Goal: Communication & Community: Answer question/provide support

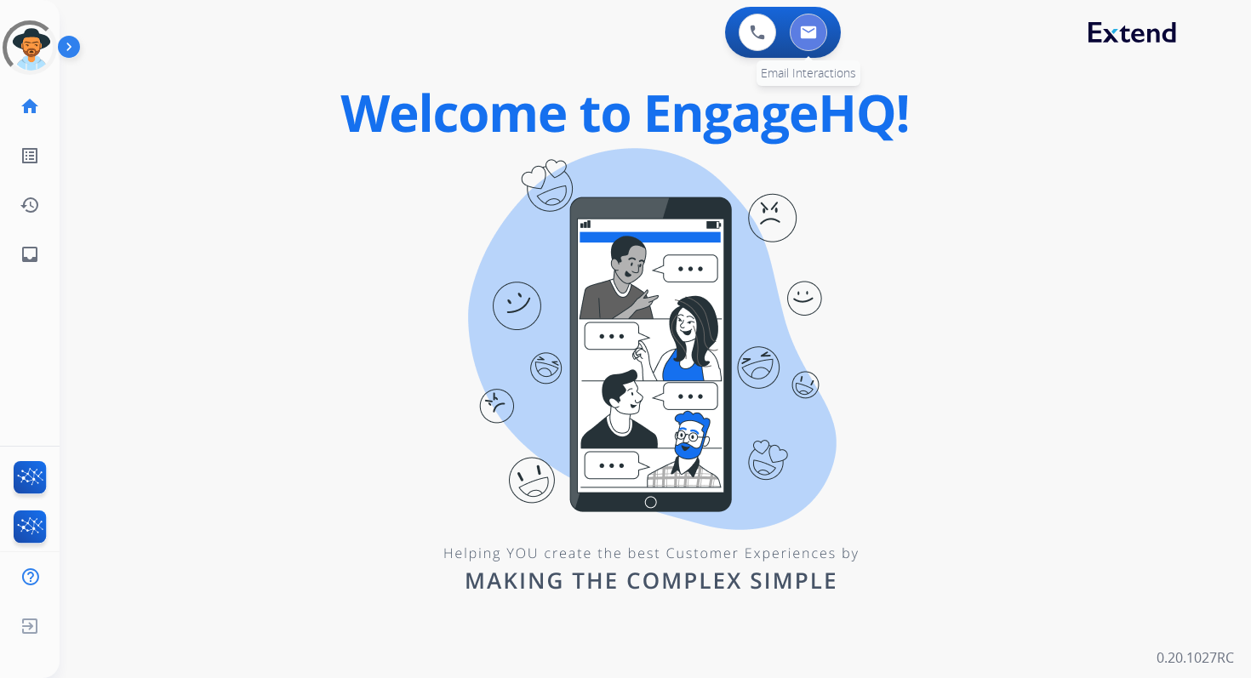
click at [817, 29] on button at bounding box center [808, 32] width 37 height 37
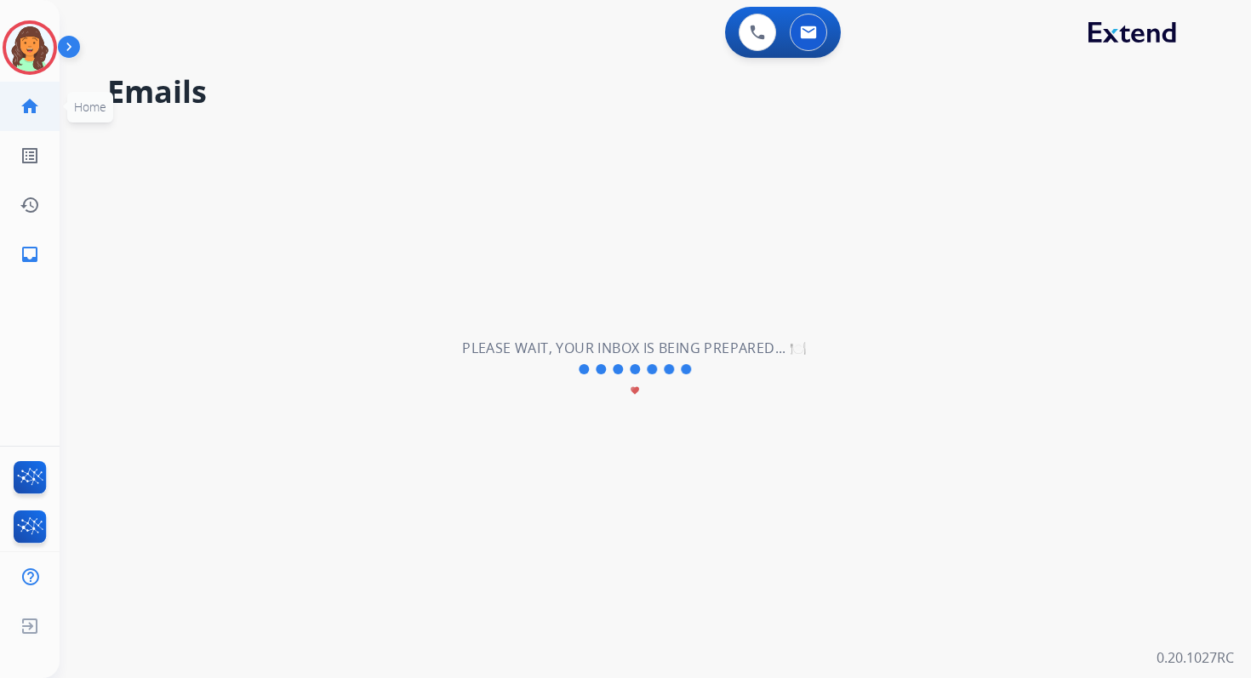
click at [27, 106] on mat-icon "home" at bounding box center [30, 106] width 20 height 20
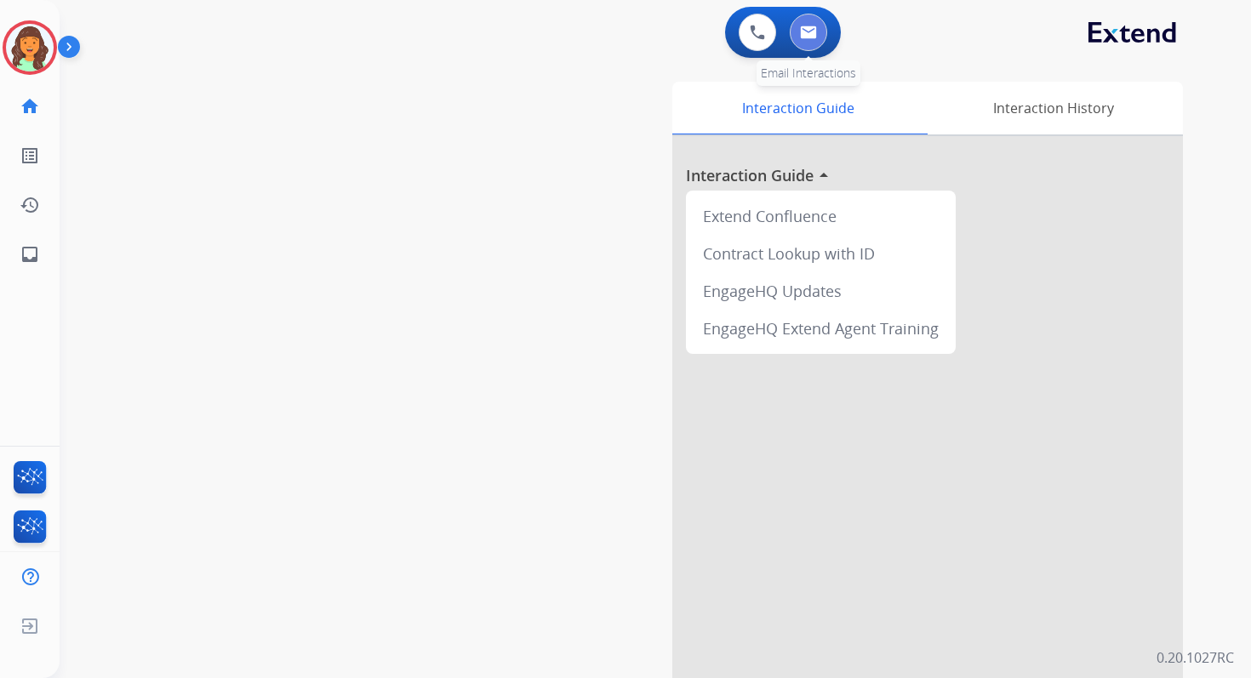
click at [819, 36] on button at bounding box center [808, 32] width 37 height 37
select select "**********"
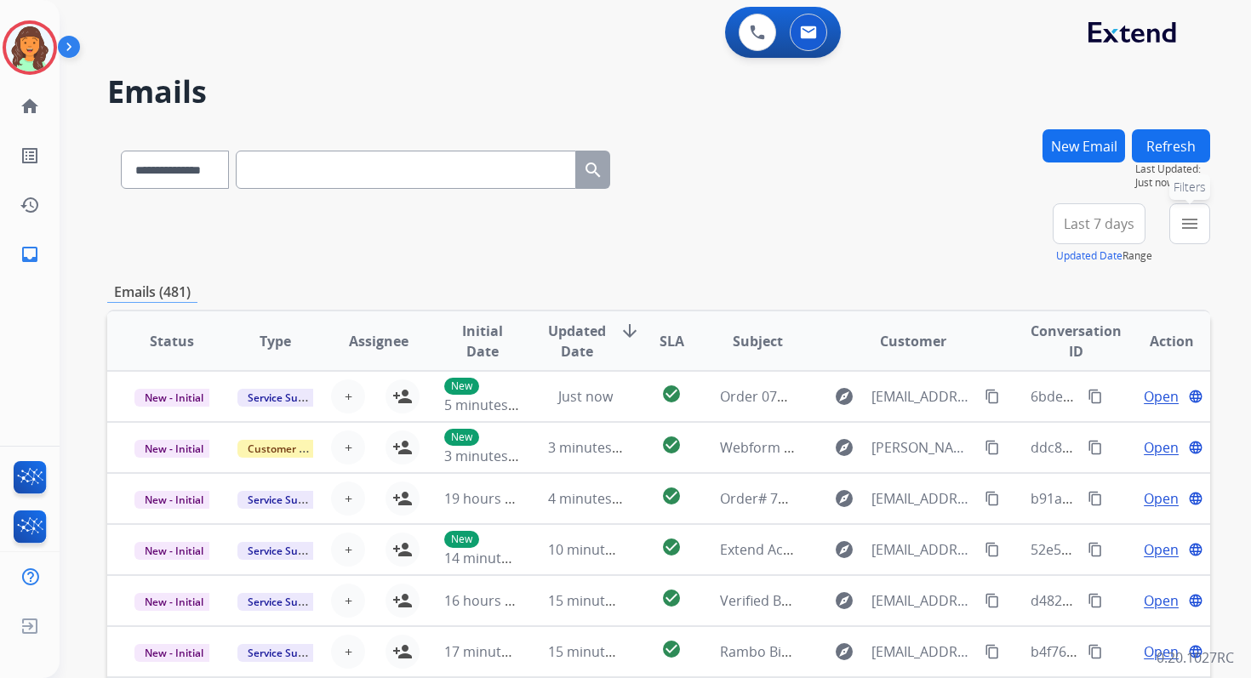
click at [1190, 219] on mat-icon "menu" at bounding box center [1190, 224] width 20 height 20
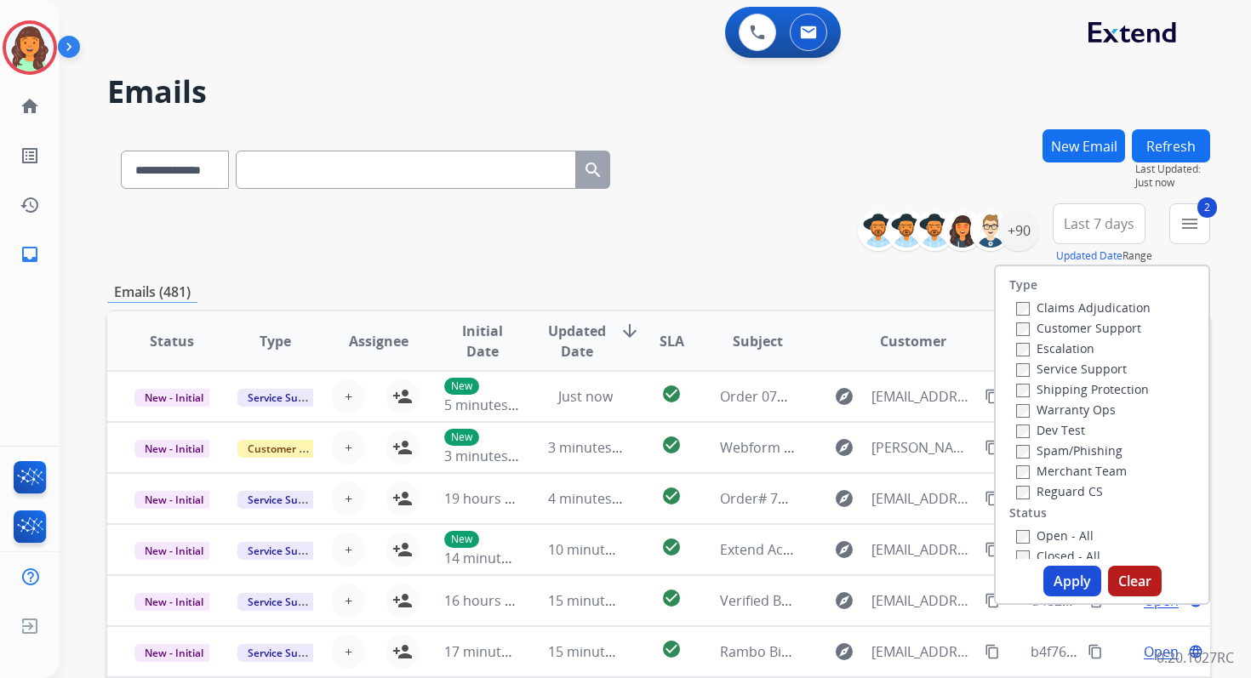
click at [1047, 578] on button "Apply" at bounding box center [1073, 581] width 58 height 31
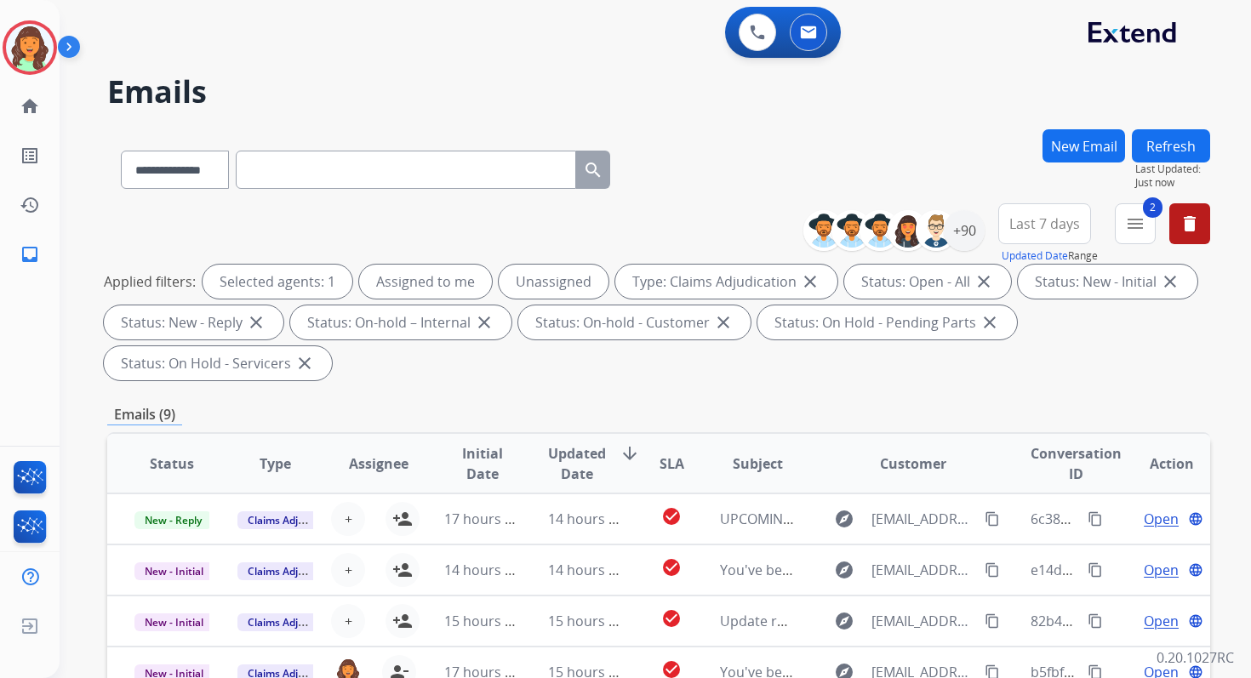
click at [1042, 225] on span "Last 7 days" at bounding box center [1044, 223] width 71 height 7
click at [1033, 420] on div "Last 90 days" at bounding box center [1039, 431] width 94 height 26
click at [952, 235] on div "+90" at bounding box center [964, 230] width 41 height 41
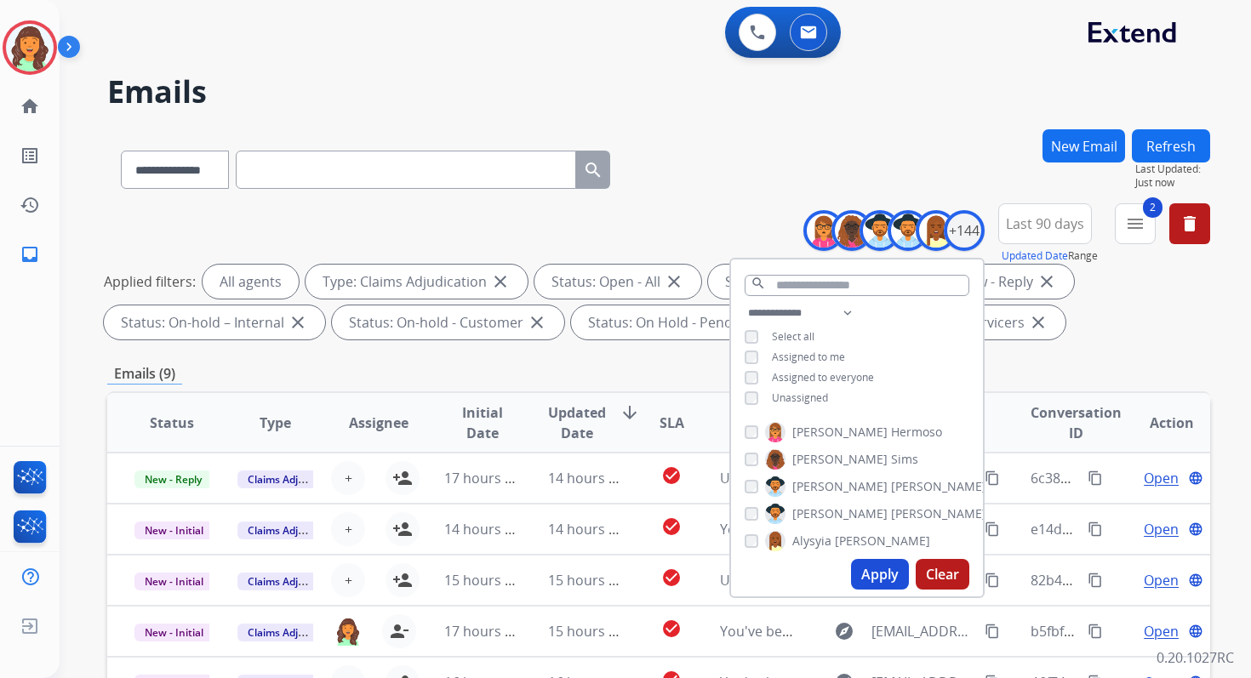
click at [876, 561] on button "Apply" at bounding box center [880, 574] width 58 height 31
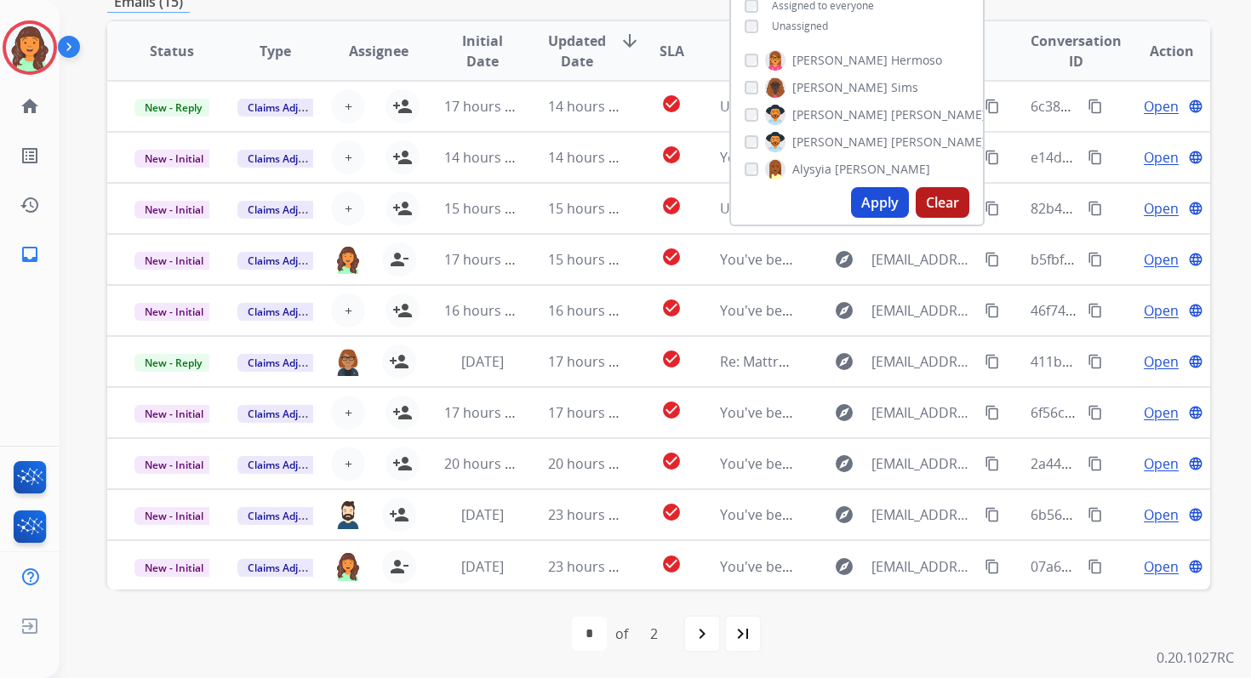
click at [443, 626] on div "first_page navigate_before * * of 2 navigate_next last_page" at bounding box center [658, 634] width 1103 height 34
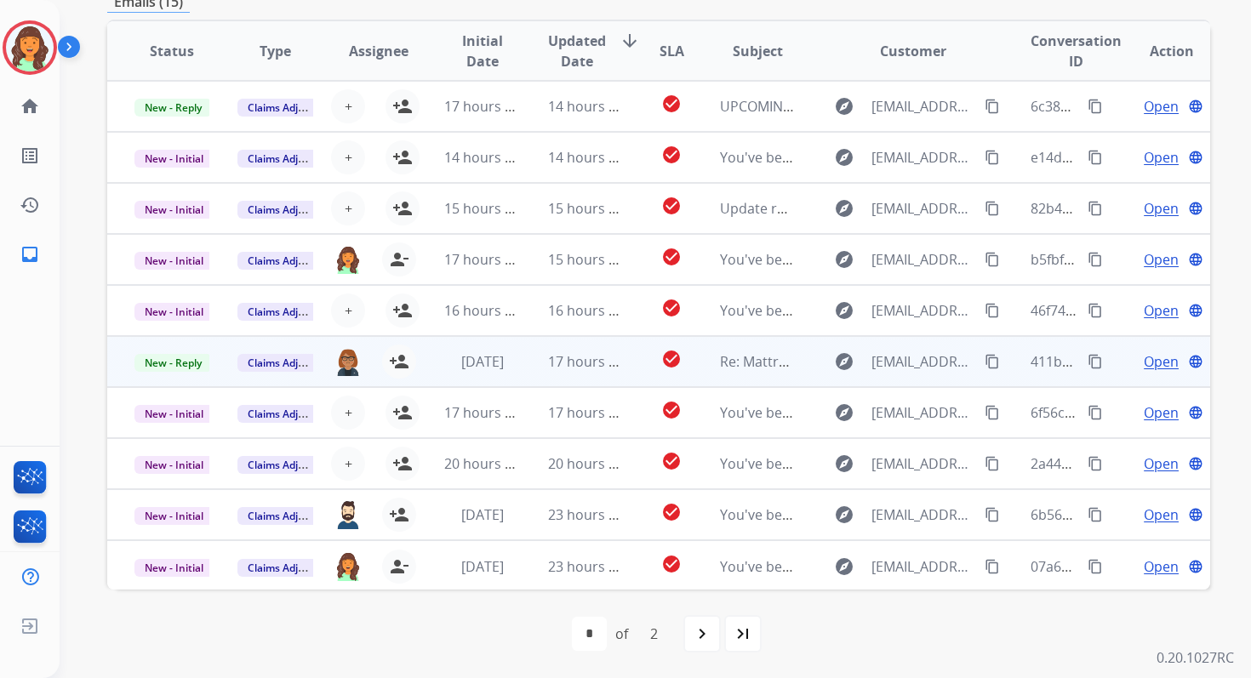
click at [494, 375] on td "[DATE]" at bounding box center [468, 361] width 103 height 51
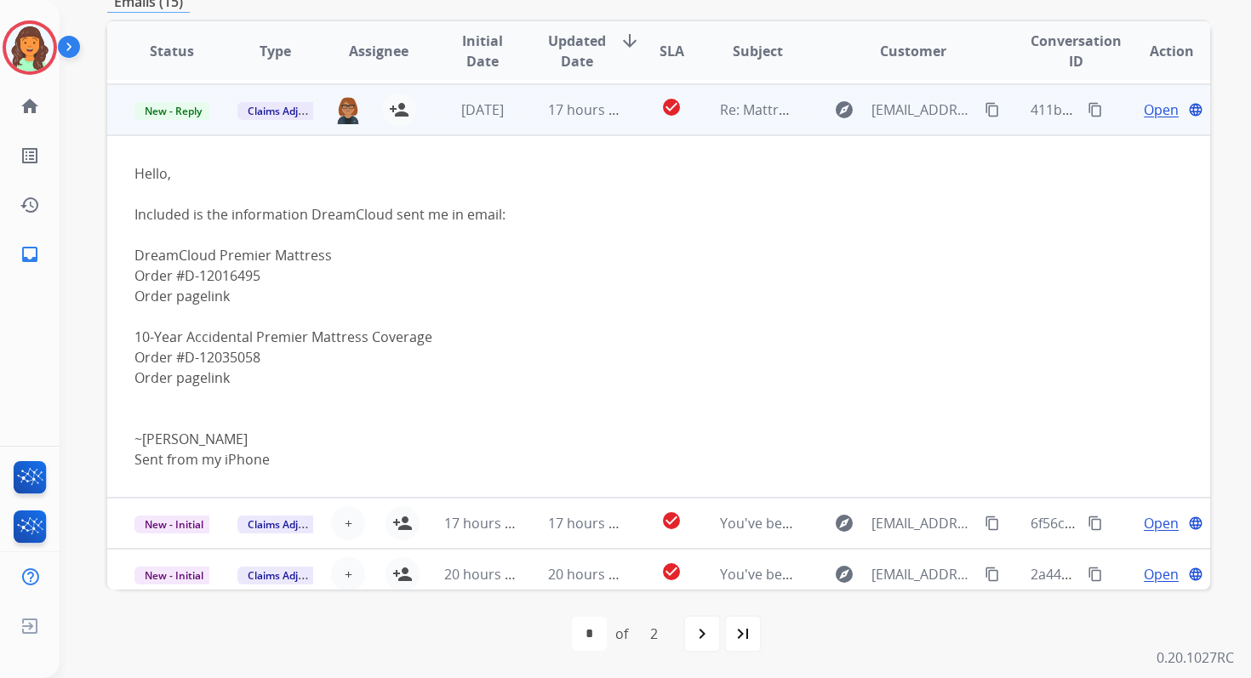
scroll to position [255, 0]
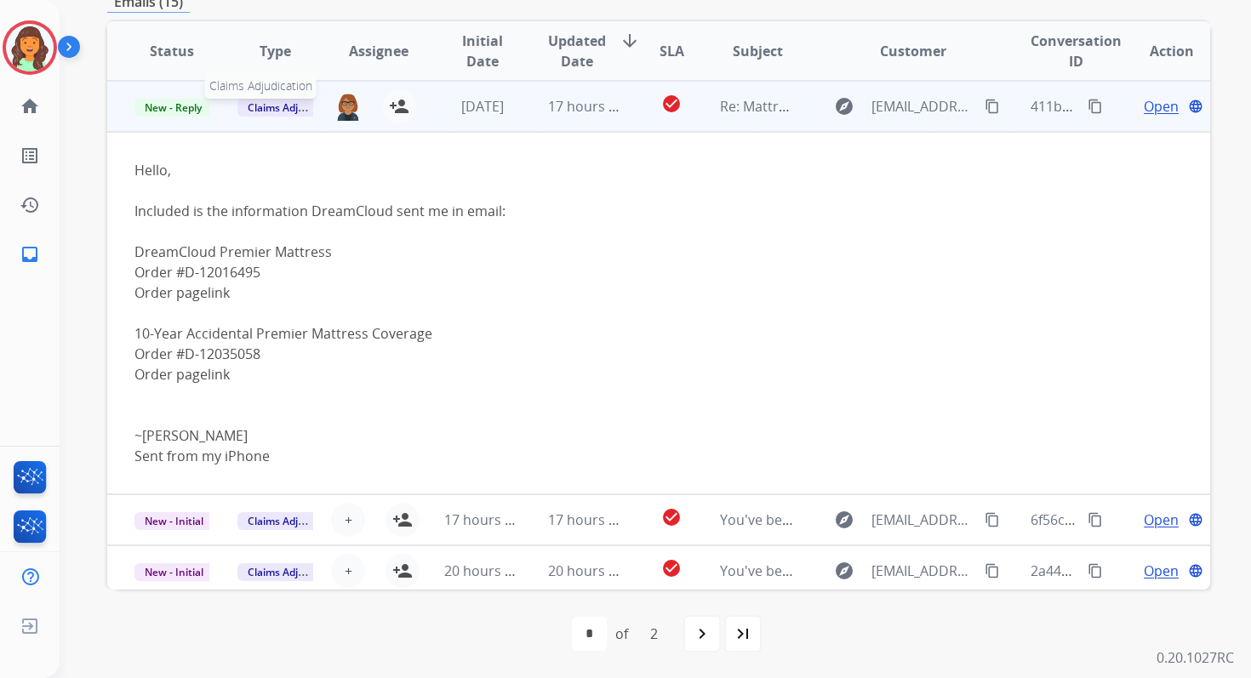
click at [283, 111] on span "Claims Adjudication" at bounding box center [295, 108] width 117 height 18
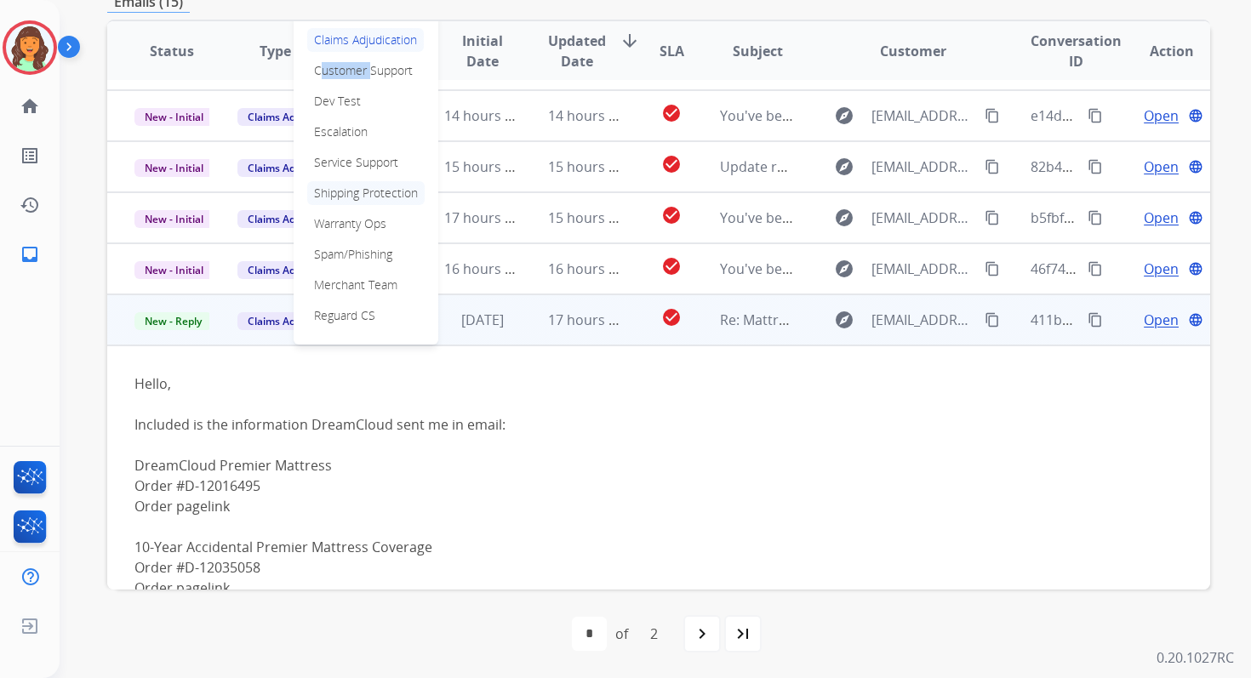
scroll to position [43, 0]
click at [340, 71] on p "Customer Support" at bounding box center [363, 70] width 112 height 24
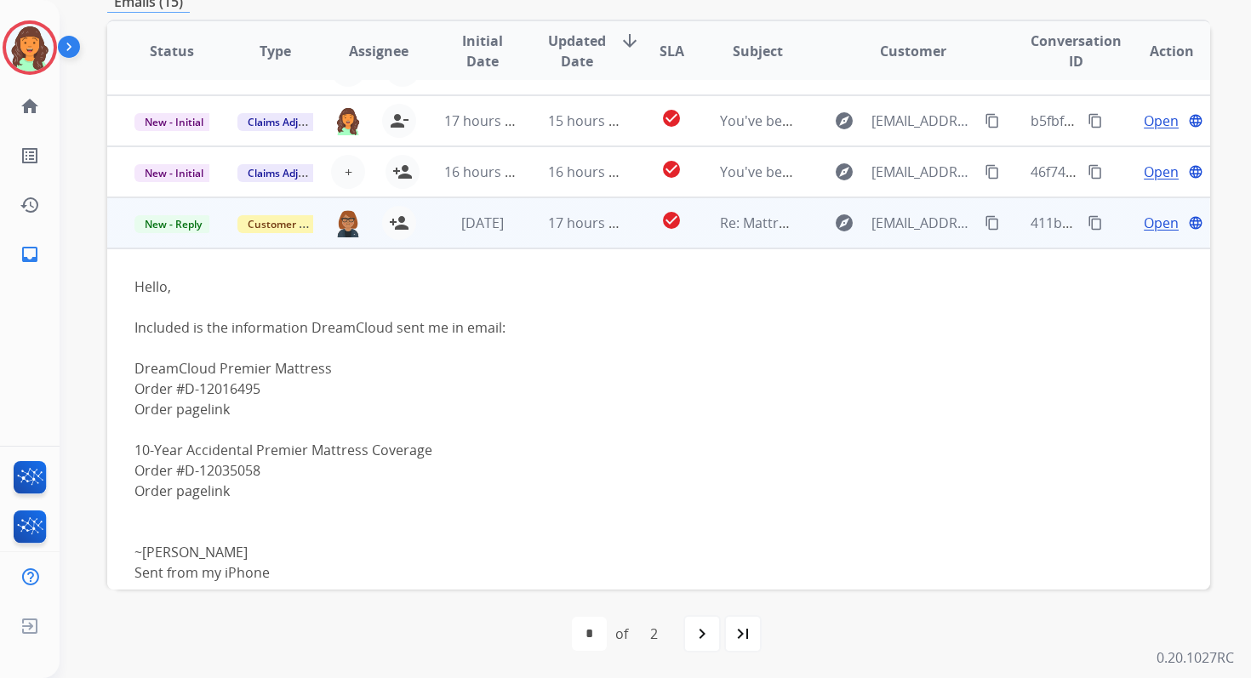
scroll to position [0, 0]
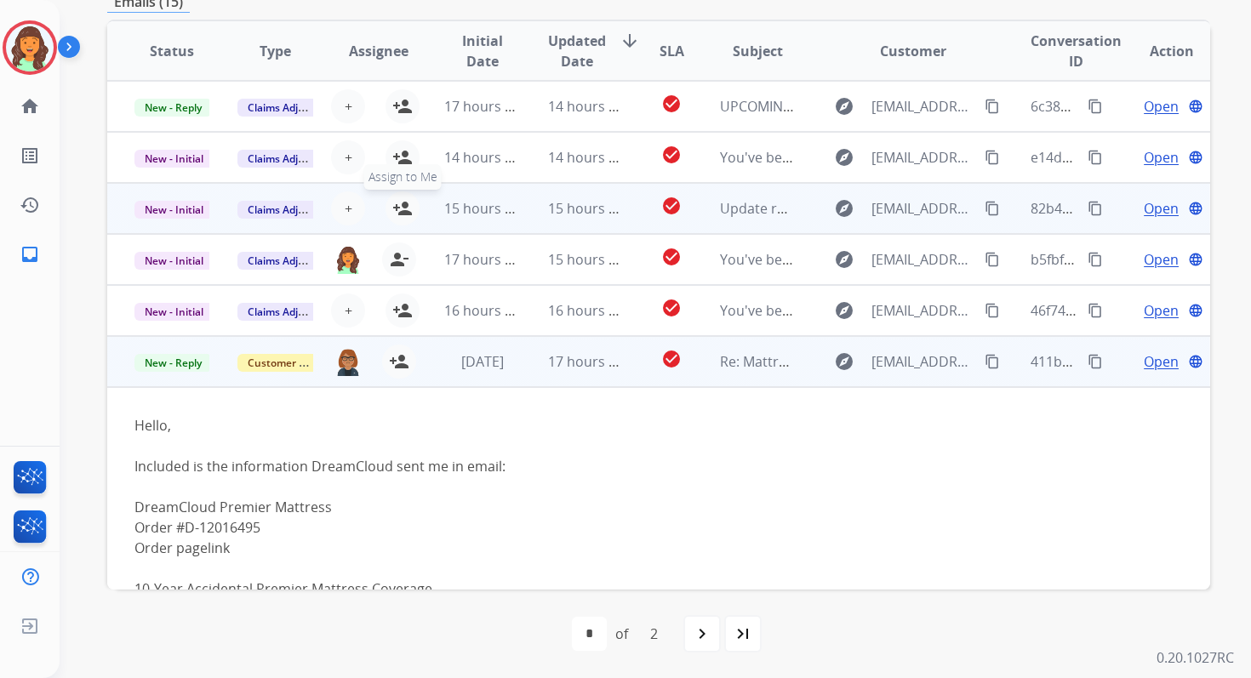
click at [398, 201] on mat-icon "person_add" at bounding box center [402, 208] width 20 height 20
click at [189, 210] on span "New - Initial" at bounding box center [173, 210] width 79 height 18
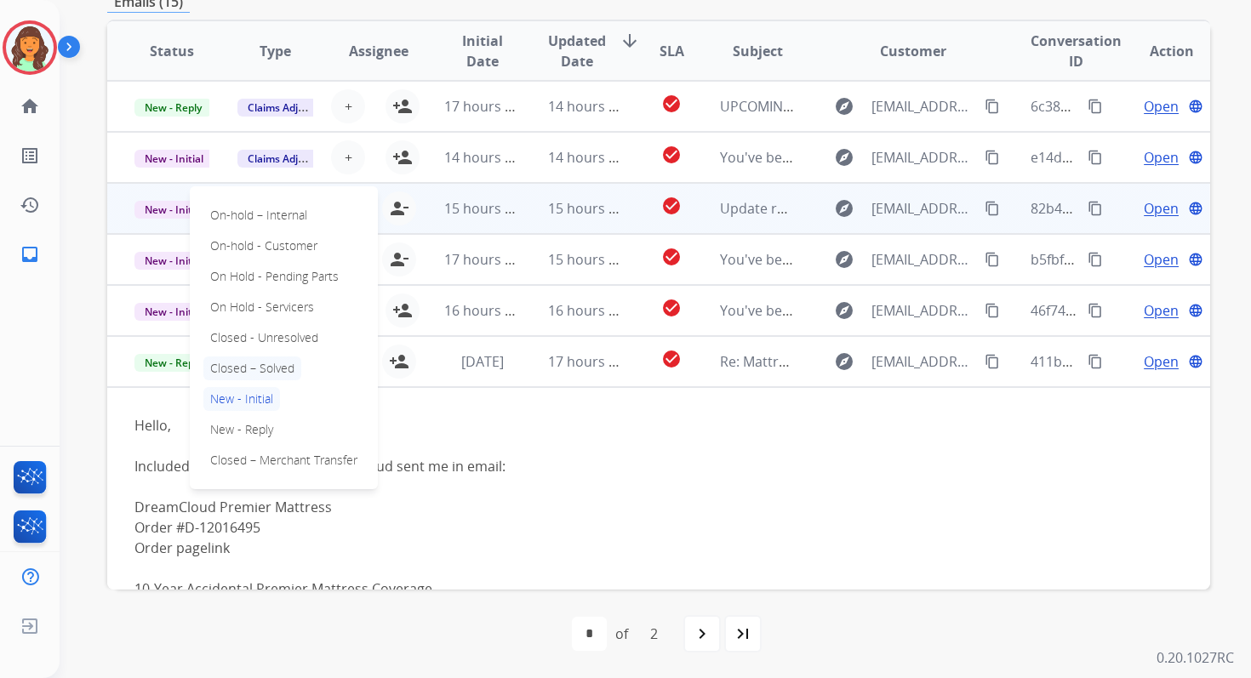
click at [252, 367] on p "Closed – Solved" at bounding box center [252, 369] width 98 height 24
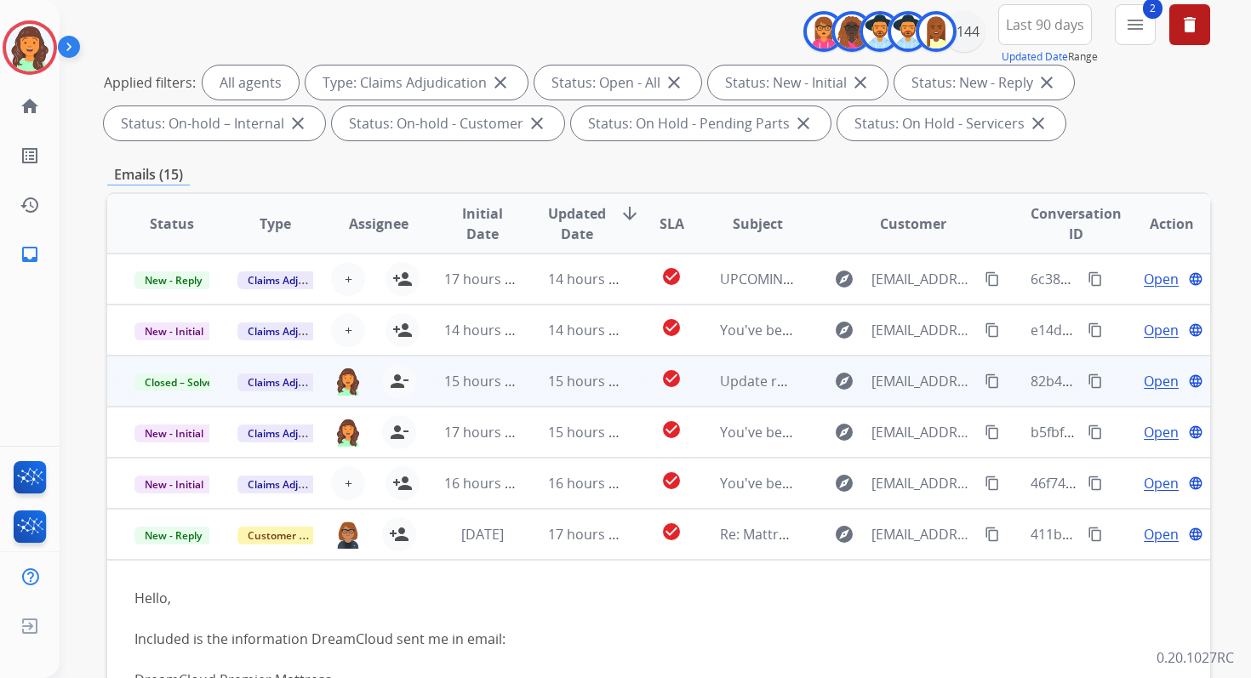
scroll to position [93, 0]
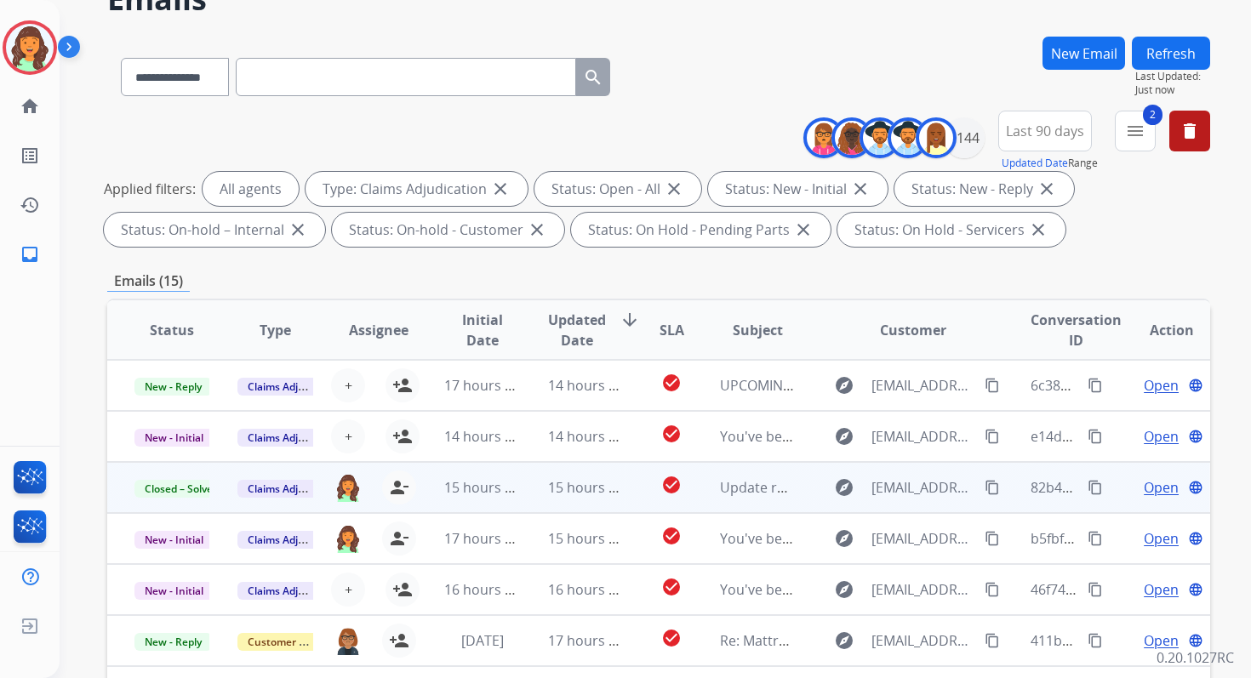
click at [1175, 60] on button "Refresh" at bounding box center [1171, 53] width 78 height 33
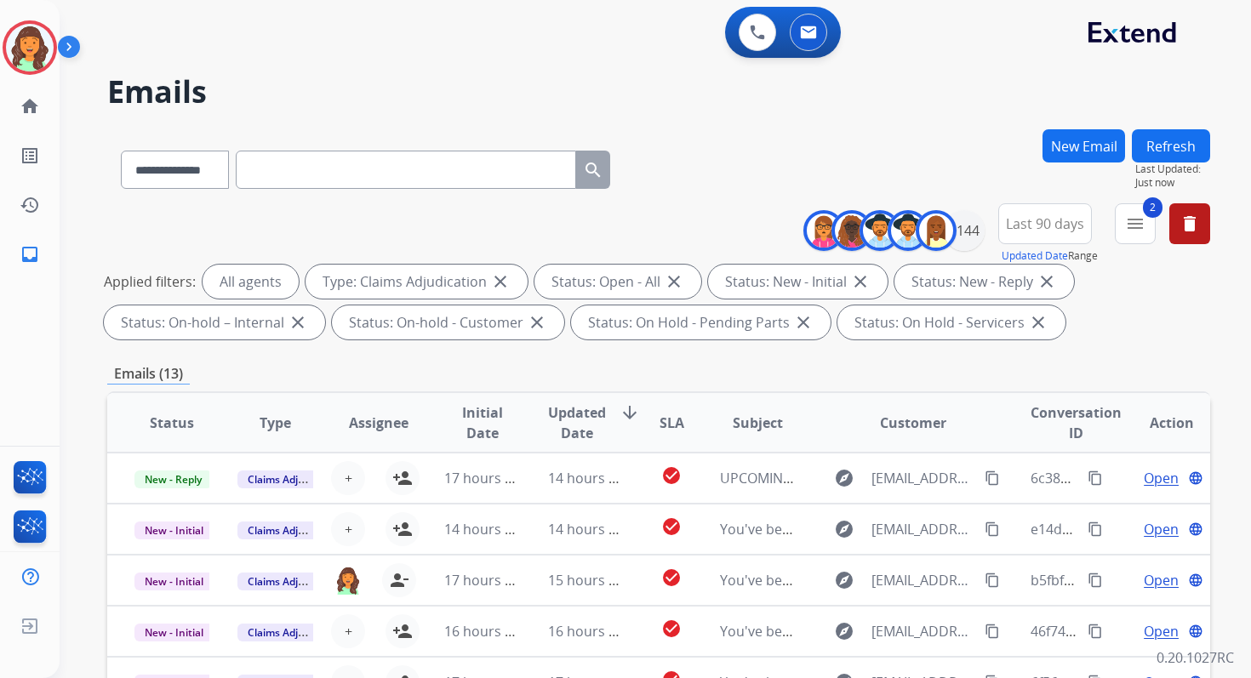
scroll to position [372, 0]
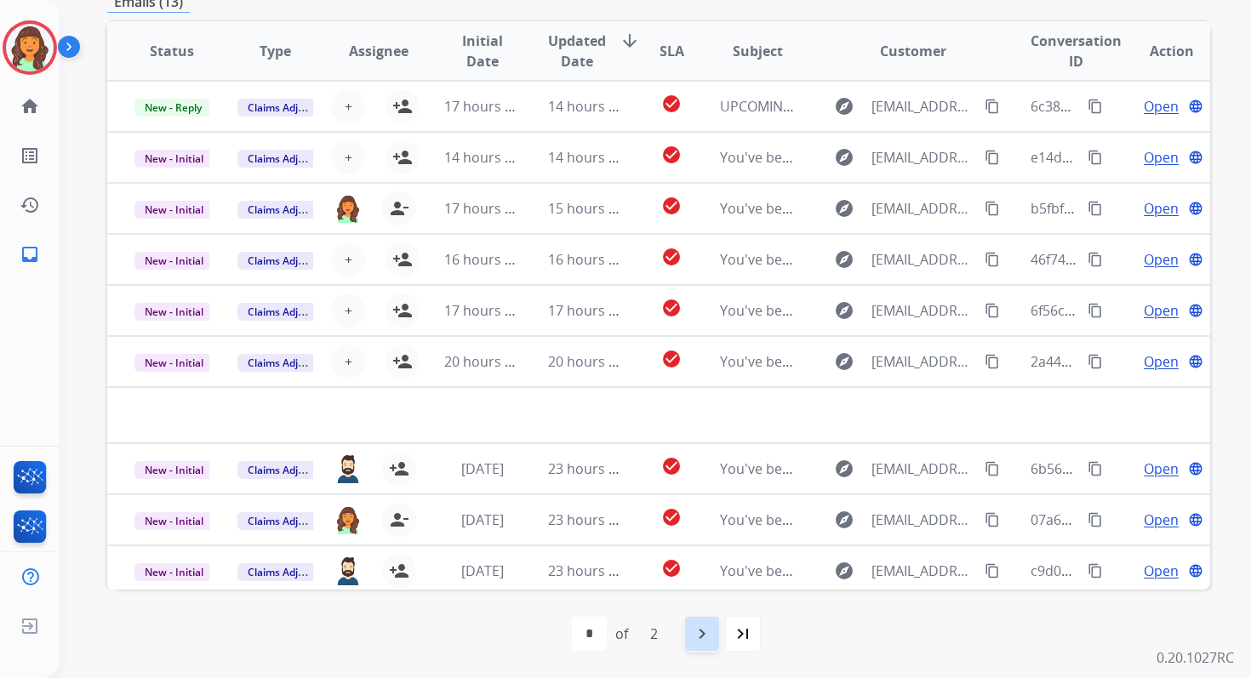
click at [705, 636] on mat-icon "navigate_next" at bounding box center [702, 634] width 20 height 20
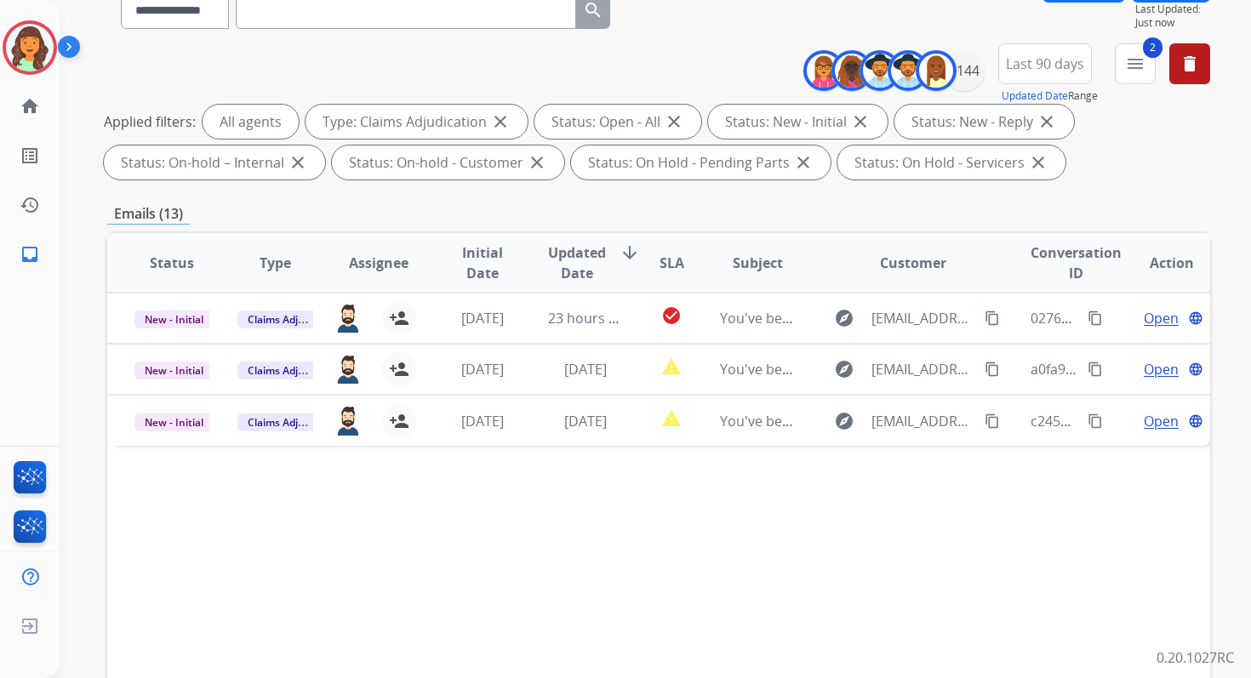
scroll to position [129, 0]
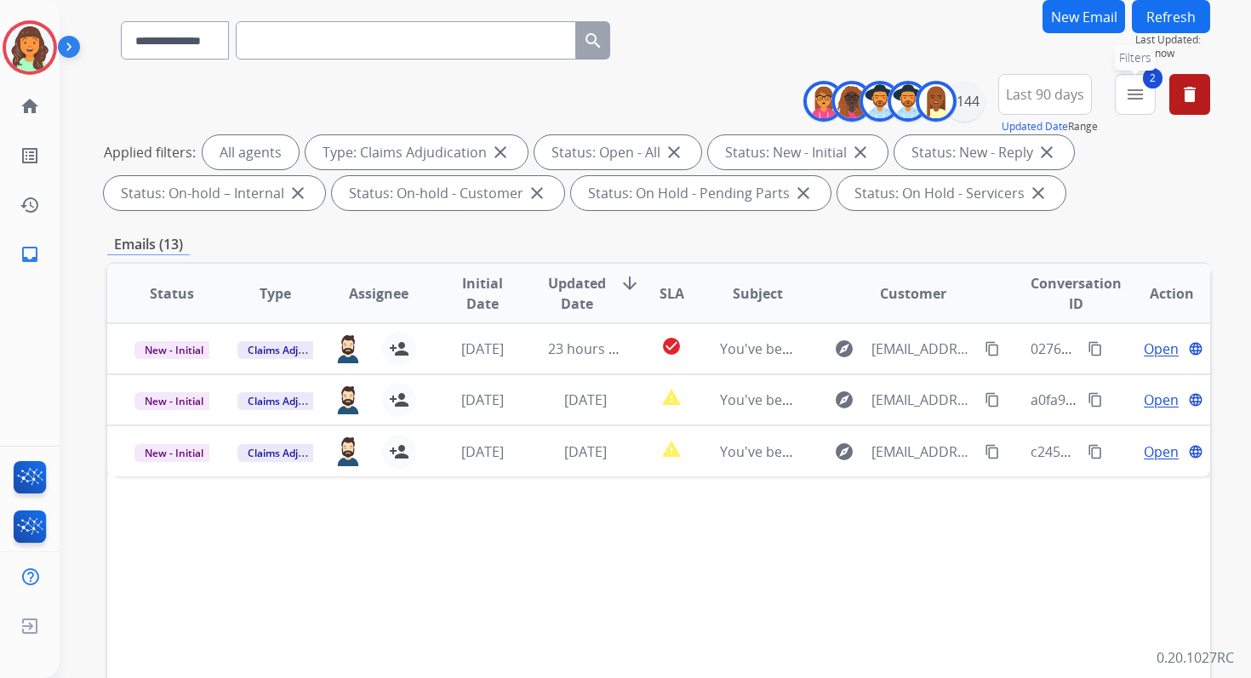
click at [1129, 103] on mat-icon "menu" at bounding box center [1135, 94] width 20 height 20
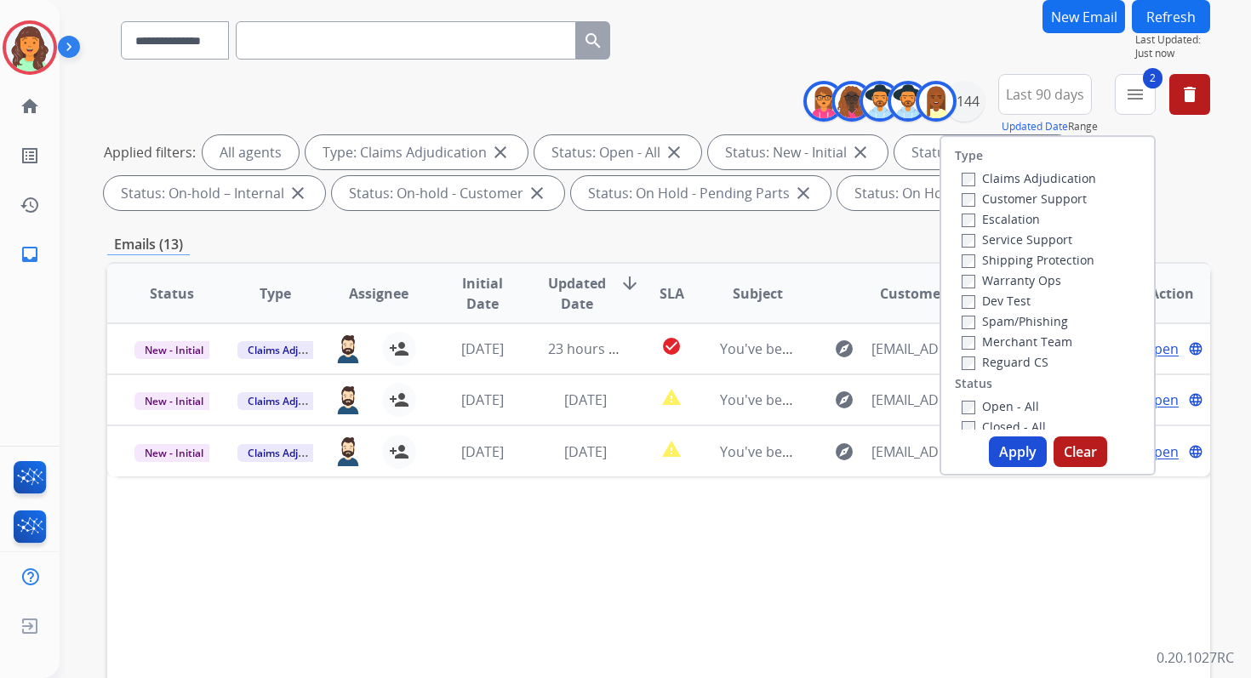
click at [1004, 450] on button "Apply" at bounding box center [1018, 452] width 58 height 31
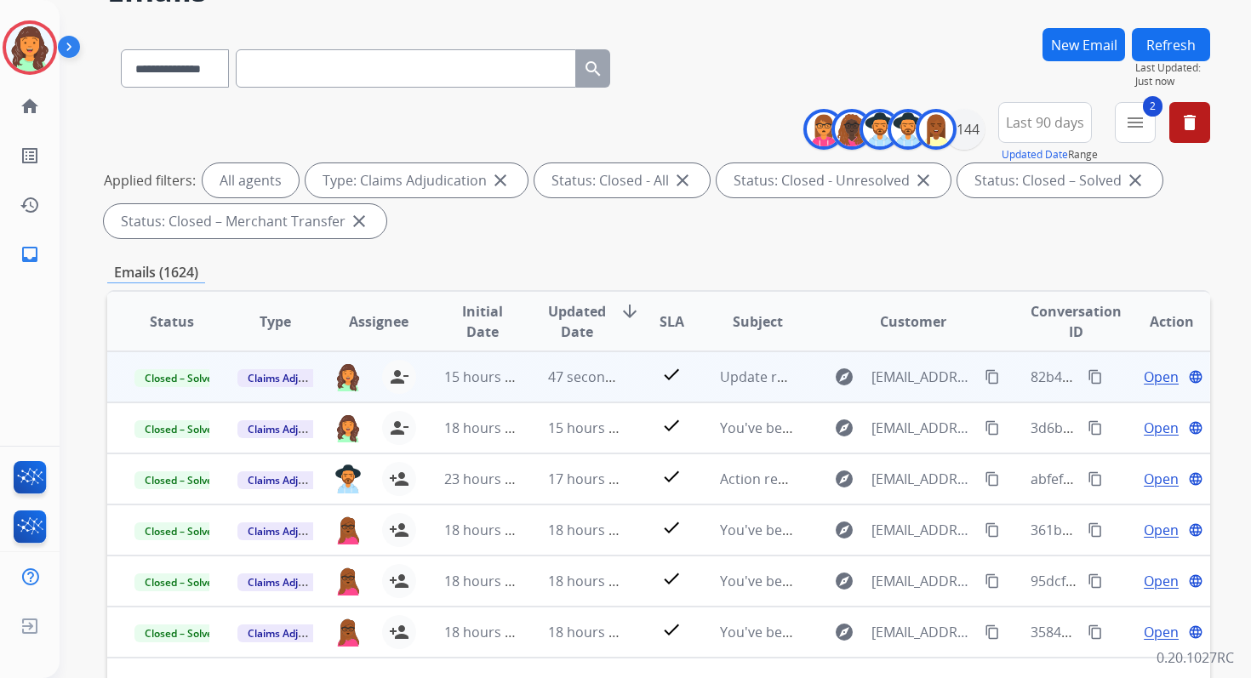
scroll to position [372, 0]
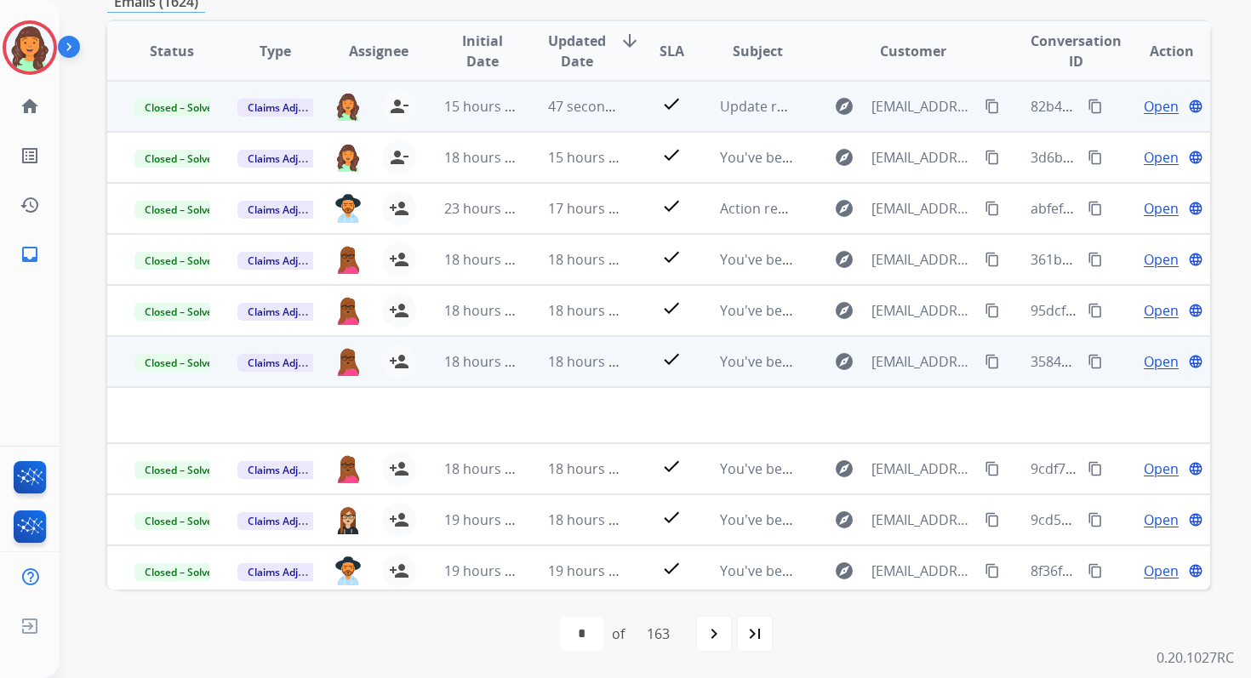
click at [599, 390] on td at bounding box center [555, 415] width 896 height 56
click at [580, 363] on span "18 hours ago" at bounding box center [590, 361] width 84 height 19
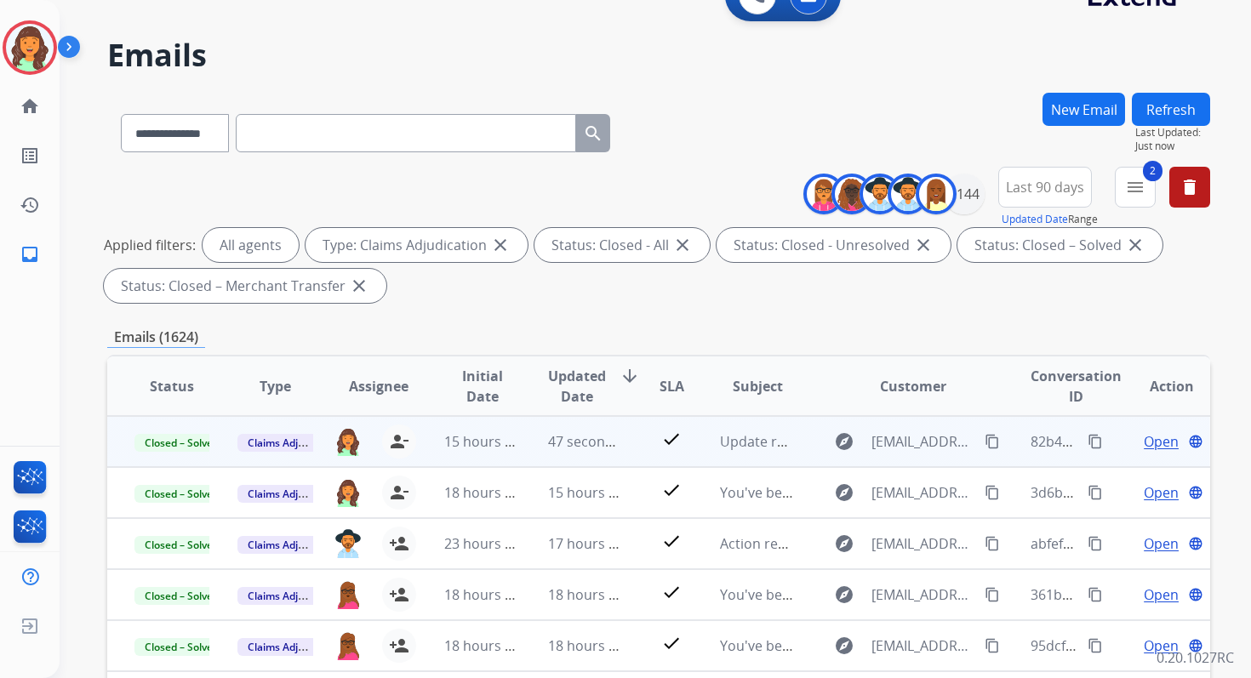
scroll to position [0, 0]
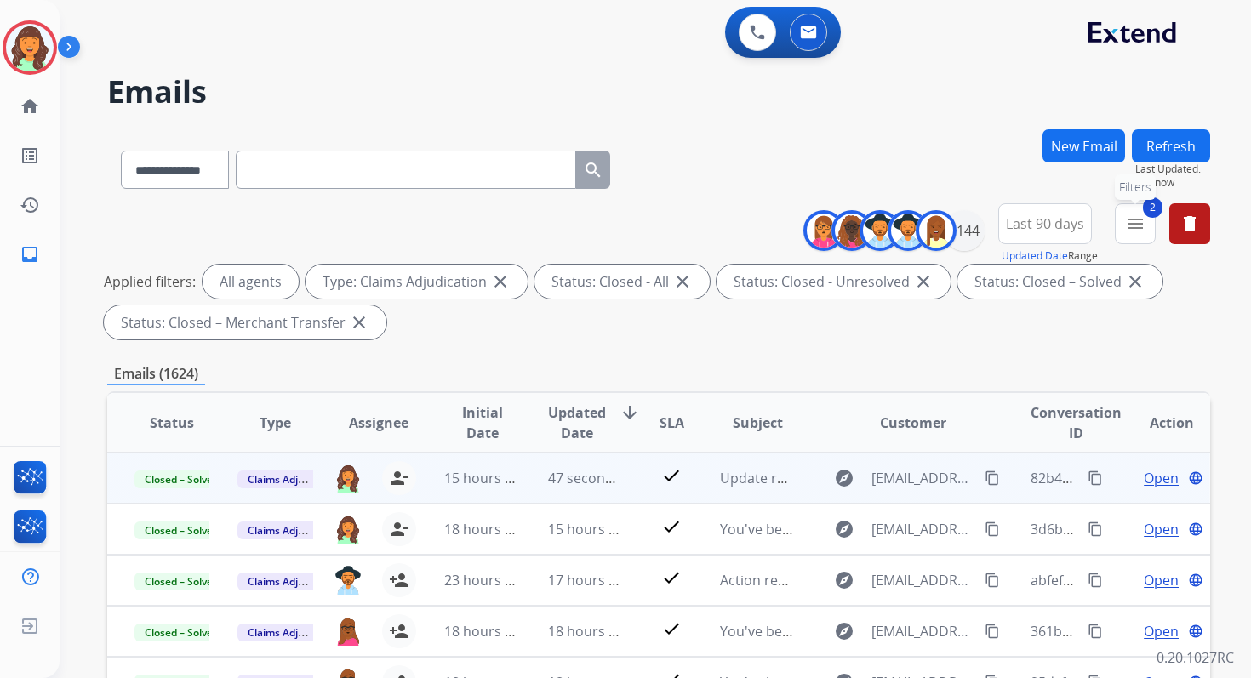
click at [1135, 232] on mat-icon "menu" at bounding box center [1135, 224] width 20 height 20
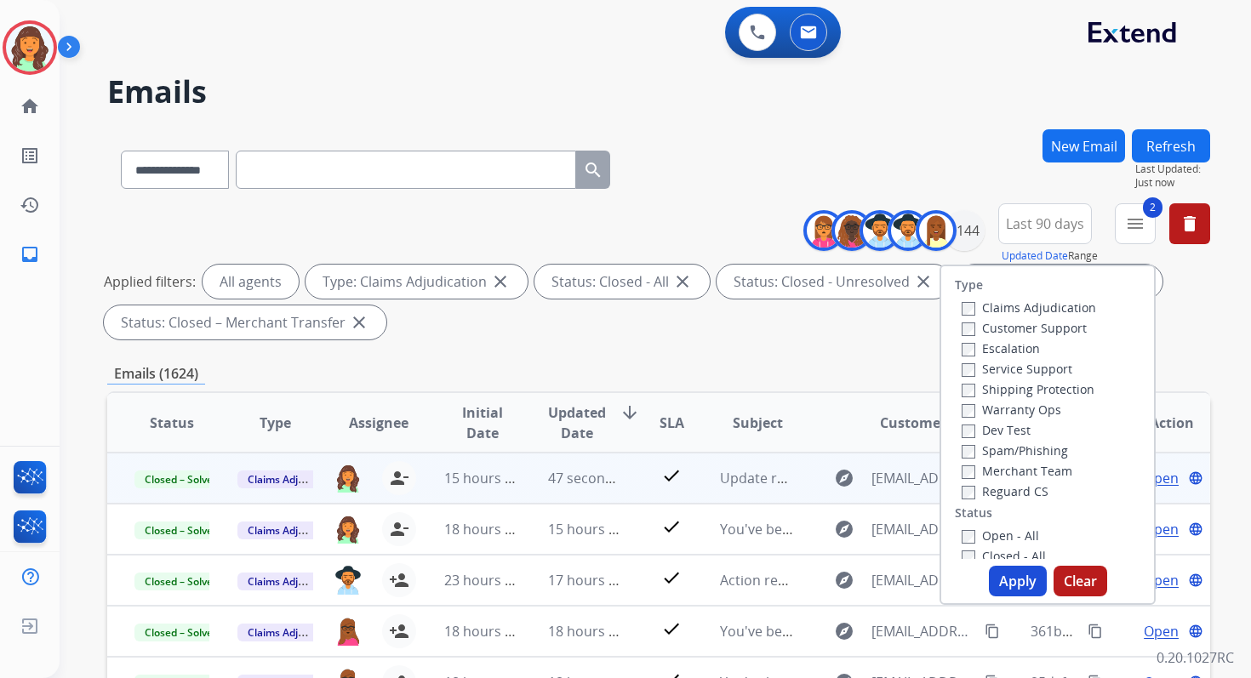
click at [1016, 569] on button "Apply" at bounding box center [1018, 581] width 58 height 31
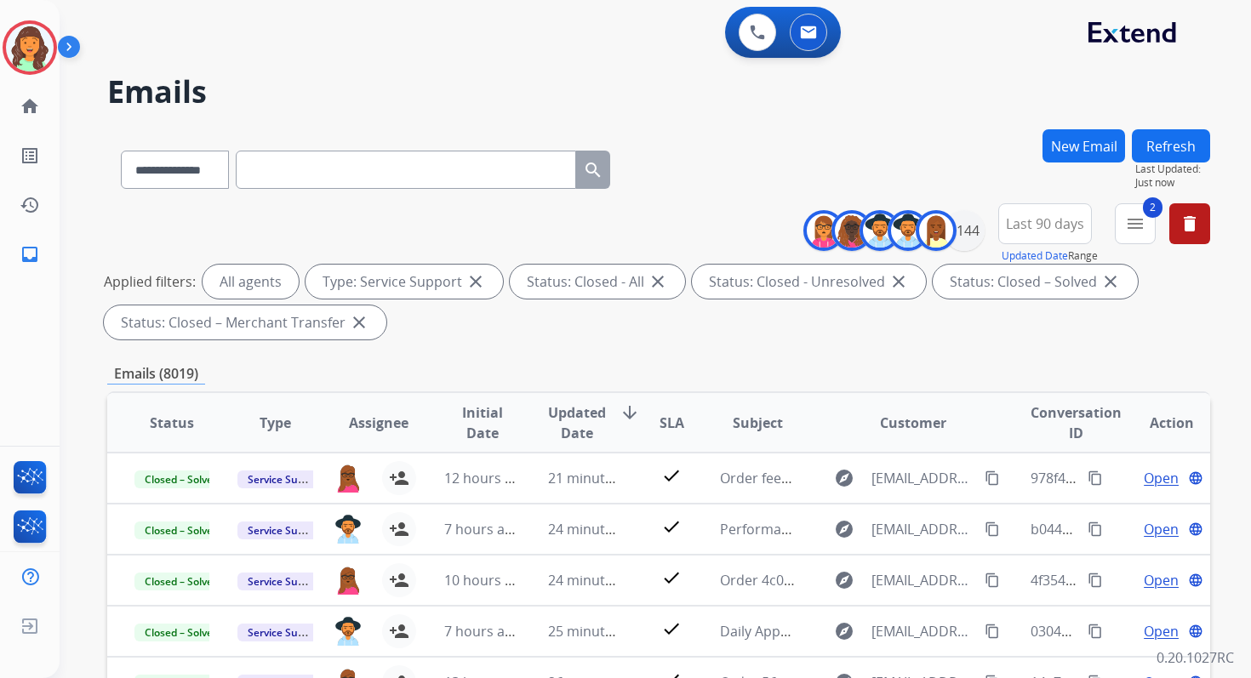
scroll to position [372, 0]
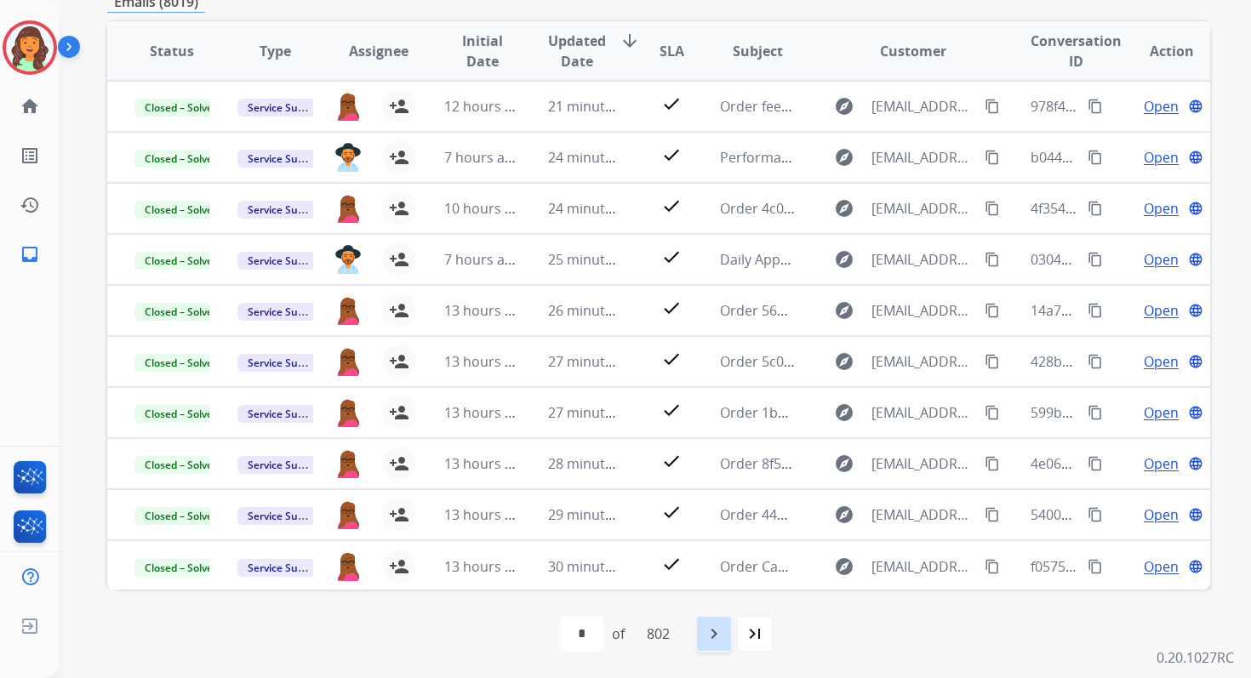
click at [711, 621] on div "navigate_next" at bounding box center [713, 633] width 37 height 37
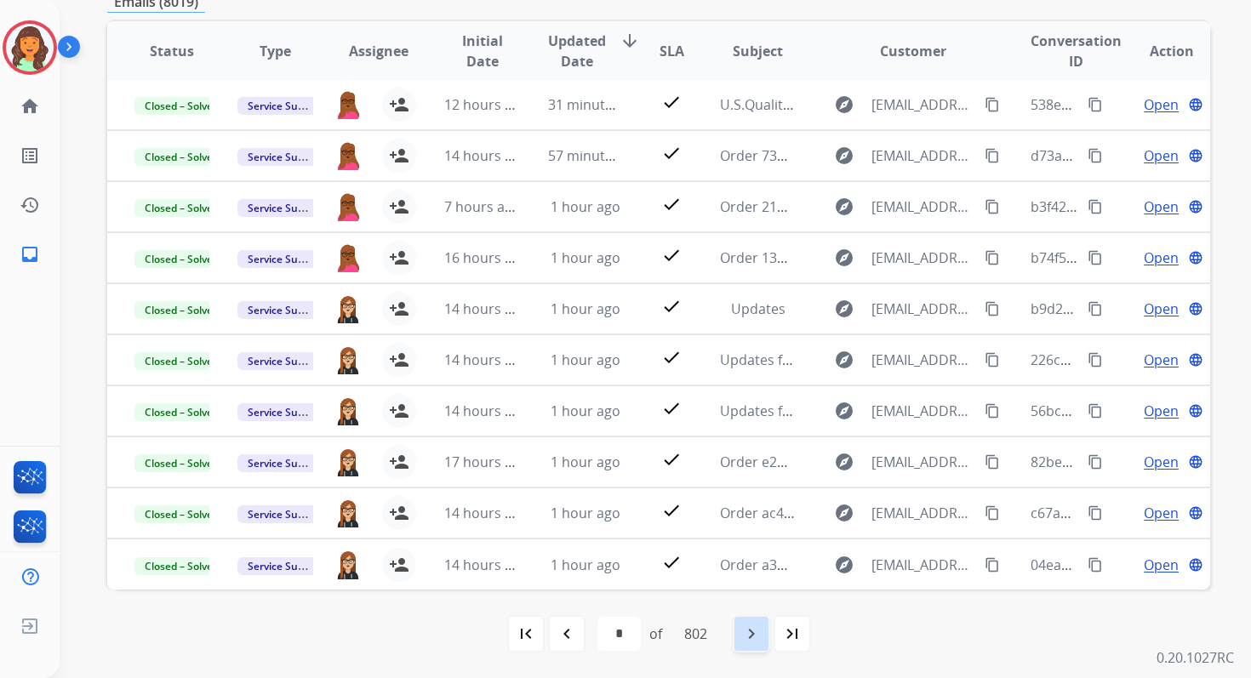
click at [760, 632] on mat-icon "navigate_next" at bounding box center [751, 634] width 20 height 20
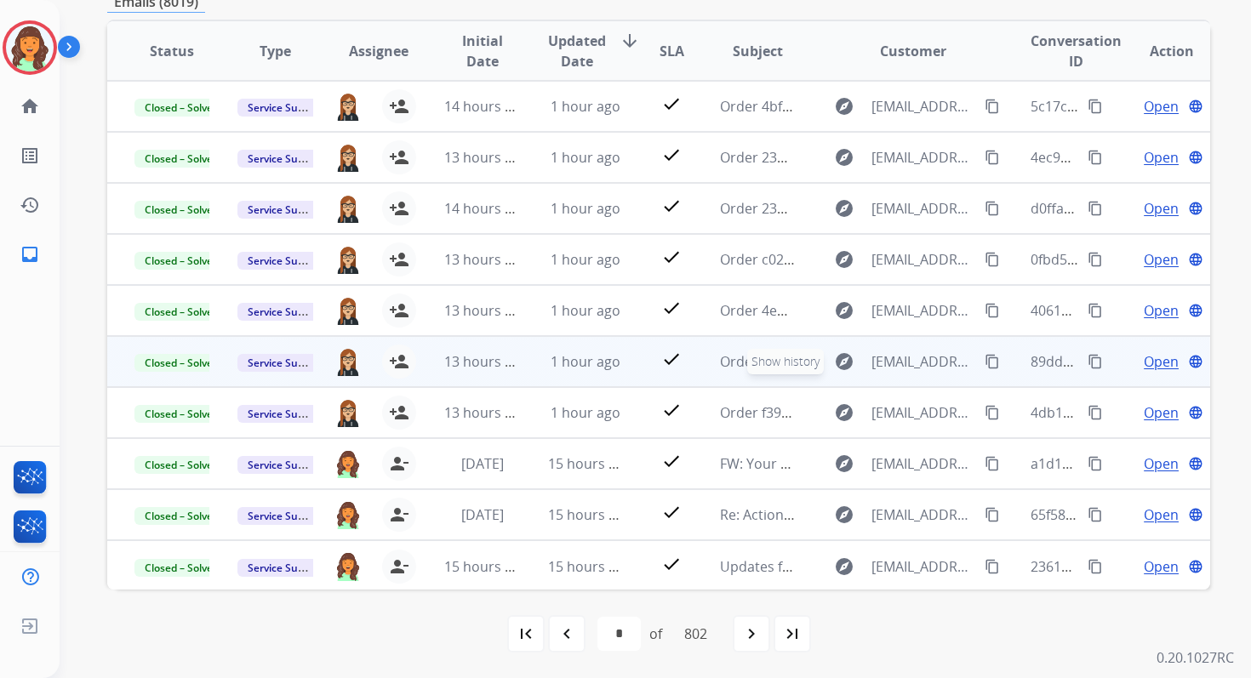
scroll to position [0, 0]
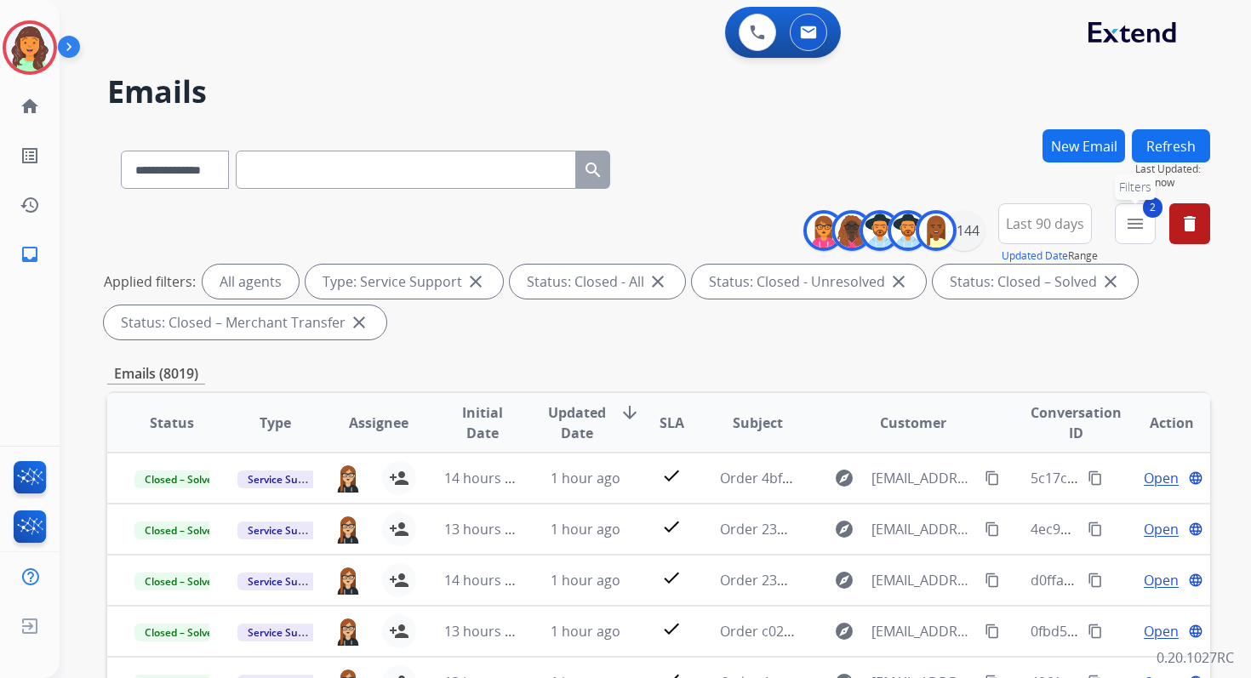
click at [1135, 225] on mat-icon "menu" at bounding box center [1135, 224] width 20 height 20
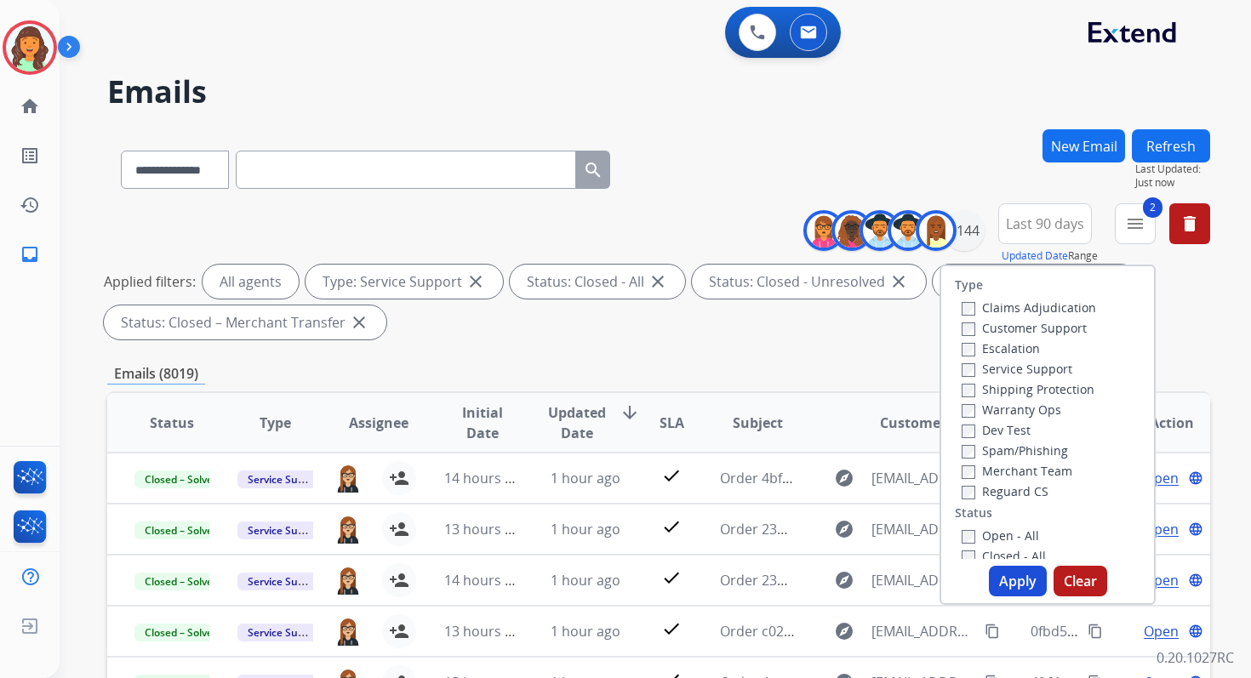
click at [1000, 572] on button "Apply" at bounding box center [1018, 581] width 58 height 31
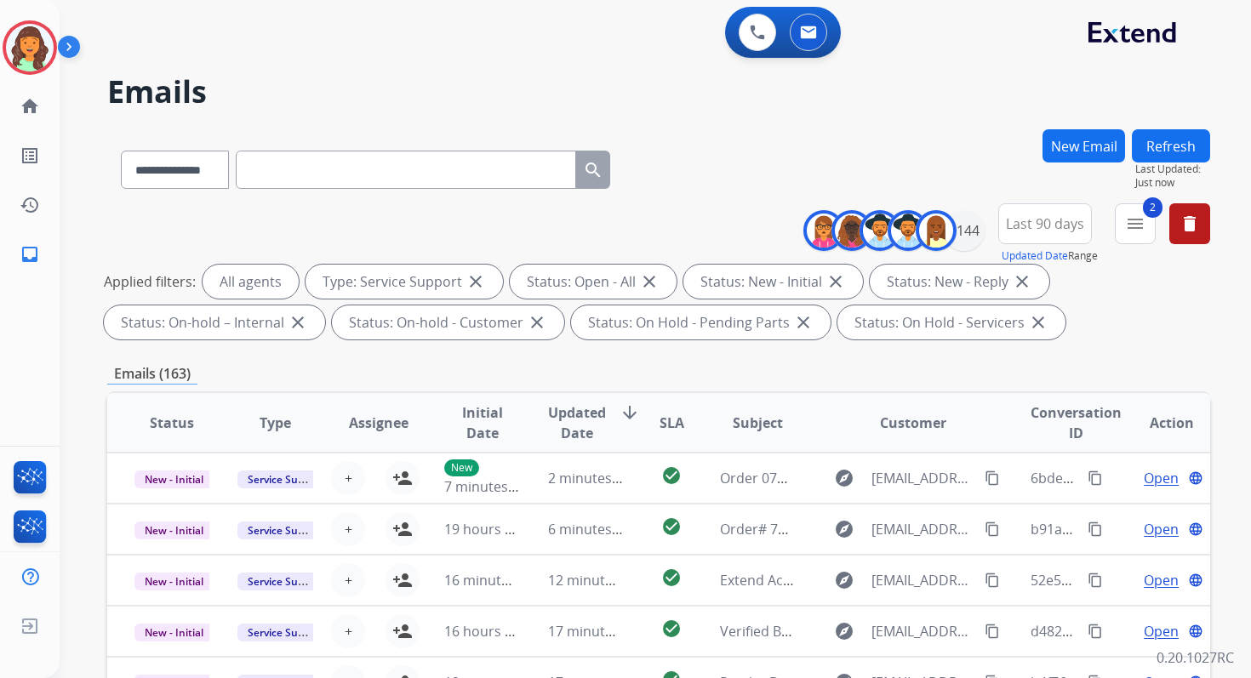
click at [658, 378] on div "Emails (163)" at bounding box center [658, 373] width 1103 height 21
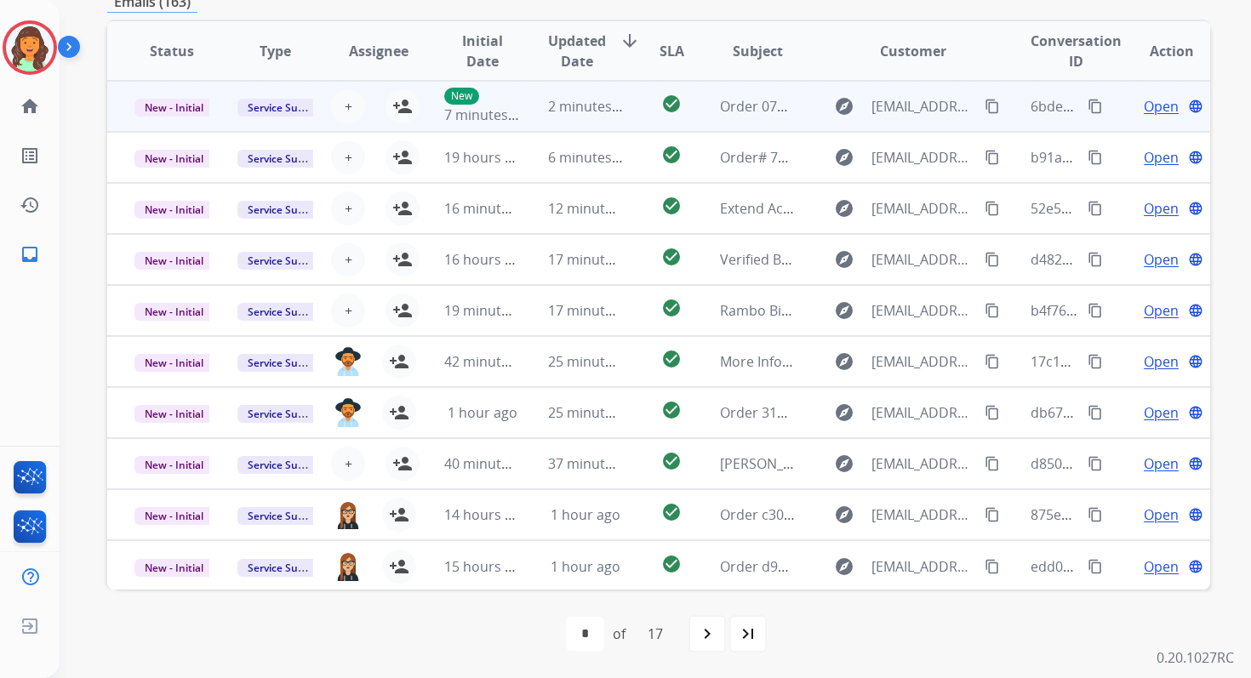
click at [563, 117] on td "2 minutes ago" at bounding box center [572, 106] width 103 height 51
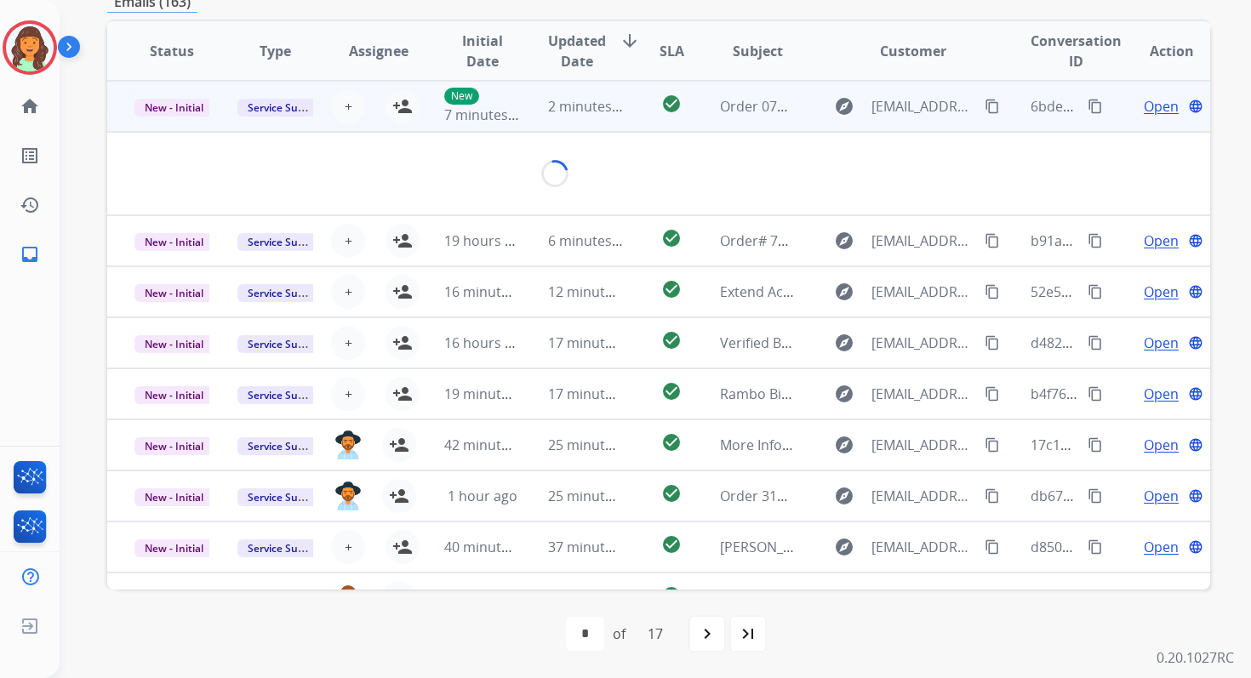
scroll to position [368, 0]
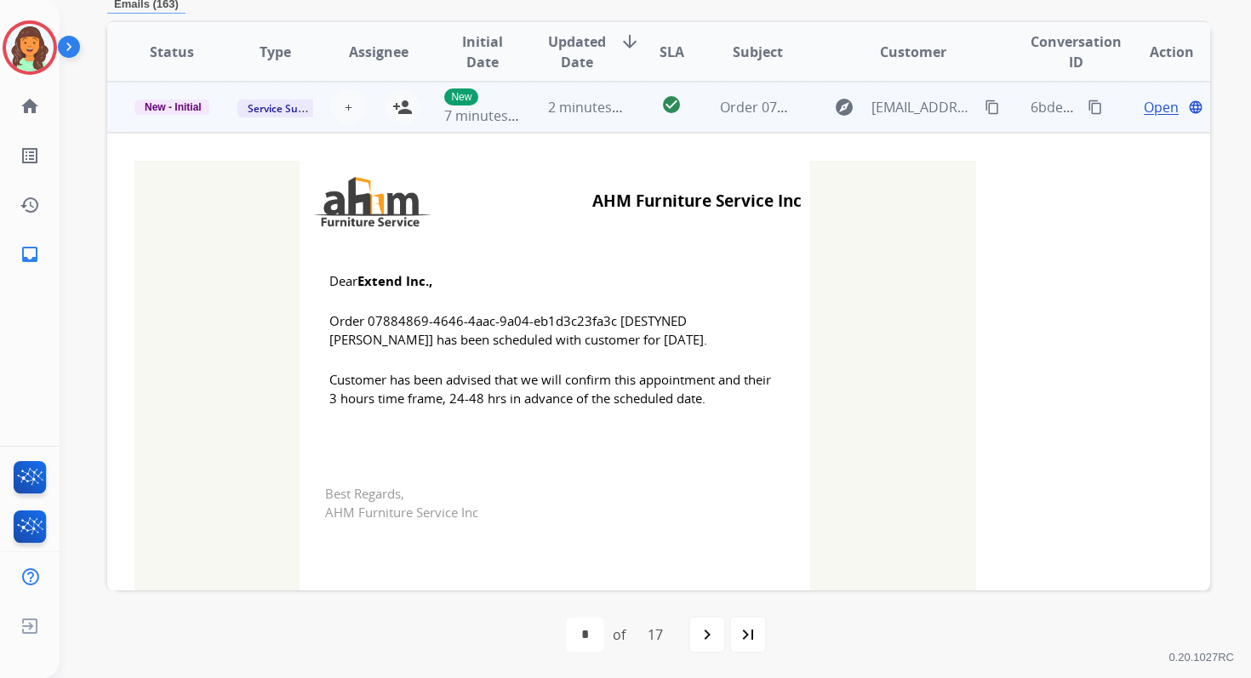
click at [563, 117] on td "2 minutes ago" at bounding box center [572, 107] width 103 height 51
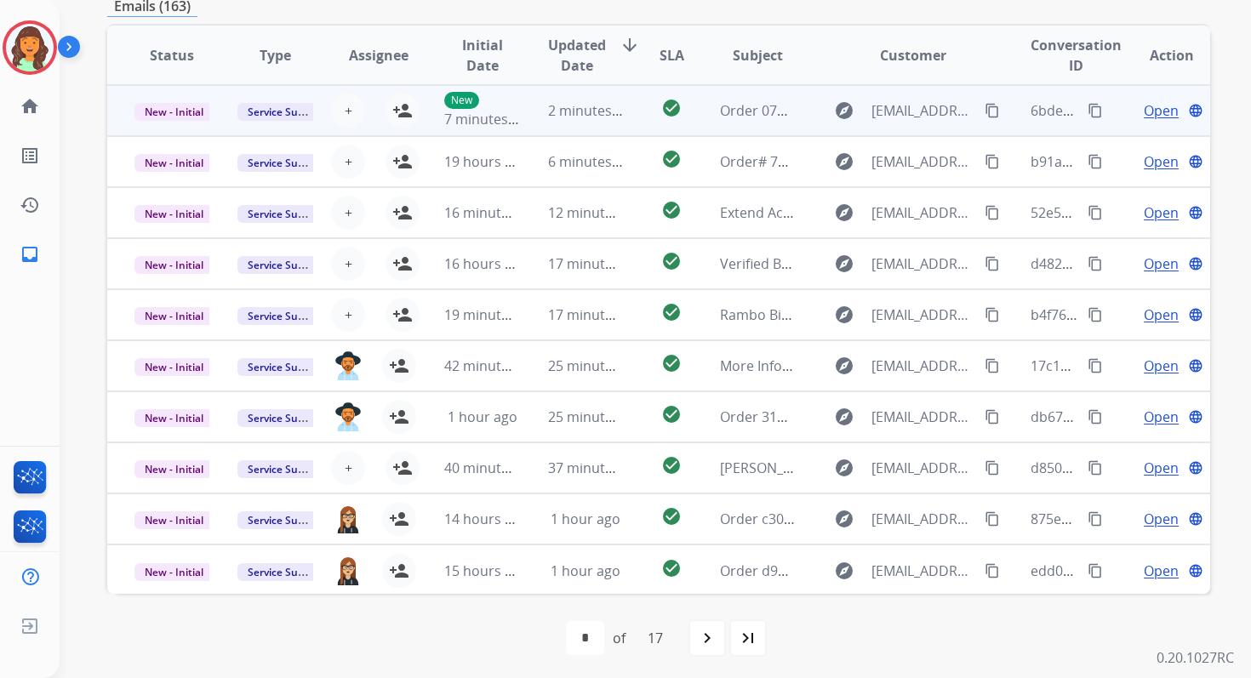
scroll to position [372, 0]
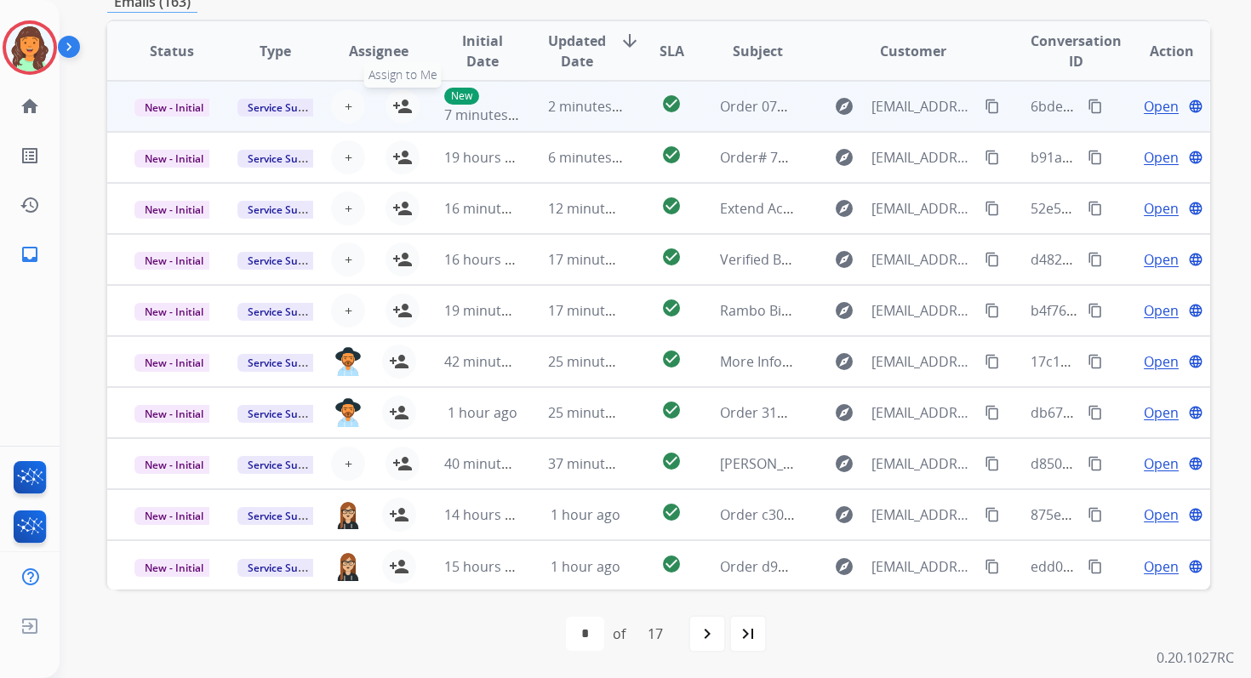
click at [399, 106] on mat-icon "person_add" at bounding box center [402, 106] width 20 height 20
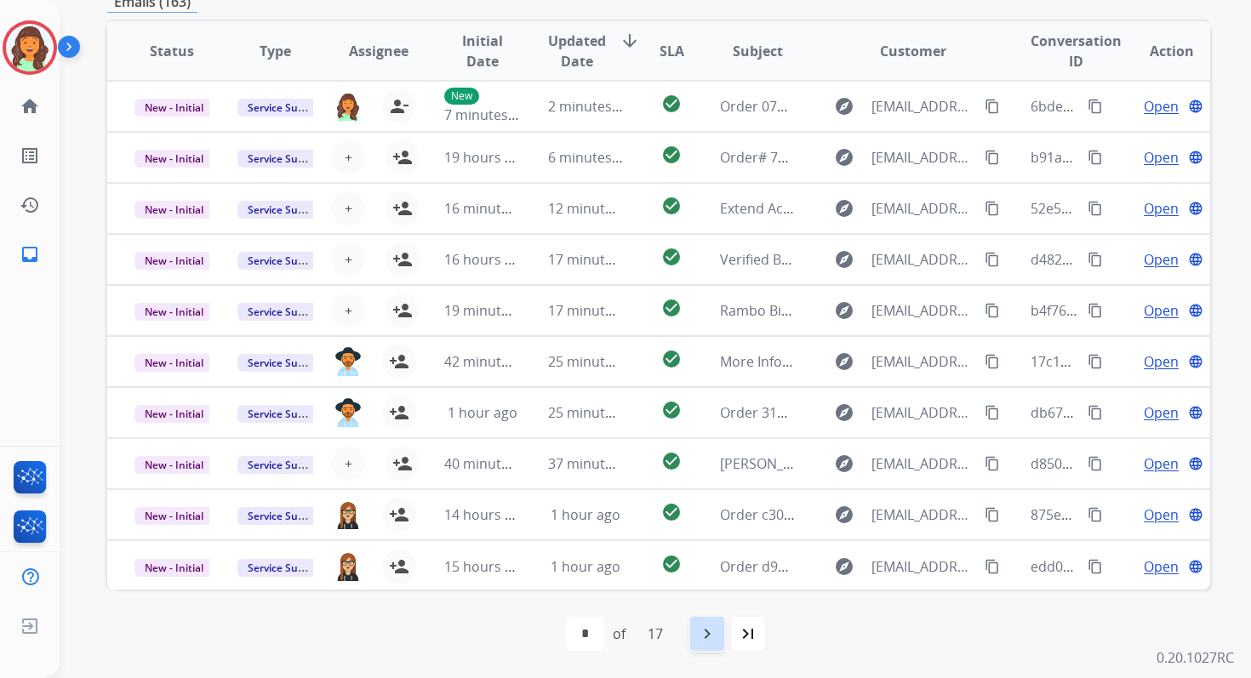
click at [704, 635] on mat-icon "navigate_next" at bounding box center [707, 634] width 20 height 20
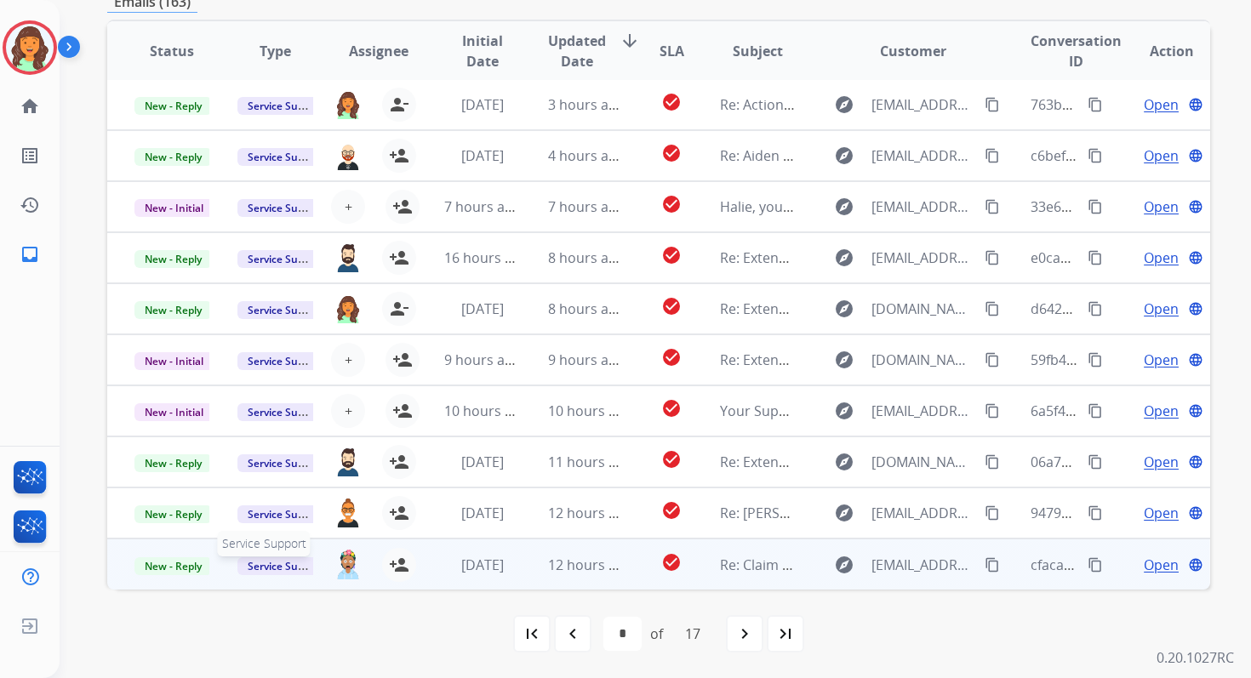
click at [260, 564] on span "Service Support" at bounding box center [285, 567] width 97 height 18
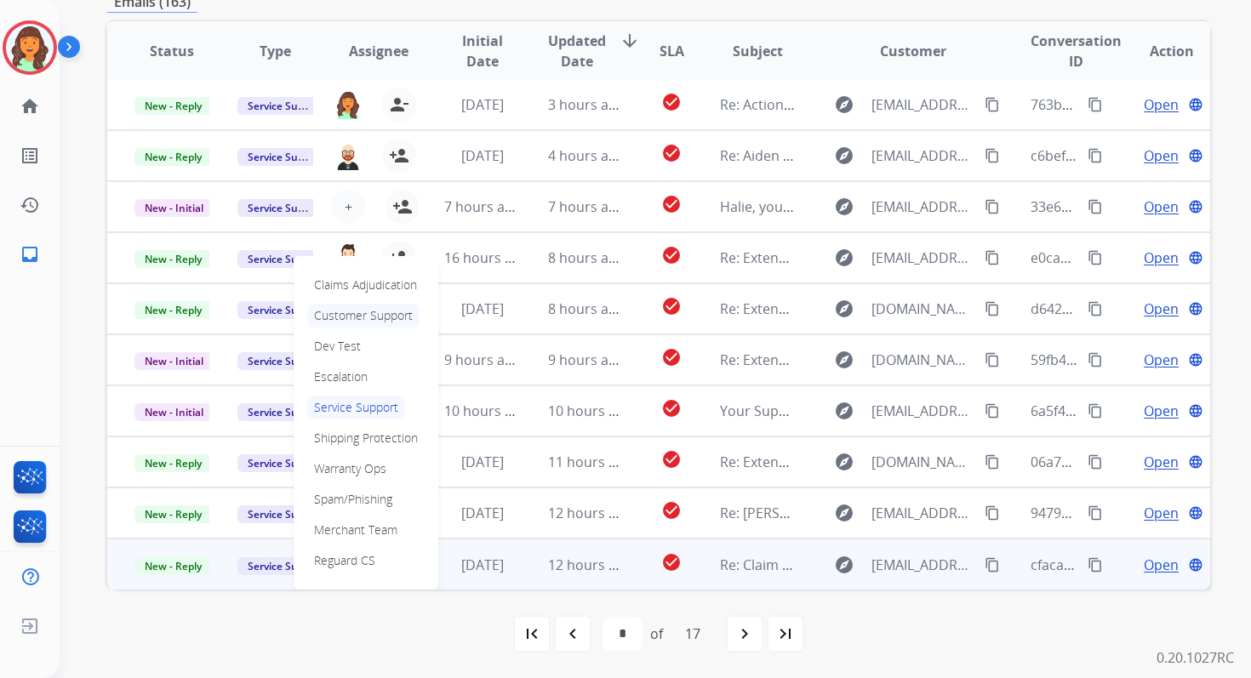
click at [360, 319] on p "Customer Support" at bounding box center [363, 316] width 112 height 24
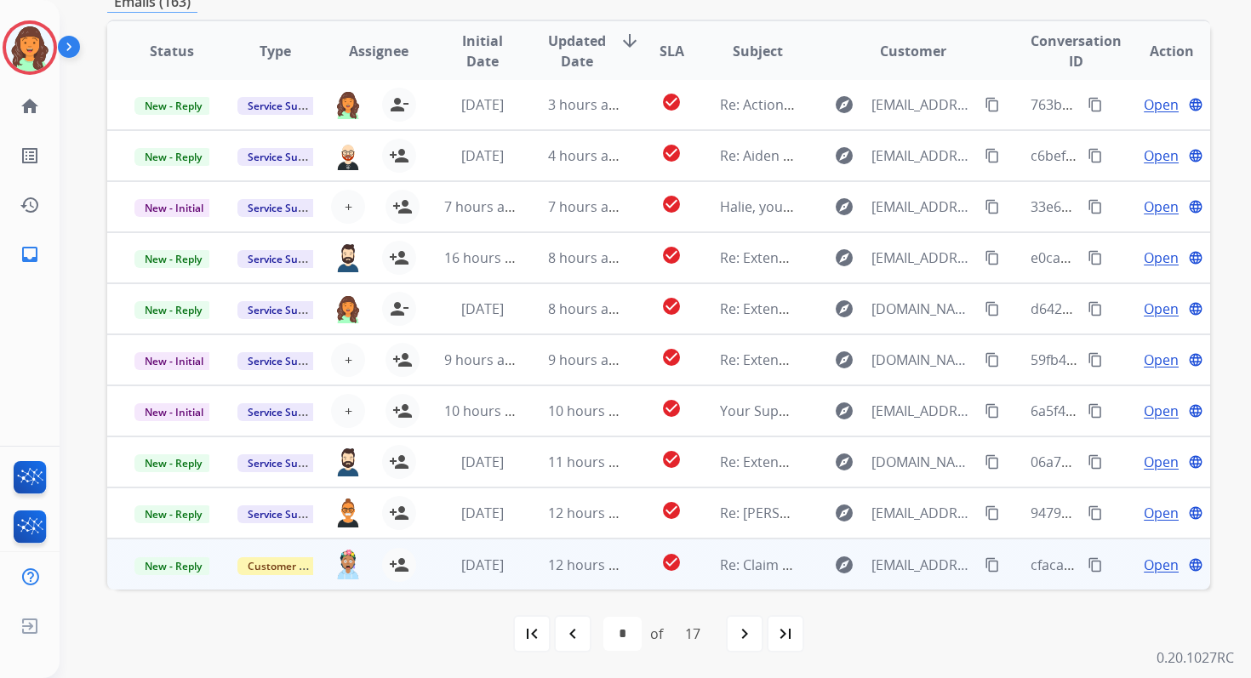
click at [521, 570] on td "12 hours ago" at bounding box center [572, 564] width 103 height 51
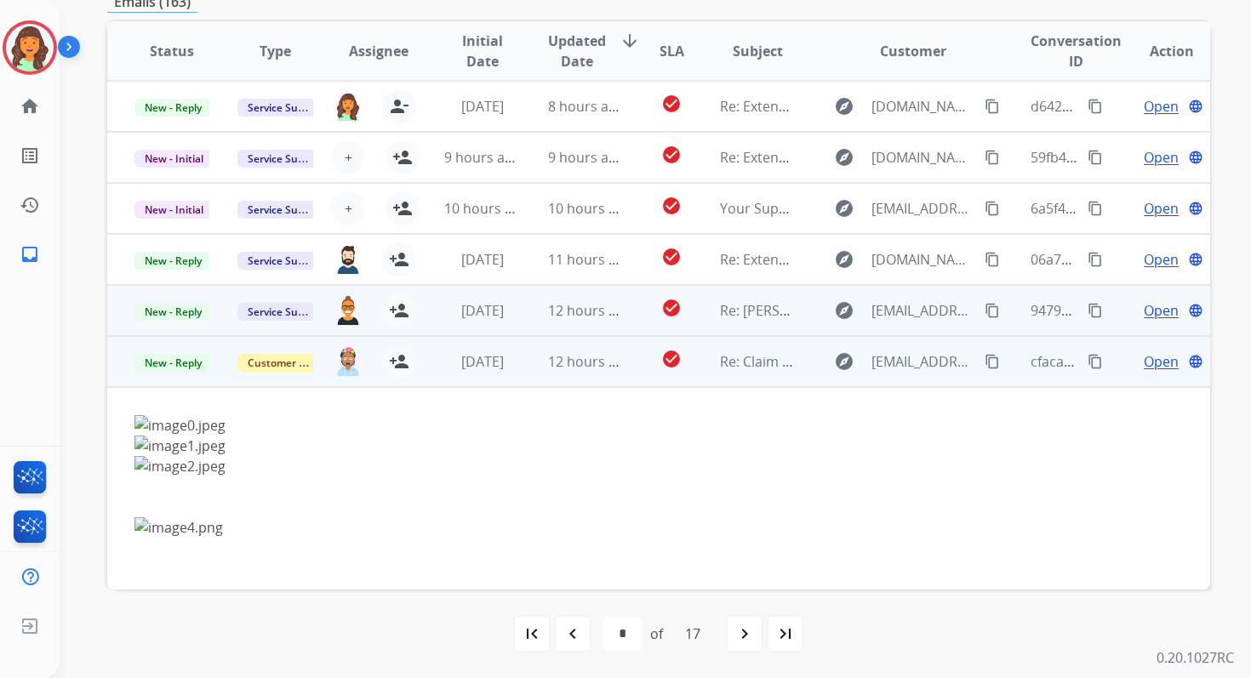
click at [514, 323] on td "[DATE]" at bounding box center [468, 310] width 103 height 51
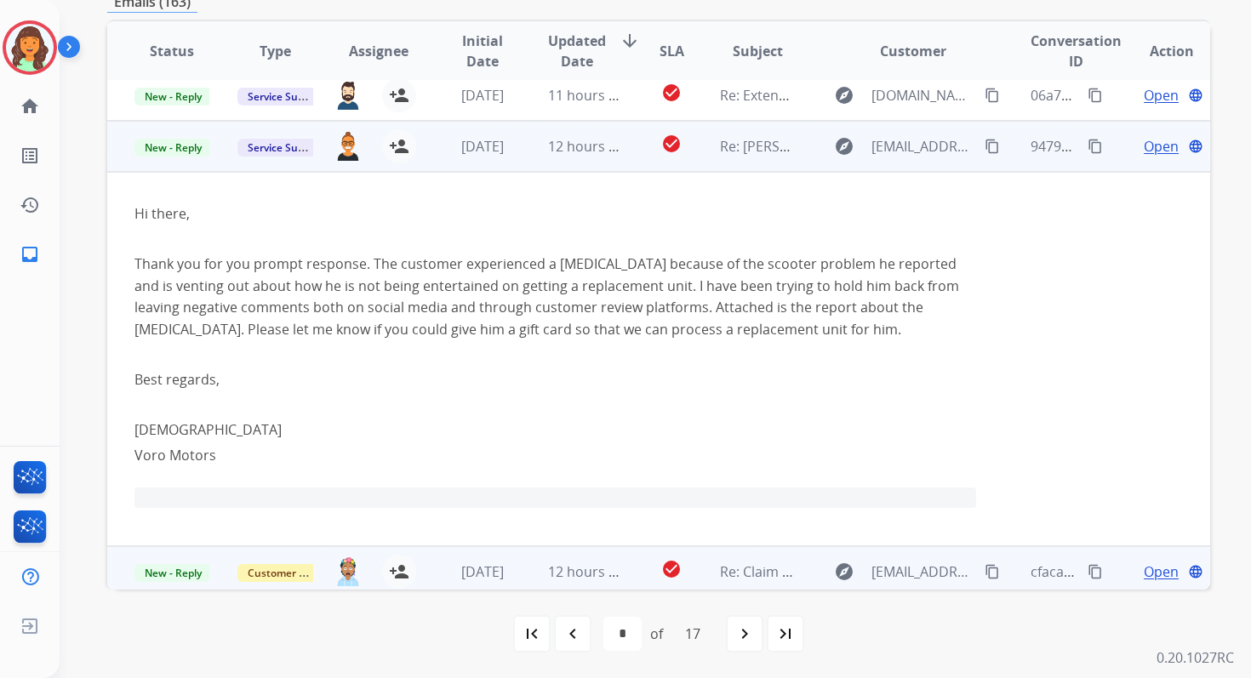
scroll to position [375, 0]
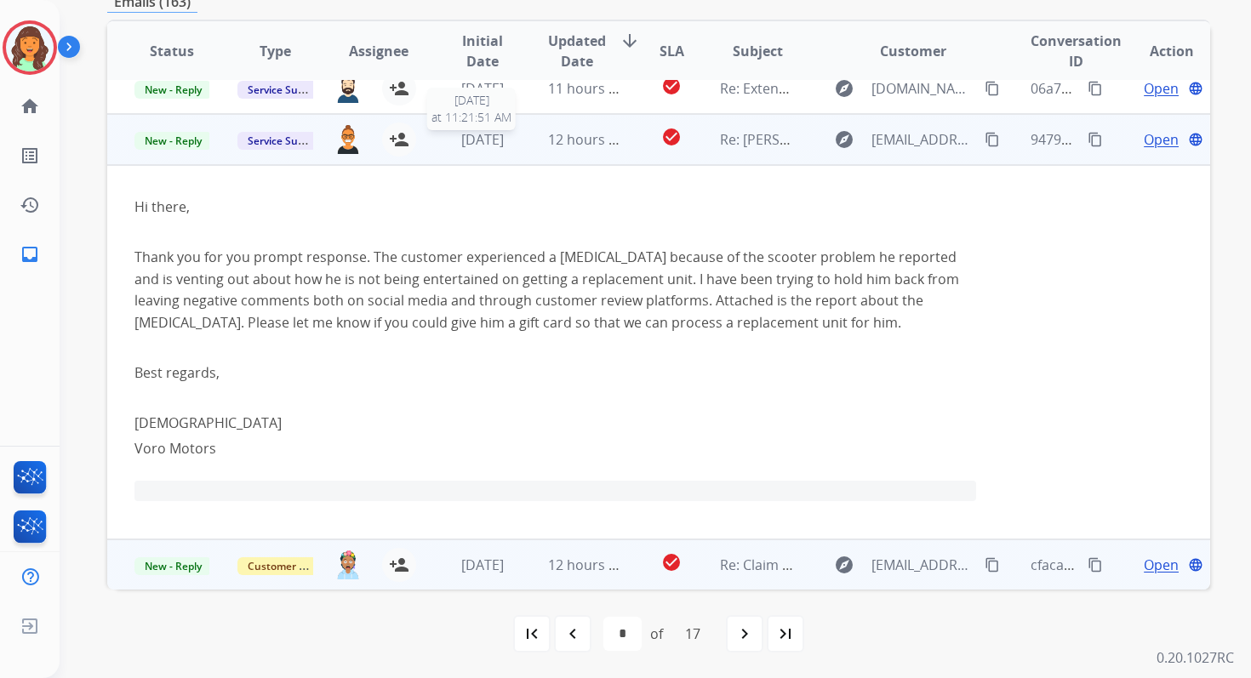
click at [506, 148] on div "[DATE]" at bounding box center [481, 139] width 75 height 20
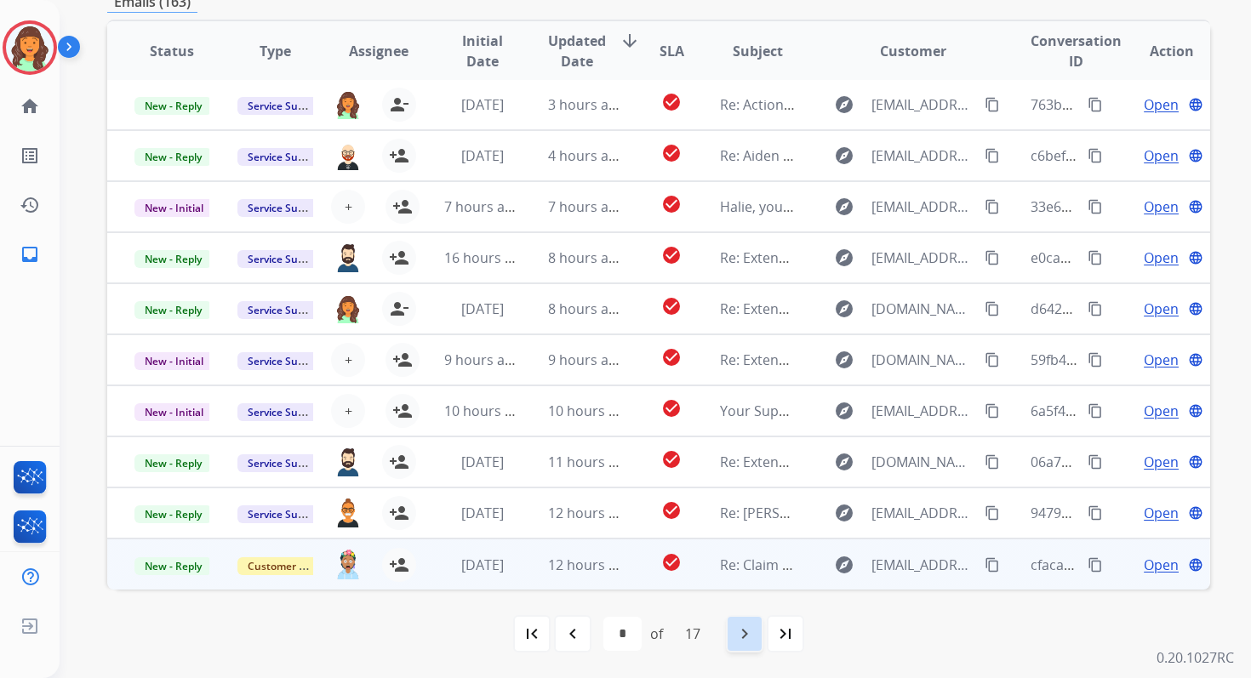
click at [746, 630] on mat-icon "navigate_next" at bounding box center [745, 634] width 20 height 20
select select "*"
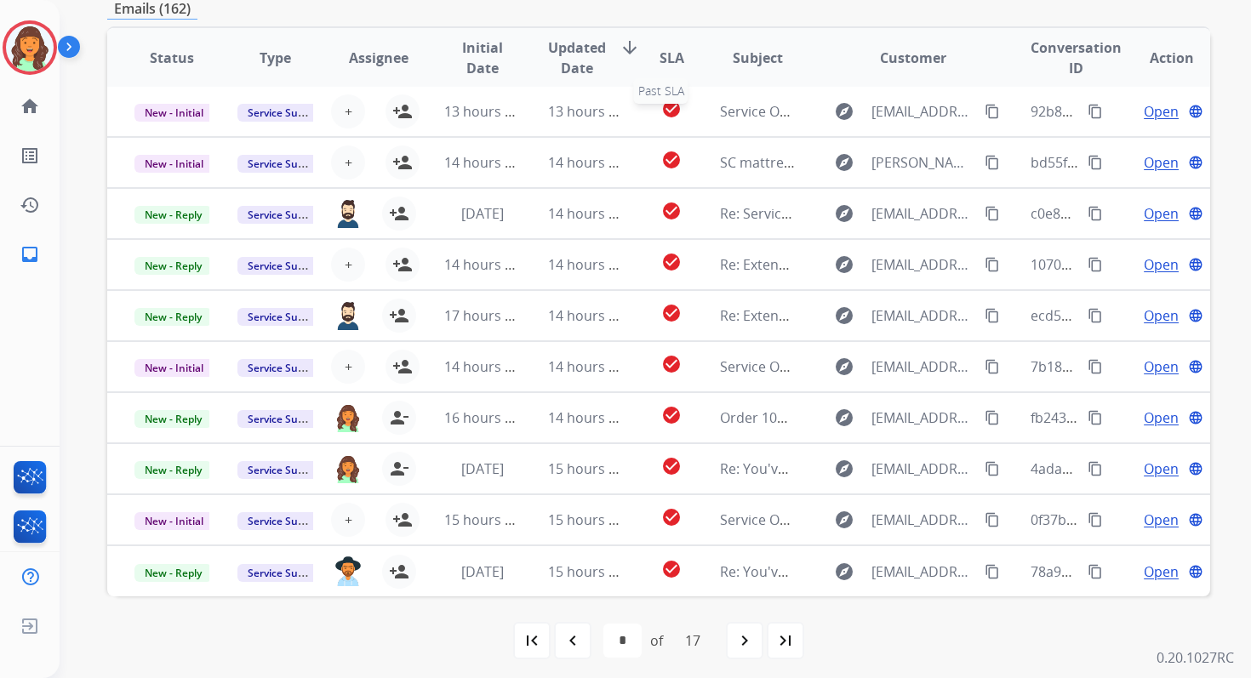
scroll to position [372, 0]
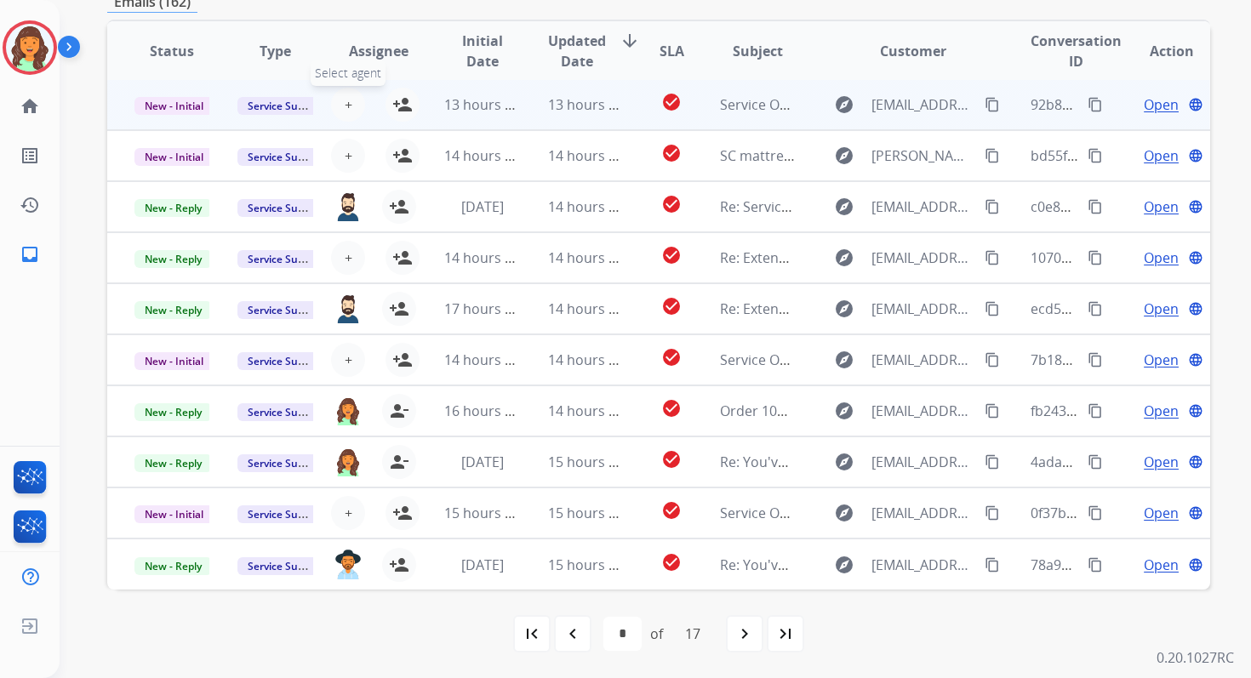
click at [346, 102] on span "+" at bounding box center [349, 104] width 8 height 20
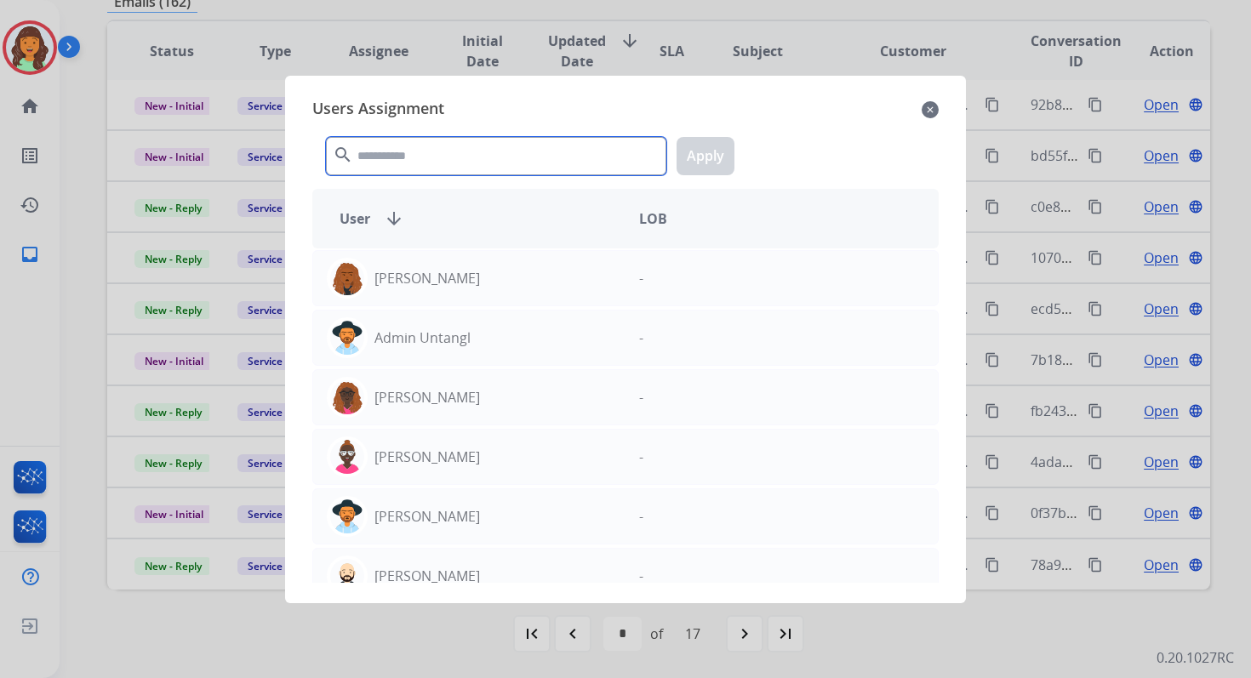
click at [428, 154] on input "text" at bounding box center [496, 156] width 340 height 38
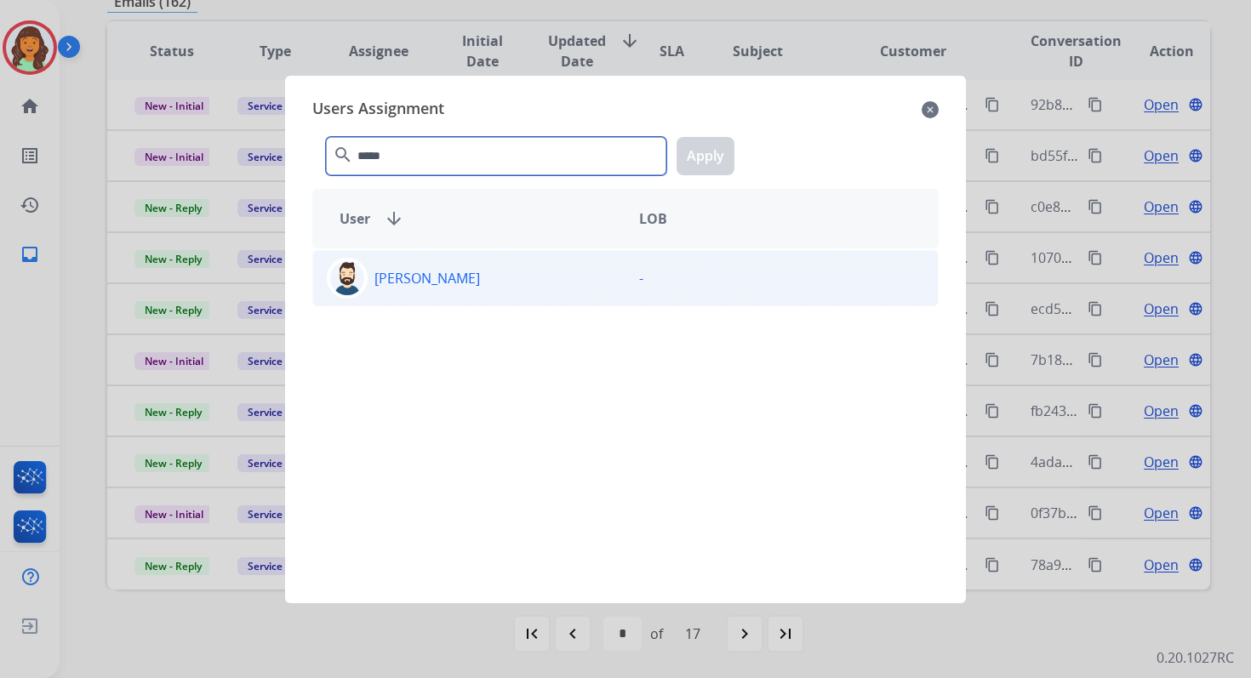
type input "*****"
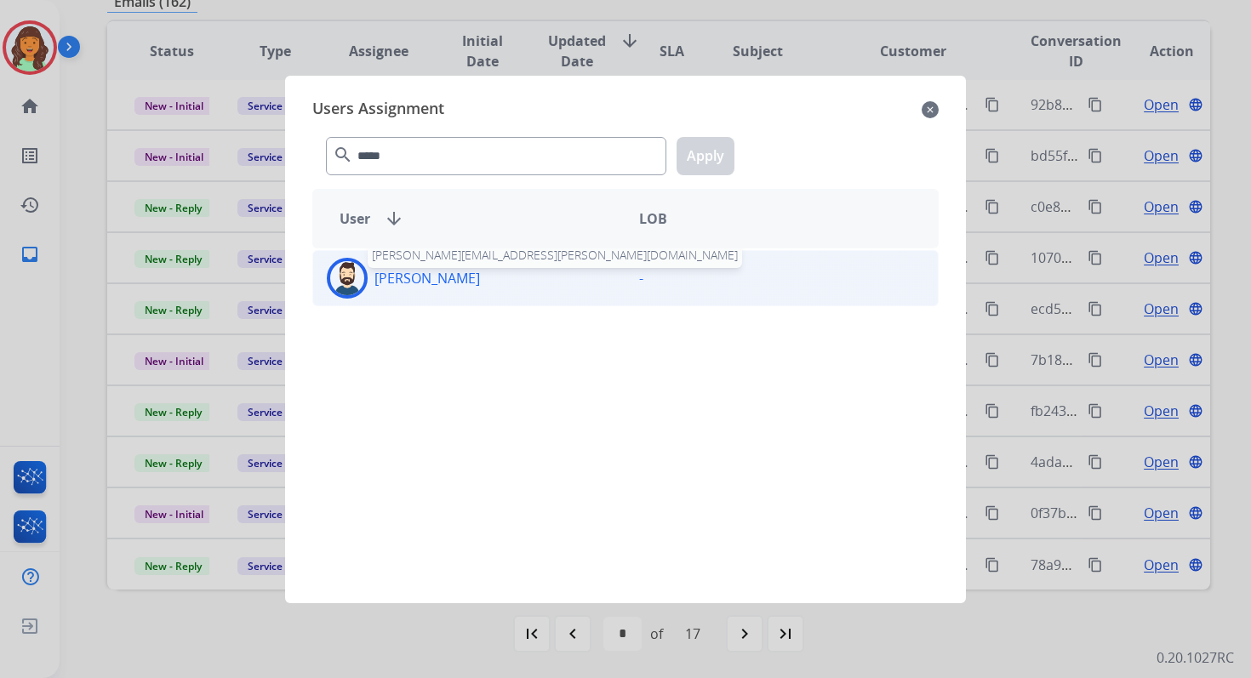
click at [433, 278] on p "[PERSON_NAME]" at bounding box center [428, 278] width 106 height 20
click at [723, 133] on div "***** search Apply" at bounding box center [625, 152] width 626 height 59
click at [711, 144] on button "Apply" at bounding box center [706, 156] width 58 height 38
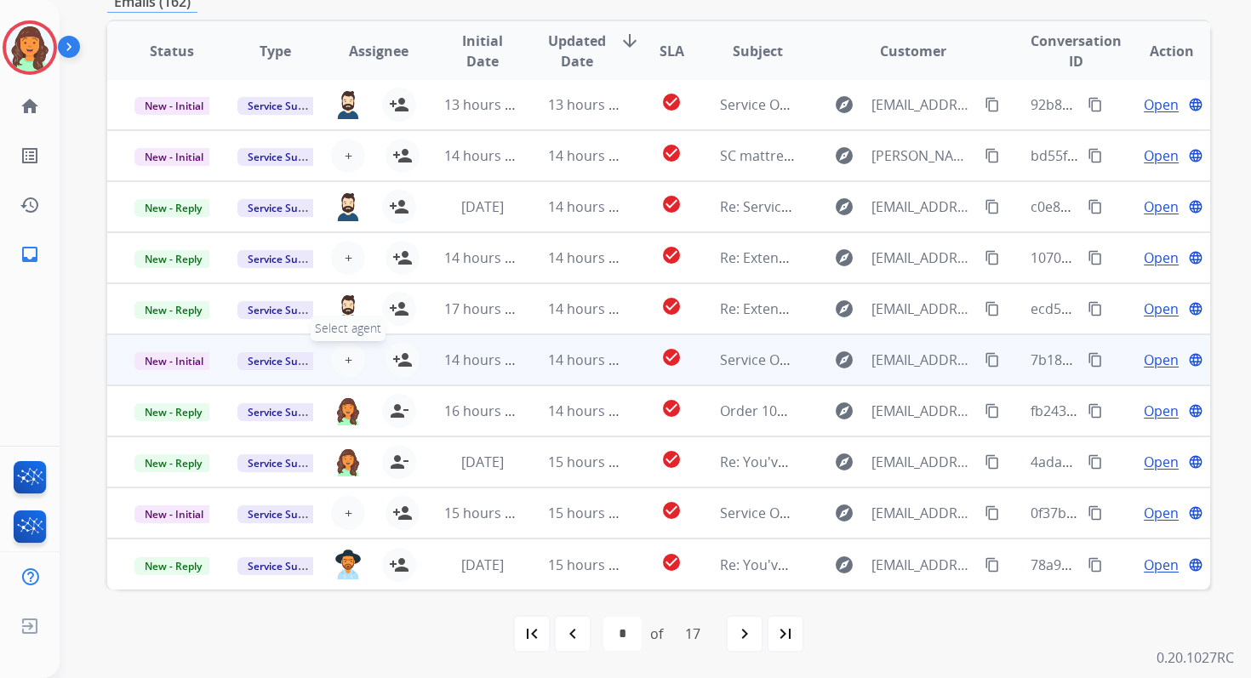
click at [336, 359] on button "+ Select agent" at bounding box center [348, 360] width 34 height 34
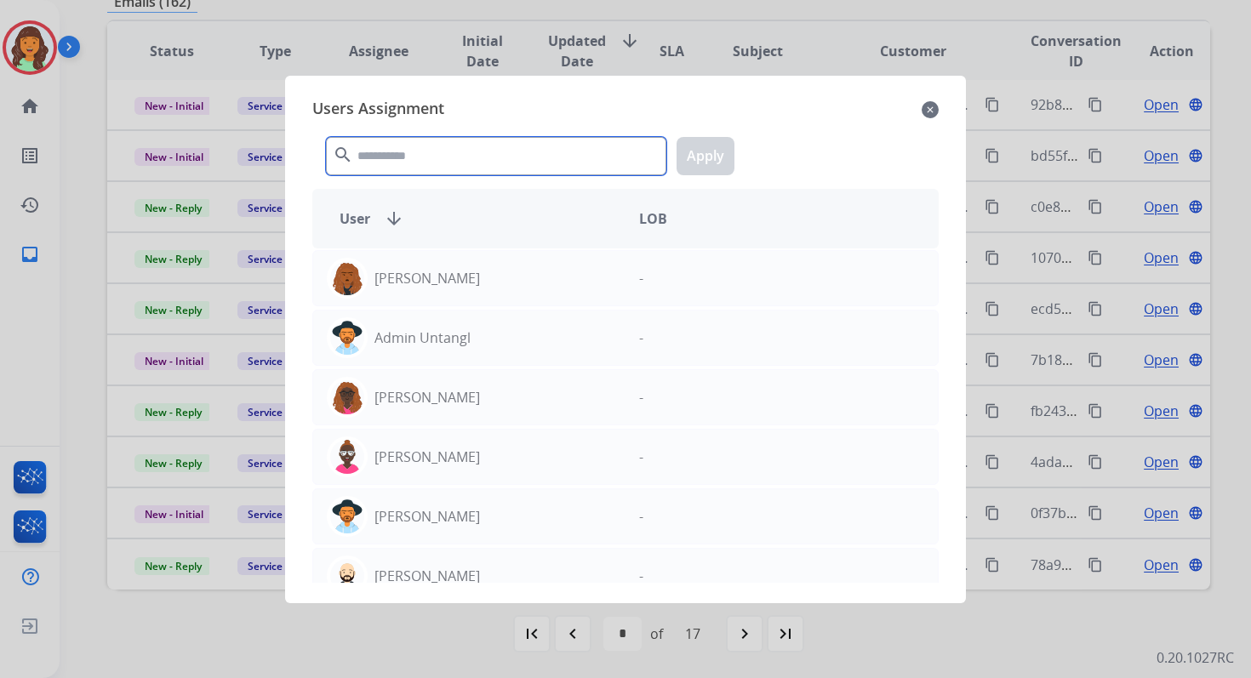
click at [420, 151] on input "text" at bounding box center [496, 156] width 340 height 38
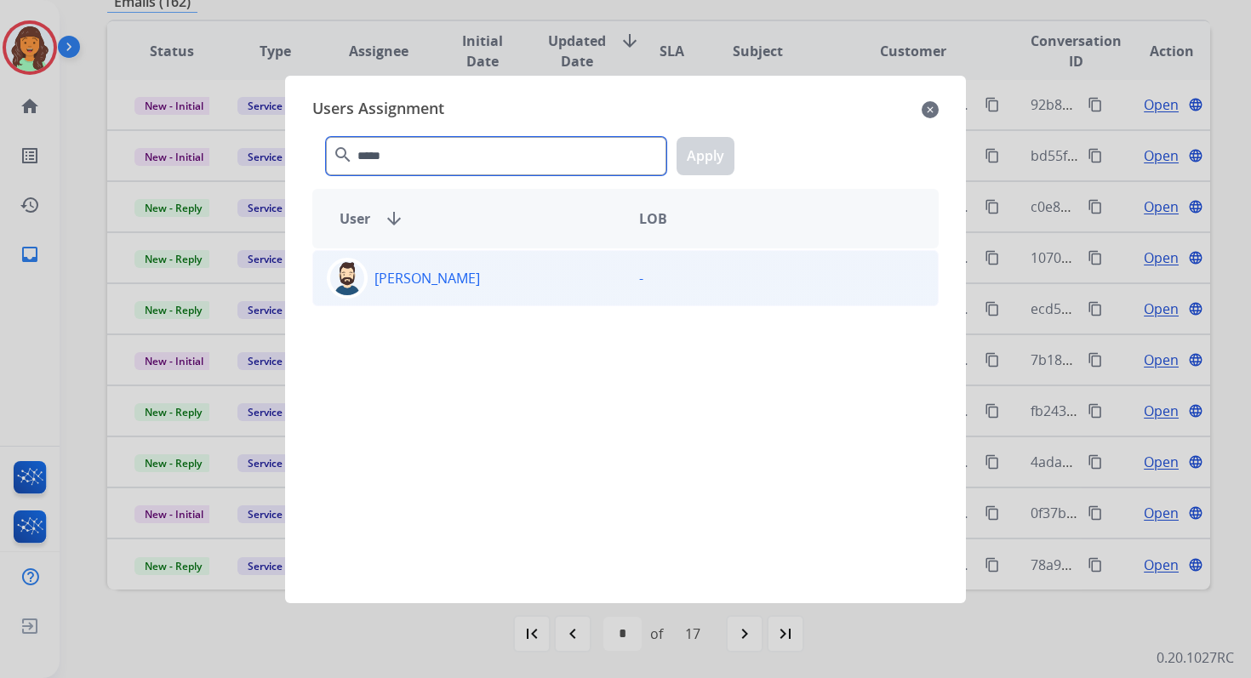
type input "*****"
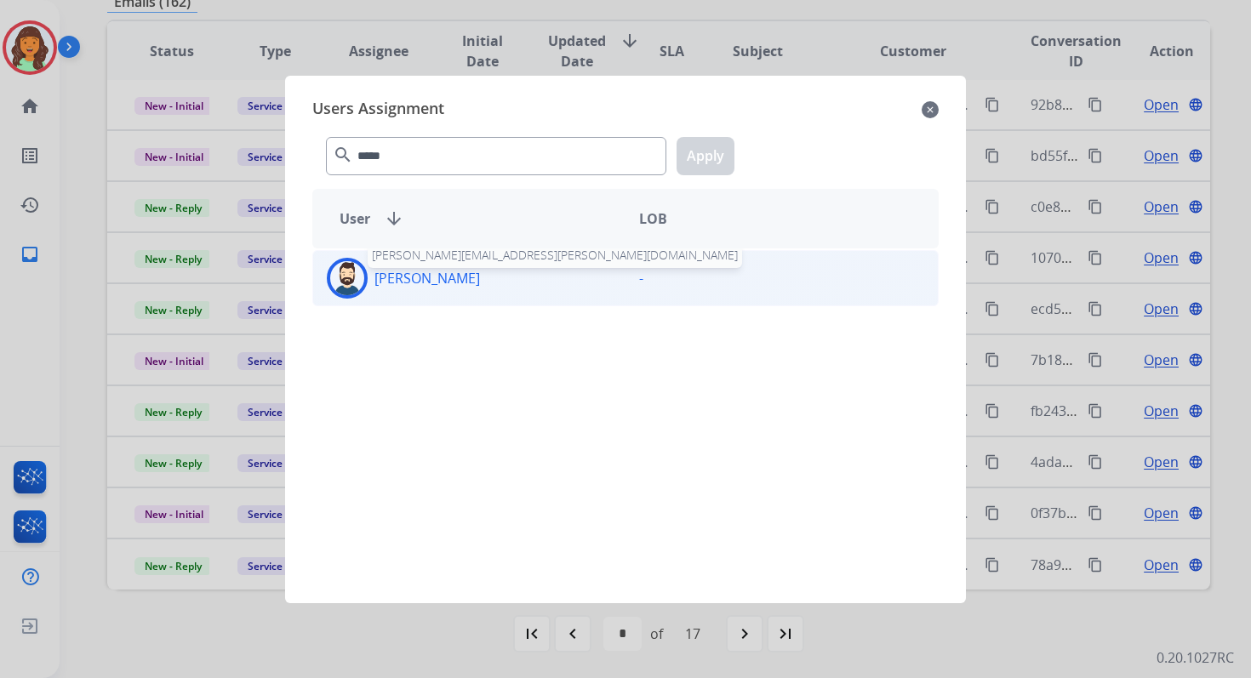
click at [423, 273] on p "[PERSON_NAME]" at bounding box center [428, 278] width 106 height 20
click at [687, 167] on button "Apply" at bounding box center [706, 156] width 58 height 38
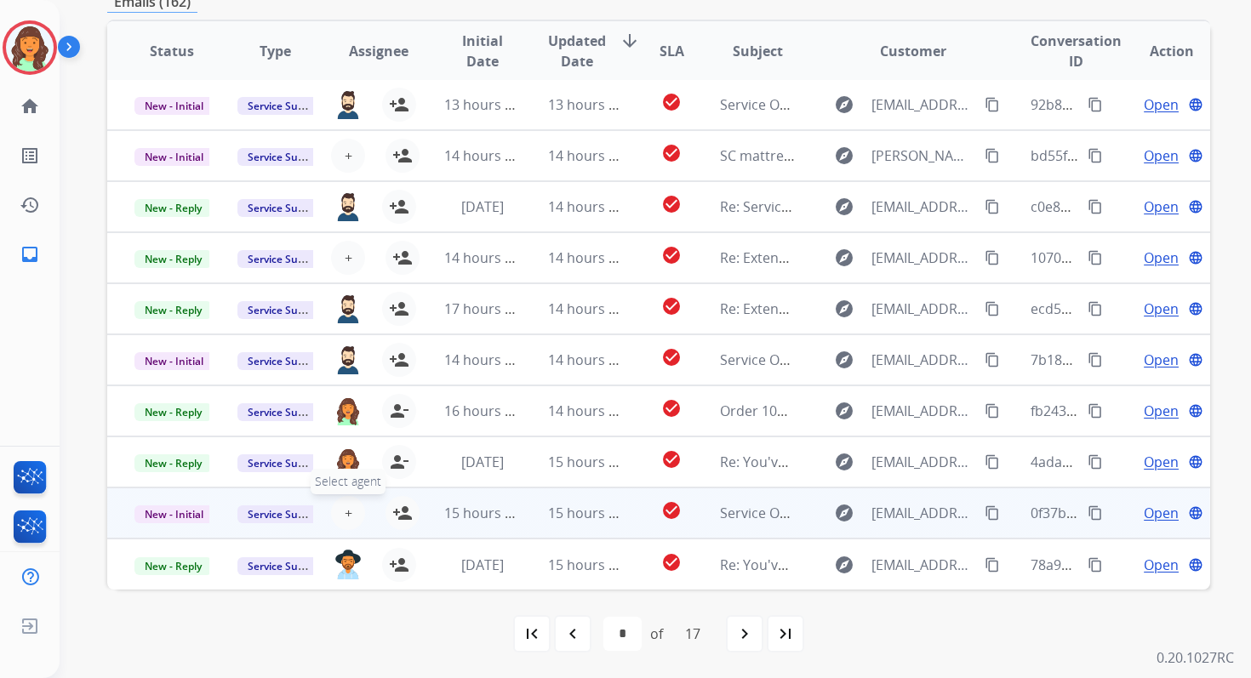
click at [346, 513] on span "+" at bounding box center [349, 513] width 8 height 20
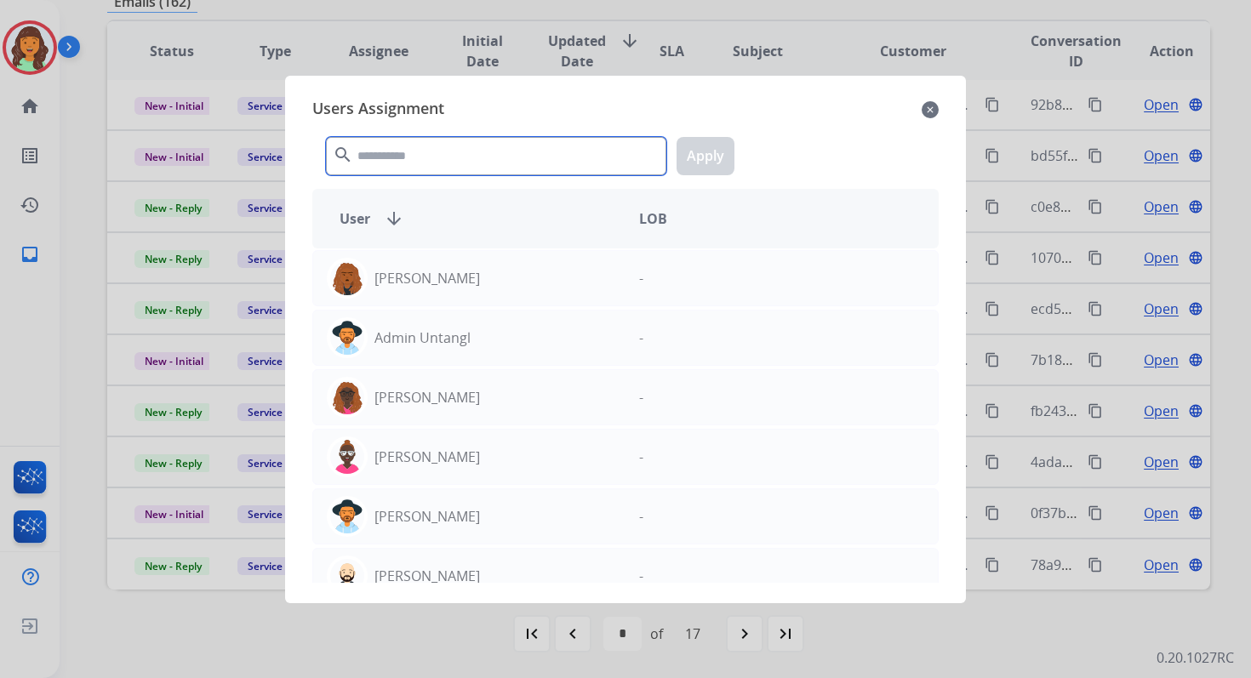
click at [488, 144] on input "text" at bounding box center [496, 156] width 340 height 38
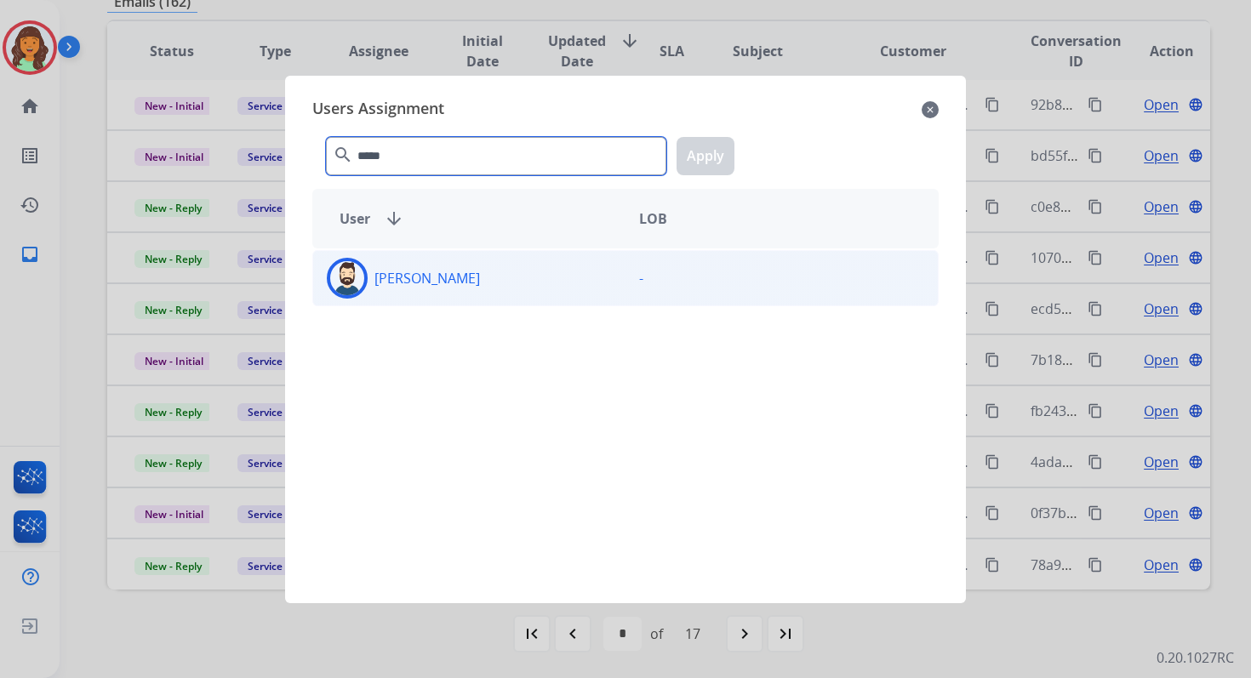
type input "*****"
click at [489, 282] on div "[PERSON_NAME]" at bounding box center [469, 278] width 312 height 41
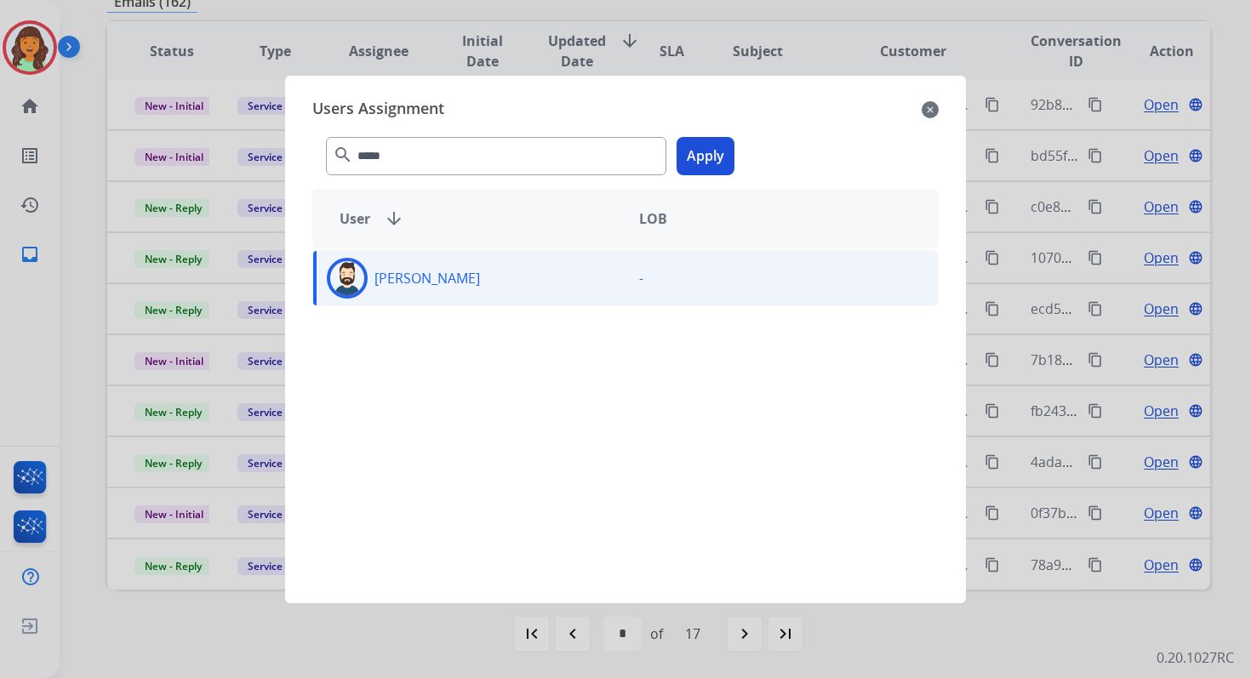
click at [709, 160] on button "Apply" at bounding box center [706, 156] width 58 height 38
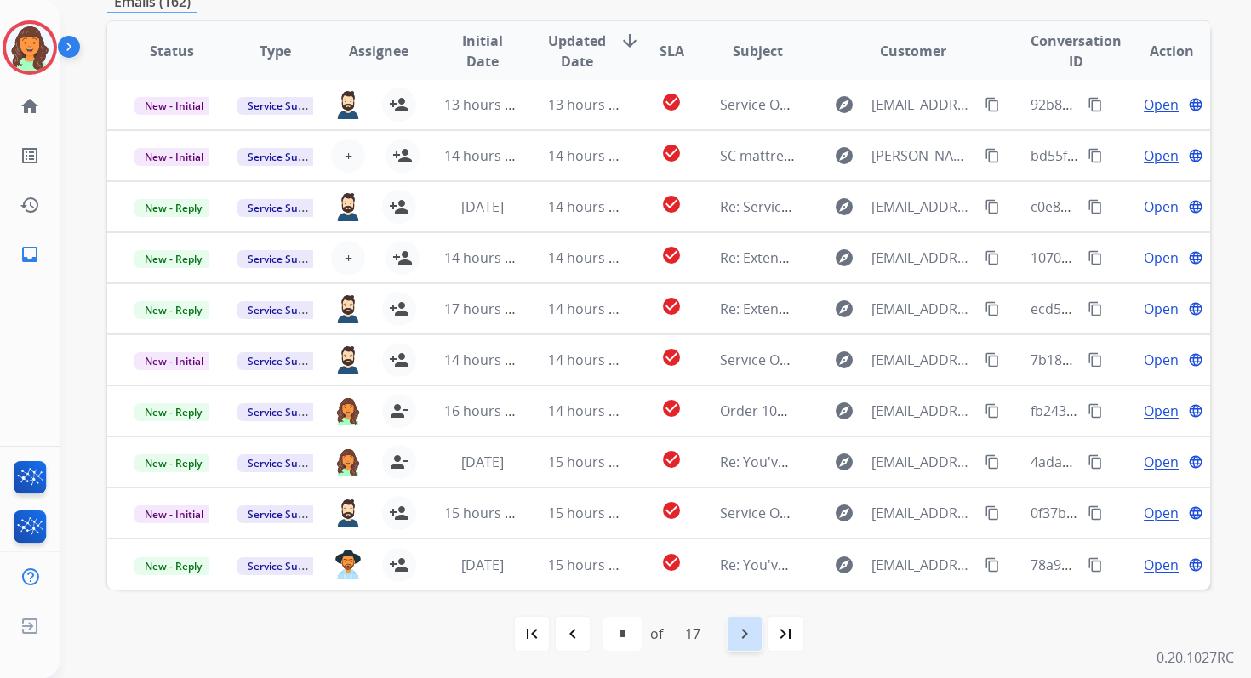
click at [751, 640] on mat-icon "navigate_next" at bounding box center [745, 634] width 20 height 20
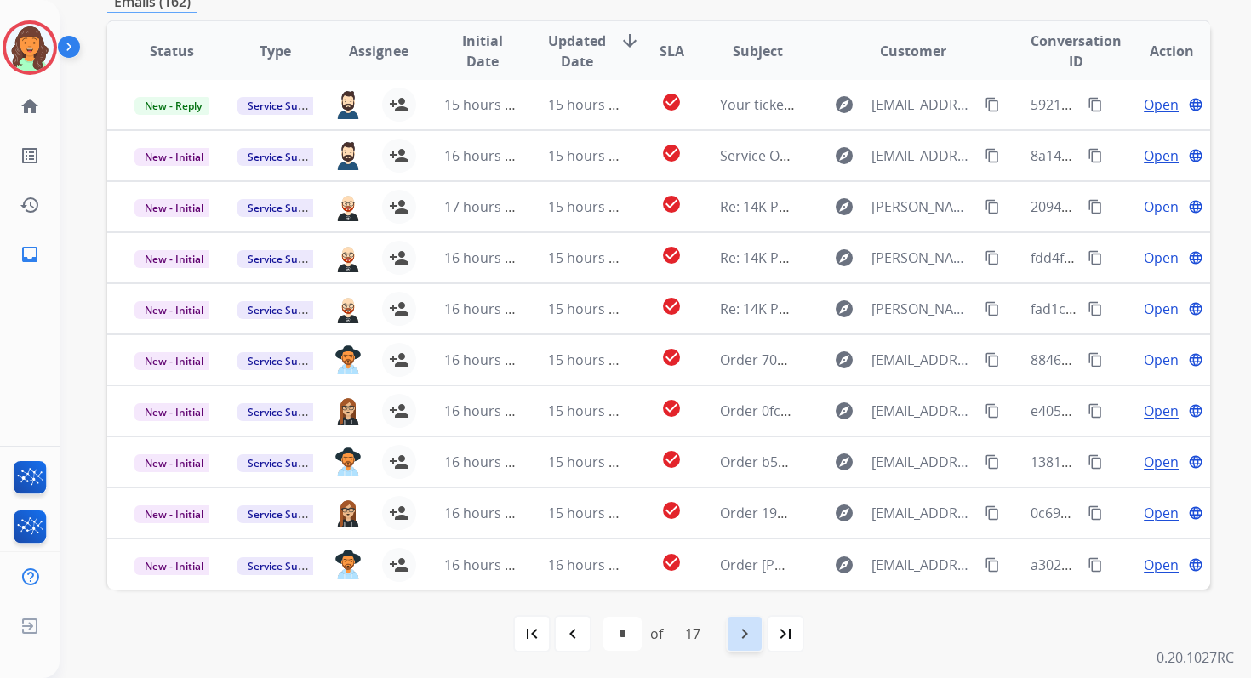
click at [738, 648] on div "navigate_next" at bounding box center [744, 633] width 37 height 37
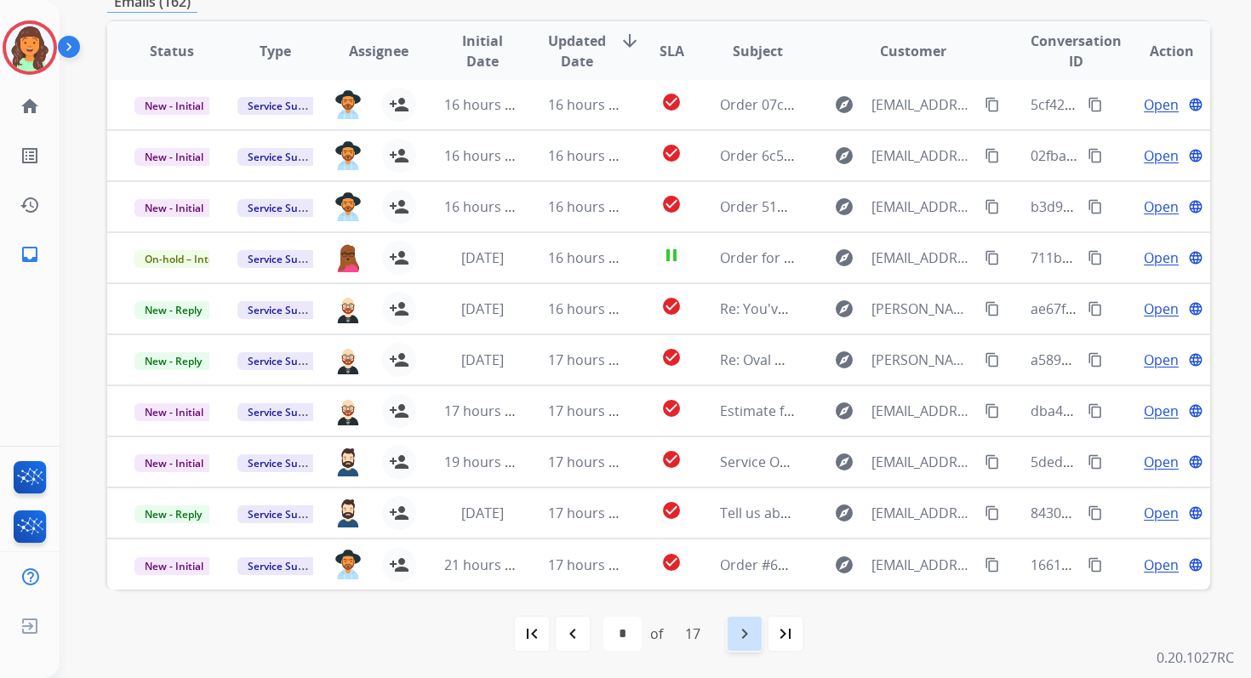
click at [750, 628] on mat-icon "navigate_next" at bounding box center [745, 634] width 20 height 20
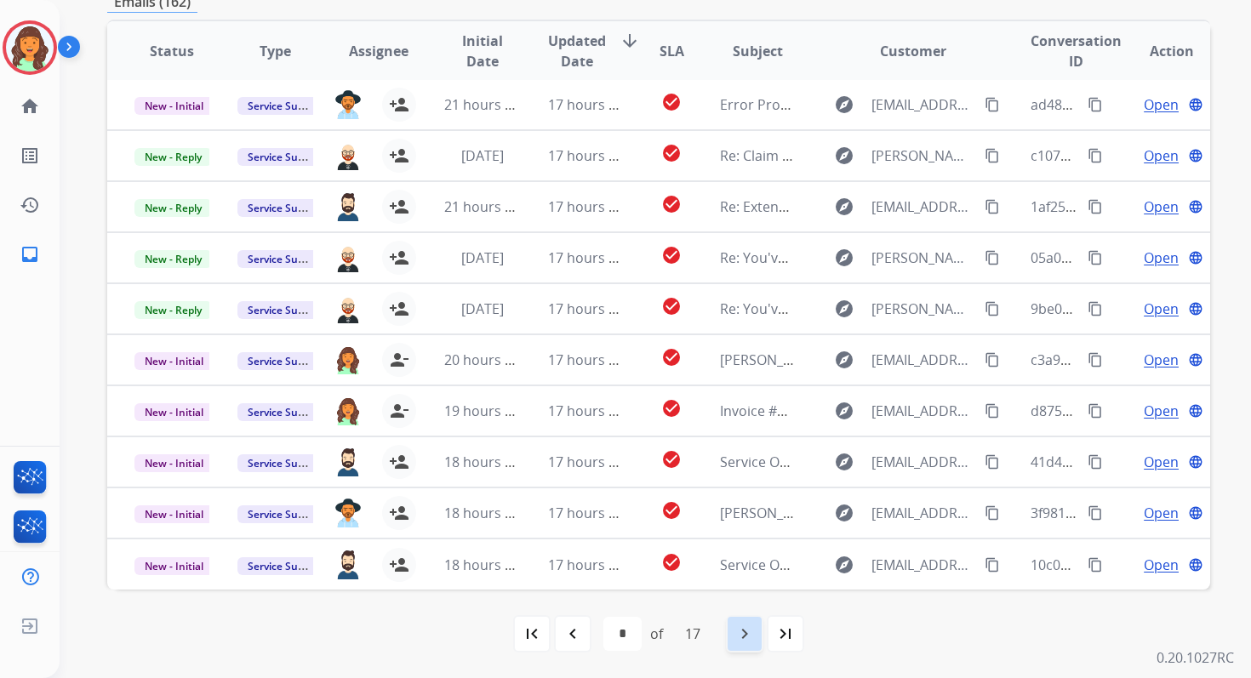
click at [750, 627] on mat-icon "navigate_next" at bounding box center [745, 634] width 20 height 20
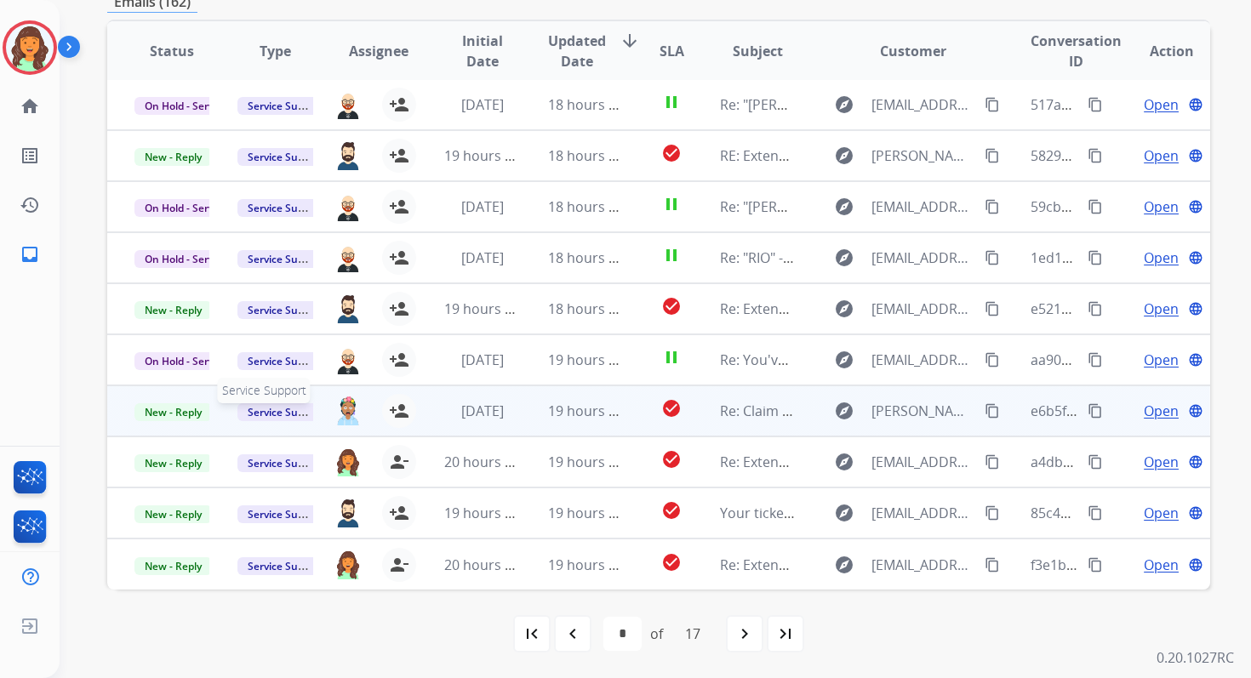
click at [287, 411] on span "Service Support" at bounding box center [285, 412] width 97 height 18
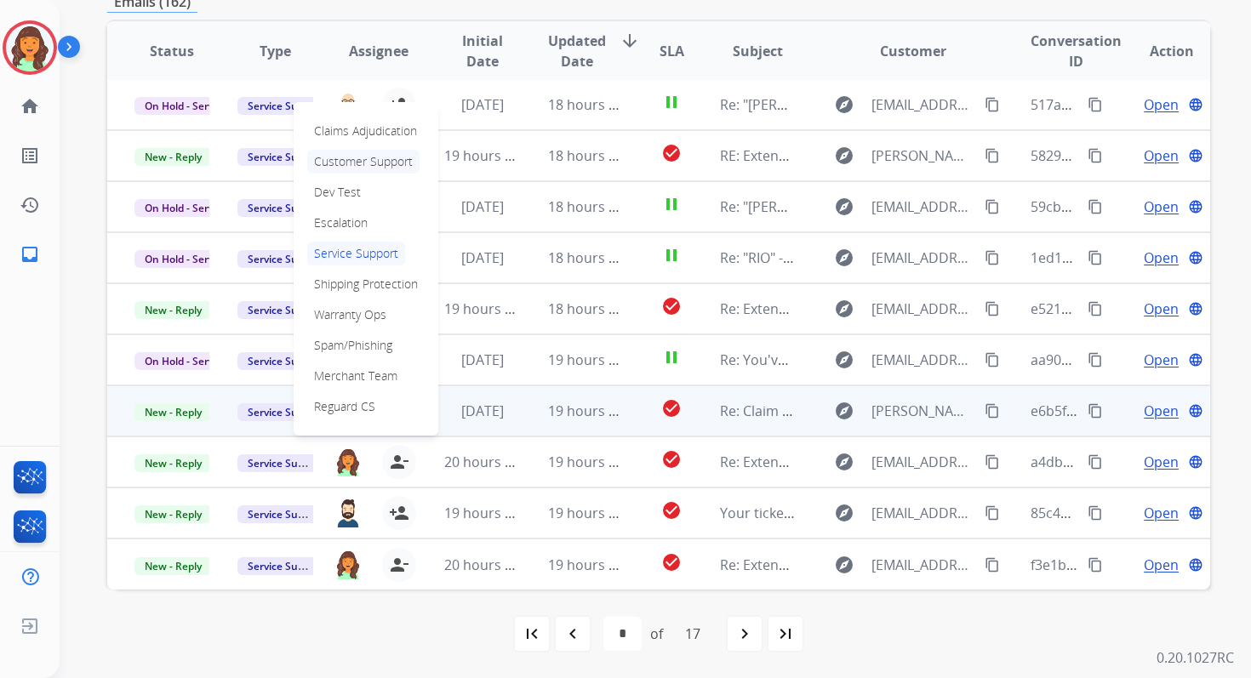
click at [353, 160] on p "Customer Support" at bounding box center [363, 162] width 112 height 24
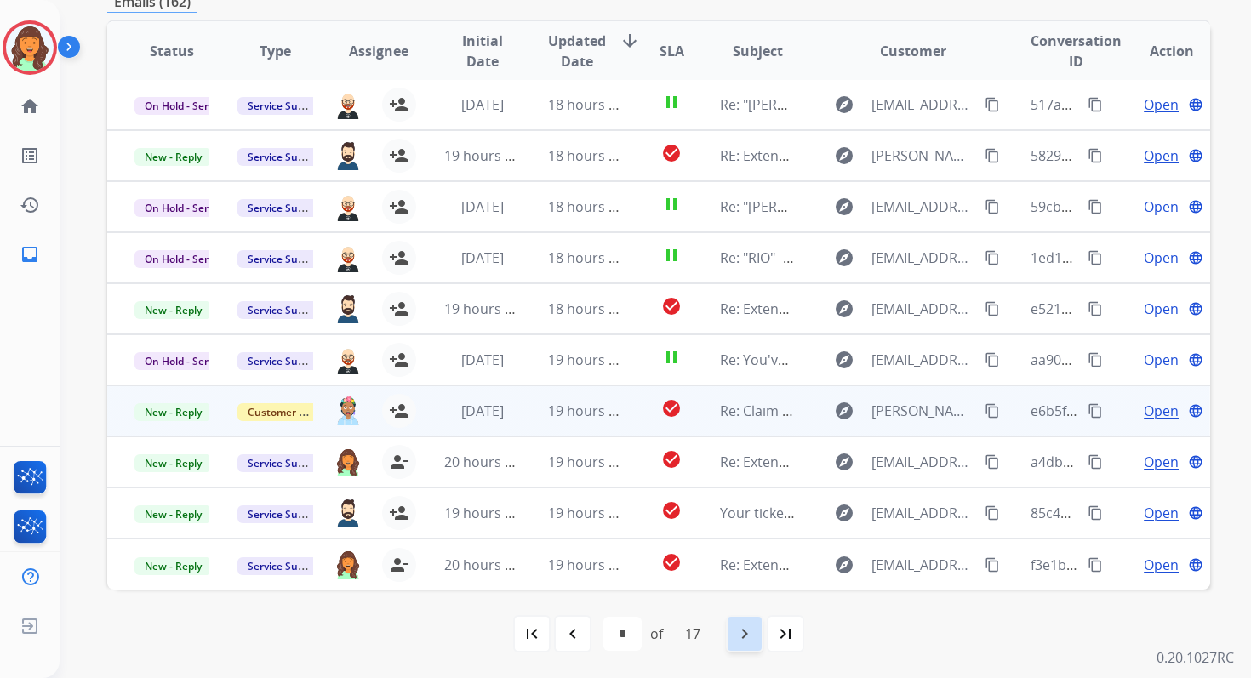
click at [746, 632] on mat-icon "navigate_next" at bounding box center [745, 634] width 20 height 20
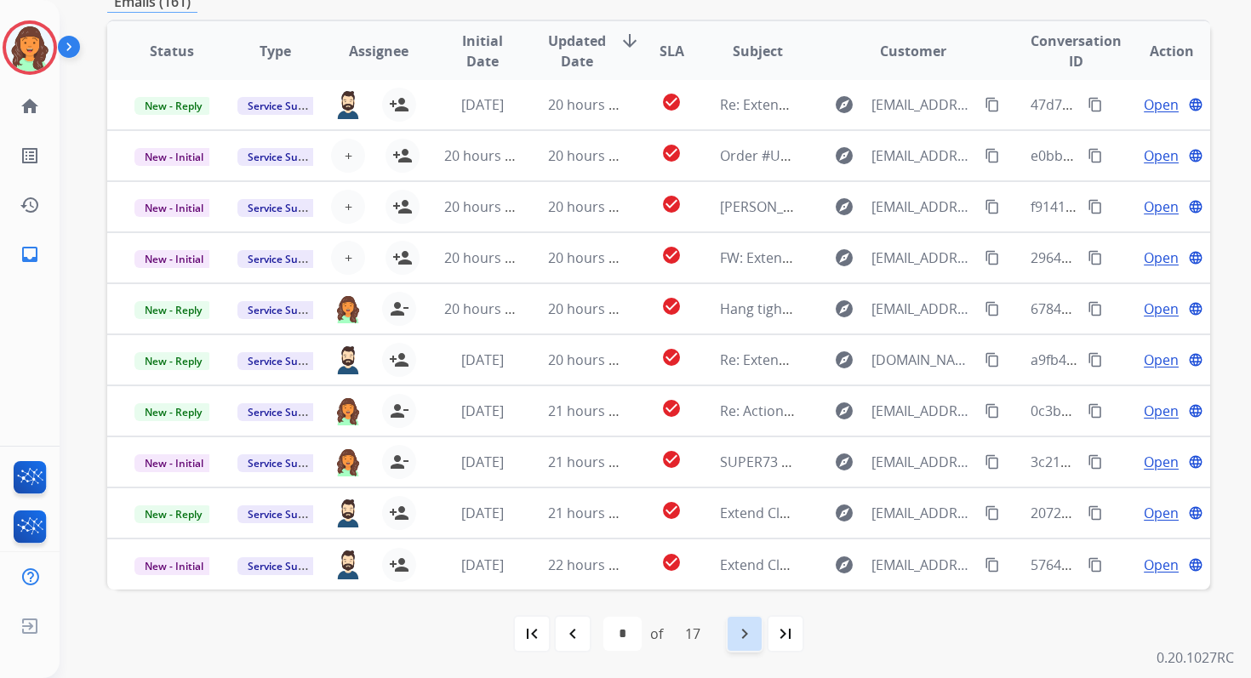
click at [751, 632] on mat-icon "navigate_next" at bounding box center [745, 634] width 20 height 20
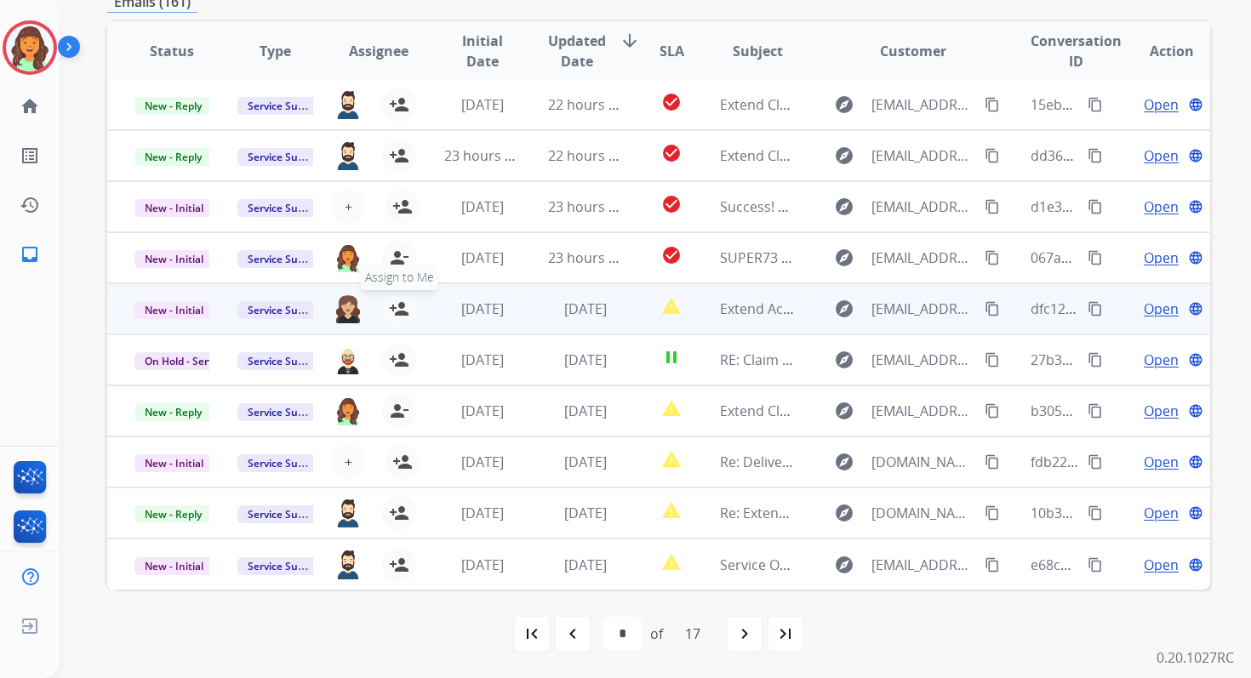
click at [399, 308] on mat-icon "person_add" at bounding box center [399, 309] width 20 height 20
click at [186, 306] on span "New - Initial" at bounding box center [173, 310] width 79 height 18
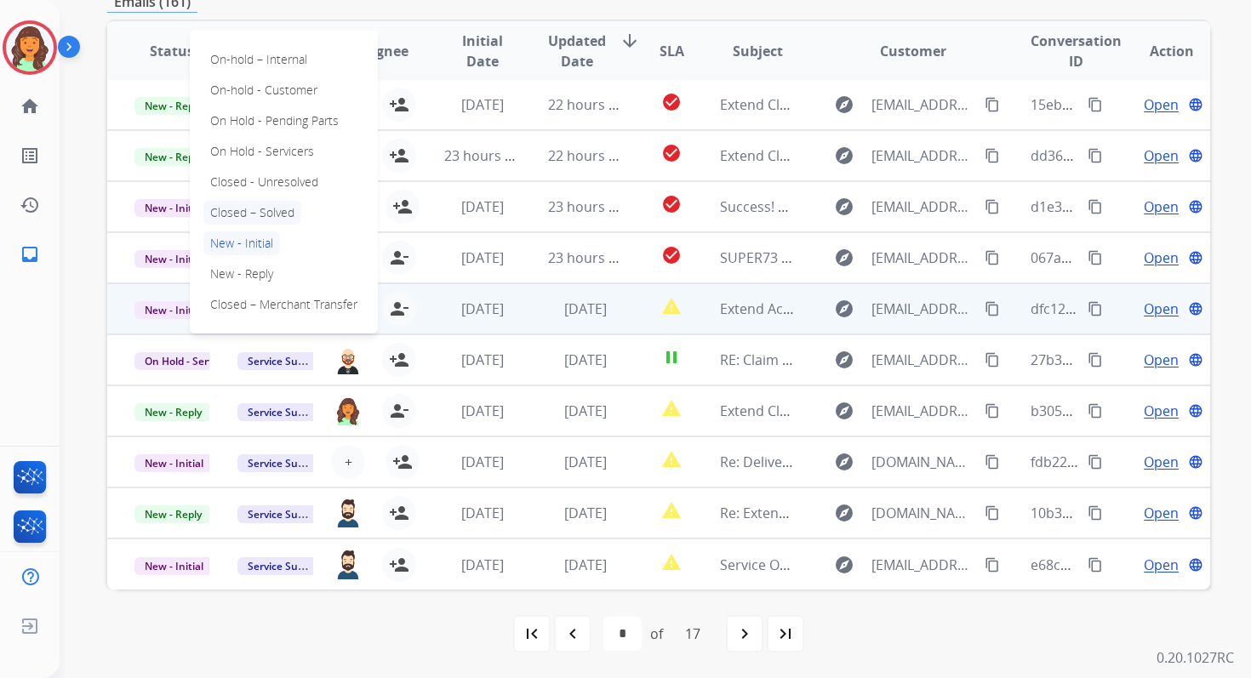
click at [243, 205] on p "Closed – Solved" at bounding box center [252, 213] width 98 height 24
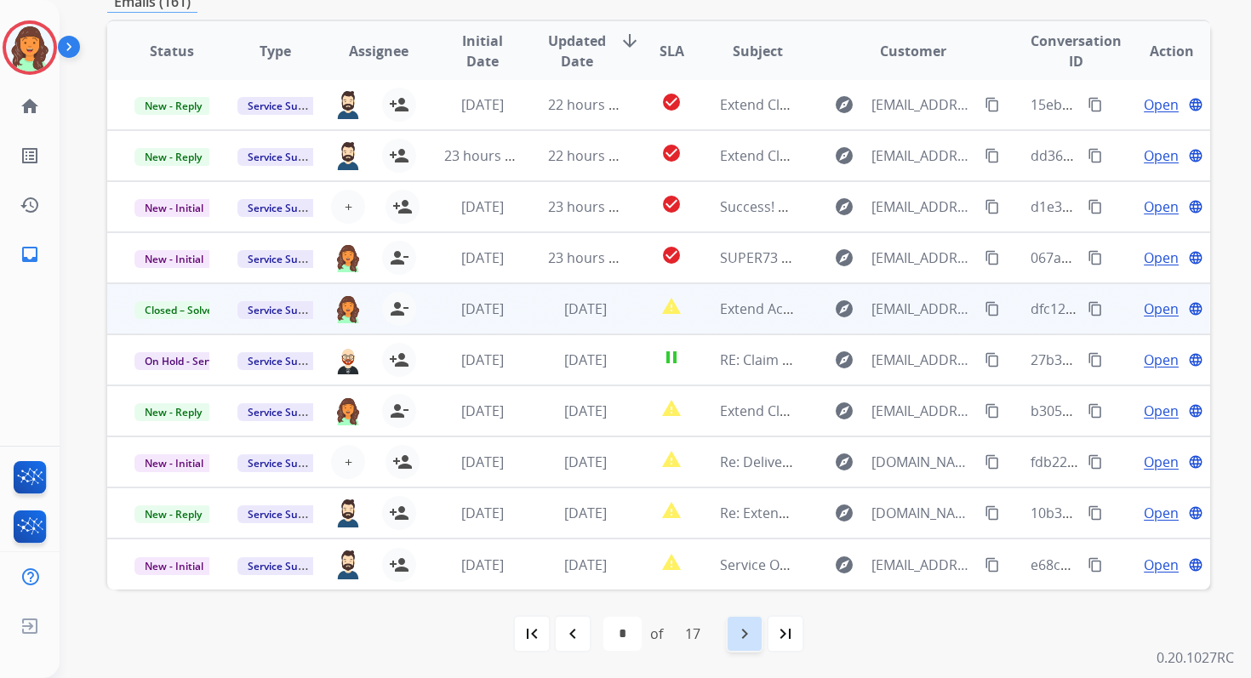
click at [755, 631] on mat-icon "navigate_next" at bounding box center [745, 634] width 20 height 20
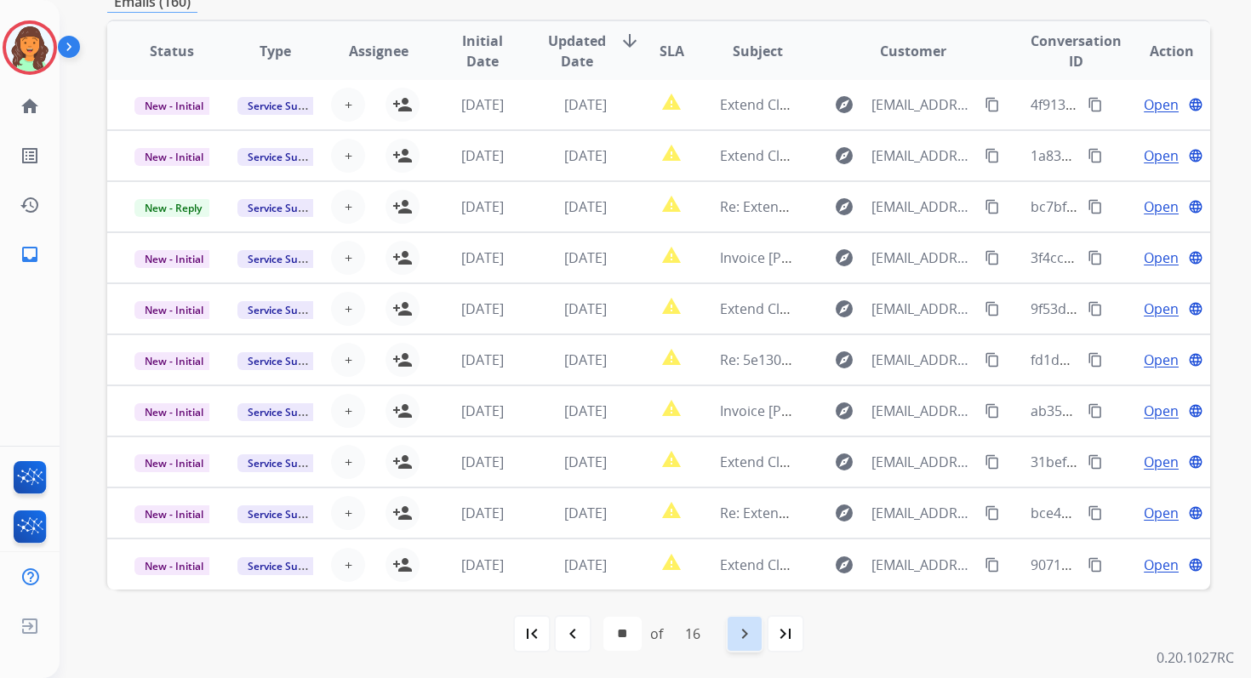
click at [755, 631] on mat-icon "navigate_next" at bounding box center [745, 634] width 20 height 20
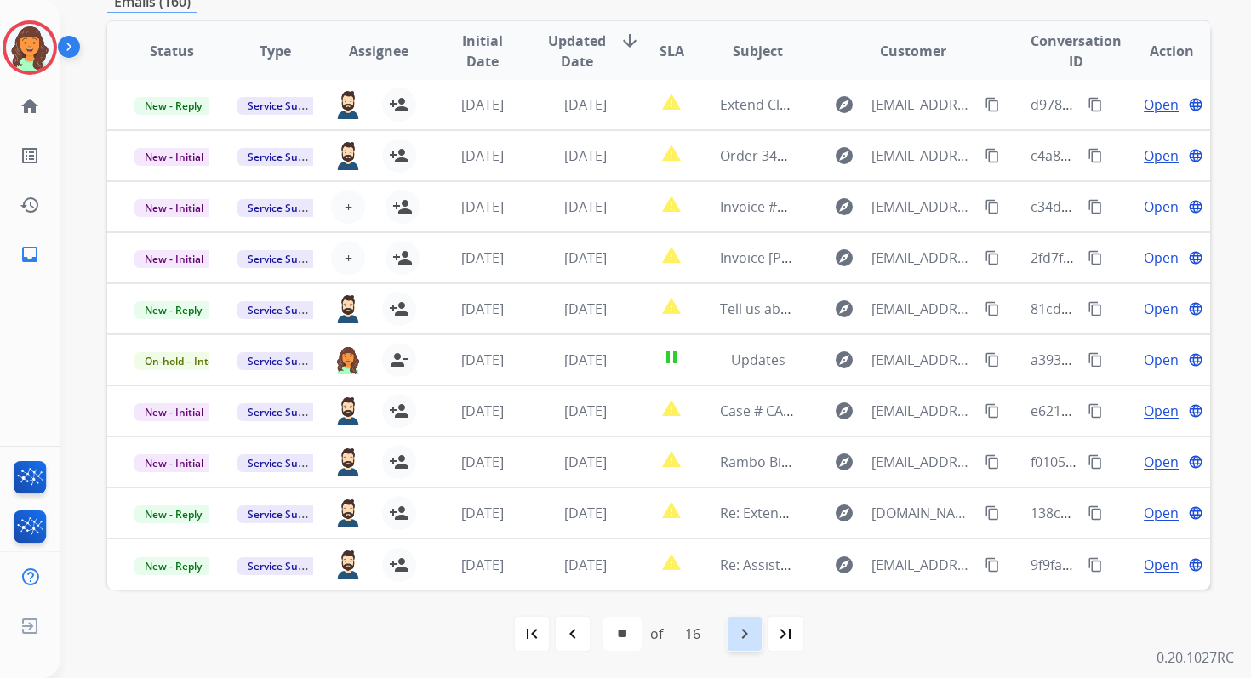
click at [753, 631] on mat-icon "navigate_next" at bounding box center [745, 634] width 20 height 20
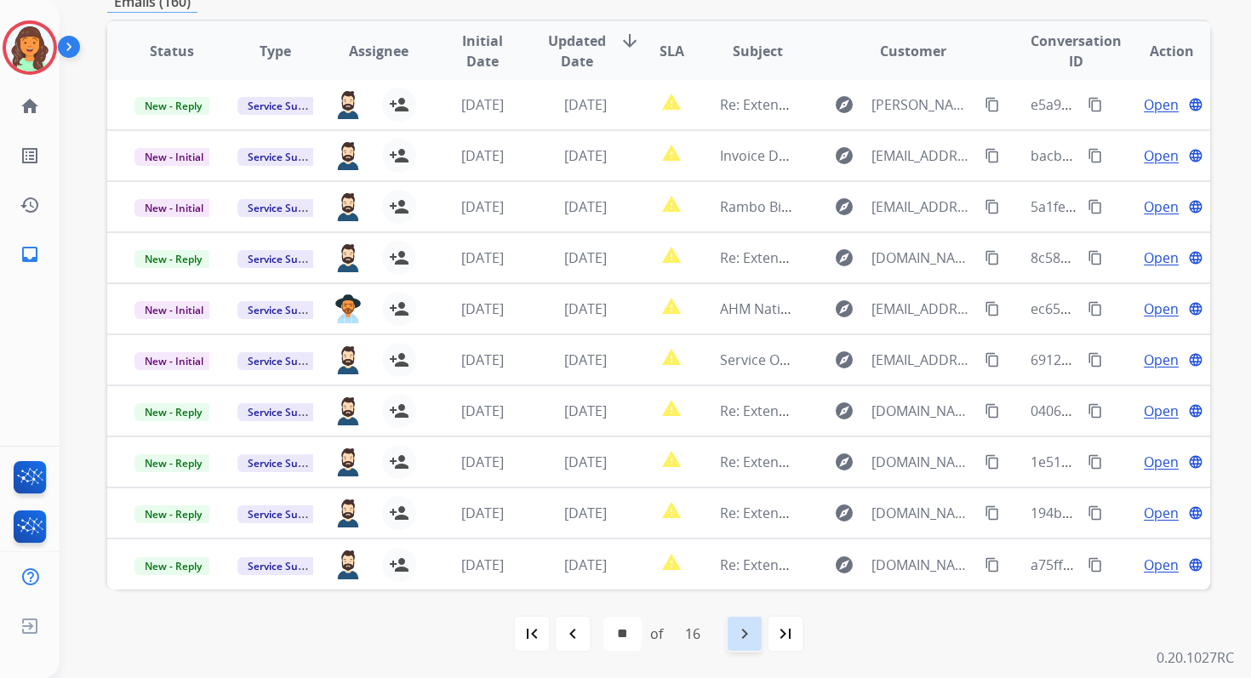
click at [745, 627] on mat-icon "navigate_next" at bounding box center [745, 634] width 20 height 20
click at [745, 626] on mat-icon "navigate_next" at bounding box center [745, 634] width 20 height 20
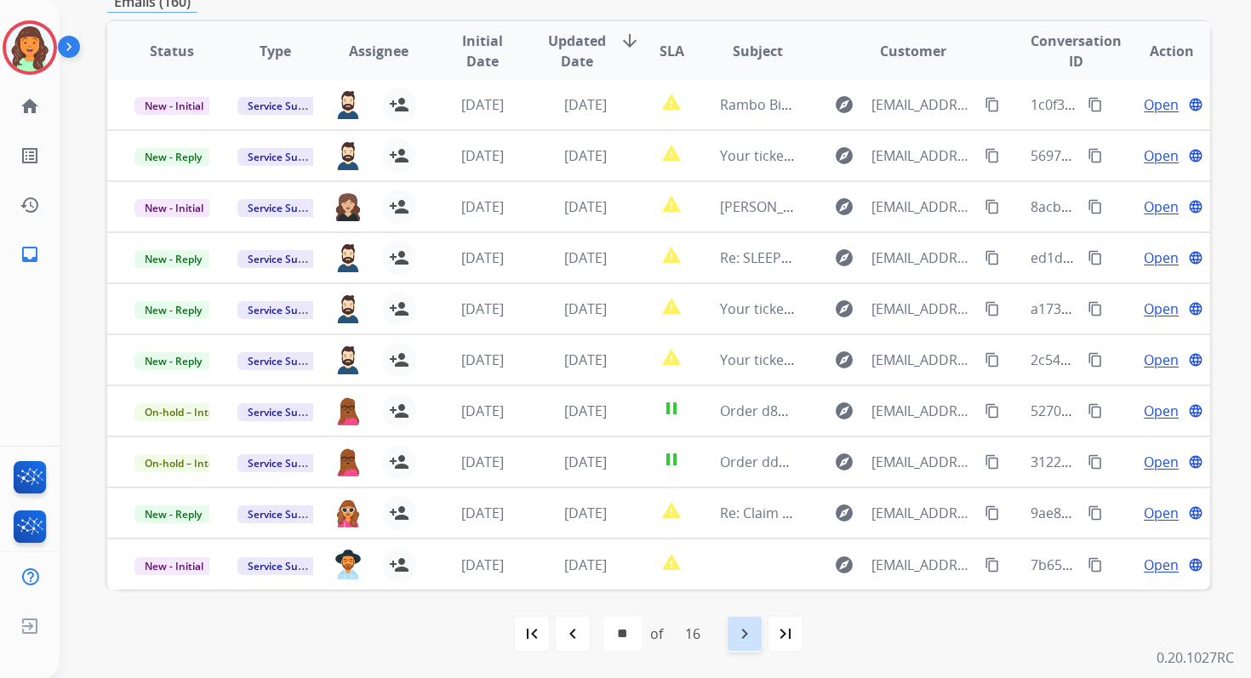
click at [752, 633] on mat-icon "navigate_next" at bounding box center [745, 634] width 20 height 20
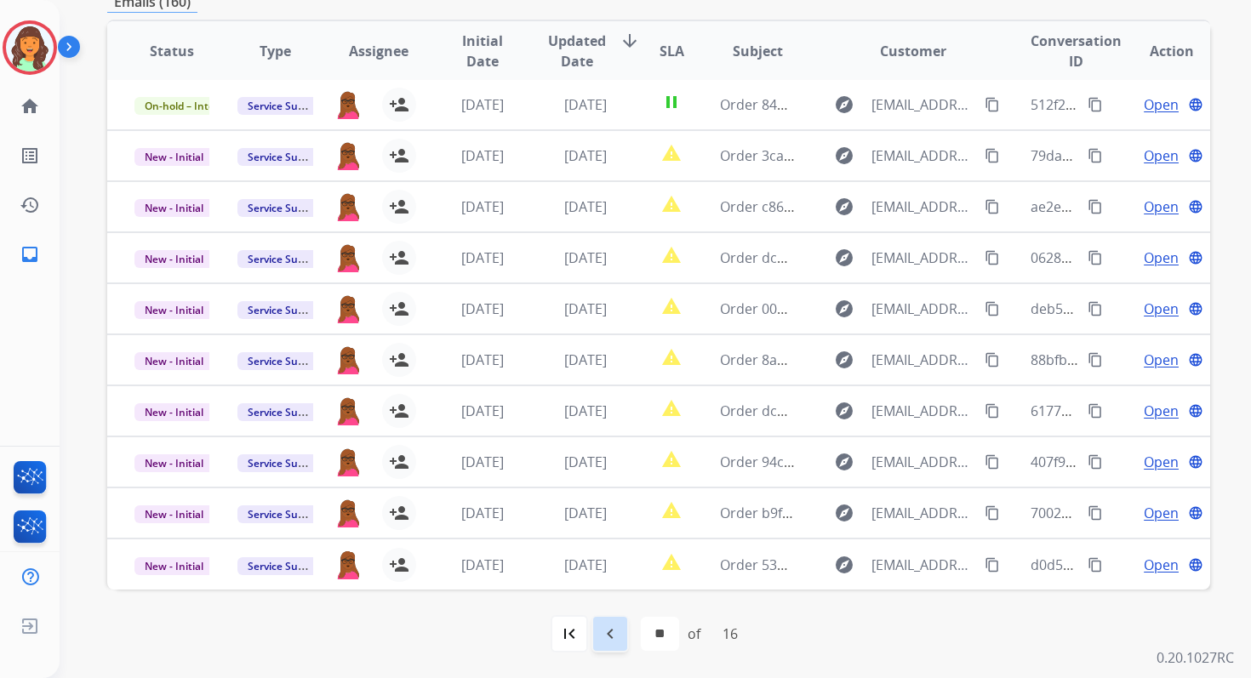
click at [618, 635] on div "navigate_before" at bounding box center [610, 633] width 37 height 37
select select "**"
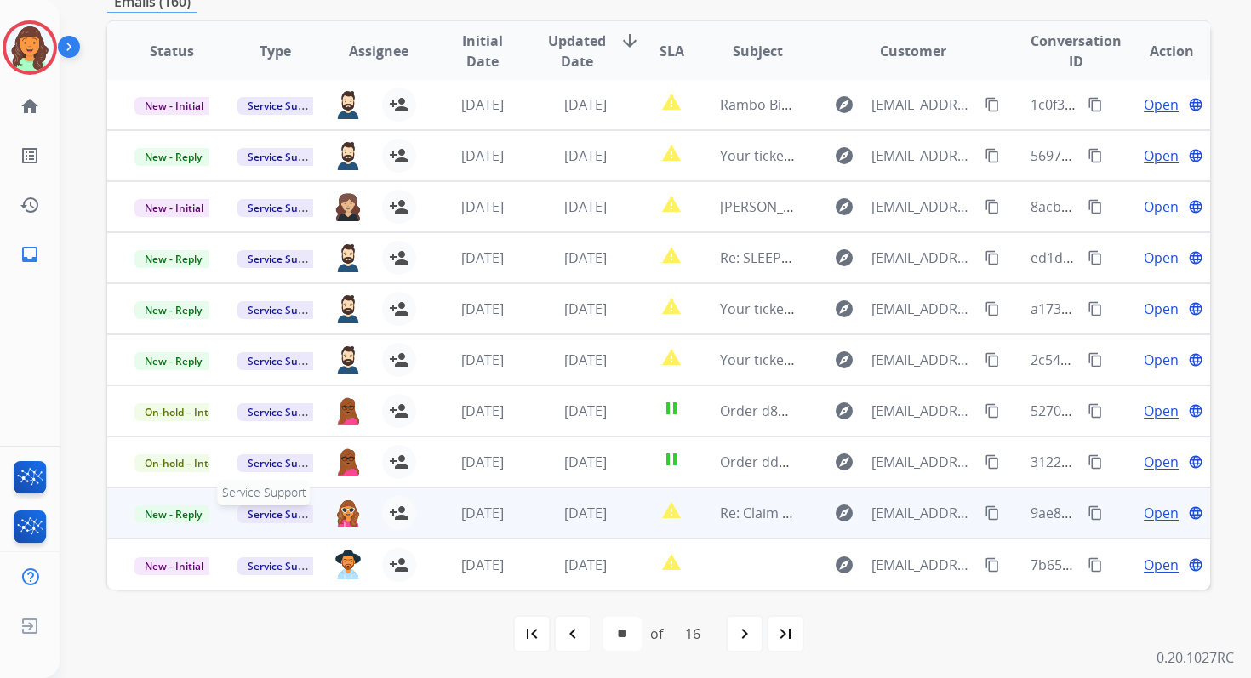
click at [282, 512] on span "Service Support" at bounding box center [285, 515] width 97 height 18
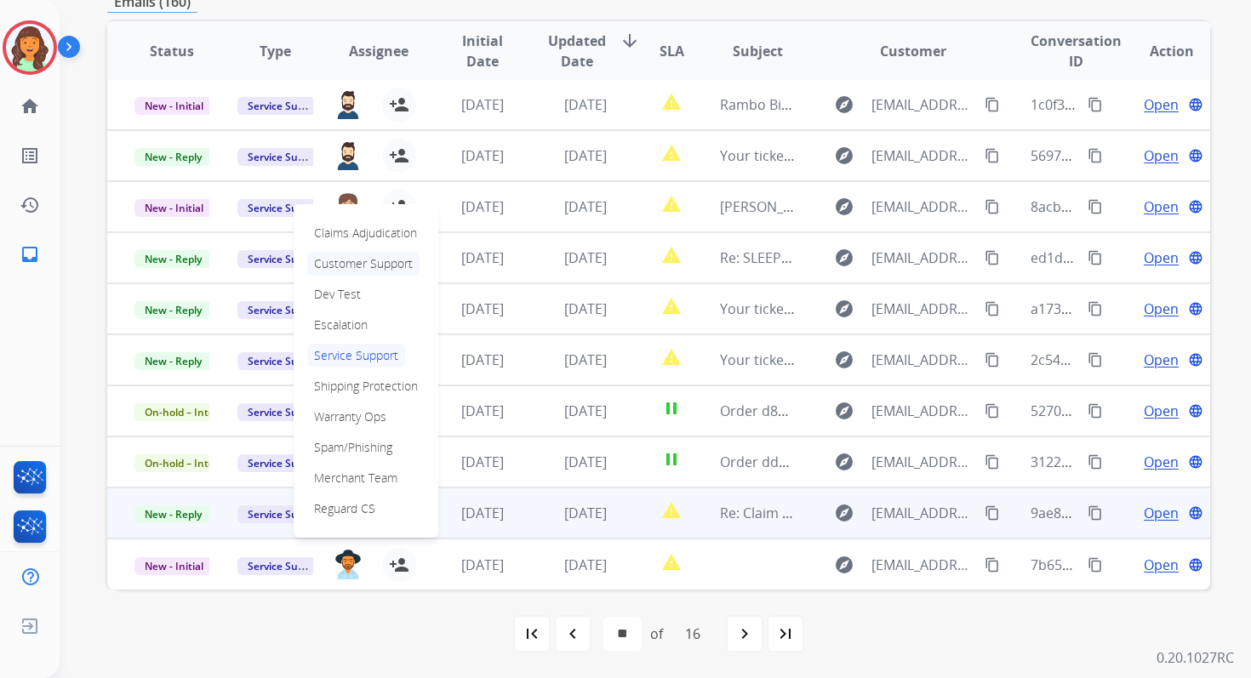
click at [365, 262] on p "Customer Support" at bounding box center [363, 264] width 112 height 24
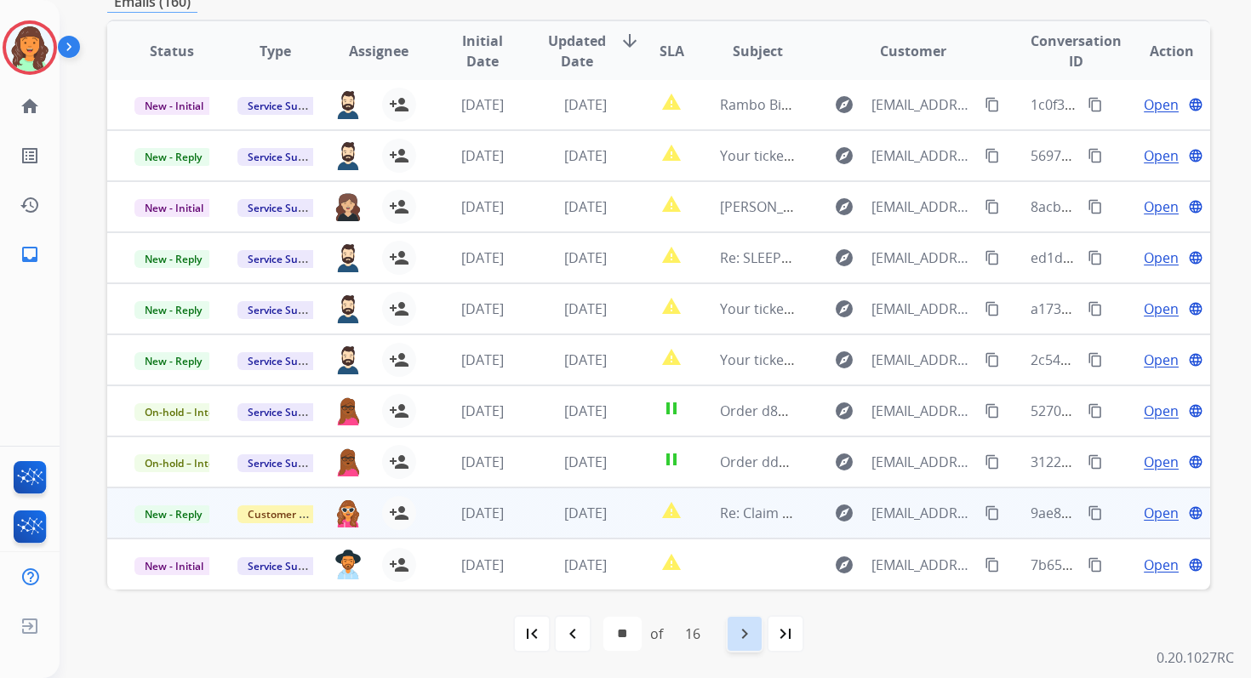
click at [741, 640] on mat-icon "navigate_next" at bounding box center [745, 634] width 20 height 20
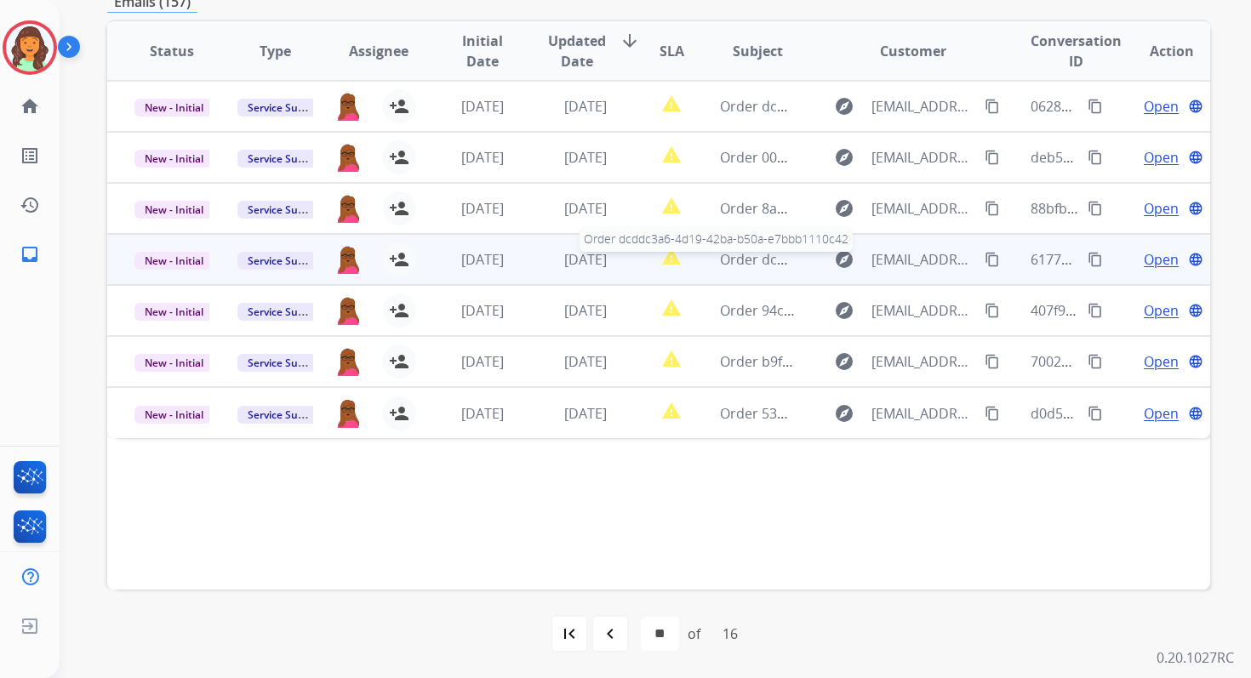
scroll to position [0, 0]
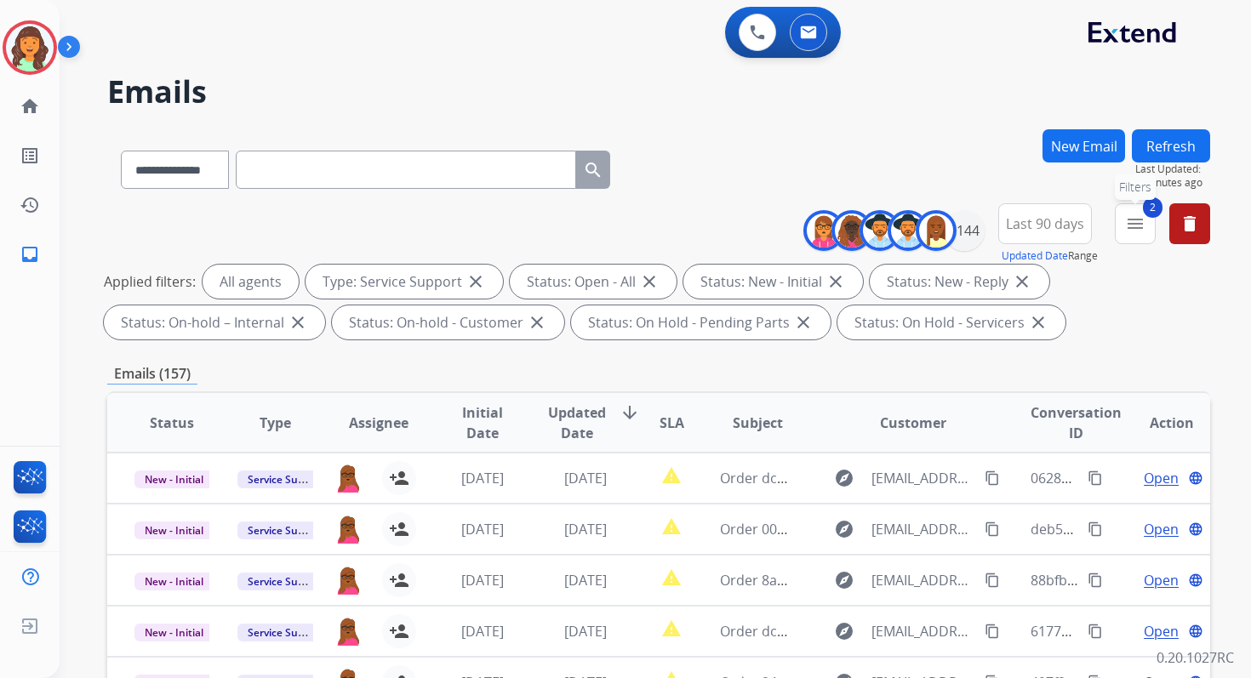
click at [1133, 214] on mat-icon "menu" at bounding box center [1135, 224] width 20 height 20
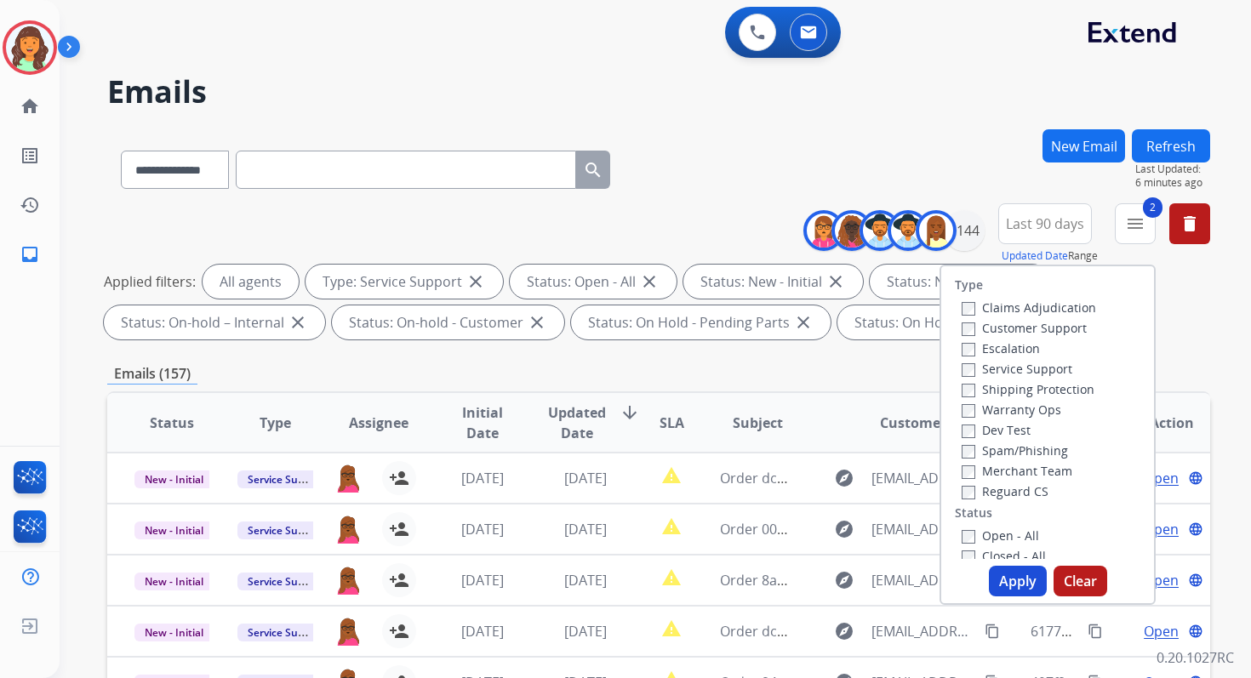
click at [750, 357] on div "**********" at bounding box center [658, 589] width 1103 height 921
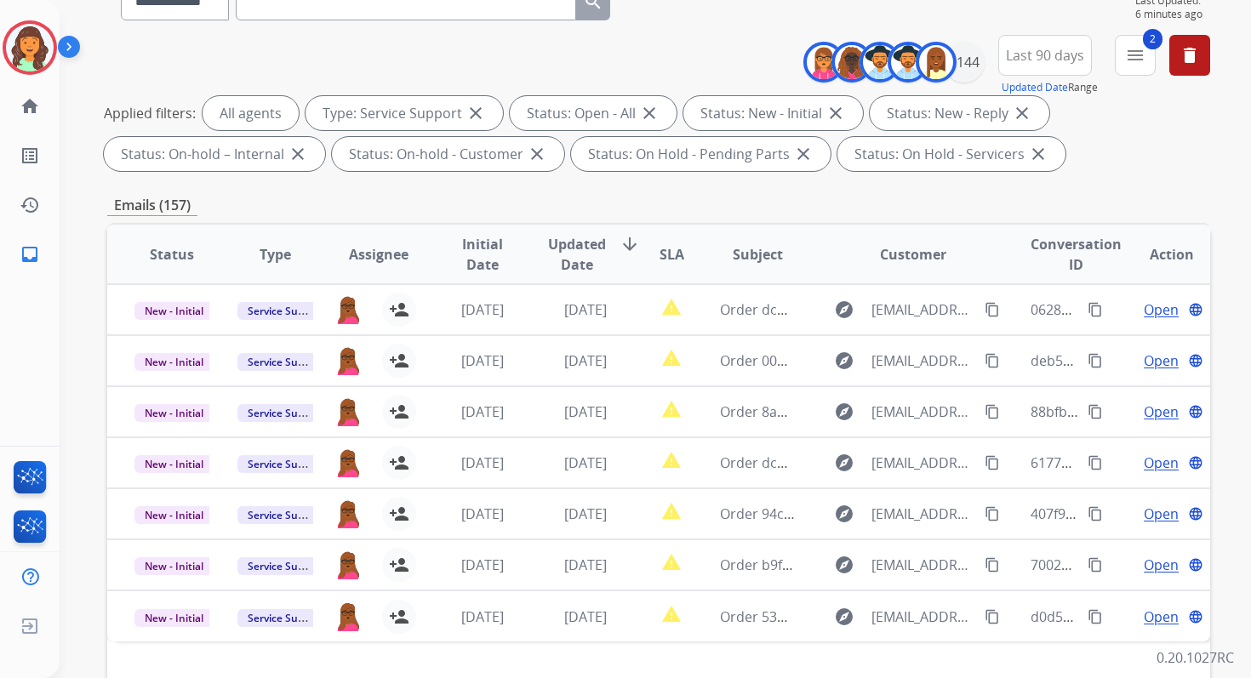
scroll to position [372, 0]
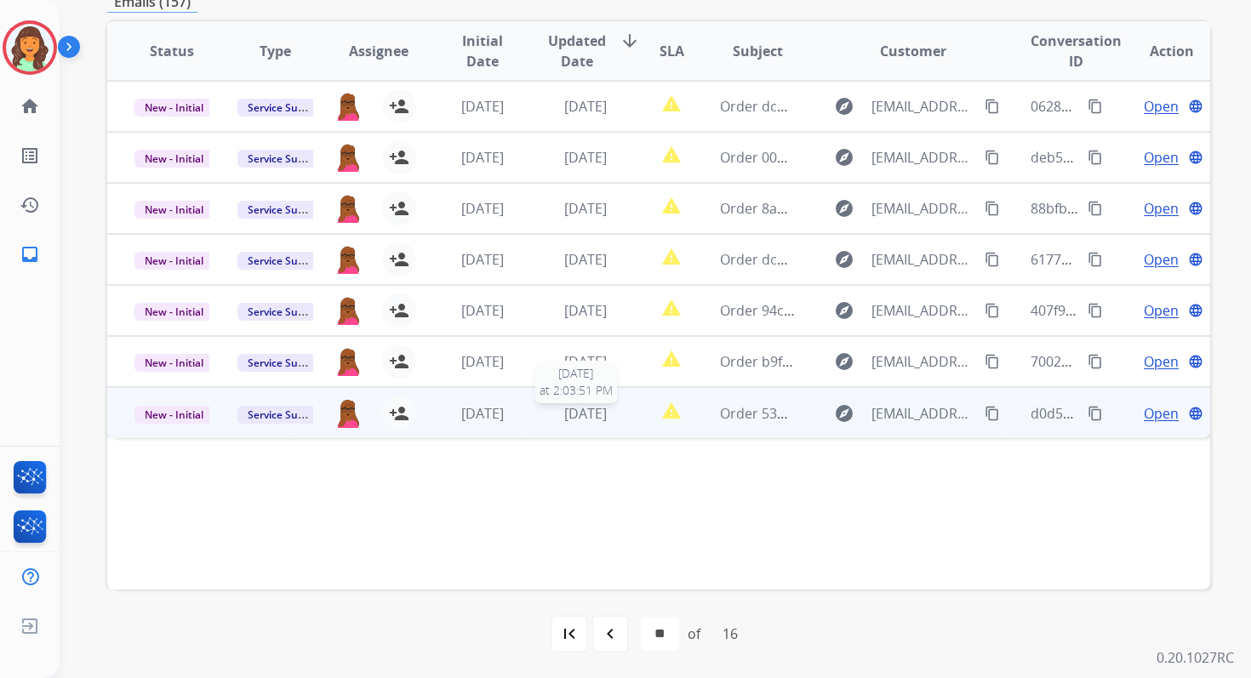
click at [574, 413] on span "[DATE]" at bounding box center [585, 413] width 43 height 19
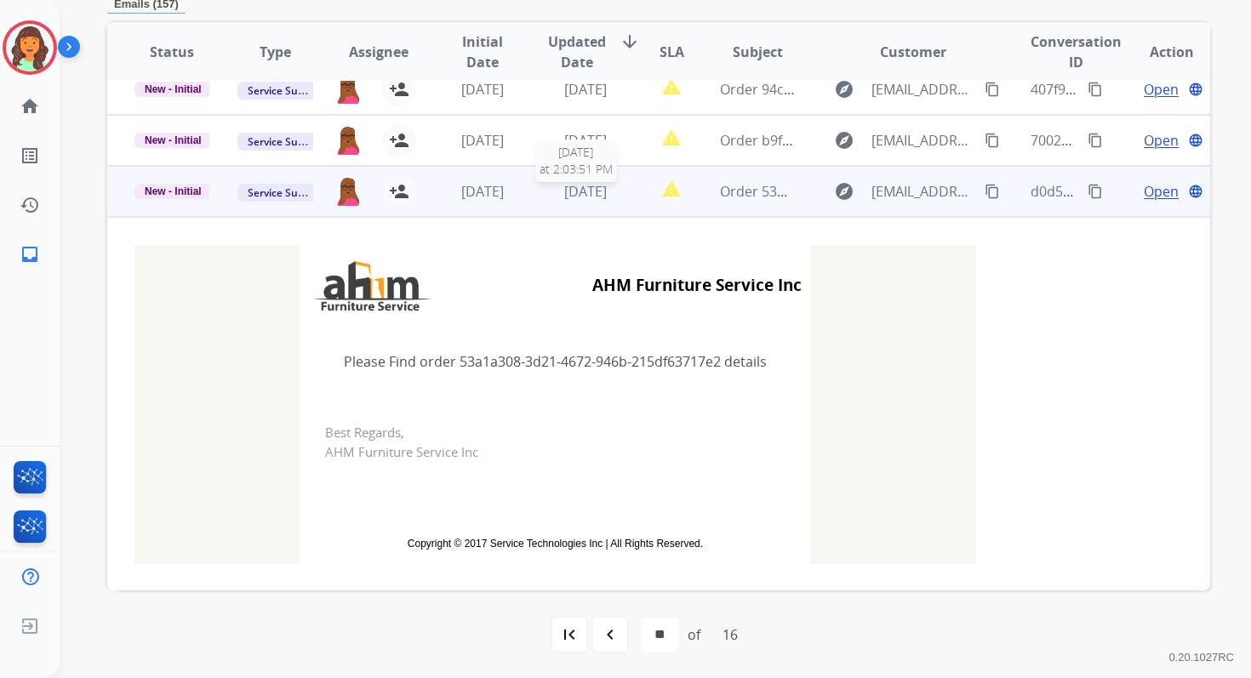
scroll to position [223, 0]
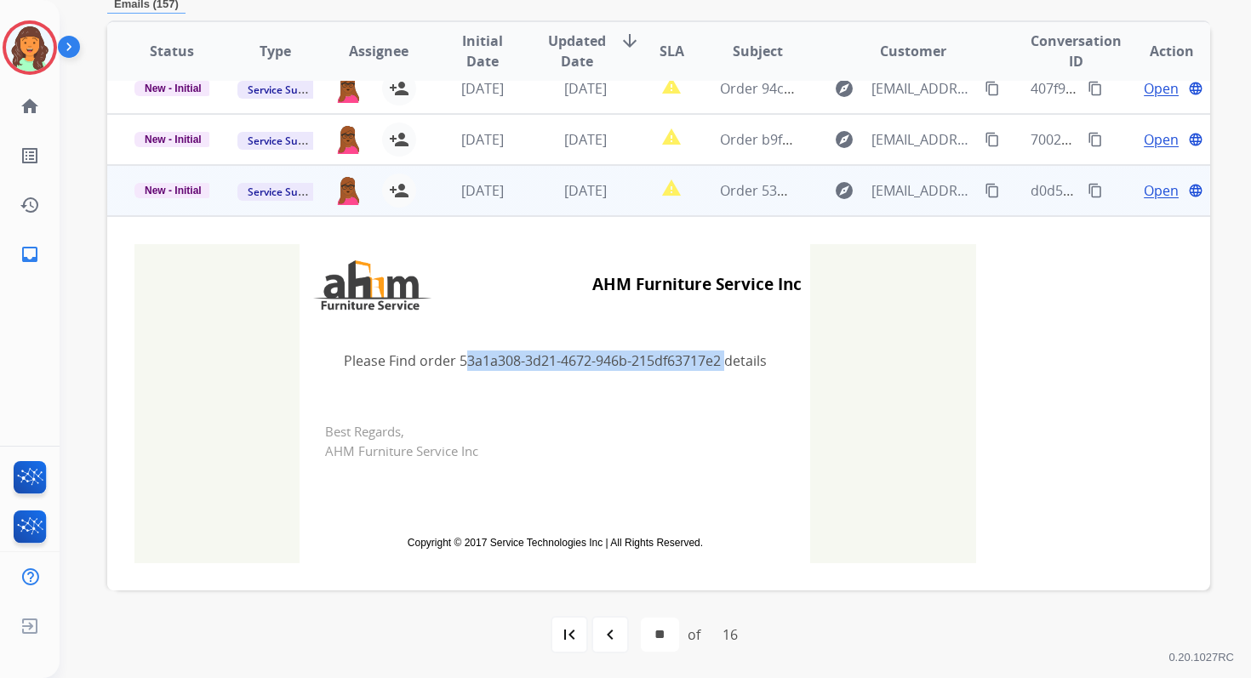
drag, startPoint x: 454, startPoint y: 362, endPoint x: 715, endPoint y: 360, distance: 261.3
click at [715, 360] on td "Please Find order 53a1a308-3d21-4672-946b-215df63717e2 details" at bounding box center [555, 360] width 511 height 71
copy td "53a1a308-3d21-4672-946b-215df63717e2"
click at [161, 184] on span "New - Initial" at bounding box center [172, 190] width 77 height 15
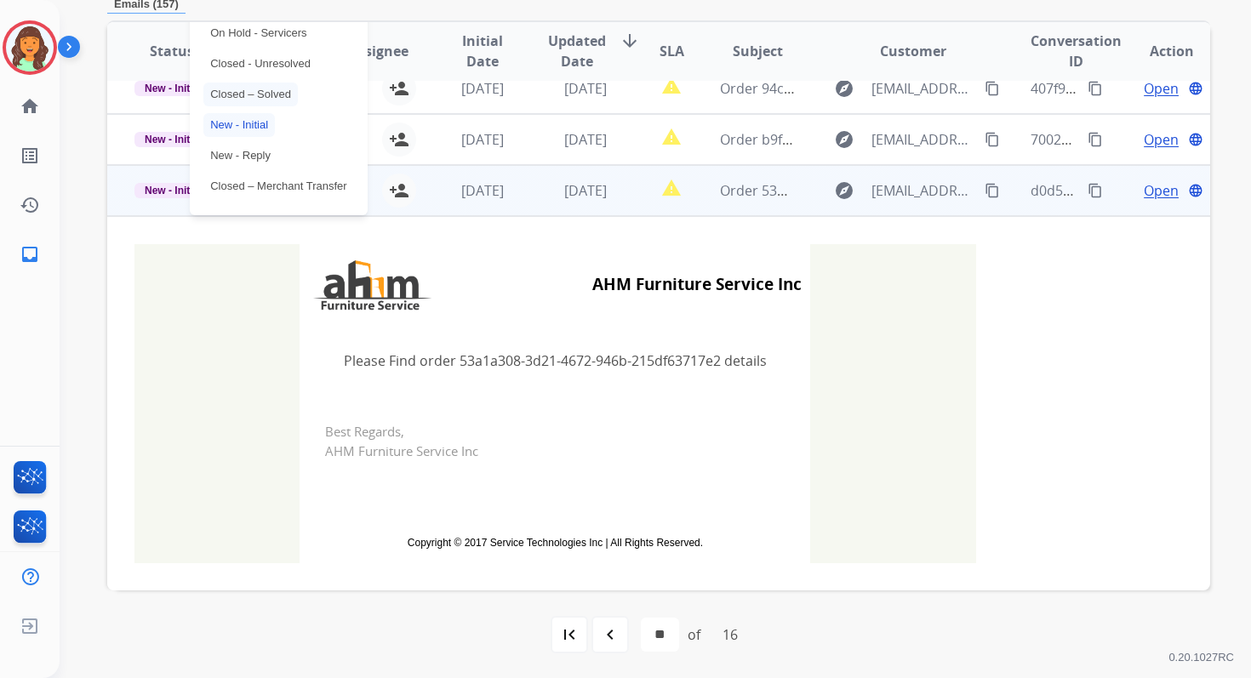
click at [243, 97] on p "Closed – Solved" at bounding box center [250, 95] width 94 height 24
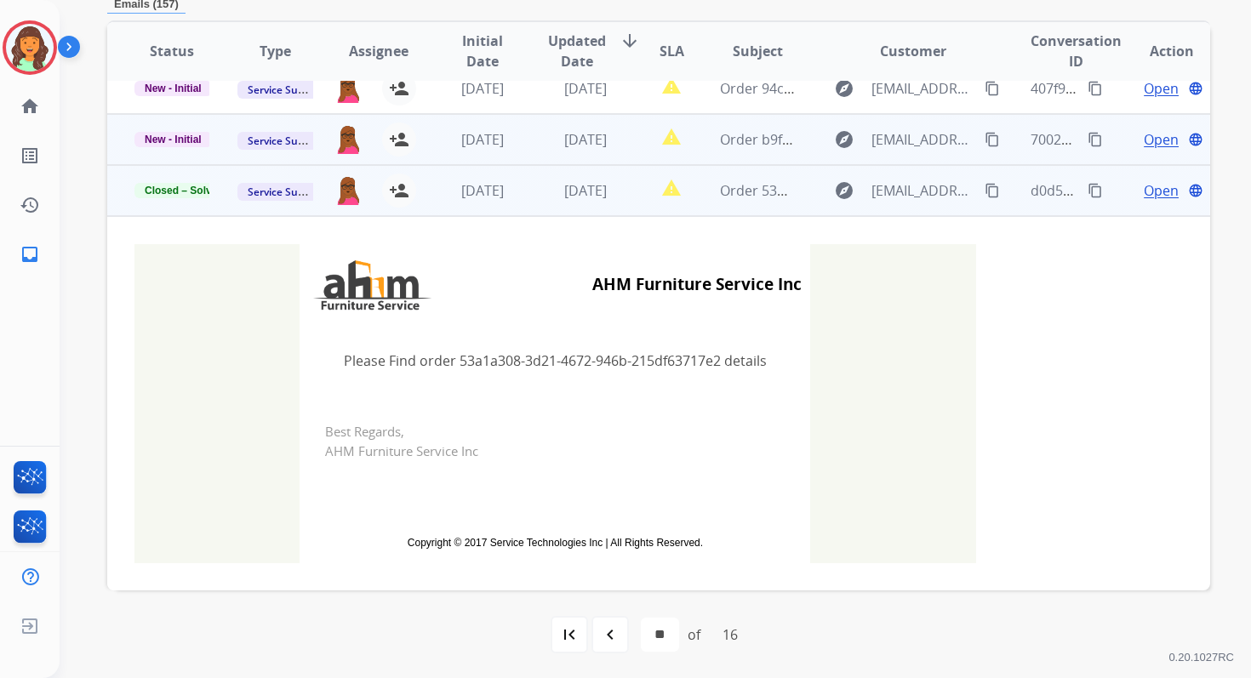
click at [535, 144] on td "[DATE]" at bounding box center [572, 139] width 103 height 51
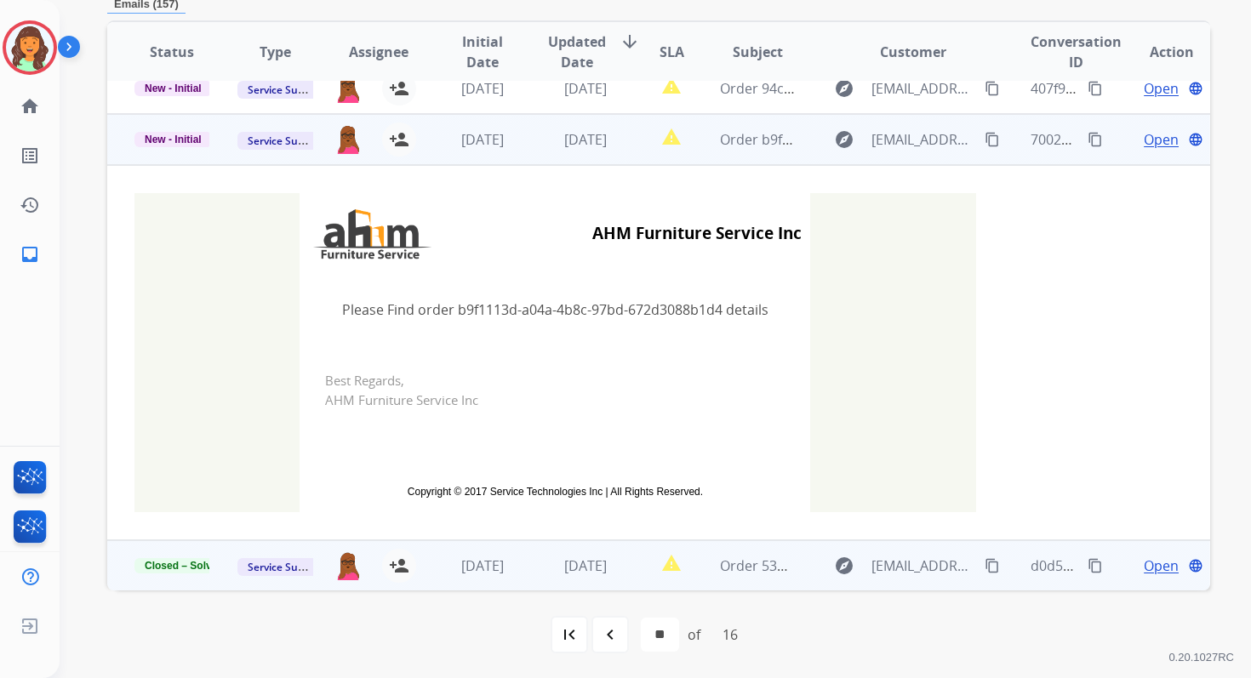
scroll to position [224, 0]
drag, startPoint x: 452, startPoint y: 308, endPoint x: 714, endPoint y: 306, distance: 262.2
click at [714, 306] on td "Please Find order b9f1113d-a04a-4b8c-97bd-672d3088b1d4 details" at bounding box center [555, 308] width 511 height 71
copy td "b9f1113d-a04a-4b8c-97bd-672d3088b1d4"
click at [1152, 138] on span "Open" at bounding box center [1161, 139] width 35 height 20
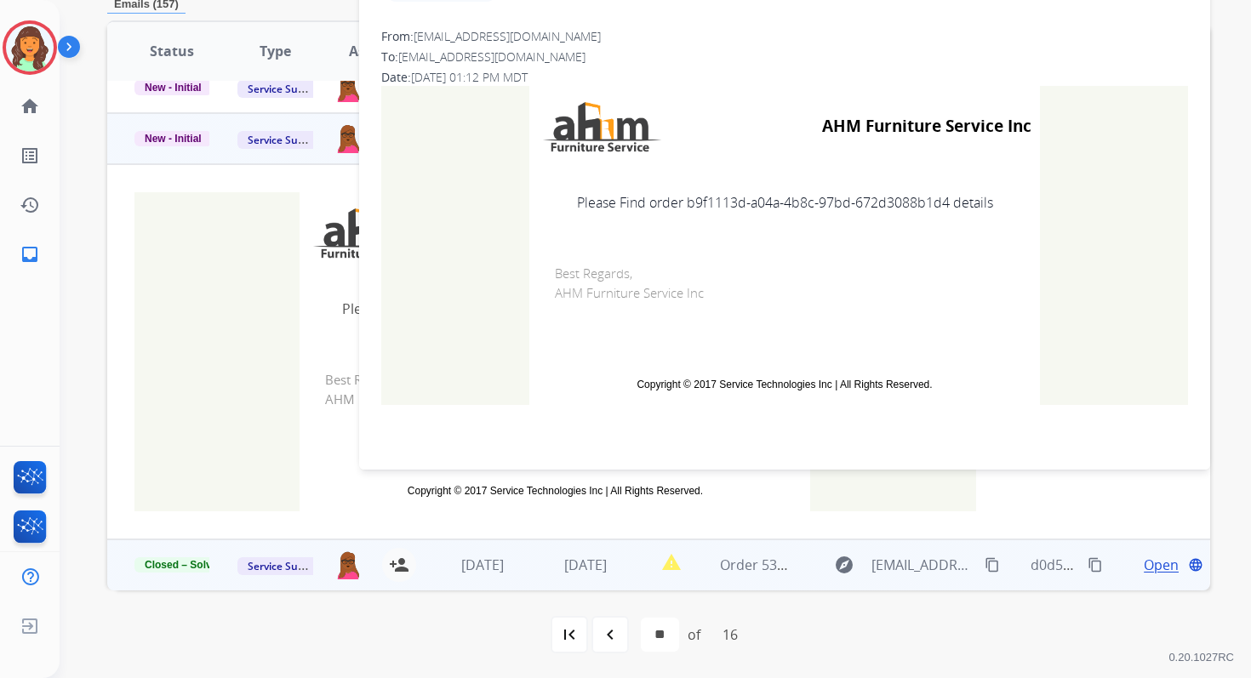
scroll to position [214, 0]
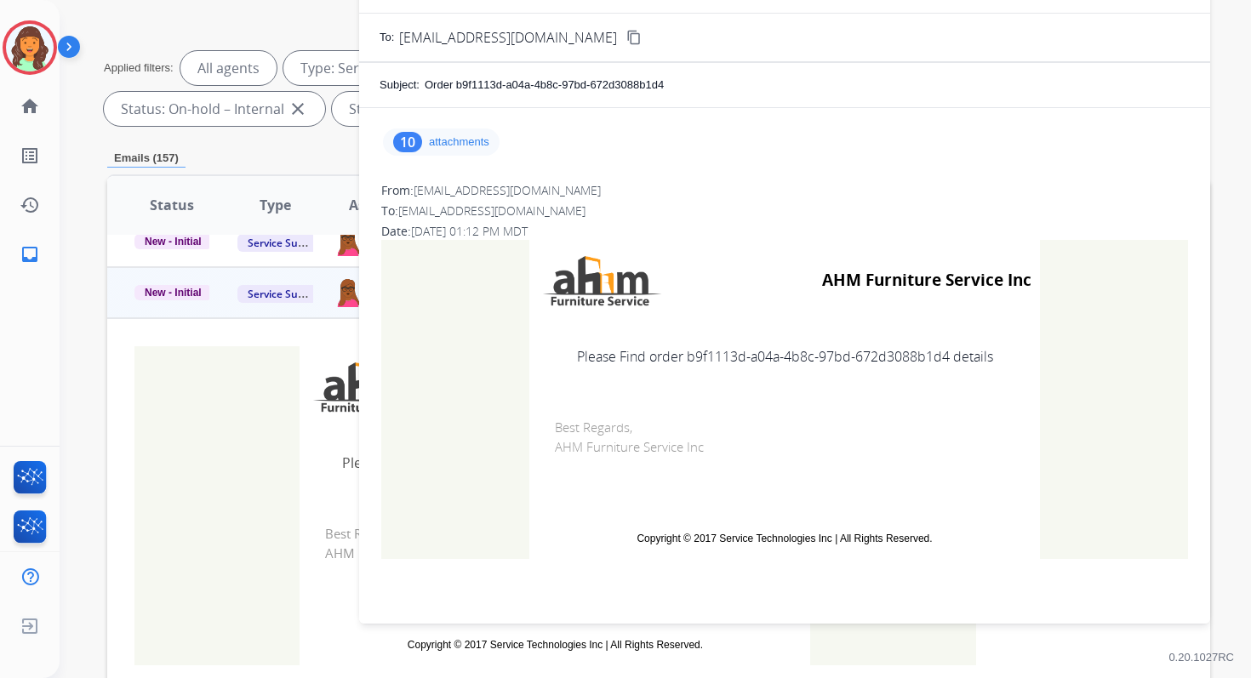
click at [453, 144] on p "attachments" at bounding box center [459, 142] width 60 height 14
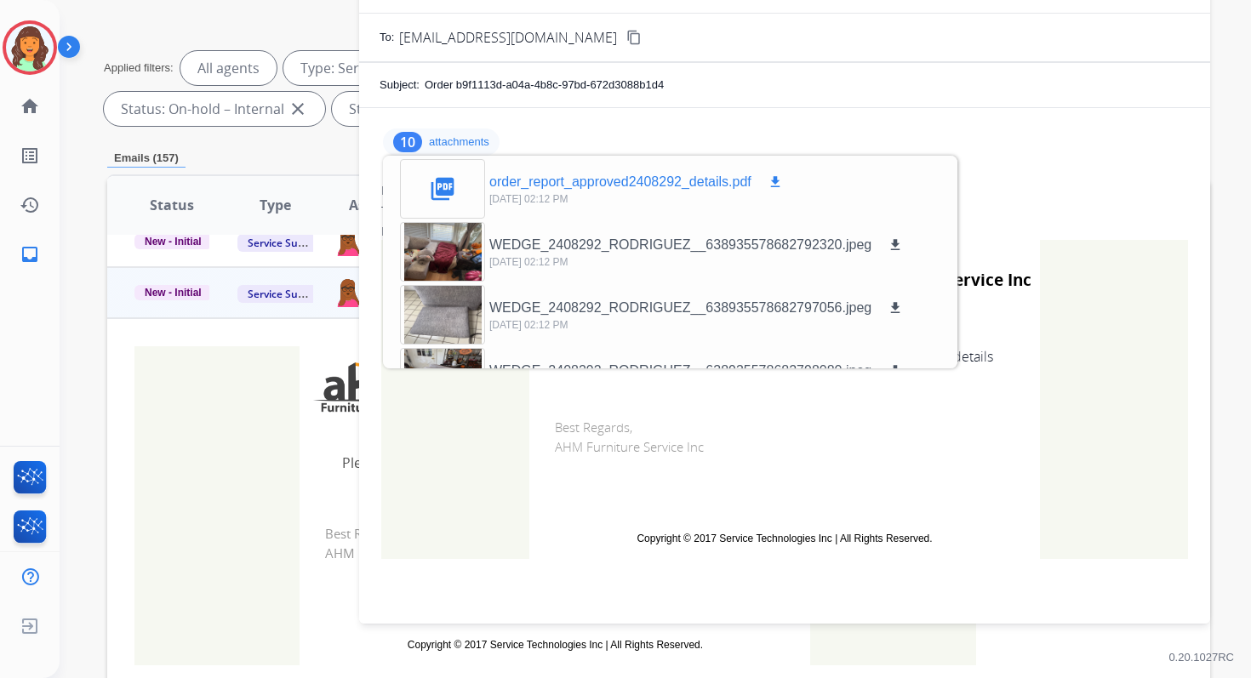
click at [455, 175] on mat-icon "picture_as_pdf" at bounding box center [442, 188] width 27 height 27
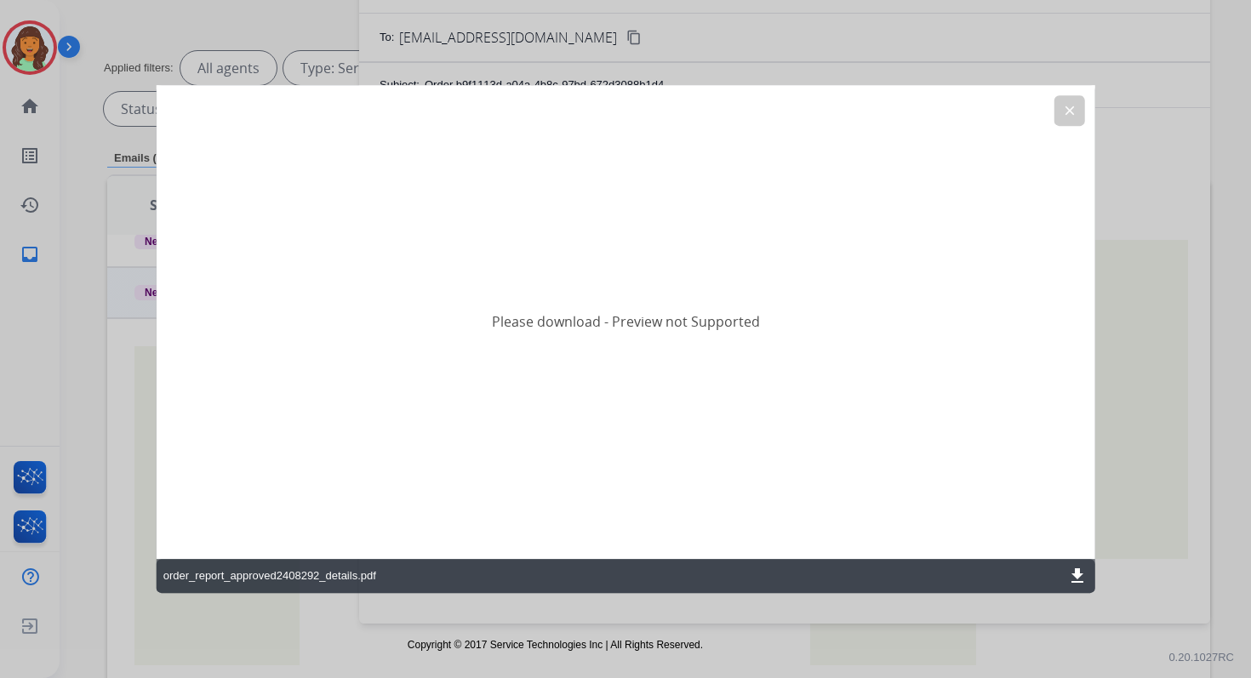
click at [1086, 569] on mat-icon "download" at bounding box center [1077, 576] width 20 height 20
click at [1067, 107] on mat-icon "clear" at bounding box center [1068, 110] width 15 height 15
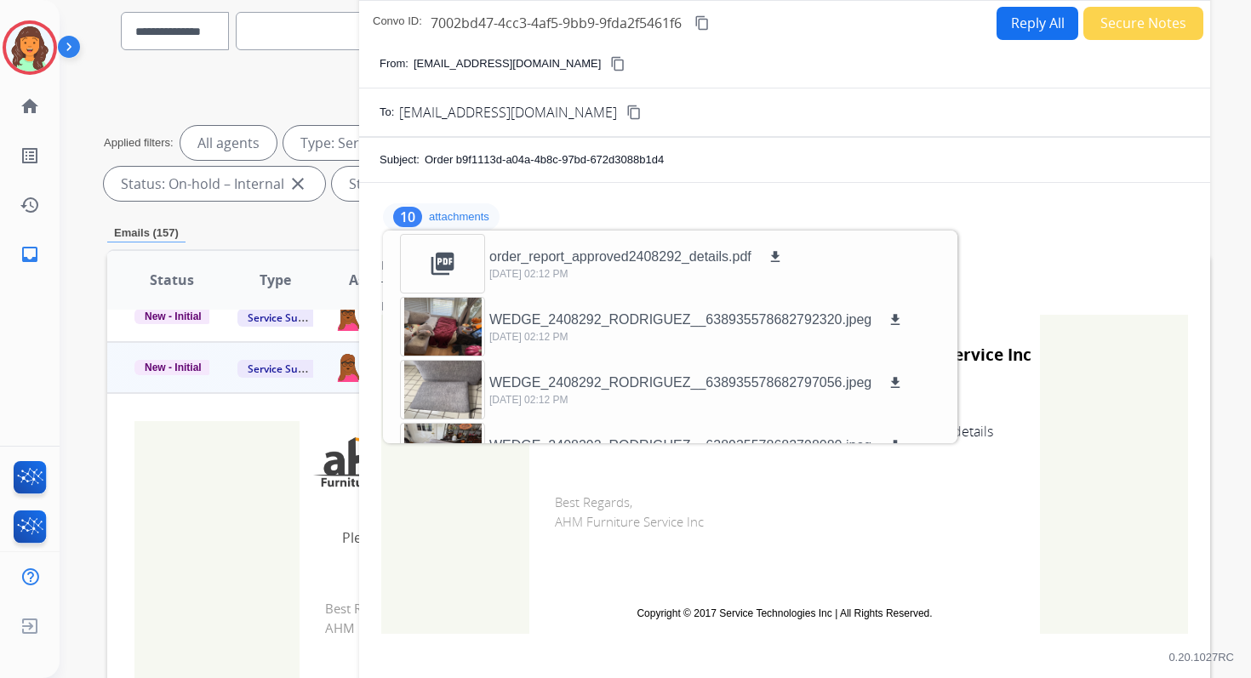
scroll to position [73, 0]
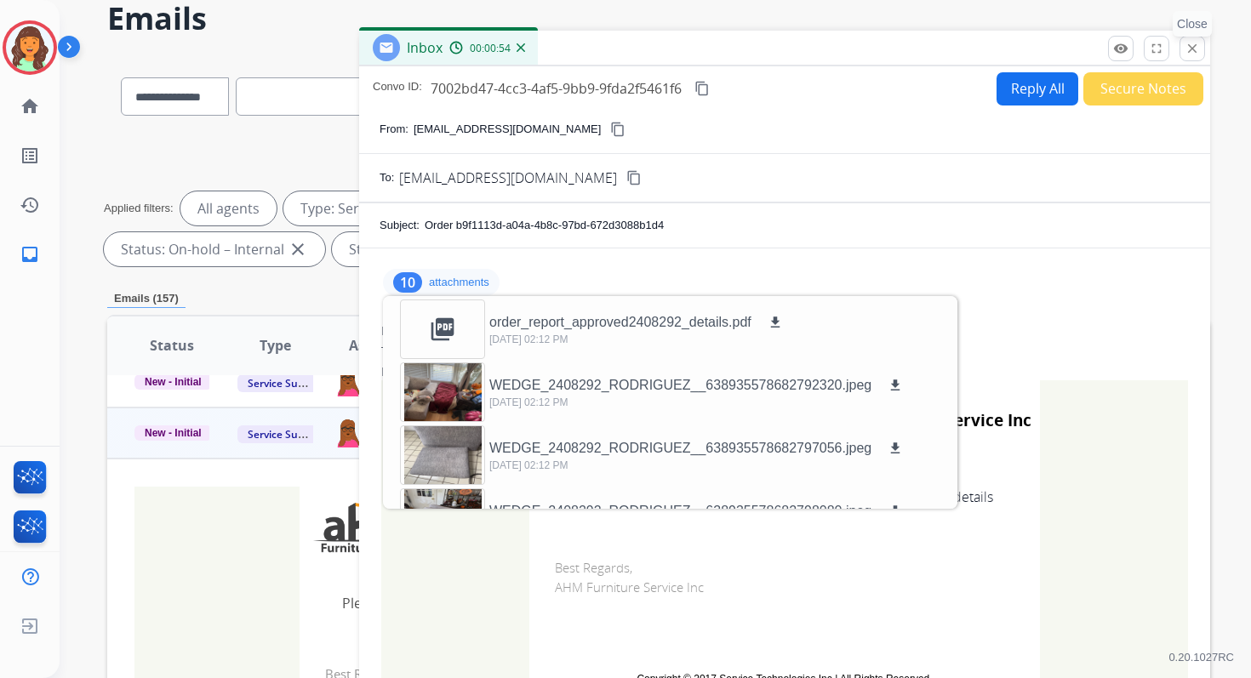
click at [1191, 49] on mat-icon "close" at bounding box center [1192, 48] width 15 height 15
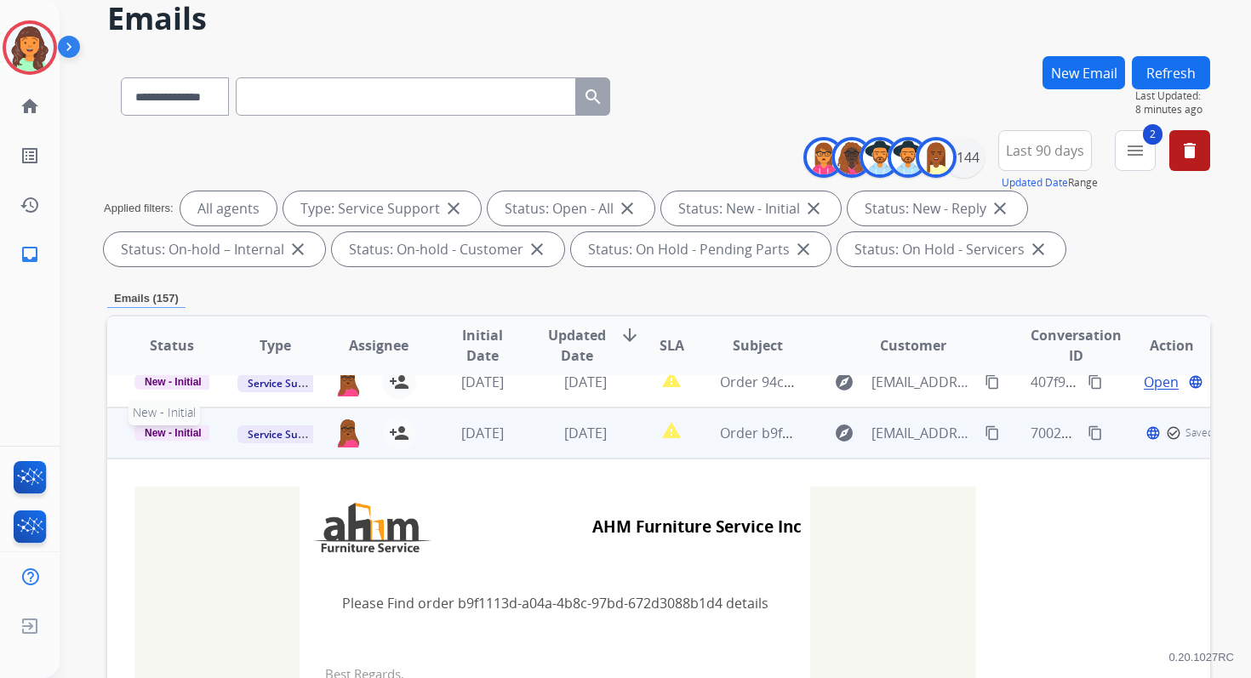
click at [181, 428] on span "New - Initial" at bounding box center [172, 433] width 77 height 15
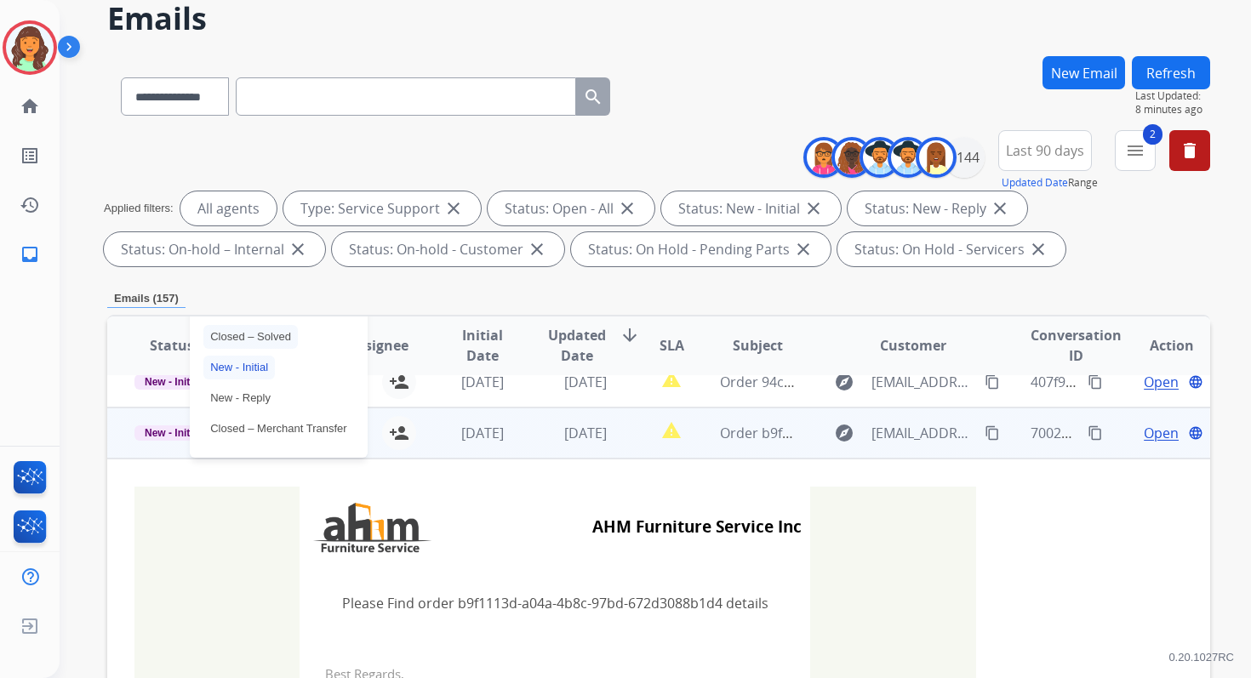
click at [250, 332] on p "Closed – Solved" at bounding box center [250, 337] width 94 height 24
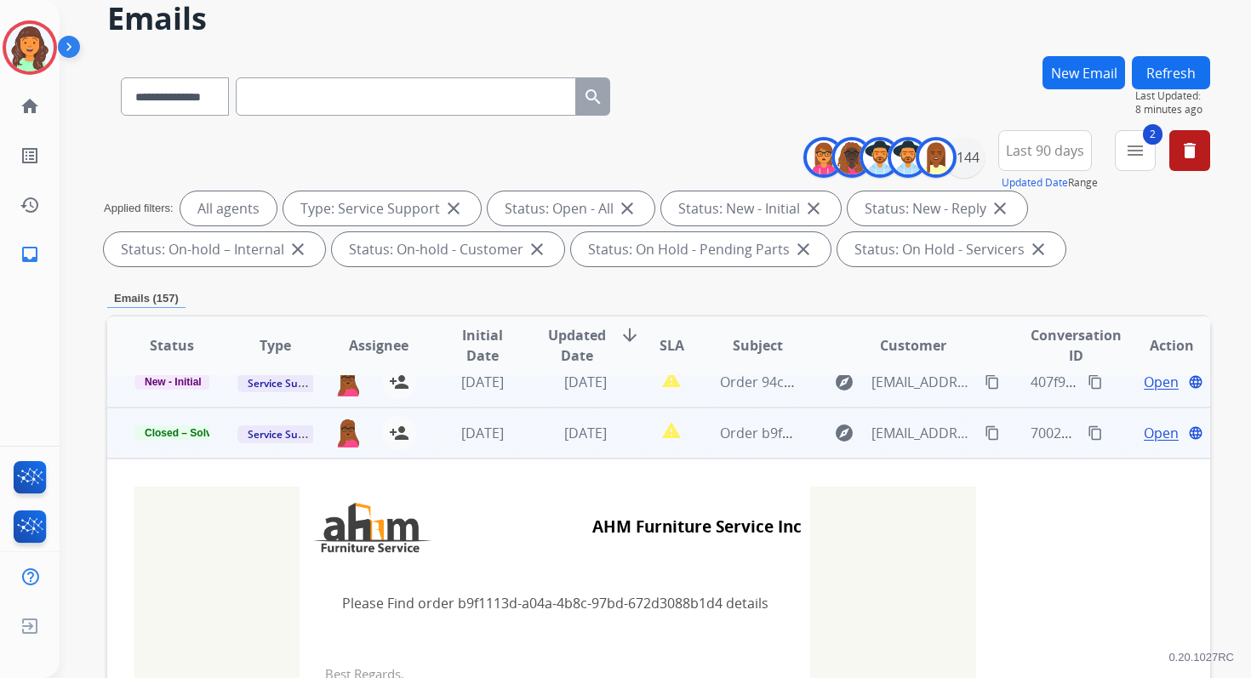
click at [496, 393] on td "[DATE]" at bounding box center [468, 382] width 103 height 51
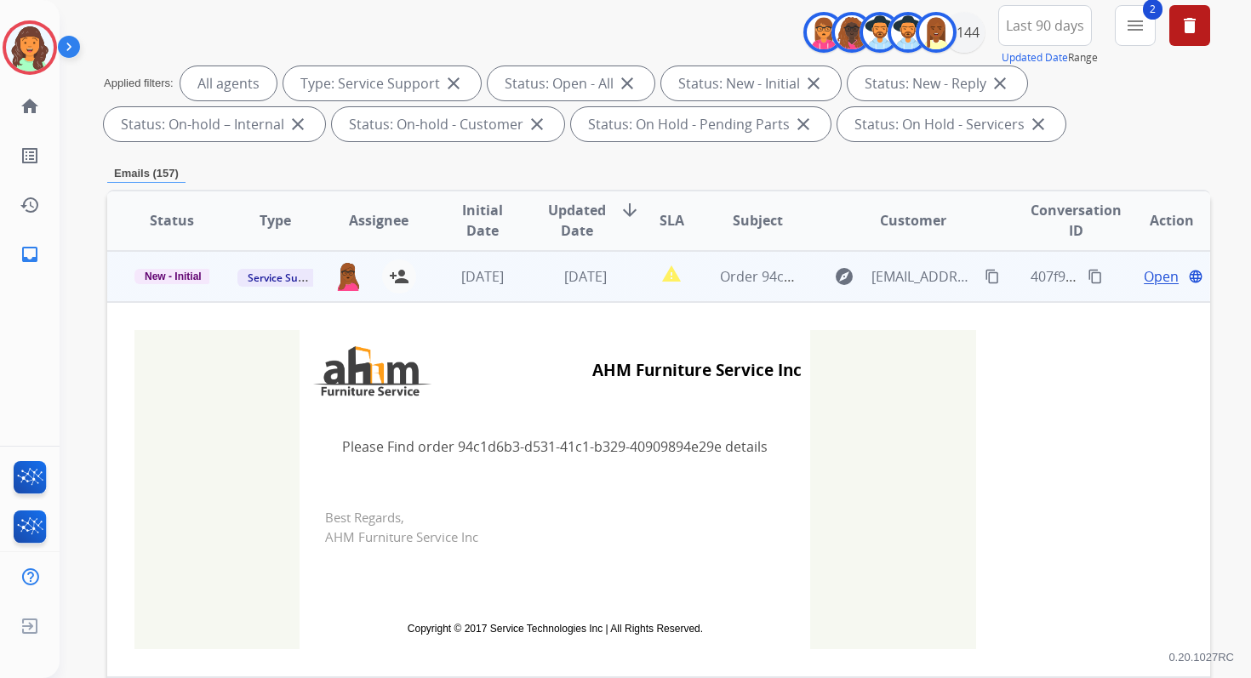
scroll to position [221, 0]
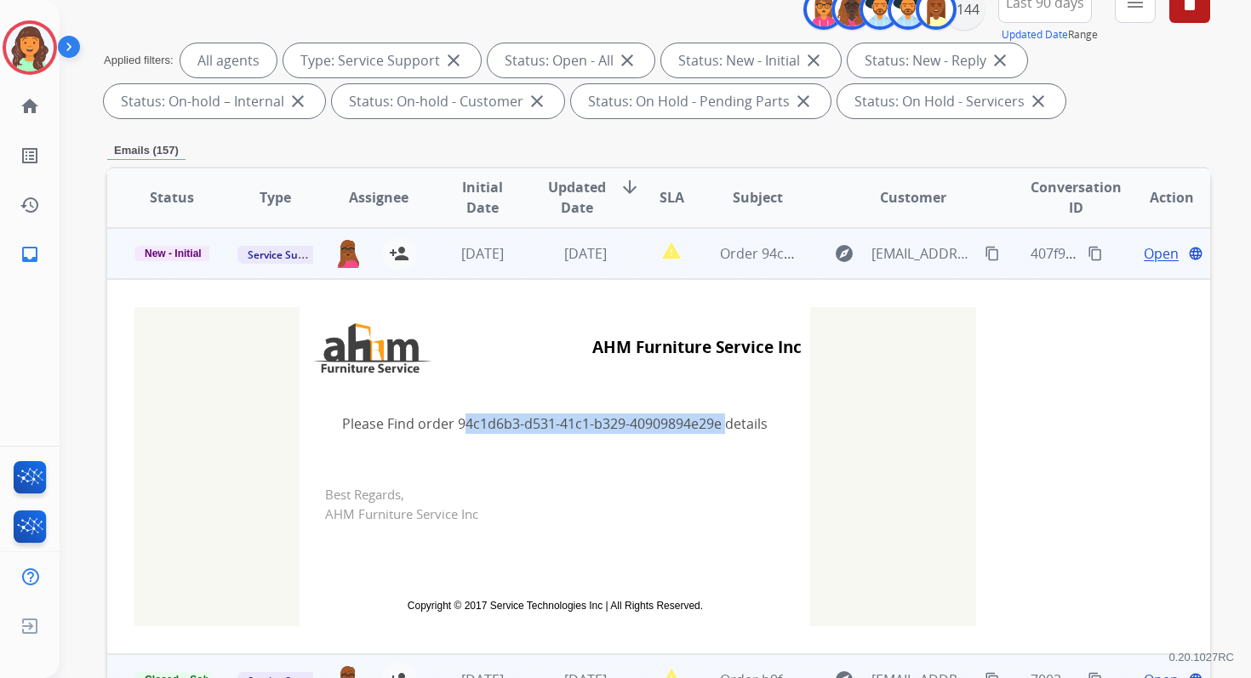
drag, startPoint x: 452, startPoint y: 425, endPoint x: 717, endPoint y: 418, distance: 264.8
click at [717, 418] on td "Please Find order 94c1d6b3-d531-41c1-b329-40909894e29e details" at bounding box center [555, 423] width 511 height 71
copy td "94c1d6b3-d531-41c1-b329-40909894e29e"
click at [195, 249] on span "New - Initial" at bounding box center [172, 253] width 77 height 15
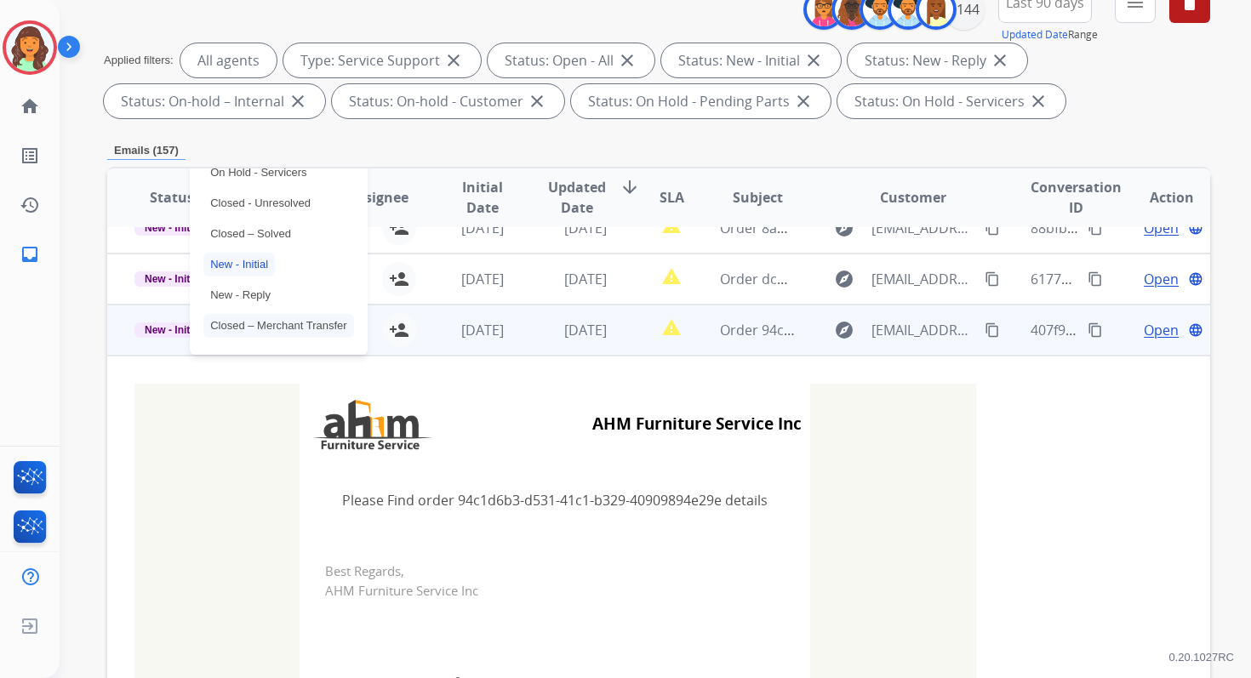
scroll to position [108, 0]
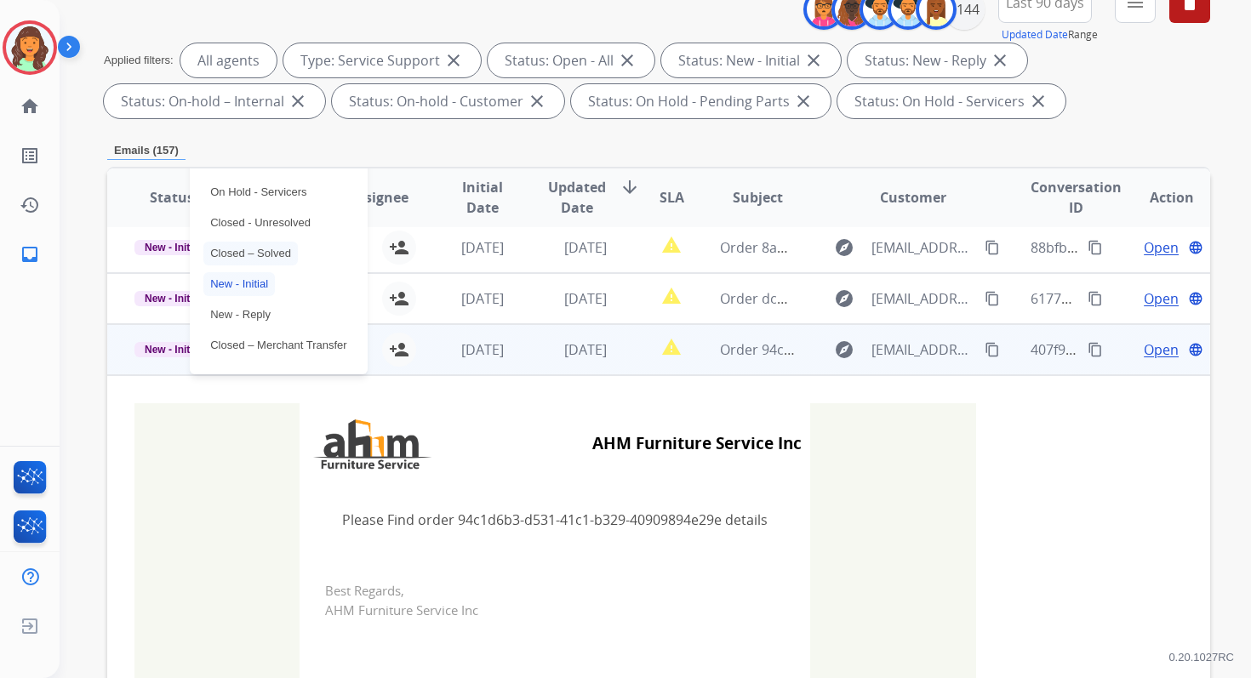
click at [218, 255] on p "Closed – Solved" at bounding box center [250, 254] width 94 height 24
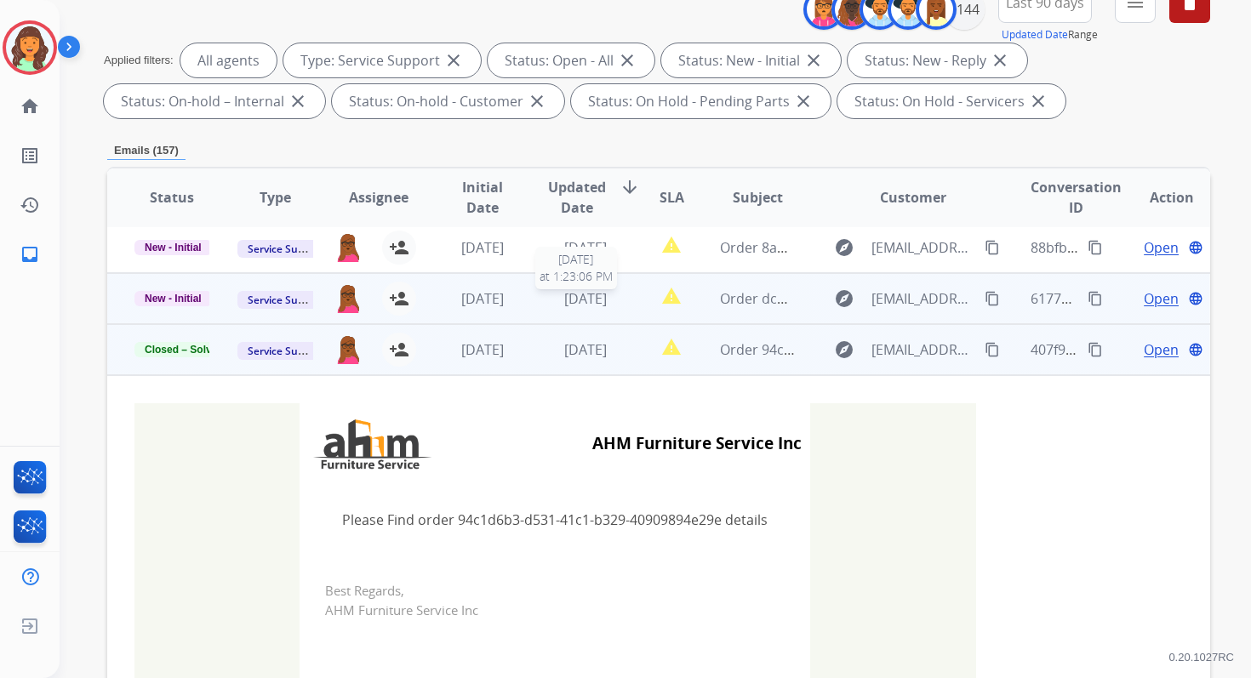
click at [566, 306] on span "[DATE]" at bounding box center [585, 298] width 43 height 19
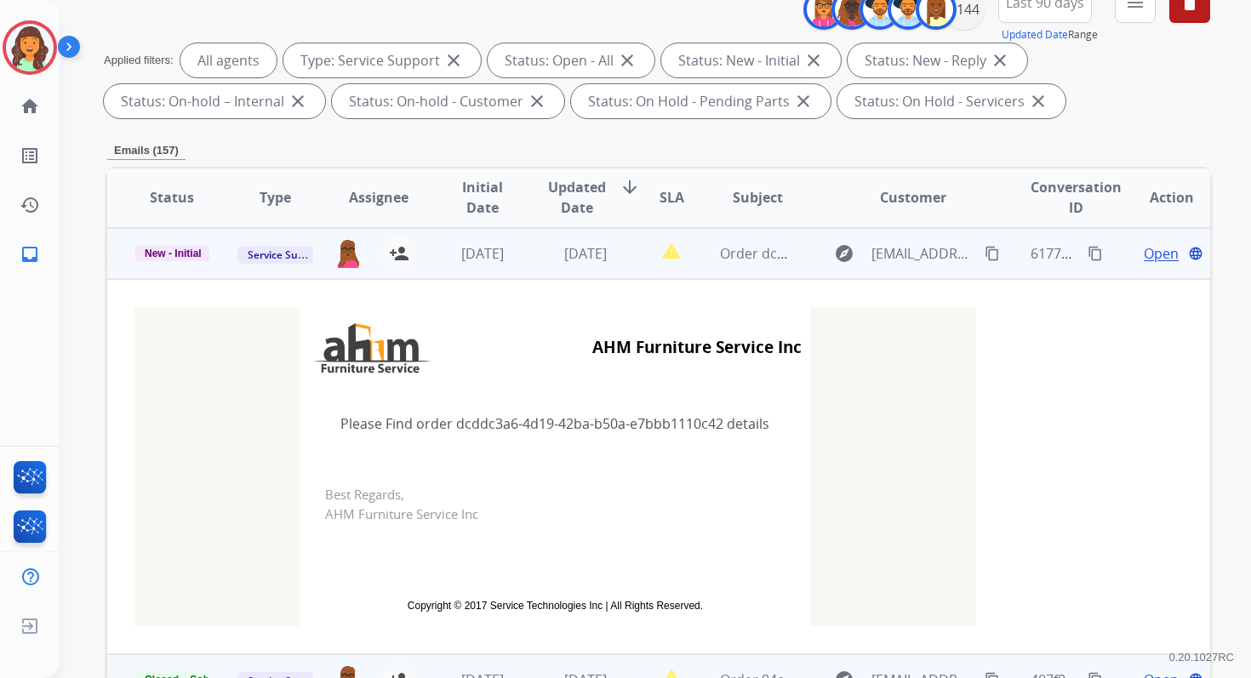
scroll to position [154, 0]
drag, startPoint x: 453, startPoint y: 423, endPoint x: 718, endPoint y: 420, distance: 265.6
click at [718, 420] on td "Please Find order dcddc3a6-4d19-42ba-b50a-e7bbb1110c42 details" at bounding box center [555, 422] width 511 height 71
copy td "dcddc3a6-4d19-42ba-b50a-e7bbb1110c42"
click at [167, 249] on span "New - Initial" at bounding box center [172, 252] width 77 height 15
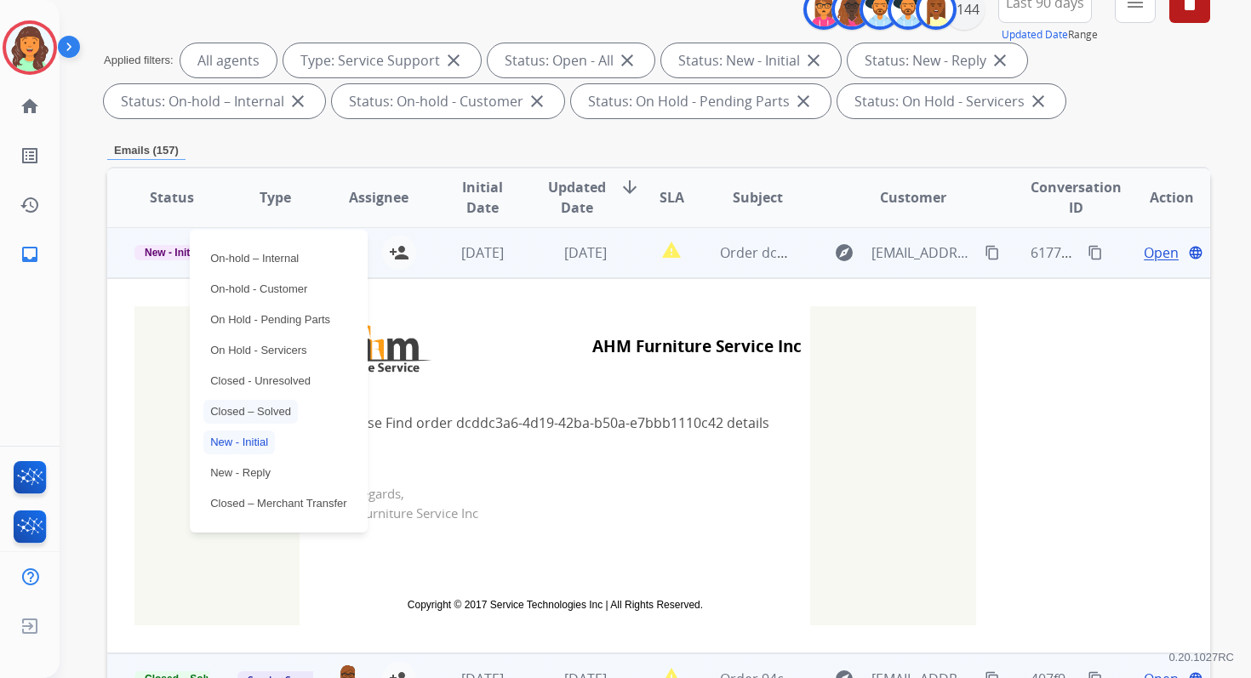
click at [254, 416] on p "Closed – Solved" at bounding box center [250, 412] width 94 height 24
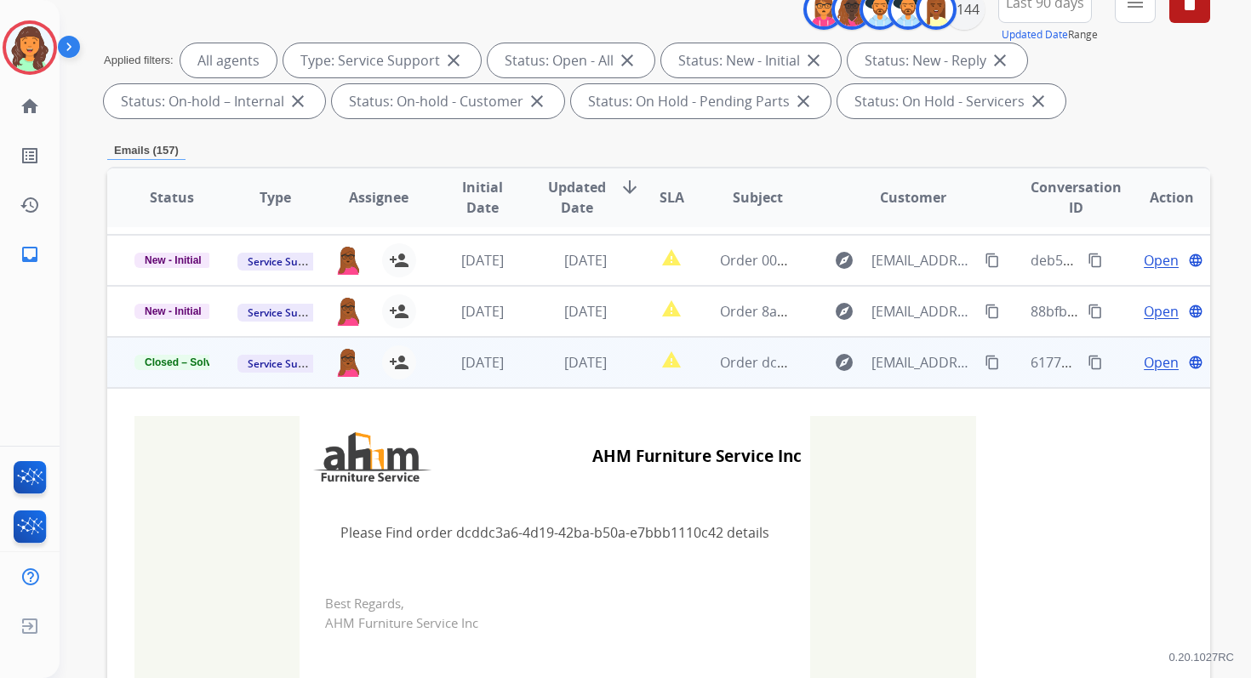
scroll to position [25, 0]
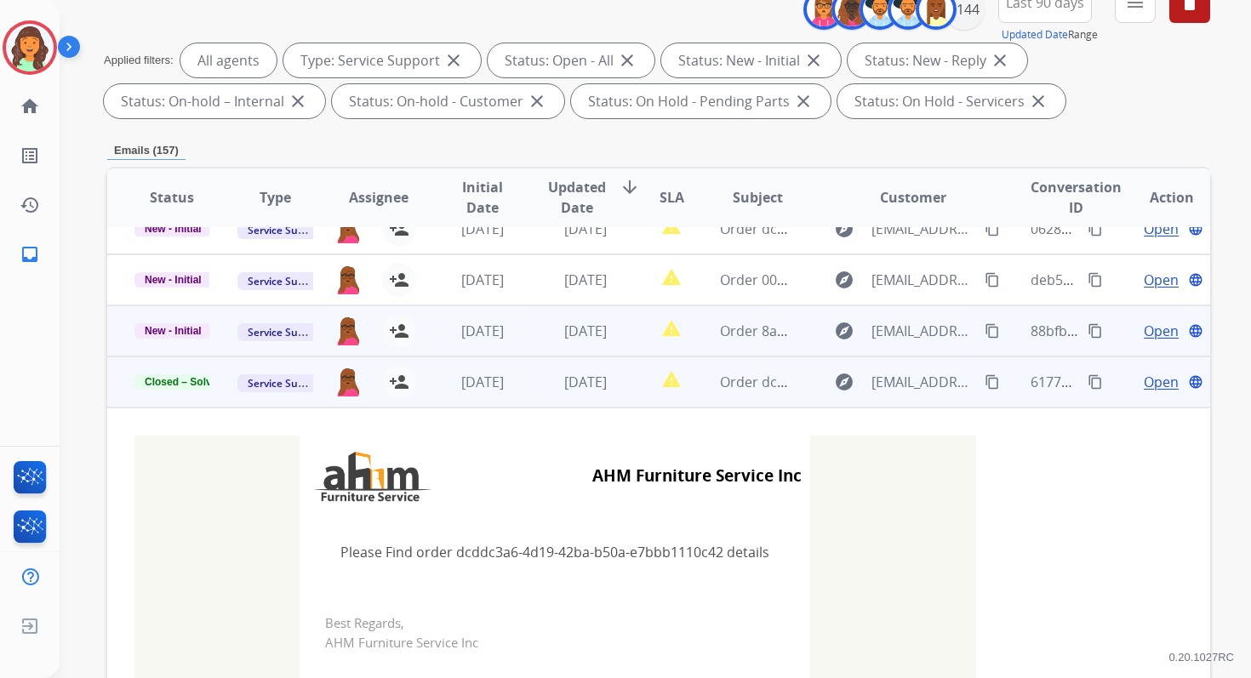
click at [564, 332] on span "[DATE]" at bounding box center [585, 331] width 43 height 19
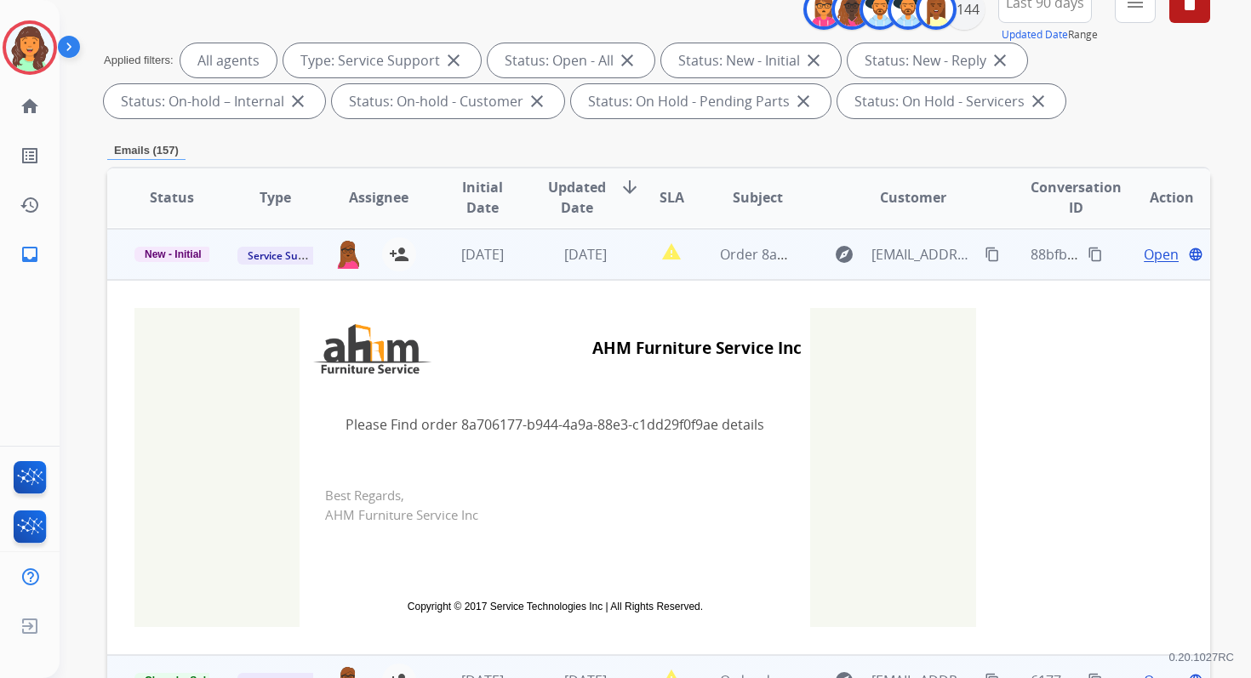
scroll to position [102, 0]
drag, startPoint x: 455, startPoint y: 427, endPoint x: 711, endPoint y: 420, distance: 256.3
click at [711, 420] on td "Please Find order 8a706177-b944-4a9a-88e3-c1dd29f0f9ae details" at bounding box center [555, 423] width 511 height 71
copy td "8a706177-b944-4a9a-88e3-c1dd29f0f9ae"
click at [193, 255] on span "New - Initial" at bounding box center [172, 253] width 77 height 15
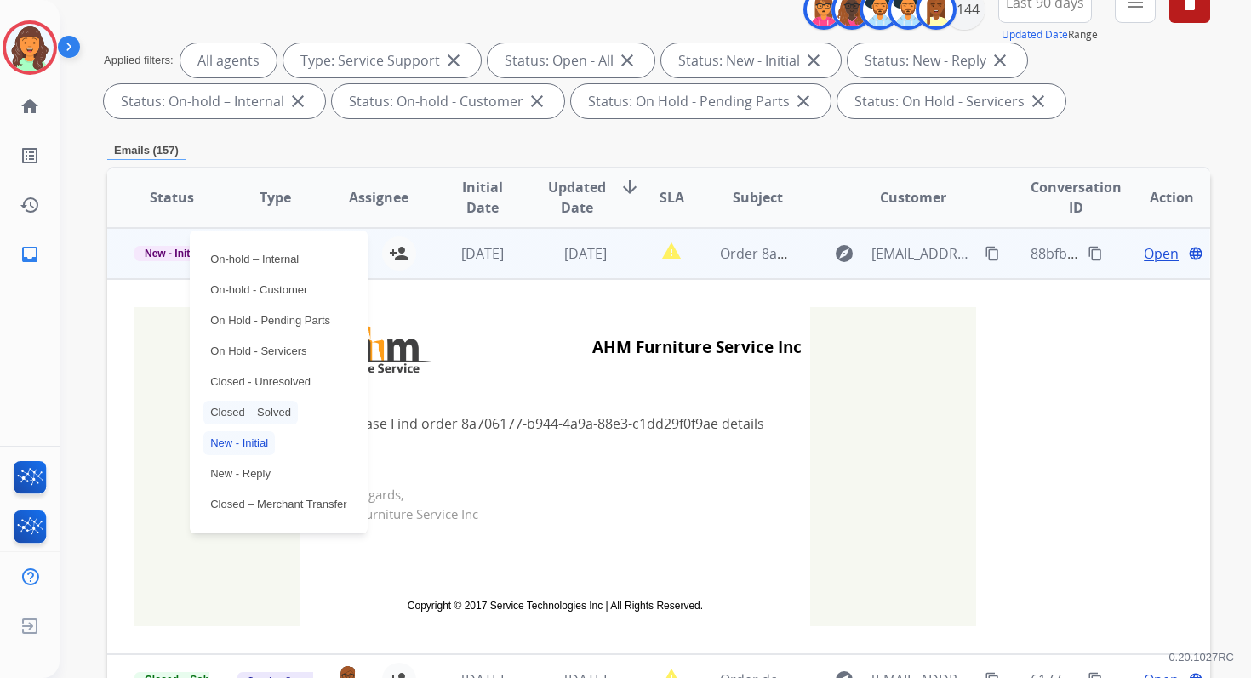
click at [250, 417] on p "Closed – Solved" at bounding box center [250, 413] width 94 height 24
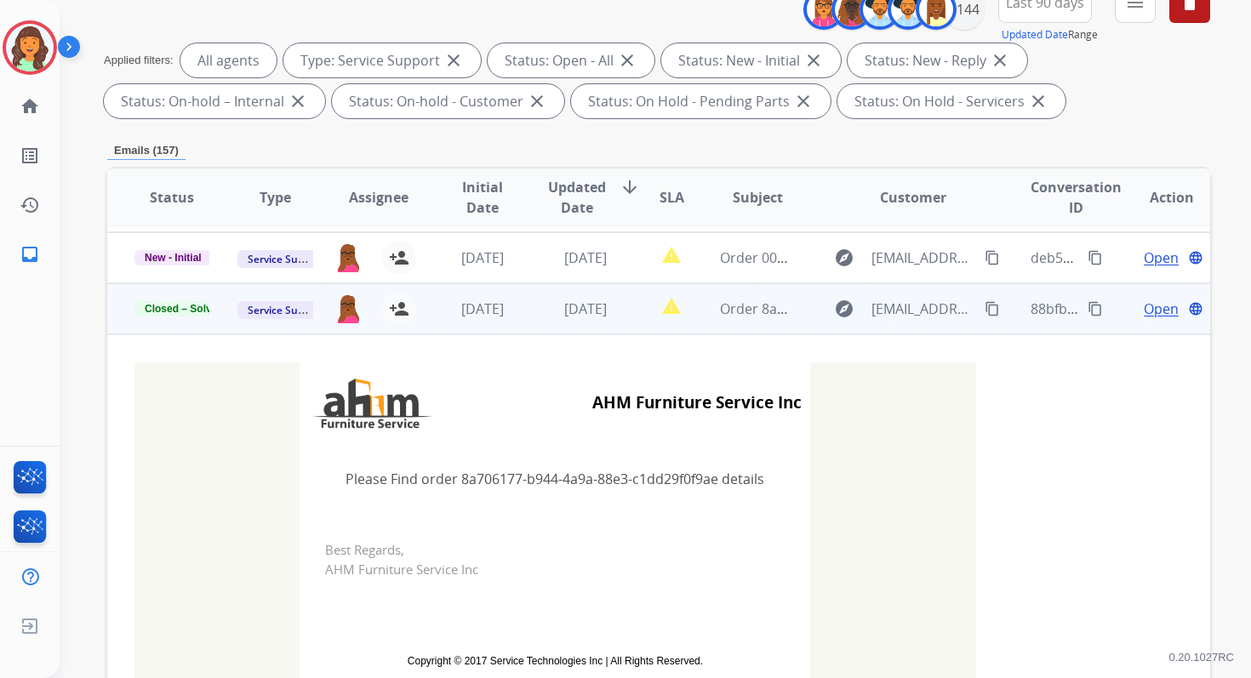
scroll to position [0, 0]
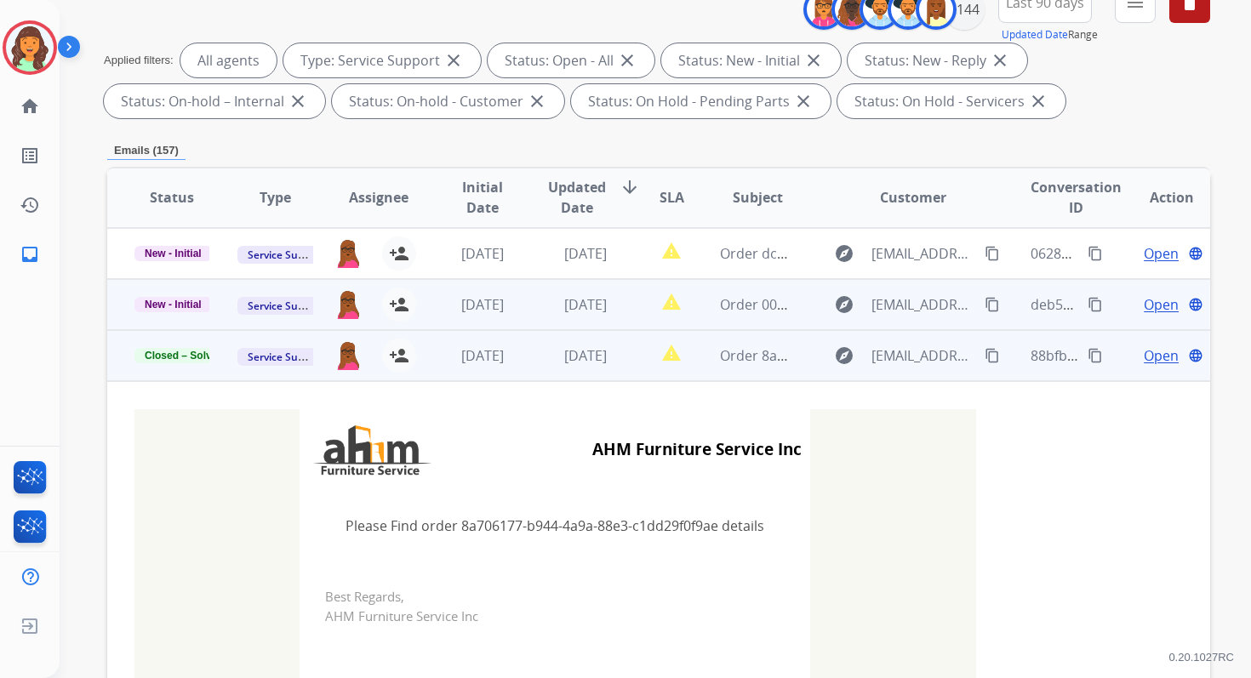
click at [583, 320] on td "[DATE]" at bounding box center [572, 304] width 103 height 51
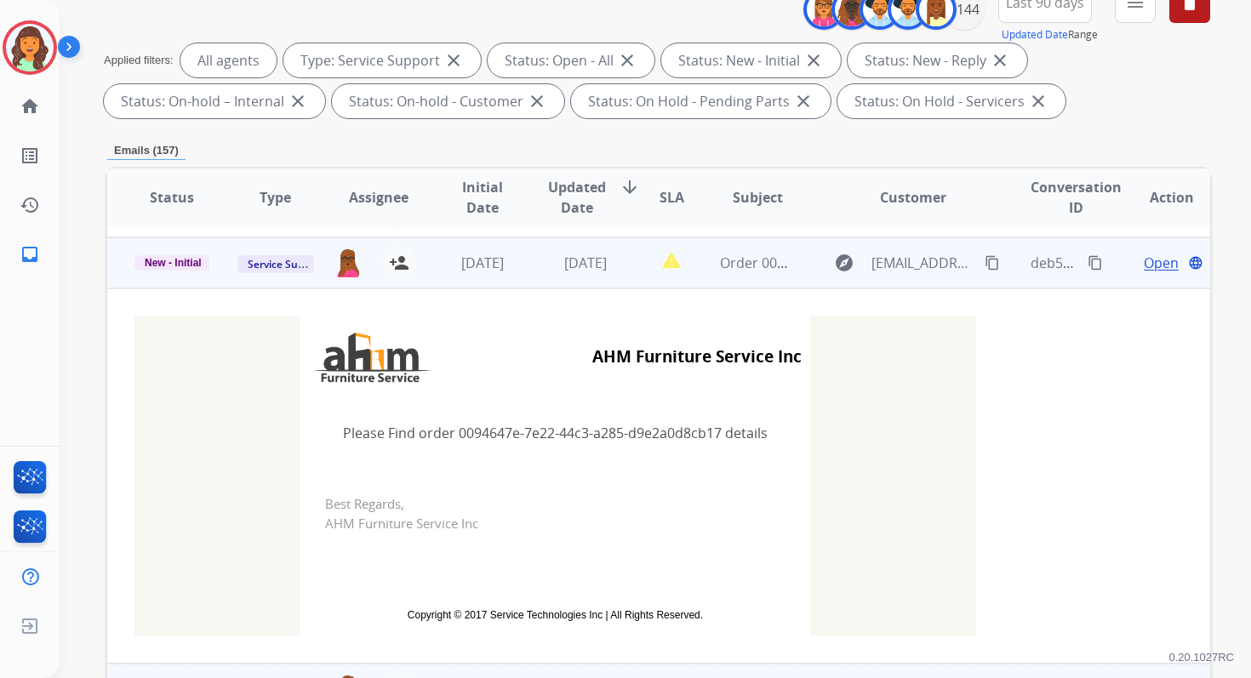
scroll to position [51, 0]
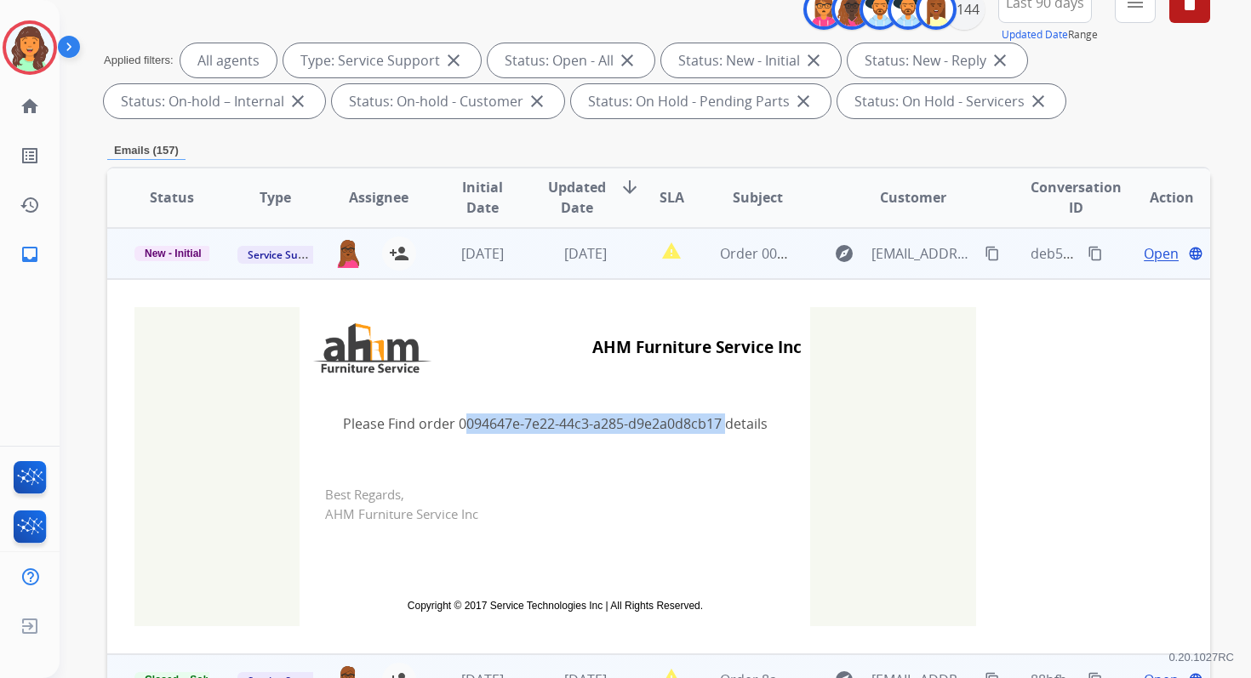
drag, startPoint x: 453, startPoint y: 422, endPoint x: 716, endPoint y: 420, distance: 263.0
click at [716, 420] on td "Please Find order 0094647e-7e22-44c3-a285-d9e2a0d8cb17 details" at bounding box center [555, 423] width 511 height 71
copy td "0094647e-7e22-44c3-a285-d9e2a0d8cb17"
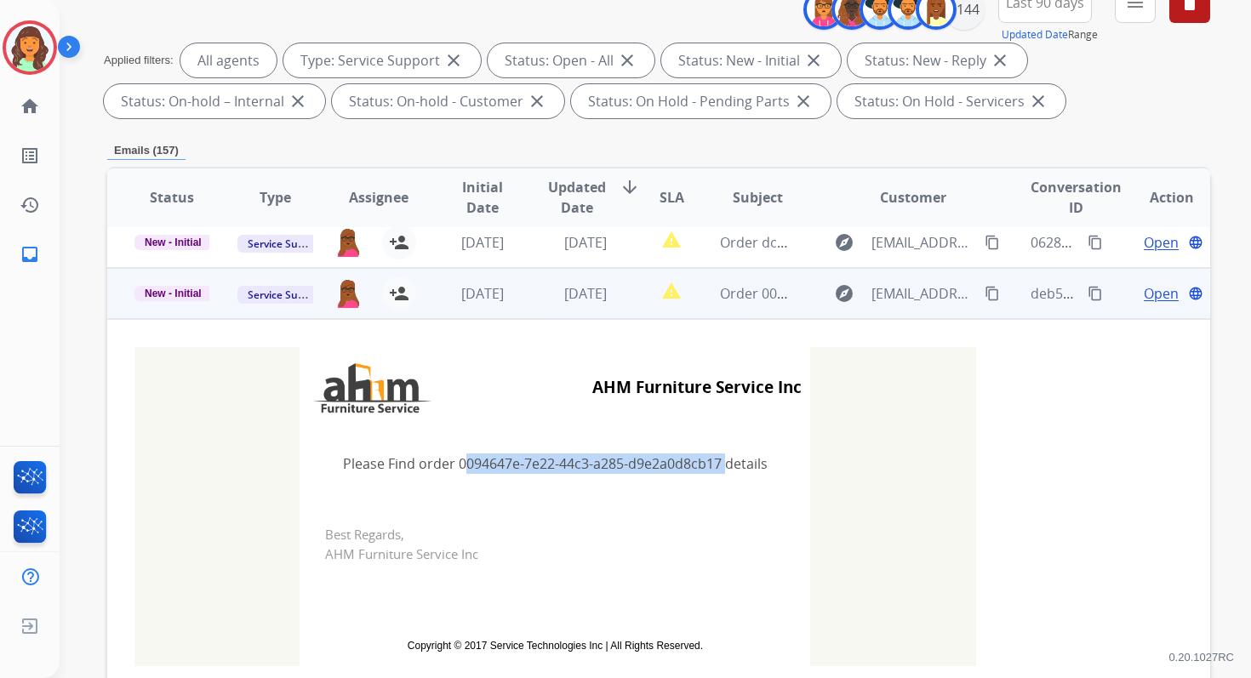
scroll to position [0, 0]
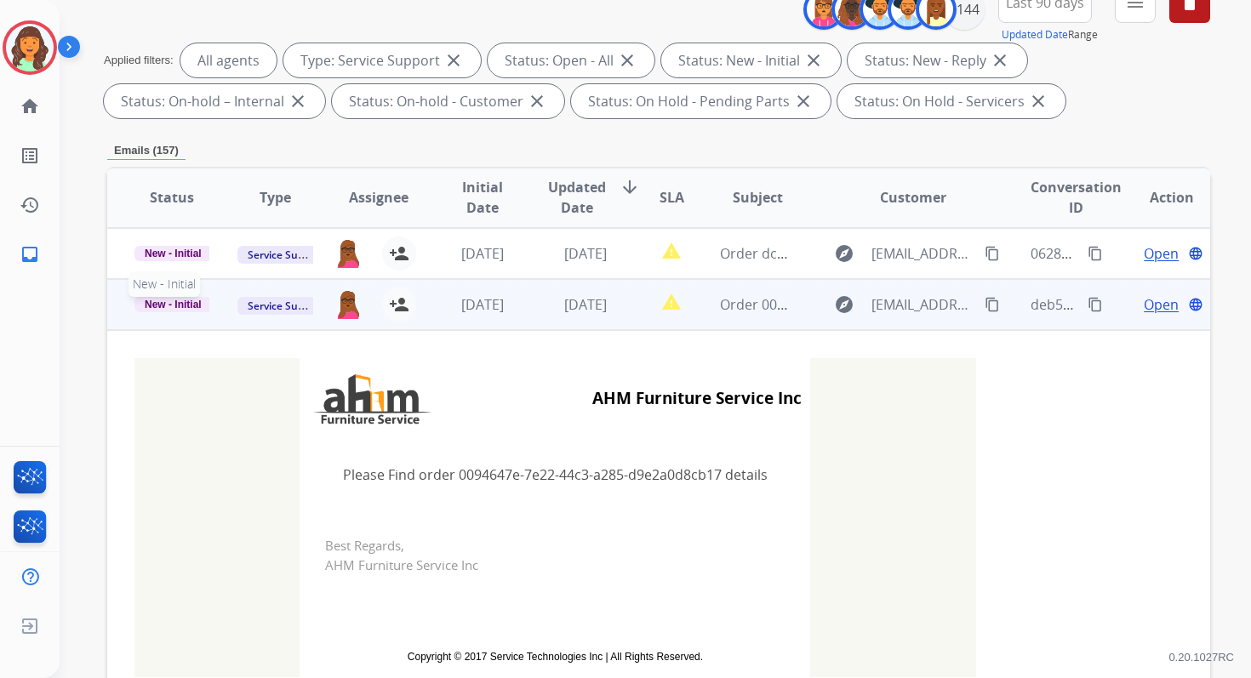
click at [175, 302] on span "New - Initial" at bounding box center [172, 304] width 77 height 15
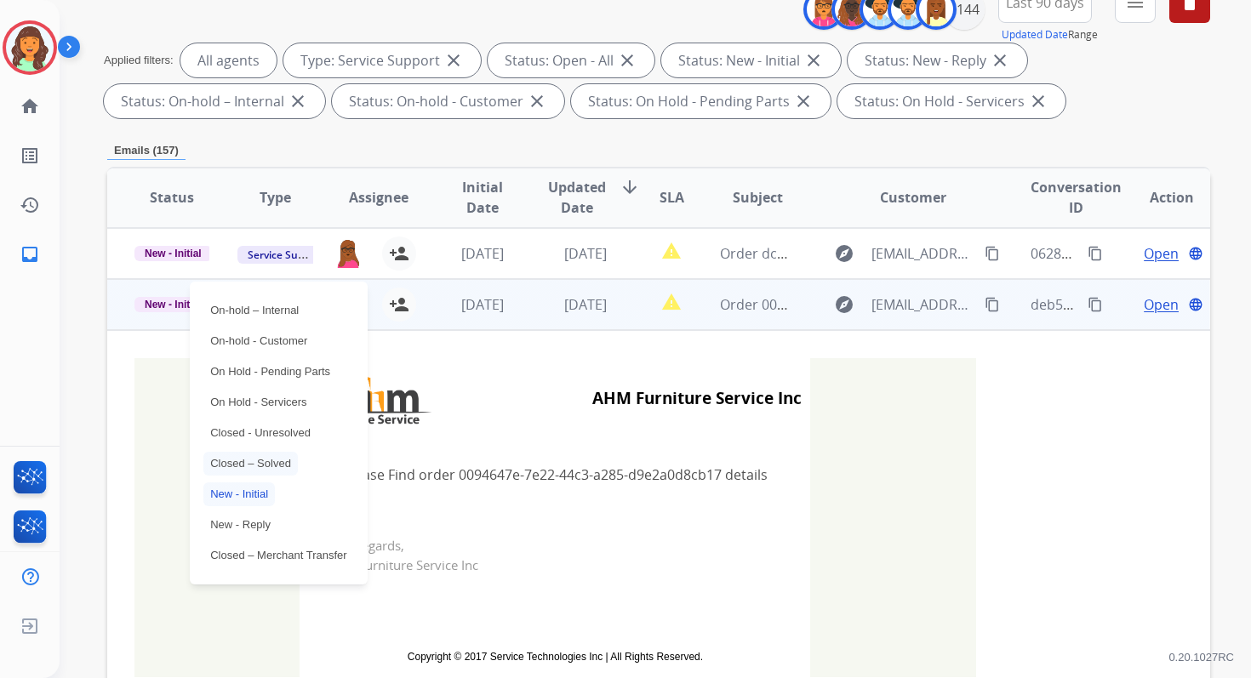
click at [241, 460] on p "Closed – Solved" at bounding box center [250, 464] width 94 height 24
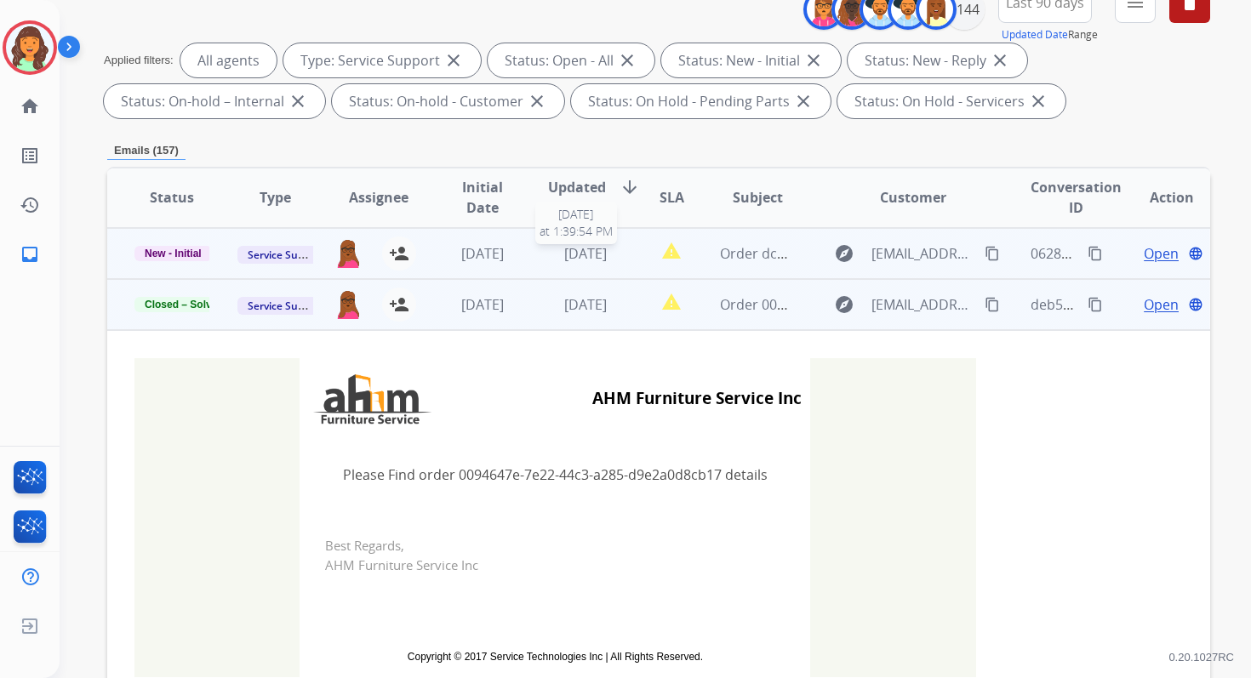
click at [605, 255] on span "[DATE]" at bounding box center [585, 253] width 43 height 19
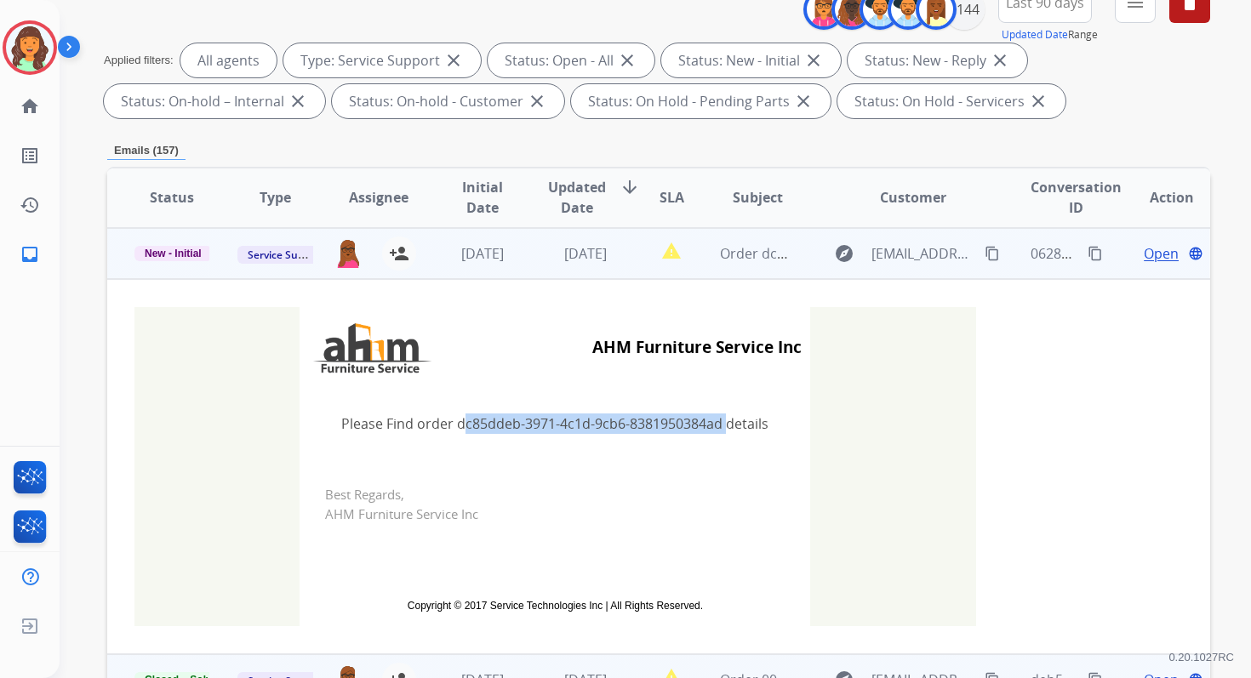
drag, startPoint x: 451, startPoint y: 425, endPoint x: 715, endPoint y: 419, distance: 263.9
click at [715, 419] on td "Please Find order dc85ddeb-3971-4c1d-9cb6-8381950384ad details" at bounding box center [555, 423] width 511 height 71
copy td "dc85ddeb-3971-4c1d-9cb6-8381950384ad"
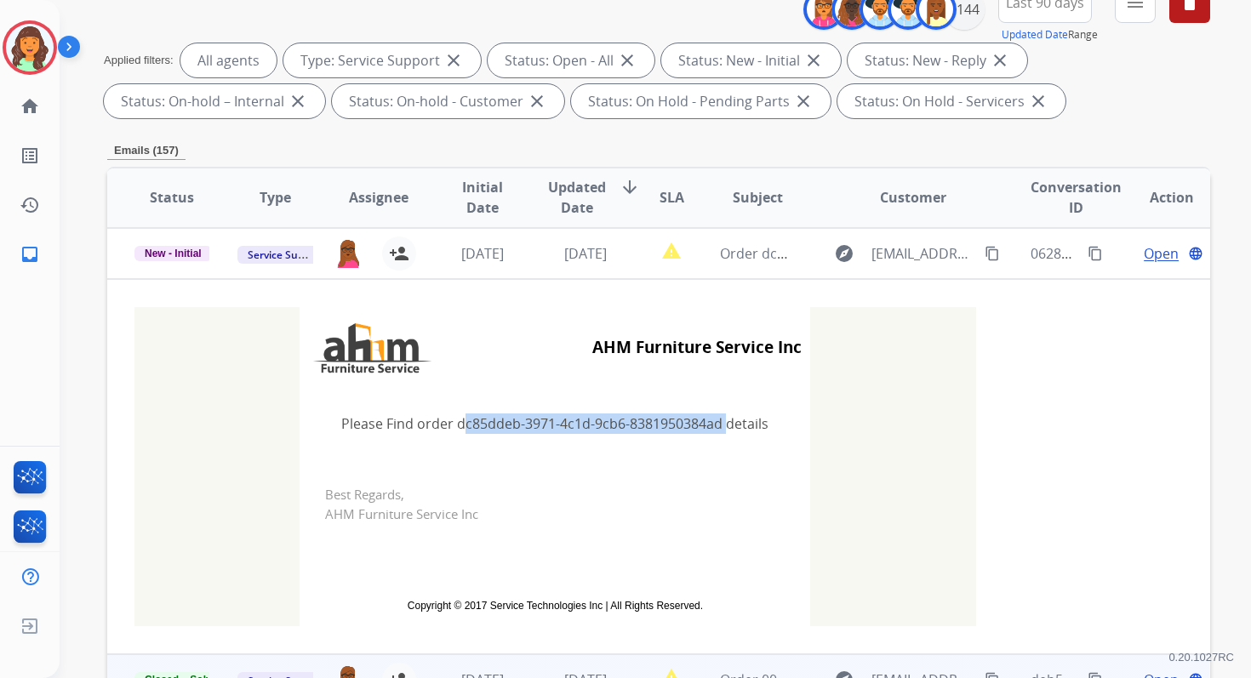
copy td "dc85ddeb-3971-4c1d-9cb6-8381950384ad"
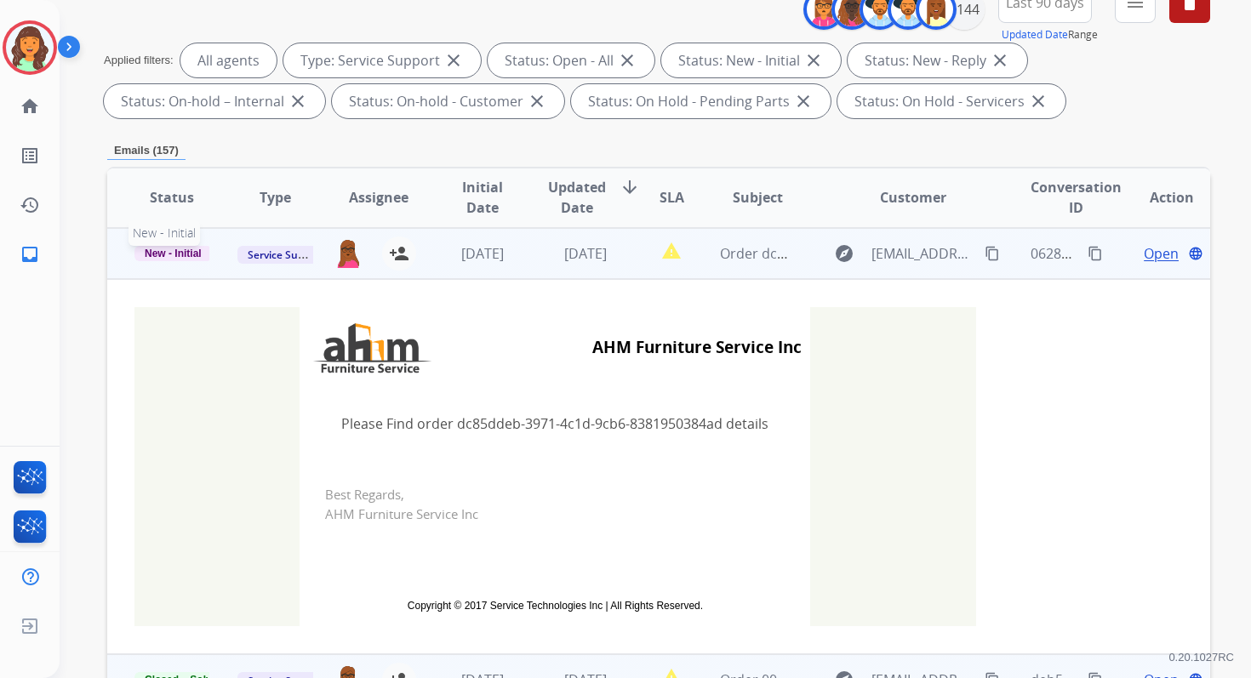
click at [174, 252] on span "New - Initial" at bounding box center [172, 253] width 77 height 15
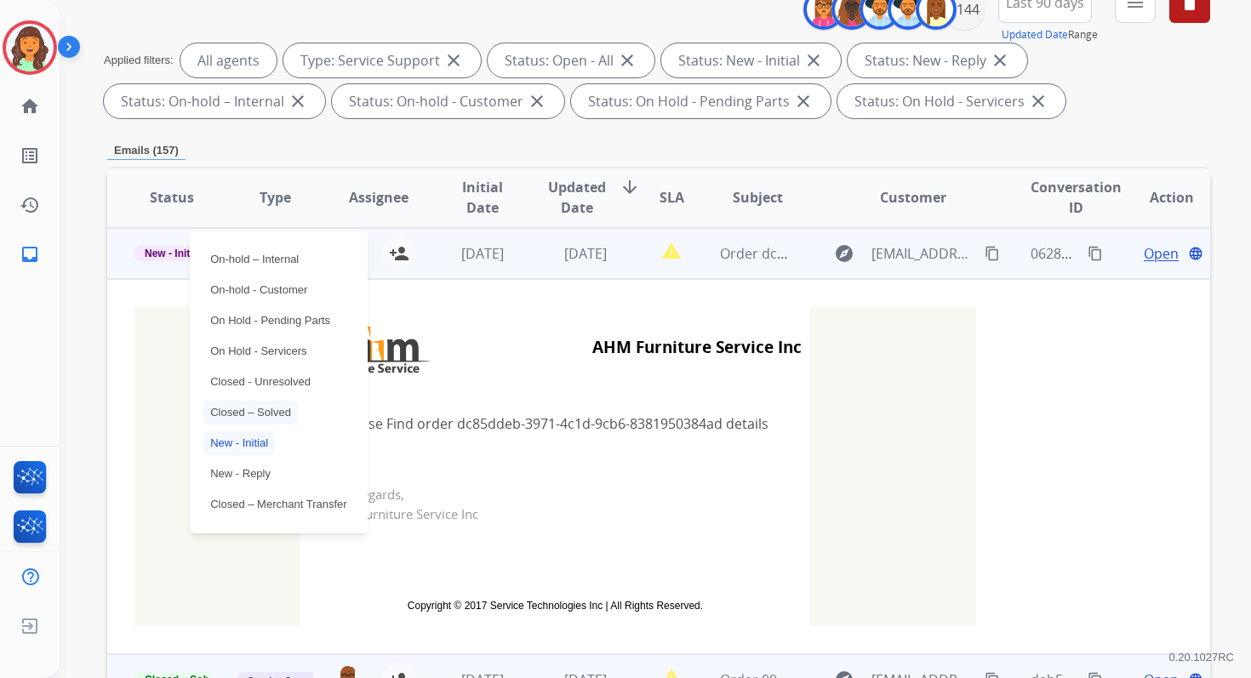
click at [240, 413] on p "Closed – Solved" at bounding box center [250, 413] width 94 height 24
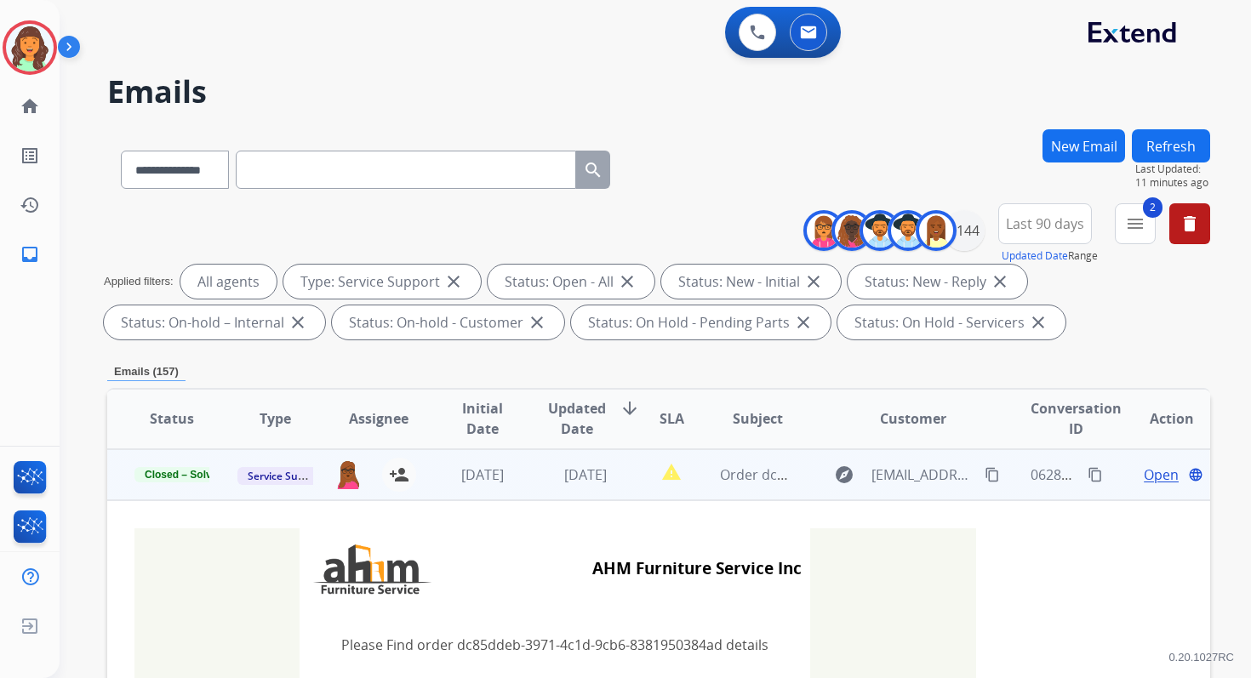
click at [1178, 136] on button "Refresh" at bounding box center [1171, 145] width 78 height 33
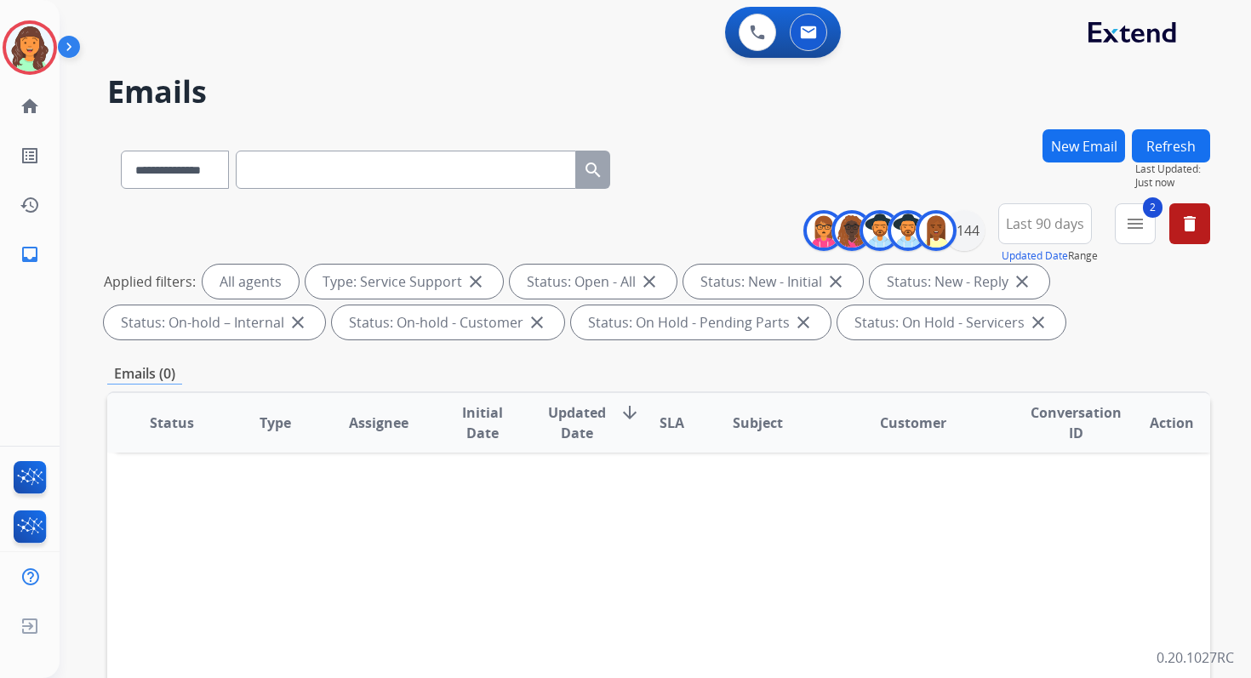
scroll to position [372, 0]
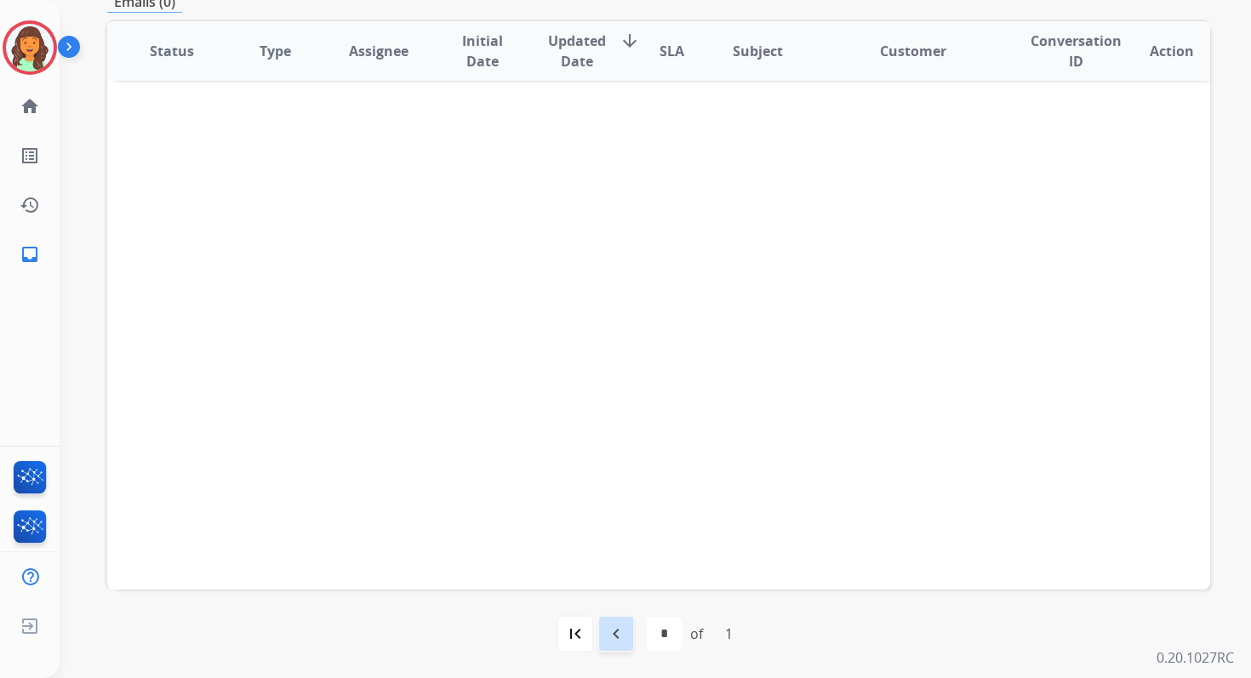
click at [626, 634] on mat-icon "navigate_before" at bounding box center [616, 634] width 20 height 20
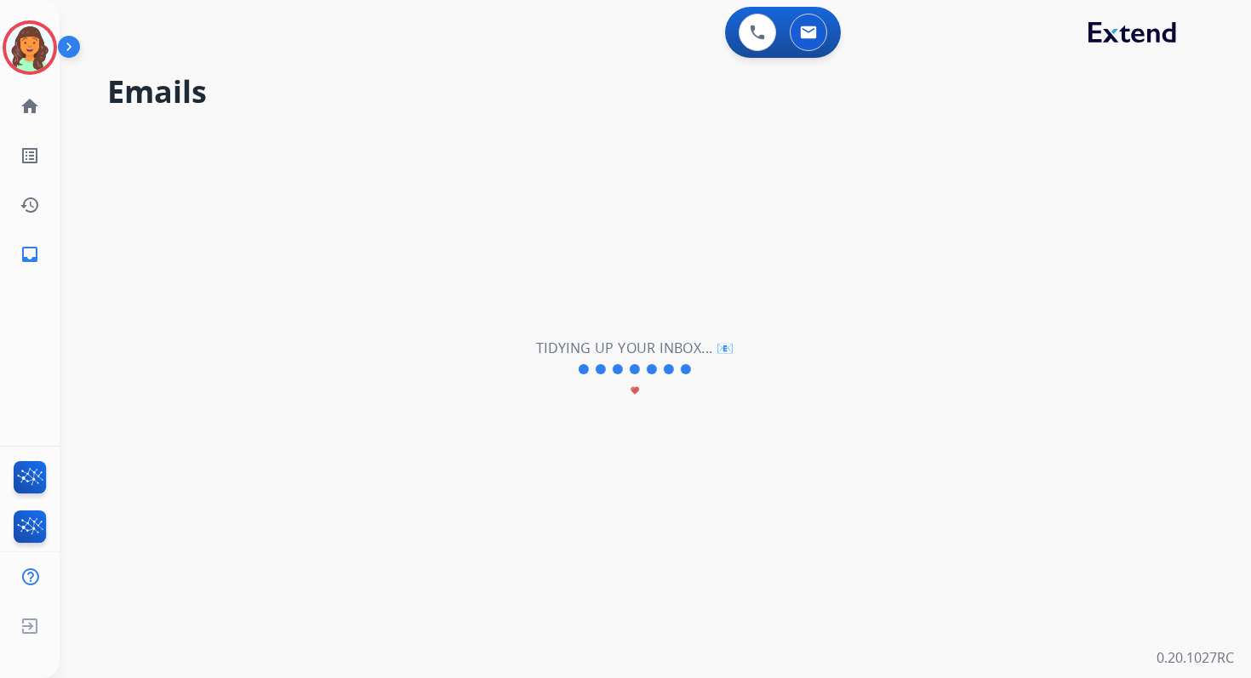
select select "**"
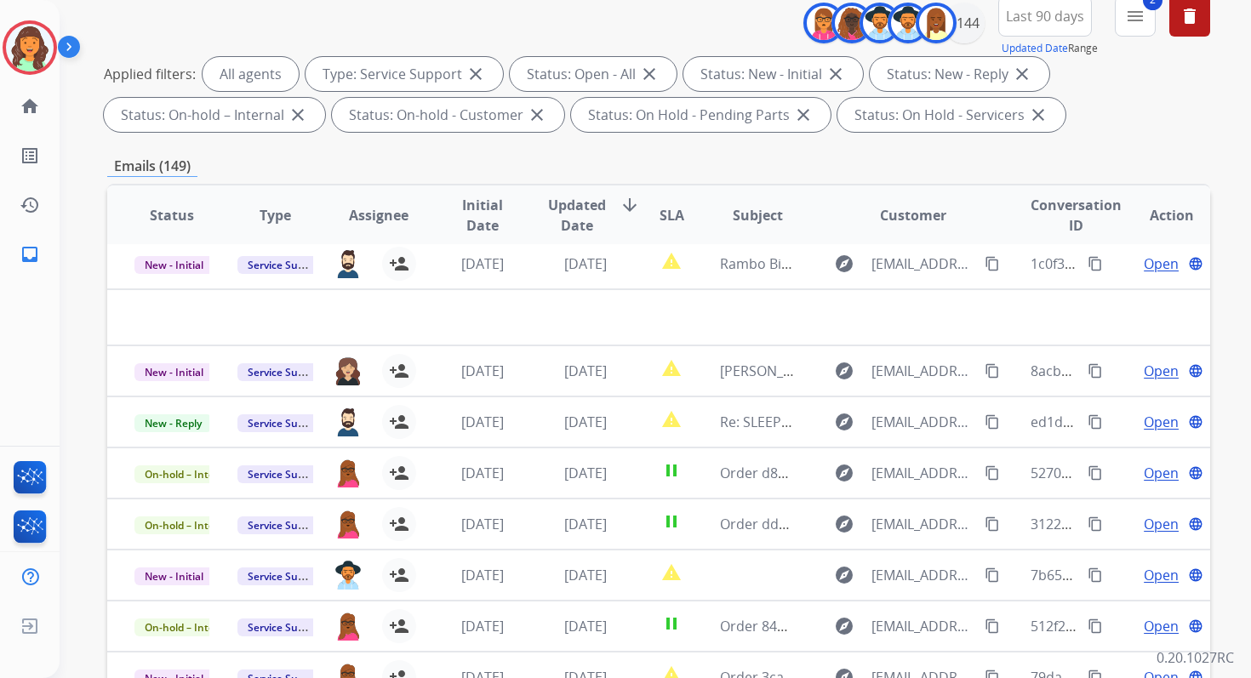
scroll to position [372, 0]
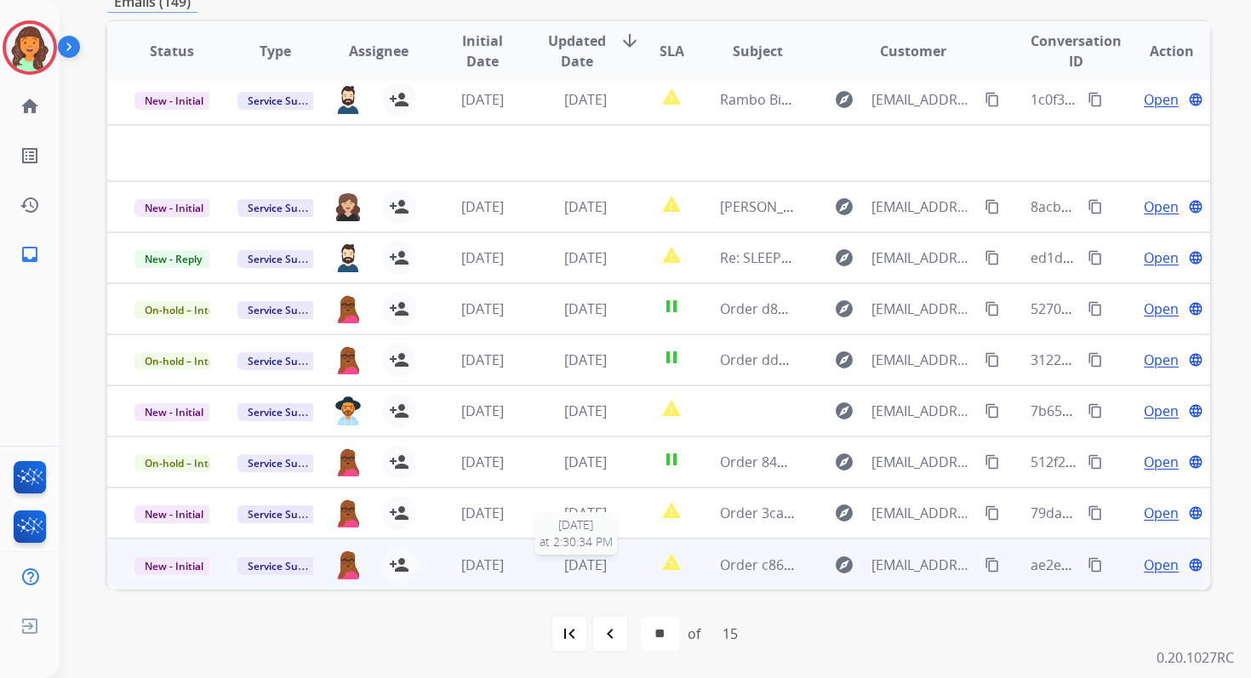
click at [582, 566] on span "[DATE]" at bounding box center [585, 565] width 43 height 19
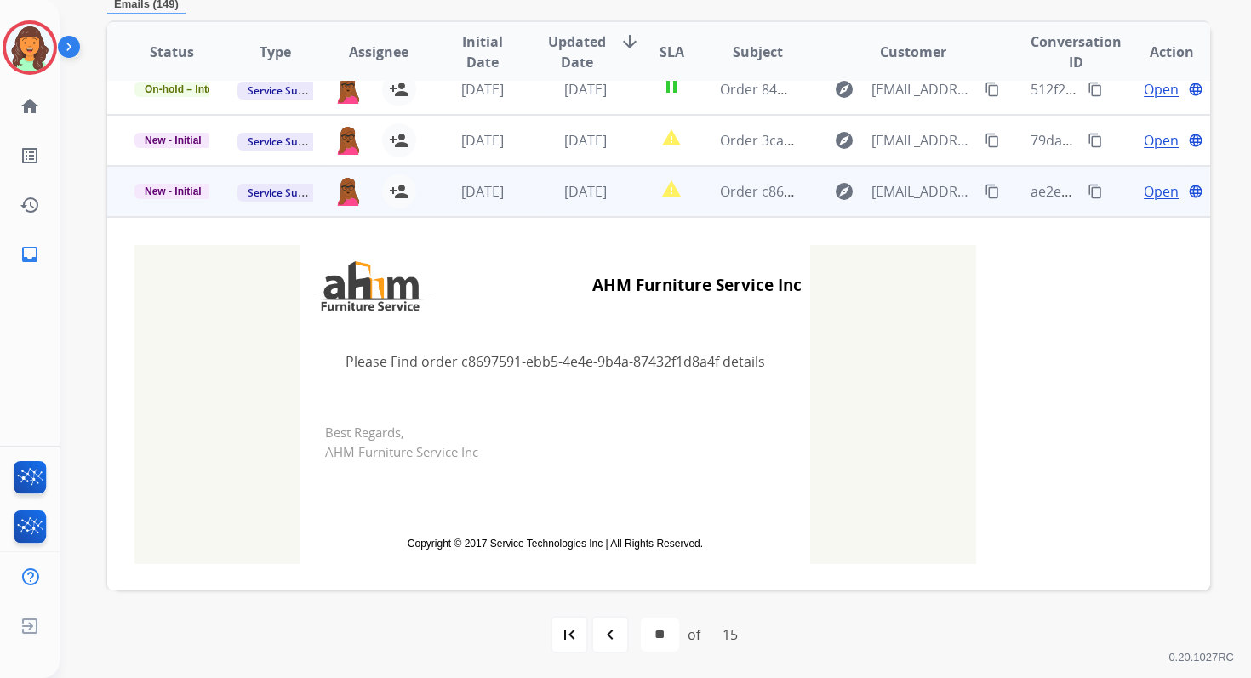
scroll to position [325, 0]
drag, startPoint x: 456, startPoint y: 364, endPoint x: 713, endPoint y: 361, distance: 257.1
click at [713, 361] on td "Please Find order c8697591-ebb5-4e4e-9b4a-87432f1d8a4f details" at bounding box center [555, 360] width 511 height 71
copy td "c8697591-ebb5-4e4e-9b4a-87432f1d8a4f"
click at [188, 190] on span "New - Initial" at bounding box center [172, 190] width 77 height 15
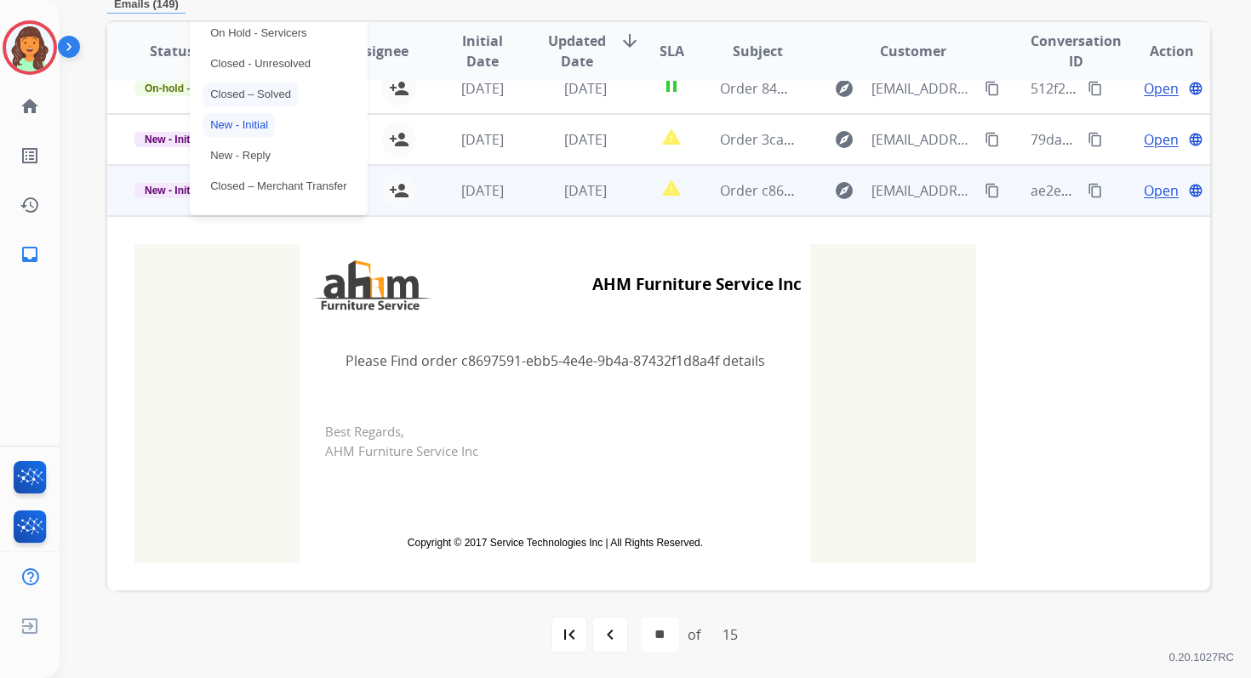
click at [253, 93] on p "Closed – Solved" at bounding box center [250, 95] width 94 height 24
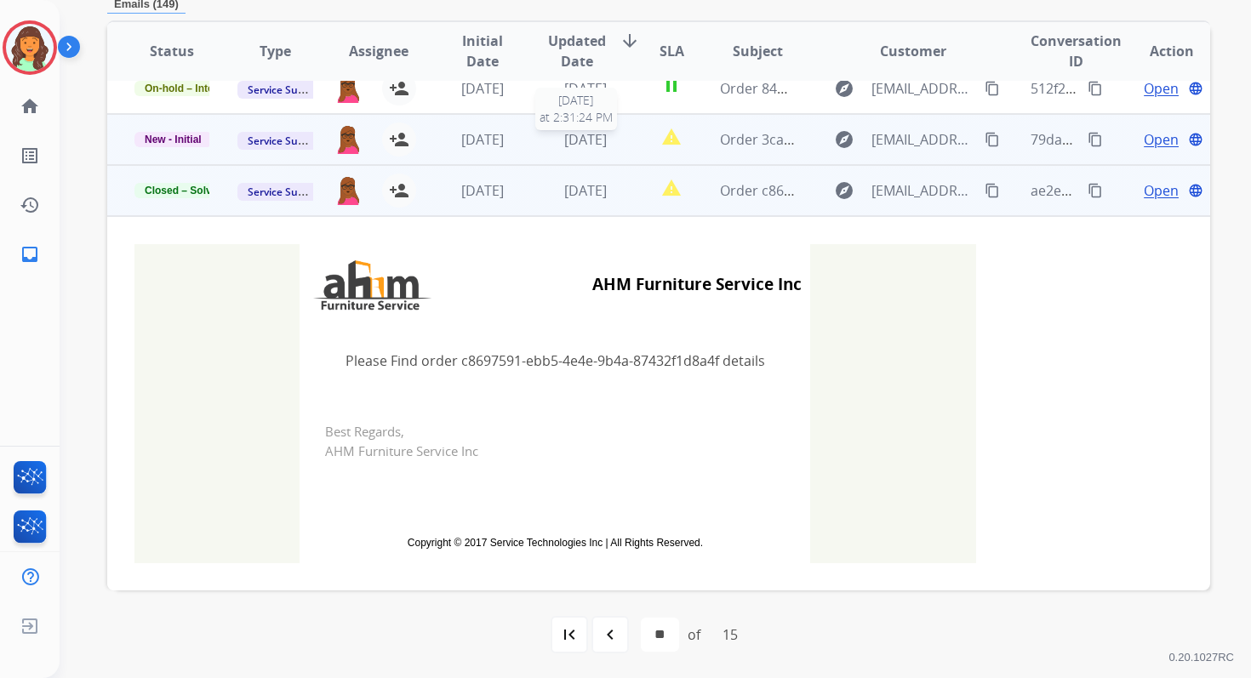
click at [564, 141] on span "[DATE]" at bounding box center [585, 139] width 43 height 19
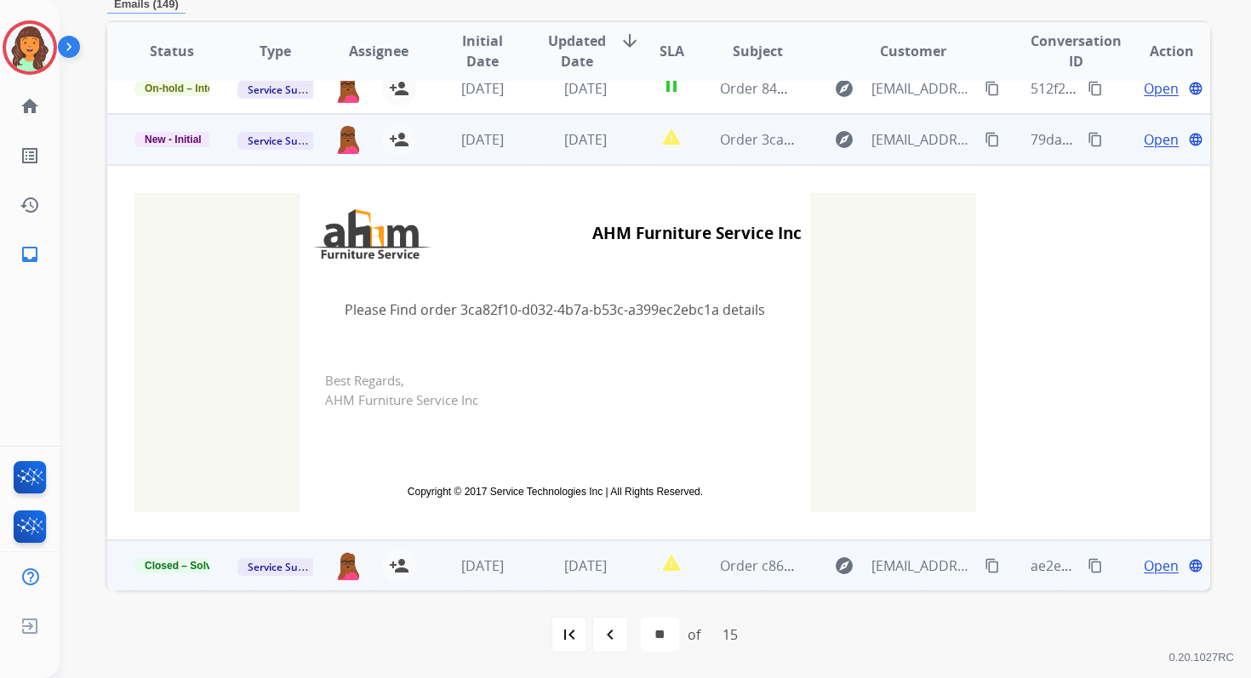
scroll to position [326, 0]
drag, startPoint x: 453, startPoint y: 309, endPoint x: 712, endPoint y: 309, distance: 259.6
click at [712, 309] on td "Please Find order 3ca82f10-d032-4b7a-b53c-a399ec2ebc1a details" at bounding box center [555, 308] width 511 height 71
copy td "3ca82f10-d032-4b7a-b53c-a399ec2ebc1a"
click at [202, 137] on span "New - Initial" at bounding box center [172, 138] width 77 height 15
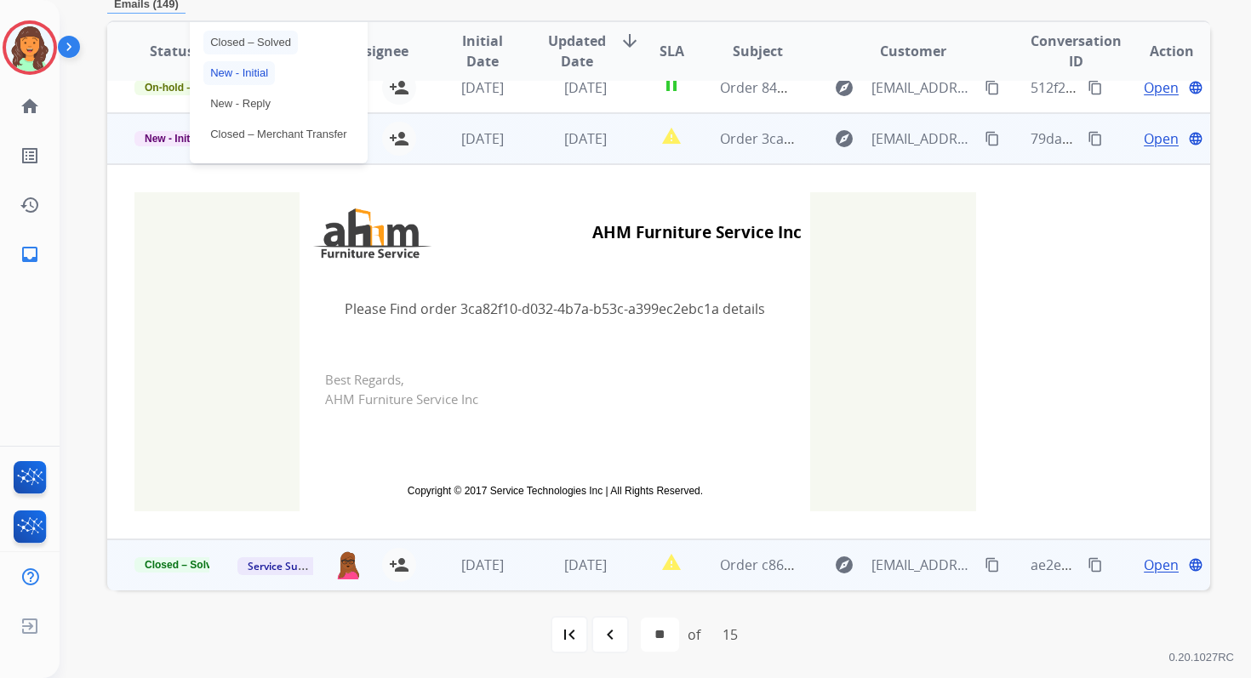
click at [250, 47] on p "Closed – Solved" at bounding box center [250, 43] width 94 height 24
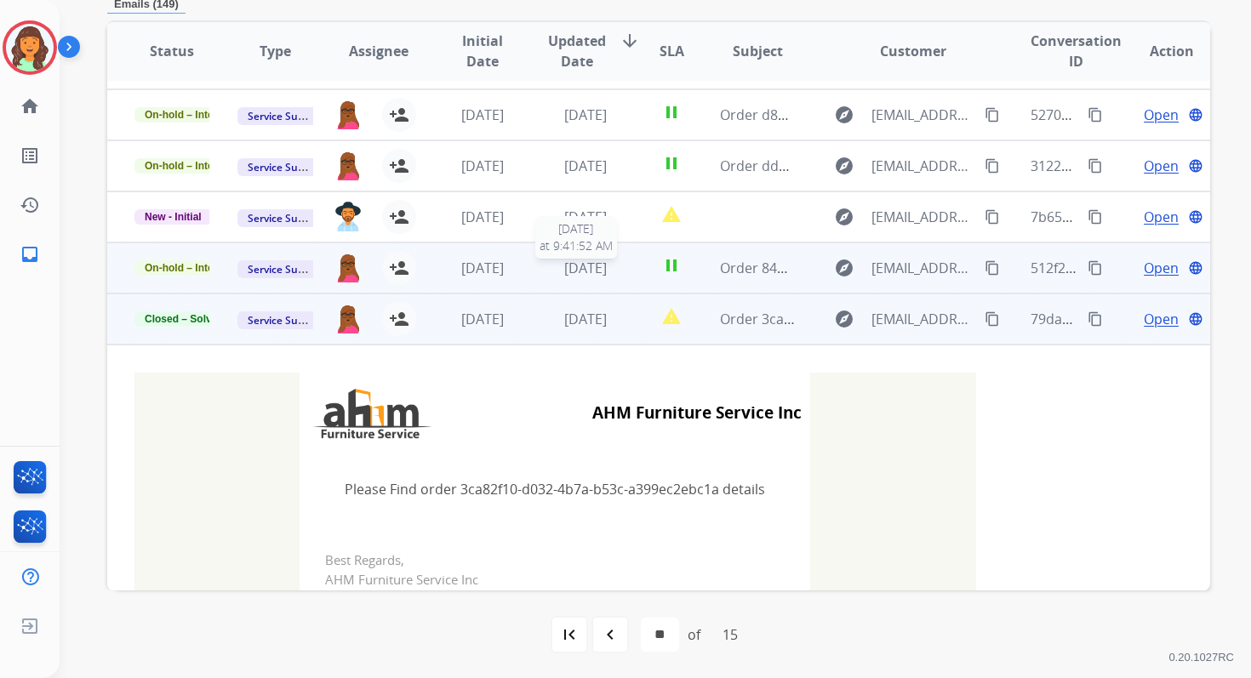
click at [564, 272] on span "[DATE]" at bounding box center [585, 268] width 43 height 19
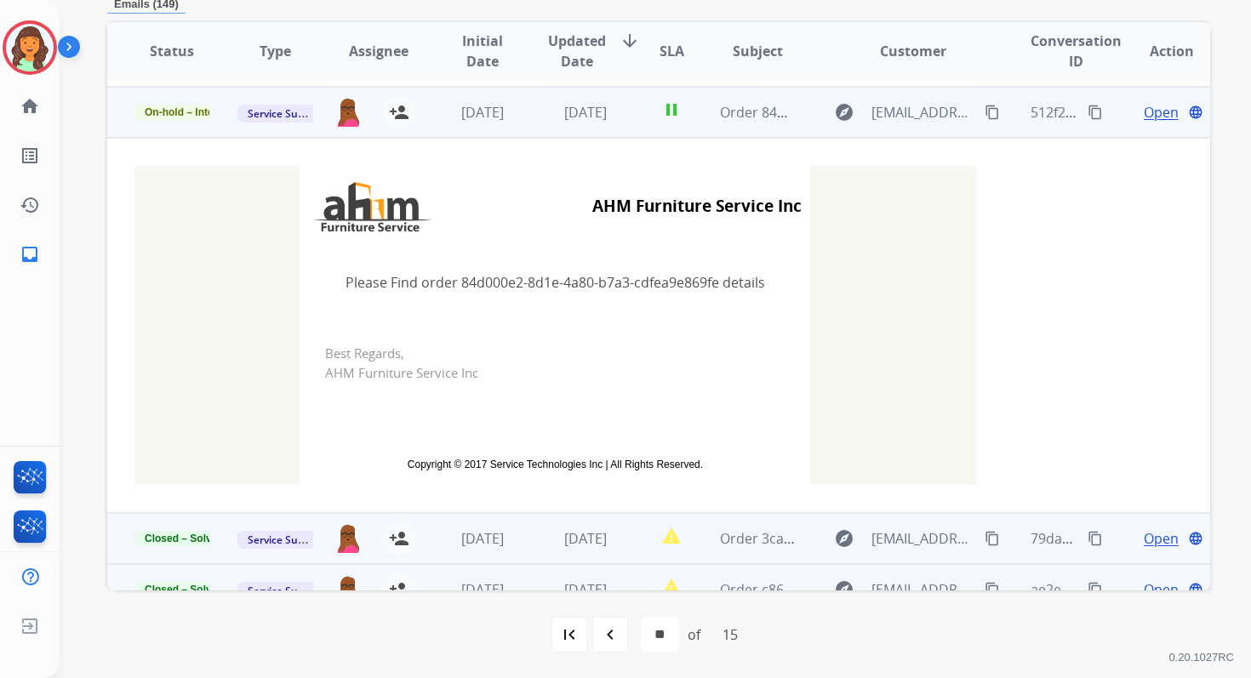
scroll to position [306, 0]
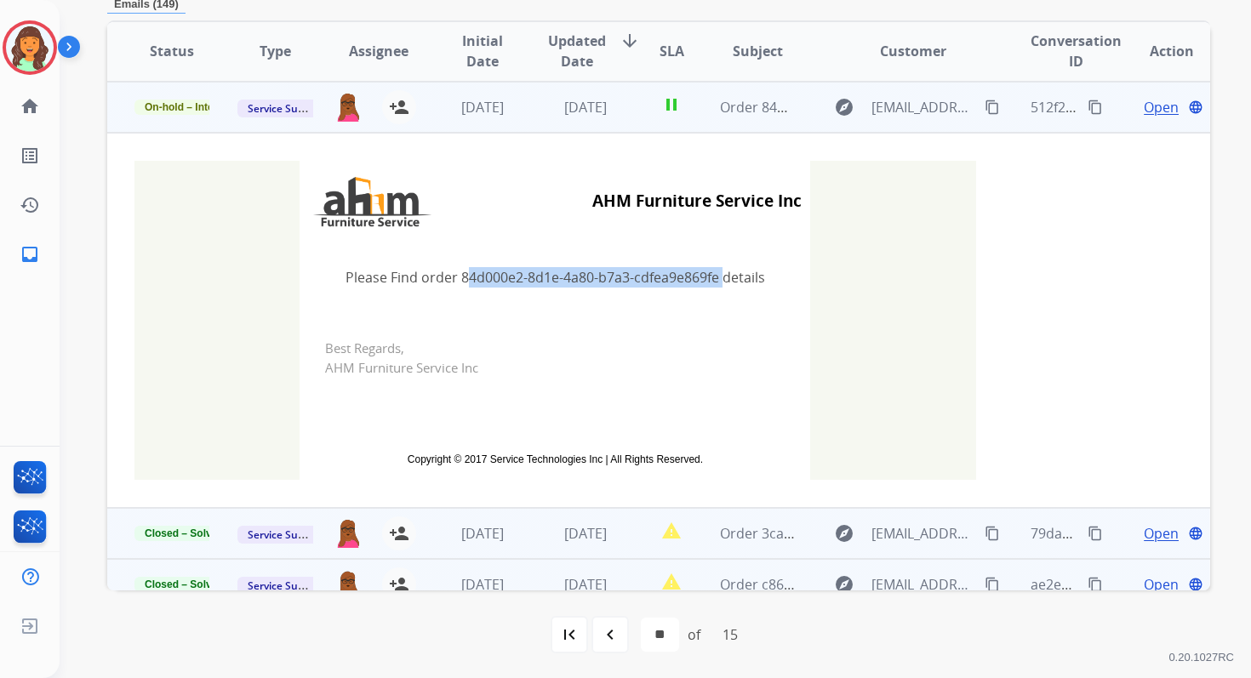
drag, startPoint x: 455, startPoint y: 274, endPoint x: 712, endPoint y: 270, distance: 257.9
click at [712, 270] on td "Please Find order 84d000e2-8d1e-4a80-b7a3-cdfea9e869fe details" at bounding box center [555, 277] width 511 height 71
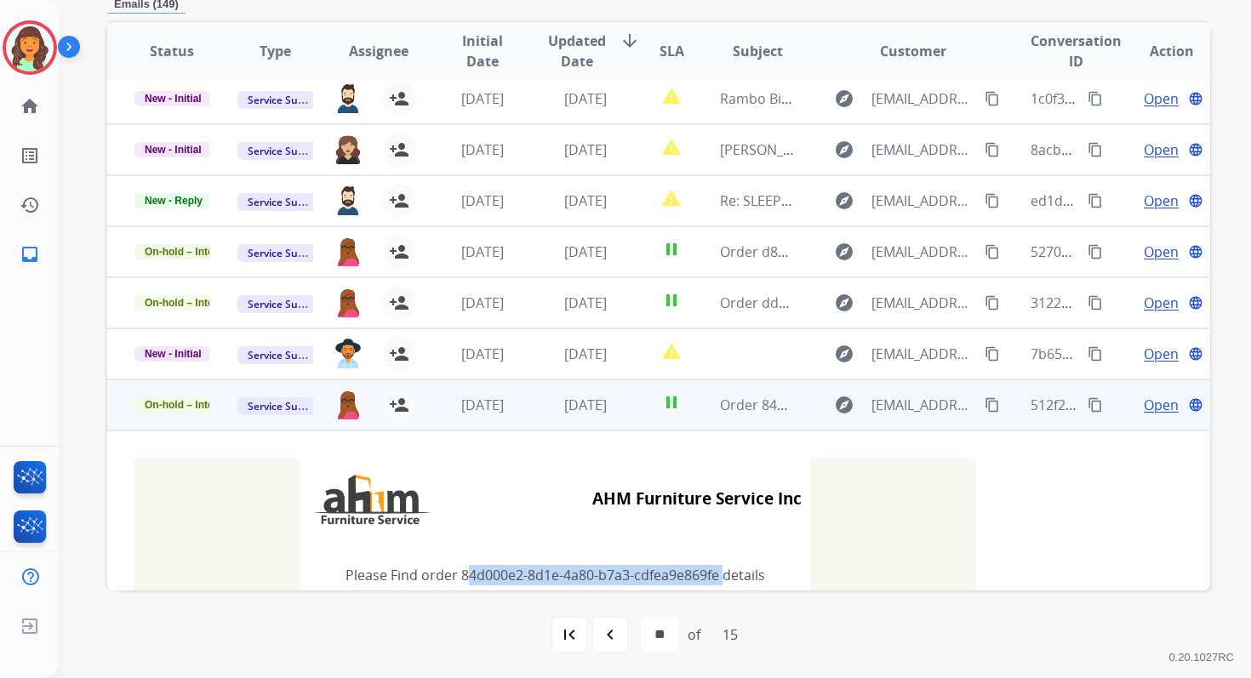
scroll to position [0, 0]
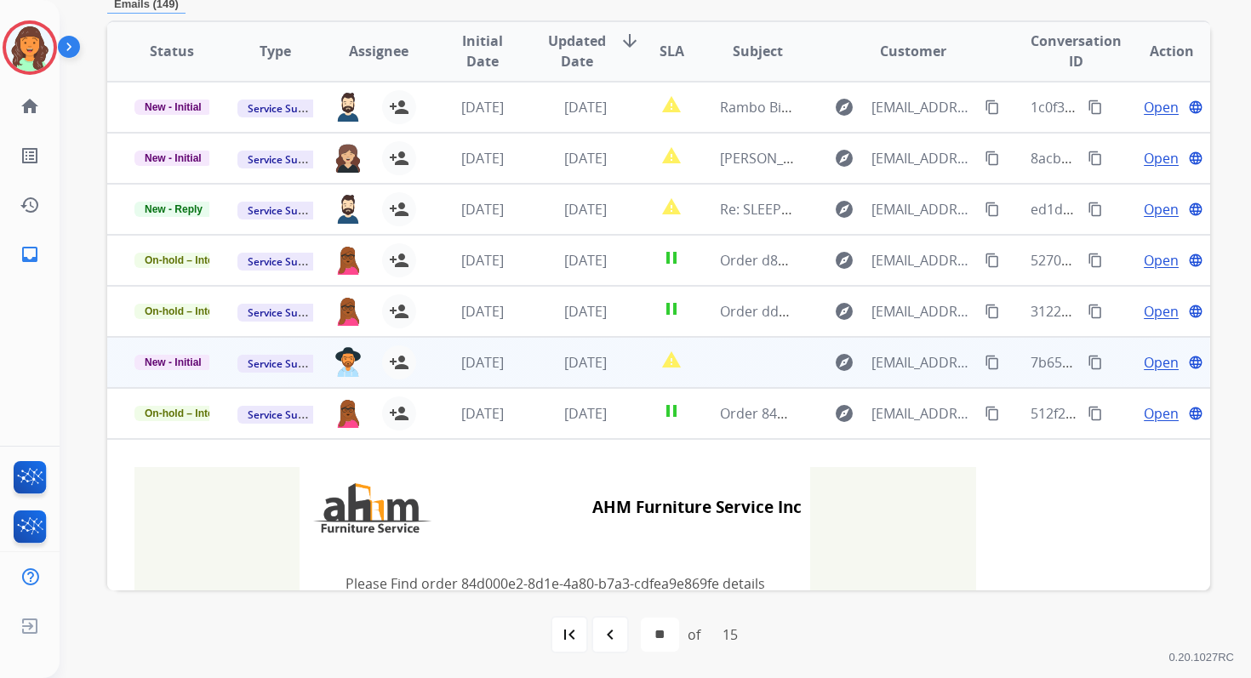
click at [521, 356] on td "[DATE]" at bounding box center [572, 362] width 103 height 51
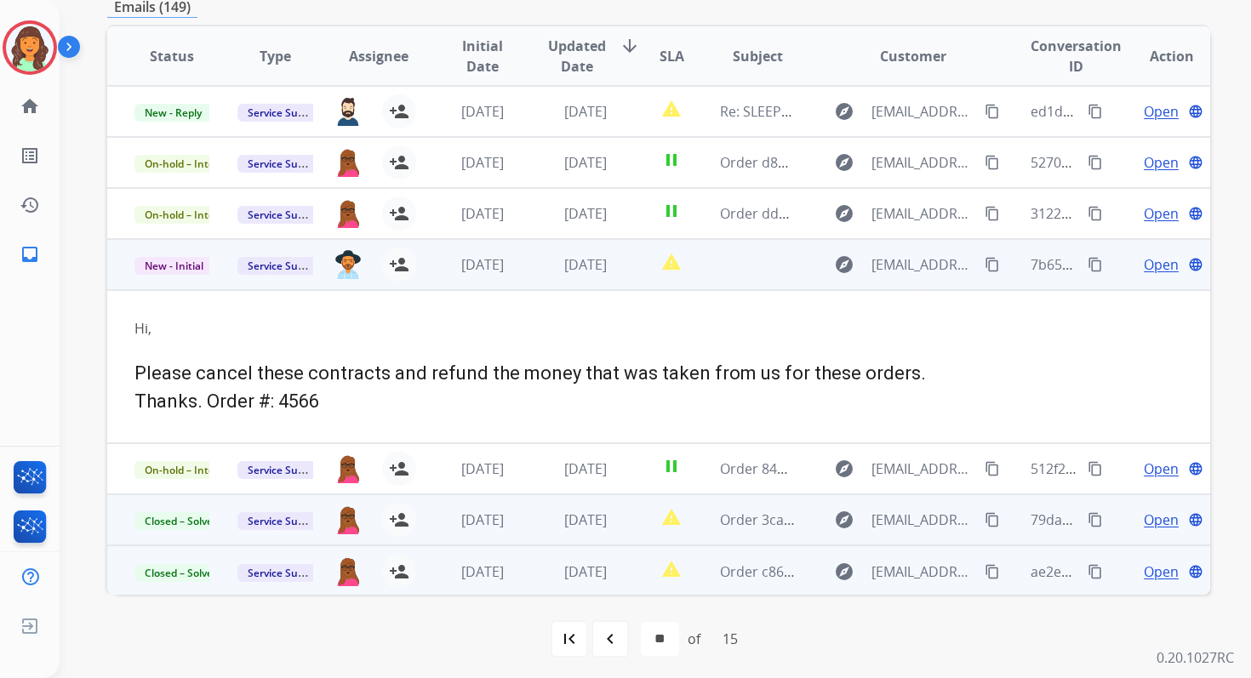
scroll to position [104, 0]
click at [278, 267] on span "Service Support" at bounding box center [285, 264] width 97 height 18
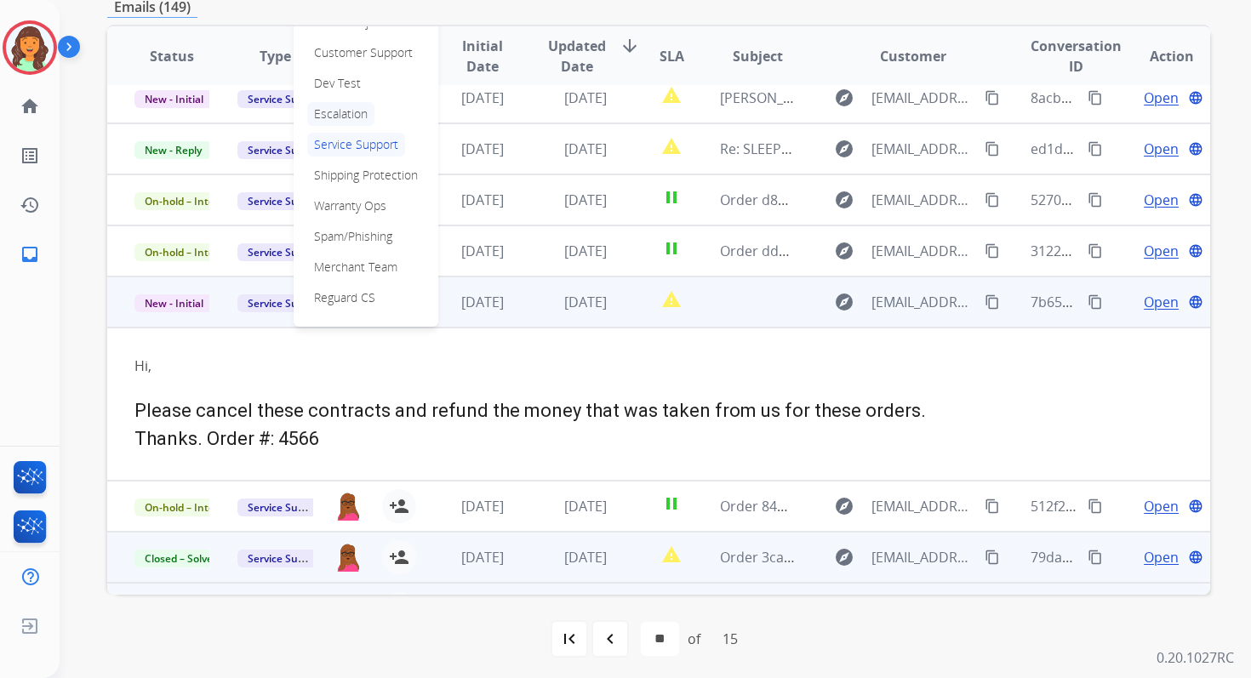
scroll to position [64, 0]
click at [360, 205] on p "Warranty Ops" at bounding box center [350, 207] width 86 height 24
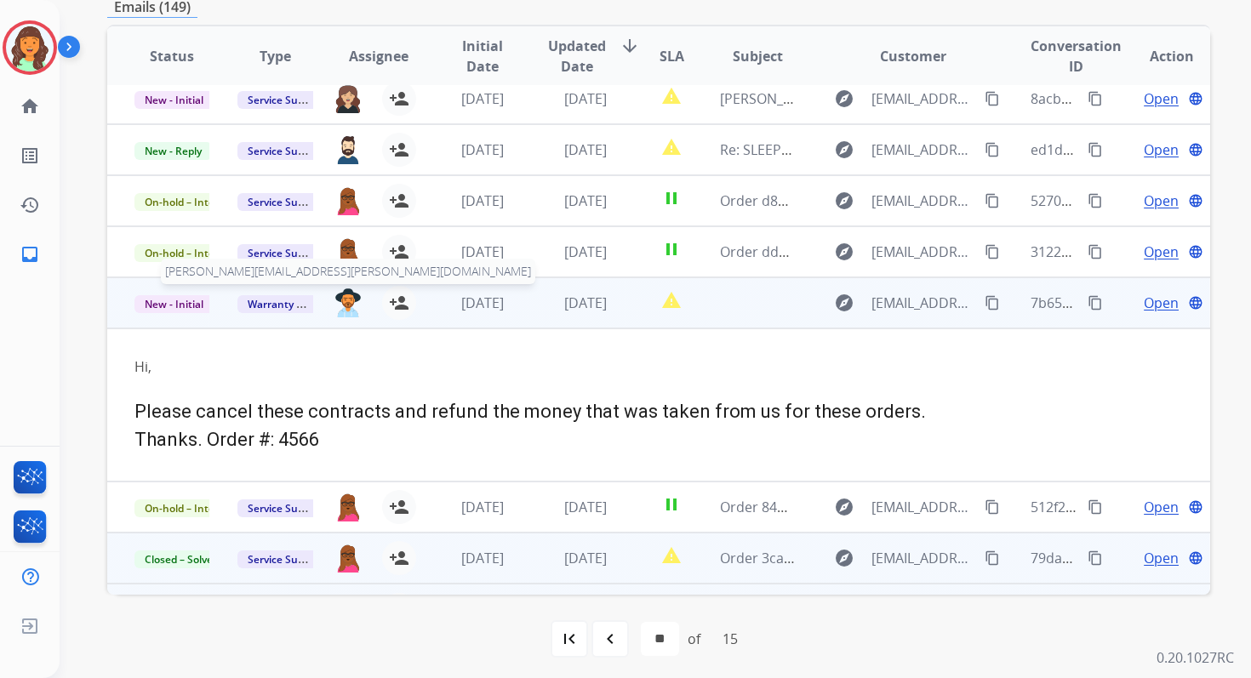
click at [354, 306] on img at bounding box center [348, 303] width 27 height 29
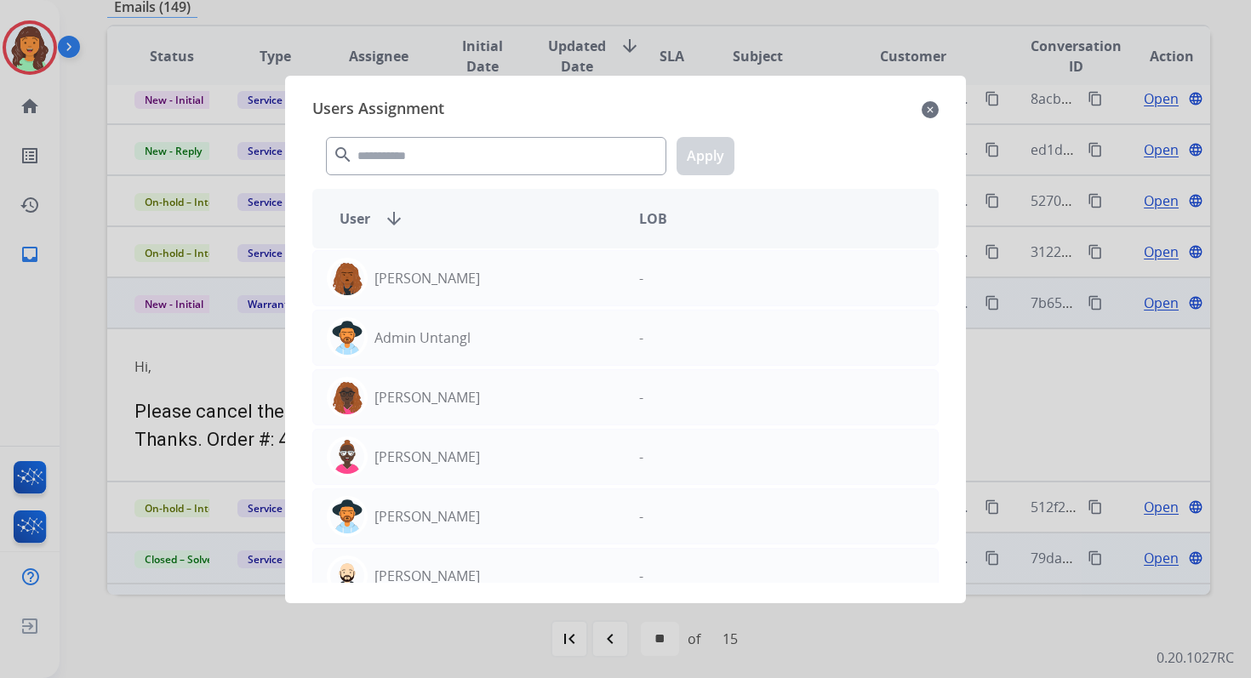
click at [926, 106] on mat-icon "close" at bounding box center [930, 110] width 17 height 20
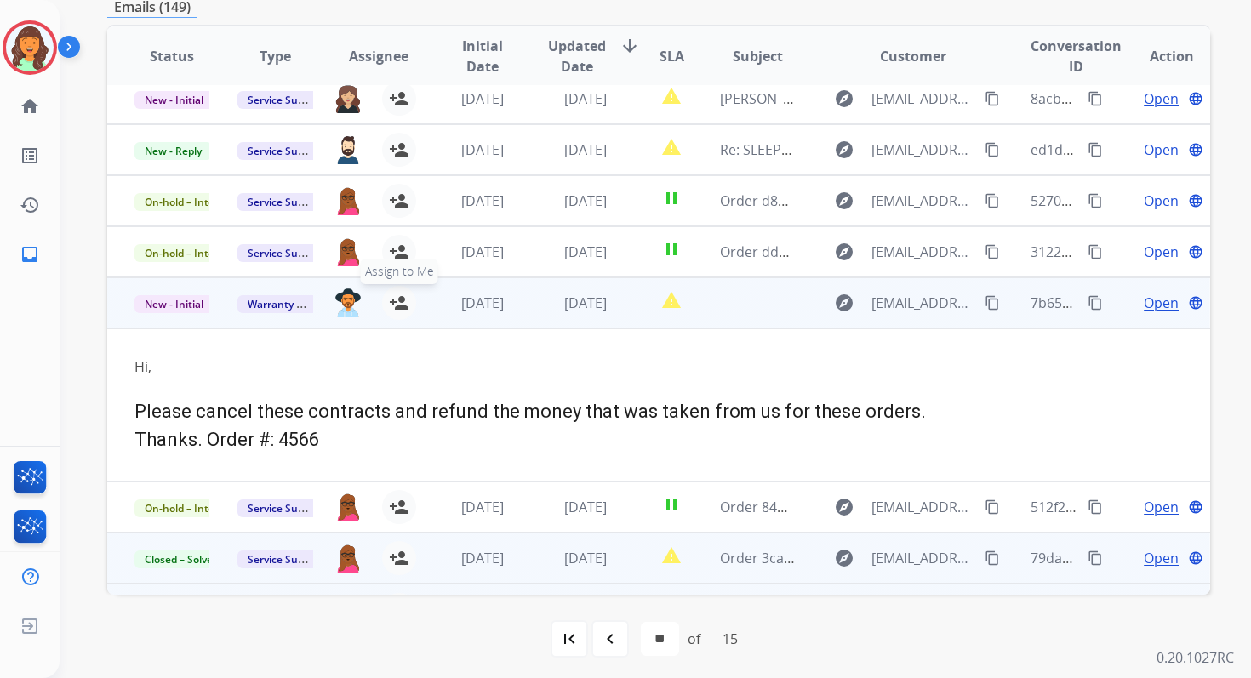
click at [399, 303] on mat-icon "person_add" at bounding box center [399, 303] width 20 height 20
click at [399, 303] on mat-icon "person_remove" at bounding box center [399, 303] width 20 height 20
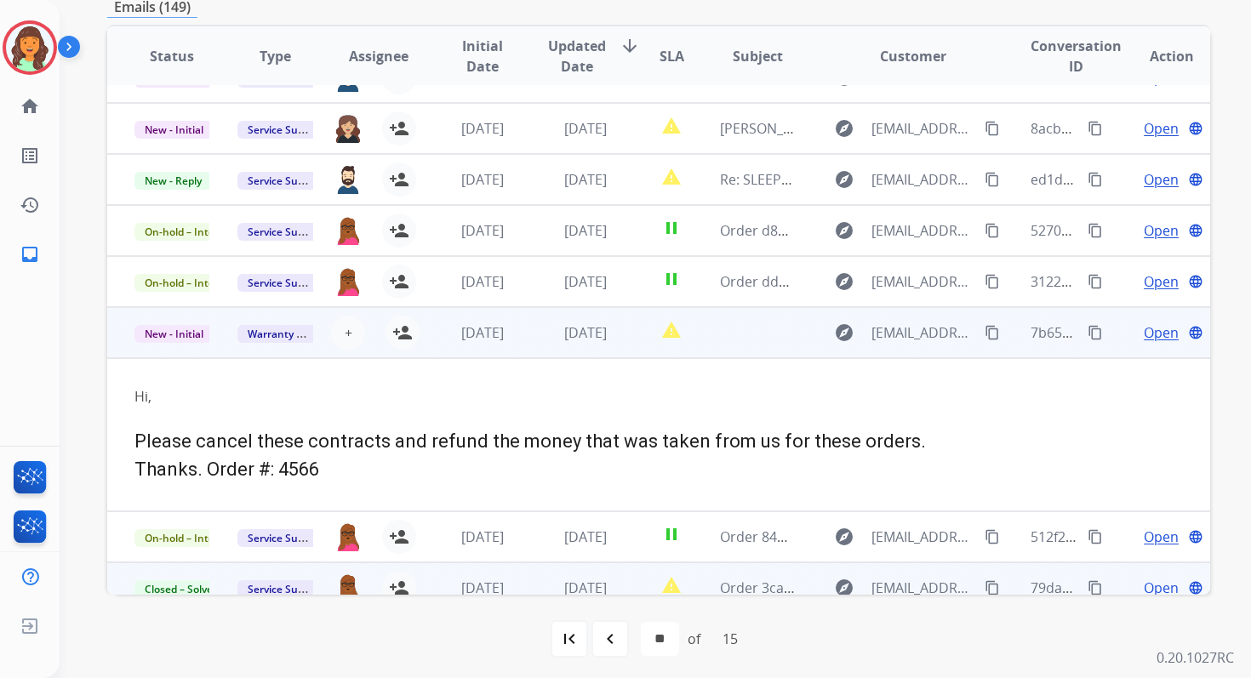
scroll to position [0, 0]
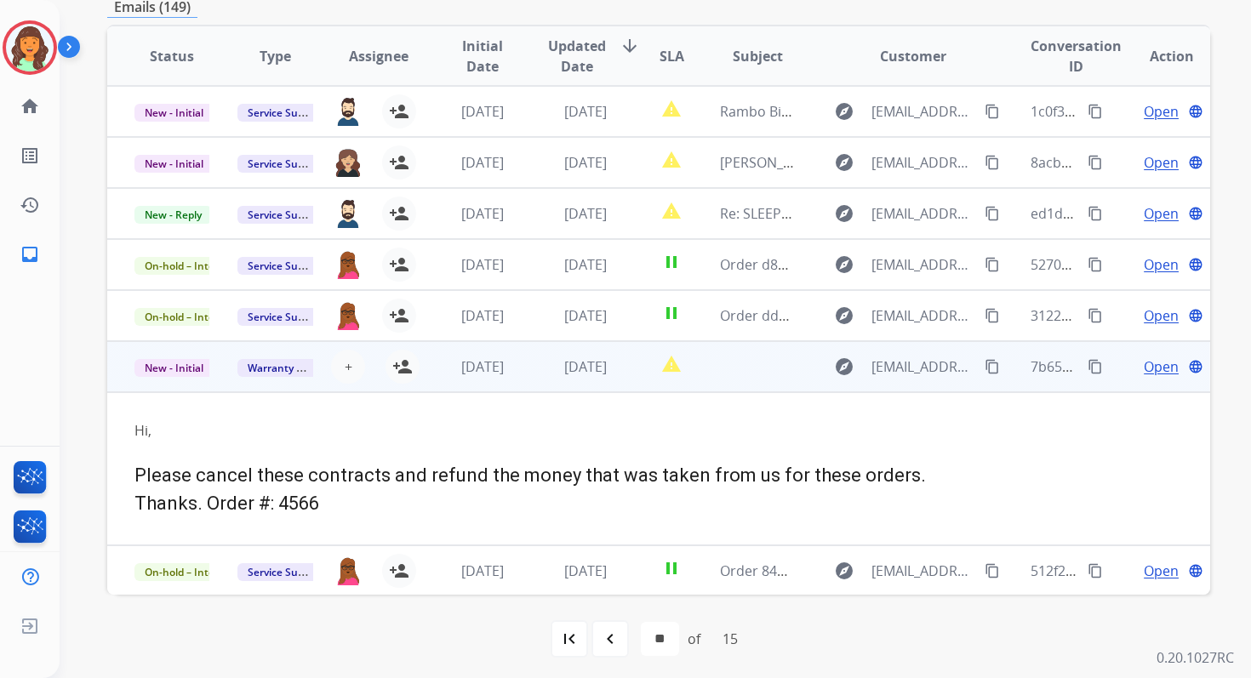
click at [1144, 363] on span "Open" at bounding box center [1161, 367] width 35 height 20
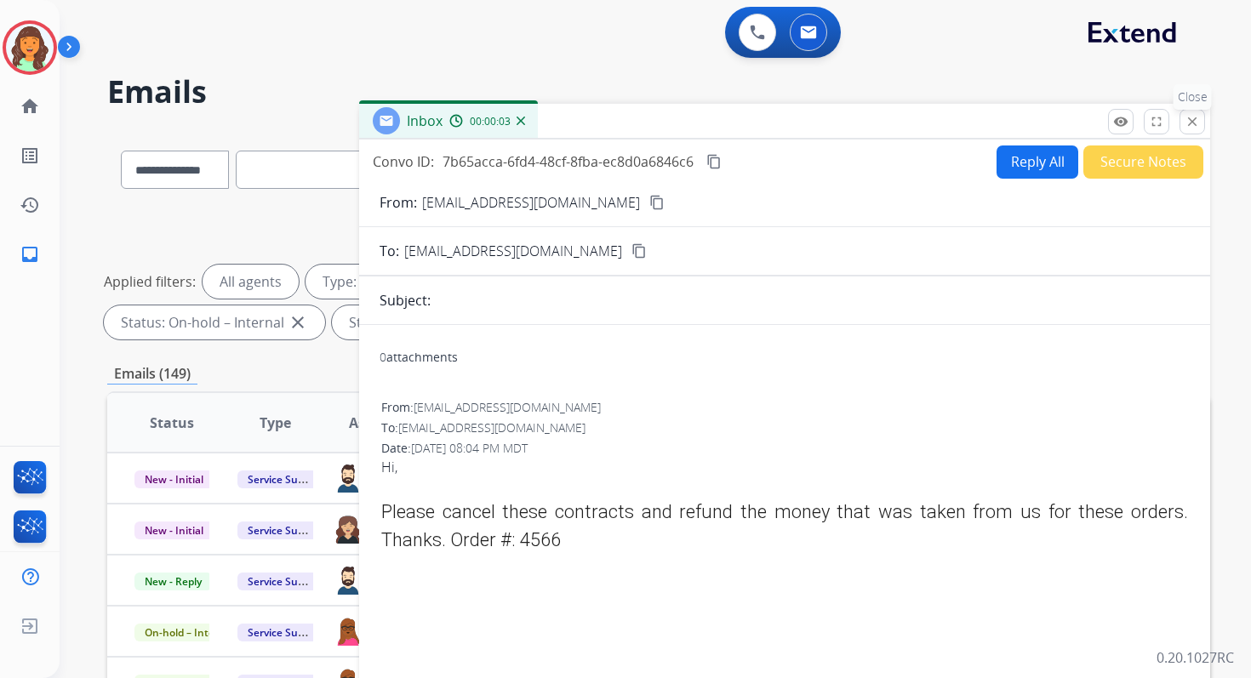
click at [1196, 123] on mat-icon "close" at bounding box center [1192, 121] width 15 height 15
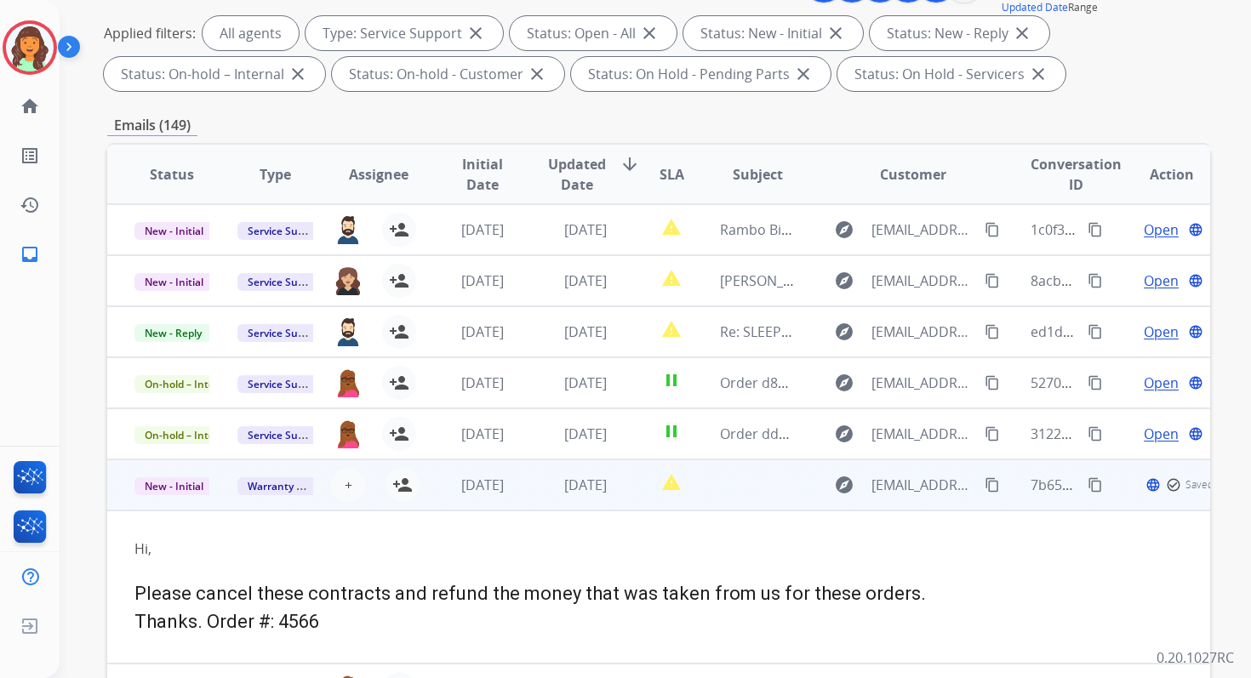
scroll to position [372, 0]
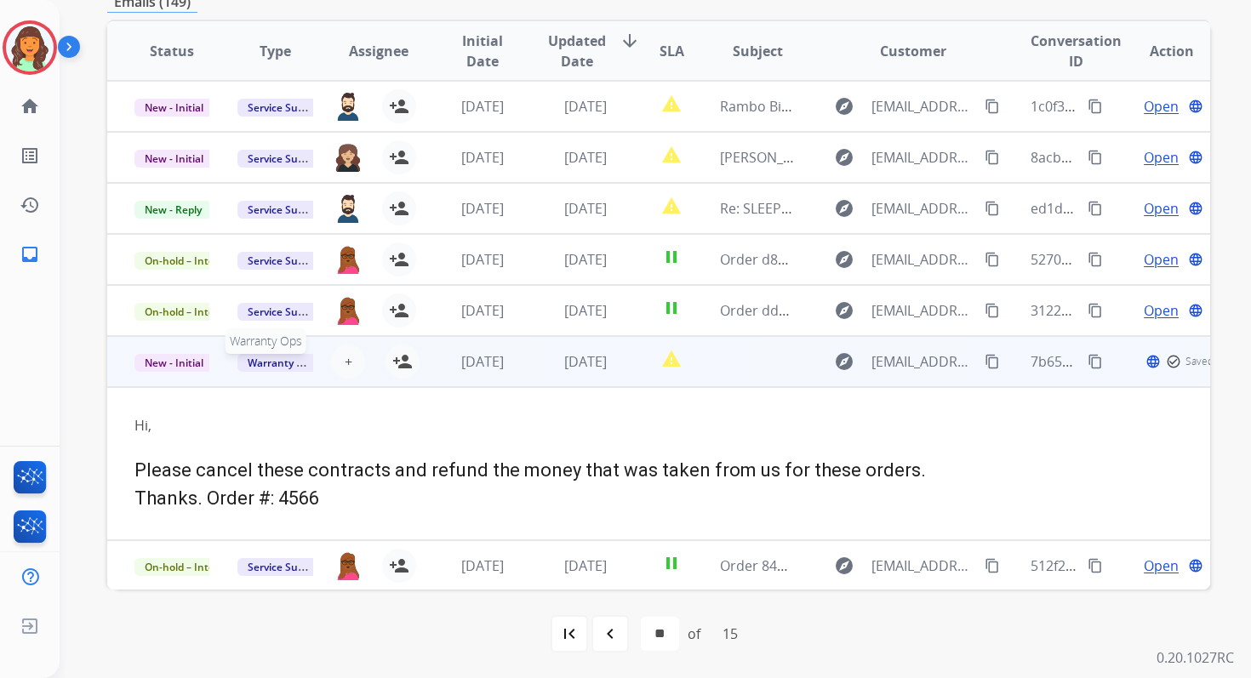
click at [278, 369] on span "Warranty Ops" at bounding box center [281, 363] width 88 height 18
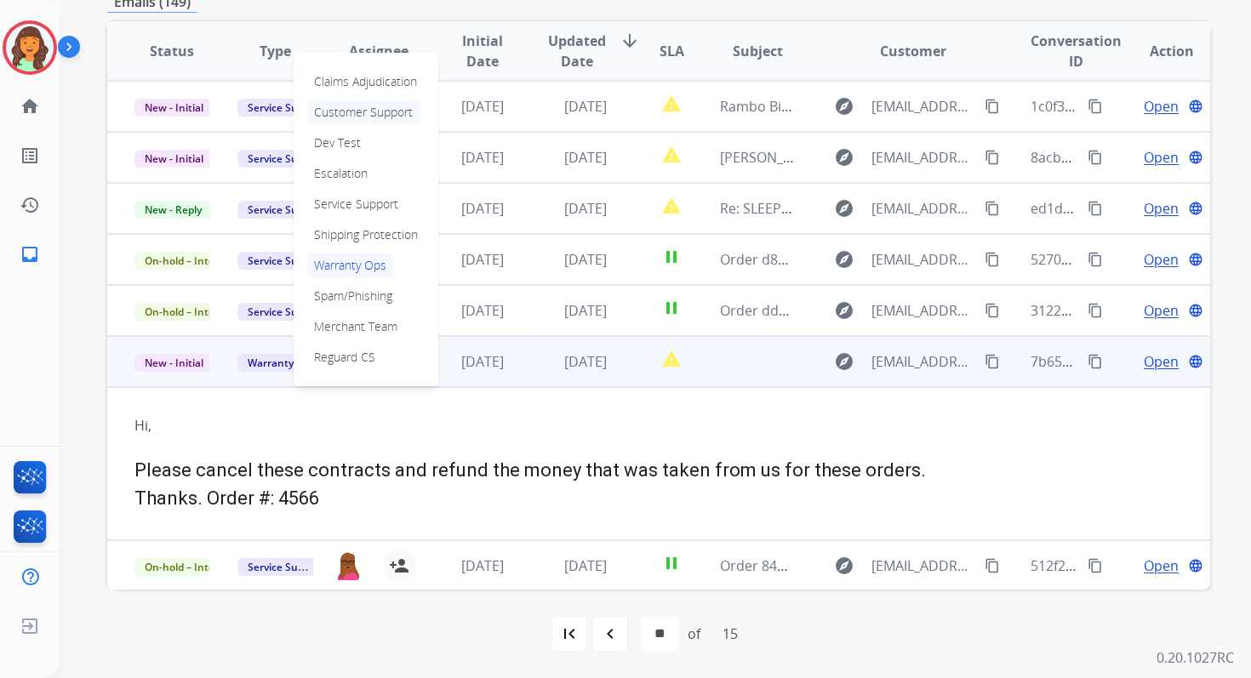
click at [352, 113] on p "Customer Support" at bounding box center [363, 112] width 112 height 24
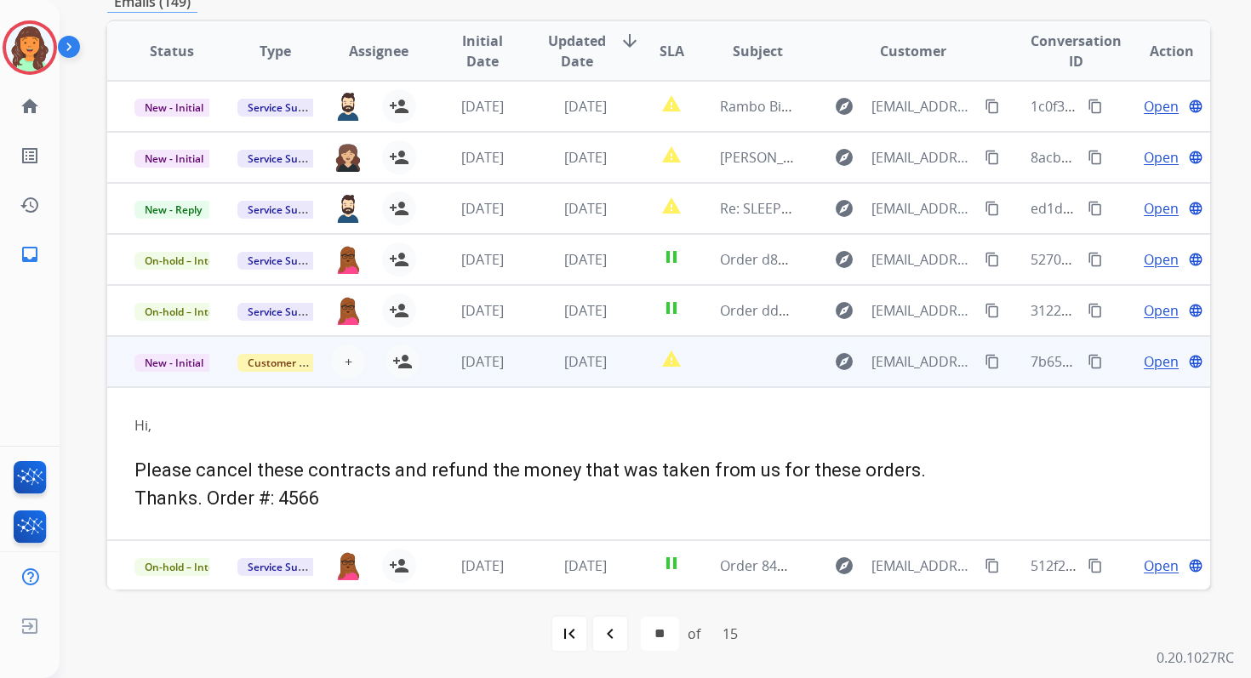
click at [1147, 363] on span "Open" at bounding box center [1161, 362] width 35 height 20
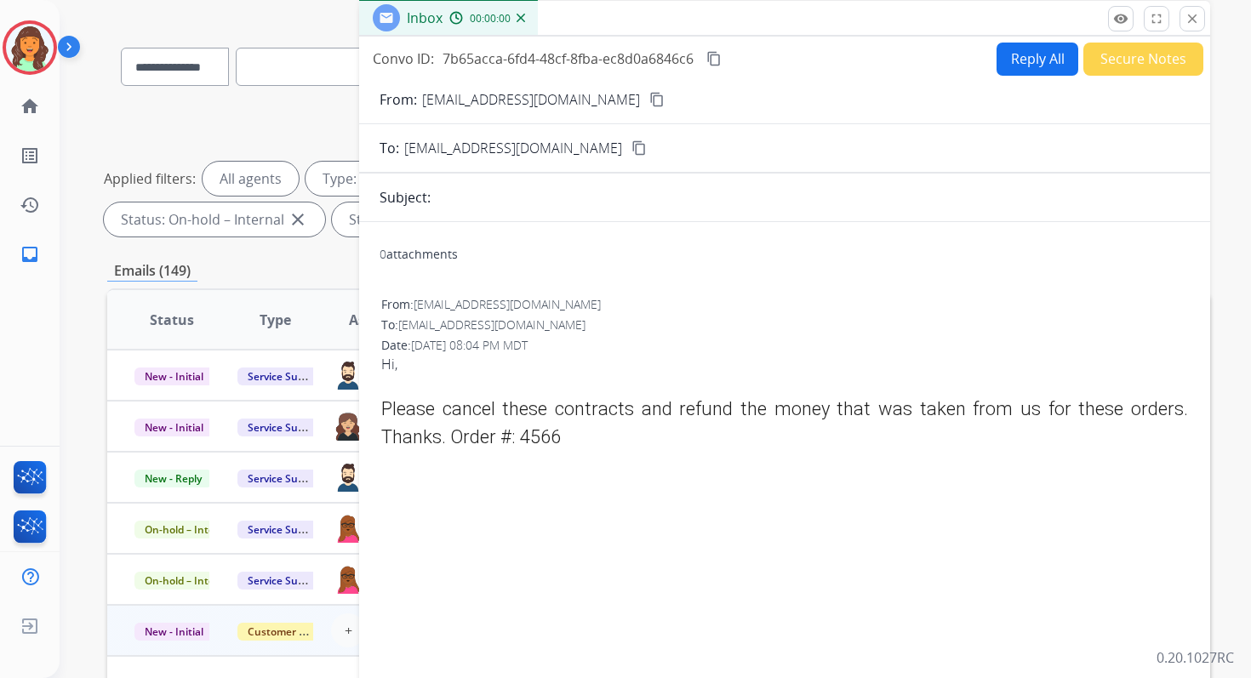
scroll to position [0, 0]
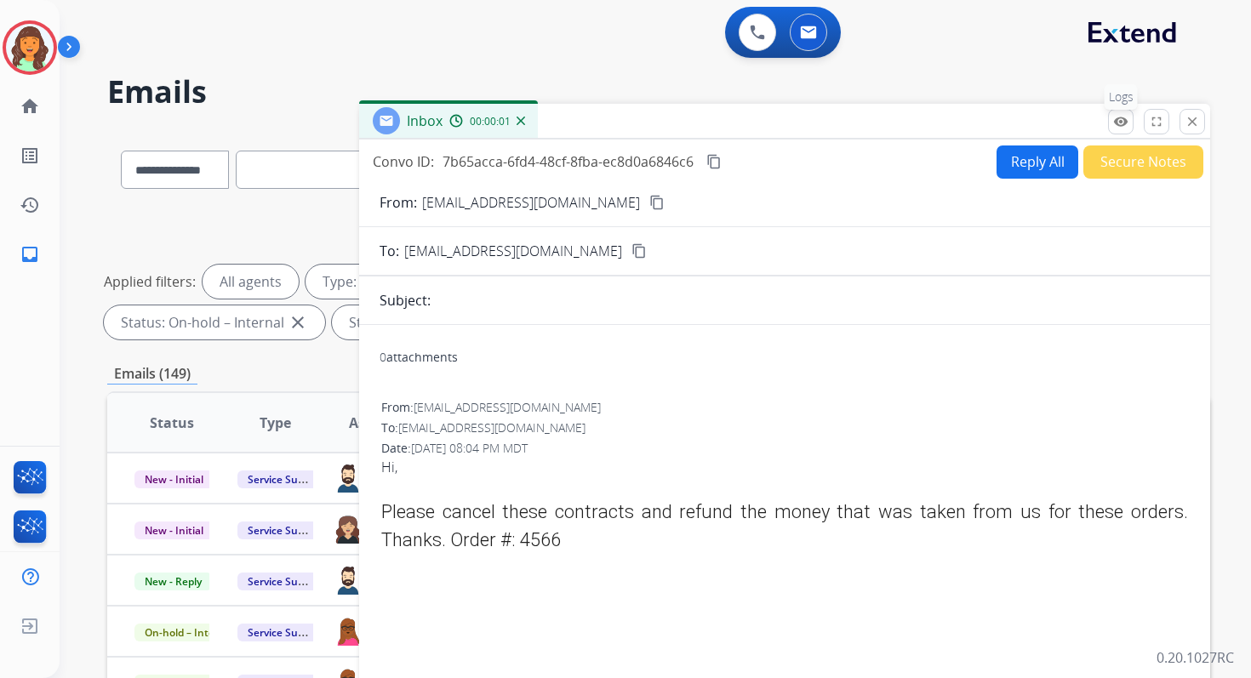
click at [1124, 110] on button "remove_red_eye Logs" at bounding box center [1121, 122] width 26 height 26
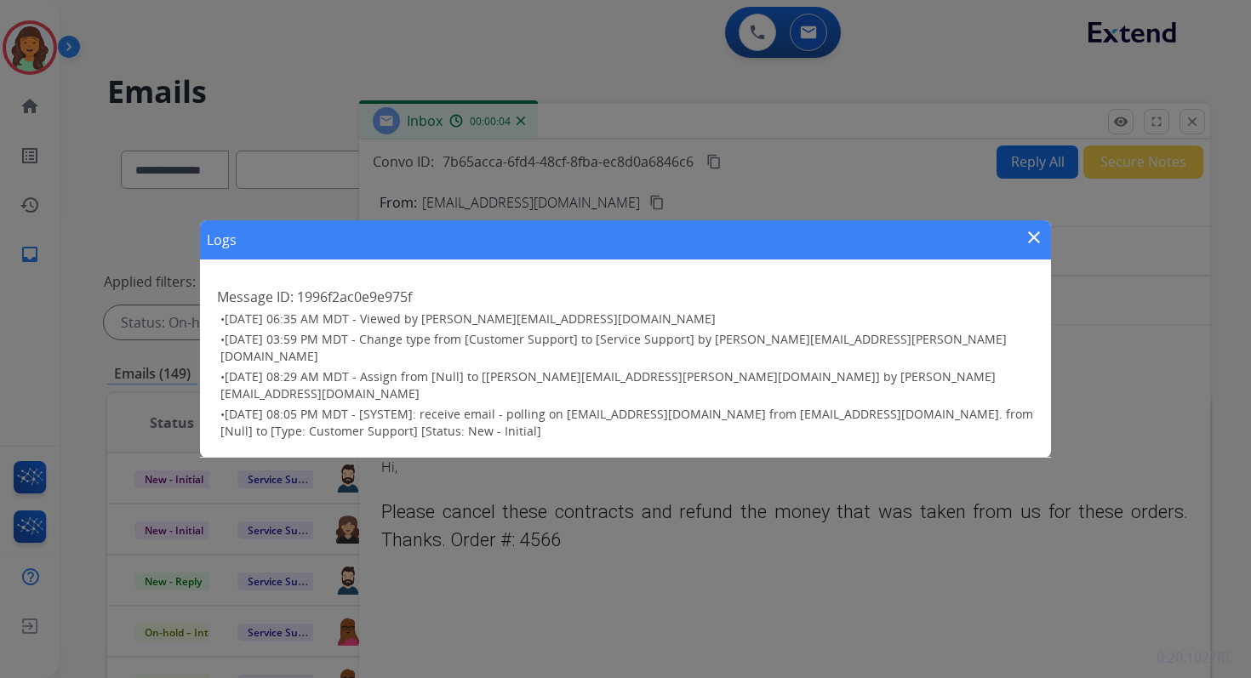
click at [1033, 248] on mat-icon "close" at bounding box center [1034, 237] width 20 height 20
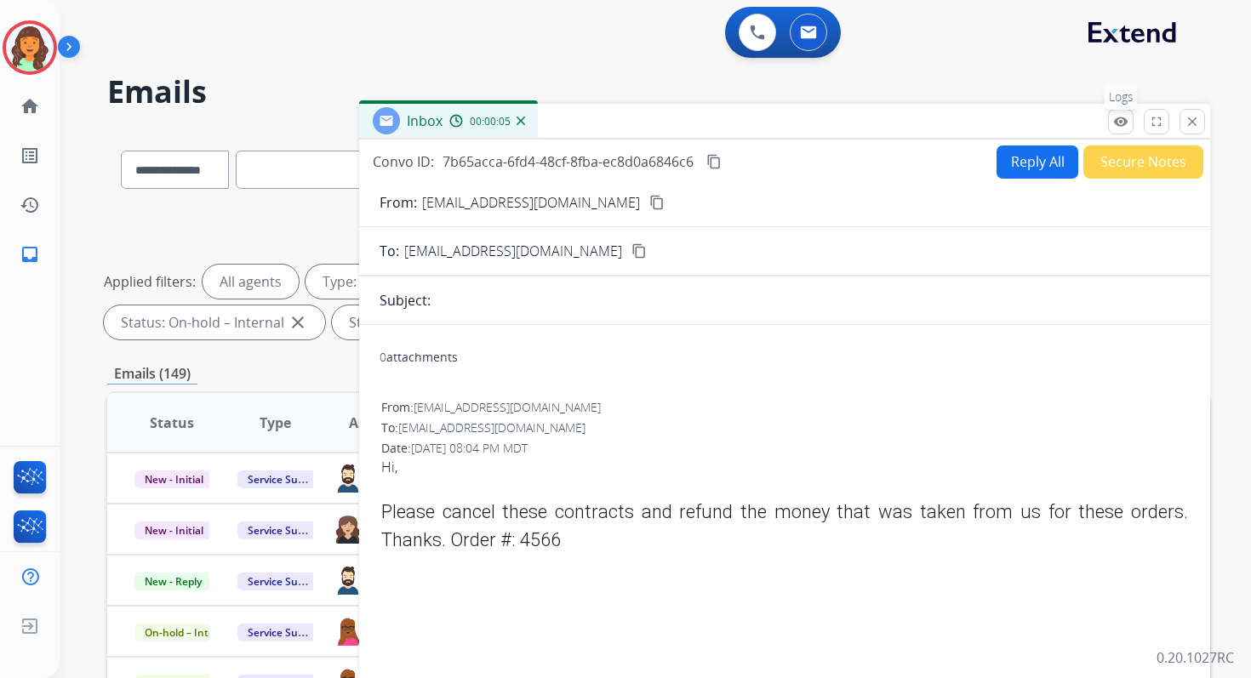
click at [1111, 129] on button "remove_red_eye Logs" at bounding box center [1121, 122] width 26 height 26
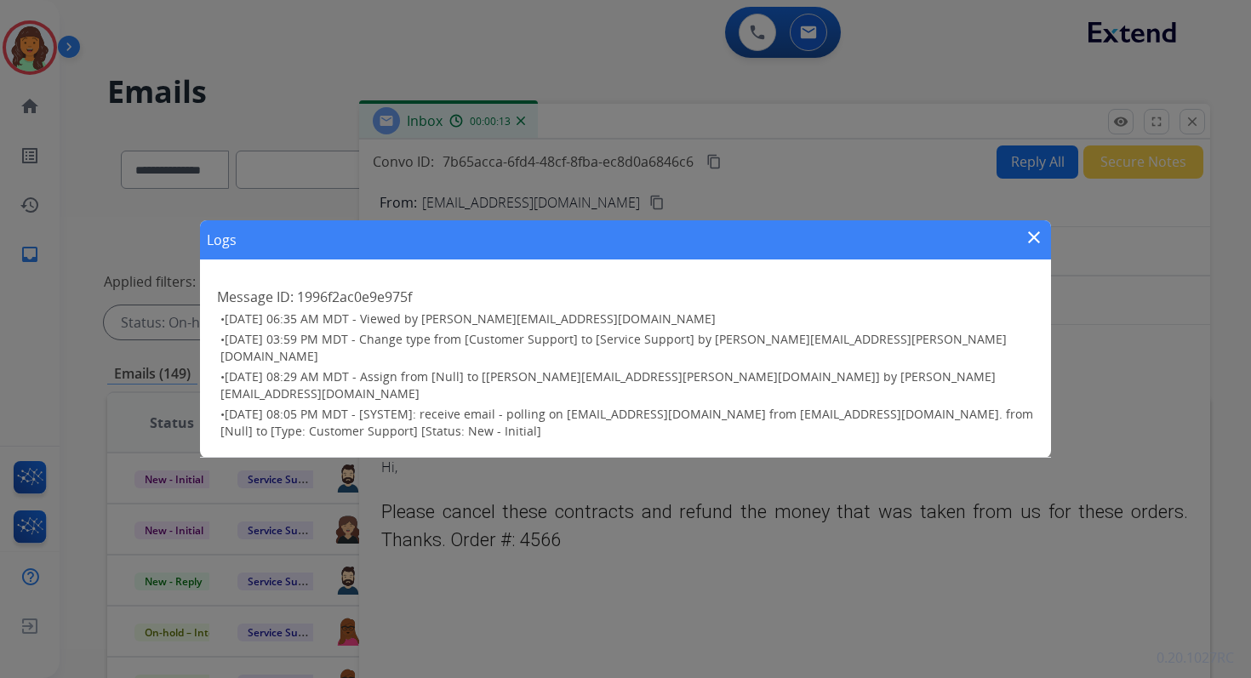
click at [1193, 119] on div "Logs close Message ID: 1996f2ac0e9e975f • [DATE] 06:35 AM MDT - Viewed by [PERS…" at bounding box center [625, 339] width 1251 height 678
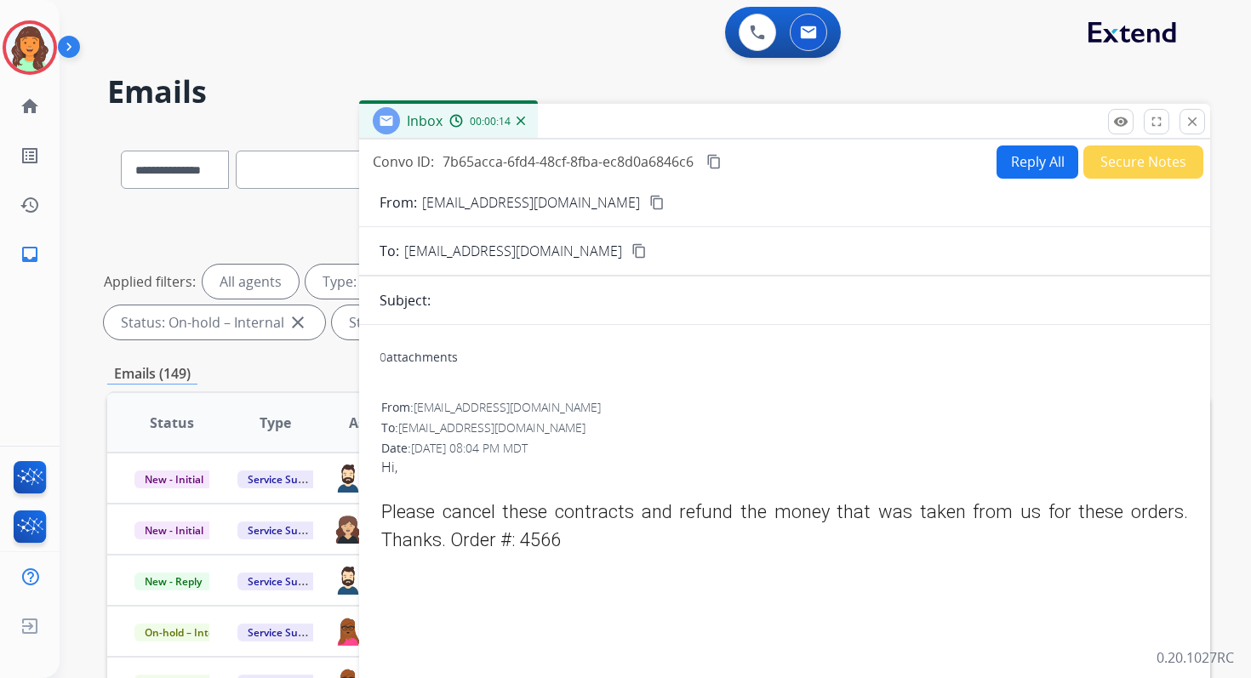
click at [1193, 119] on mat-icon "close" at bounding box center [1192, 121] width 15 height 15
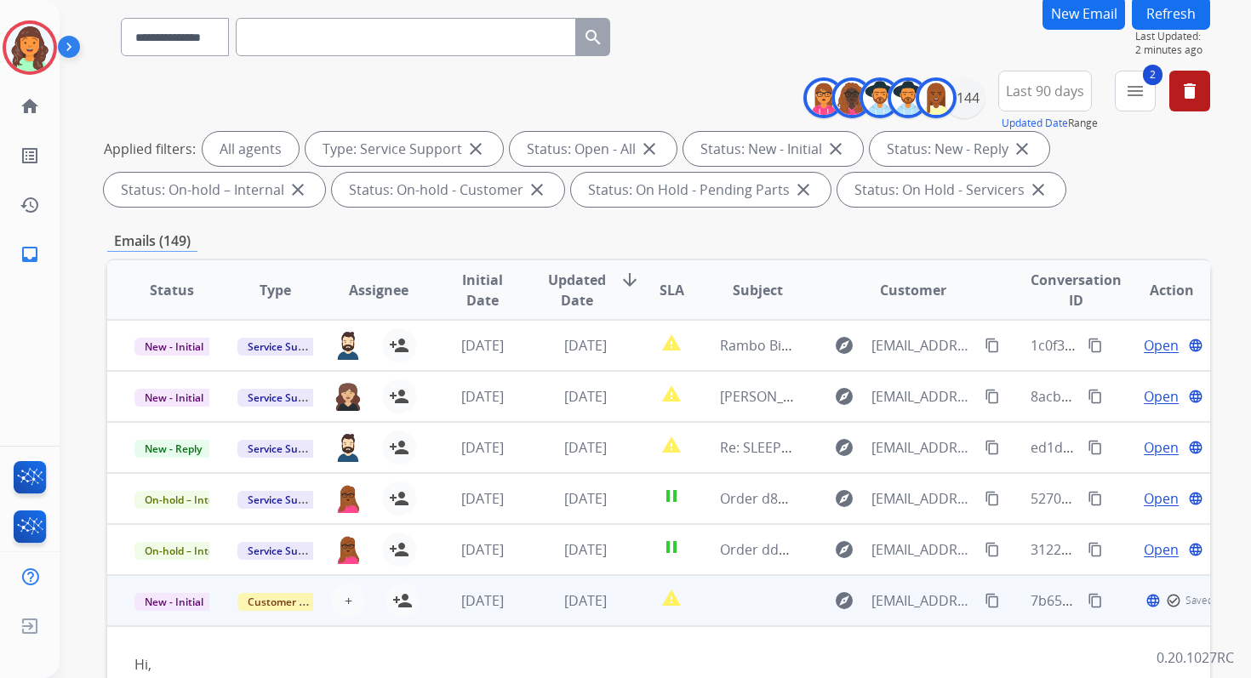
scroll to position [372, 0]
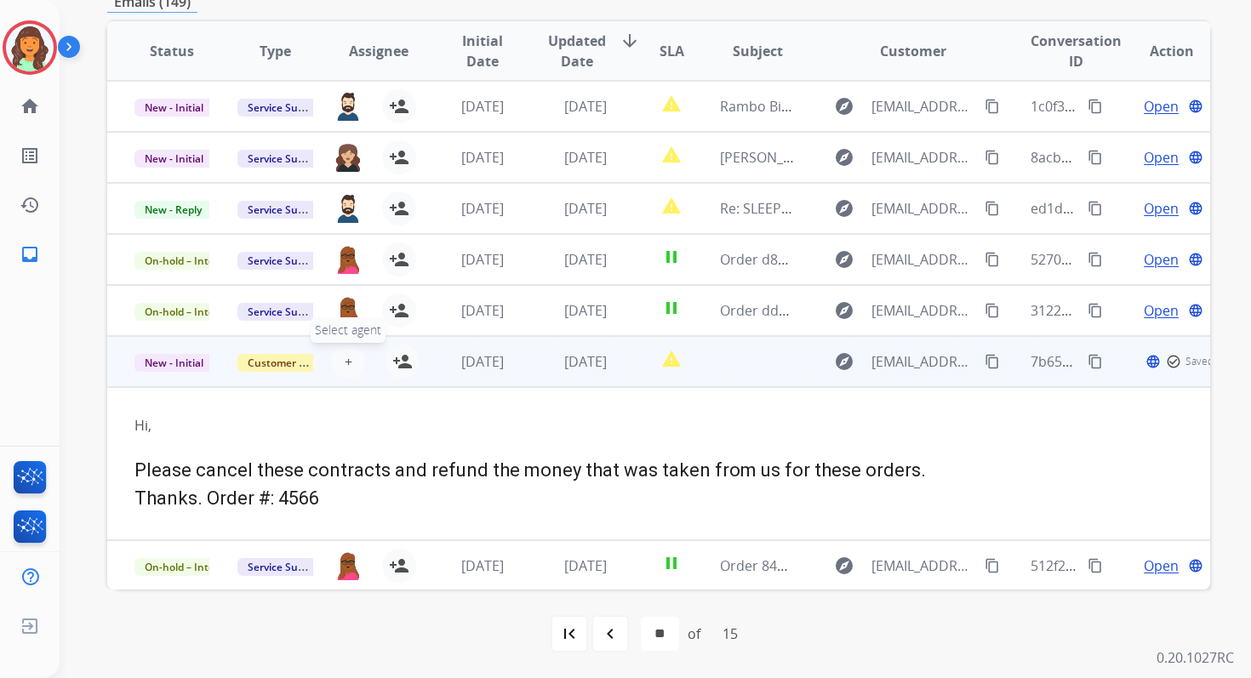
click at [346, 361] on span "+" at bounding box center [349, 362] width 8 height 20
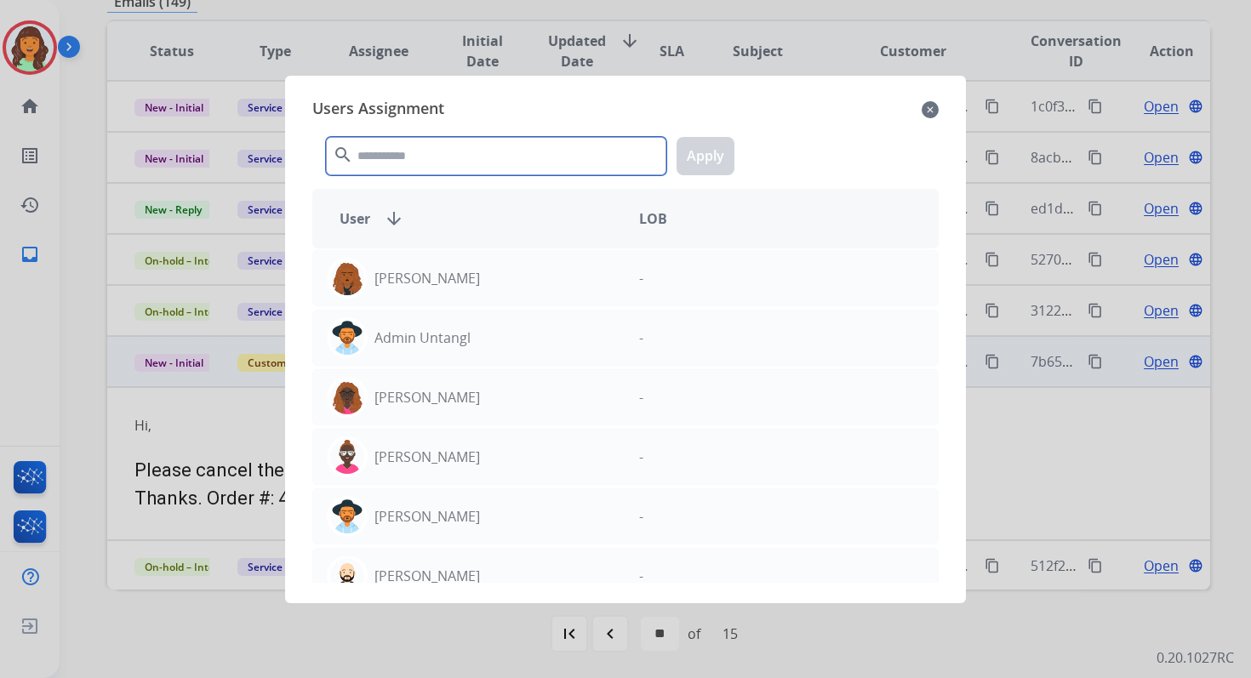
click at [403, 145] on input "text" at bounding box center [496, 156] width 340 height 38
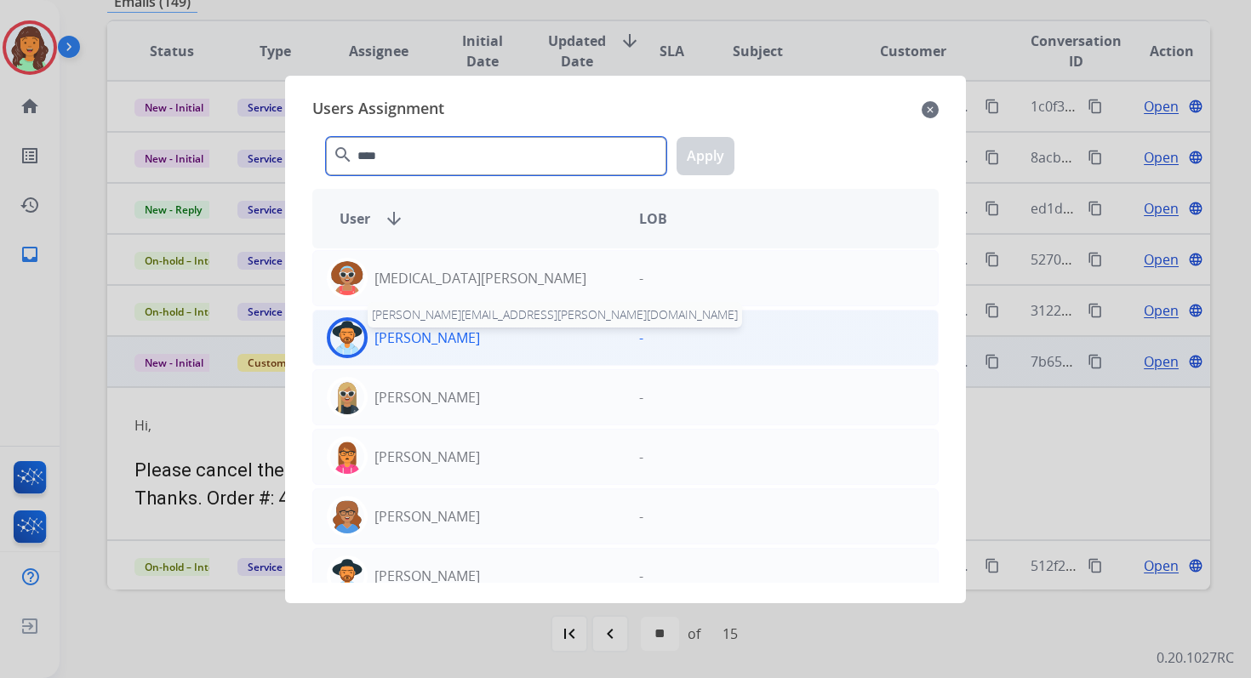
type input "****"
click at [426, 333] on p "[PERSON_NAME]" at bounding box center [428, 338] width 106 height 20
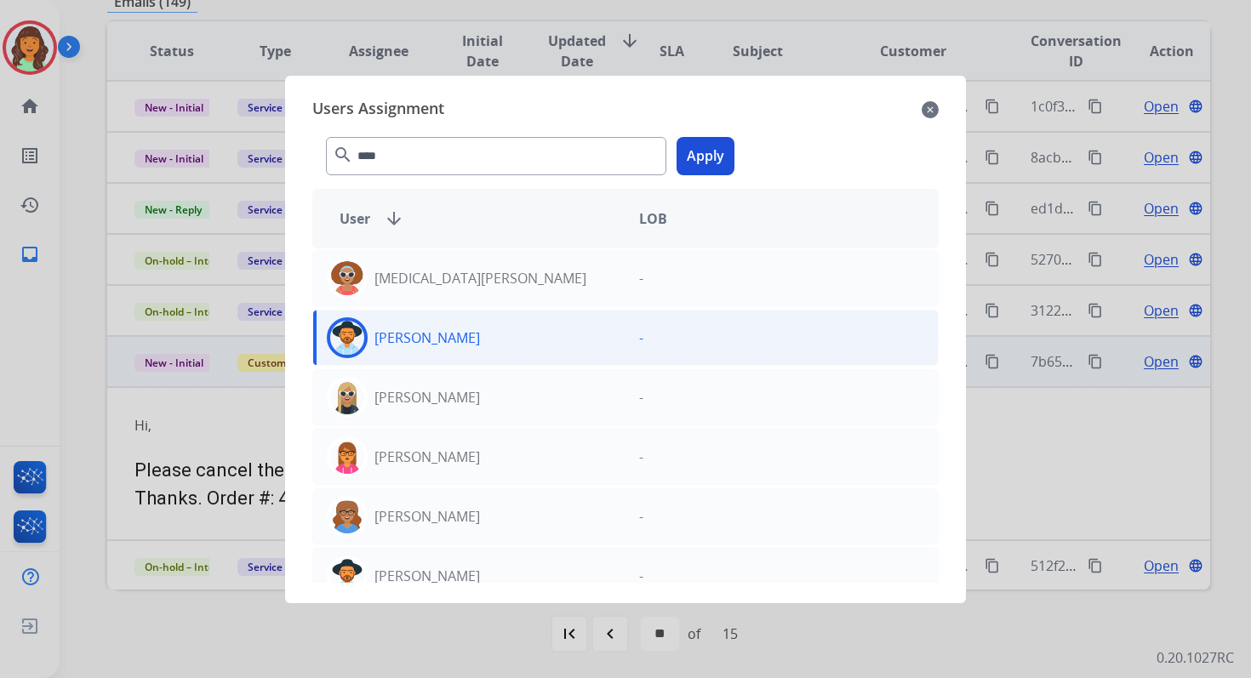
click at [707, 162] on button "Apply" at bounding box center [706, 156] width 58 height 38
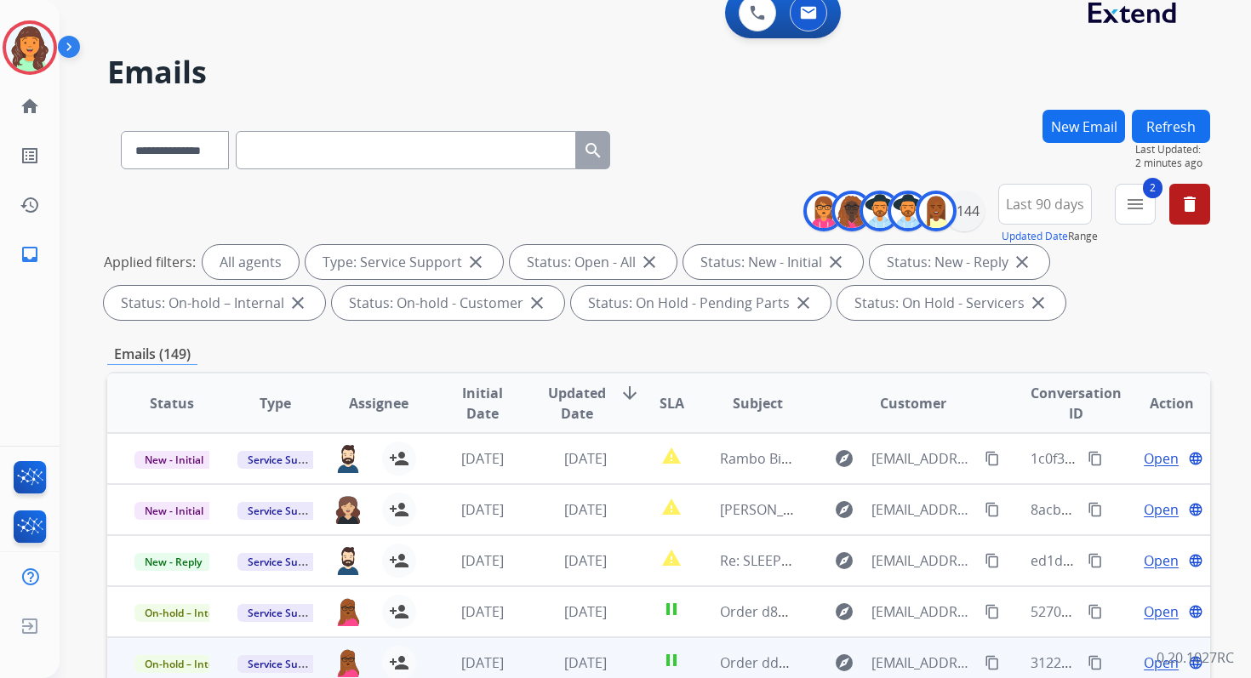
scroll to position [0, 0]
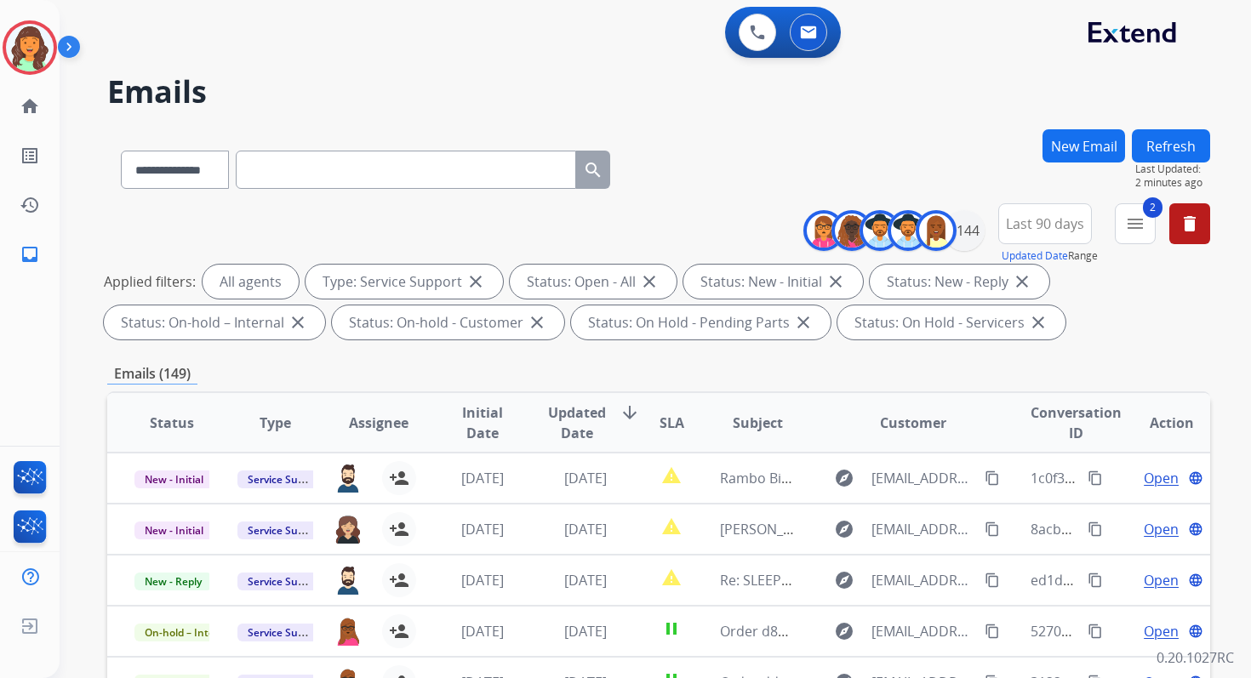
click at [1150, 134] on button "Refresh" at bounding box center [1171, 145] width 78 height 33
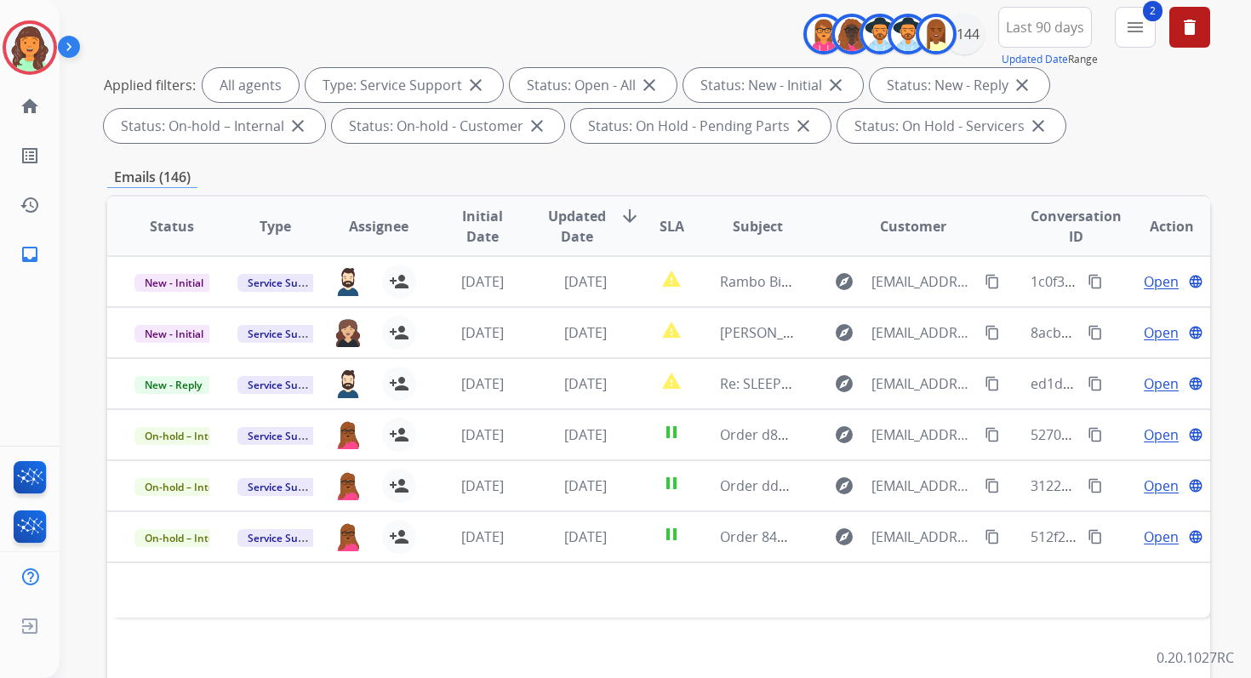
scroll to position [372, 0]
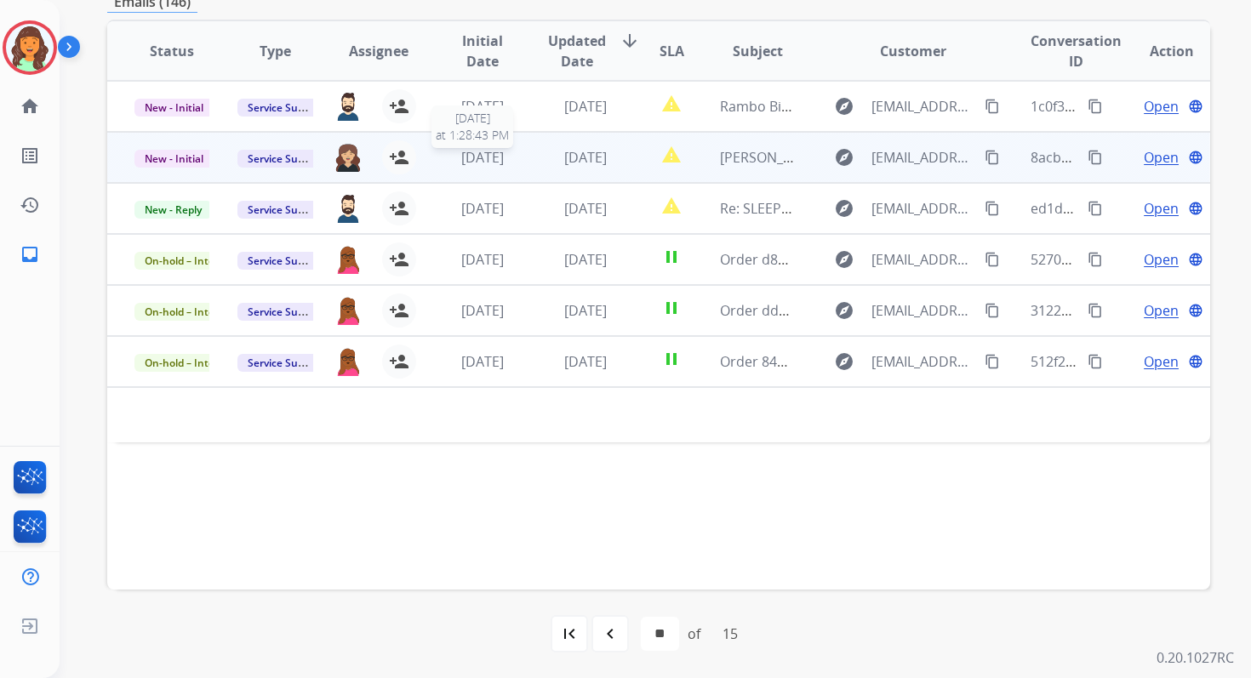
click at [502, 162] on span "[DATE]" at bounding box center [482, 157] width 43 height 19
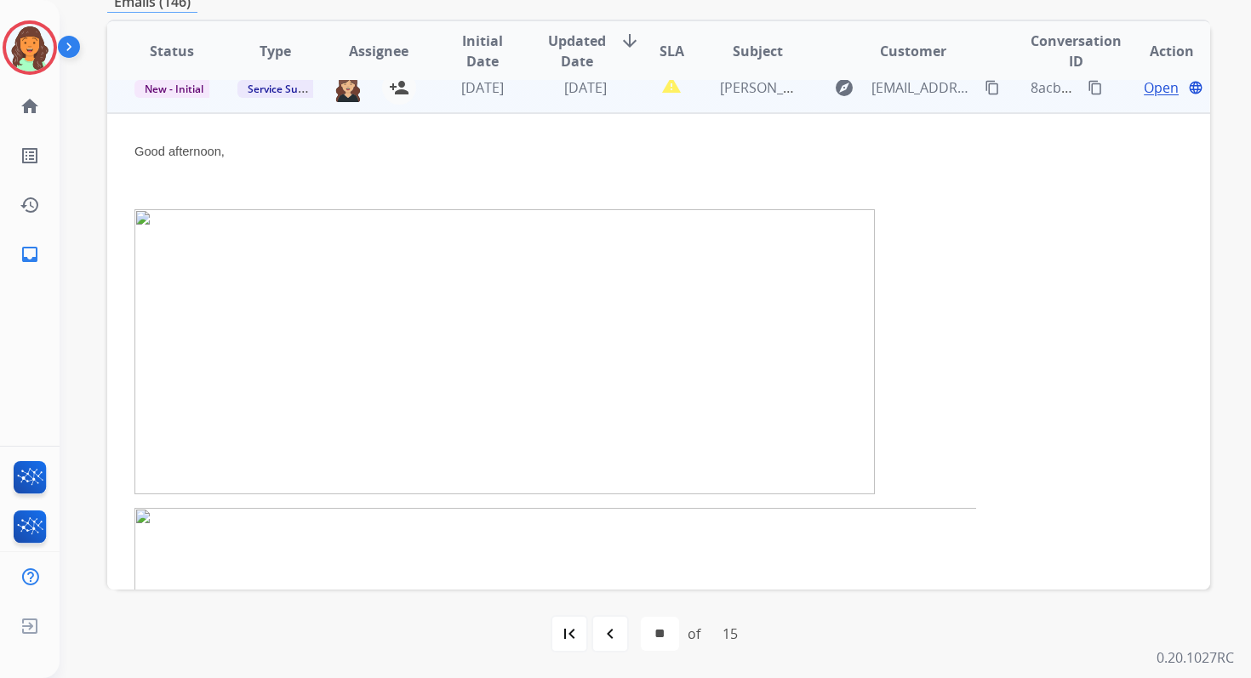
scroll to position [0, 0]
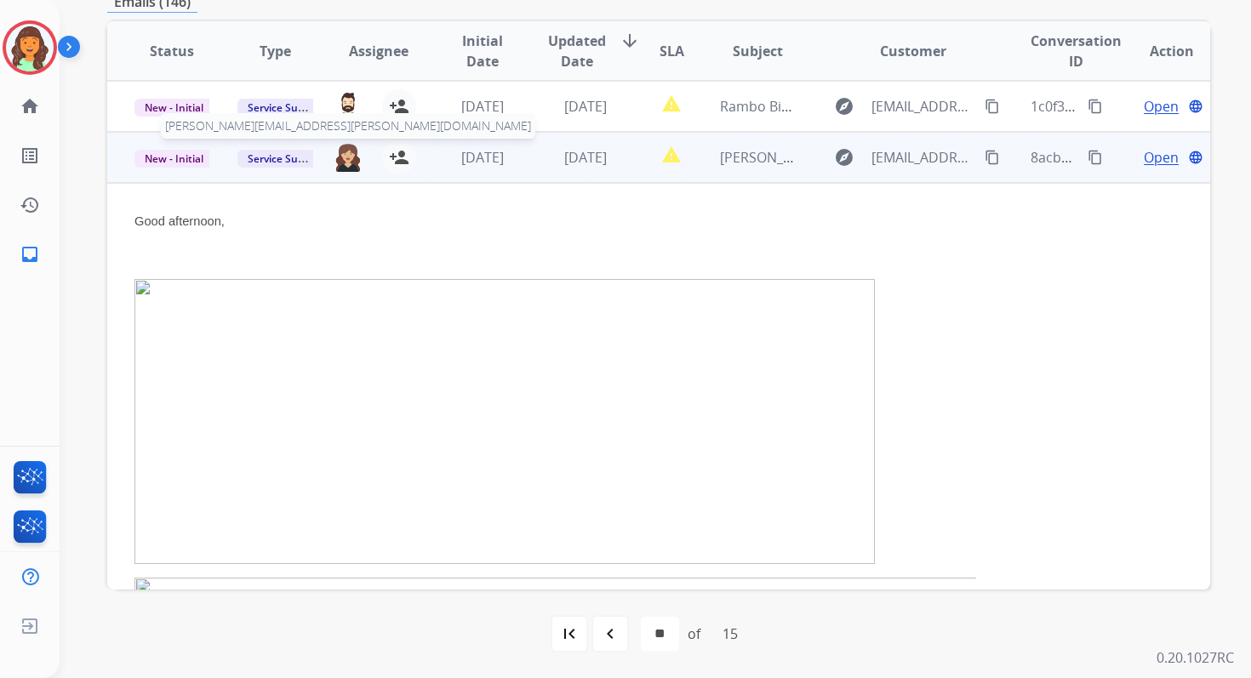
click at [340, 155] on img at bounding box center [348, 157] width 27 height 29
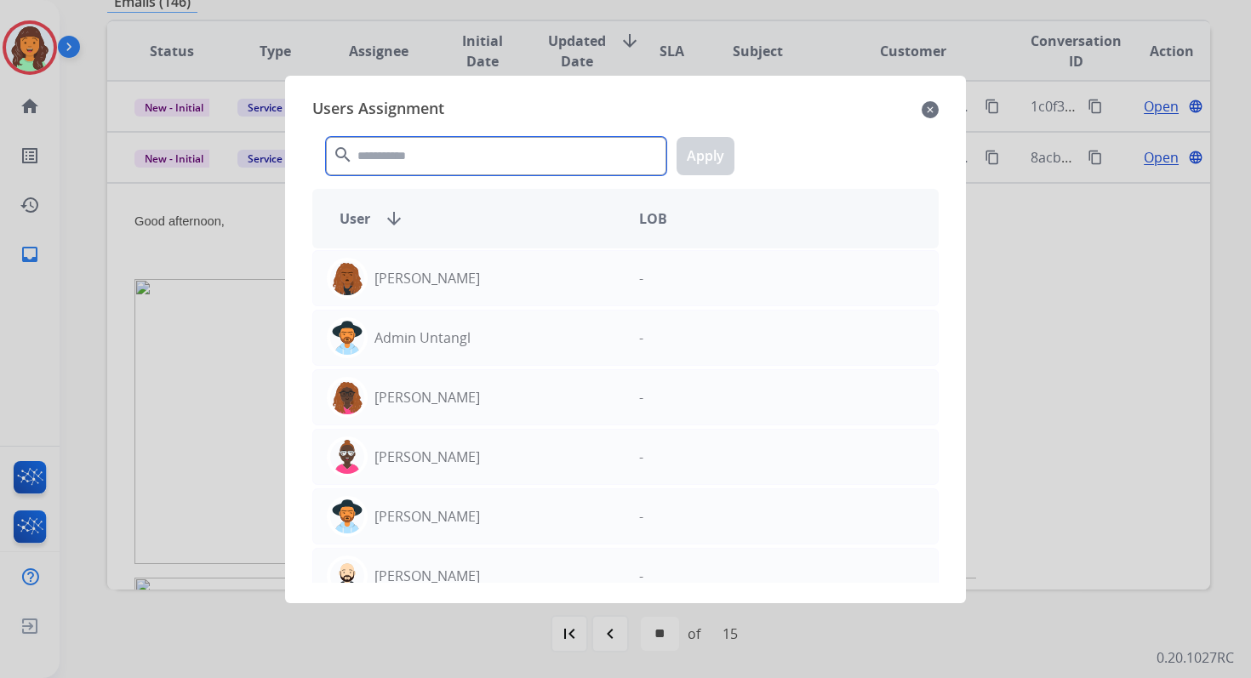
click at [391, 150] on input "text" at bounding box center [496, 156] width 340 height 38
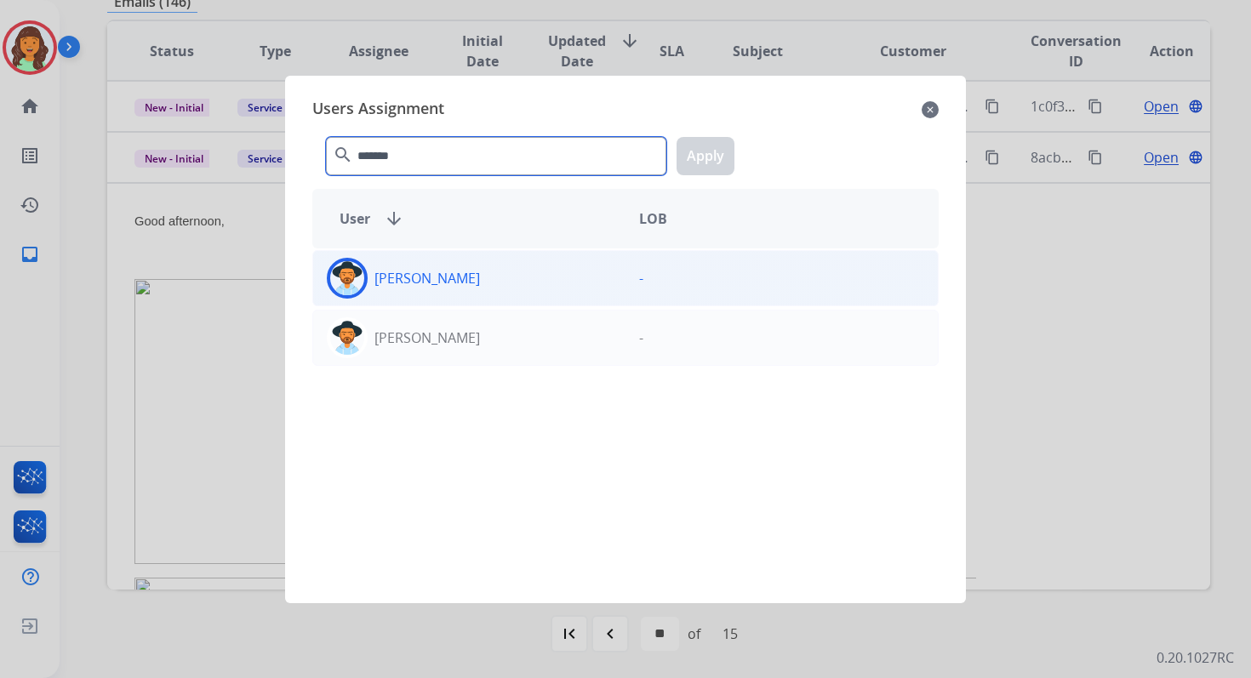
type input "*******"
click at [437, 268] on p "[PERSON_NAME]" at bounding box center [428, 278] width 106 height 20
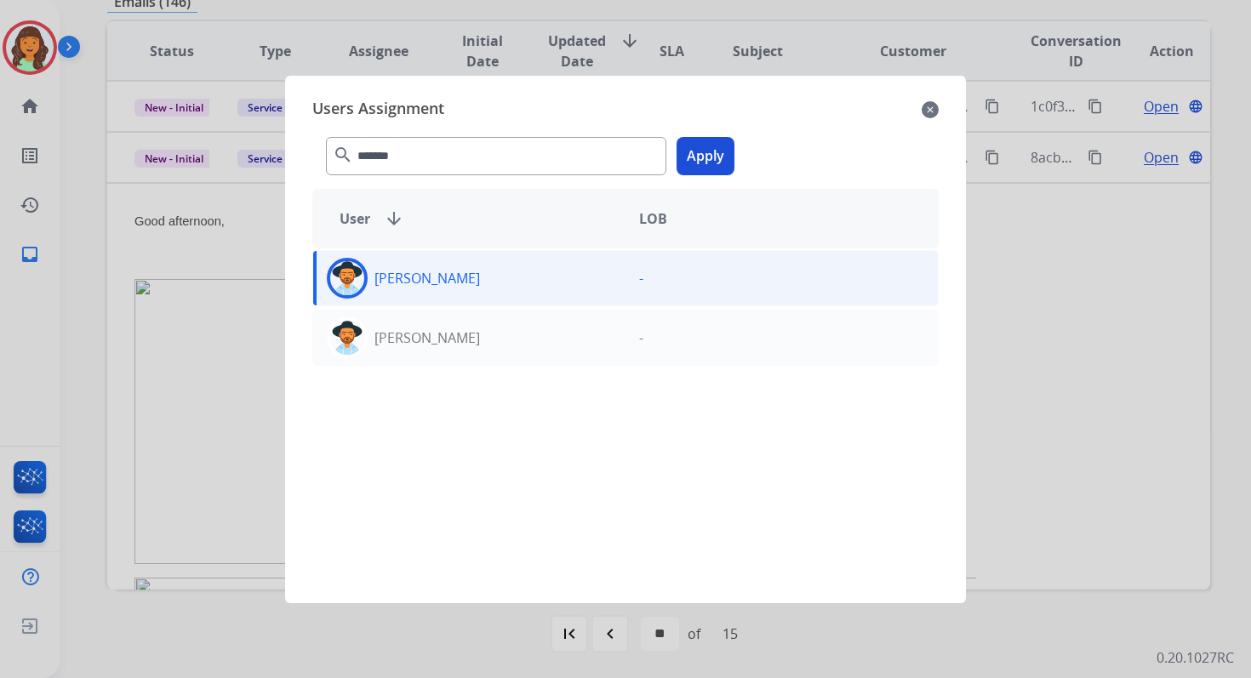
click at [710, 157] on button "Apply" at bounding box center [706, 156] width 58 height 38
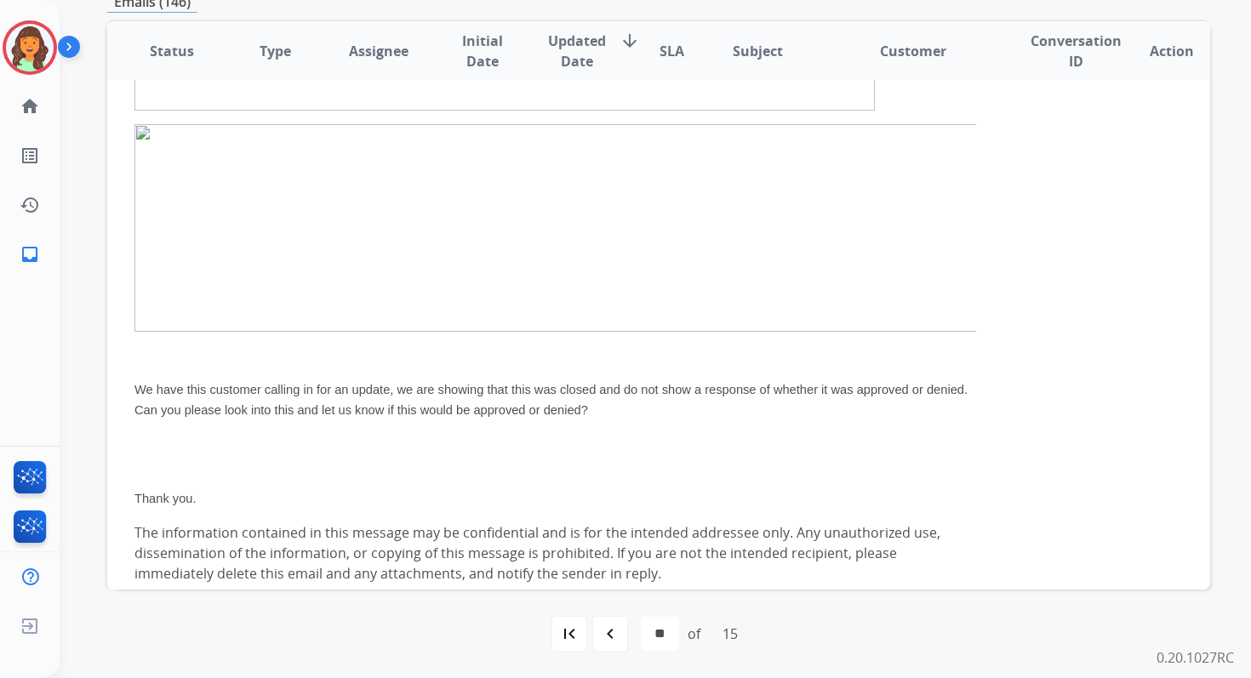
scroll to position [680, 0]
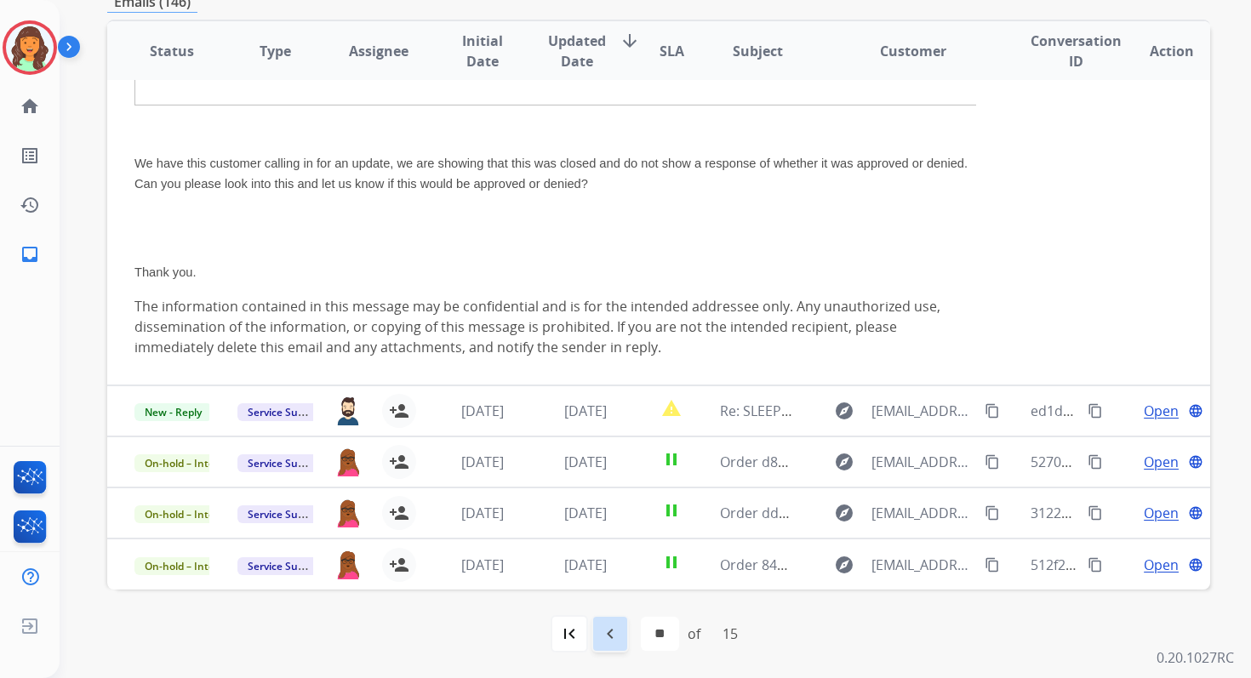
click at [612, 635] on mat-icon "navigate_before" at bounding box center [610, 634] width 20 height 20
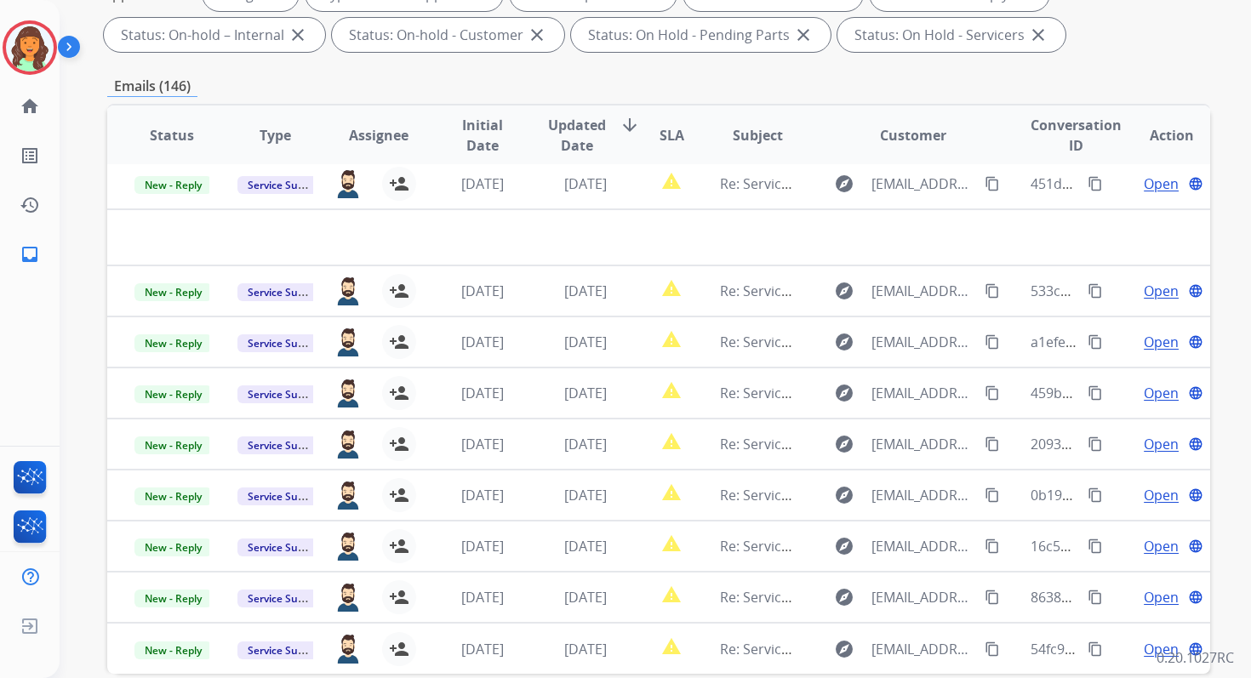
scroll to position [372, 0]
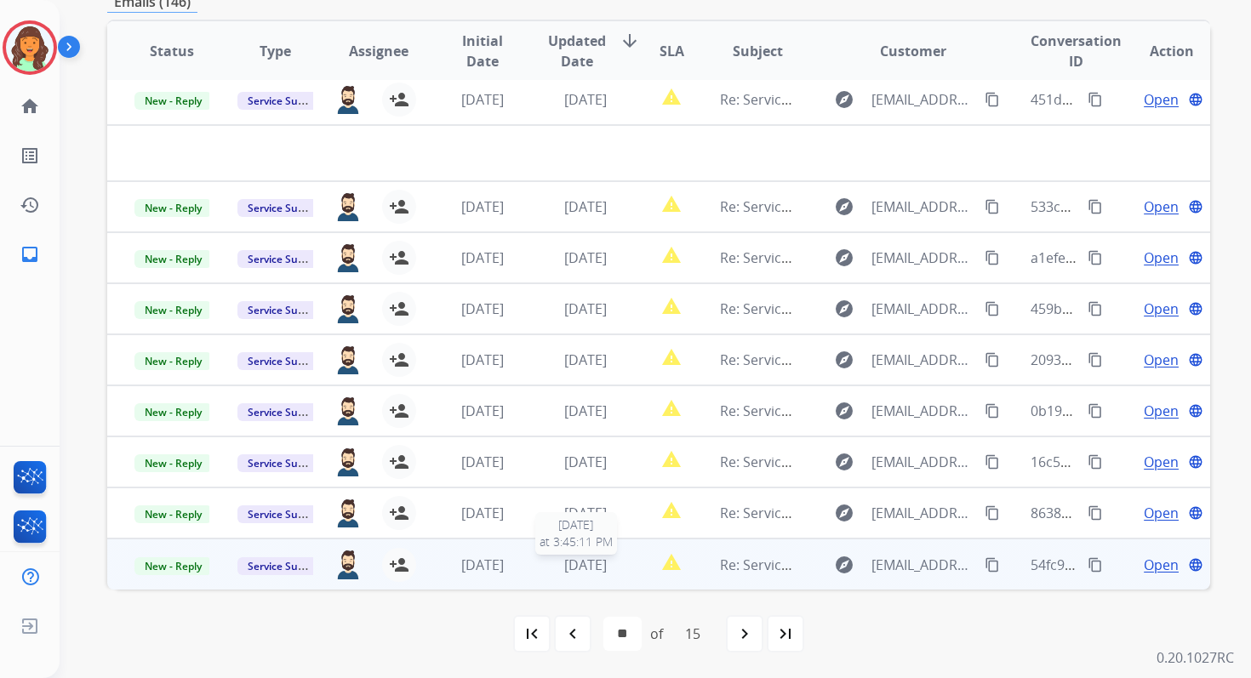
click at [577, 574] on div "[DATE]" at bounding box center [585, 565] width 75 height 20
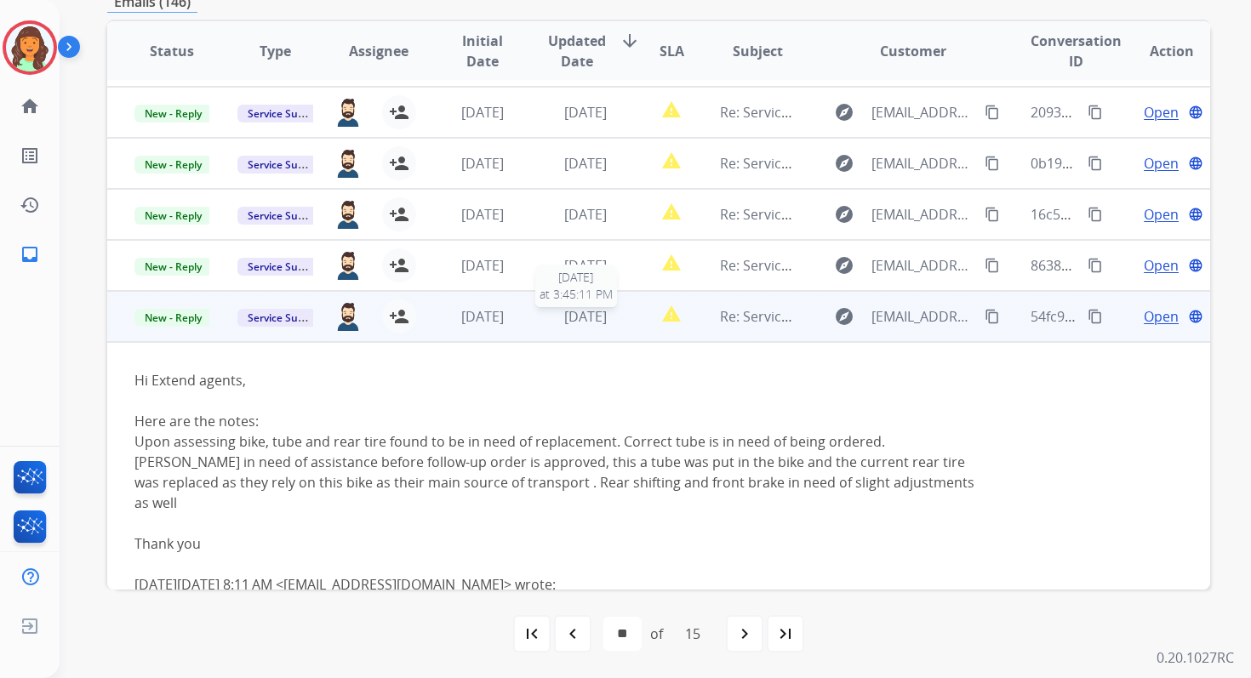
scroll to position [261, 0]
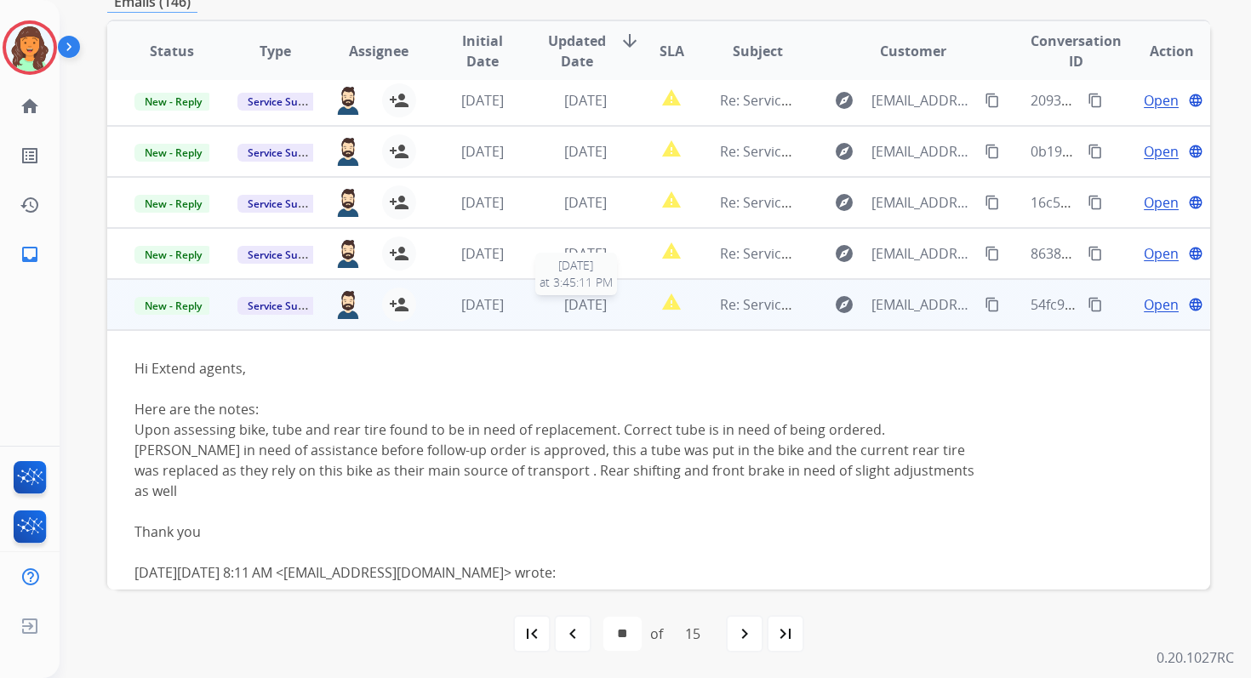
click at [568, 312] on span "[DATE]" at bounding box center [585, 304] width 43 height 19
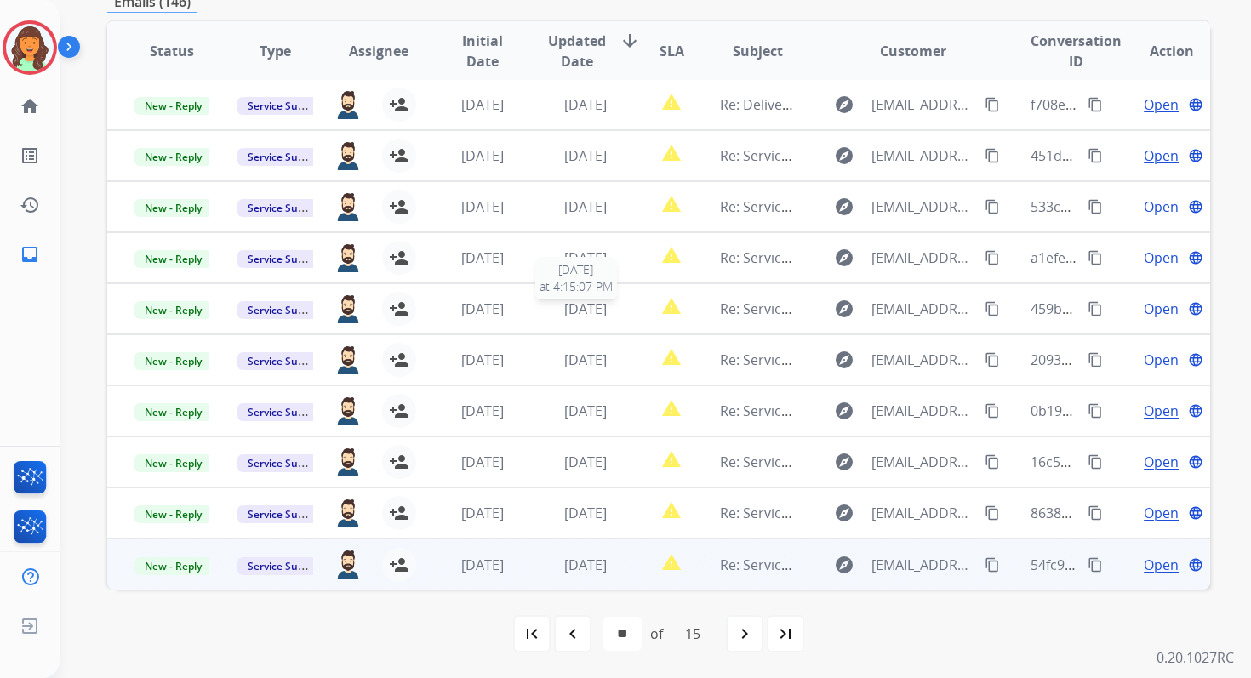
scroll to position [2, 0]
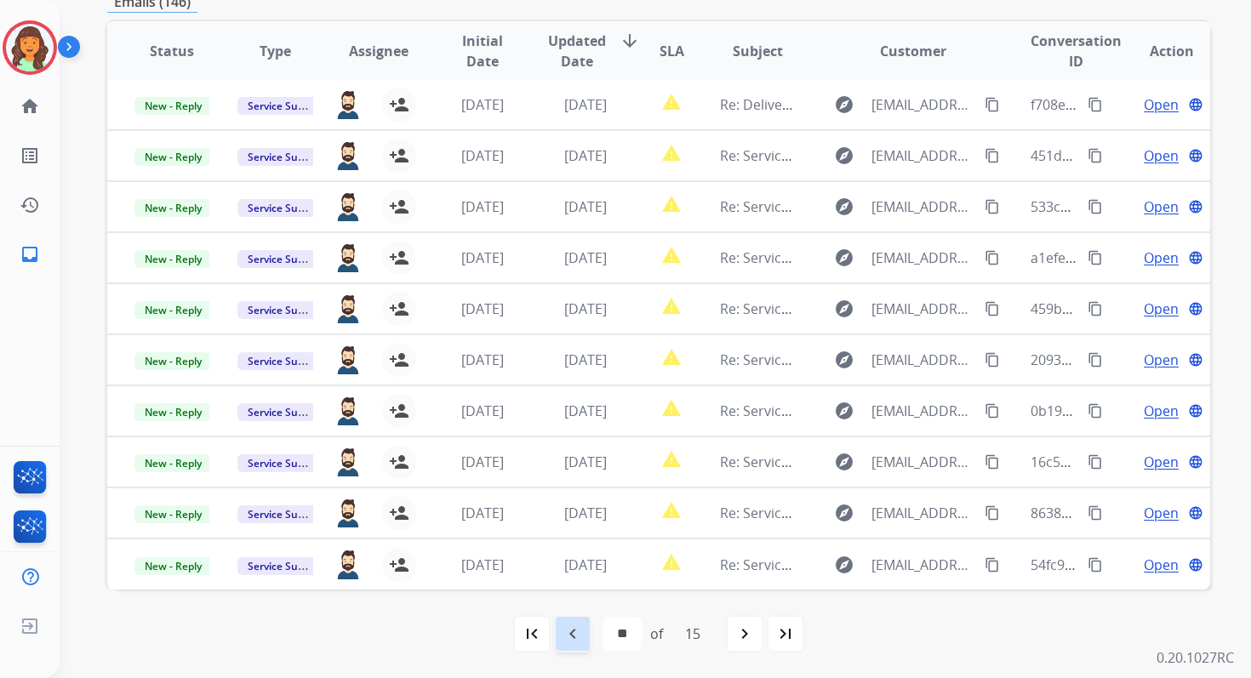
click at [572, 643] on mat-icon "navigate_before" at bounding box center [573, 634] width 20 height 20
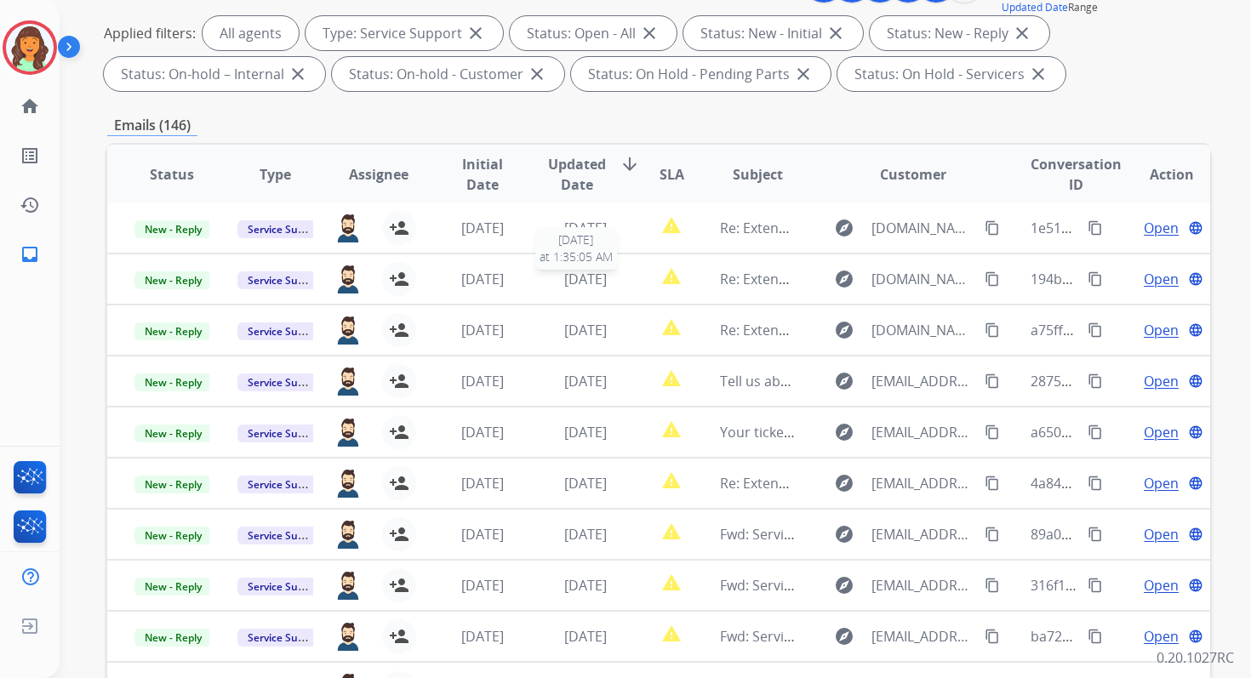
scroll to position [372, 0]
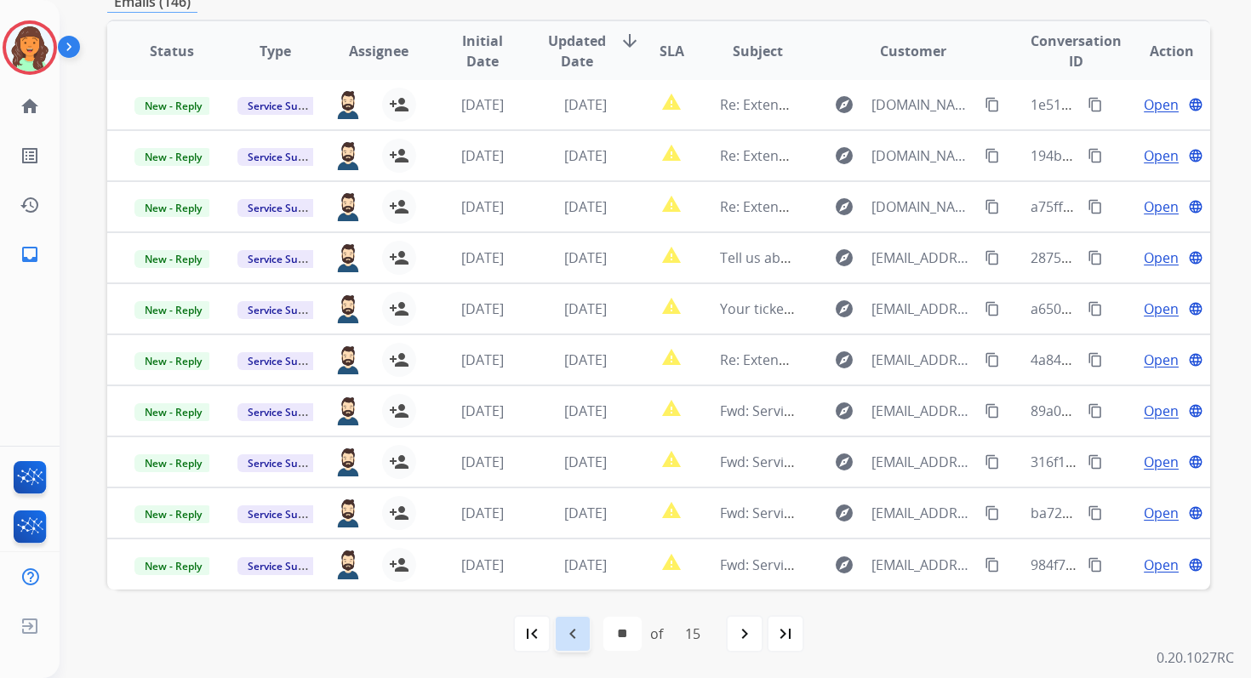
click at [570, 638] on mat-icon "navigate_before" at bounding box center [573, 634] width 20 height 20
select select "**"
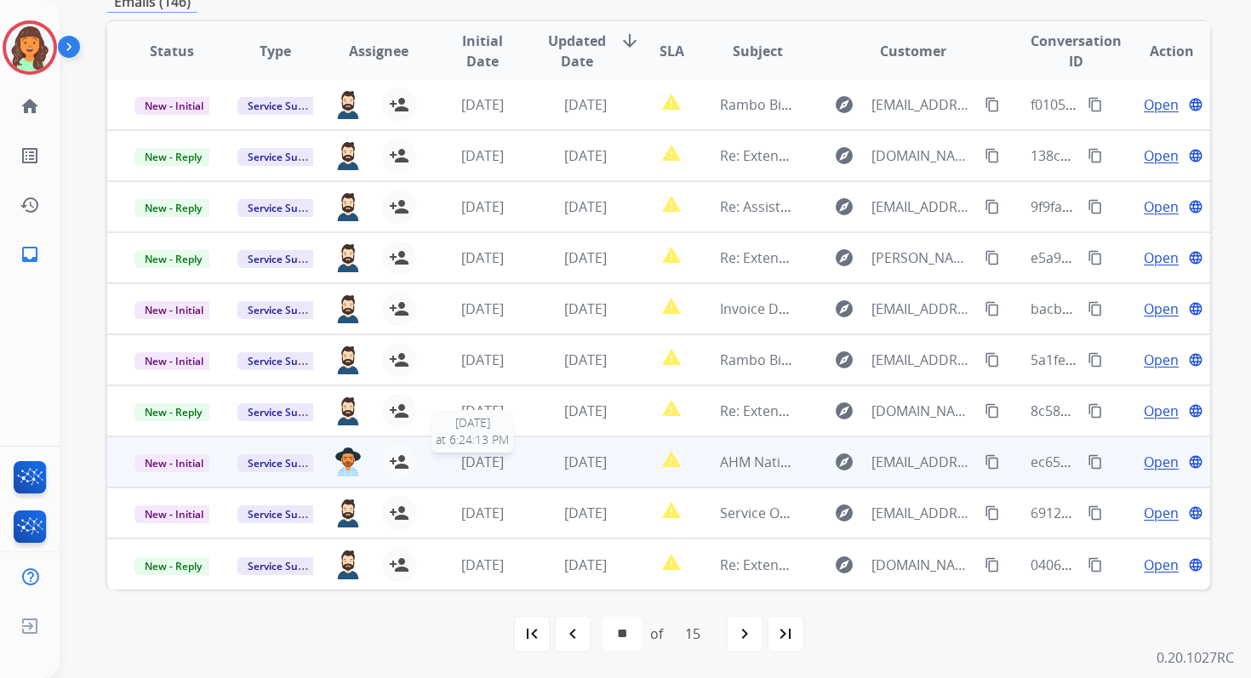
click at [495, 462] on span "[DATE]" at bounding box center [482, 462] width 43 height 19
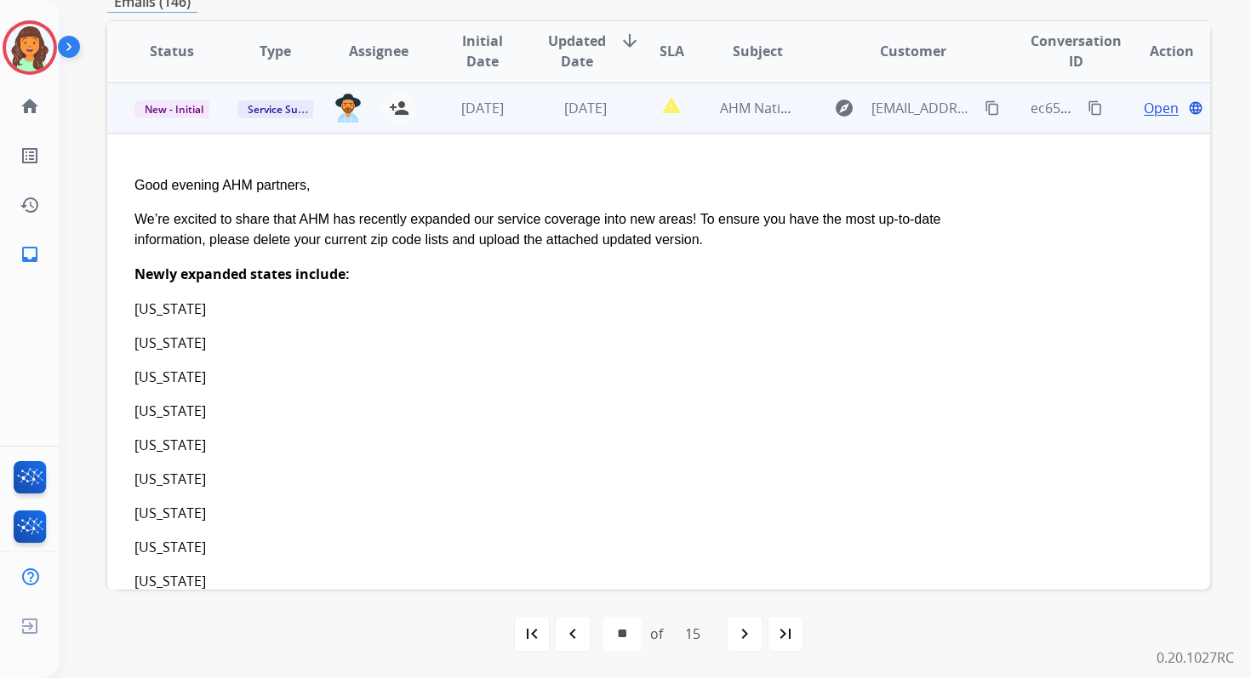
scroll to position [357, 0]
click at [1147, 103] on span "Open" at bounding box center [1161, 106] width 35 height 20
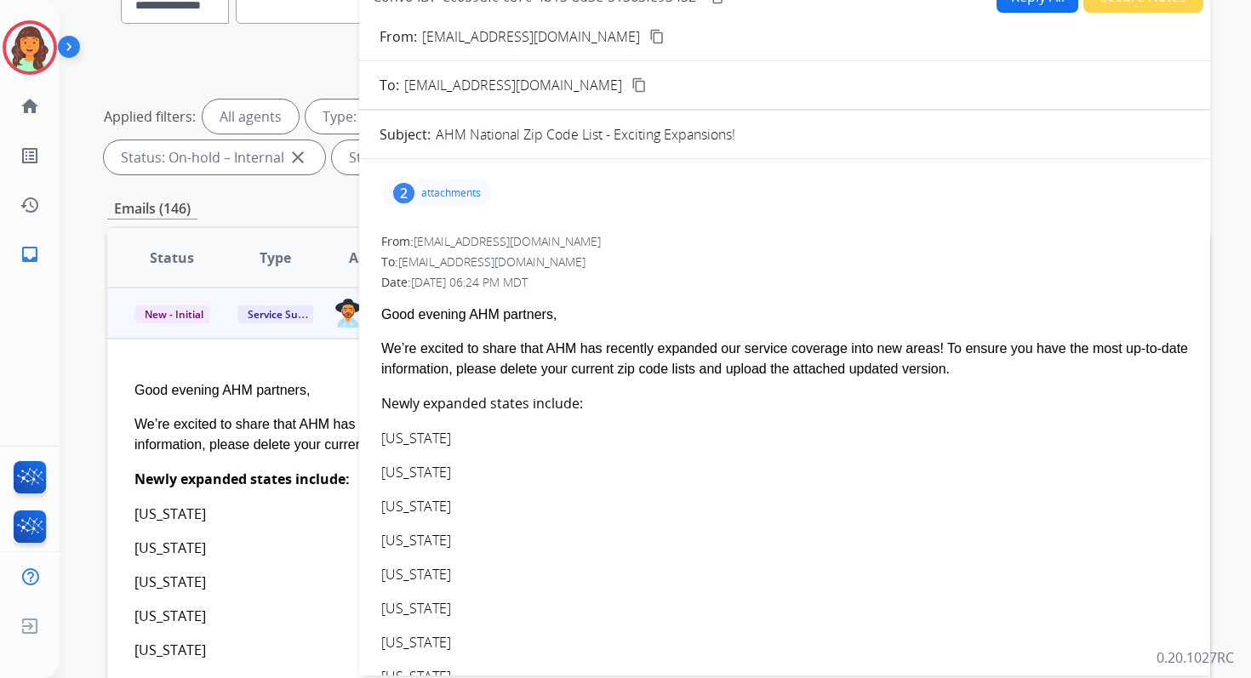
scroll to position [0, 0]
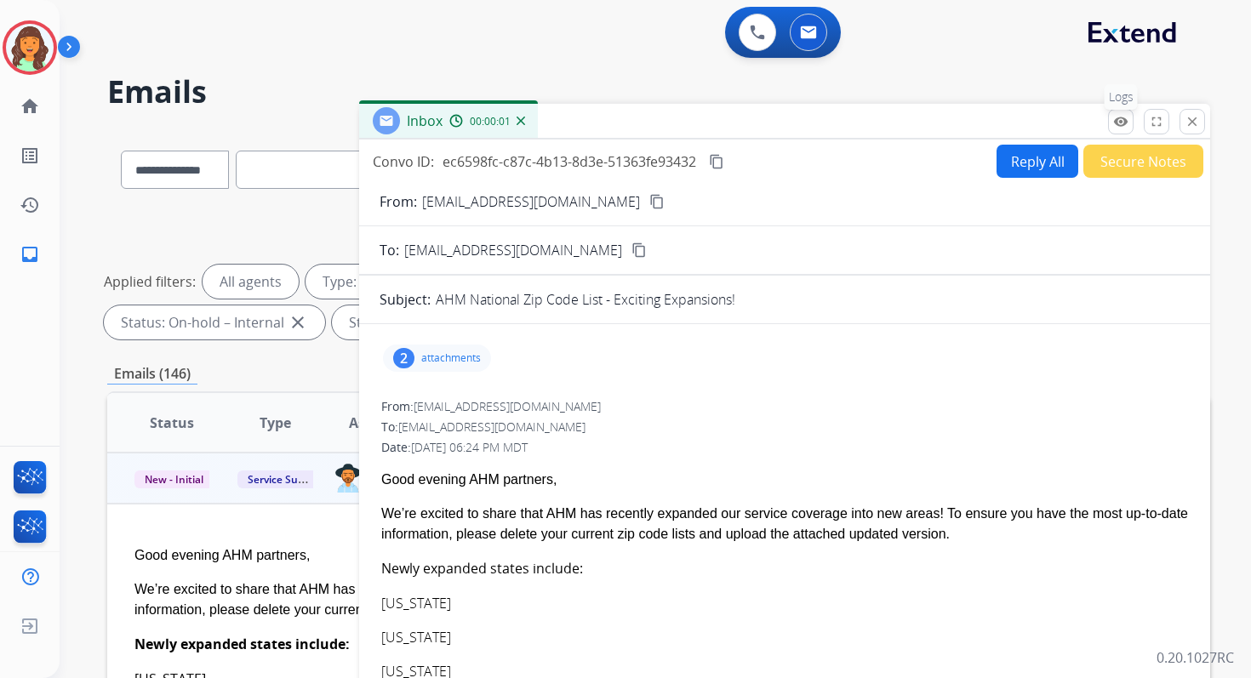
click at [1123, 119] on mat-icon "remove_red_eye" at bounding box center [1120, 121] width 15 height 15
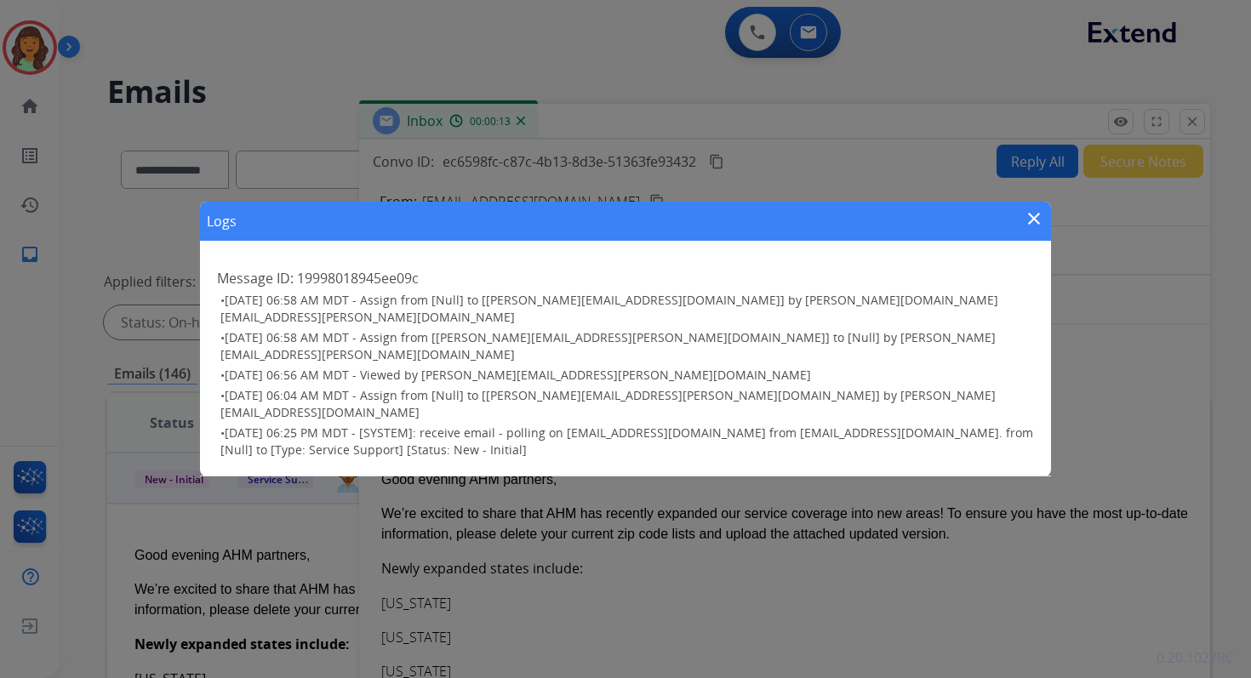
click at [1037, 229] on mat-icon "close" at bounding box center [1034, 219] width 20 height 20
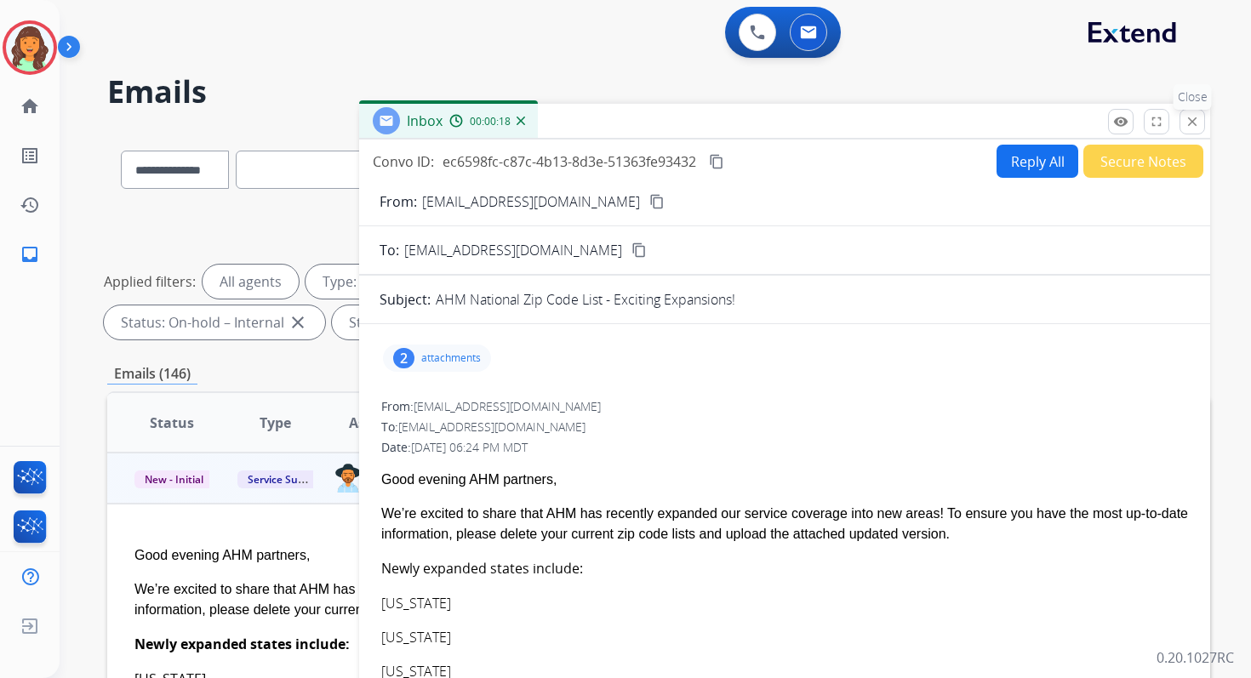
click at [1187, 120] on mat-icon "close" at bounding box center [1192, 121] width 15 height 15
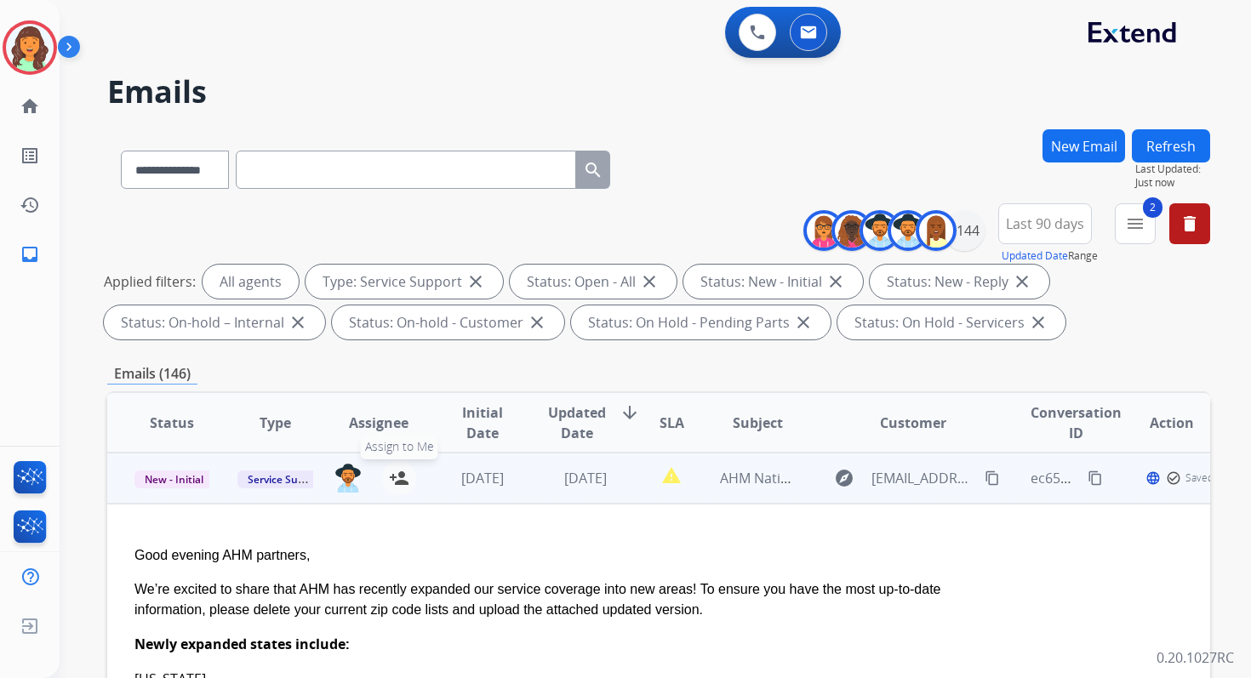
click at [401, 478] on mat-icon "person_add" at bounding box center [399, 478] width 20 height 20
click at [192, 480] on span "New - Initial" at bounding box center [173, 480] width 79 height 18
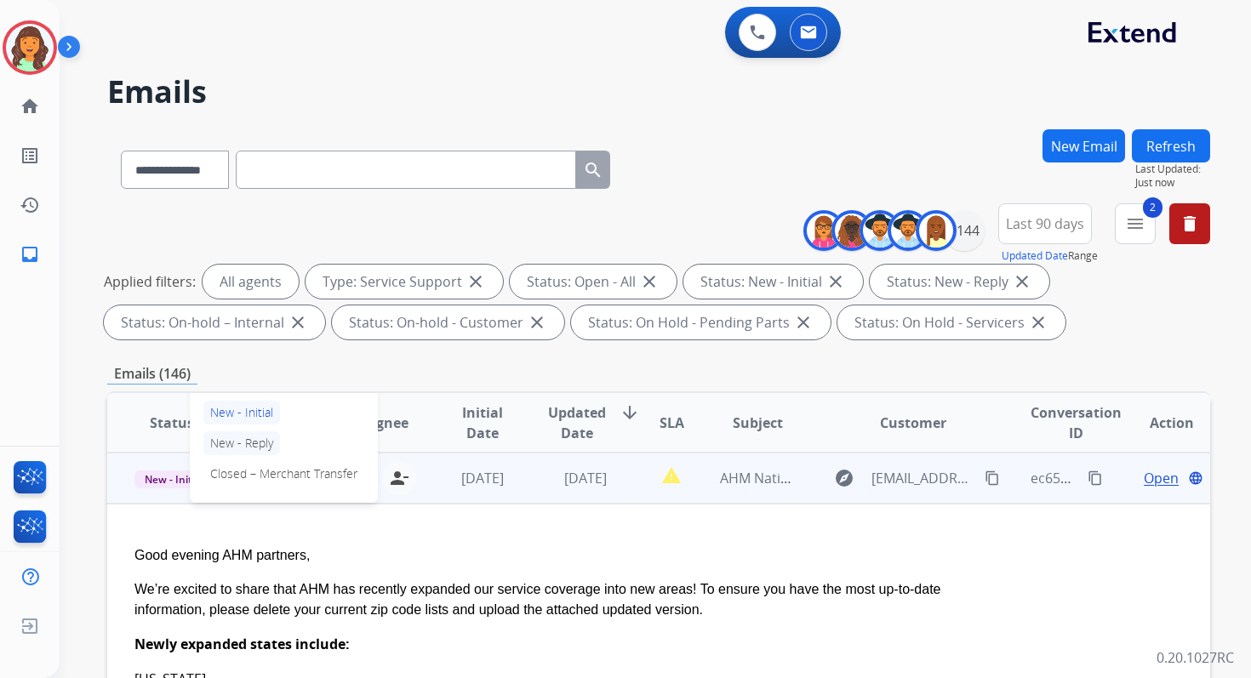
scroll to position [272, 0]
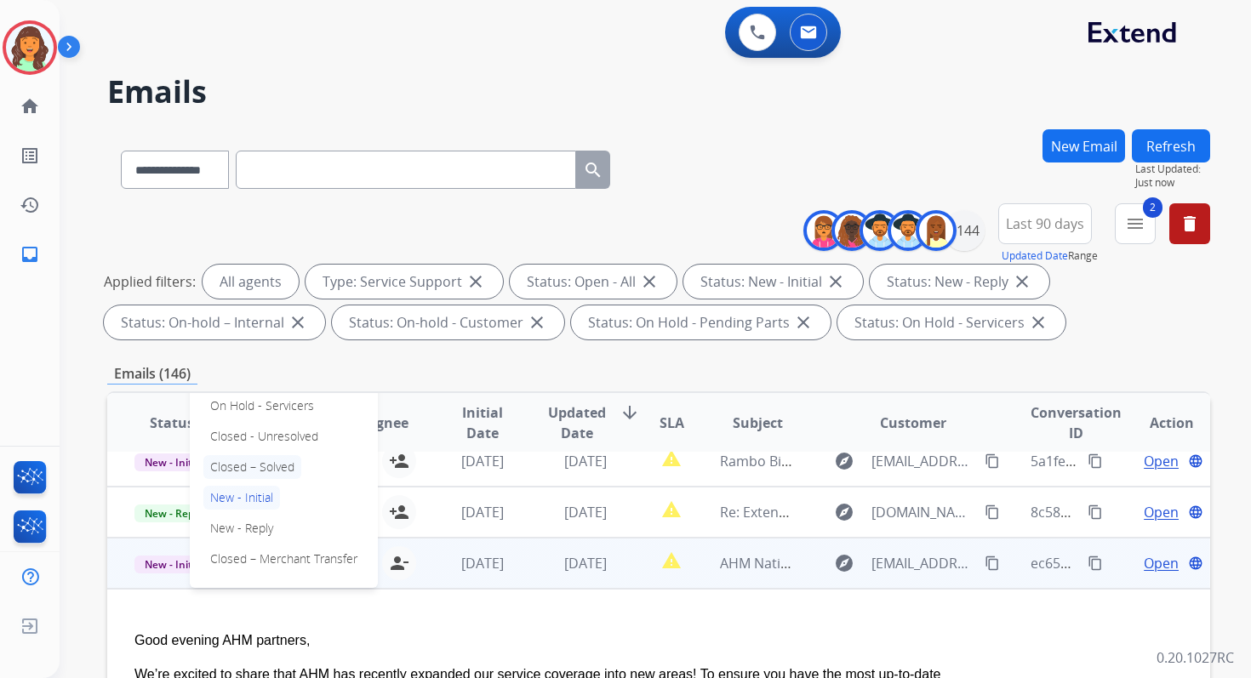
click at [244, 466] on p "Closed – Solved" at bounding box center [252, 467] width 98 height 24
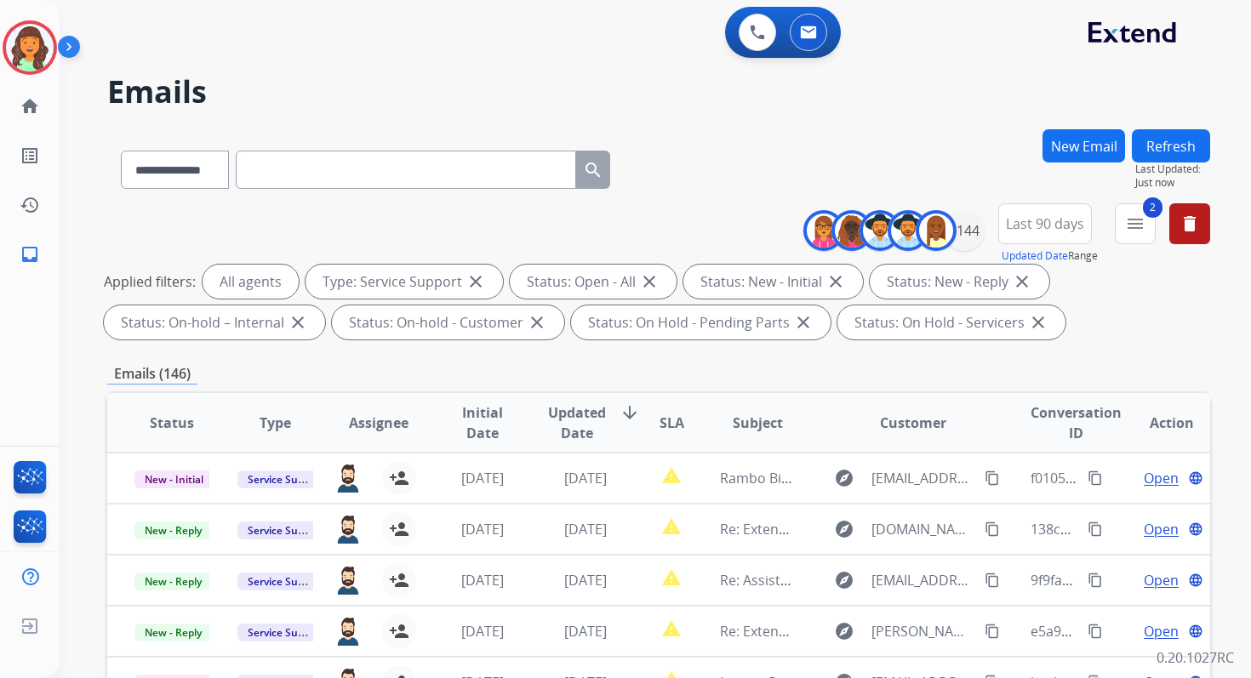
scroll to position [372, 0]
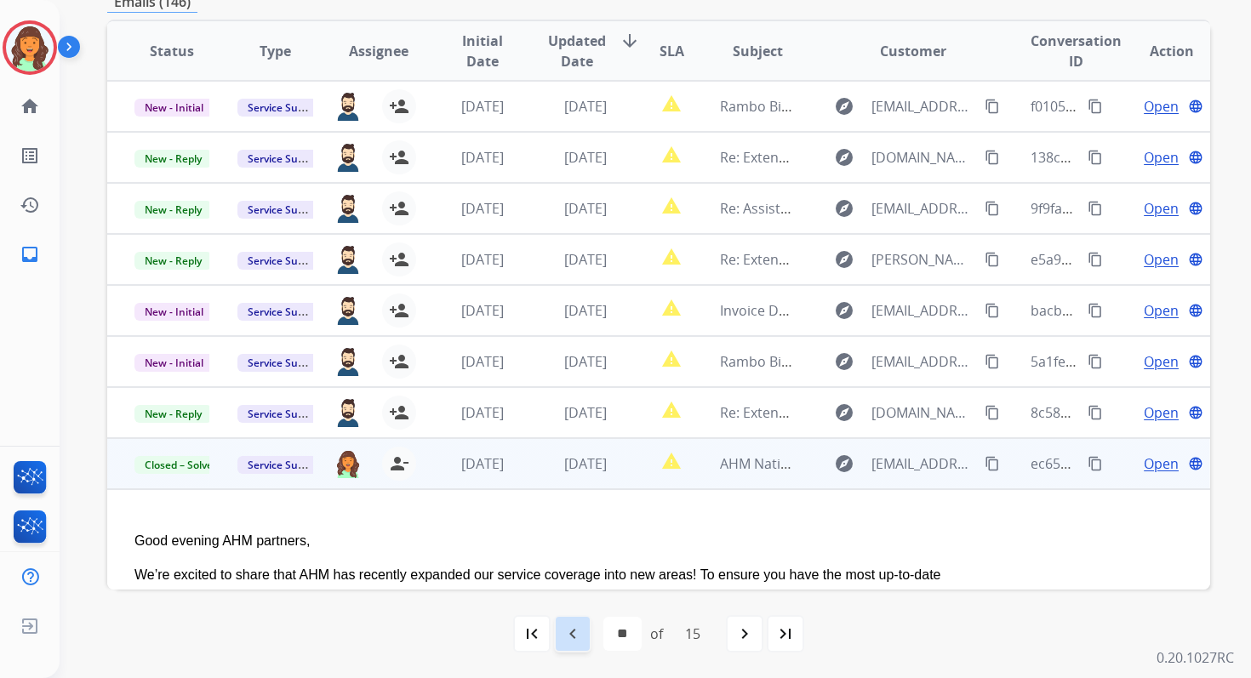
click at [576, 638] on mat-icon "navigate_before" at bounding box center [573, 634] width 20 height 20
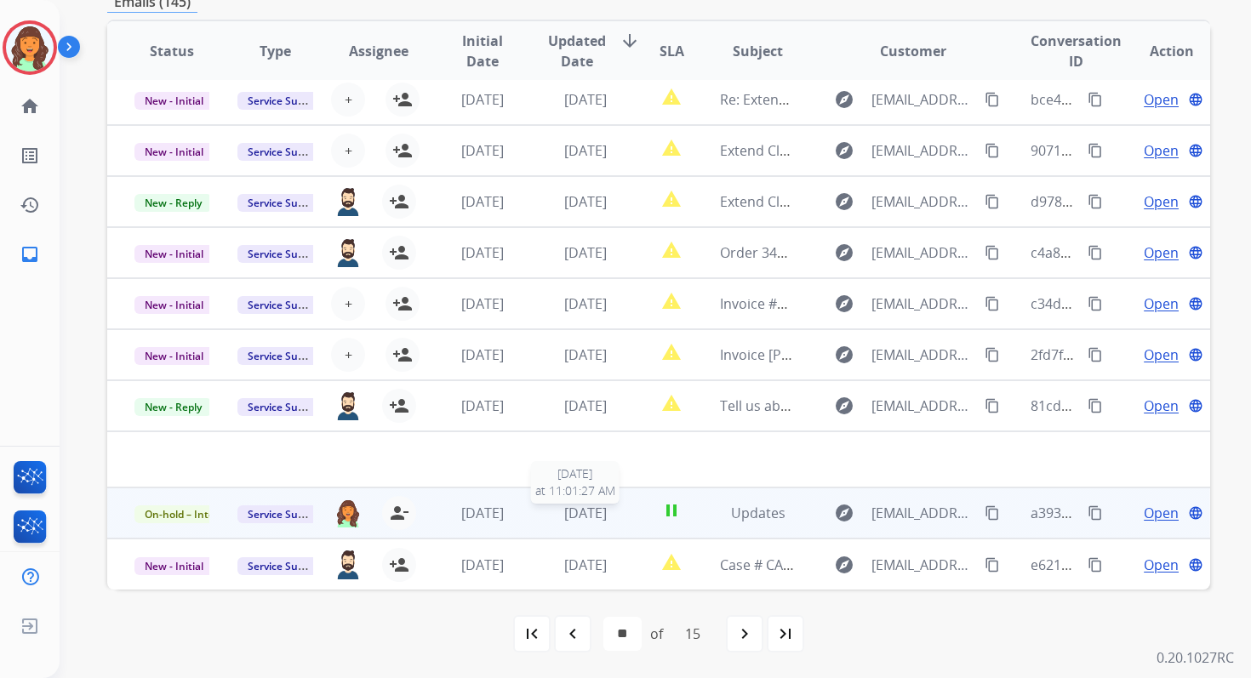
click at [579, 513] on span "[DATE]" at bounding box center [585, 513] width 43 height 19
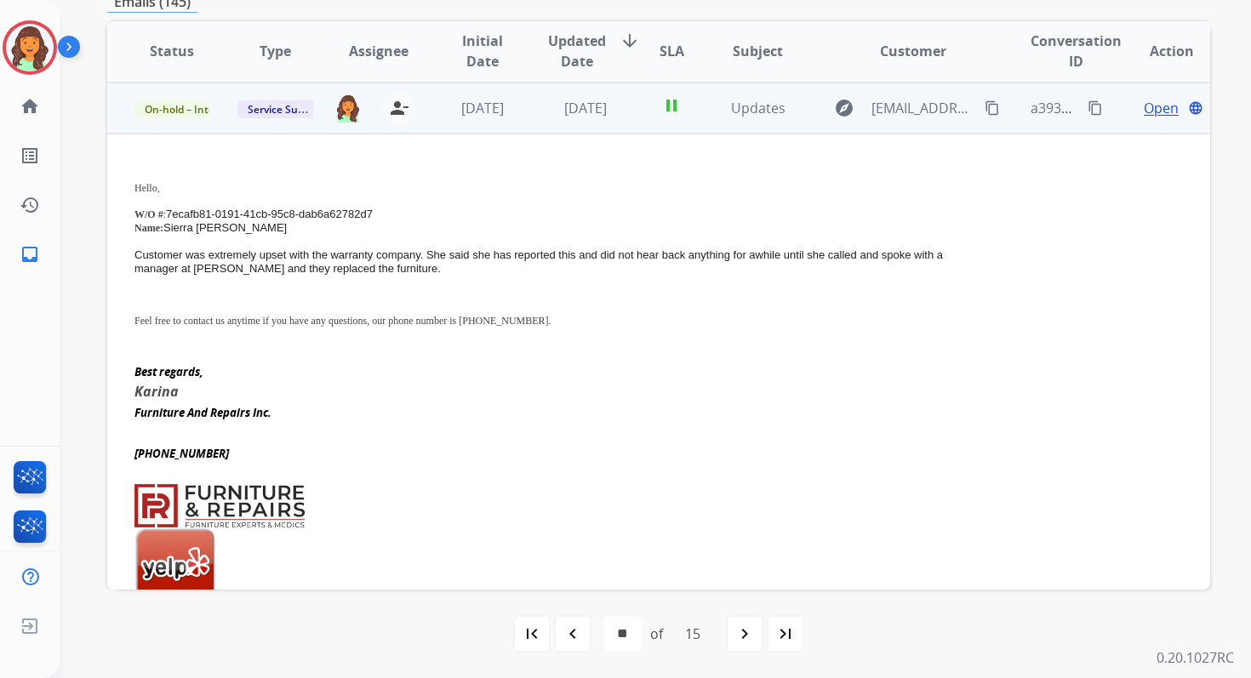
scroll to position [409, 0]
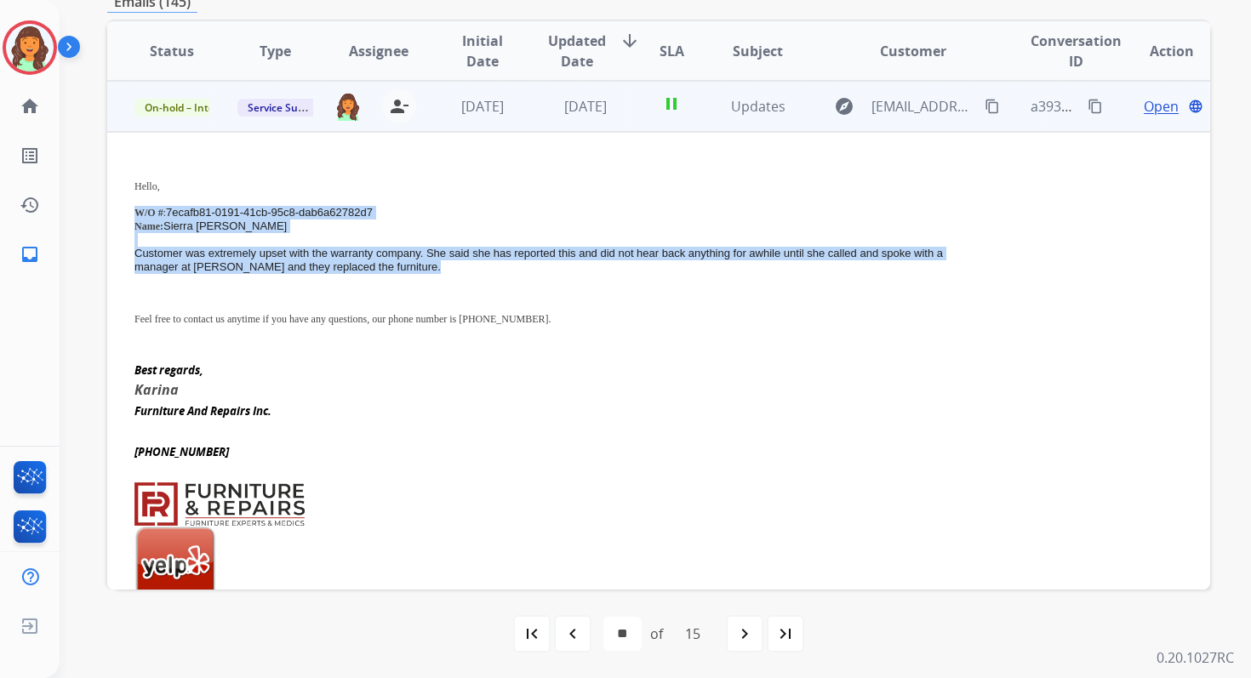
drag, startPoint x: 134, startPoint y: 212, endPoint x: 525, endPoint y: 279, distance: 397.3
click at [525, 279] on div "Hello, W/O # : 7ecafb81-0191-41cb-95c8-dab6a62782d7 Name: Sierra [PERSON_NAME] …" at bounding box center [555, 249] width 842 height 179
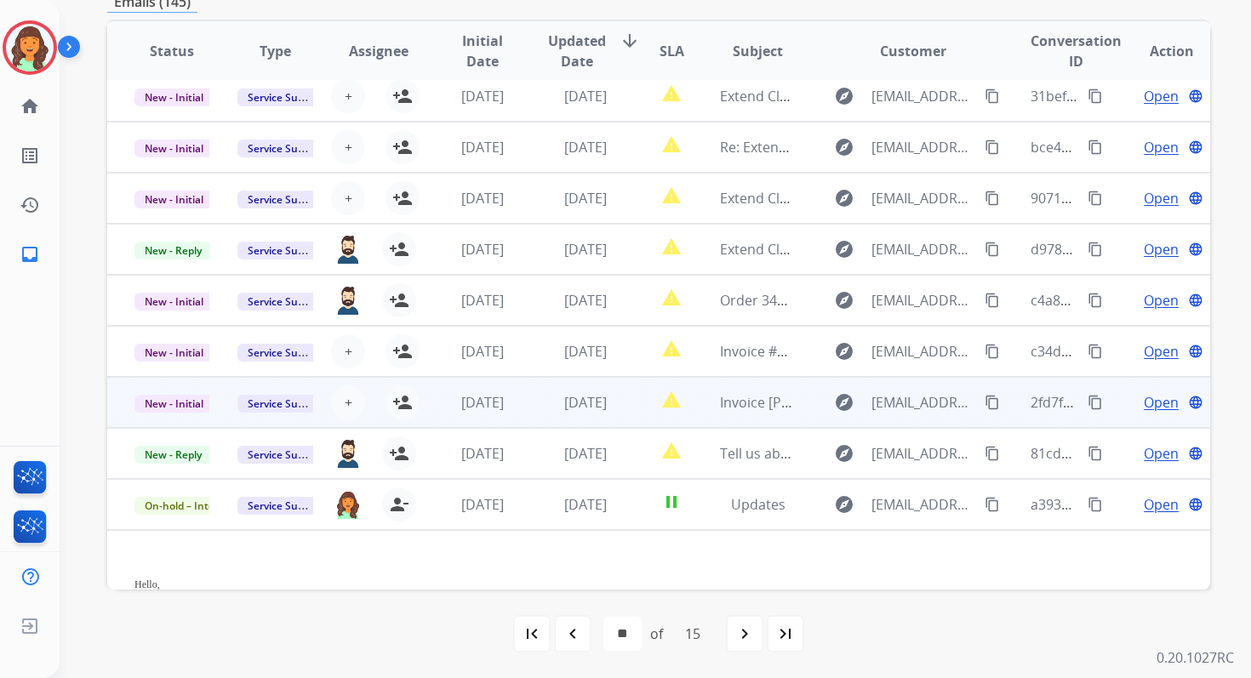
scroll to position [0, 0]
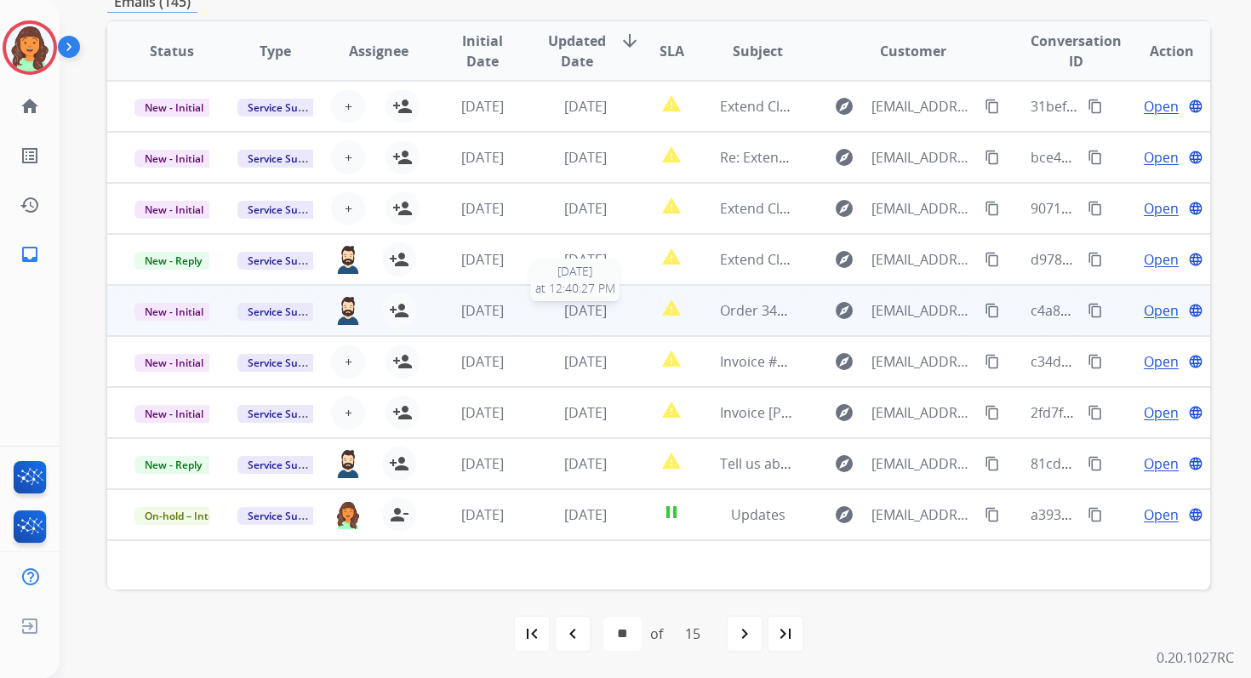
click at [568, 316] on span "[DATE]" at bounding box center [585, 310] width 43 height 19
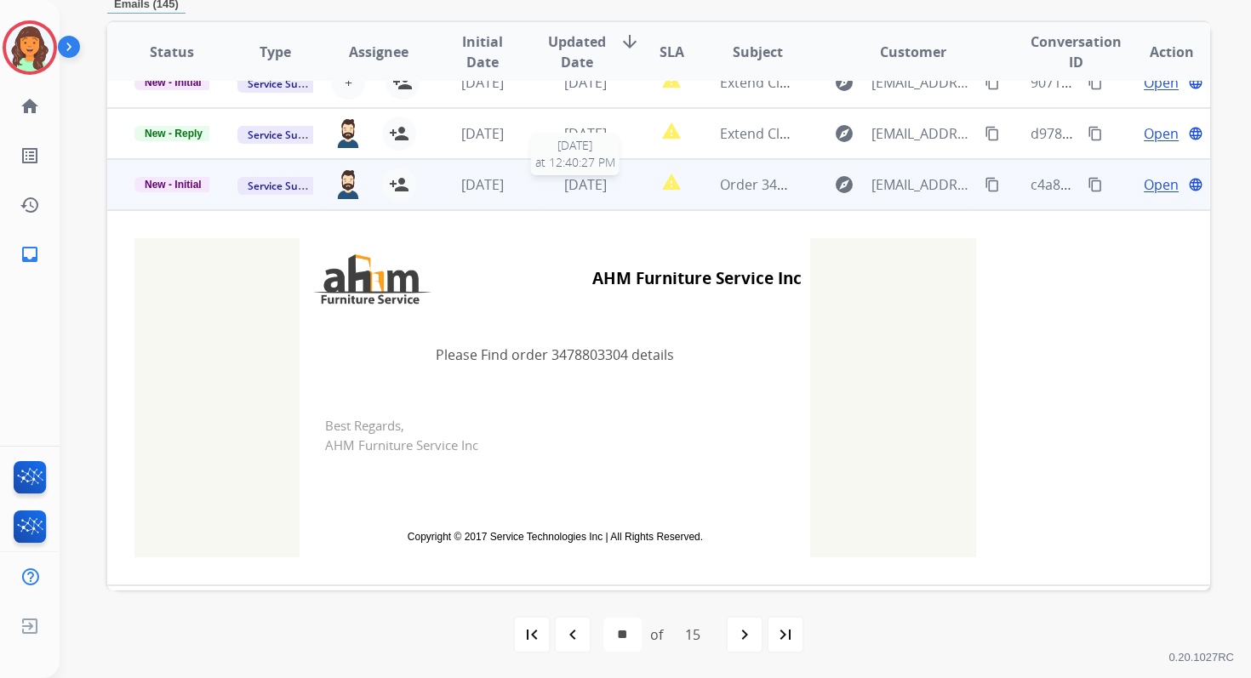
scroll to position [204, 0]
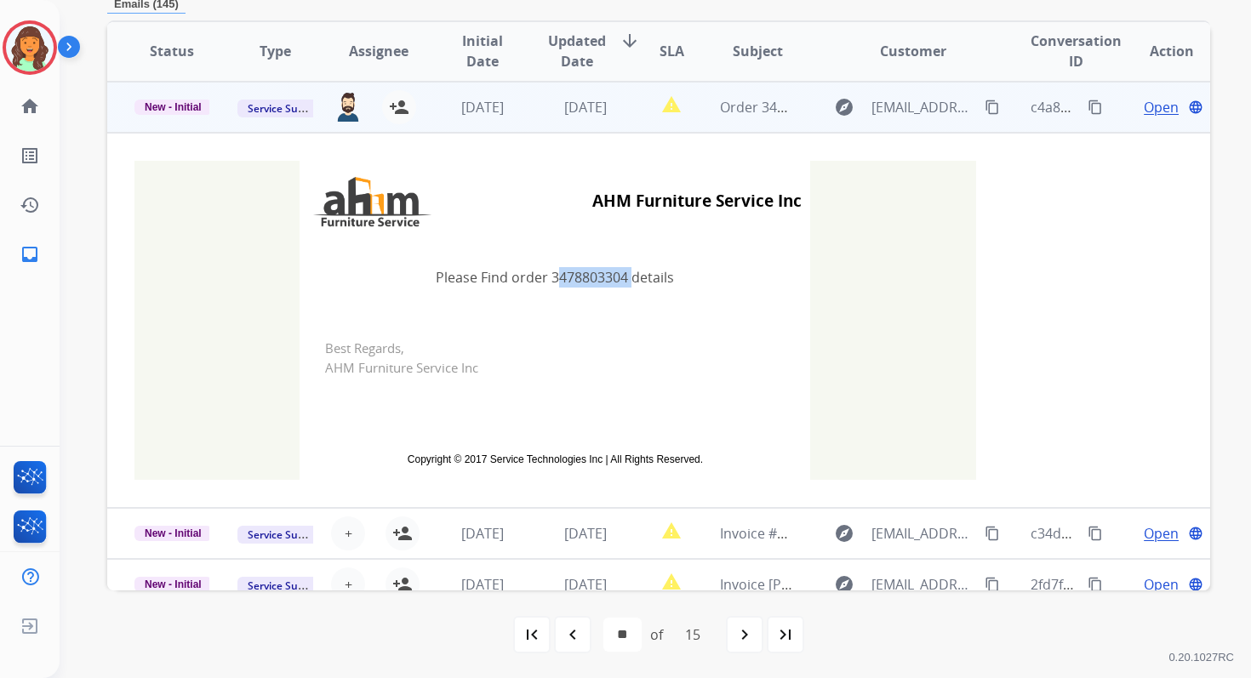
drag, startPoint x: 546, startPoint y: 277, endPoint x: 620, endPoint y: 277, distance: 73.2
click at [620, 277] on td "Please Find order 3478803304 details" at bounding box center [555, 277] width 511 height 71
click at [397, 112] on mat-icon "person_add" at bounding box center [399, 107] width 20 height 20
click at [392, 107] on mat-icon "person_remove" at bounding box center [399, 107] width 20 height 20
click at [350, 112] on button "+ Select agent" at bounding box center [348, 107] width 34 height 34
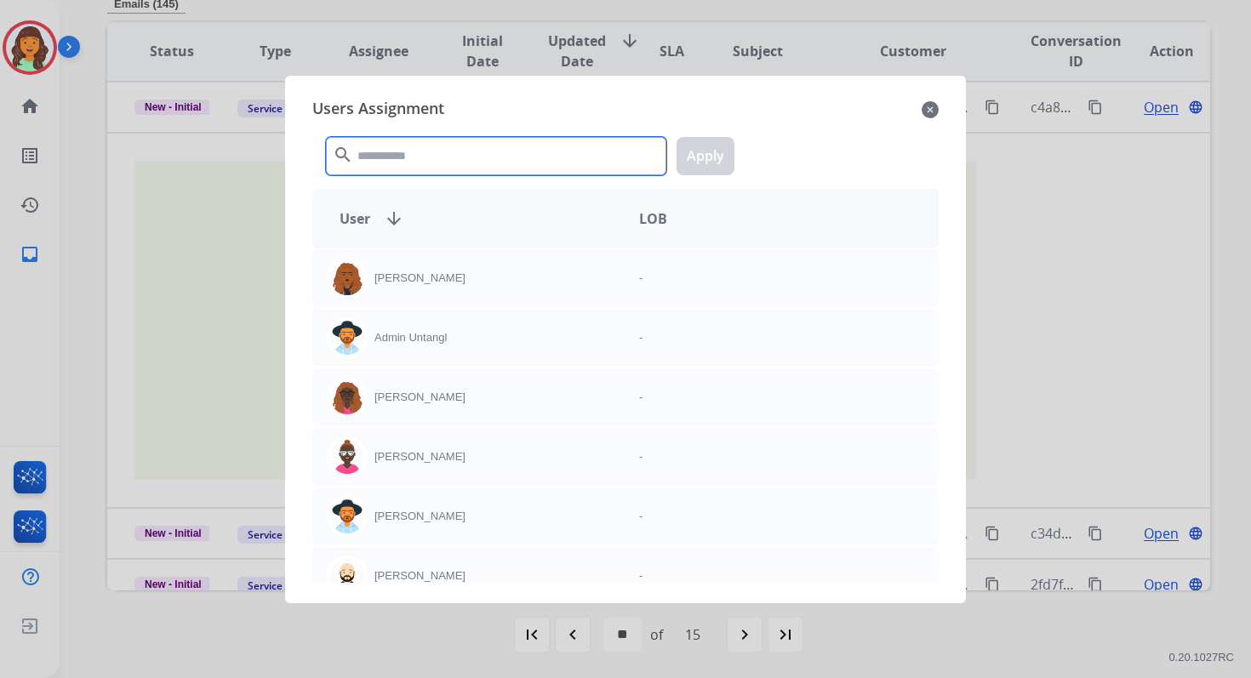
click at [390, 157] on input "text" at bounding box center [496, 156] width 340 height 38
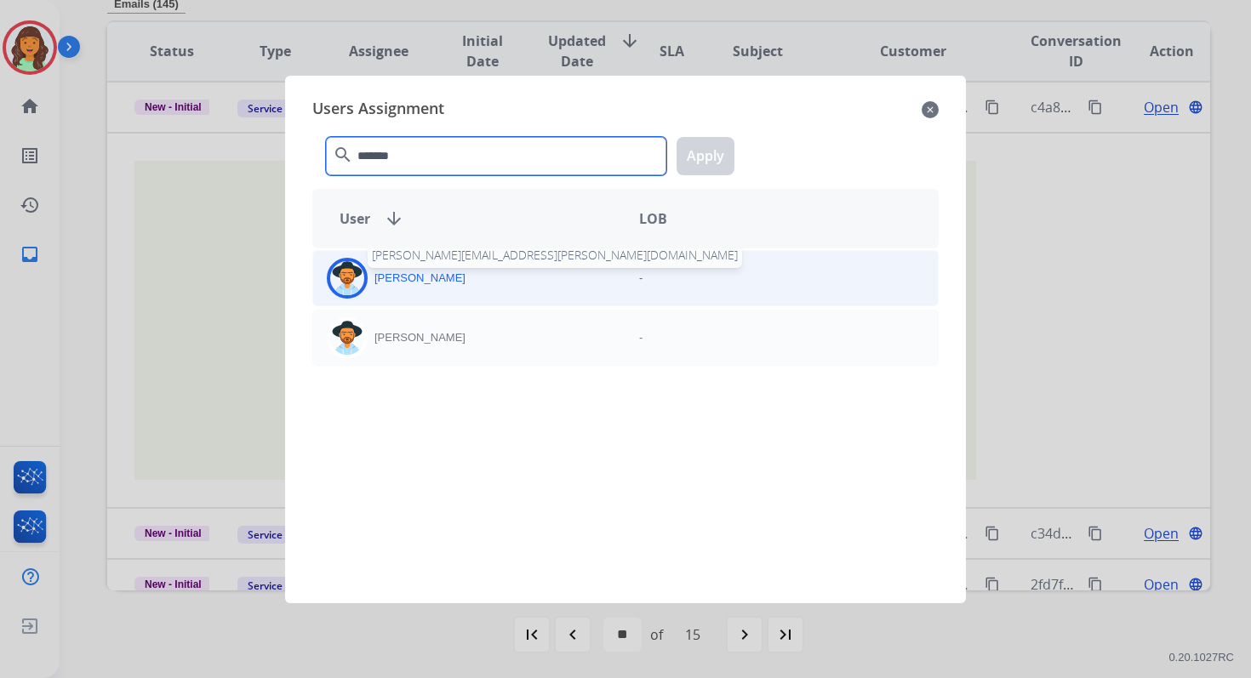
type input "*******"
click at [414, 285] on p "[PERSON_NAME]" at bounding box center [420, 278] width 91 height 17
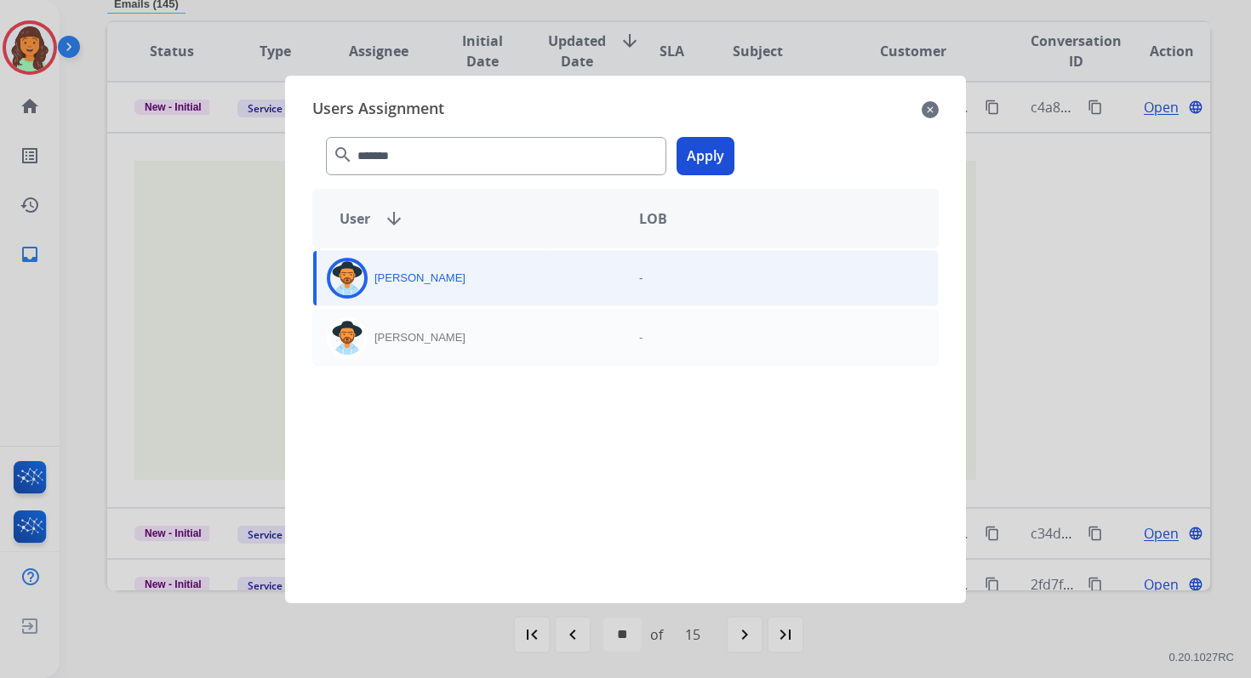
click at [705, 157] on button "Apply" at bounding box center [706, 156] width 58 height 38
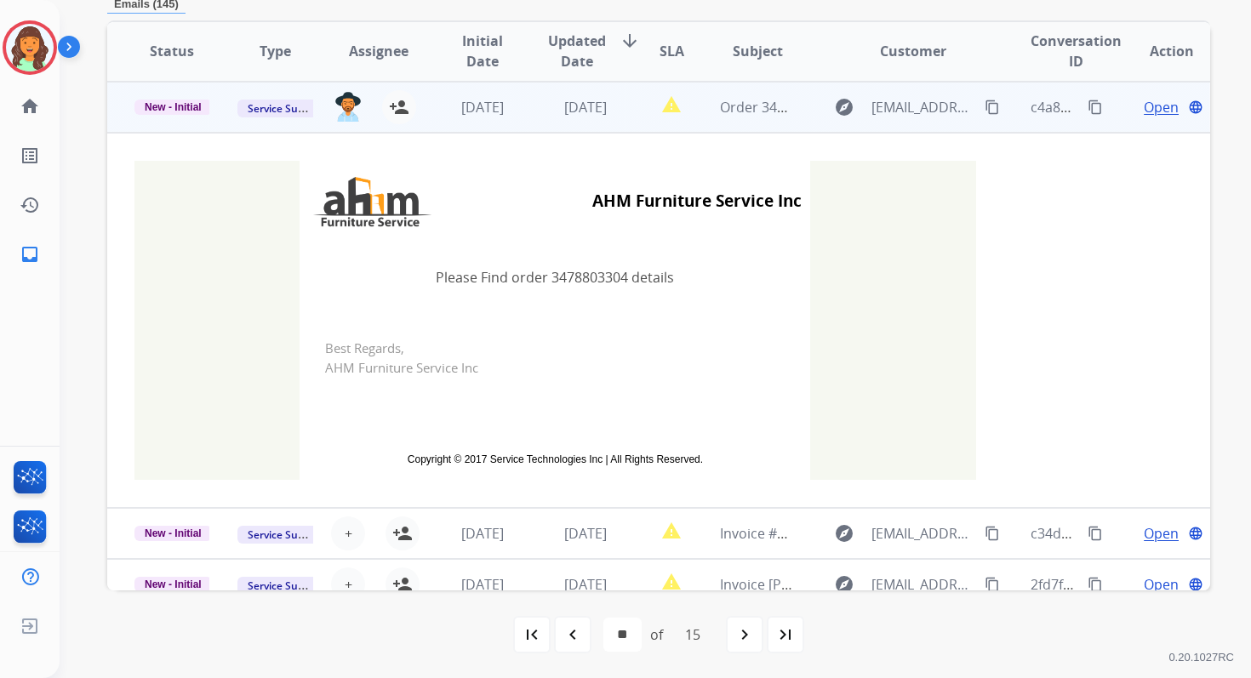
click at [603, 117] on td "[DATE]" at bounding box center [572, 107] width 103 height 51
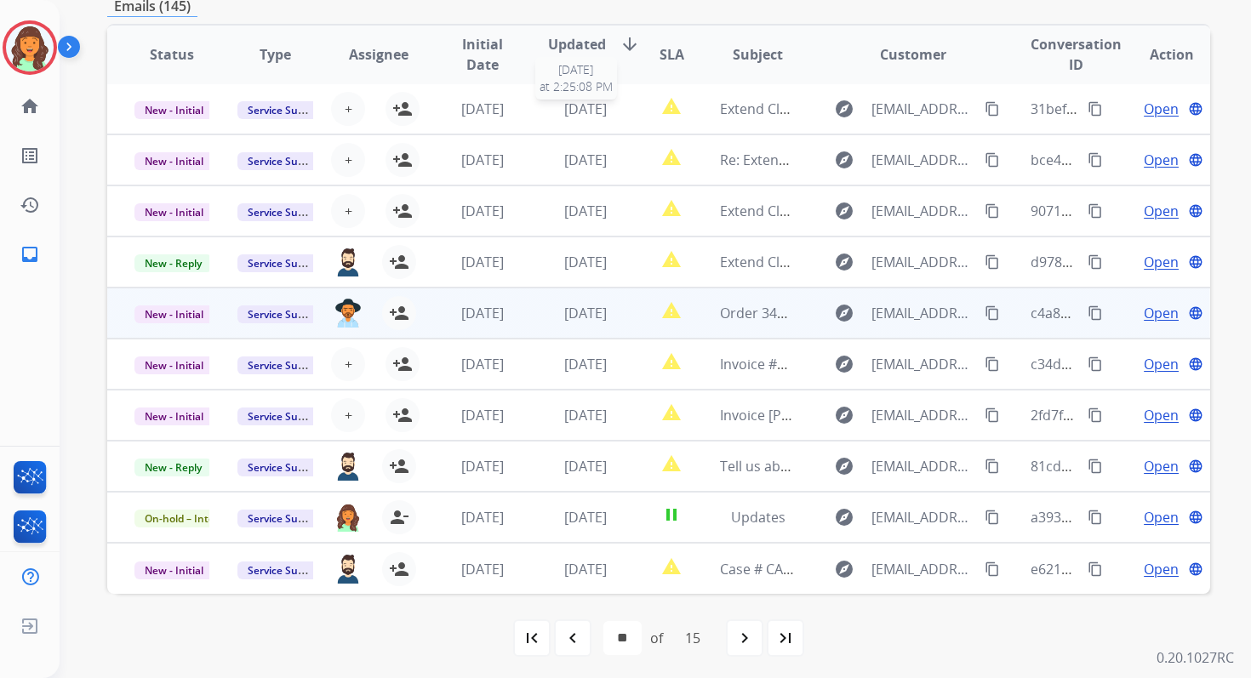
scroll to position [367, 0]
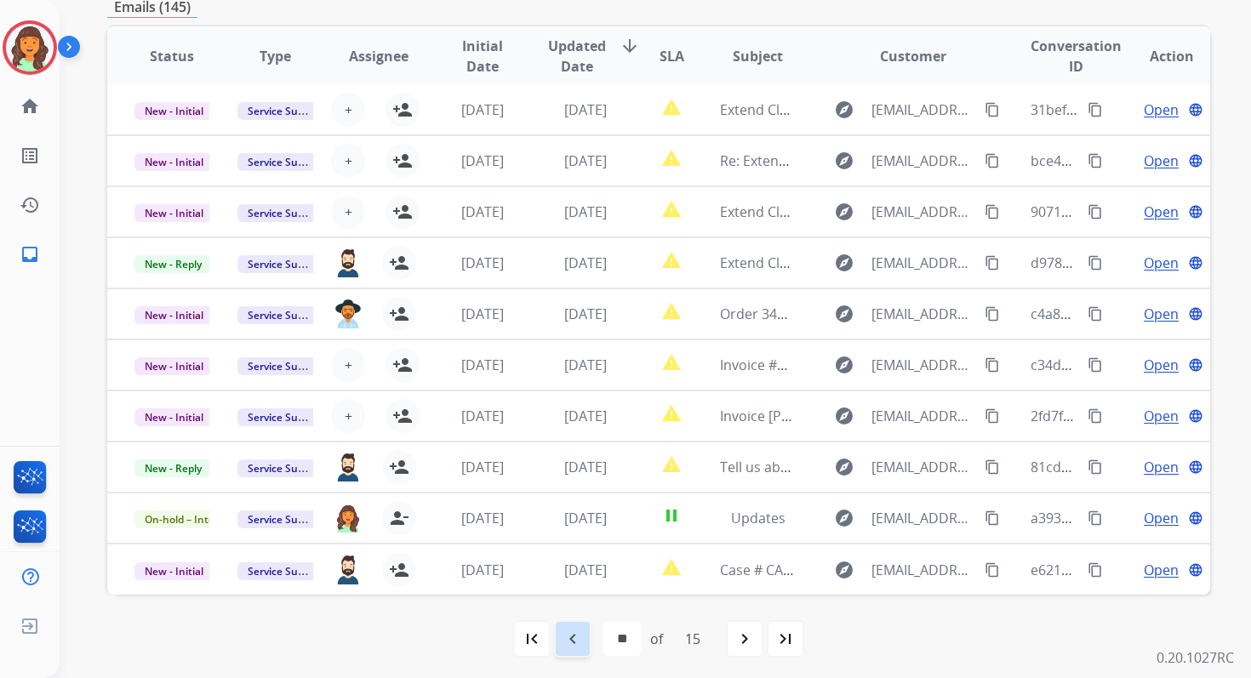
click at [574, 632] on mat-icon "navigate_before" at bounding box center [573, 639] width 20 height 20
select select "**"
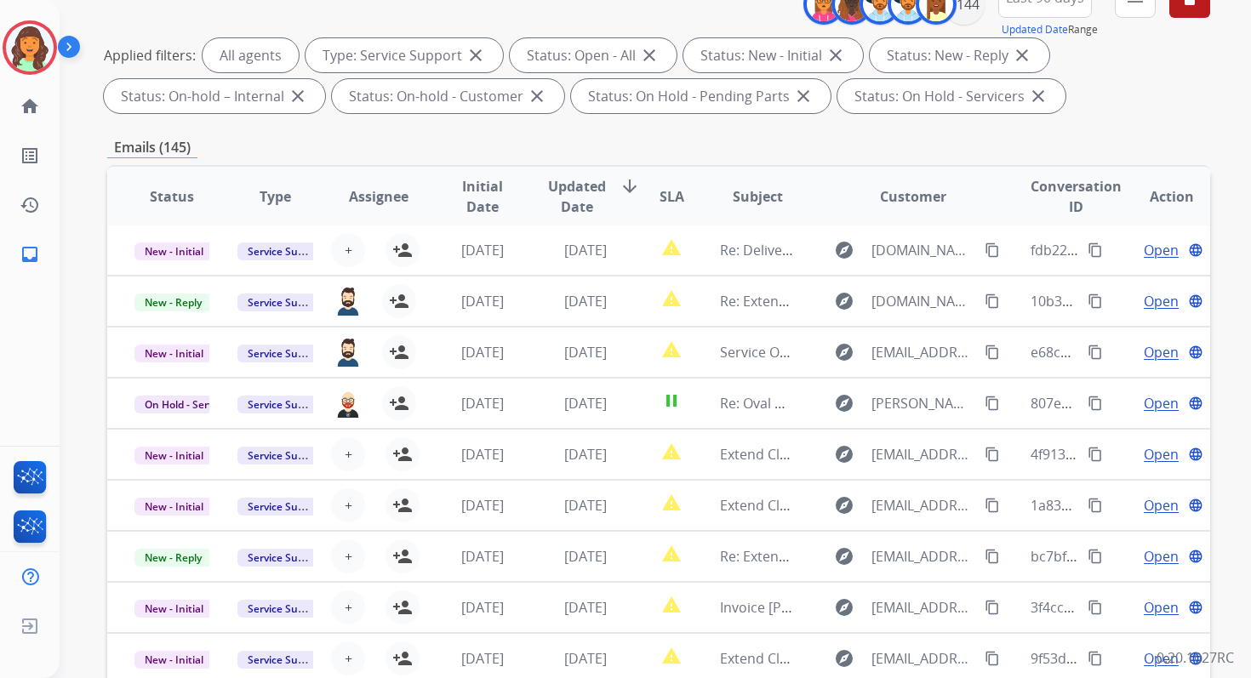
scroll to position [372, 0]
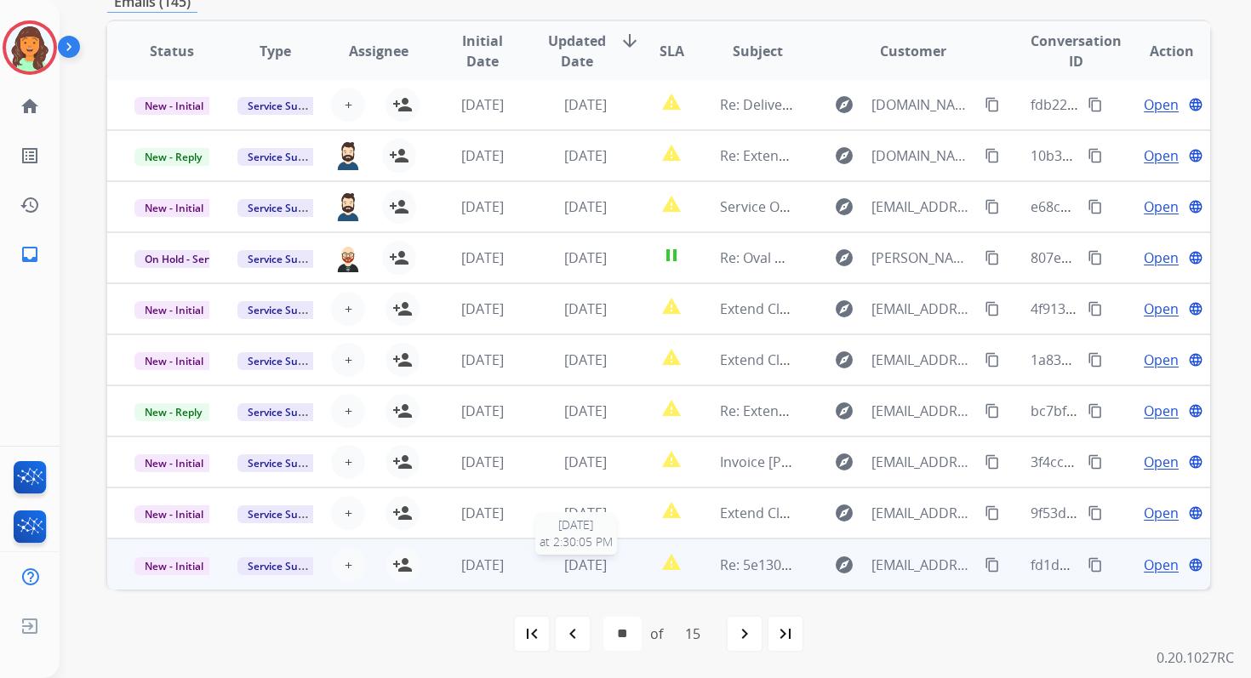
click at [588, 564] on span "[DATE]" at bounding box center [585, 565] width 43 height 19
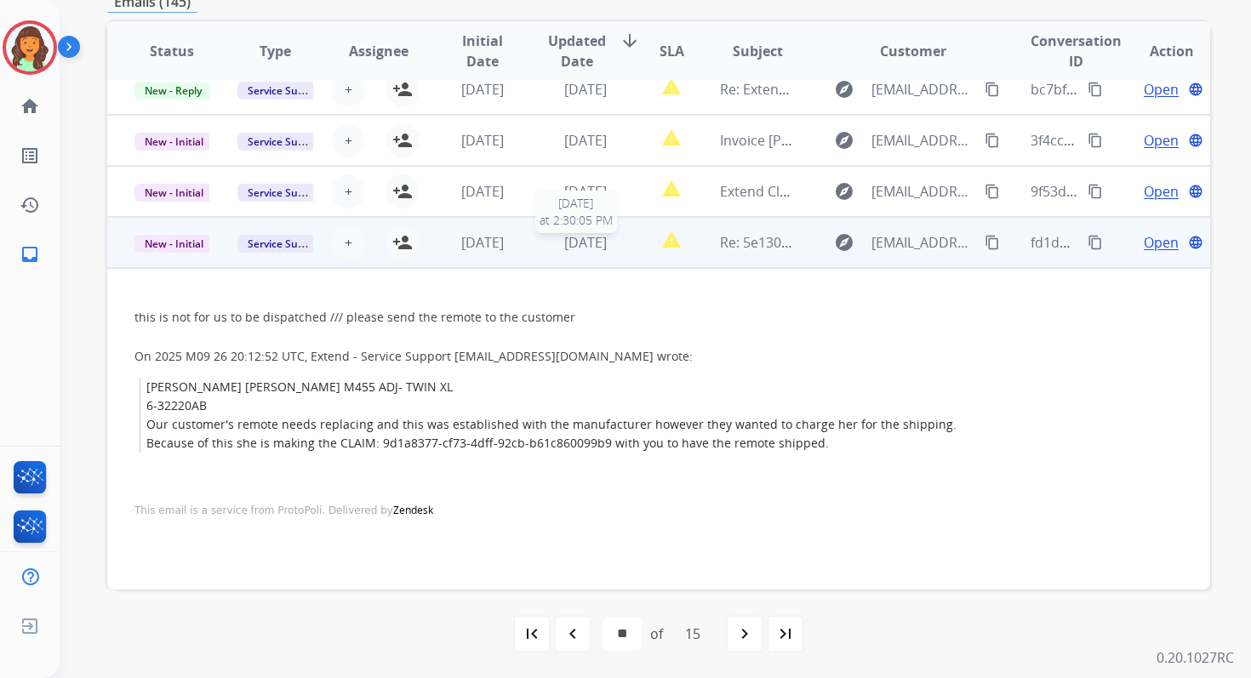
scroll to position [332, 0]
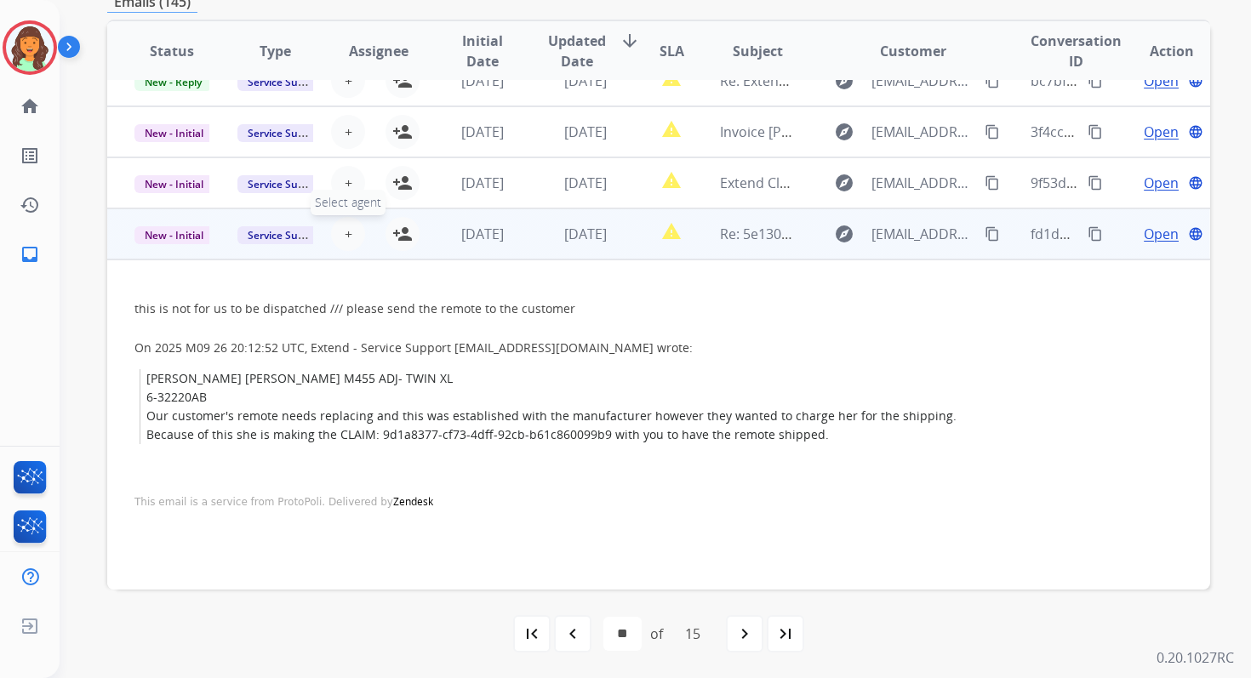
click at [346, 235] on span "+" at bounding box center [349, 234] width 8 height 20
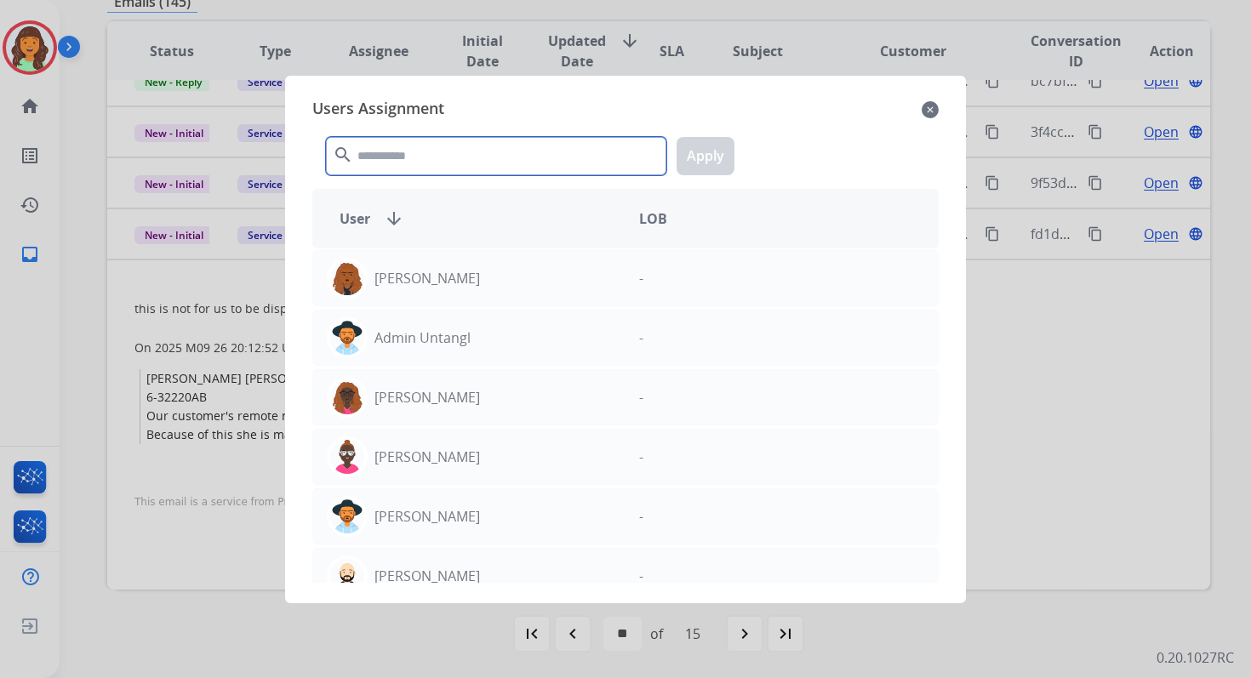
click at [393, 165] on input "text" at bounding box center [496, 156] width 340 height 38
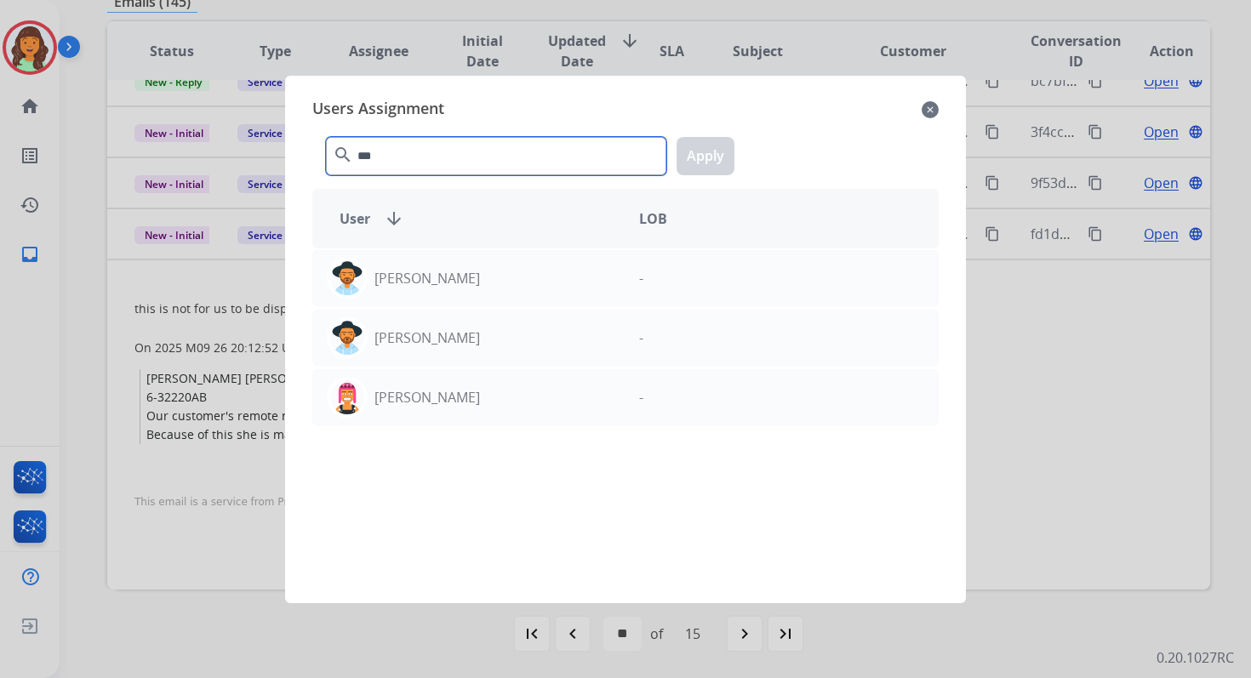
type input "***"
click at [428, 306] on div "[PERSON_NAME] - [PERSON_NAME] - [PERSON_NAME] -" at bounding box center [625, 416] width 626 height 335
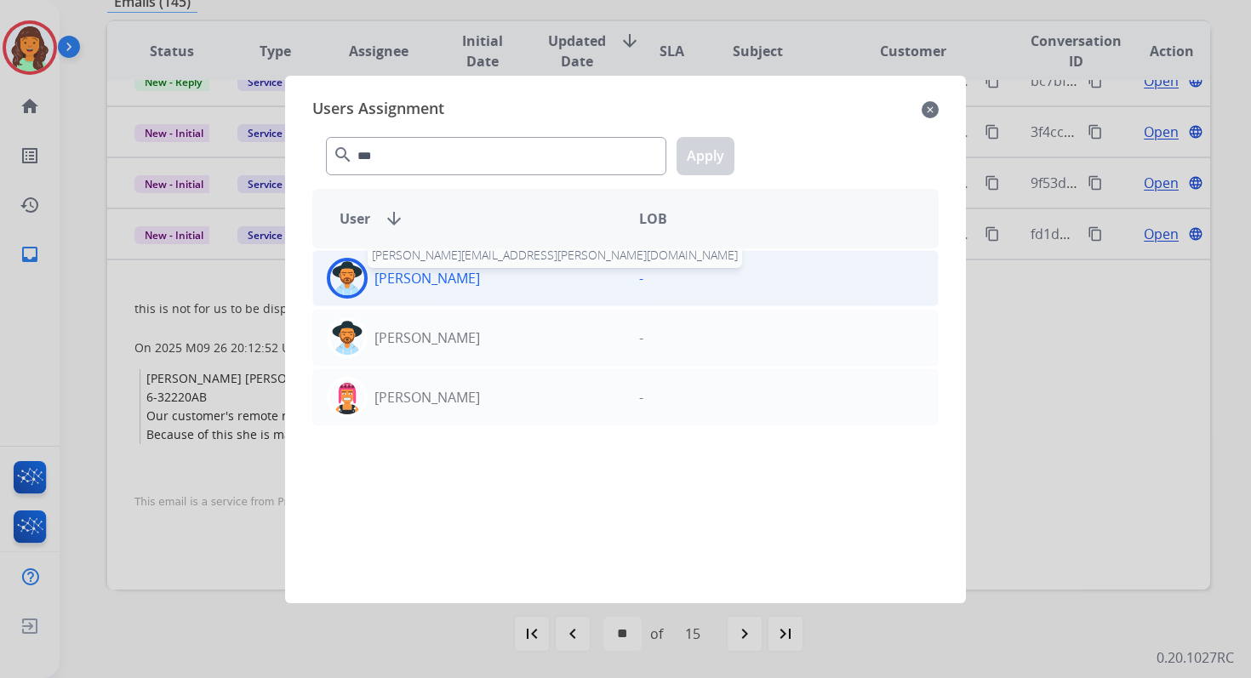
click at [429, 277] on p "[PERSON_NAME]" at bounding box center [428, 278] width 106 height 20
click at [694, 150] on button "Apply" at bounding box center [706, 156] width 58 height 38
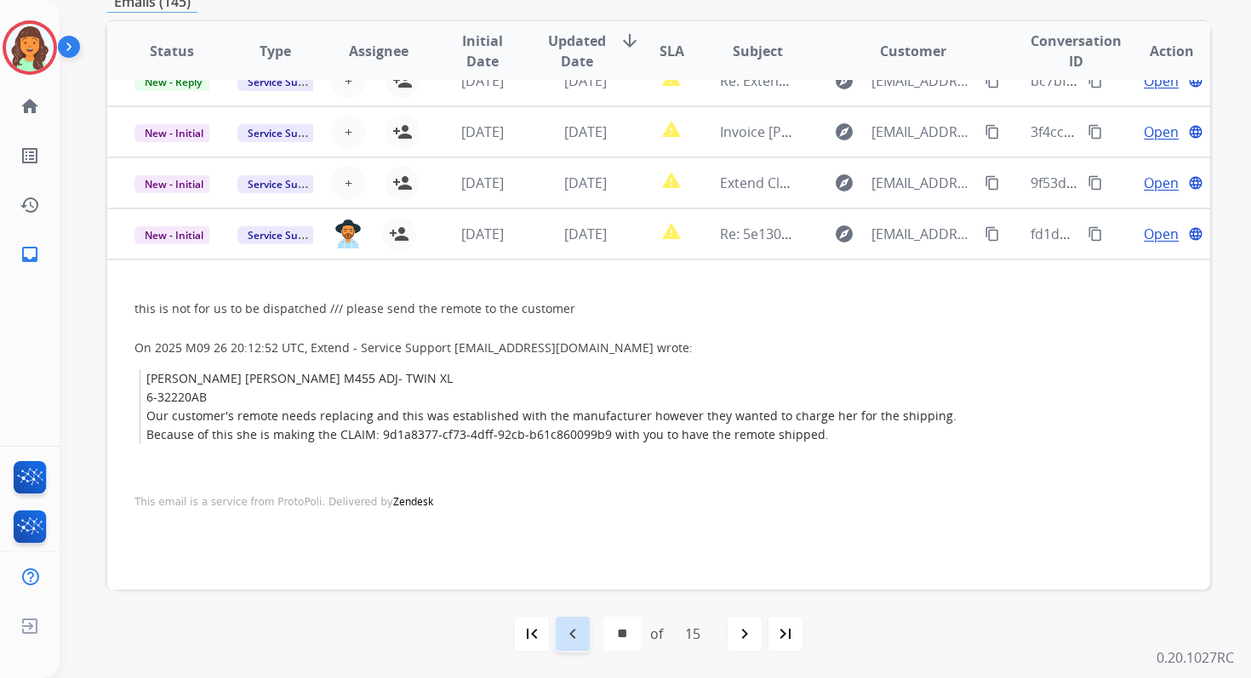
click at [574, 634] on mat-icon "navigate_before" at bounding box center [573, 634] width 20 height 20
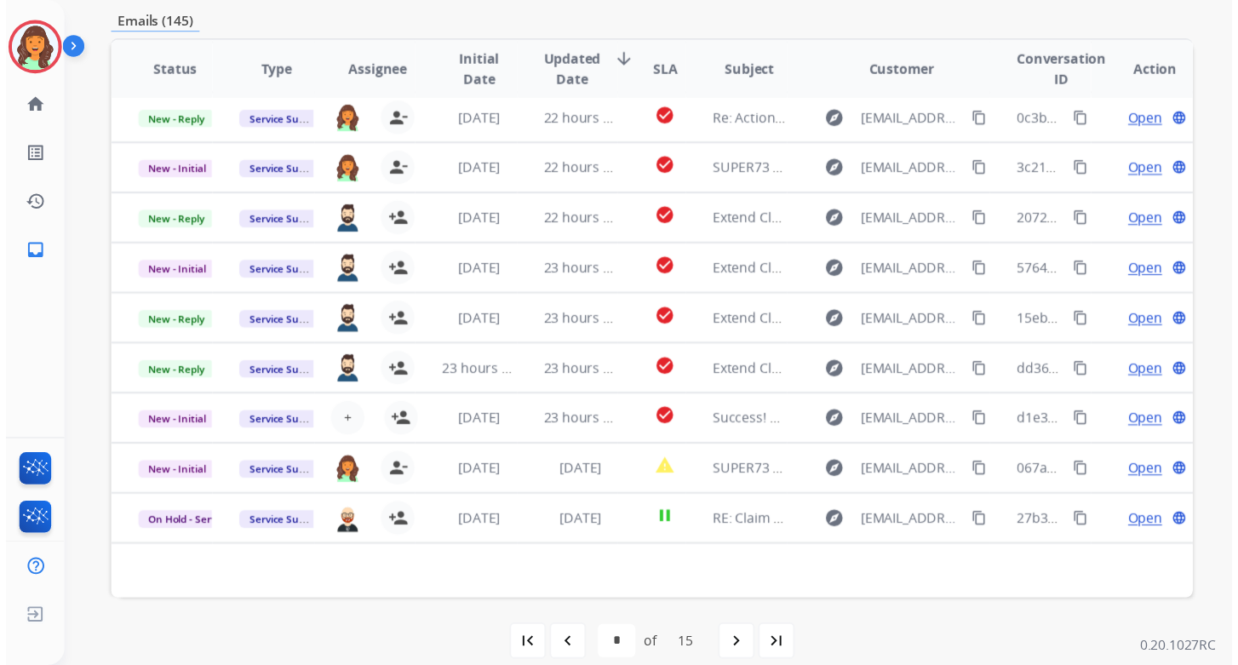
scroll to position [372, 0]
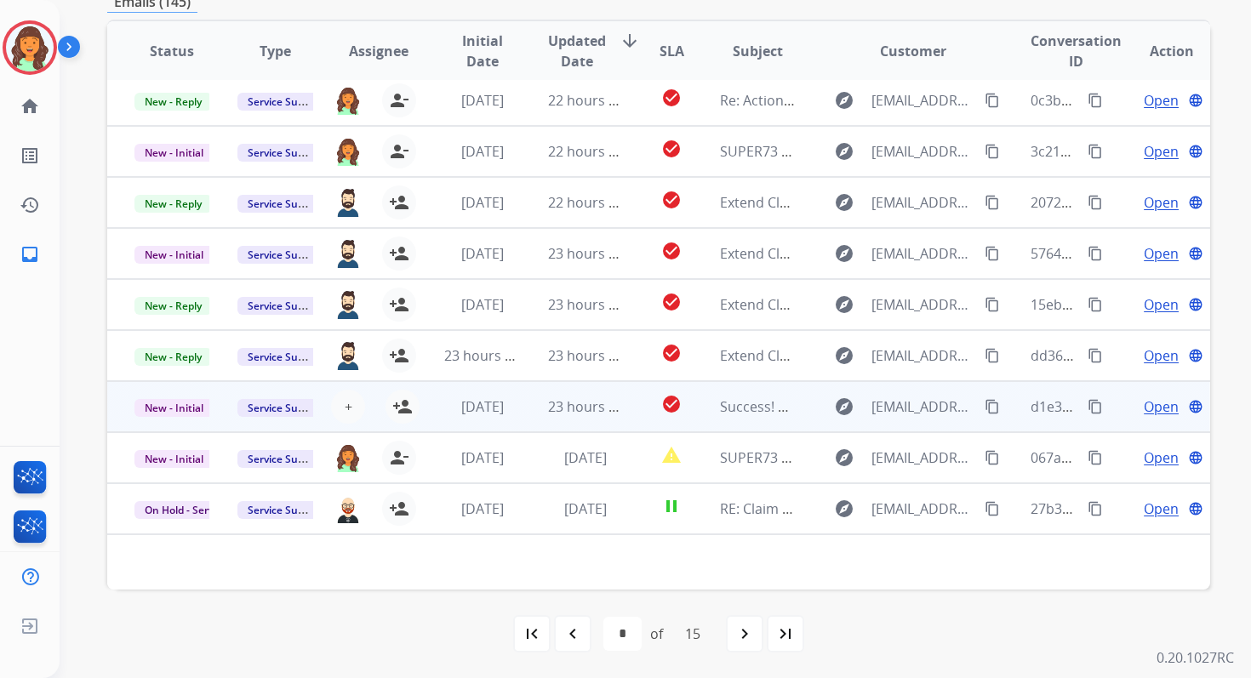
click at [539, 401] on td "23 hours ago" at bounding box center [572, 406] width 103 height 51
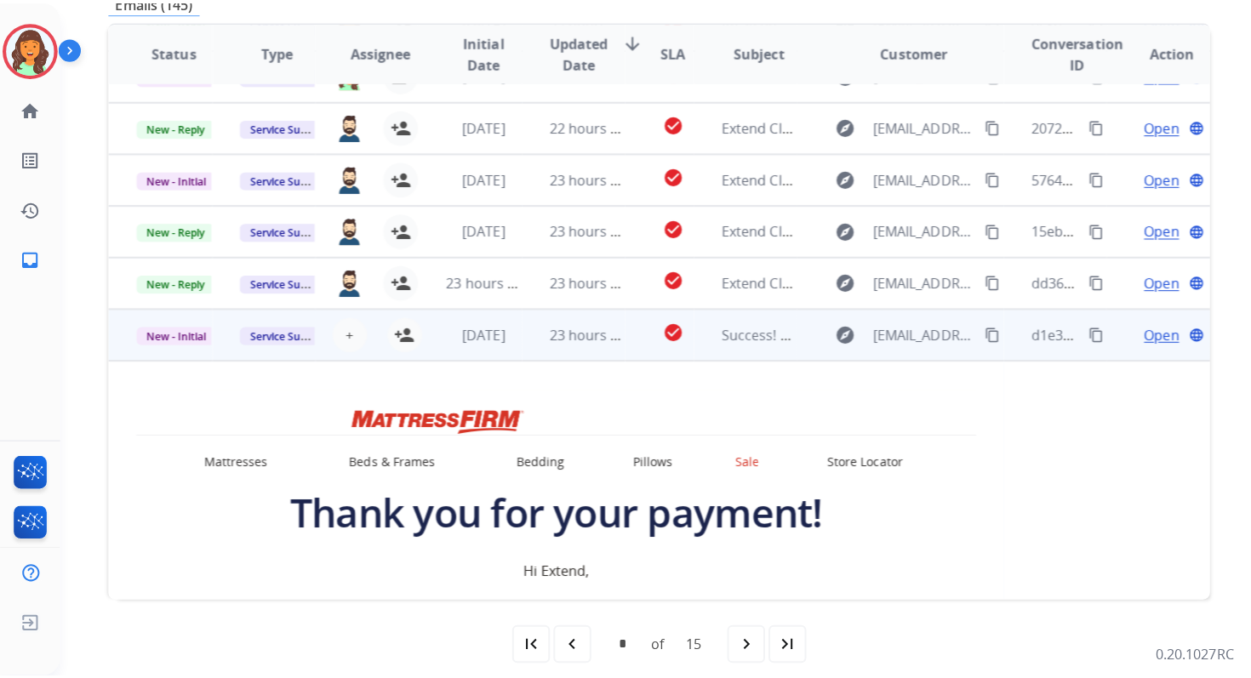
scroll to position [0, 0]
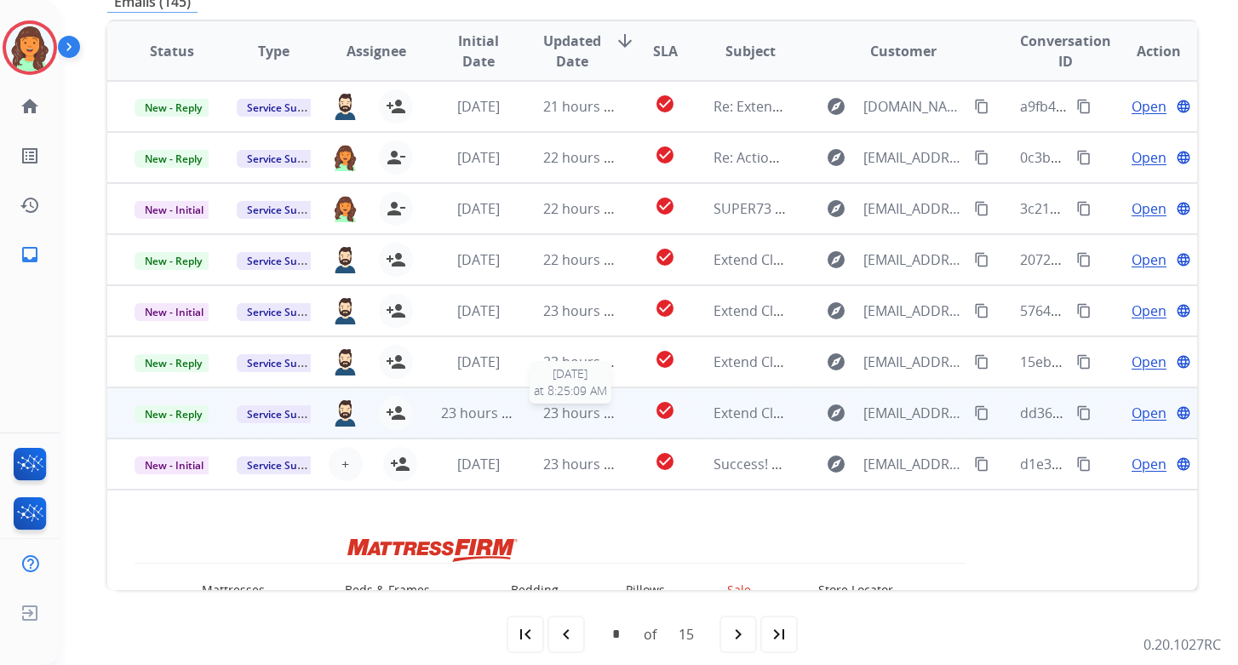
click at [543, 414] on span "23 hours ago" at bounding box center [585, 412] width 84 height 19
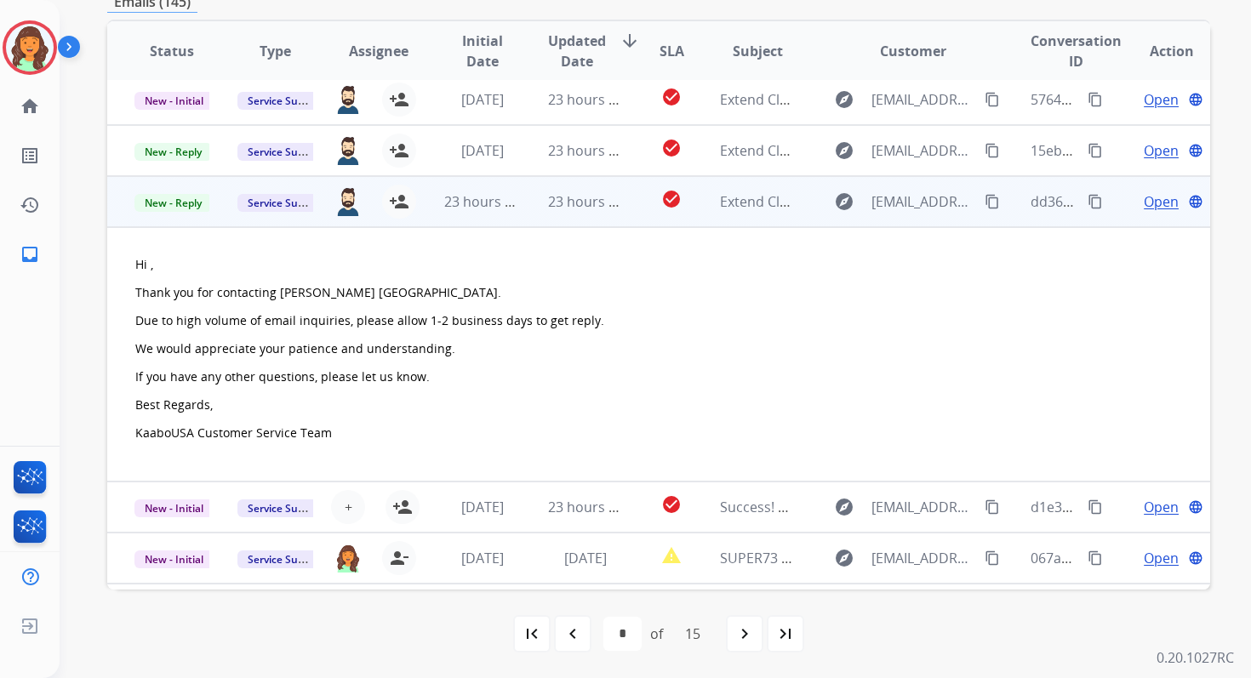
scroll to position [210, 0]
click at [176, 203] on span "New - Reply" at bounding box center [172, 204] width 77 height 18
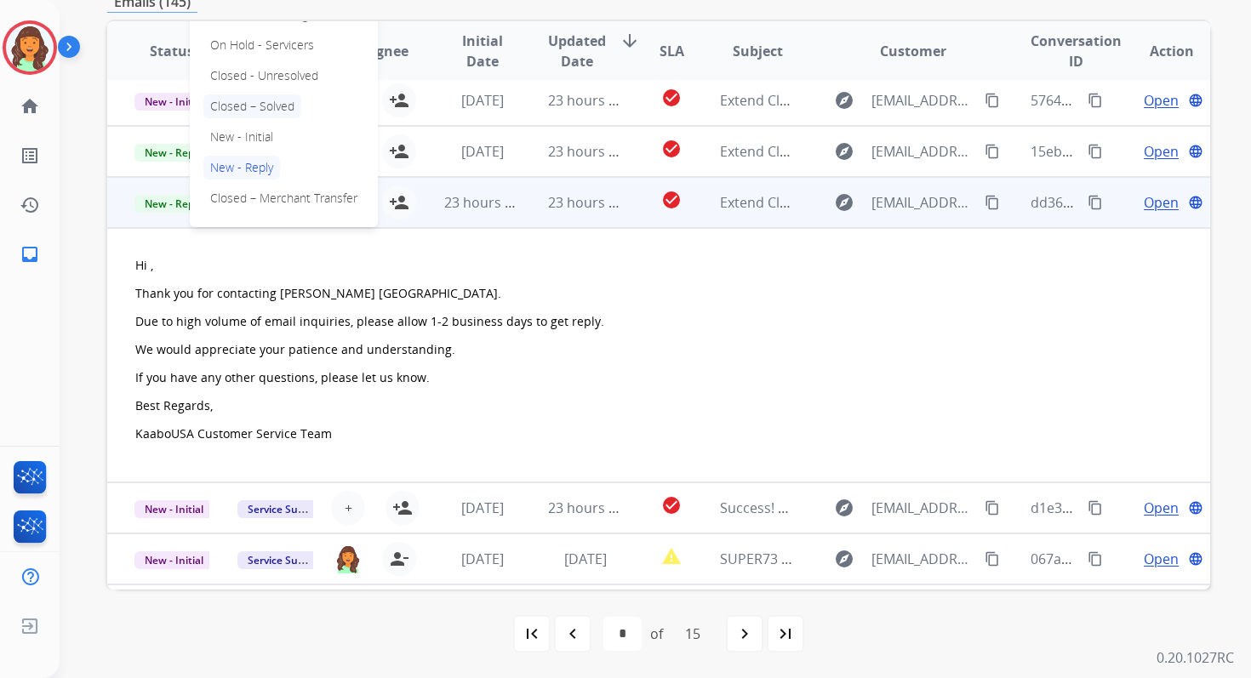
click at [239, 103] on p "Closed – Solved" at bounding box center [252, 106] width 98 height 24
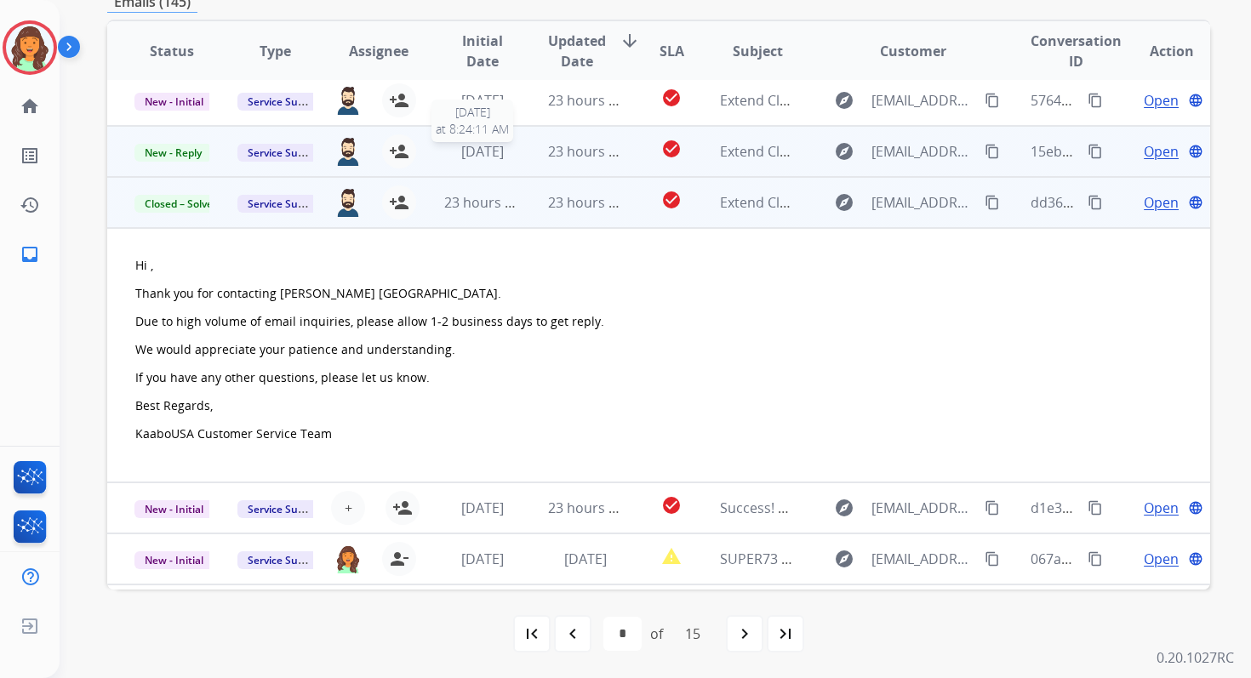
click at [509, 159] on div "[DATE]" at bounding box center [481, 151] width 75 height 20
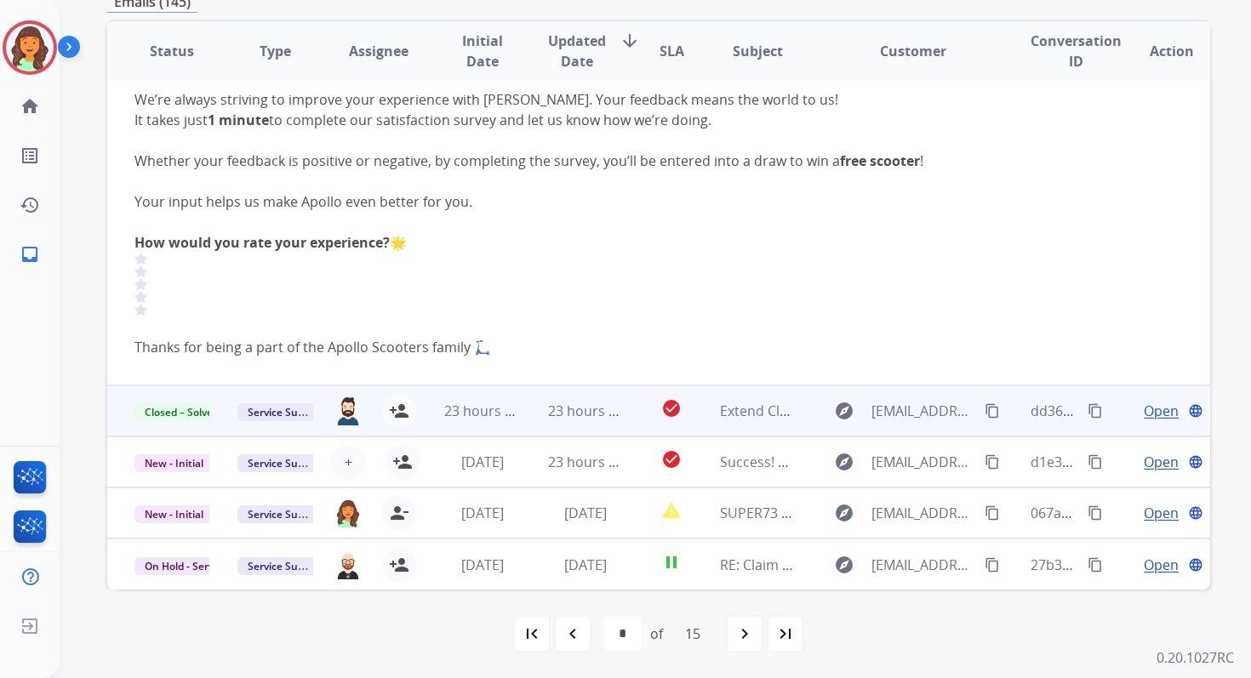
scroll to position [131, 0]
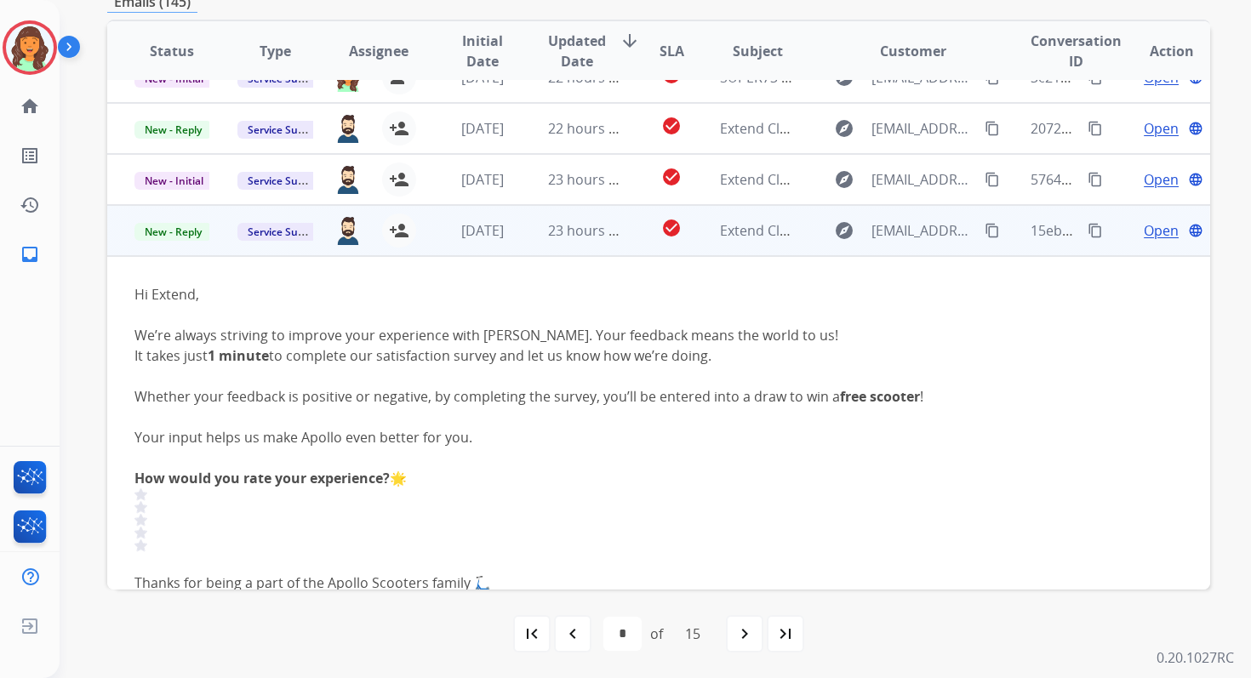
click at [1144, 228] on span "Open" at bounding box center [1161, 230] width 35 height 20
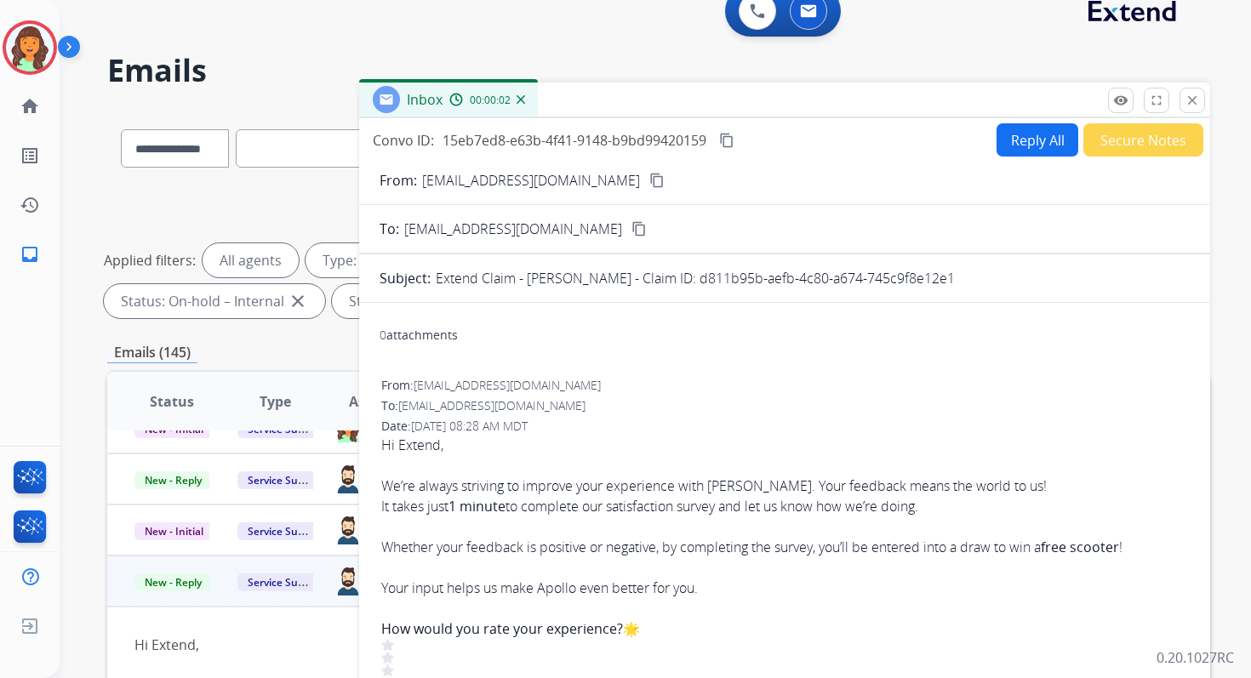
scroll to position [0, 0]
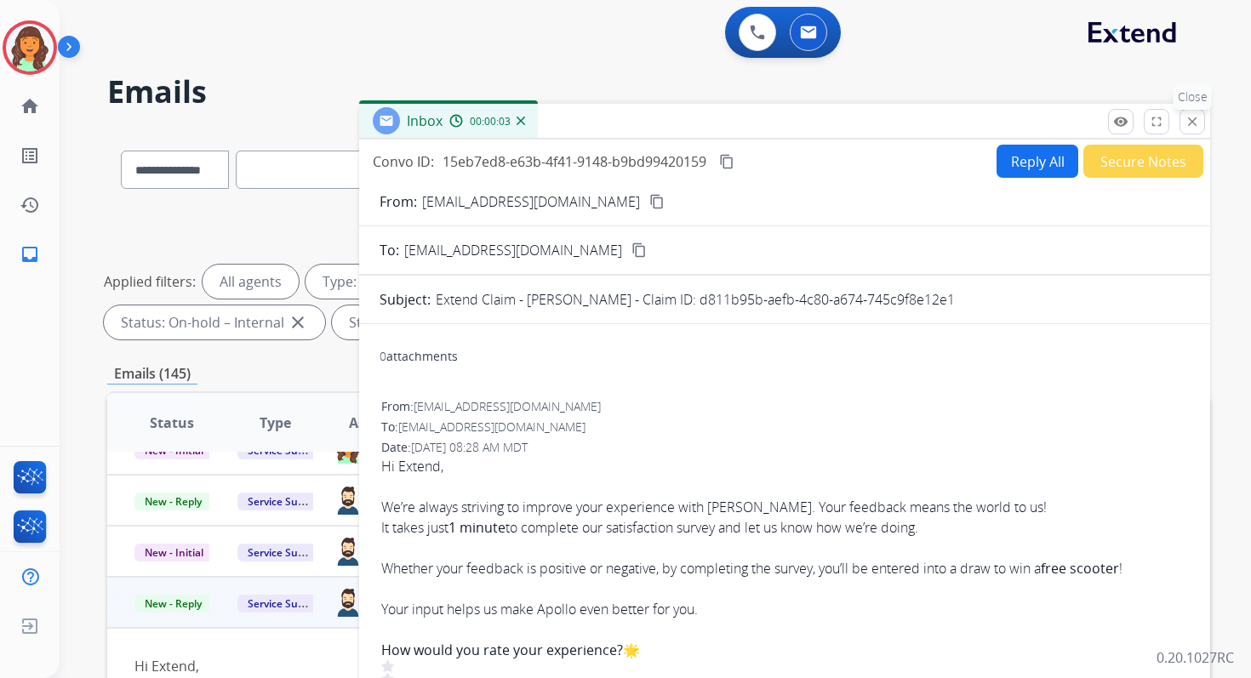
click at [1192, 117] on mat-icon "close" at bounding box center [1192, 121] width 15 height 15
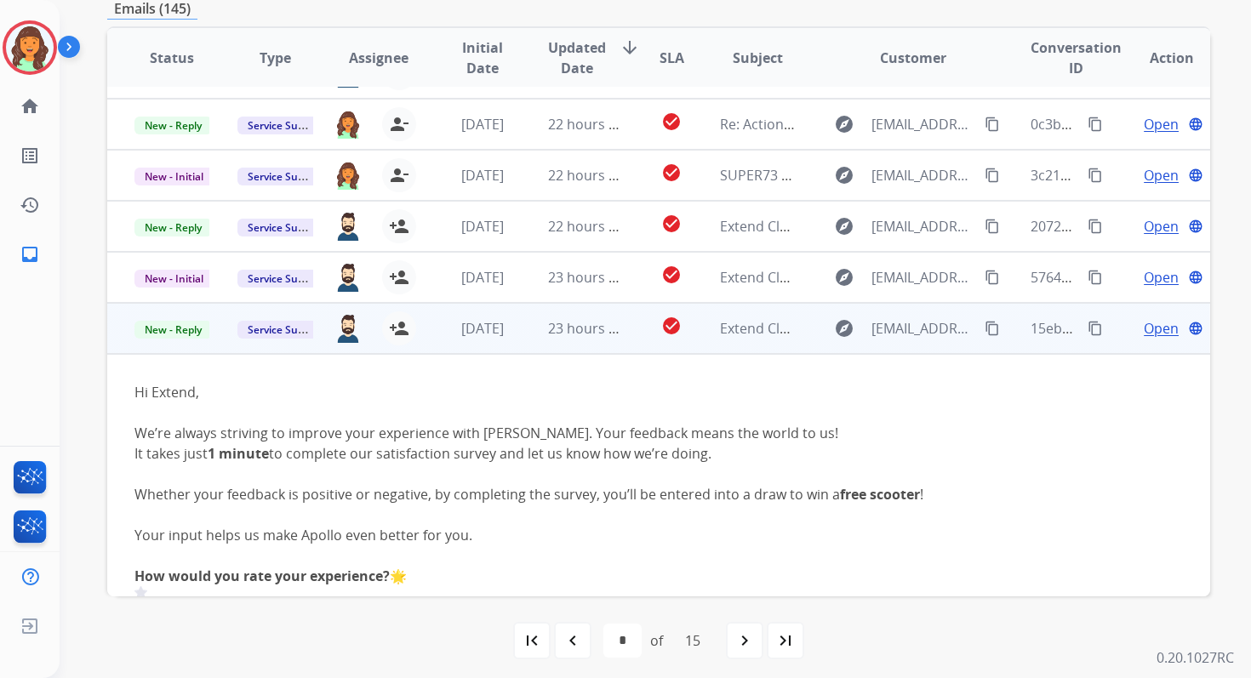
scroll to position [33, 0]
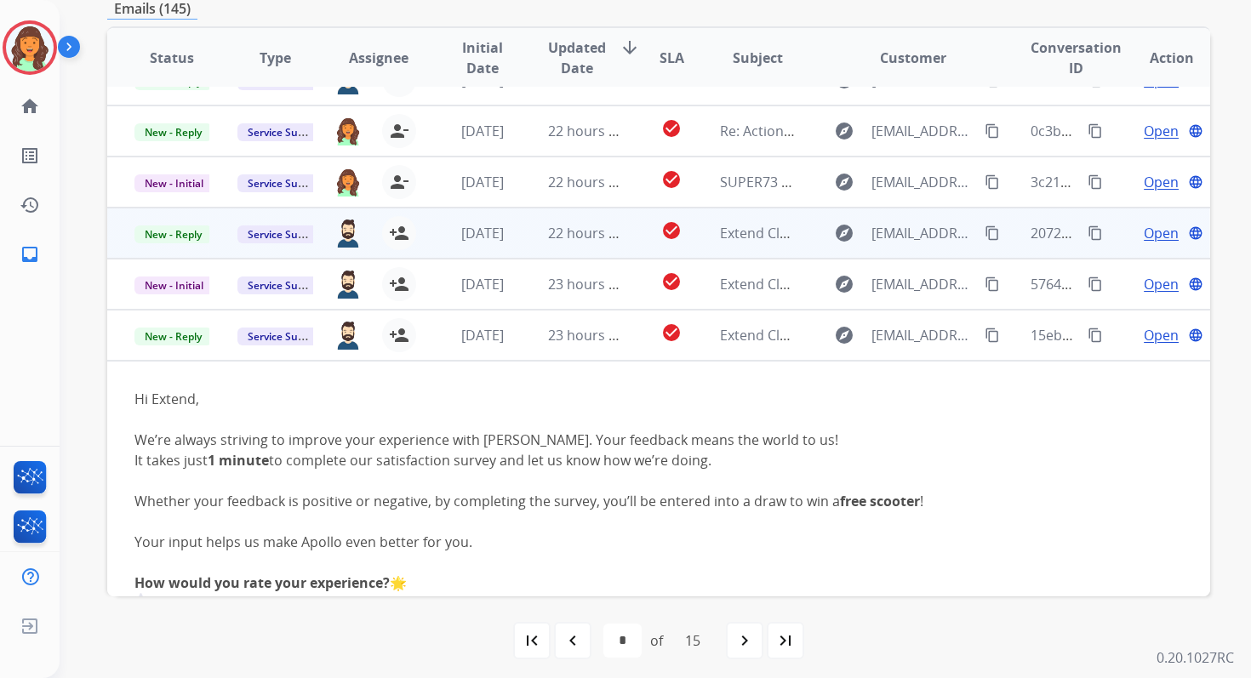
click at [563, 242] on div "22 hours ago" at bounding box center [585, 233] width 75 height 20
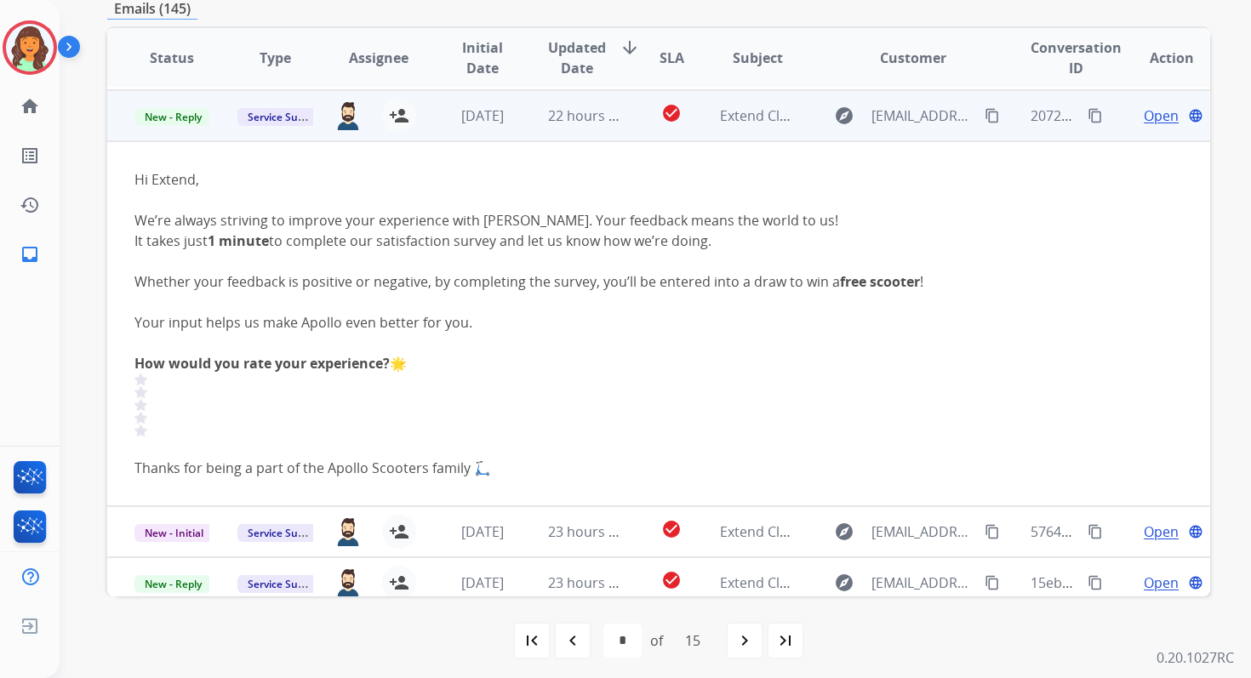
scroll to position [153, 0]
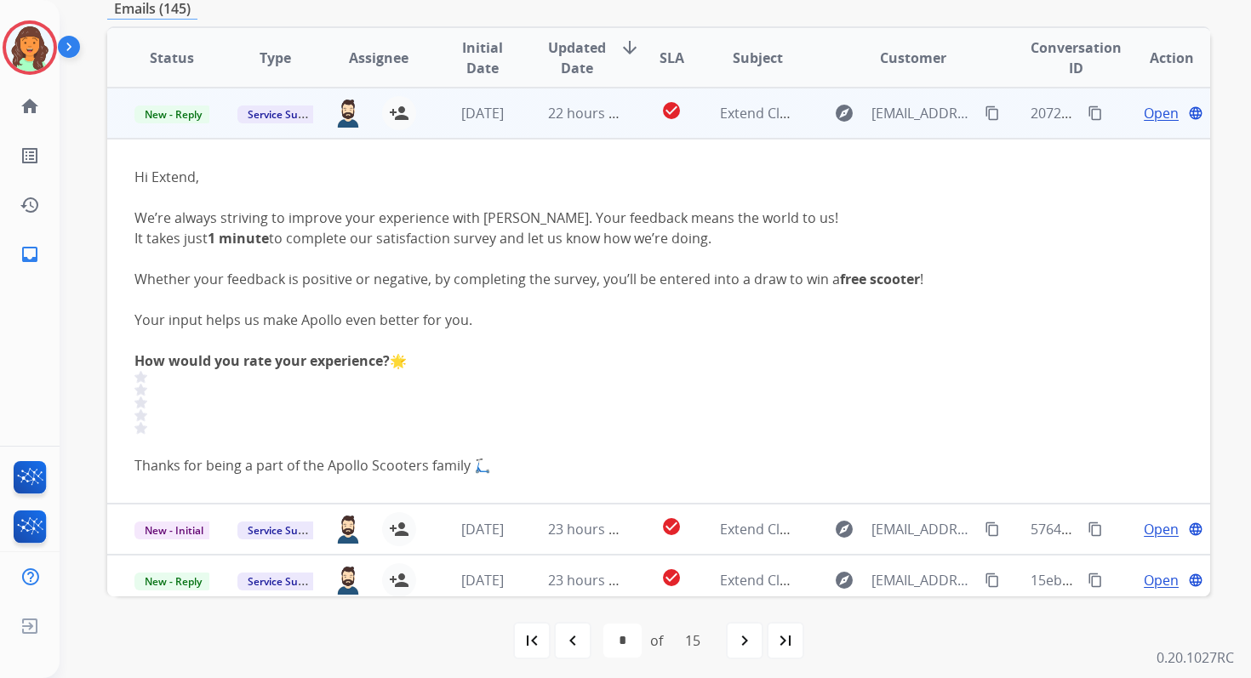
click at [1146, 114] on span "Open" at bounding box center [1161, 113] width 35 height 20
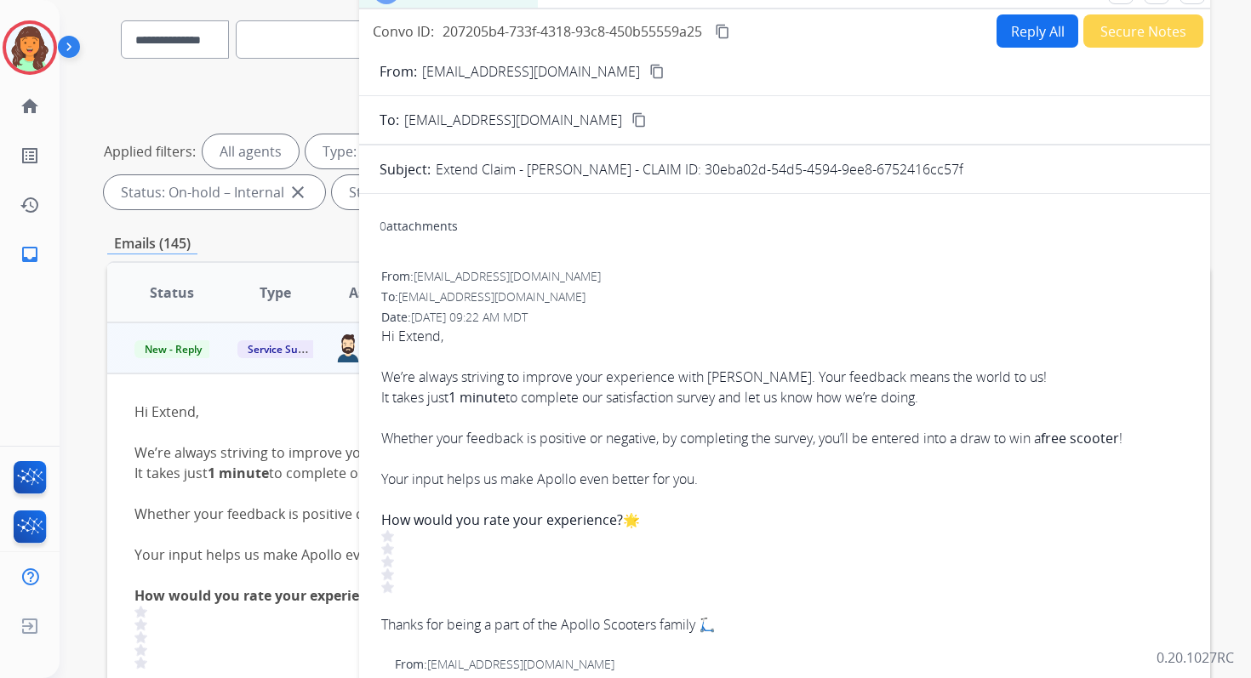
scroll to position [24, 0]
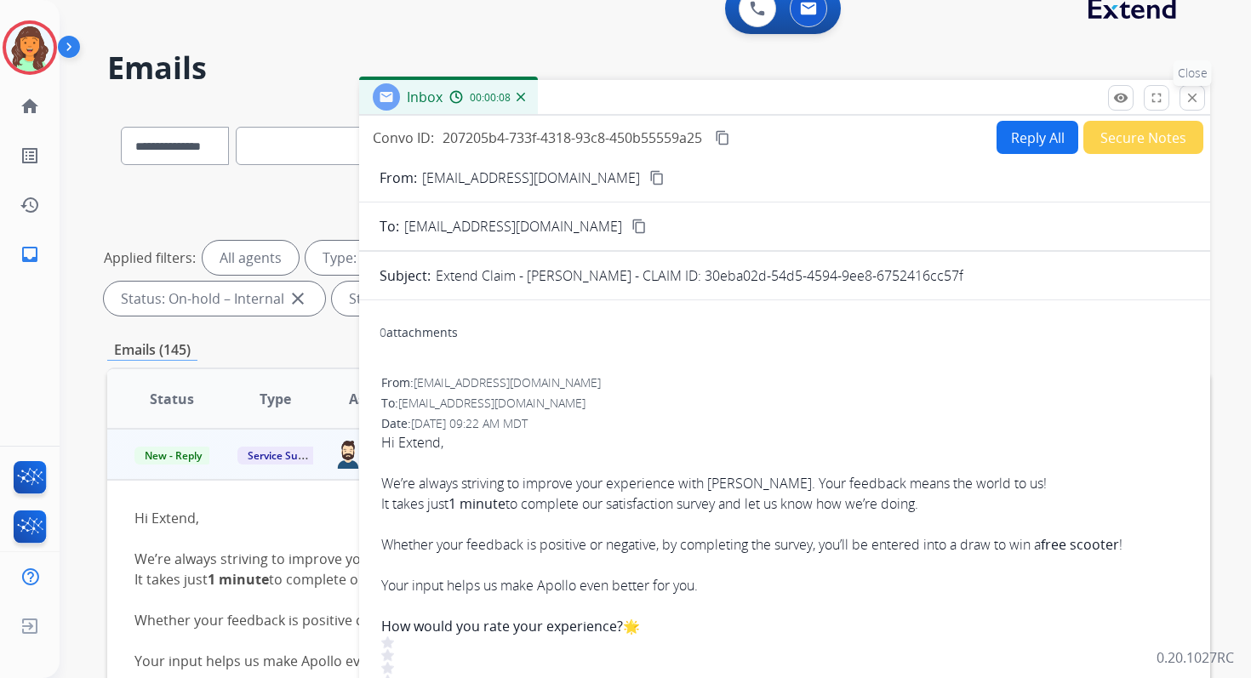
click at [1199, 97] on mat-icon "close" at bounding box center [1192, 97] width 15 height 15
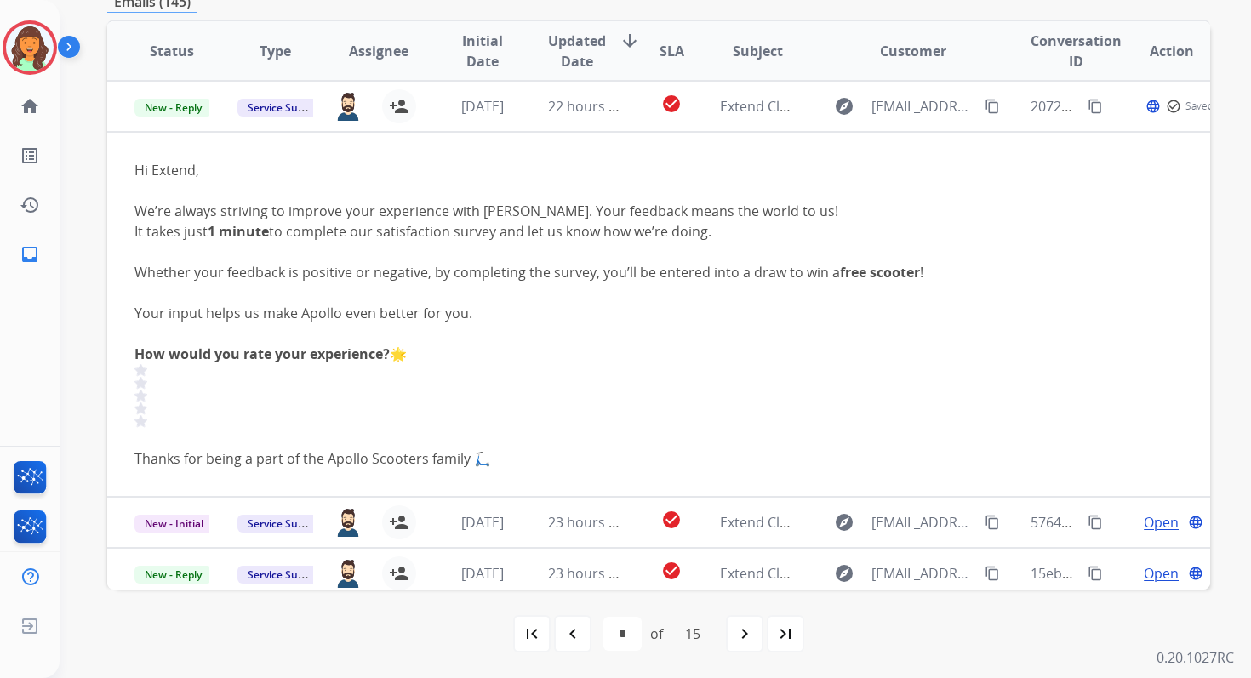
scroll to position [0, 0]
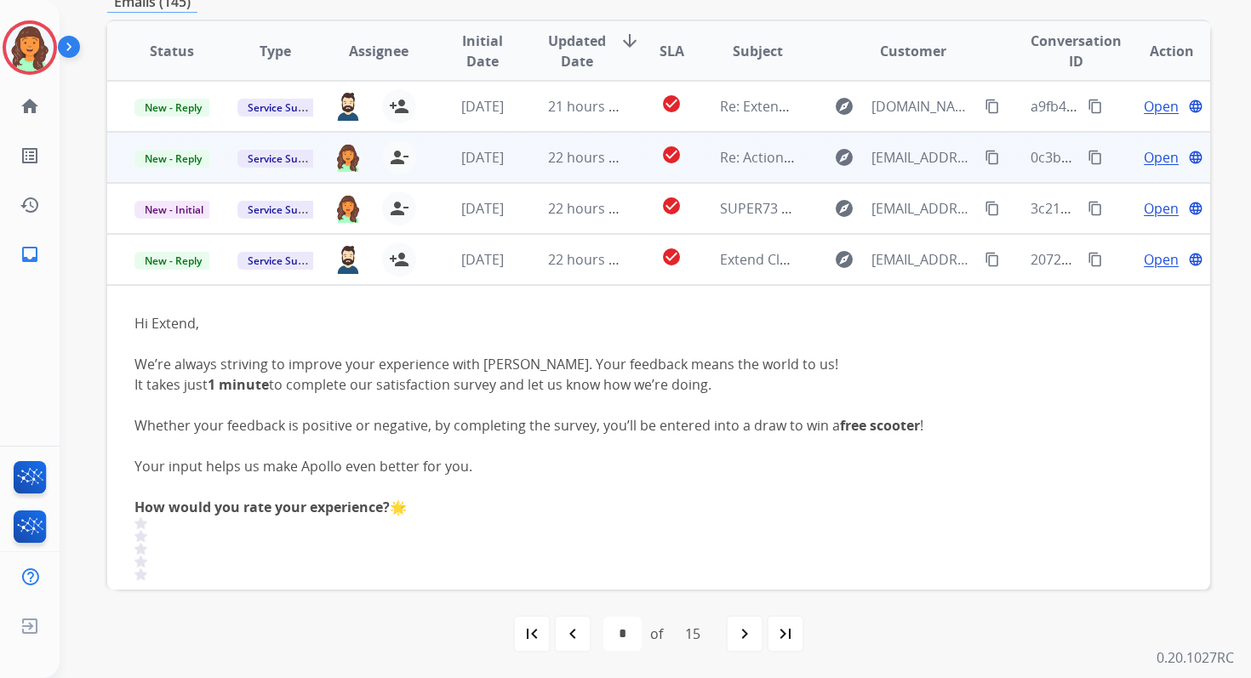
click at [525, 160] on td "22 hours ago" at bounding box center [572, 157] width 103 height 51
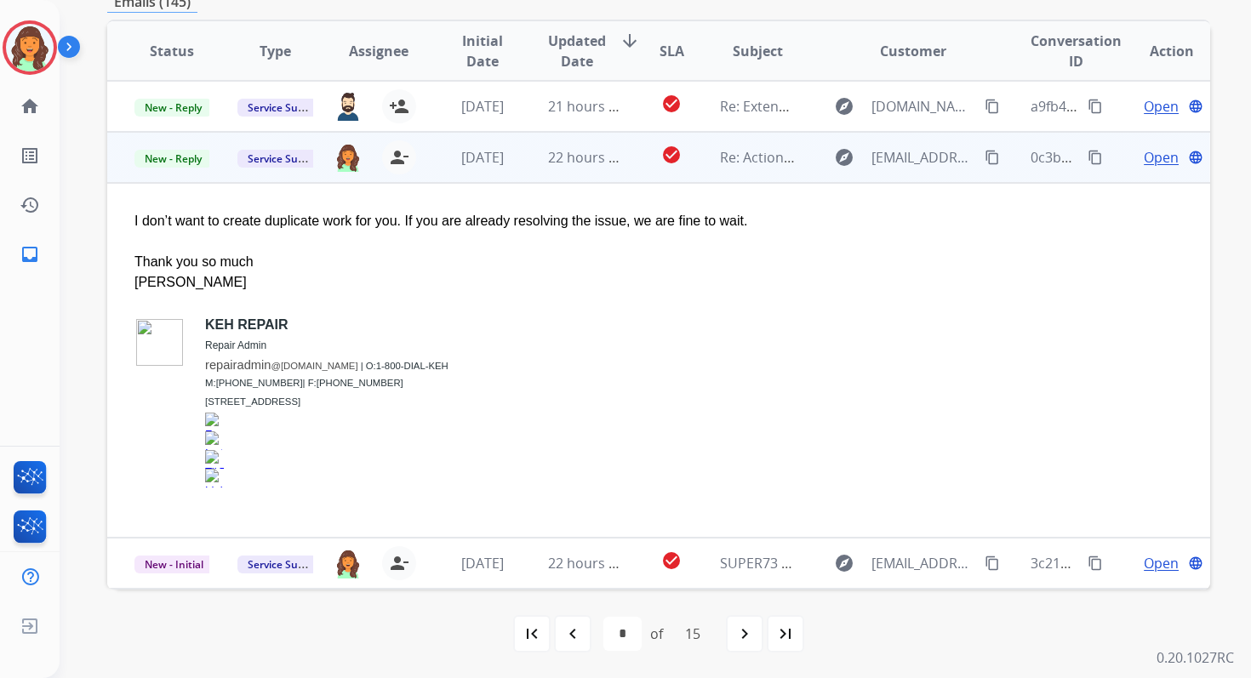
scroll to position [51, 0]
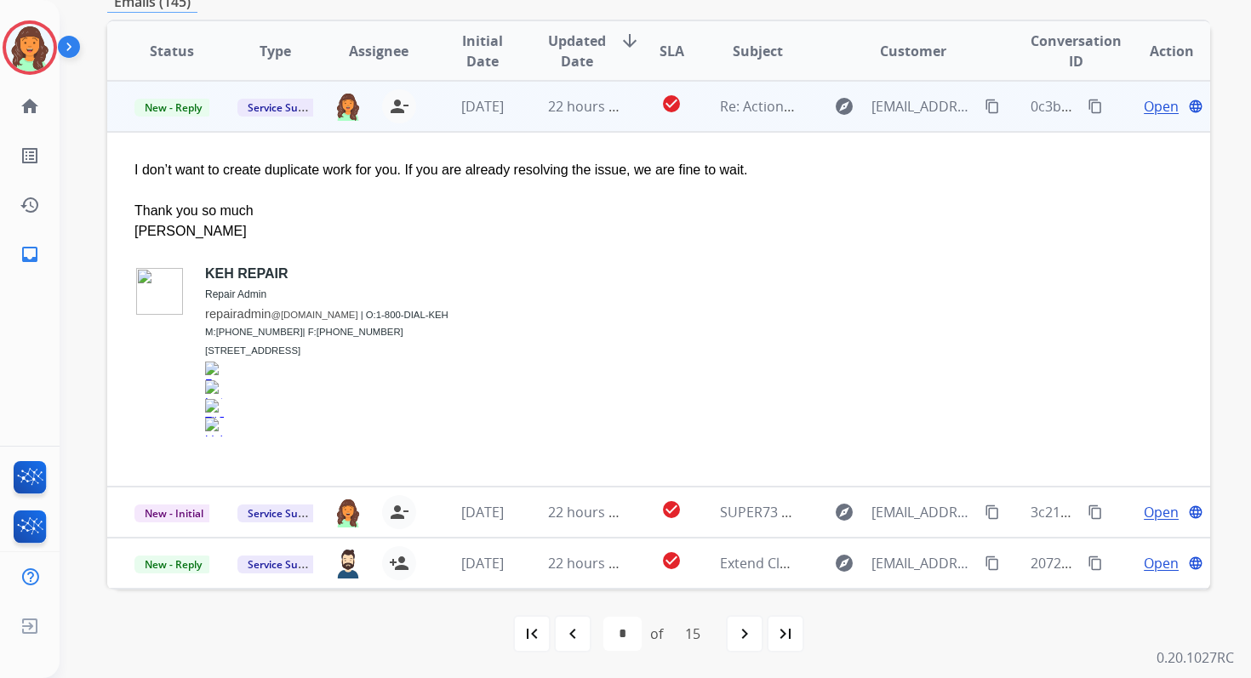
click at [1144, 106] on span "Open" at bounding box center [1161, 106] width 35 height 20
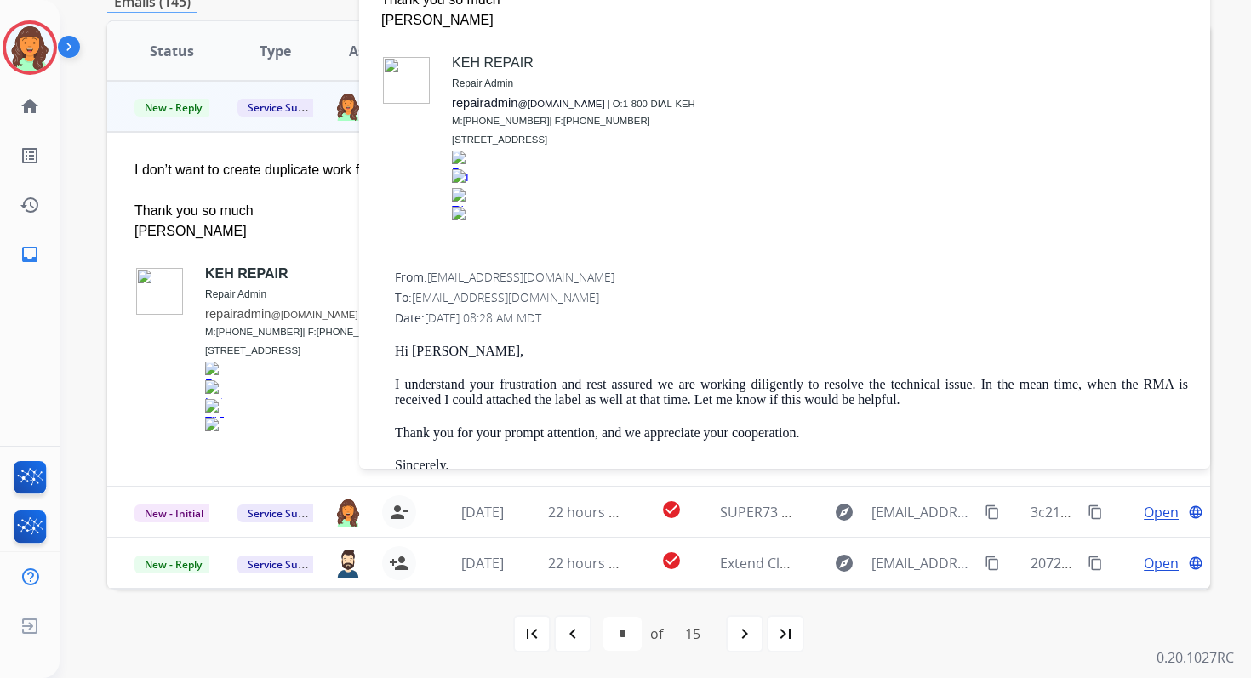
scroll to position [337, 0]
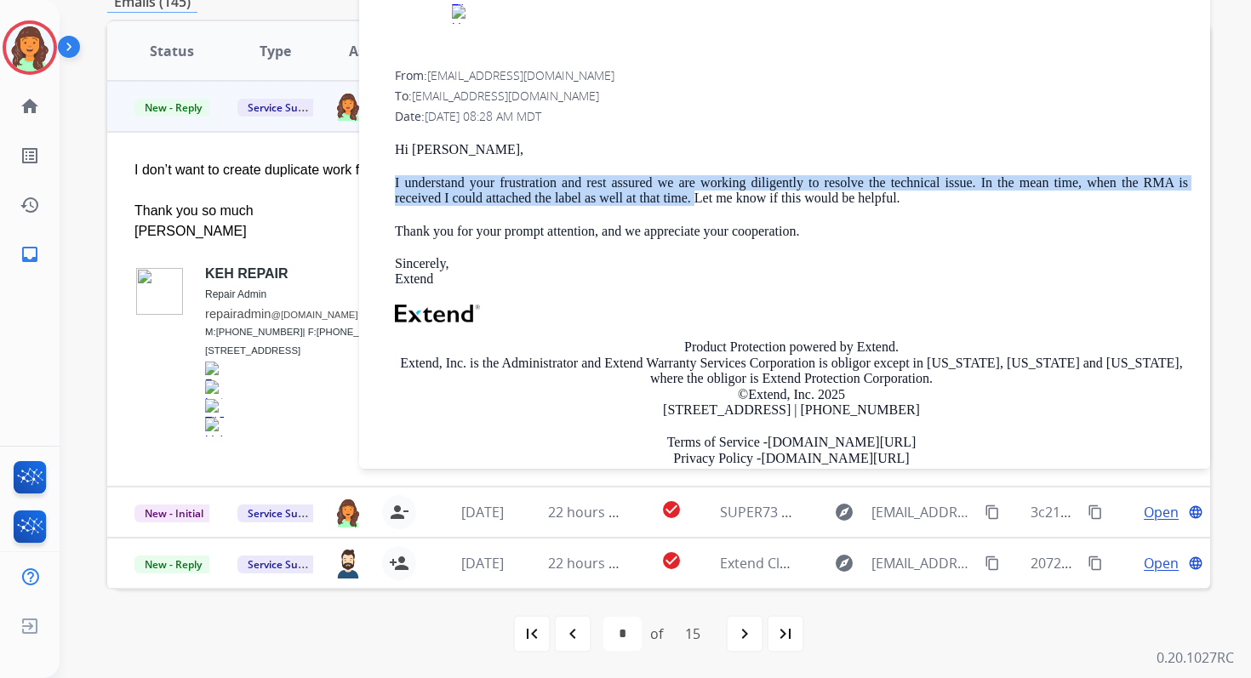
drag, startPoint x: 392, startPoint y: 184, endPoint x: 693, endPoint y: 202, distance: 301.0
click at [693, 202] on div "From: [EMAIL_ADDRESS][DOMAIN_NAME] To: [EMAIL_ADDRESS][DOMAIN_NAME] Date: [DATE…" at bounding box center [785, 287] width 810 height 443
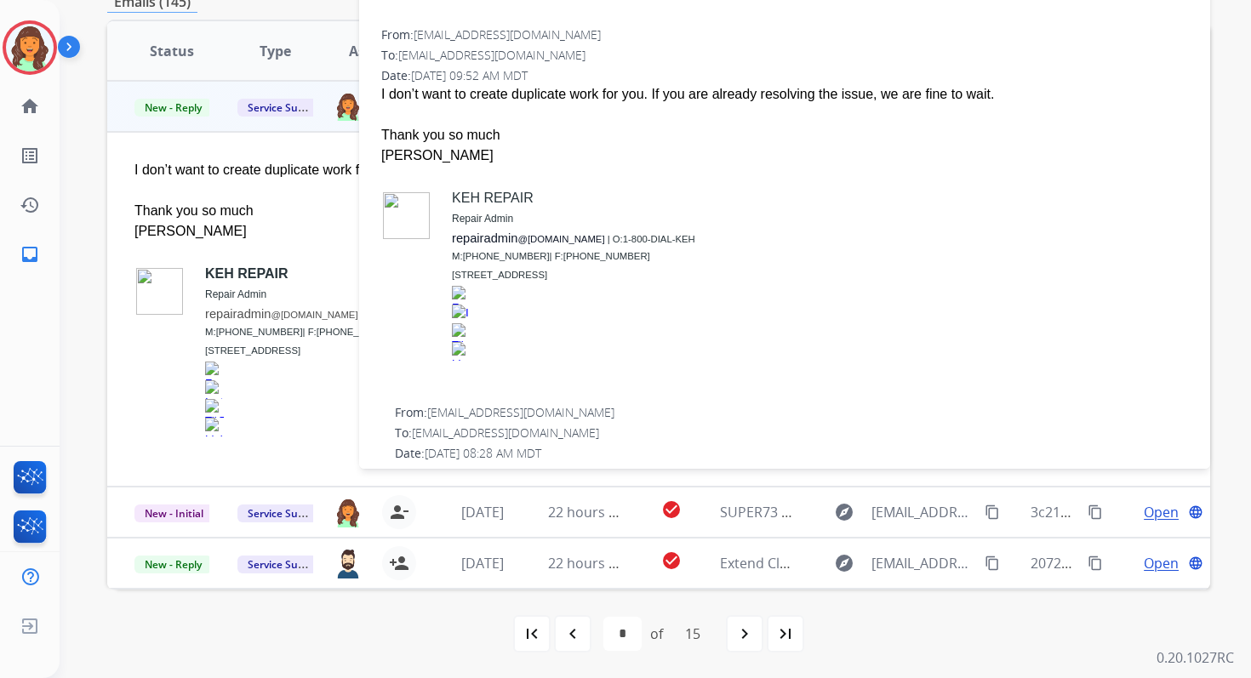
scroll to position [0, 0]
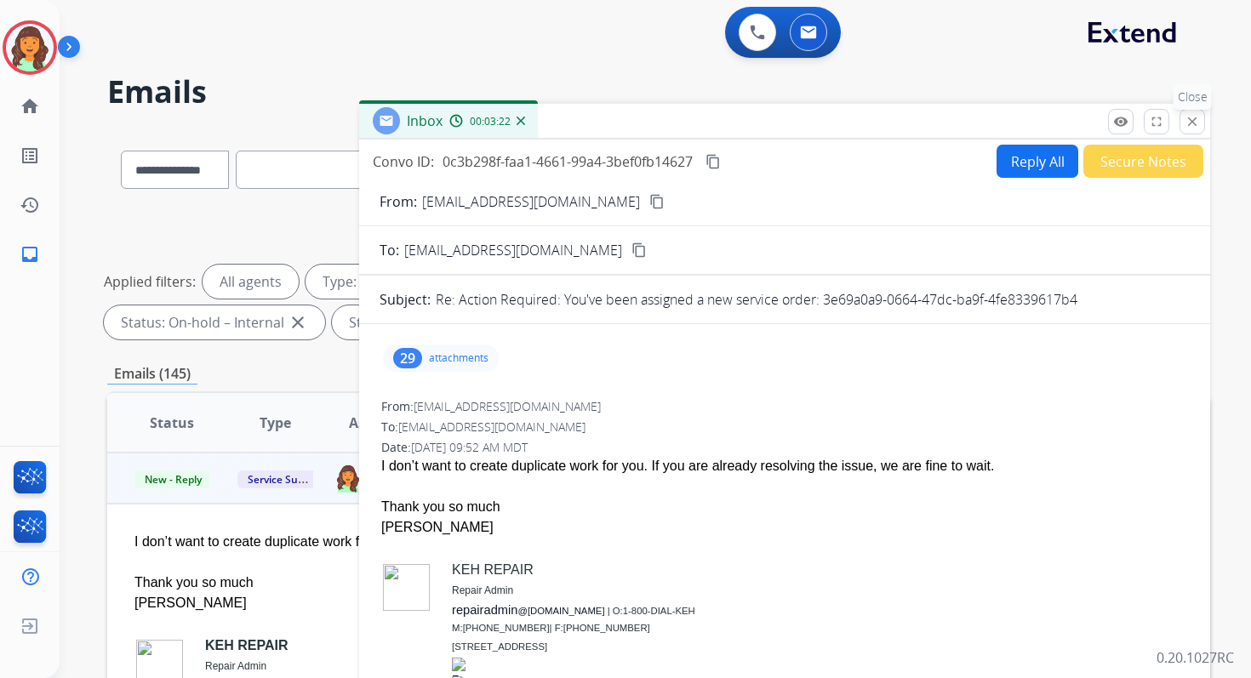
click at [1187, 129] on button "close Close" at bounding box center [1193, 122] width 26 height 26
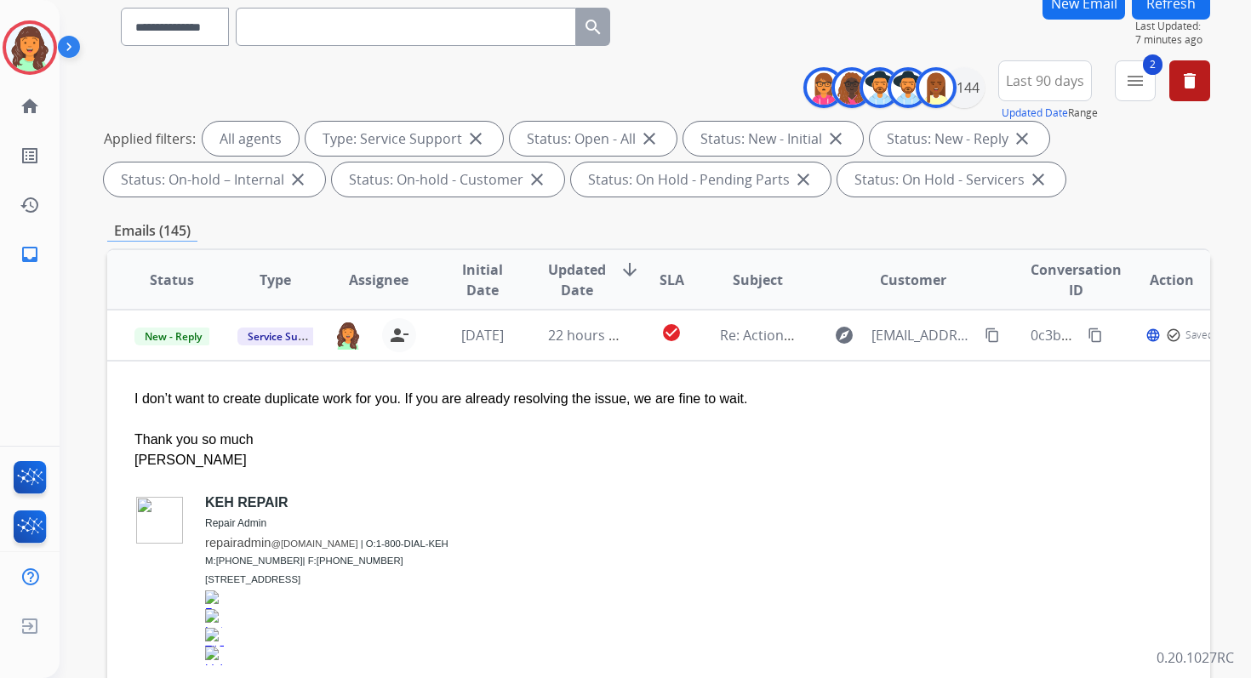
scroll to position [372, 0]
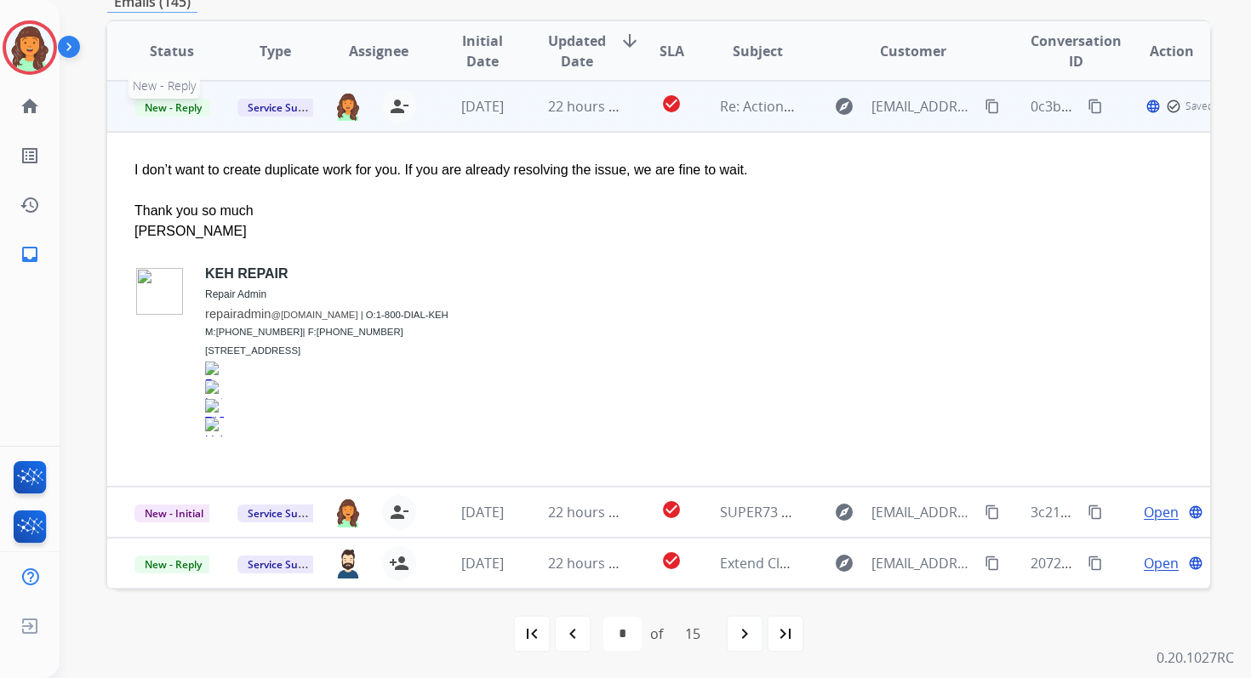
click at [173, 106] on span "New - Reply" at bounding box center [172, 108] width 77 height 18
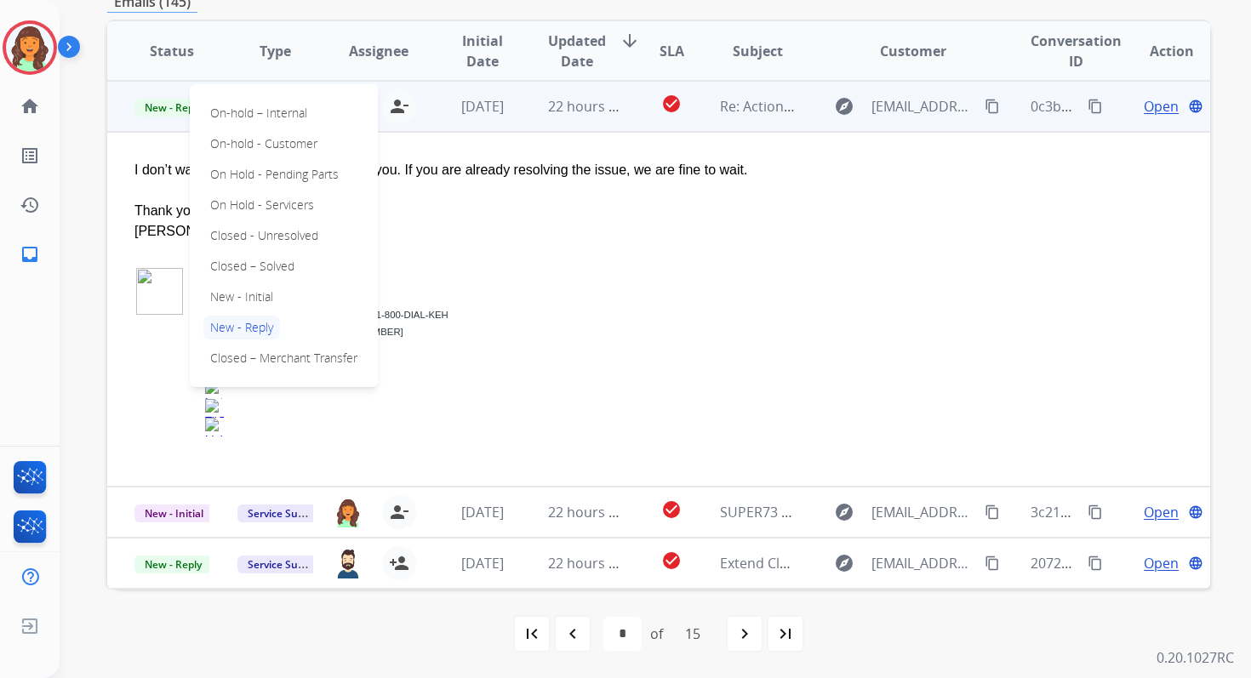
click at [502, 9] on div "Emails (145)" at bounding box center [658, 1] width 1103 height 21
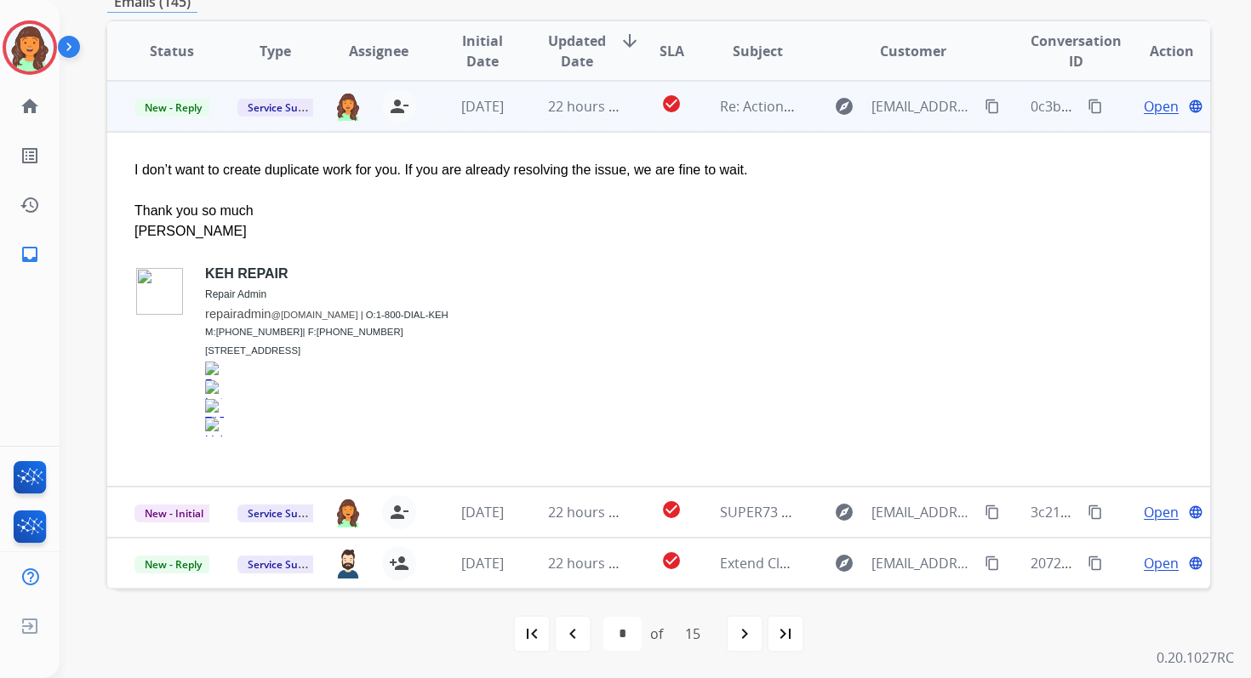
scroll to position [0, 0]
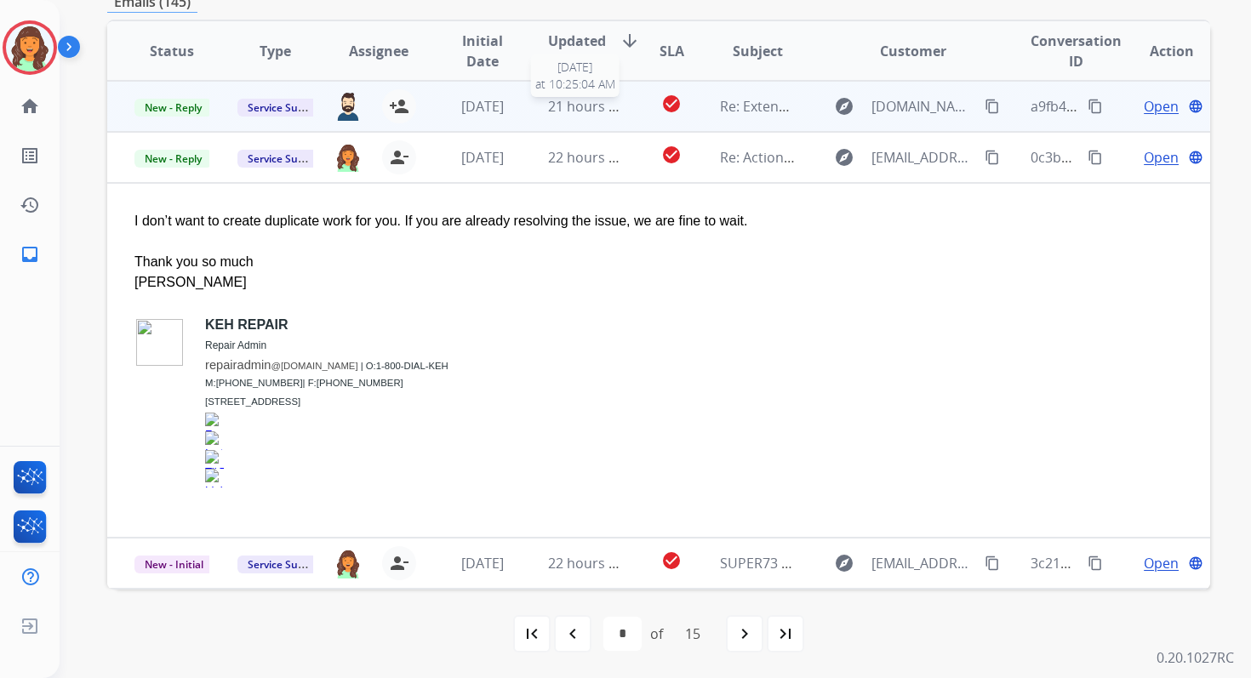
click at [584, 103] on span "21 hours ago" at bounding box center [590, 106] width 84 height 19
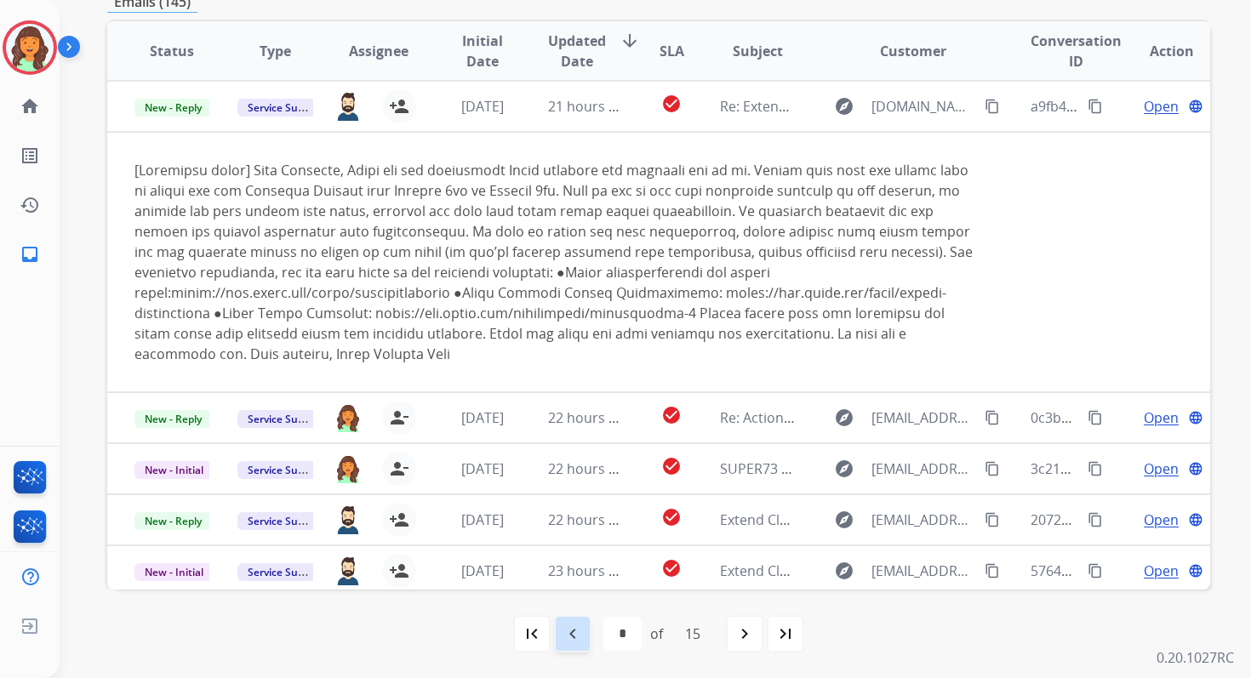
click at [563, 634] on mat-icon "navigate_before" at bounding box center [573, 634] width 20 height 20
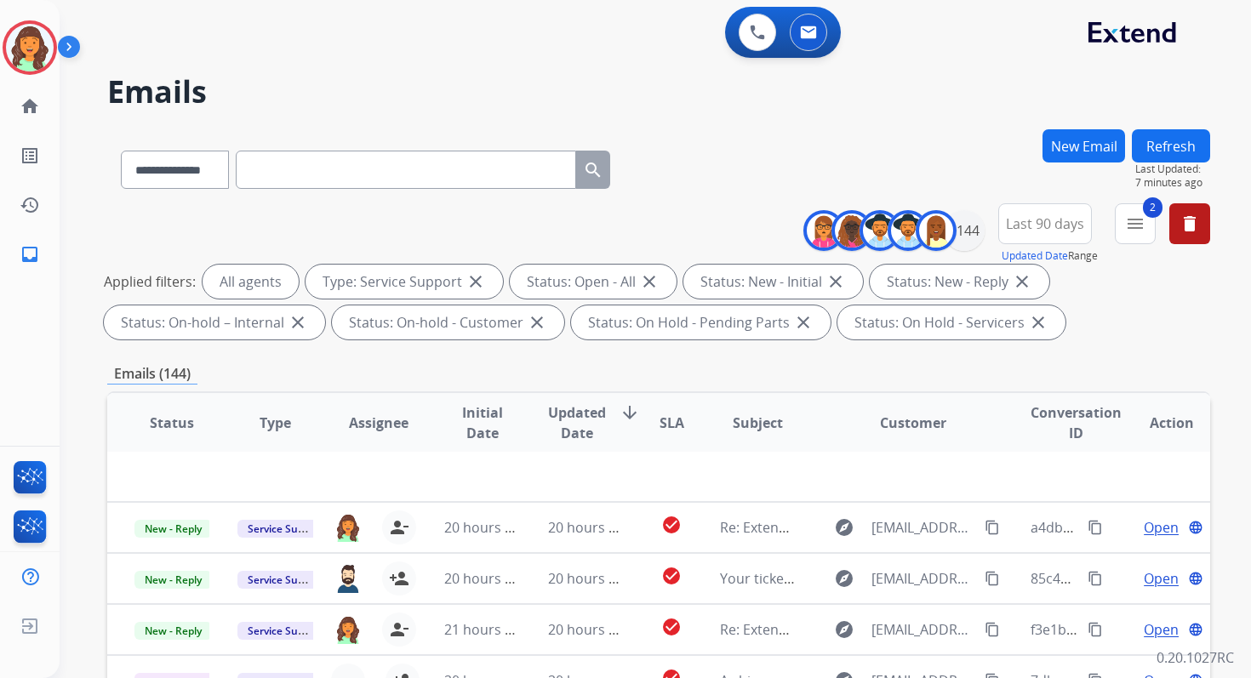
scroll to position [372, 0]
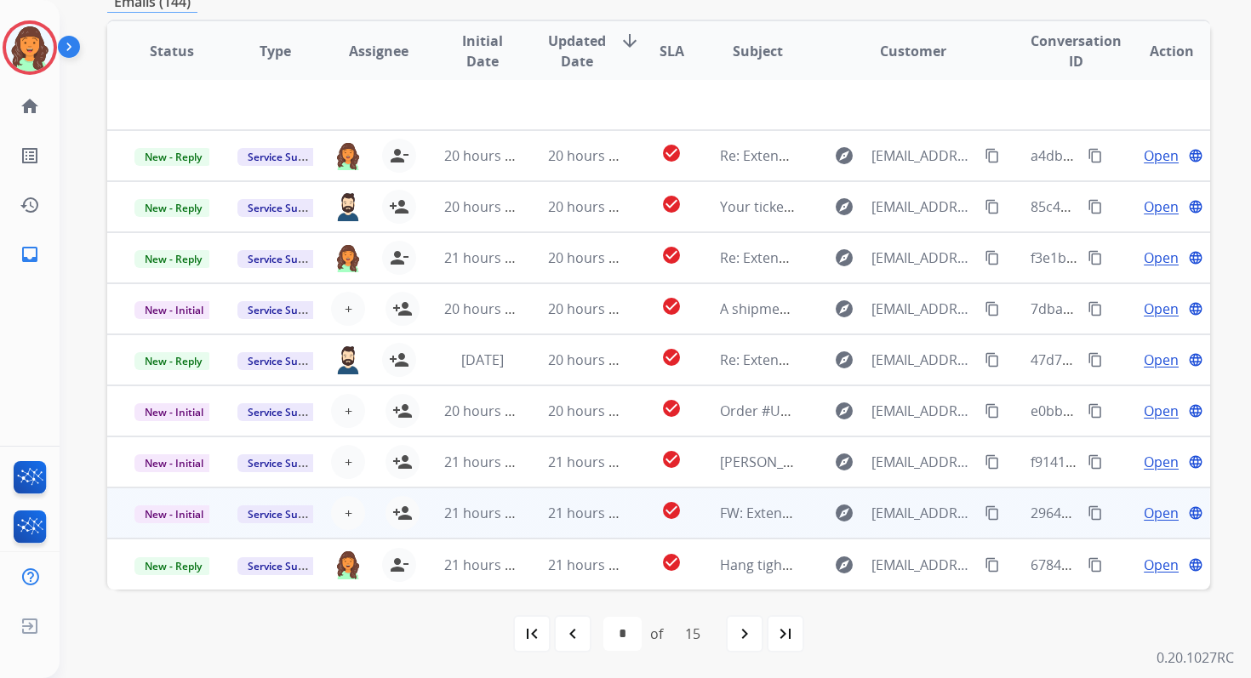
click at [544, 501] on td "21 hours ago" at bounding box center [572, 513] width 103 height 51
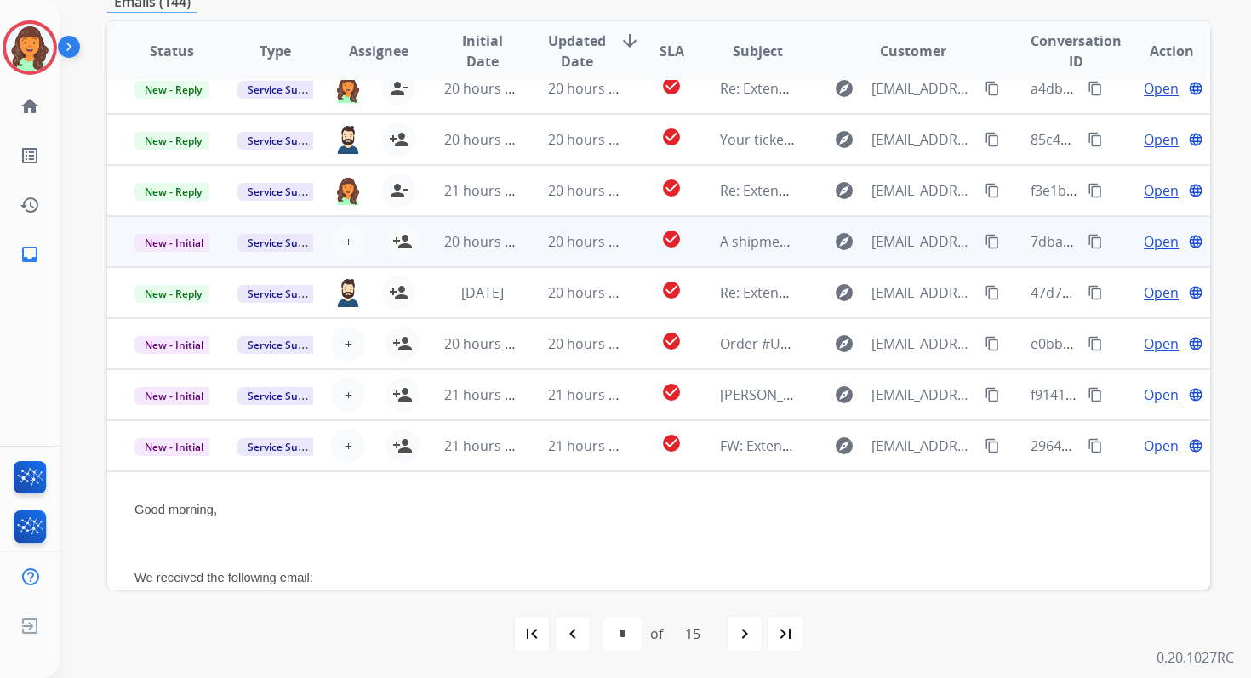
scroll to position [0, 0]
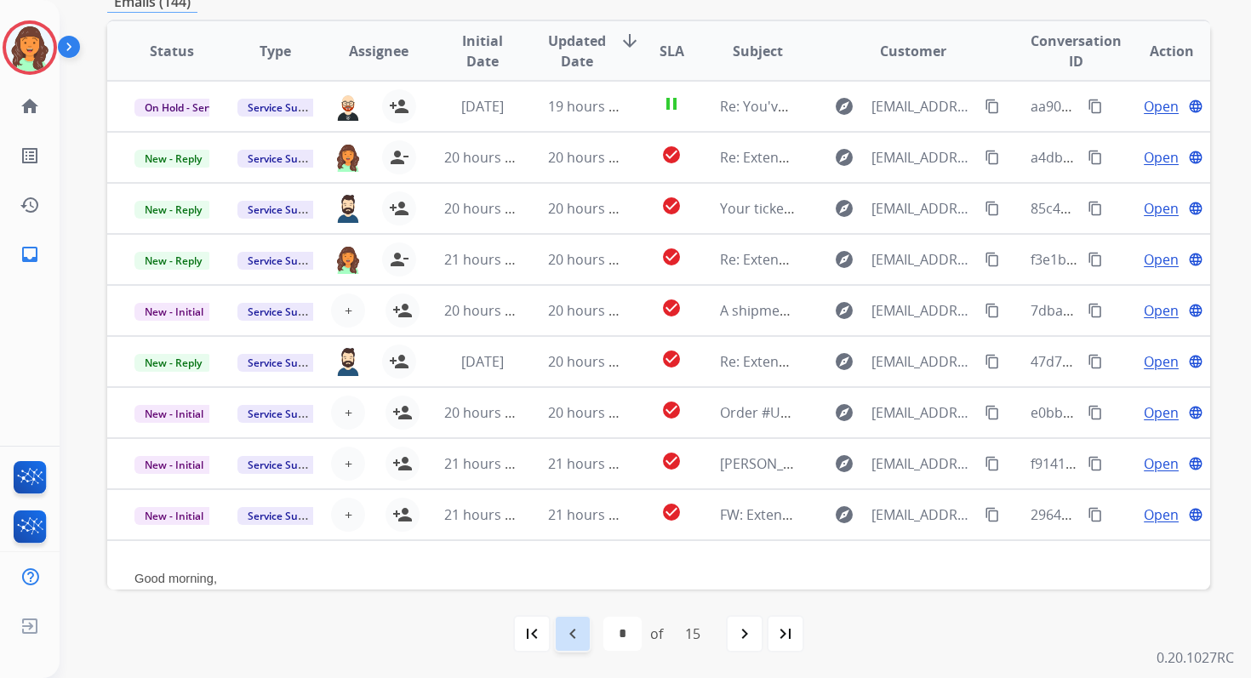
click at [573, 640] on mat-icon "navigate_before" at bounding box center [573, 634] width 20 height 20
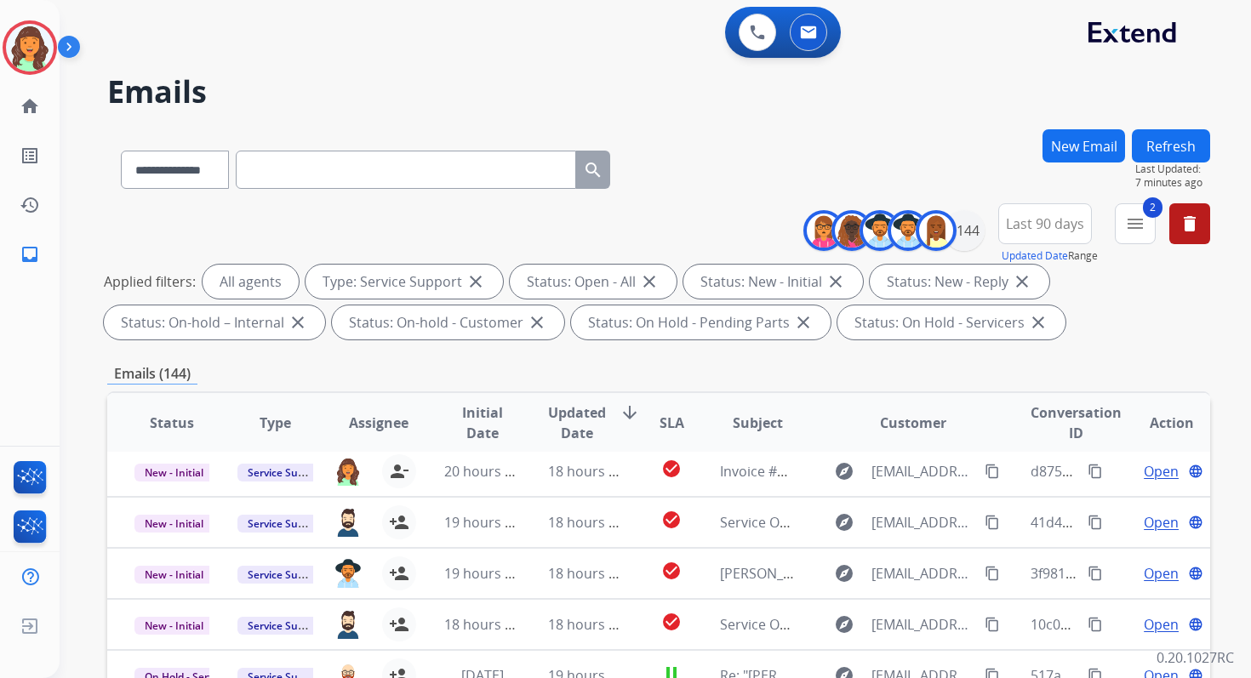
scroll to position [372, 0]
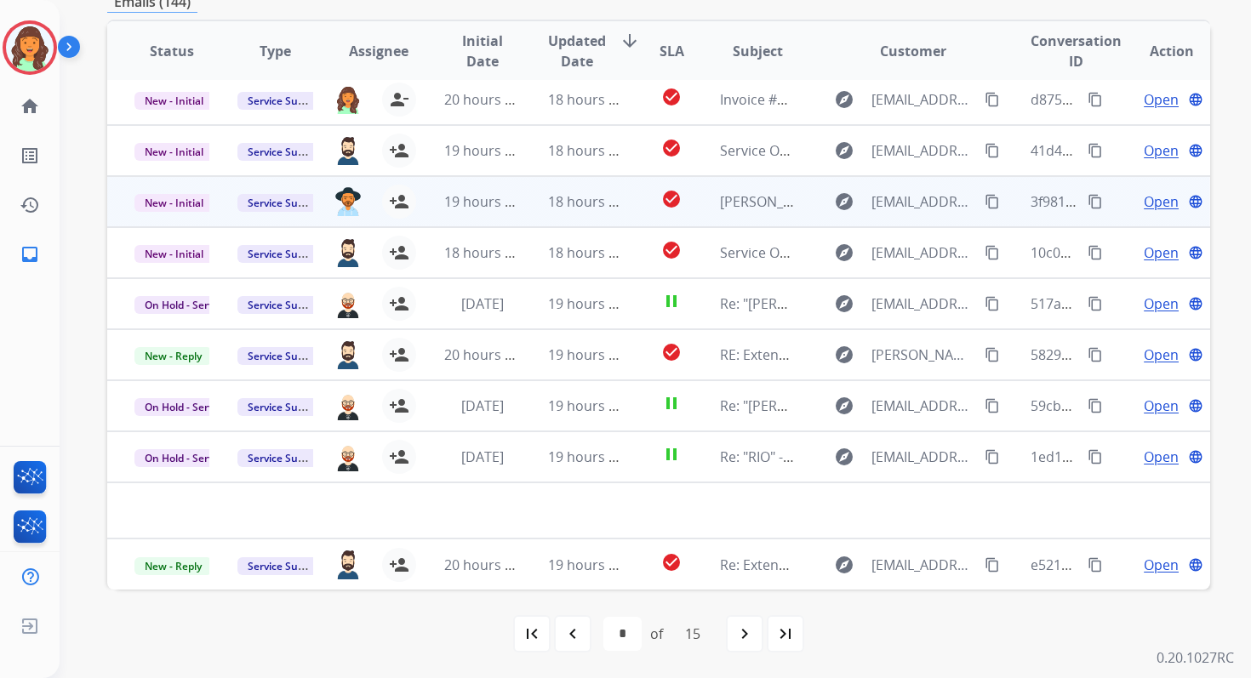
click at [535, 202] on td "18 hours ago" at bounding box center [572, 201] width 103 height 51
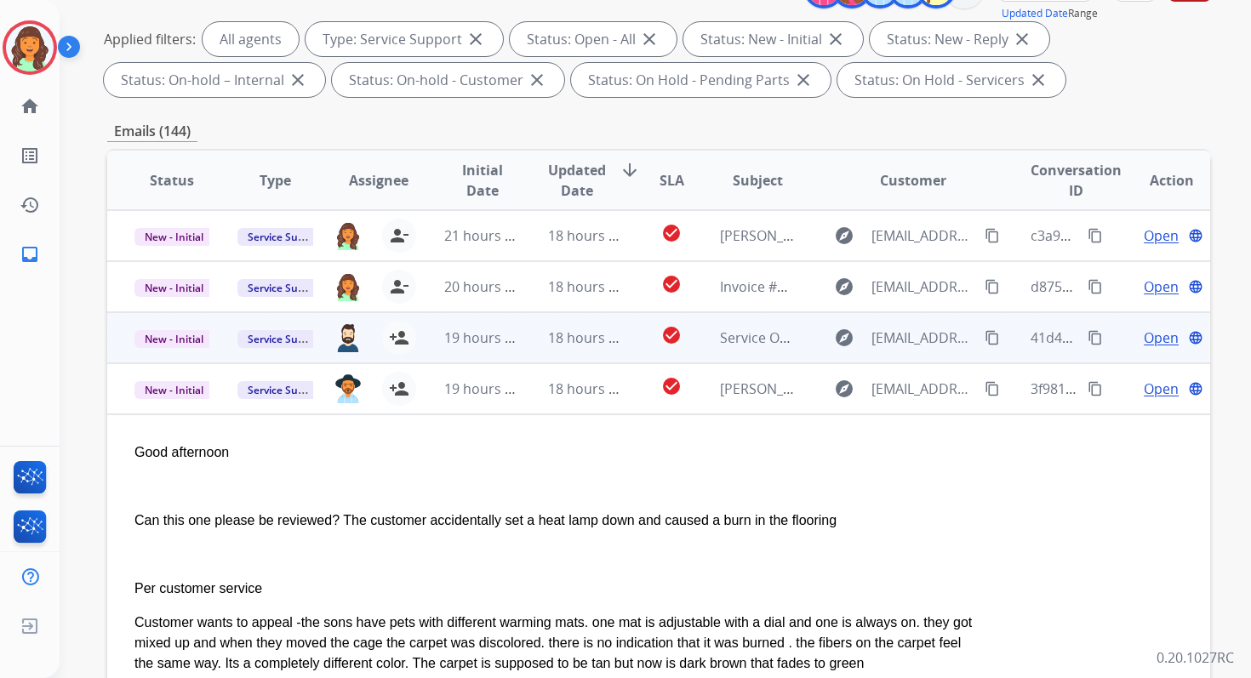
scroll to position [203, 0]
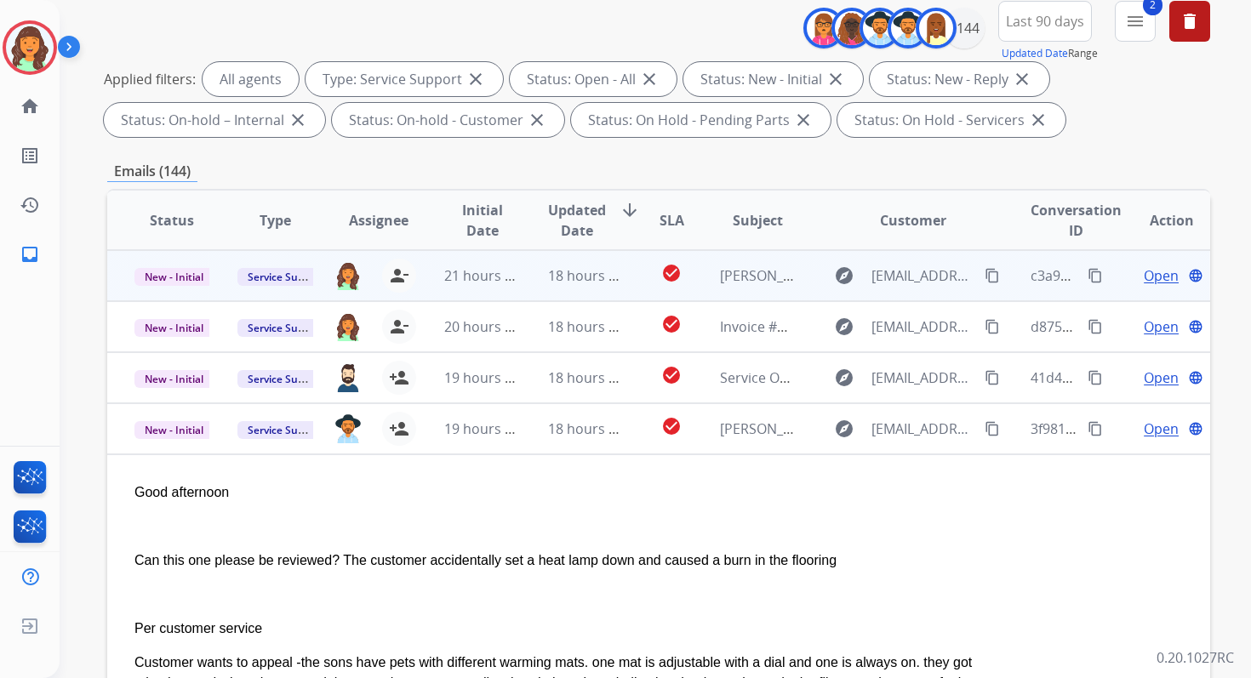
click at [540, 274] on td "18 hours ago" at bounding box center [572, 275] width 103 height 51
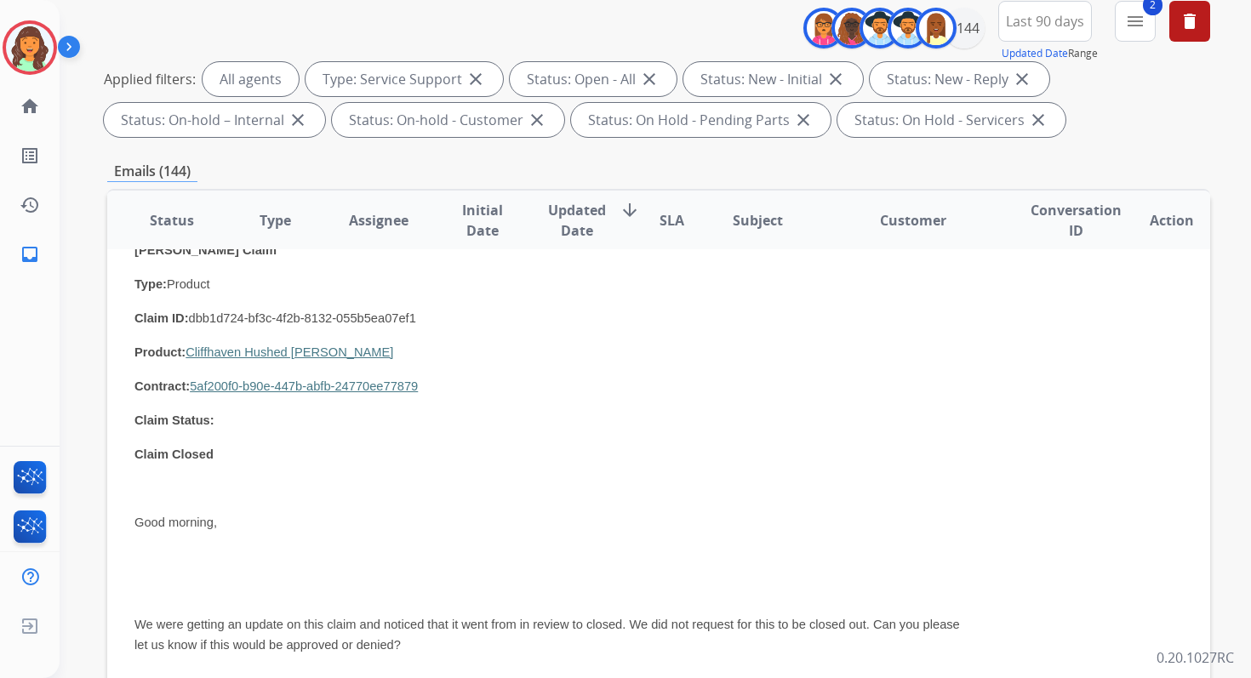
scroll to position [0, 0]
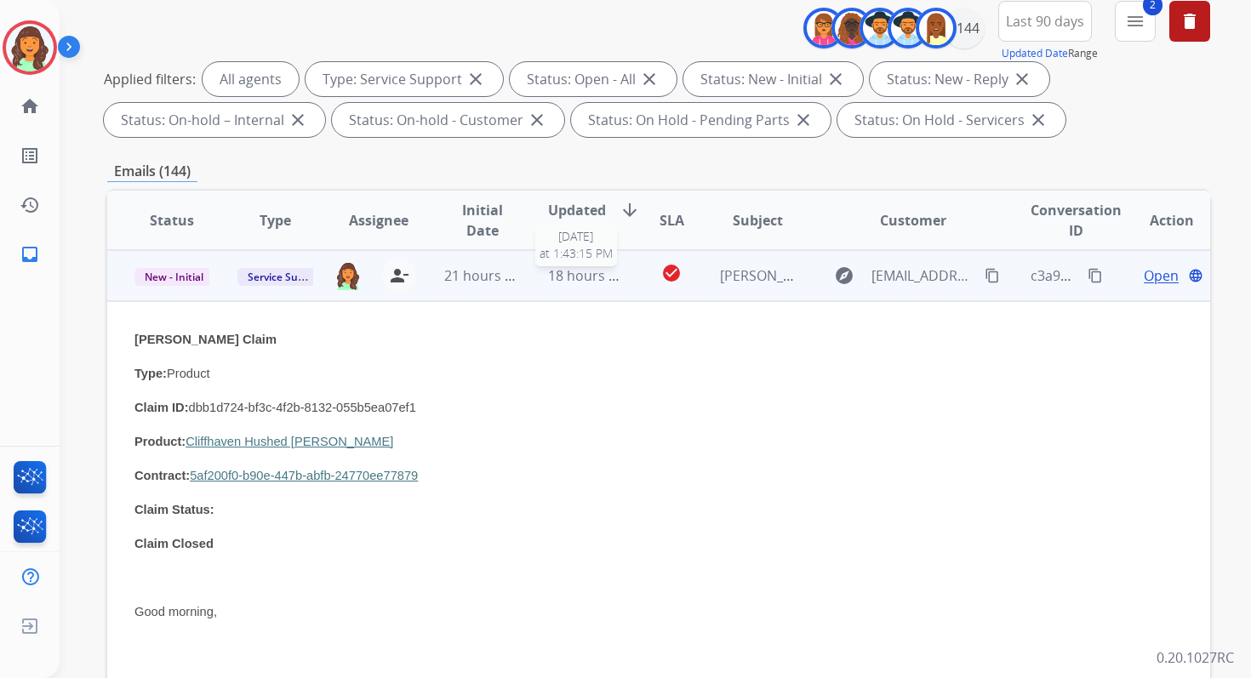
click at [592, 281] on span "18 hours ago" at bounding box center [590, 275] width 84 height 19
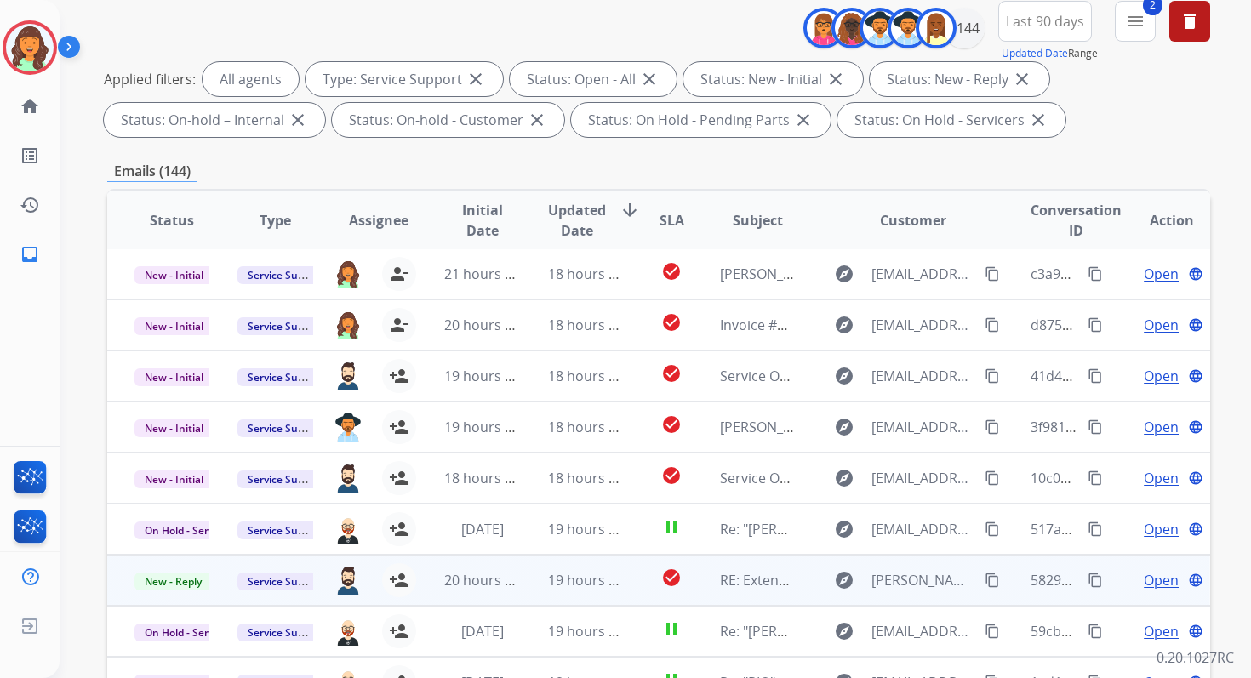
scroll to position [372, 0]
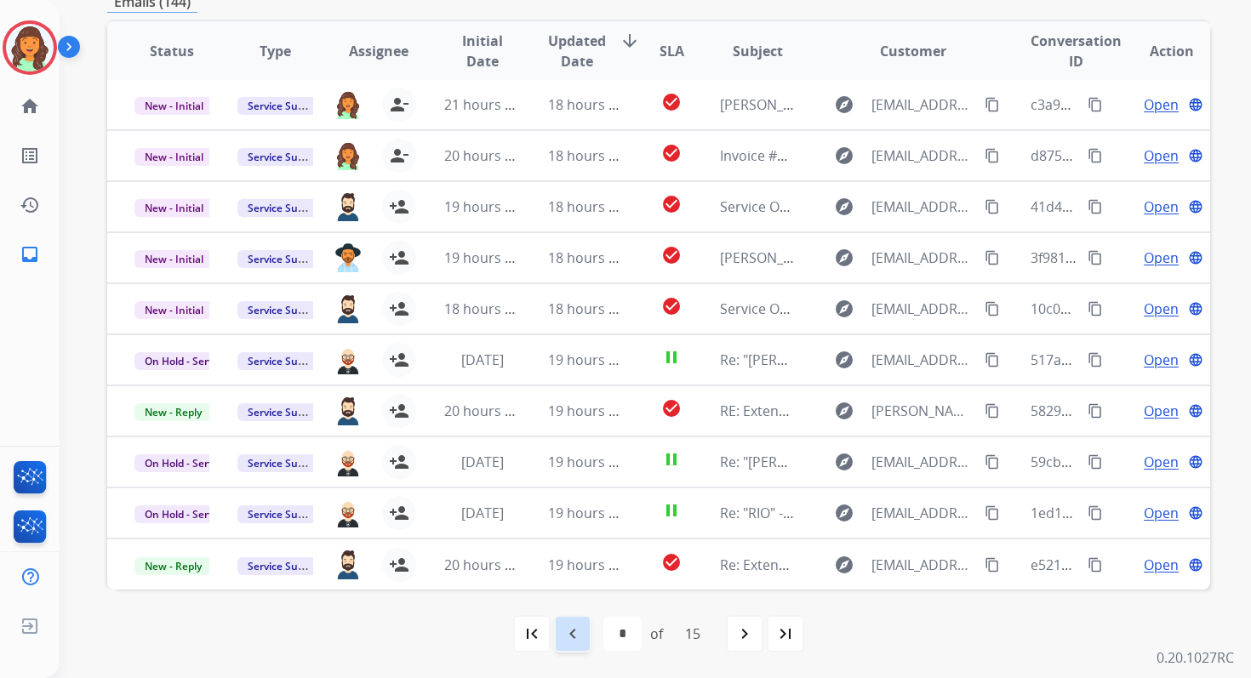
click at [575, 647] on div "navigate_before" at bounding box center [572, 633] width 37 height 37
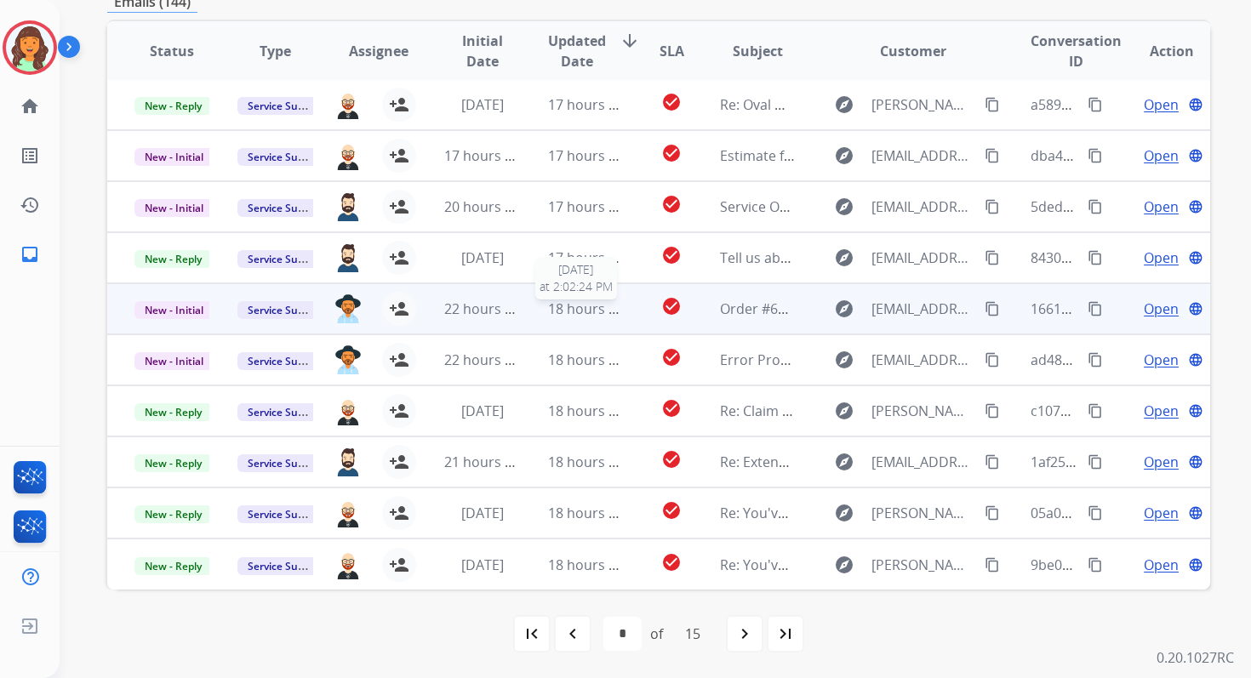
click at [571, 300] on span "18 hours ago" at bounding box center [590, 309] width 84 height 19
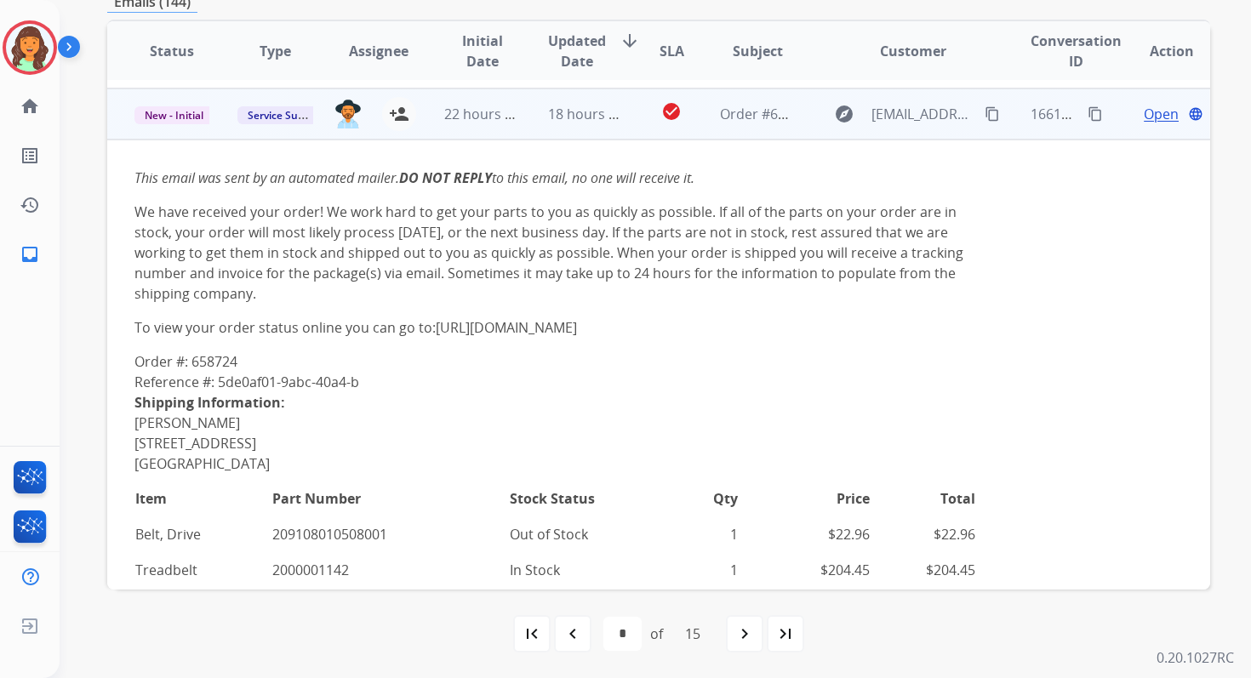
scroll to position [0, 0]
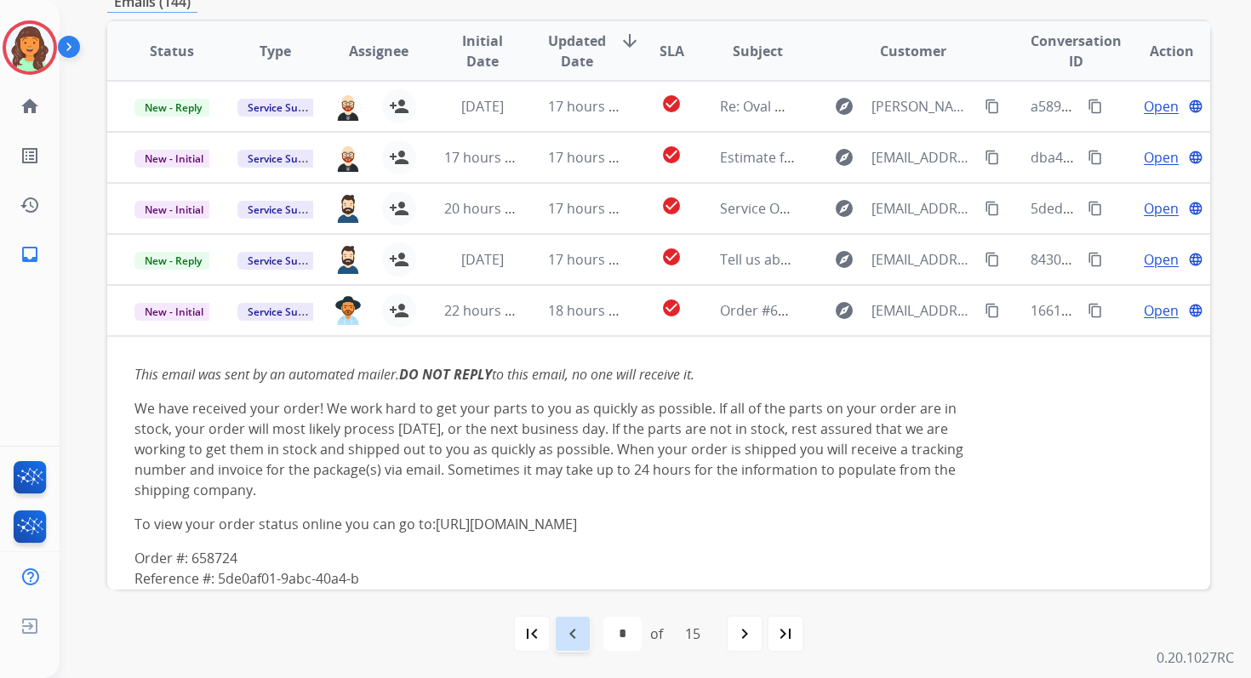
click at [575, 633] on mat-icon "navigate_before" at bounding box center [573, 634] width 20 height 20
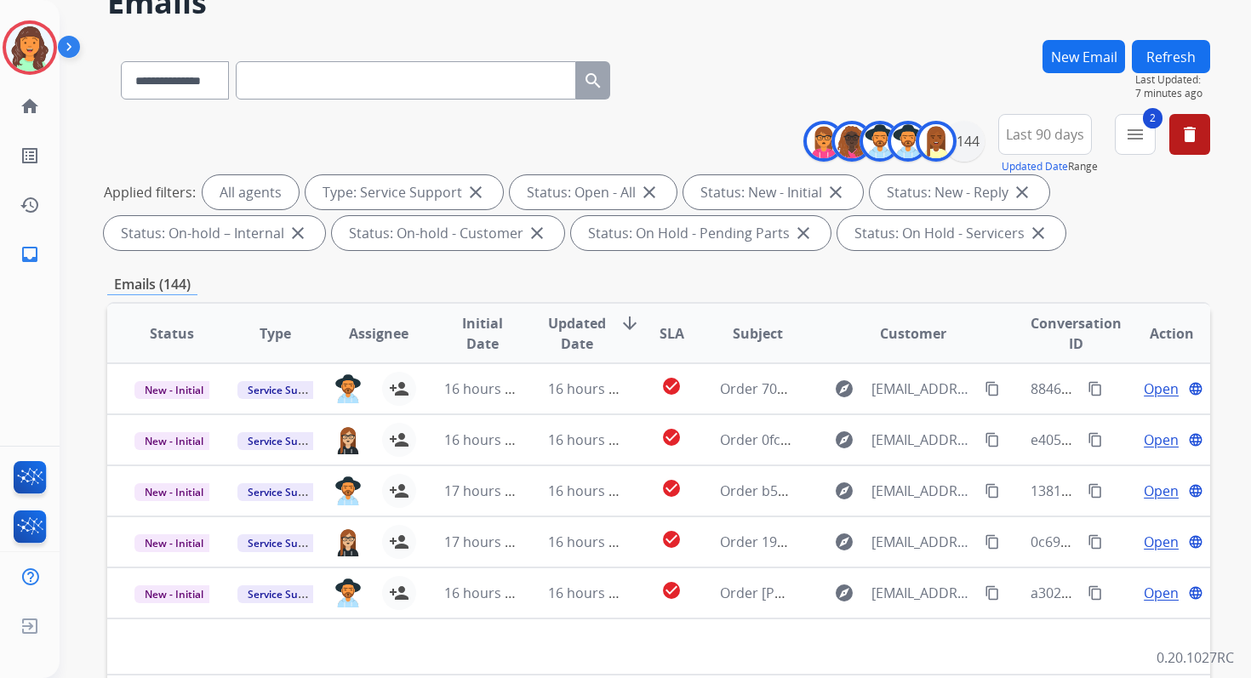
scroll to position [372, 0]
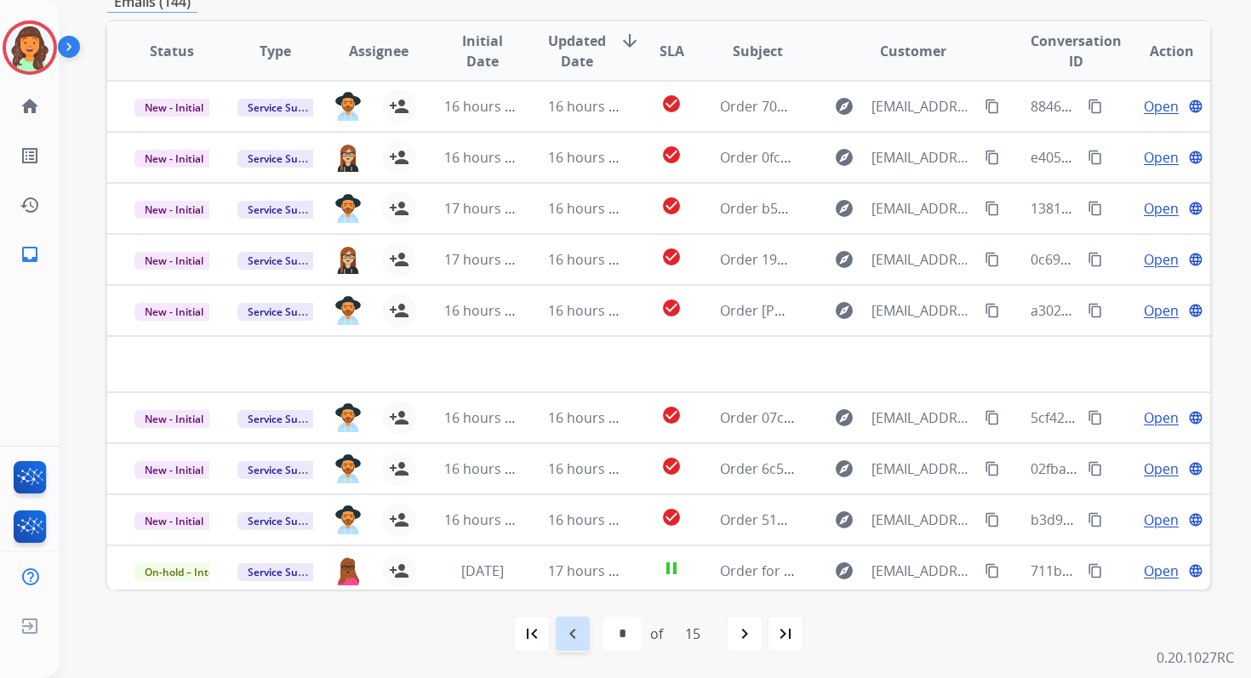
click at [568, 639] on mat-icon "navigate_before" at bounding box center [573, 634] width 20 height 20
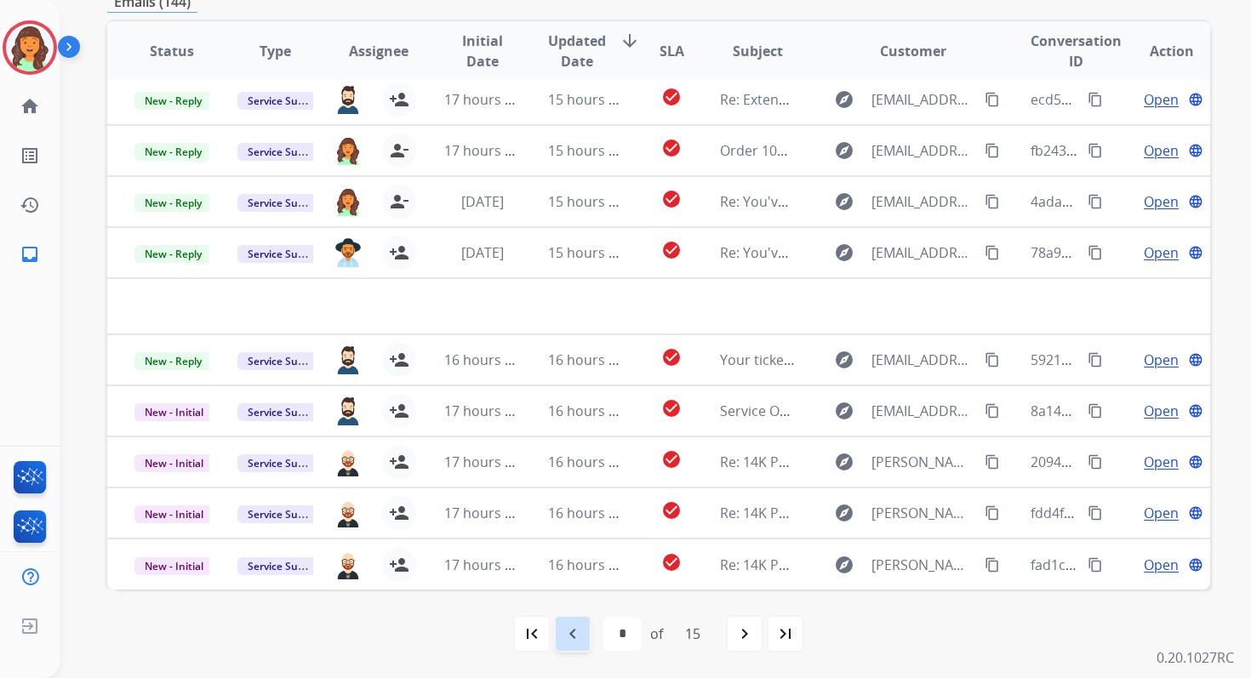
click at [572, 635] on mat-icon "navigate_before" at bounding box center [573, 634] width 20 height 20
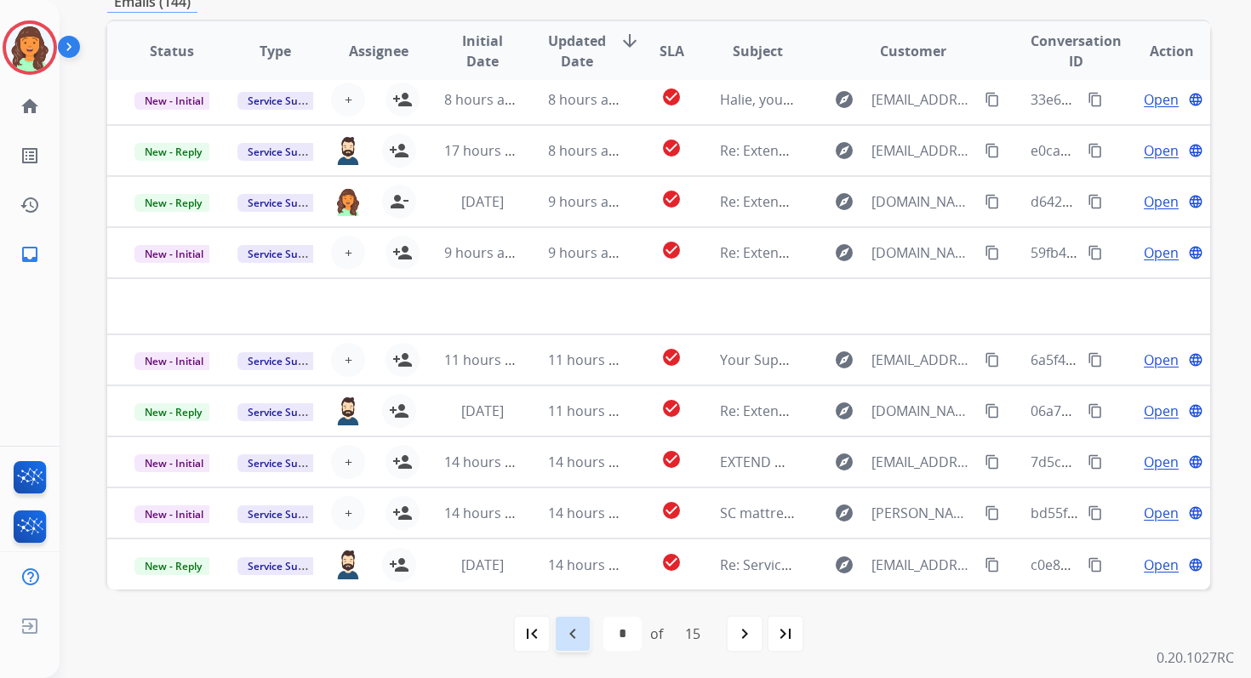
click at [569, 643] on mat-icon "navigate_before" at bounding box center [573, 634] width 20 height 20
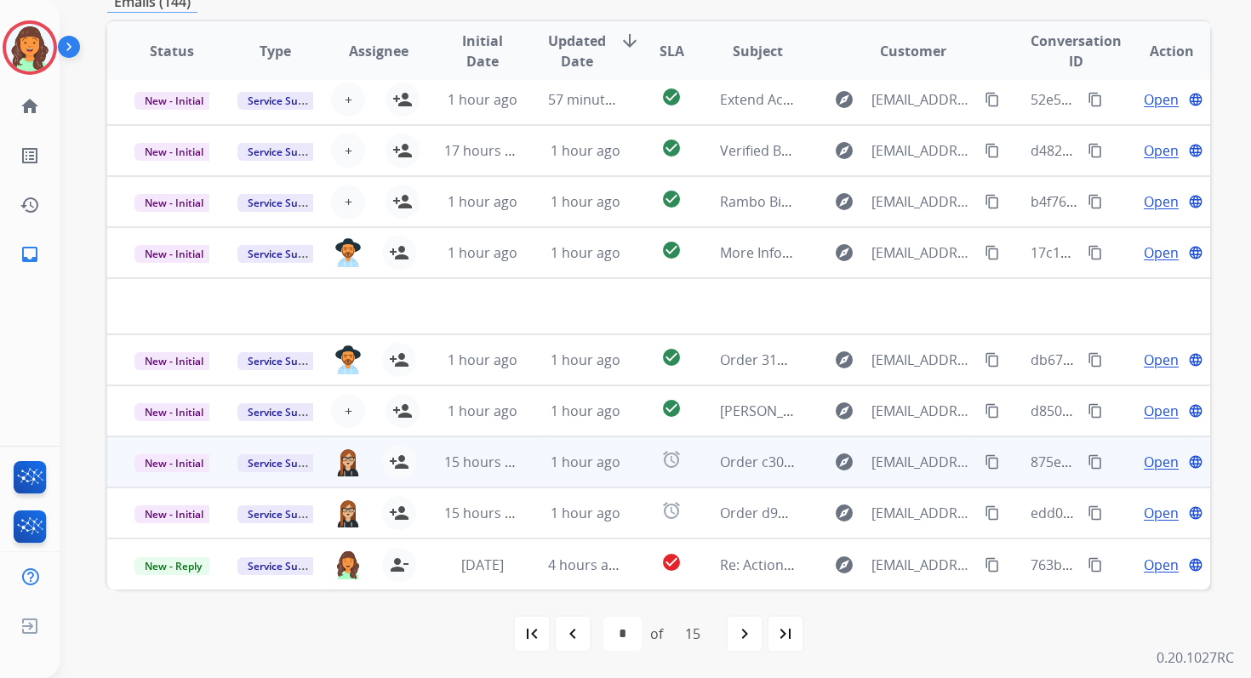
scroll to position [0, 0]
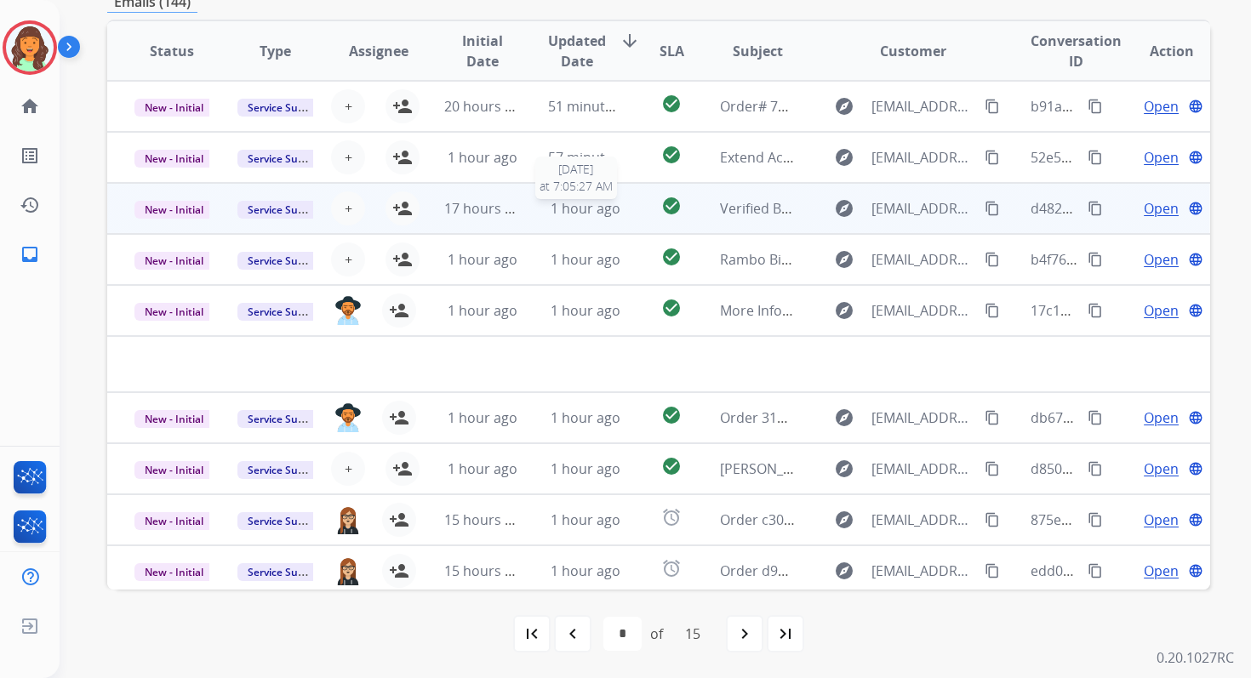
click at [577, 203] on span "1 hour ago" at bounding box center [586, 208] width 70 height 19
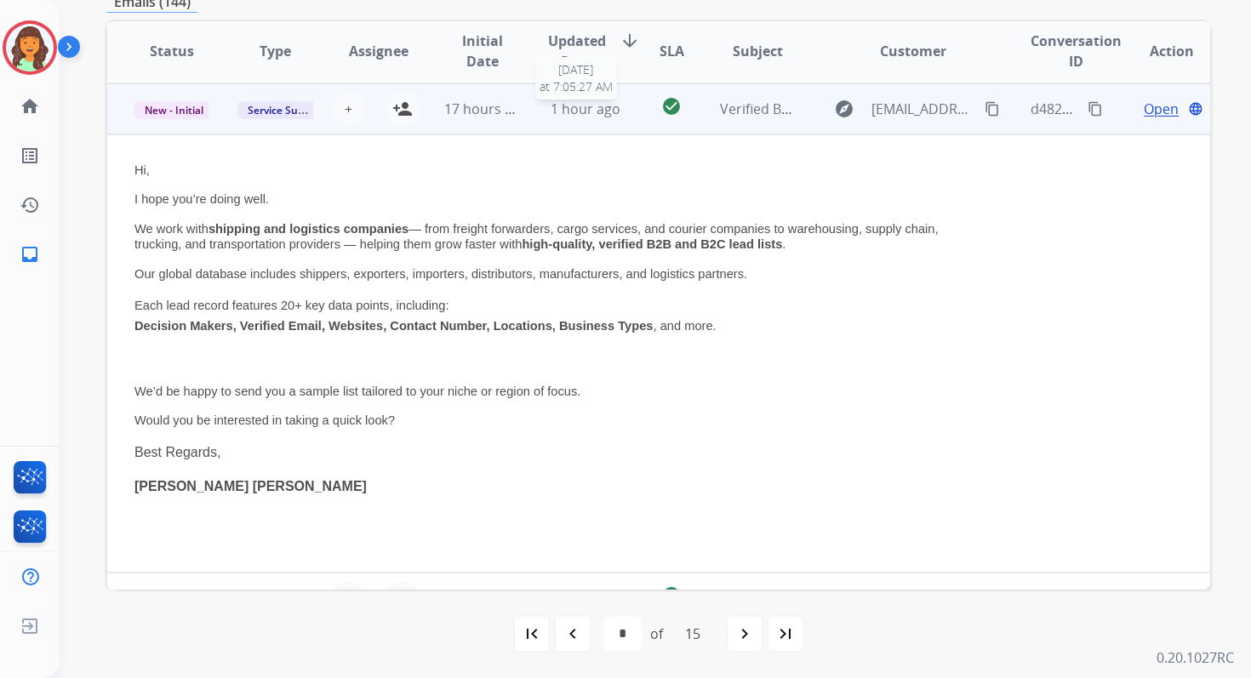
scroll to position [102, 0]
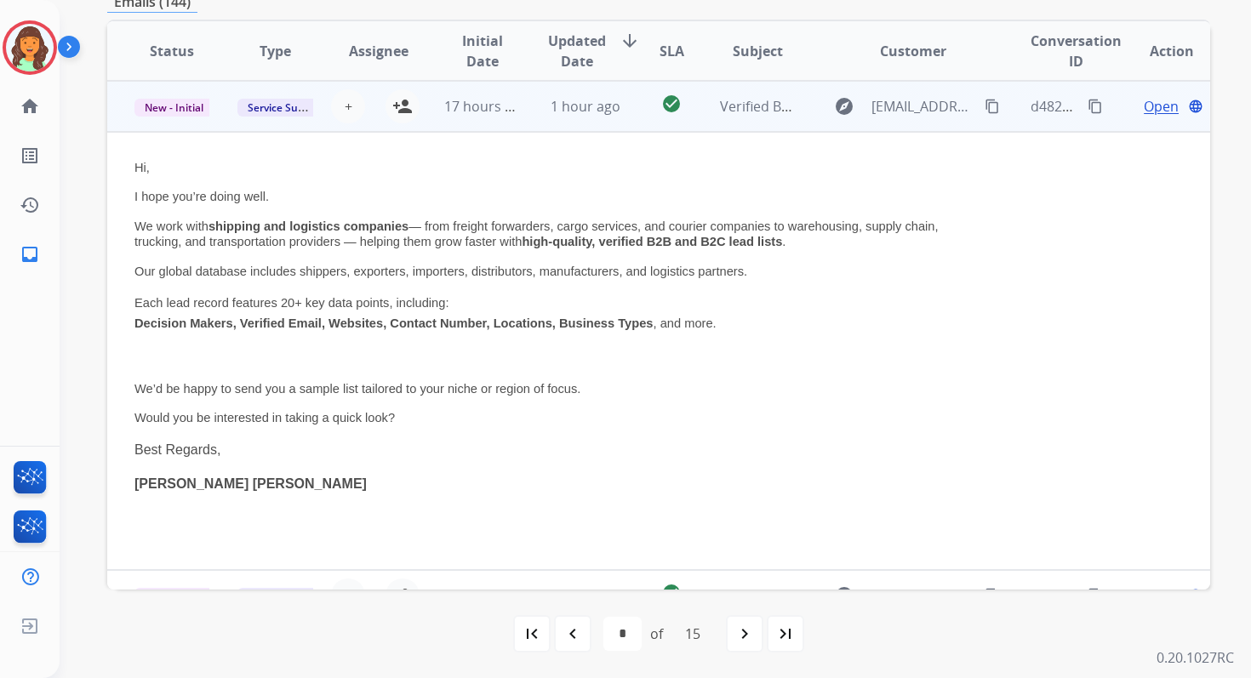
click at [1163, 113] on span "Open" at bounding box center [1161, 106] width 35 height 20
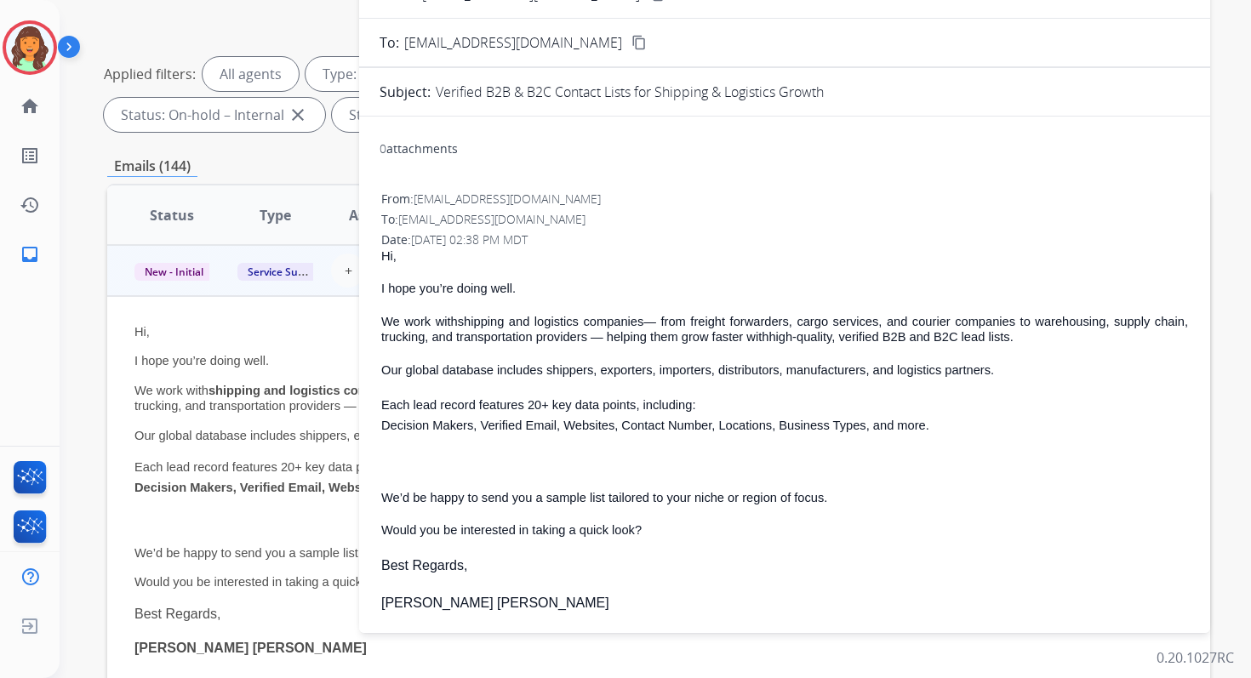
scroll to position [0, 0]
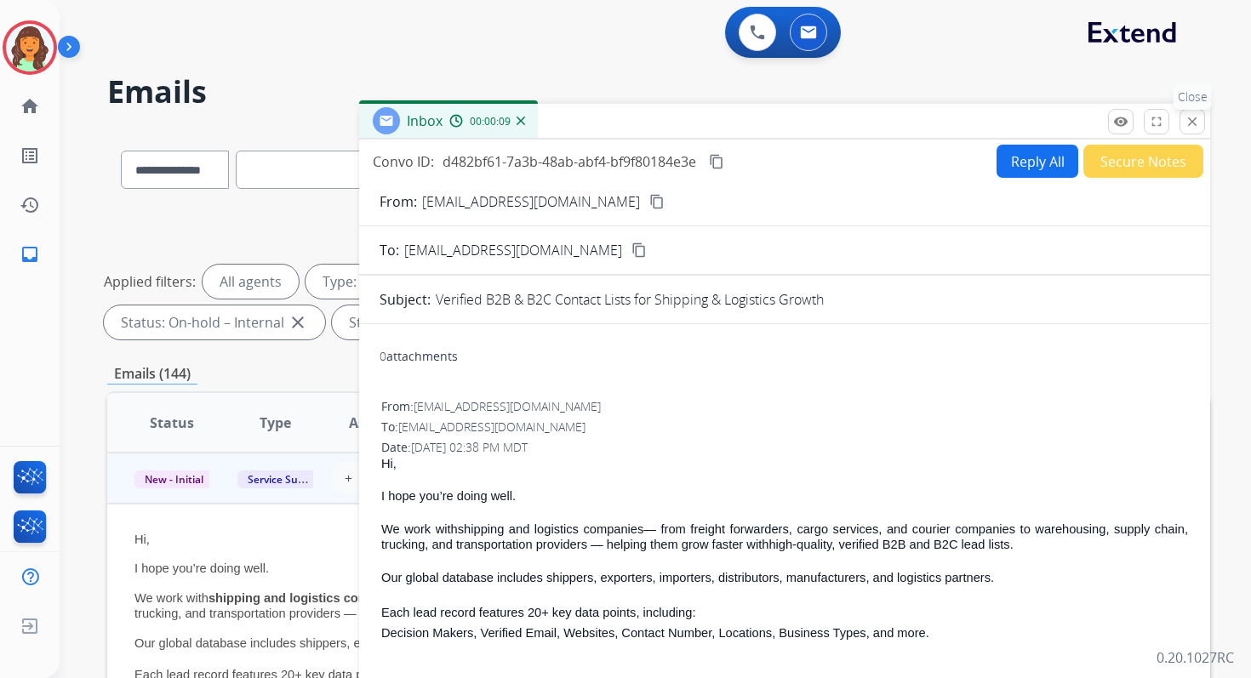
click at [1192, 121] on mat-icon "close" at bounding box center [1192, 121] width 15 height 15
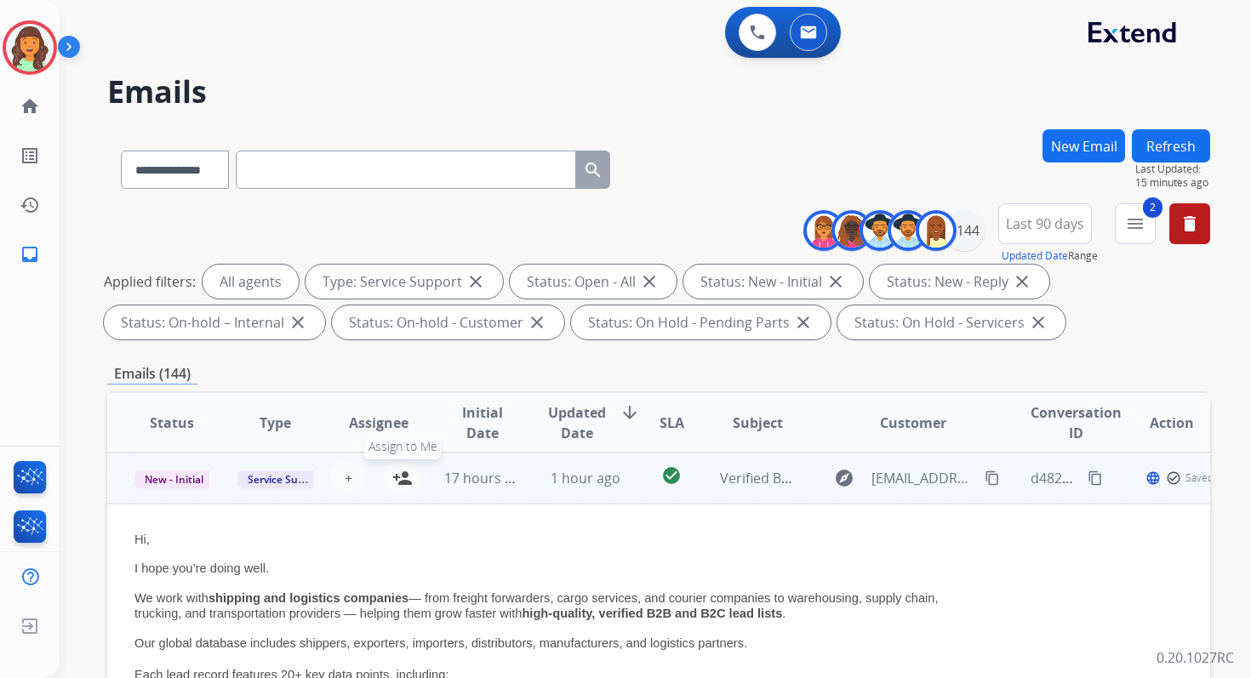
click at [398, 481] on mat-icon "person_add" at bounding box center [402, 478] width 20 height 20
click at [198, 472] on span "New - Initial" at bounding box center [173, 480] width 79 height 18
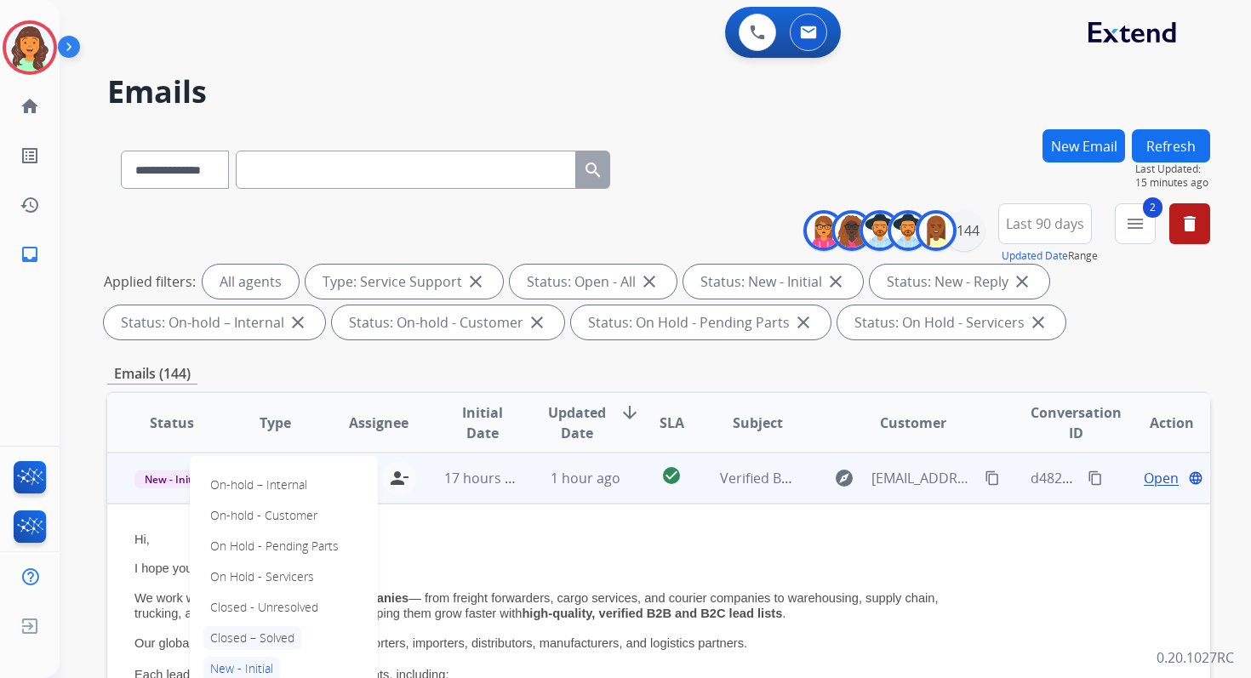
click at [253, 638] on p "Closed – Solved" at bounding box center [252, 638] width 98 height 24
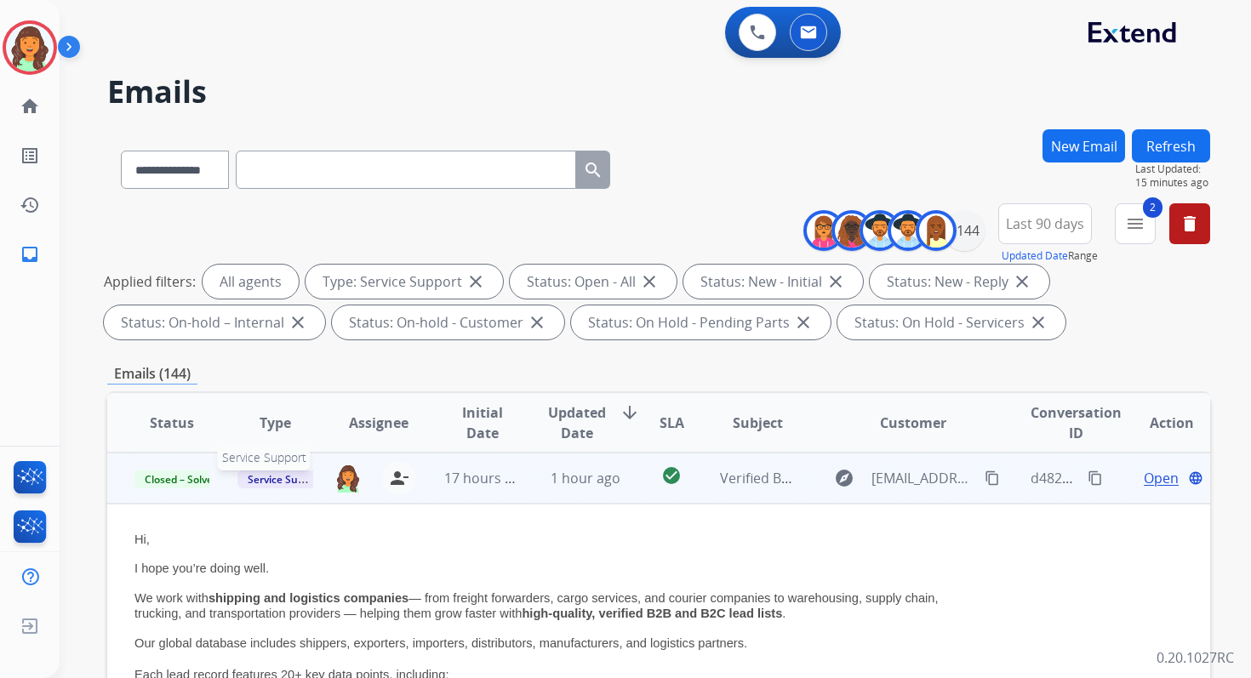
click at [274, 475] on span "Service Support" at bounding box center [285, 480] width 97 height 18
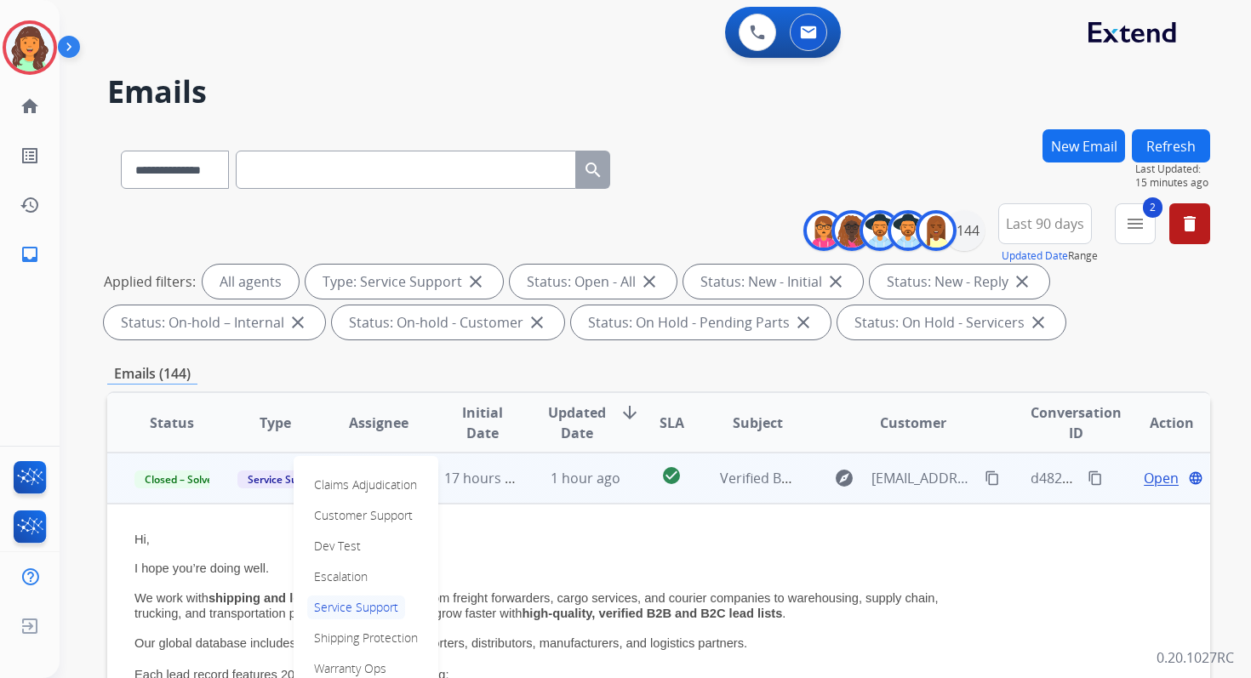
click at [254, 533] on p "Hi," at bounding box center [555, 539] width 842 height 15
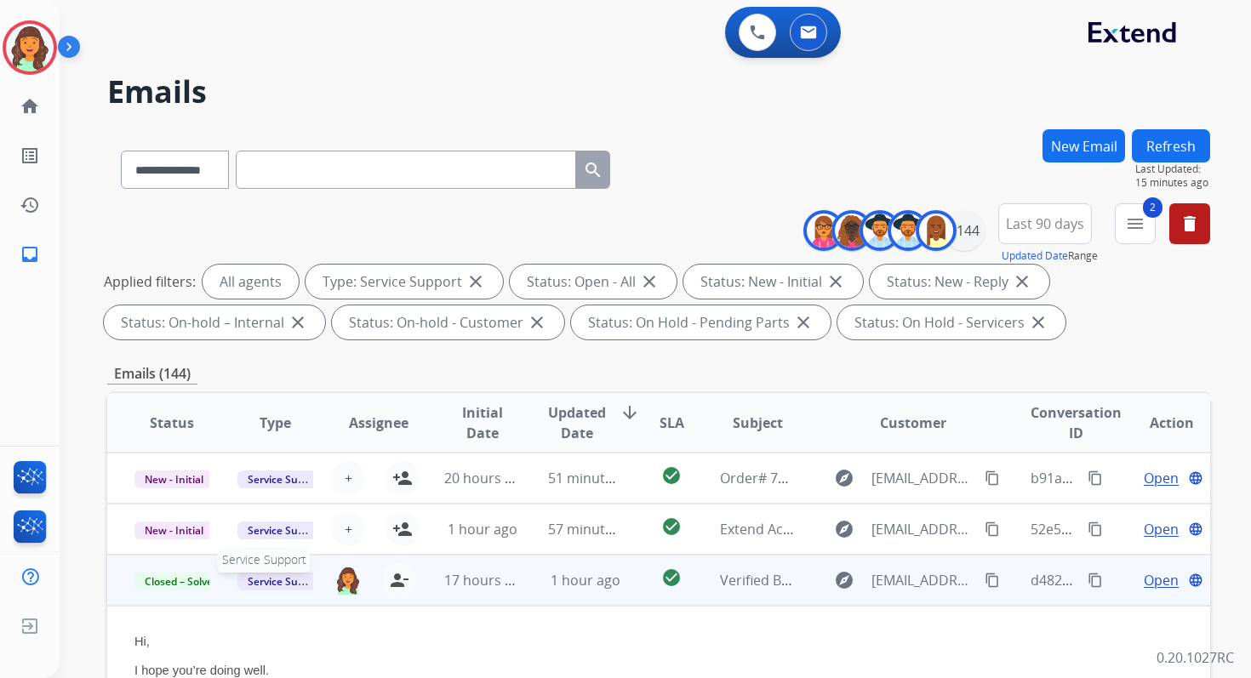
click at [274, 578] on span "Service Support" at bounding box center [285, 582] width 97 height 18
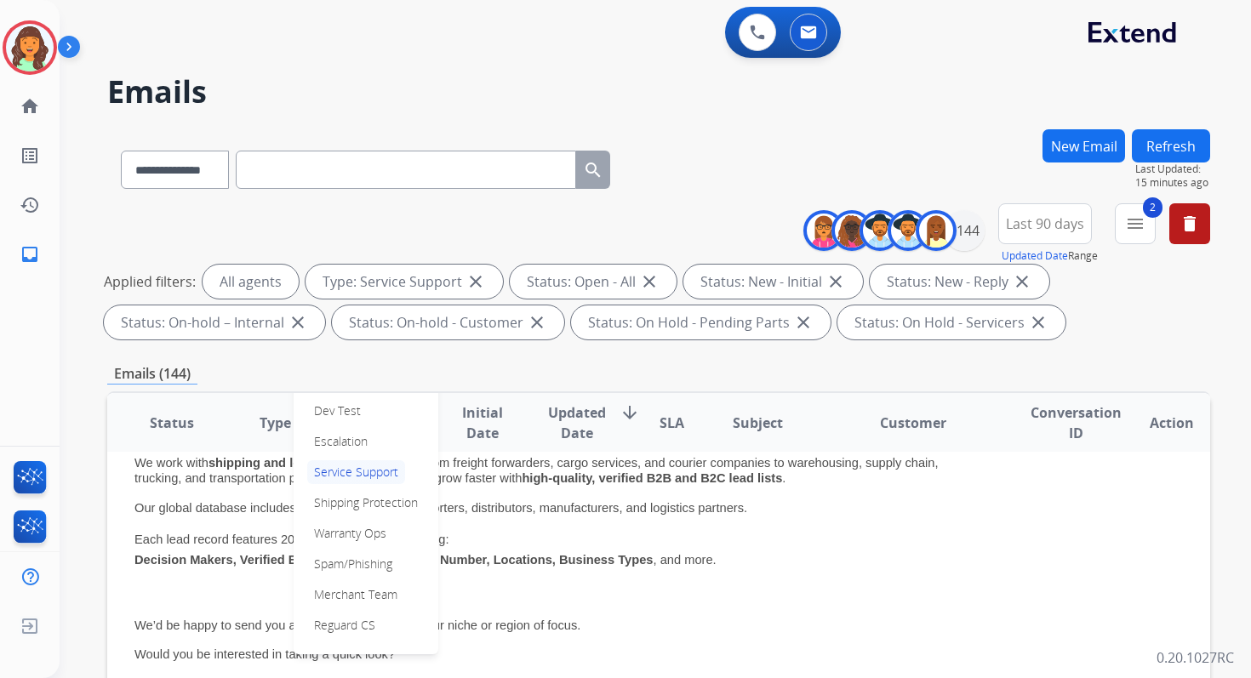
scroll to position [361, 0]
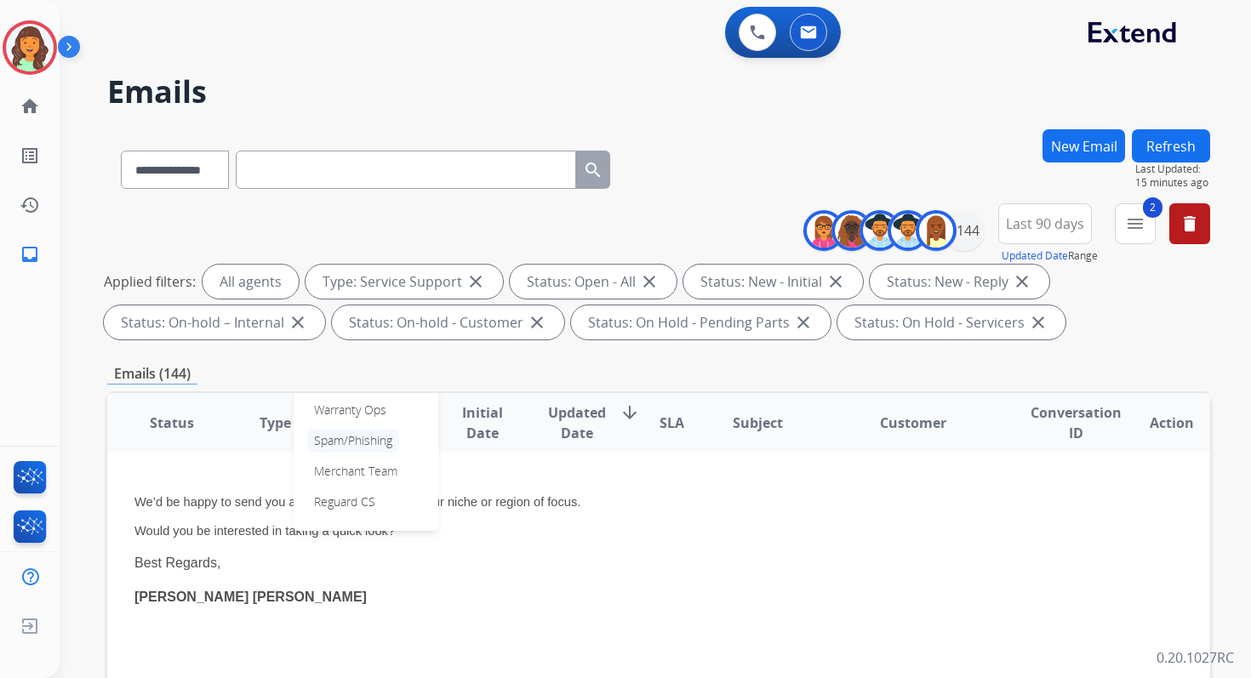
click at [345, 438] on p "Spam/Phishing" at bounding box center [353, 441] width 92 height 24
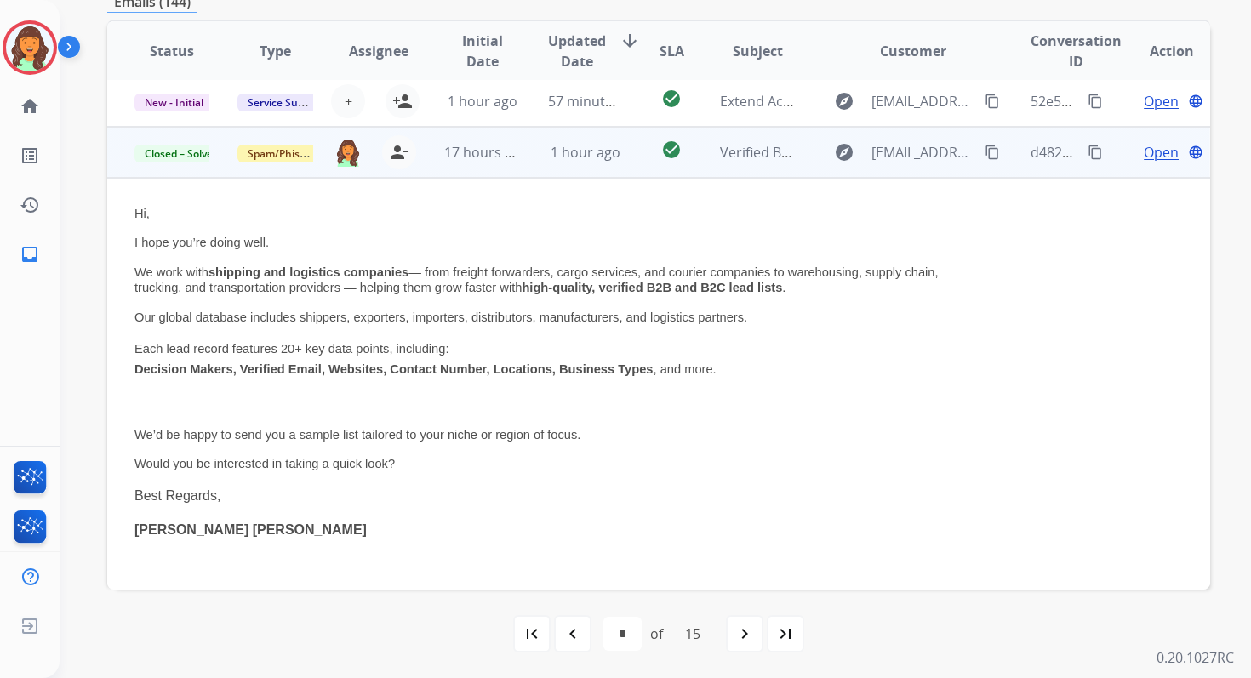
scroll to position [0, 0]
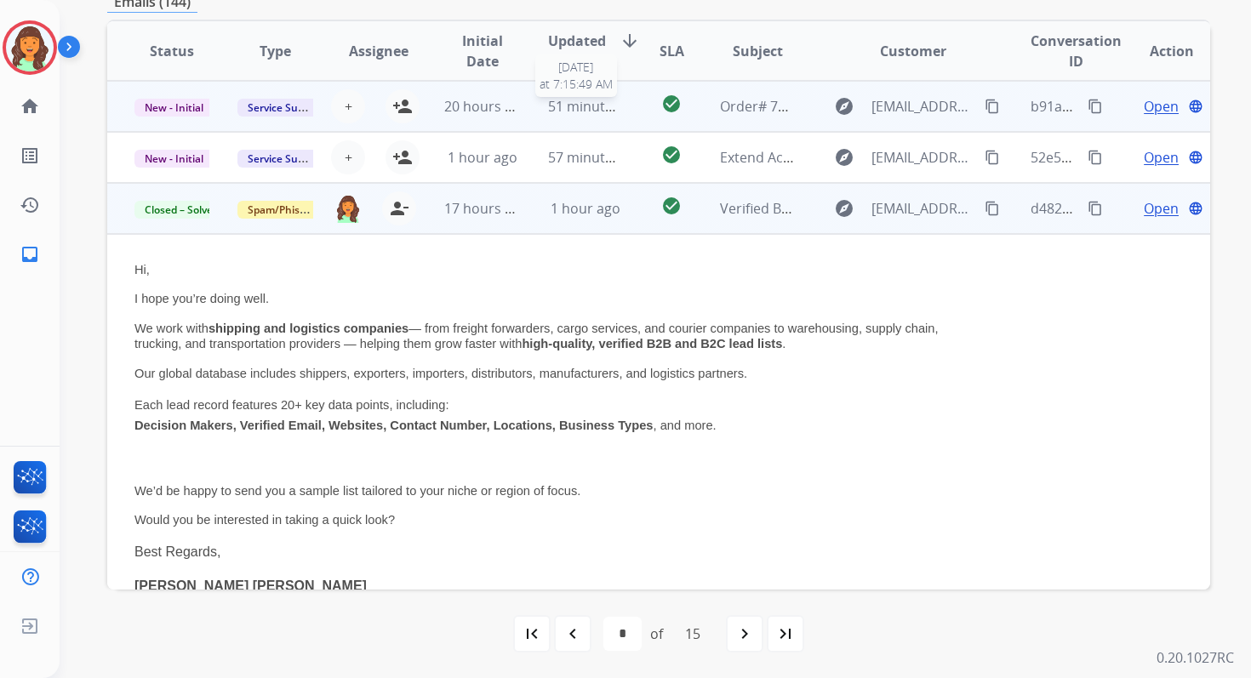
click at [588, 105] on span "51 minutes ago" at bounding box center [597, 106] width 99 height 19
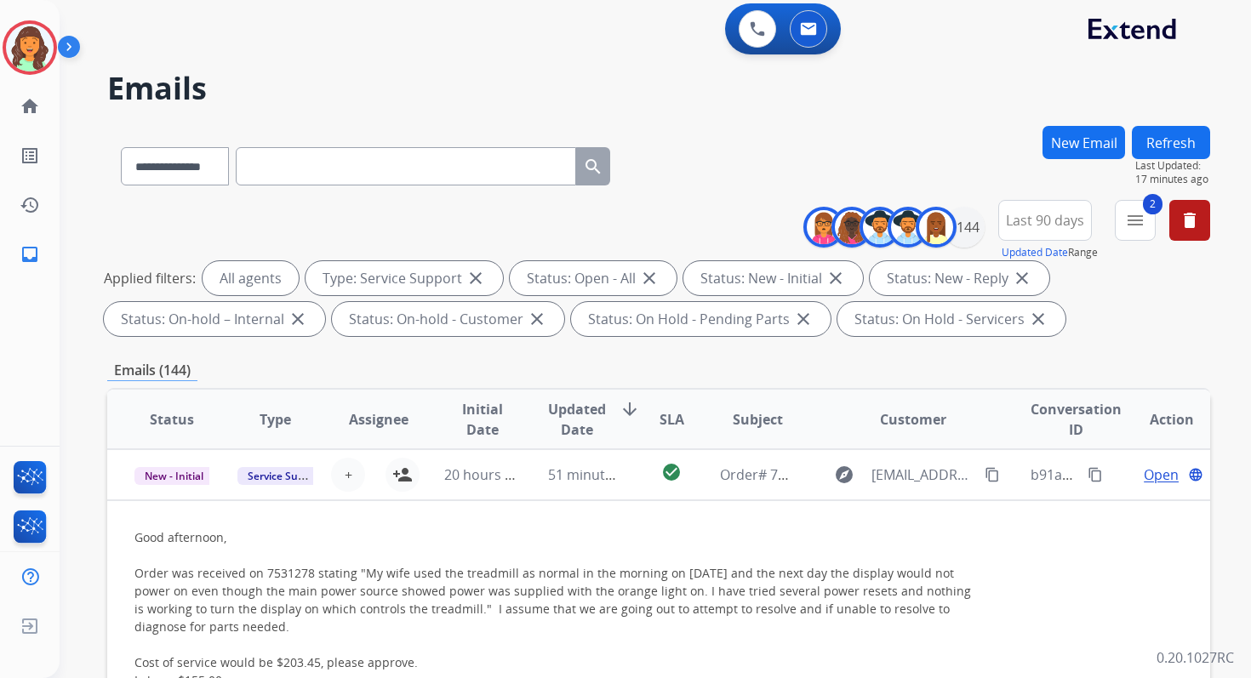
scroll to position [372, 0]
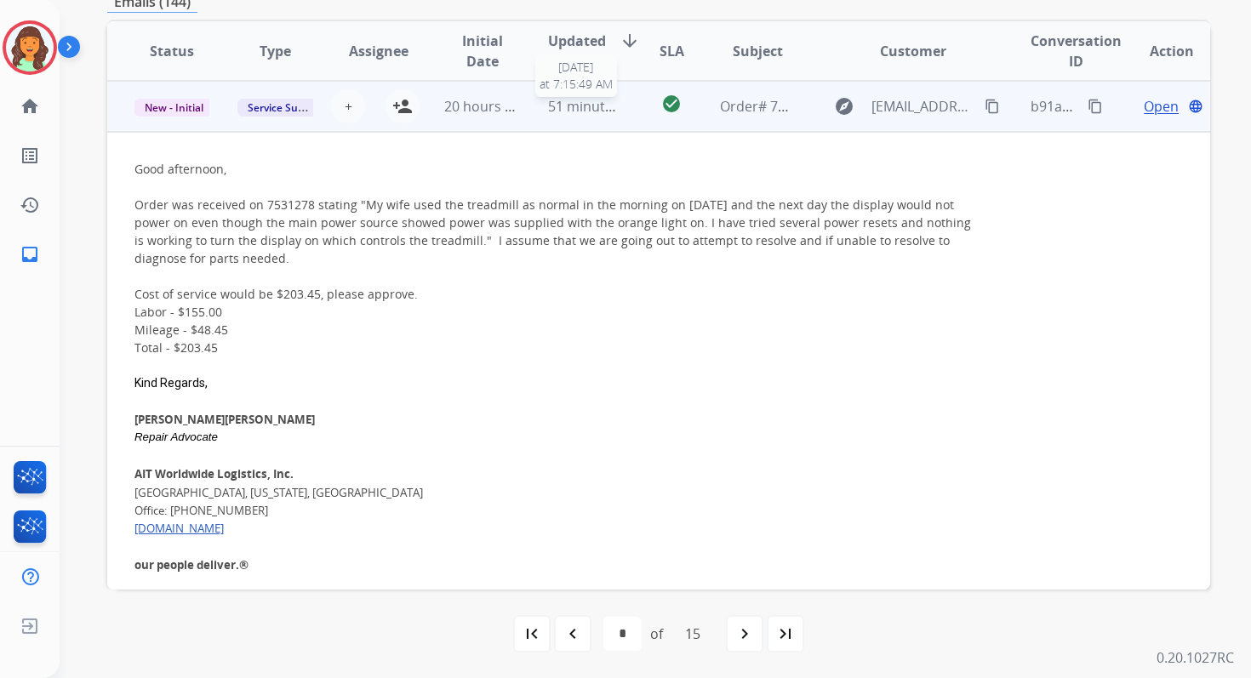
click at [598, 109] on span "51 minutes ago" at bounding box center [597, 106] width 99 height 19
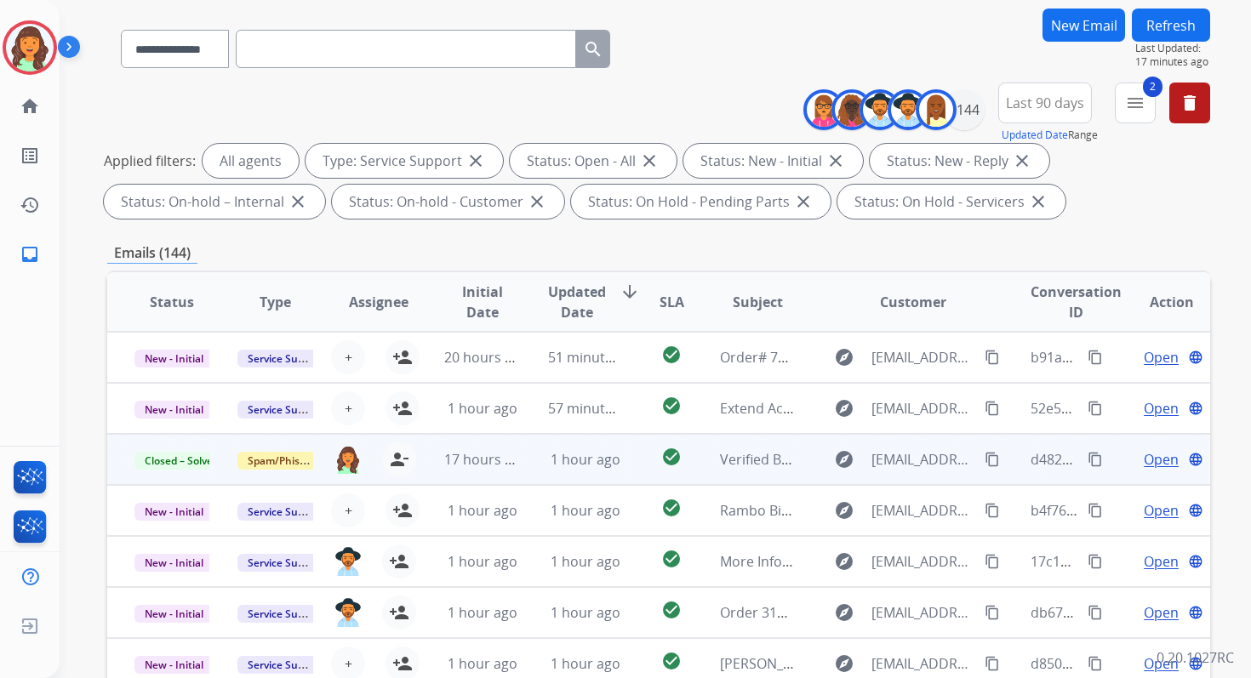
scroll to position [112, 0]
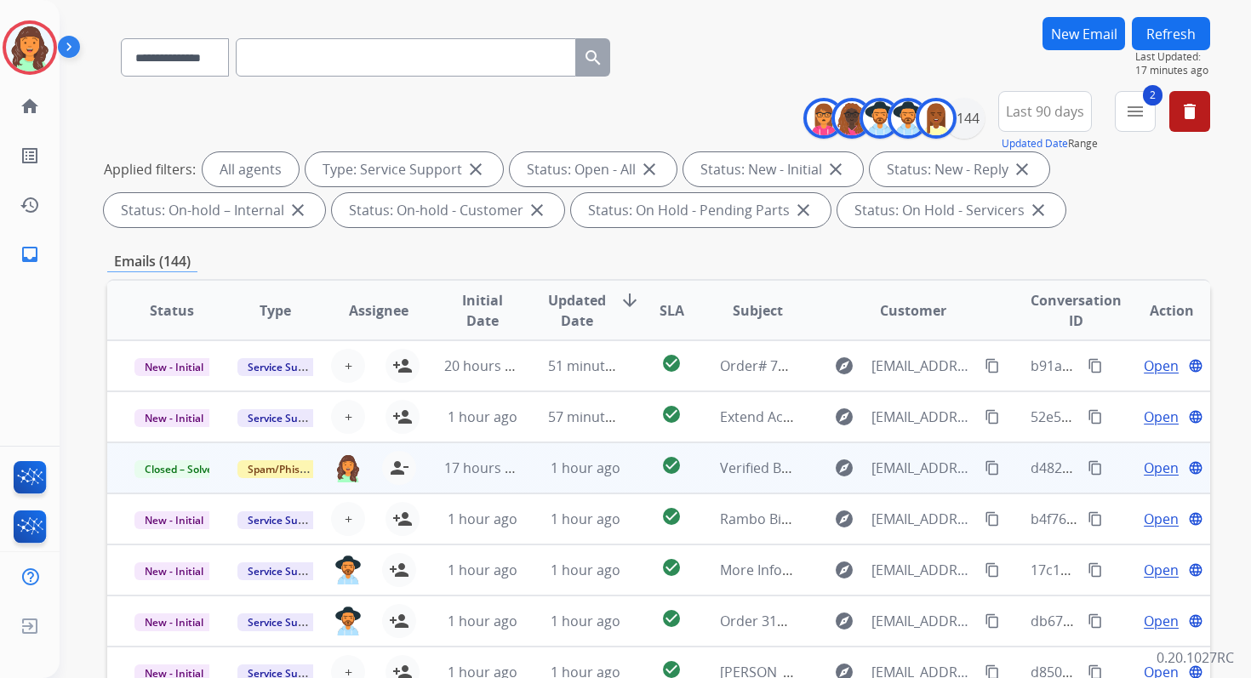
click at [1182, 32] on button "Refresh" at bounding box center [1171, 33] width 78 height 33
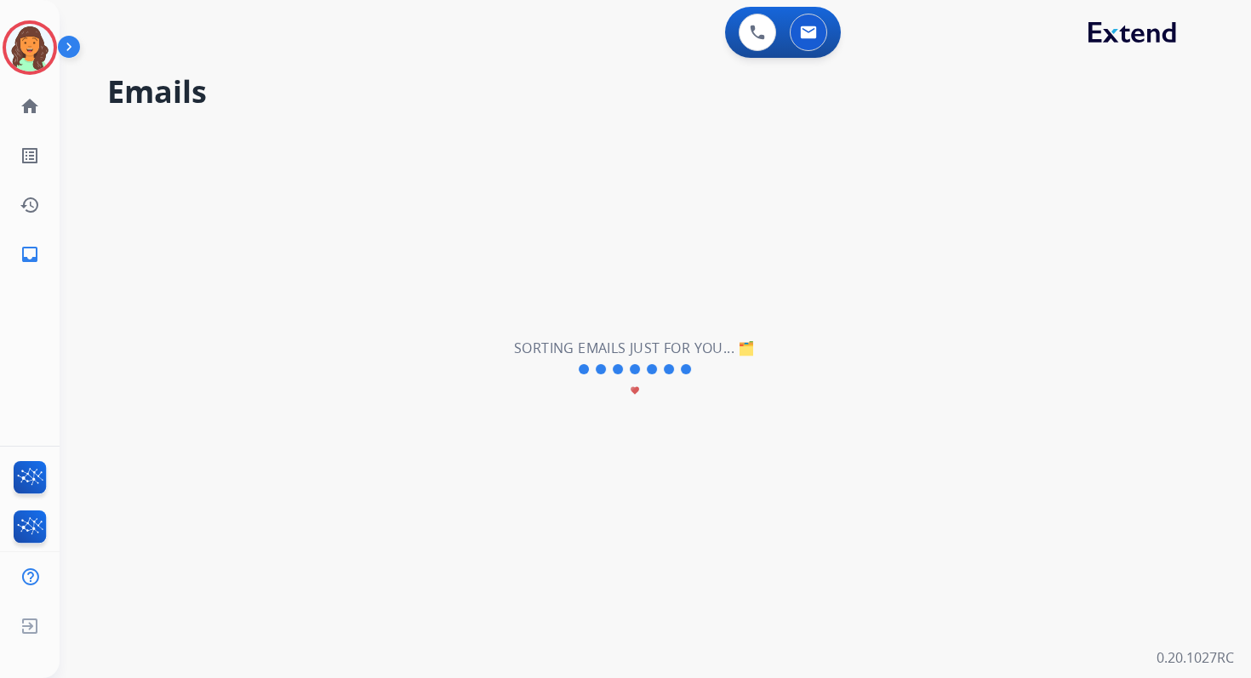
scroll to position [0, 0]
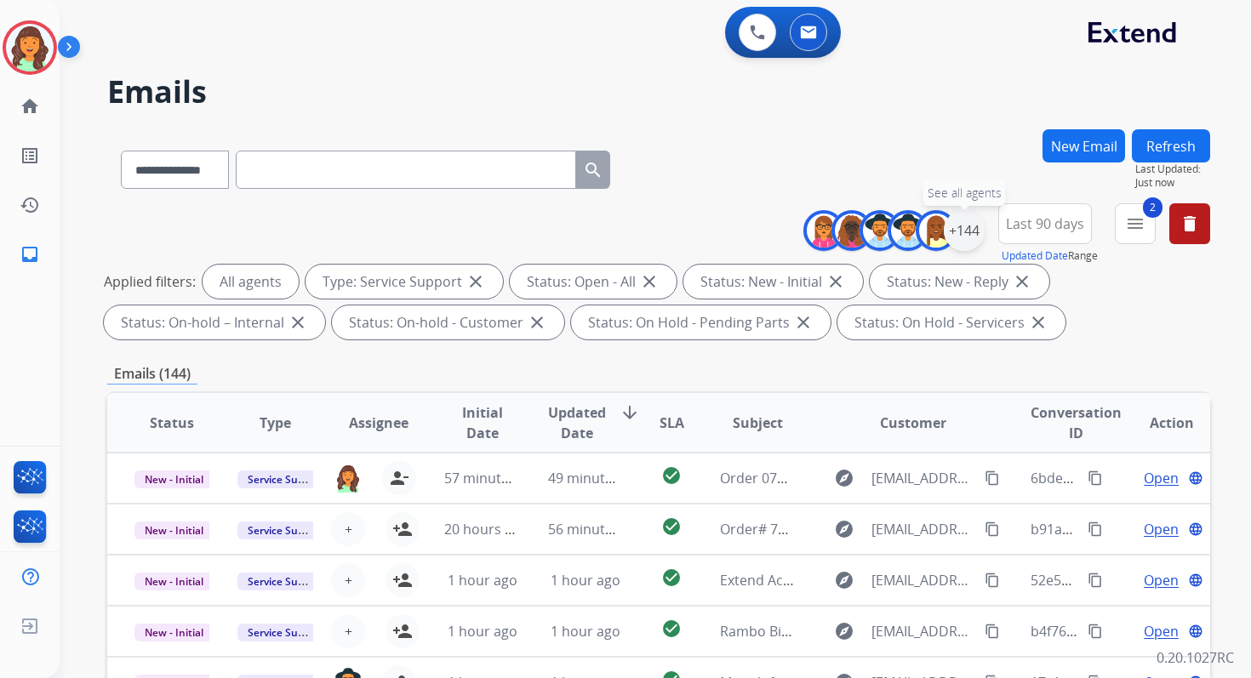
click at [963, 228] on div "+144" at bounding box center [964, 230] width 41 height 41
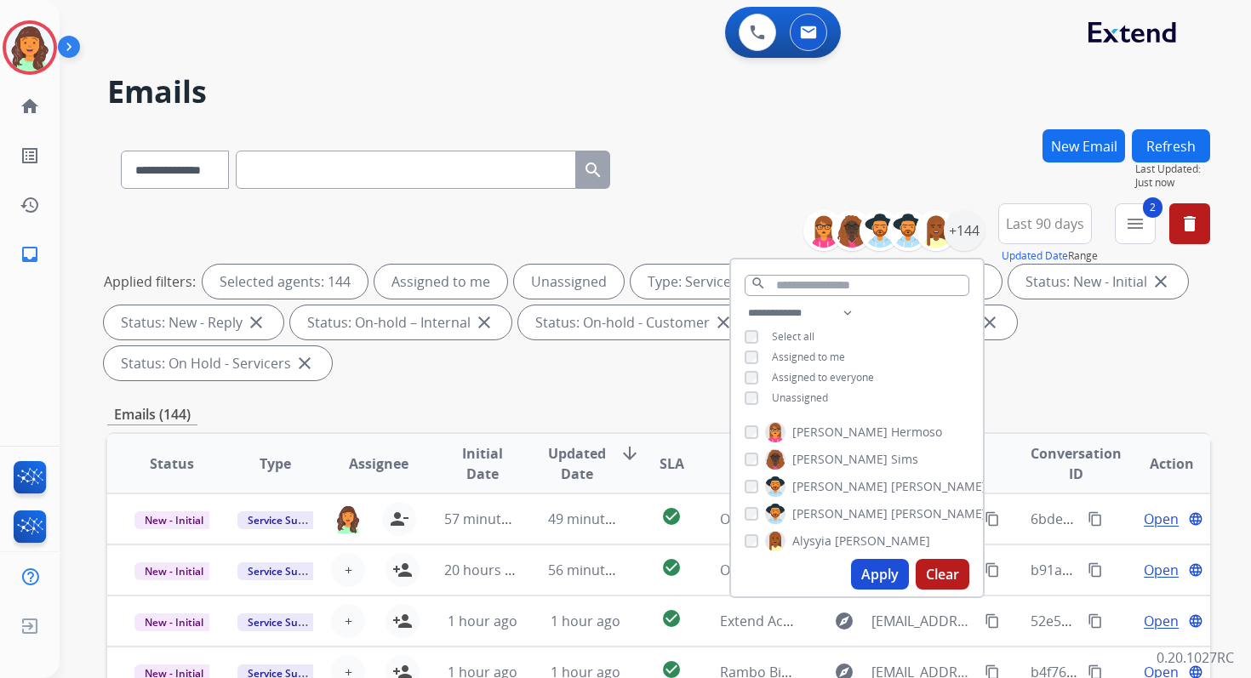
click at [869, 575] on button "Apply" at bounding box center [880, 574] width 58 height 31
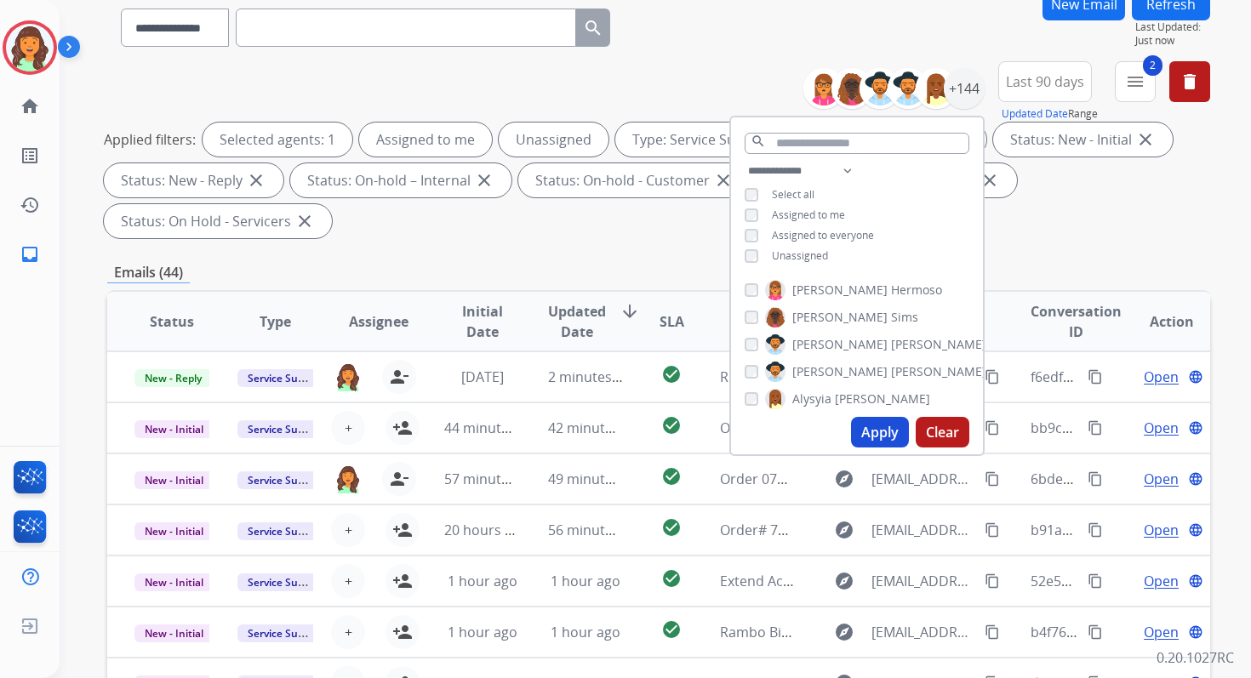
scroll to position [413, 0]
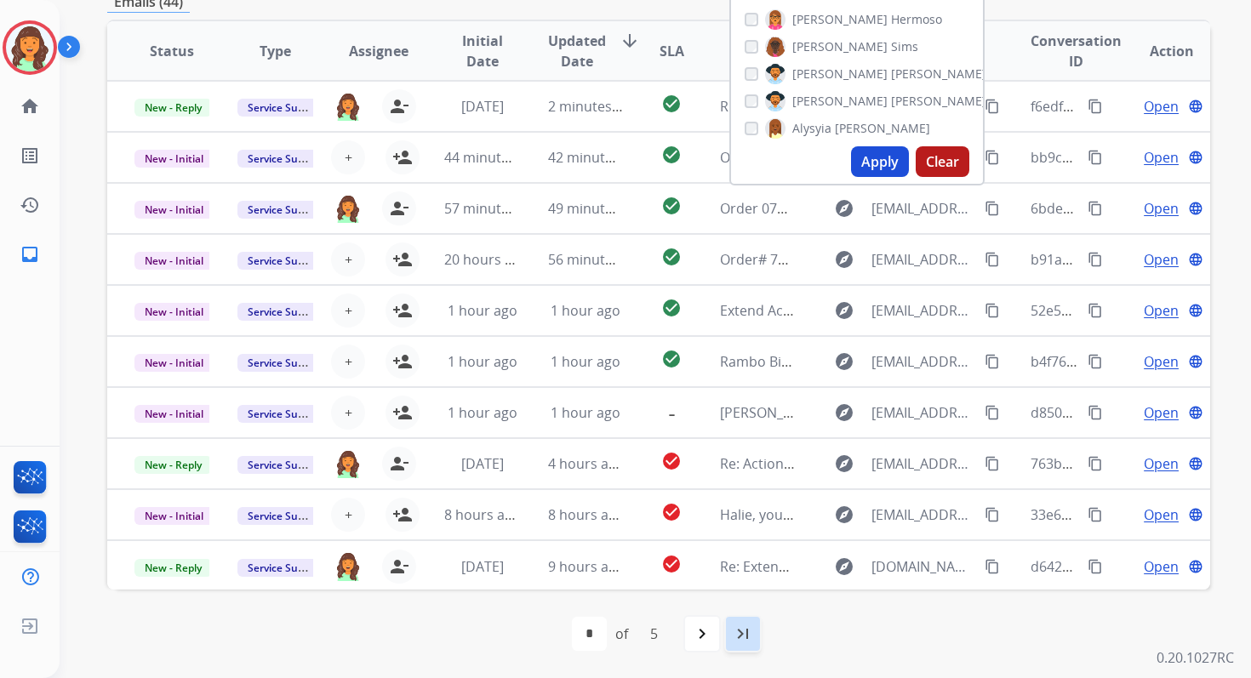
click at [741, 638] on mat-icon "last_page" at bounding box center [743, 634] width 20 height 20
select select "*"
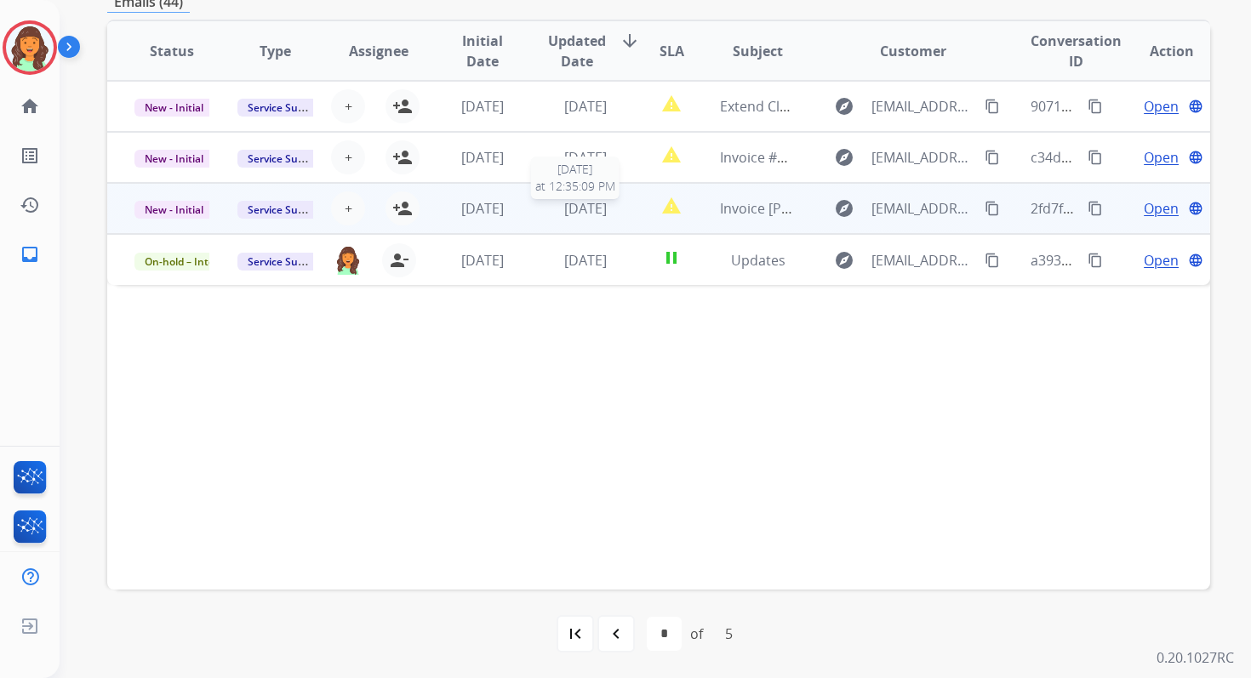
click at [582, 208] on span "[DATE]" at bounding box center [585, 208] width 43 height 19
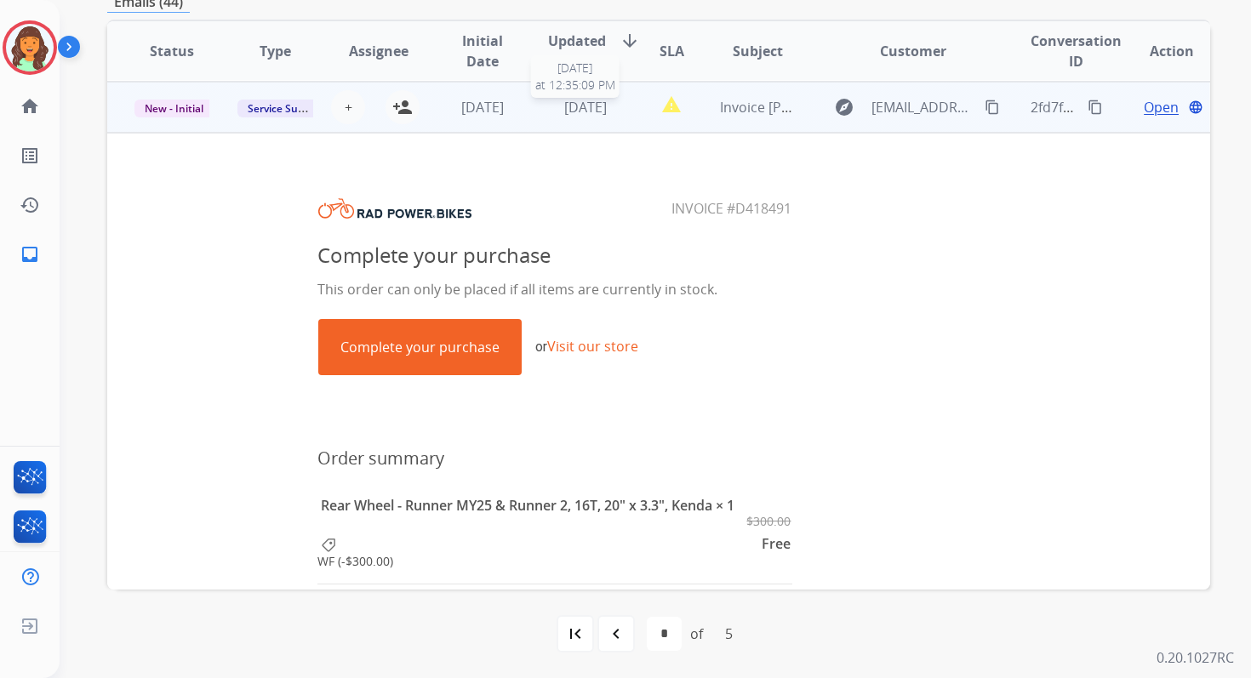
scroll to position [102, 0]
click at [1146, 94] on td "Open language" at bounding box center [1159, 106] width 104 height 51
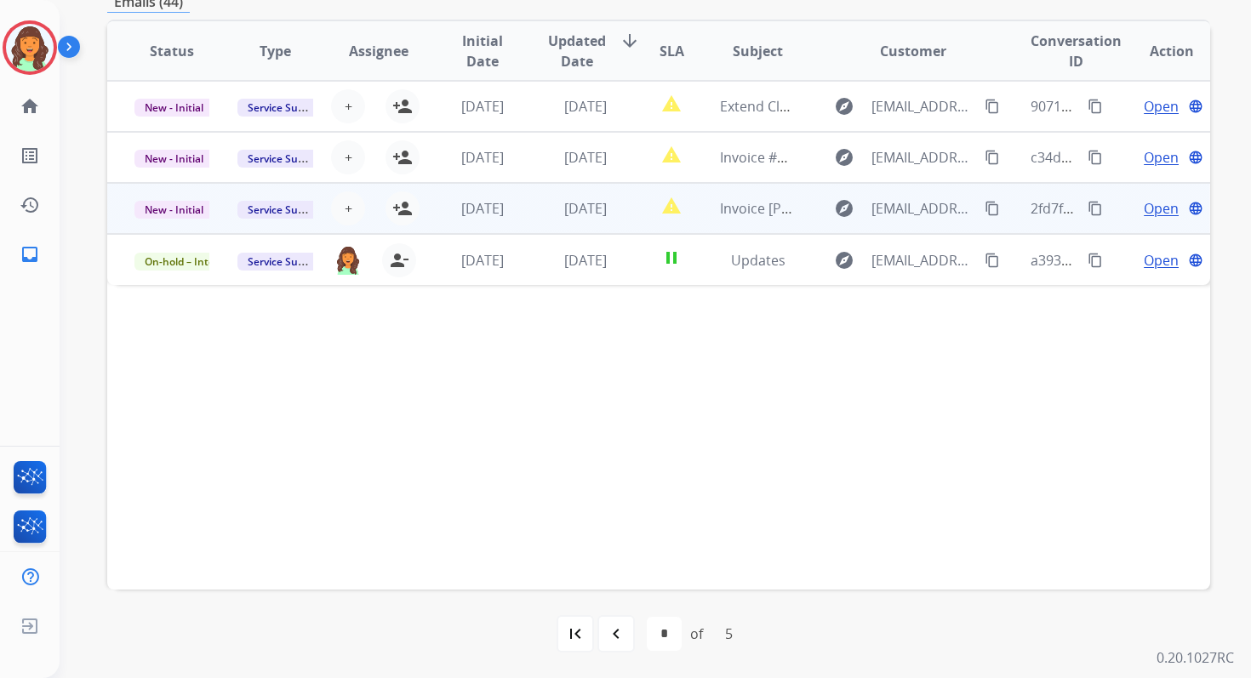
click at [1144, 214] on span "Open" at bounding box center [1161, 208] width 35 height 20
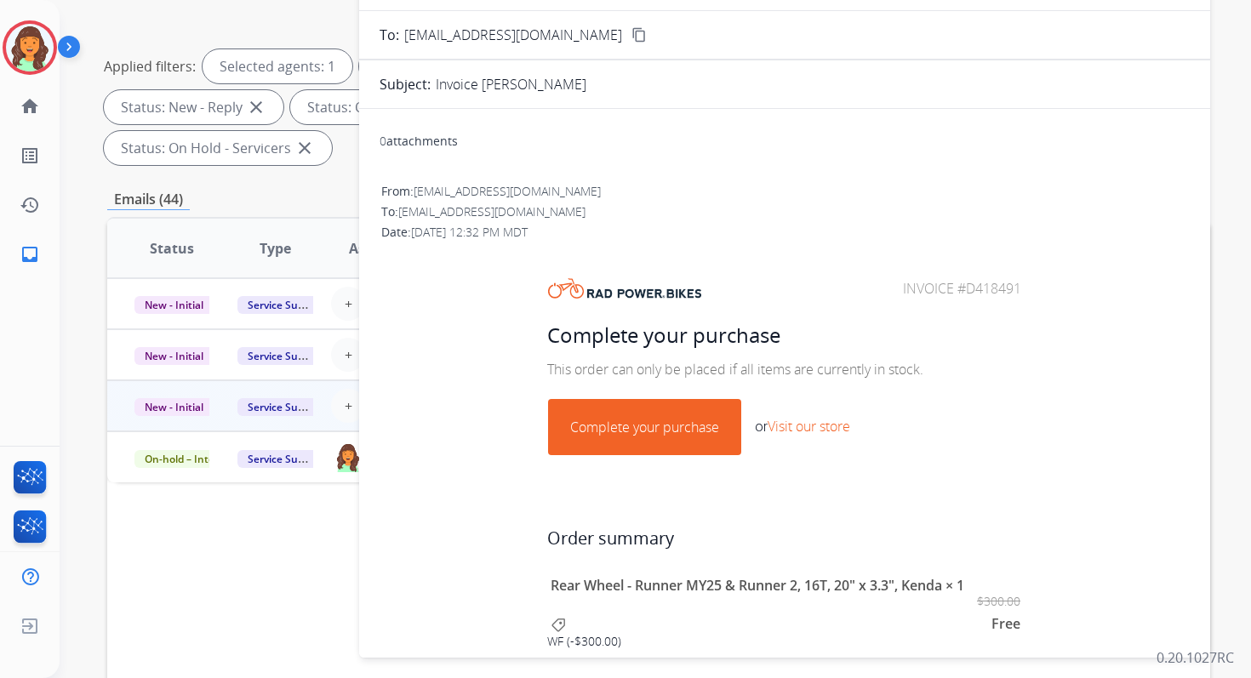
scroll to position [79, 0]
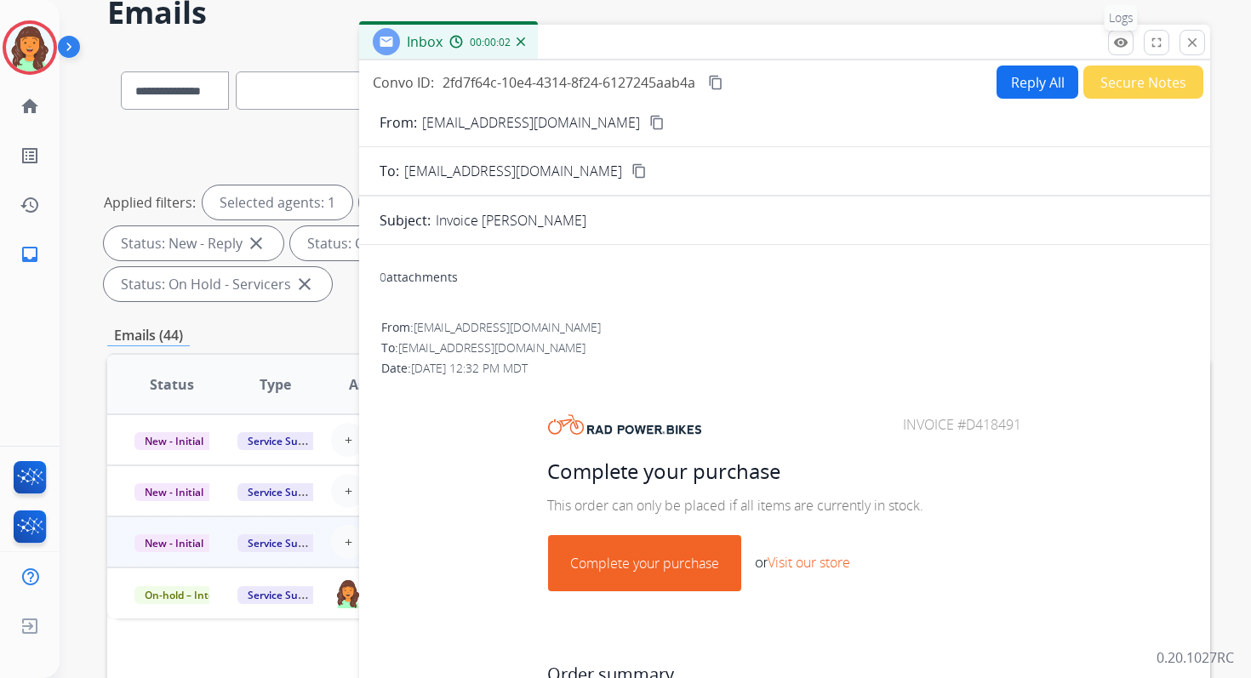
click at [1121, 40] on mat-icon "remove_red_eye" at bounding box center [1120, 42] width 15 height 15
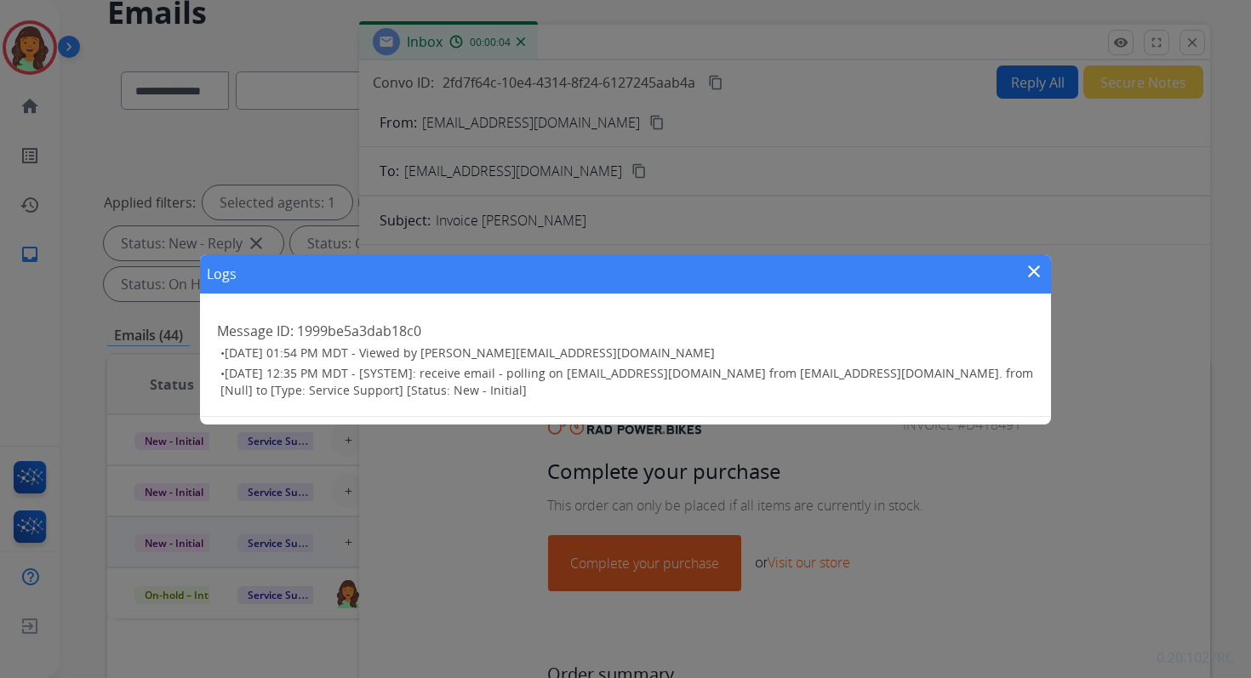
click at [1034, 269] on mat-icon "close" at bounding box center [1034, 271] width 20 height 20
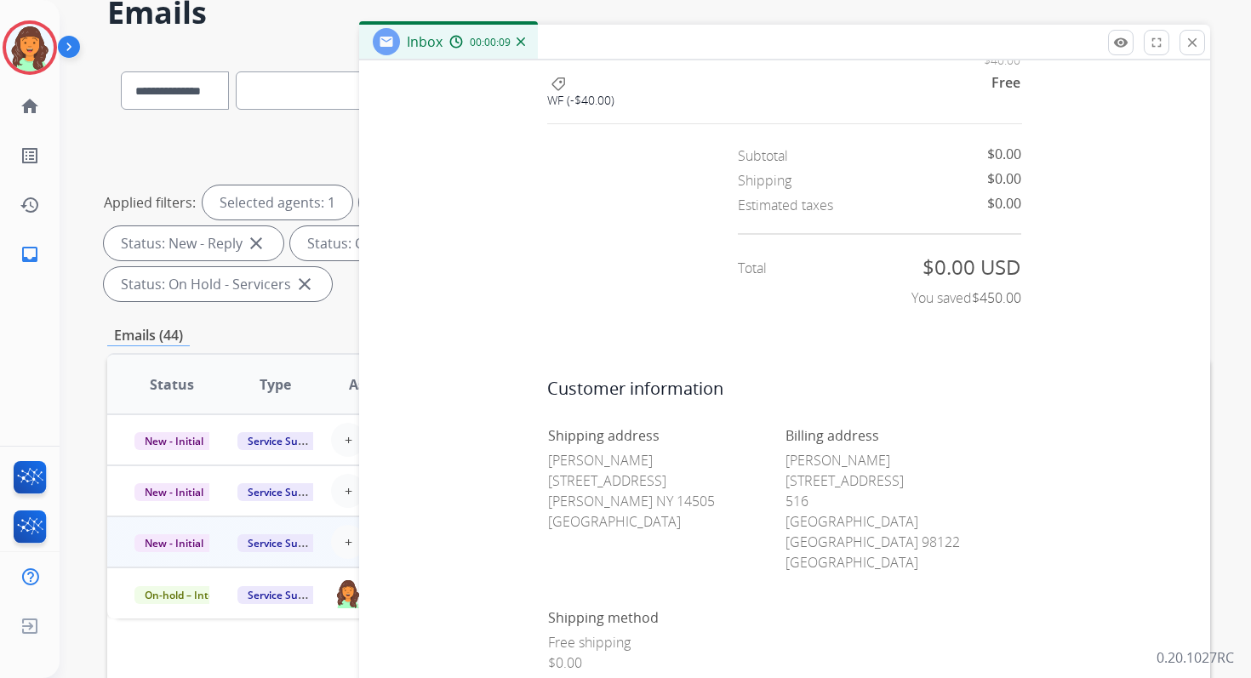
scroll to position [882, 0]
drag, startPoint x: 541, startPoint y: 456, endPoint x: 638, endPoint y: 458, distance: 96.2
click at [638, 458] on p "[PERSON_NAME] [STREET_ADDRESS][PERSON_NAME]" at bounding box center [666, 490] width 236 height 82
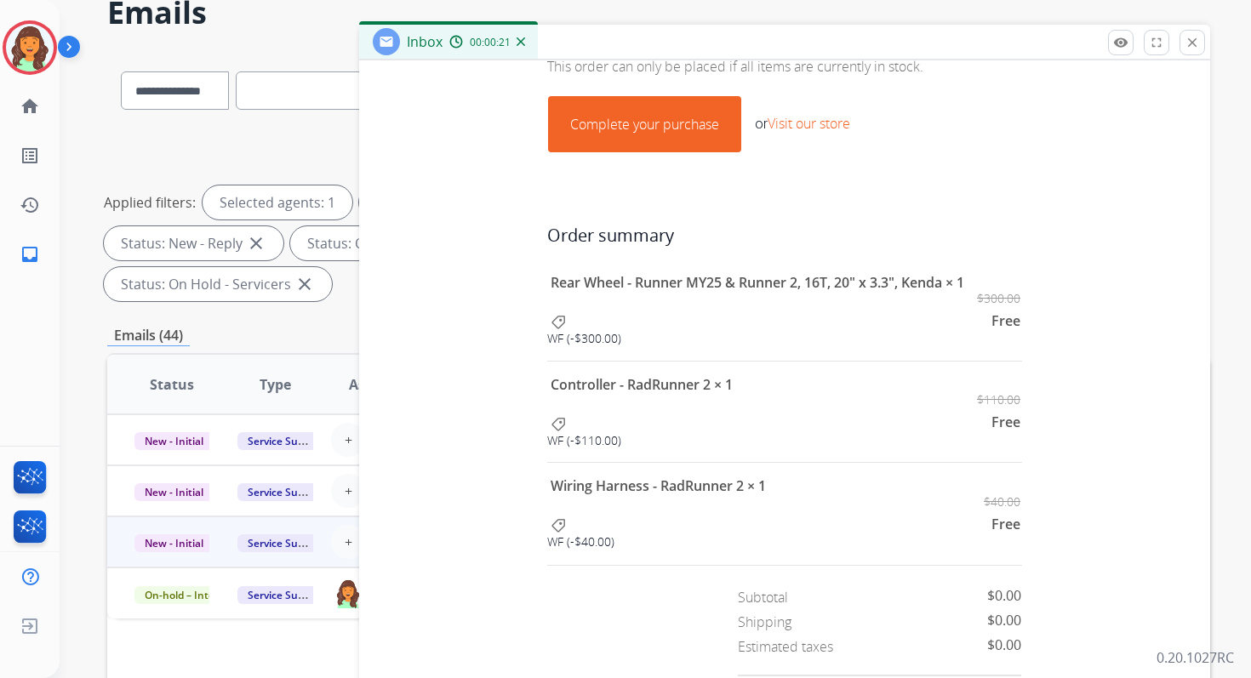
scroll to position [420, 0]
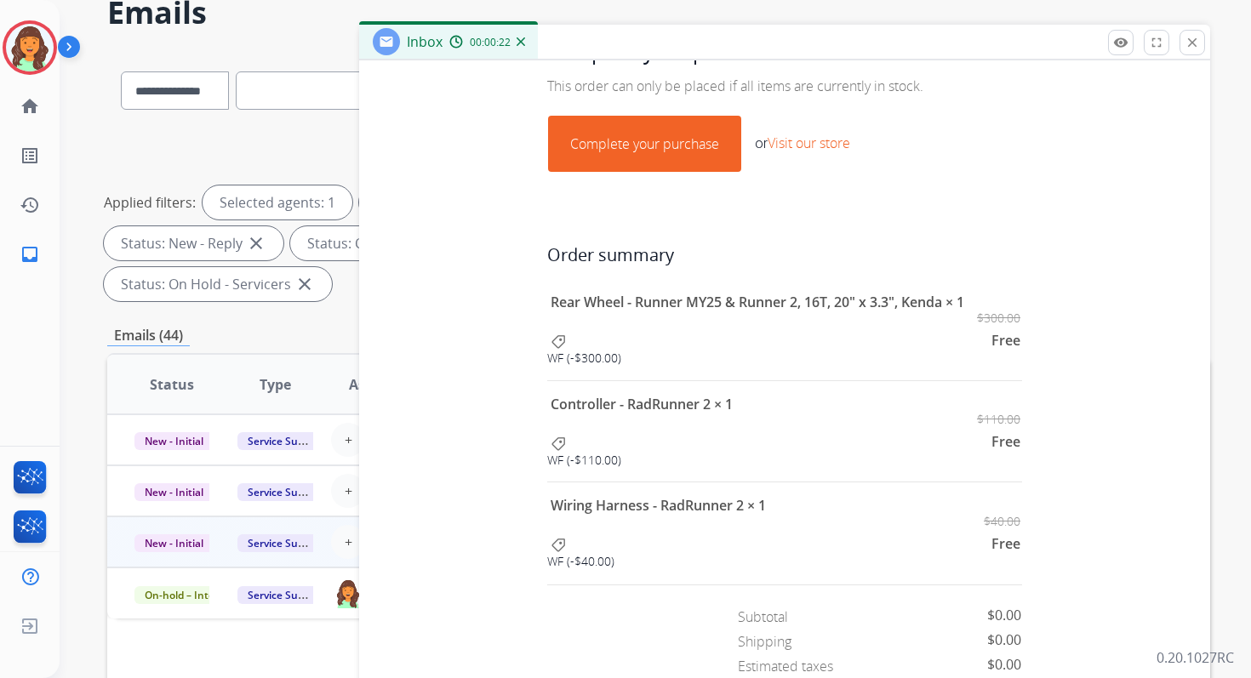
click at [673, 160] on link "Complete your purchase" at bounding box center [645, 144] width 192 height 54
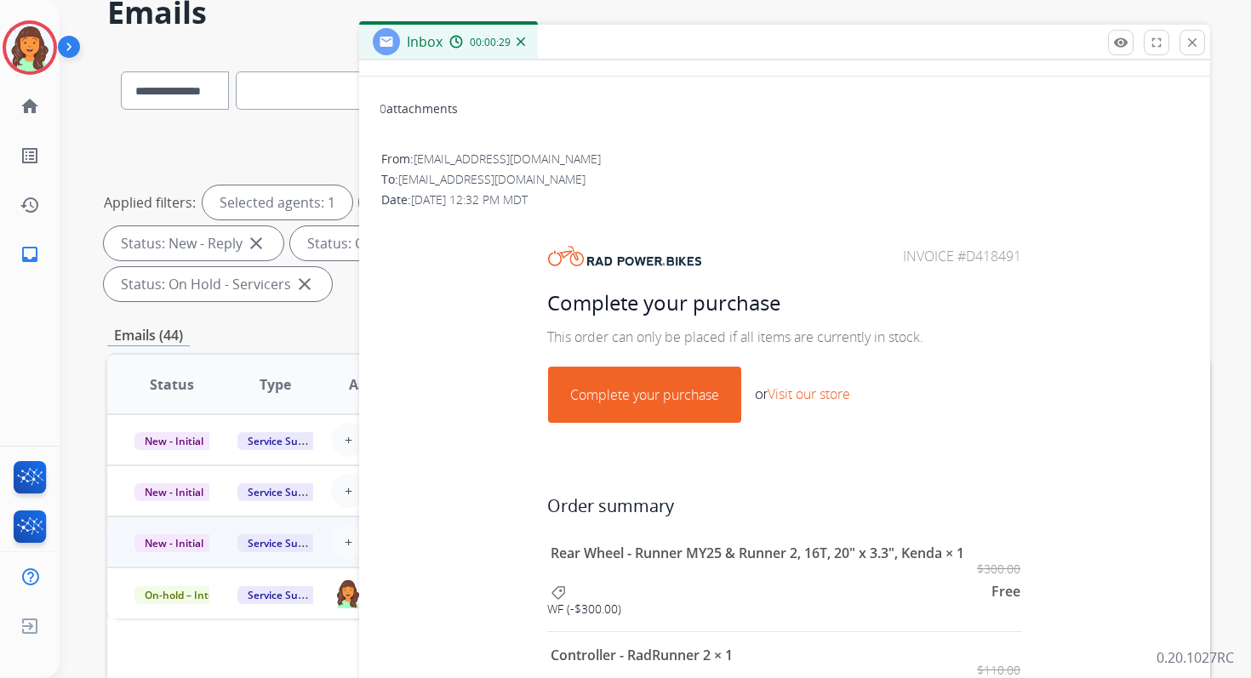
scroll to position [0, 0]
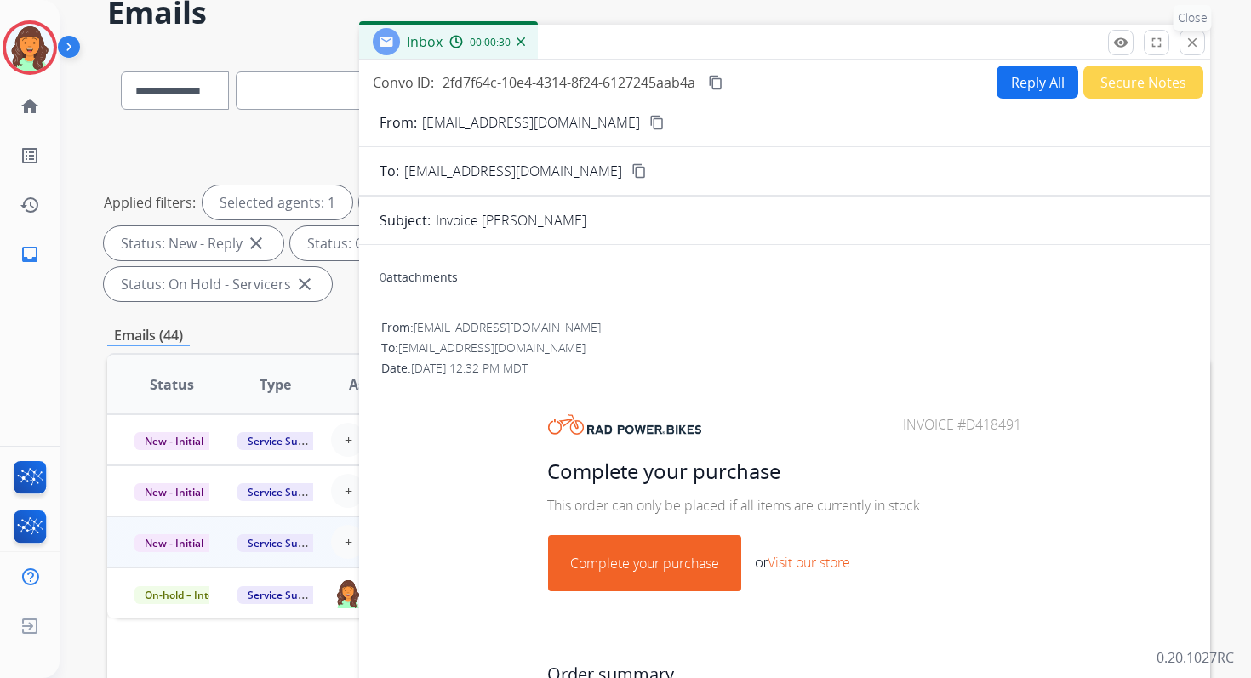
click at [1189, 41] on mat-icon "close" at bounding box center [1192, 42] width 15 height 15
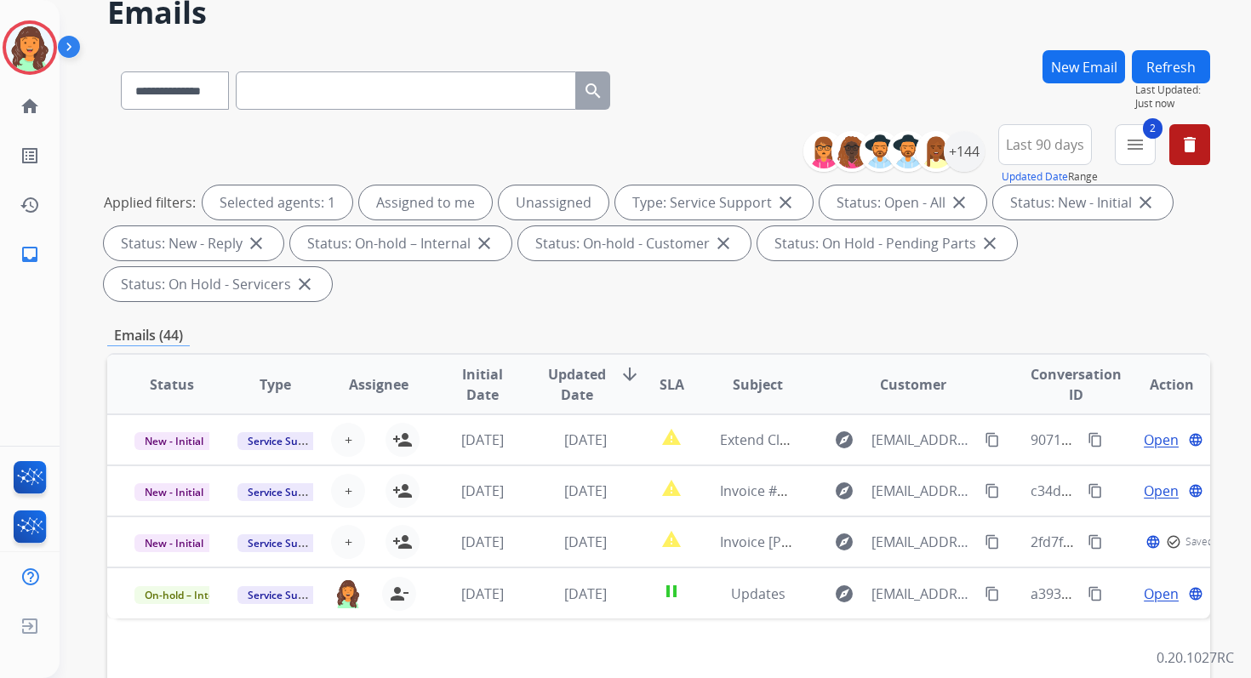
scroll to position [413, 0]
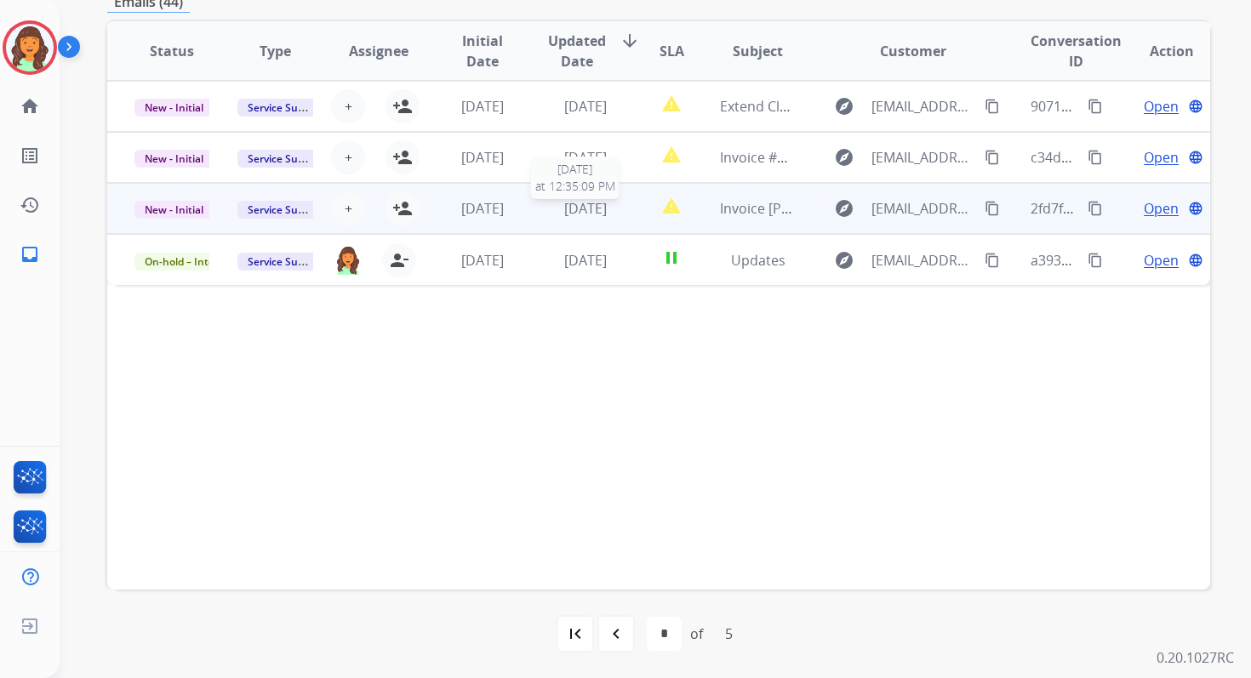
click at [591, 214] on span "[DATE]" at bounding box center [585, 208] width 43 height 19
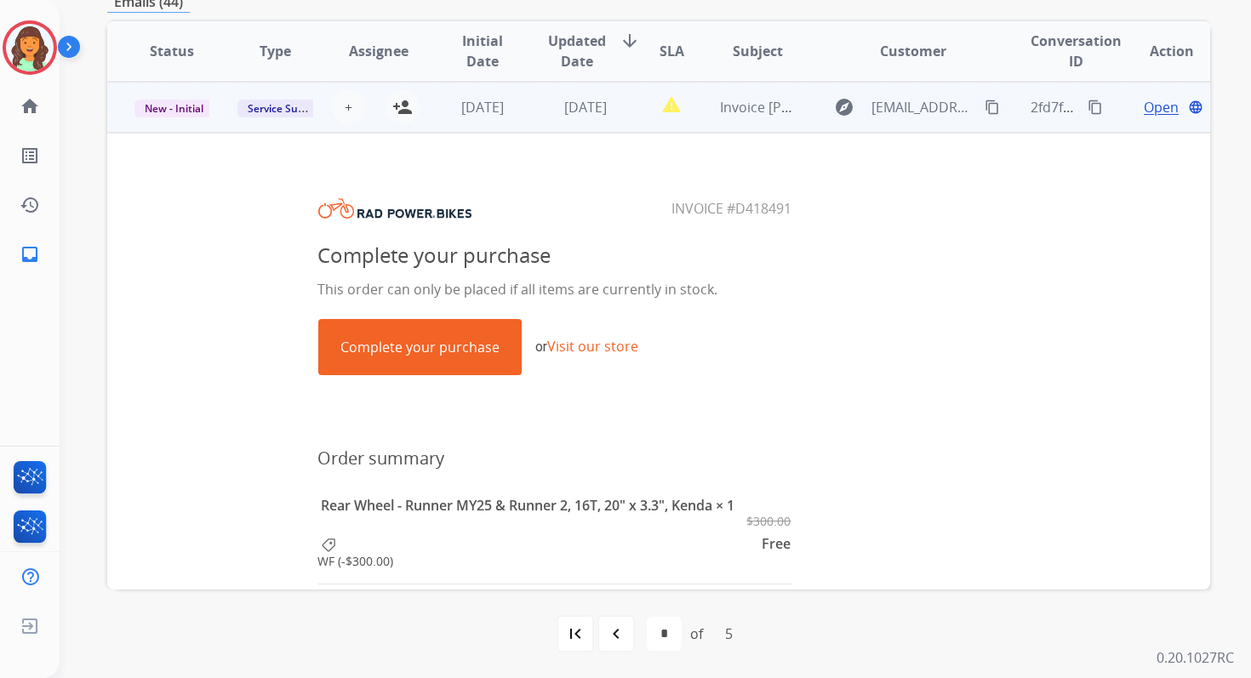
scroll to position [102, 0]
click at [197, 106] on span "New - Initial" at bounding box center [173, 108] width 79 height 18
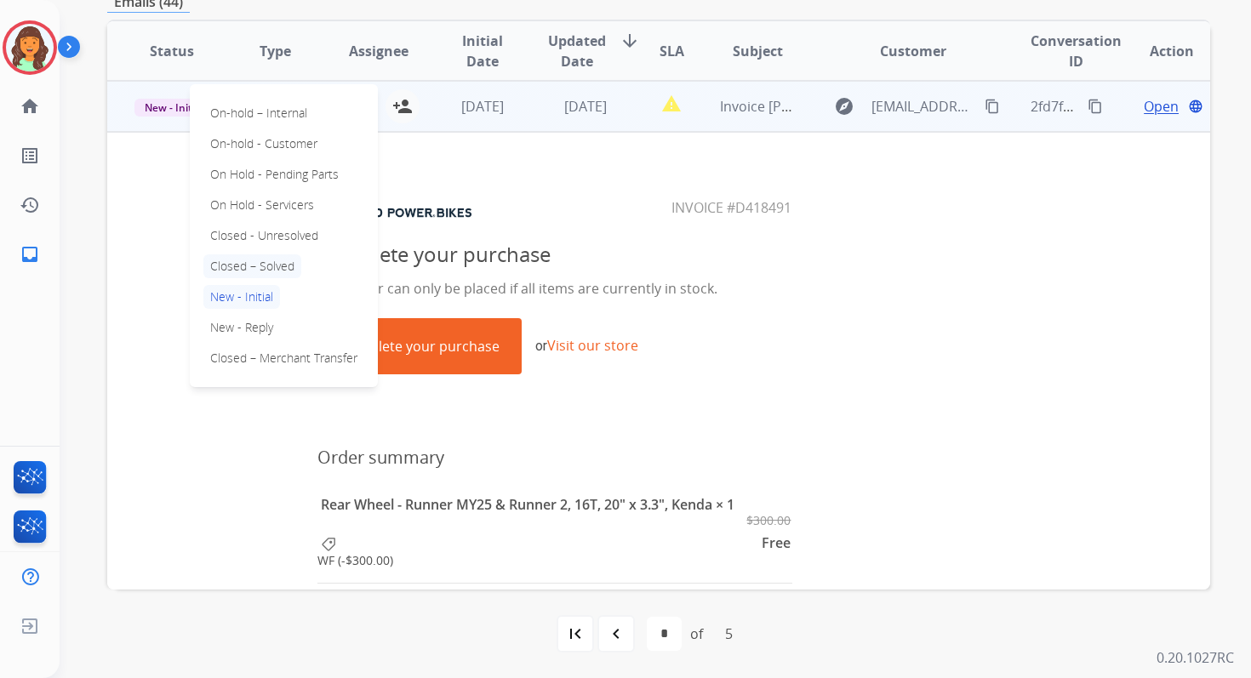
click at [247, 262] on p "Closed – Solved" at bounding box center [252, 266] width 98 height 24
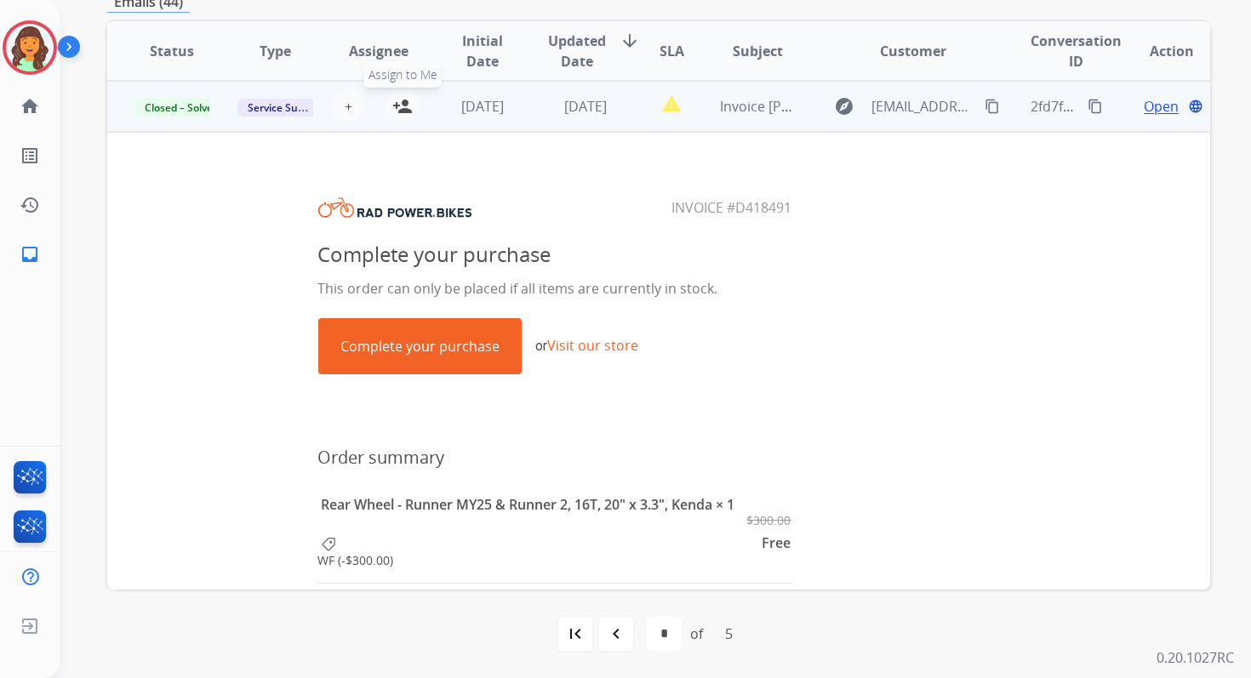
click at [397, 97] on mat-icon "person_add" at bounding box center [402, 106] width 20 height 20
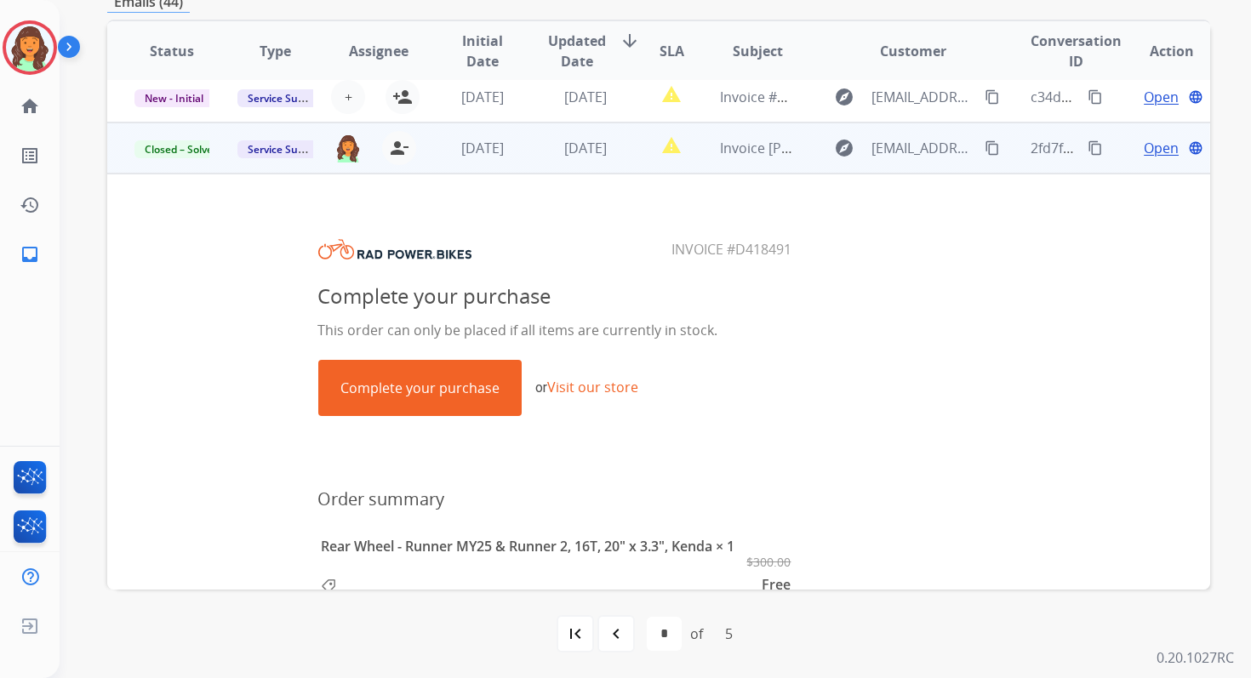
scroll to position [0, 0]
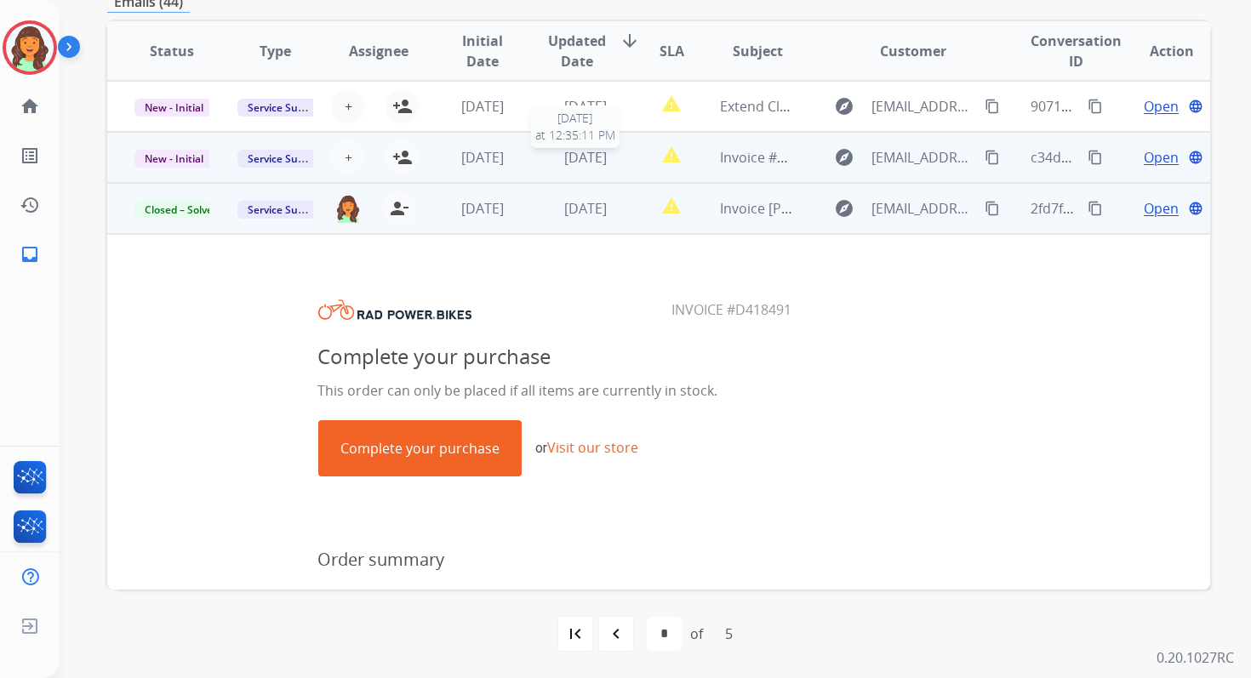
click at [580, 158] on span "[DATE]" at bounding box center [585, 157] width 43 height 19
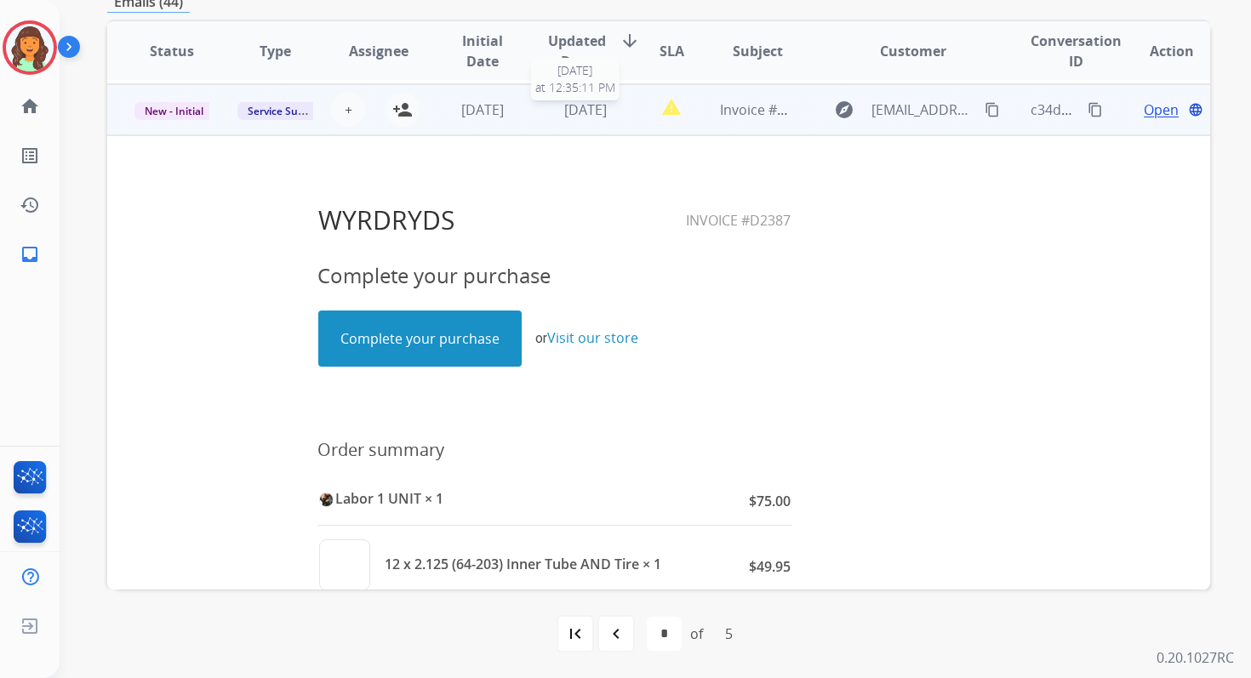
scroll to position [51, 0]
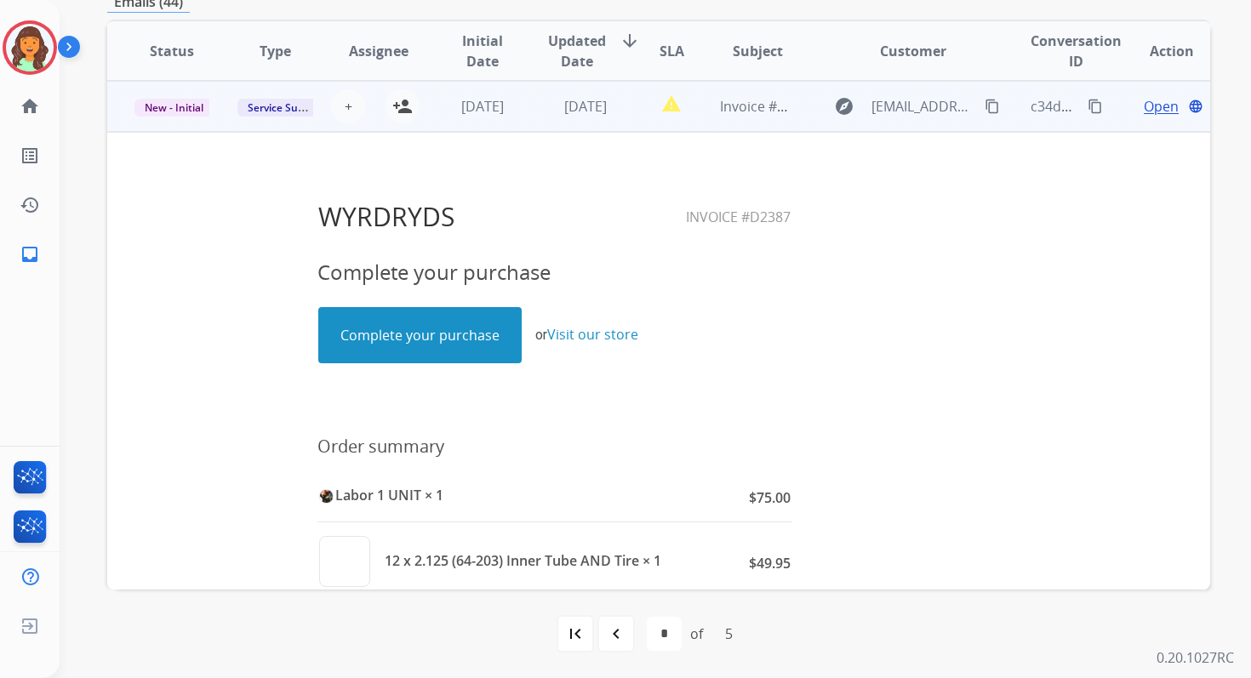
click at [442, 322] on link "Complete your purchase" at bounding box center [420, 335] width 202 height 54
click at [406, 106] on mat-icon "person_add" at bounding box center [402, 106] width 20 height 20
click at [191, 109] on span "New - Initial" at bounding box center [173, 108] width 79 height 18
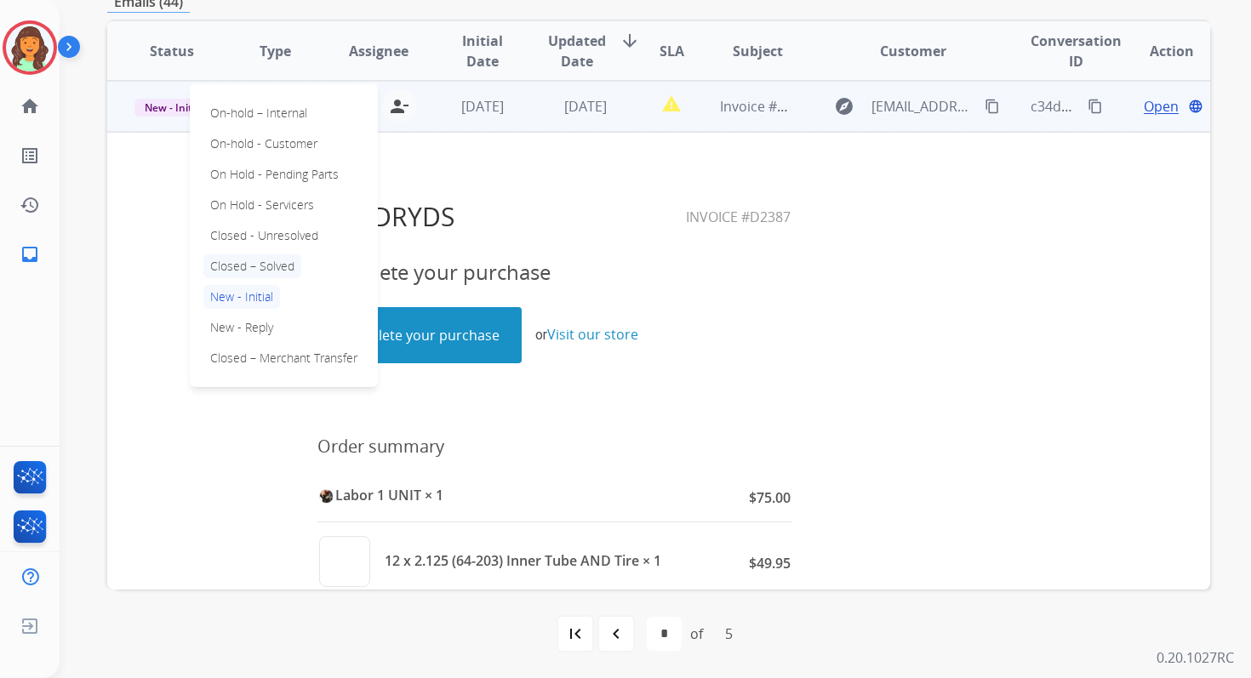
click at [232, 272] on p "Closed – Solved" at bounding box center [252, 266] width 98 height 24
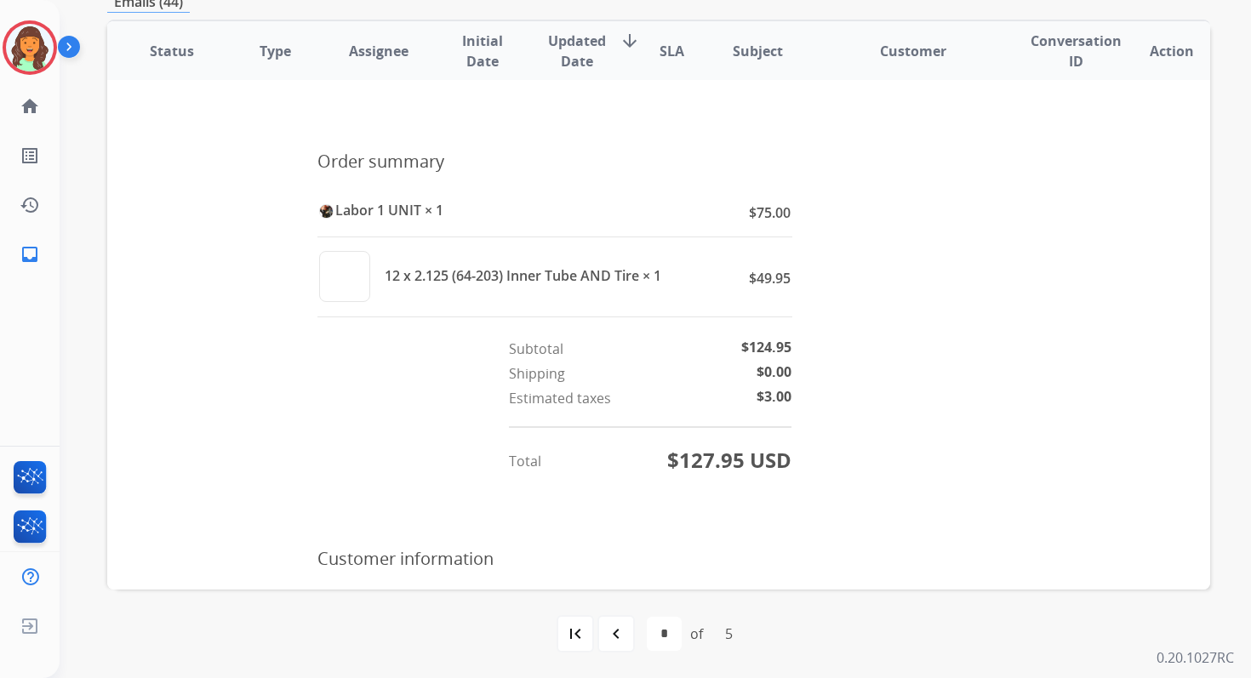
scroll to position [0, 0]
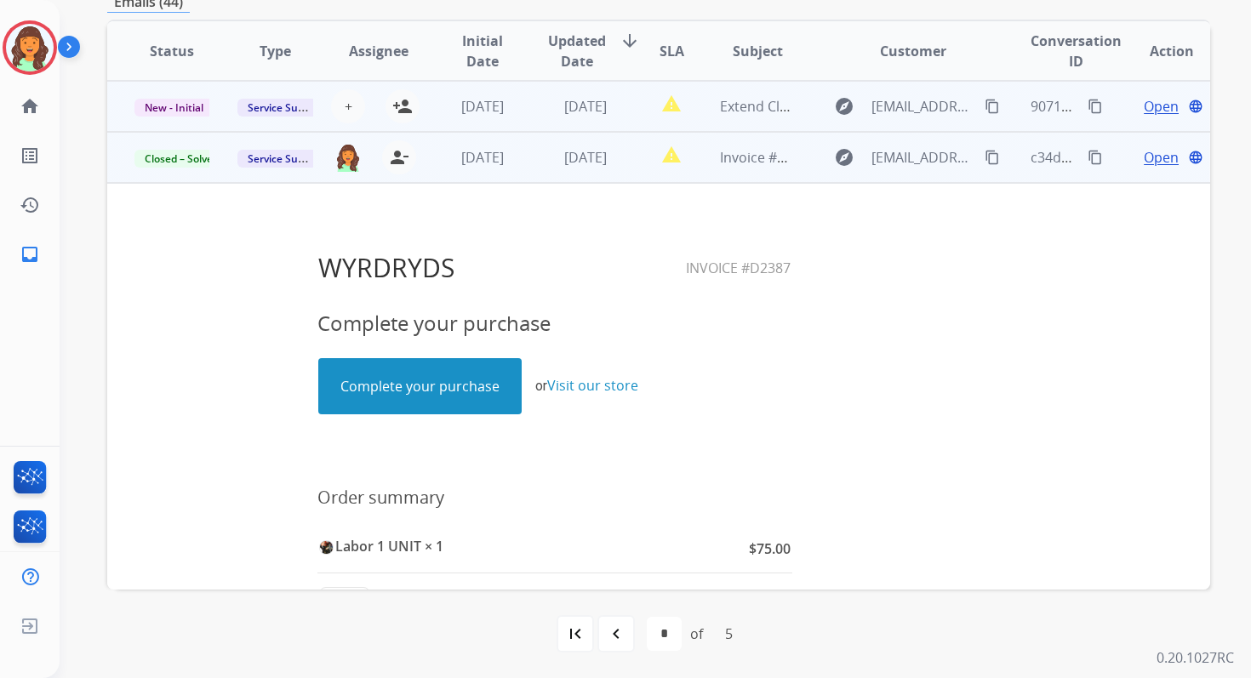
click at [537, 113] on td "[DATE]" at bounding box center [572, 106] width 103 height 51
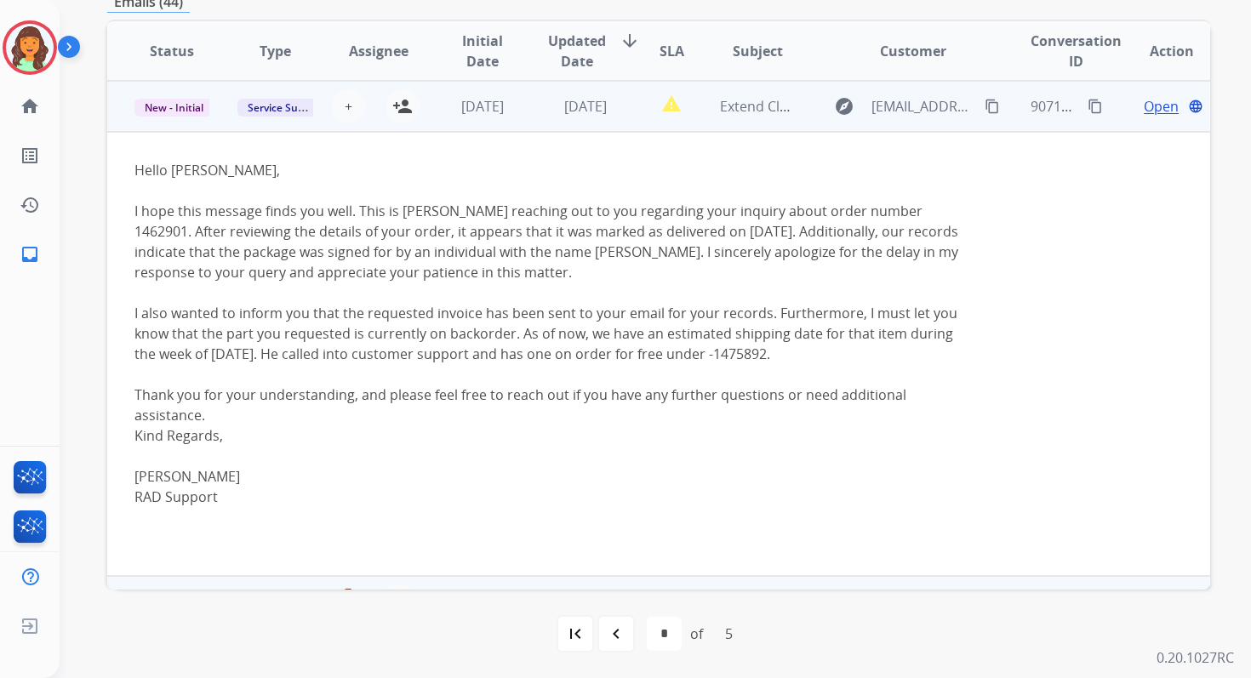
scroll to position [140, 0]
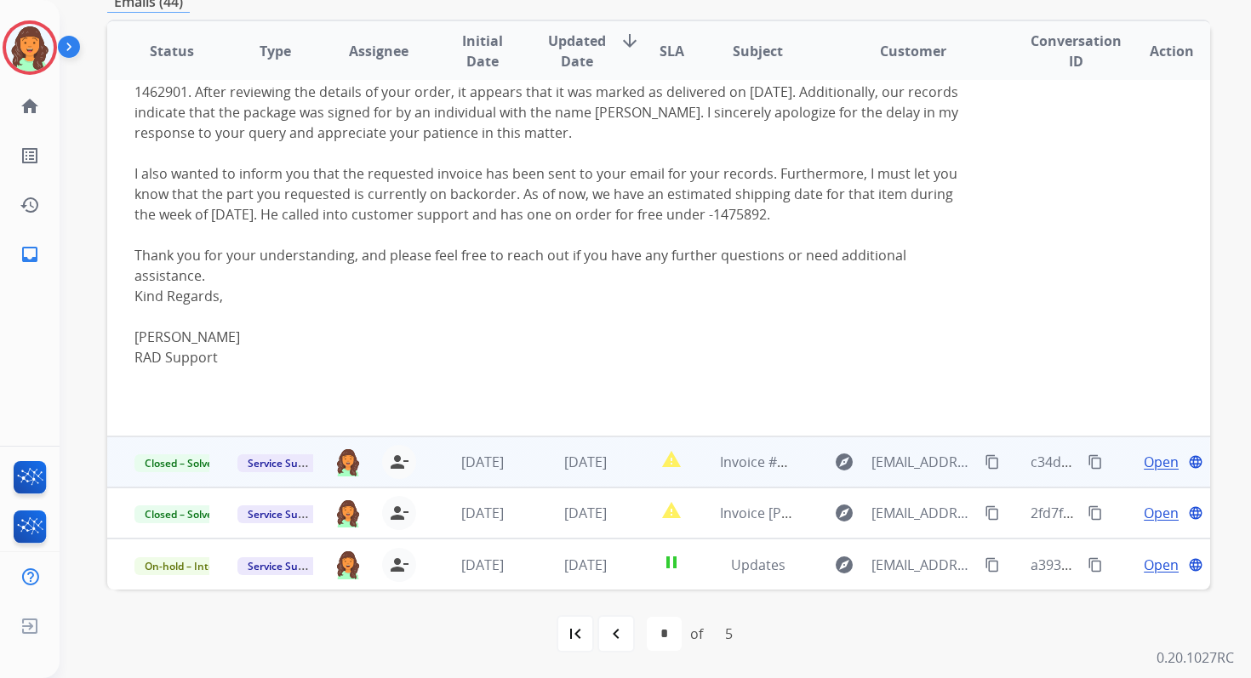
click at [1152, 459] on span "Open" at bounding box center [1161, 462] width 35 height 20
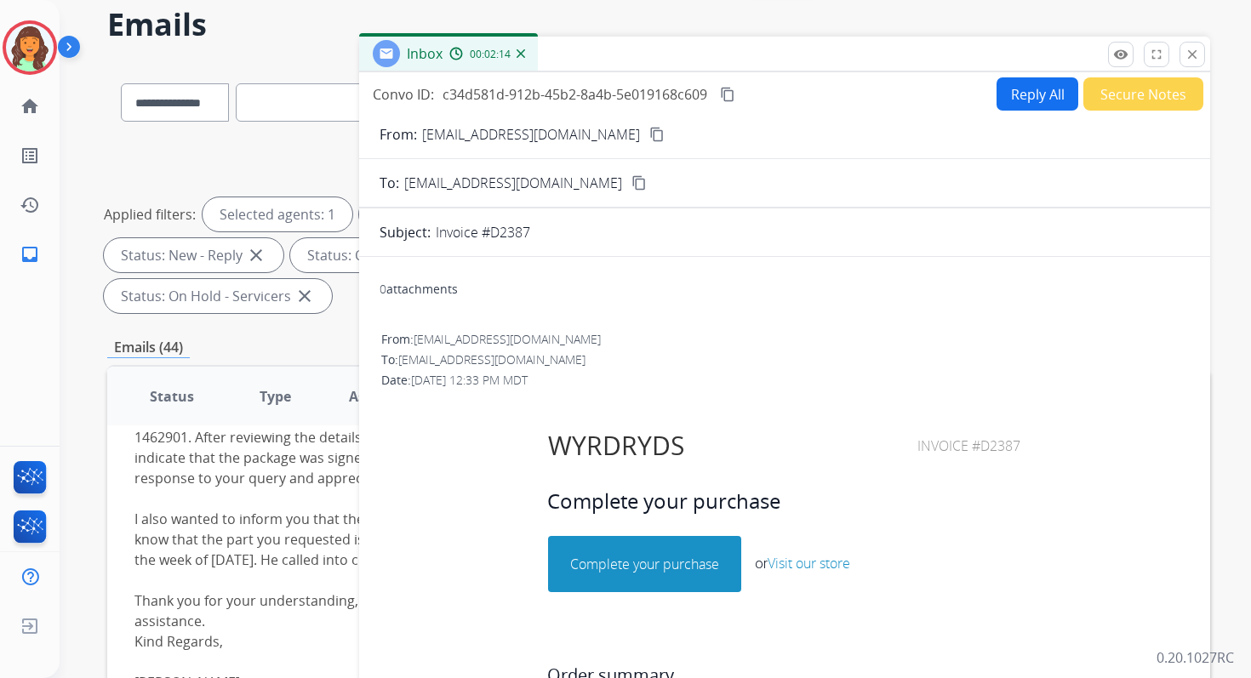
scroll to position [0, 0]
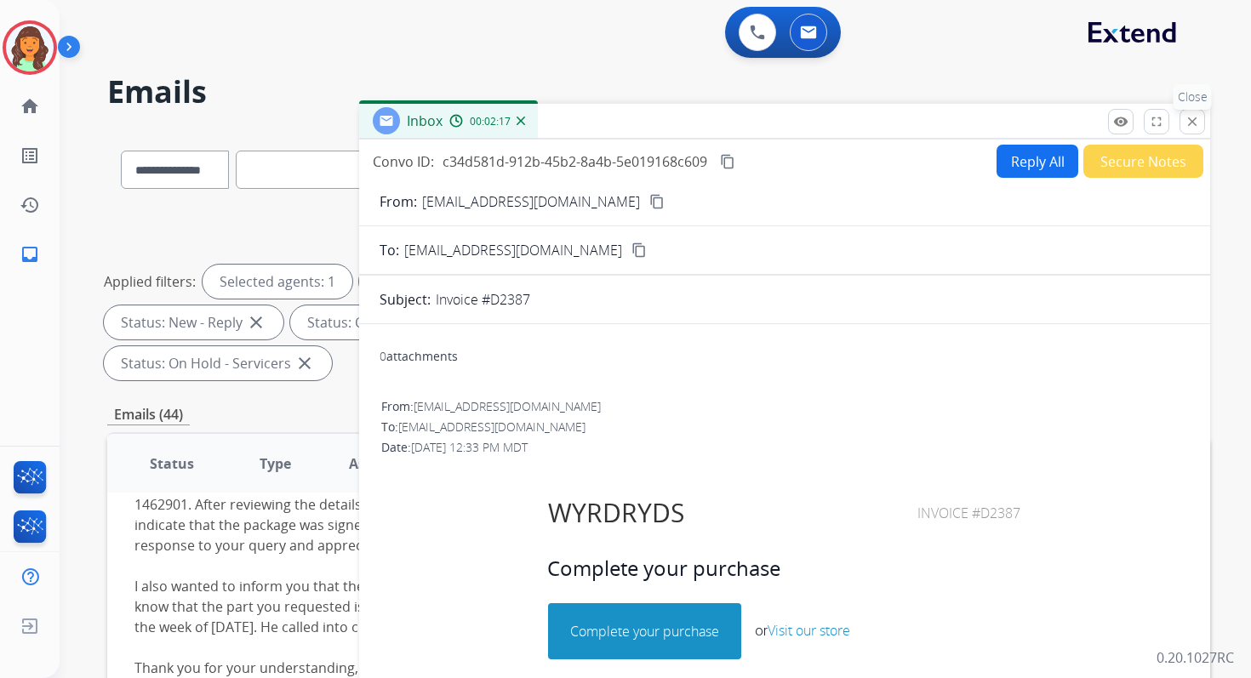
click at [1194, 119] on mat-icon "close" at bounding box center [1192, 121] width 15 height 15
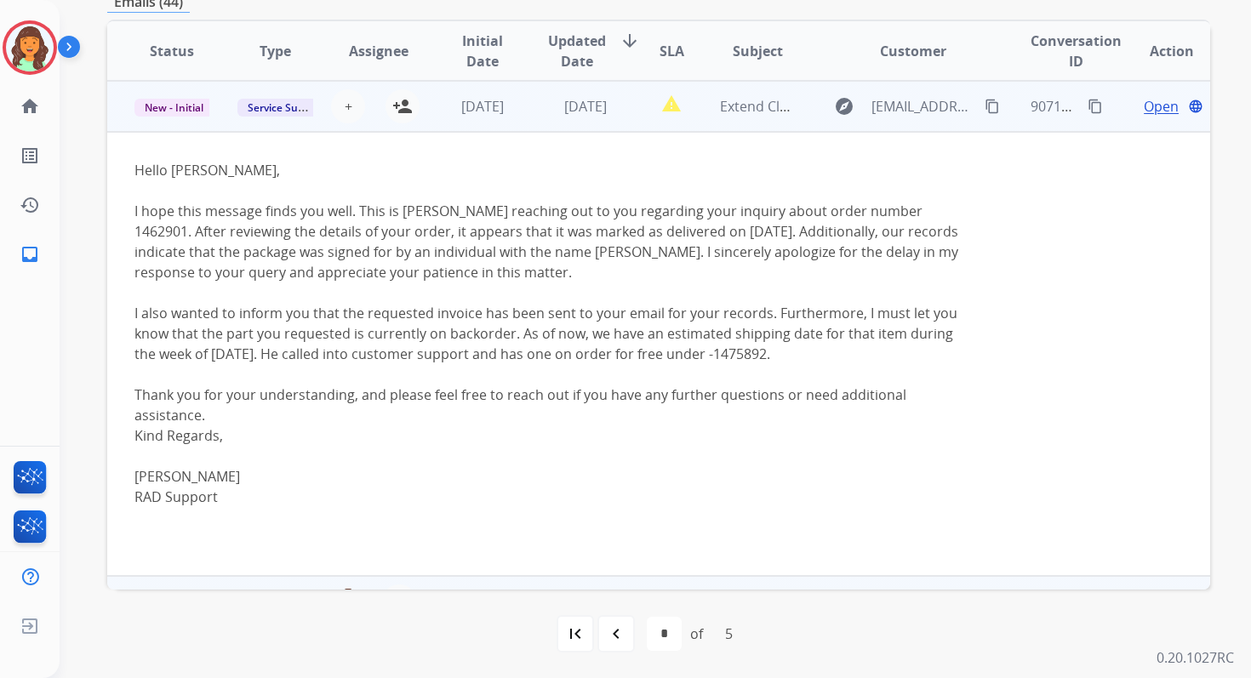
click at [1153, 105] on span "Open" at bounding box center [1161, 106] width 35 height 20
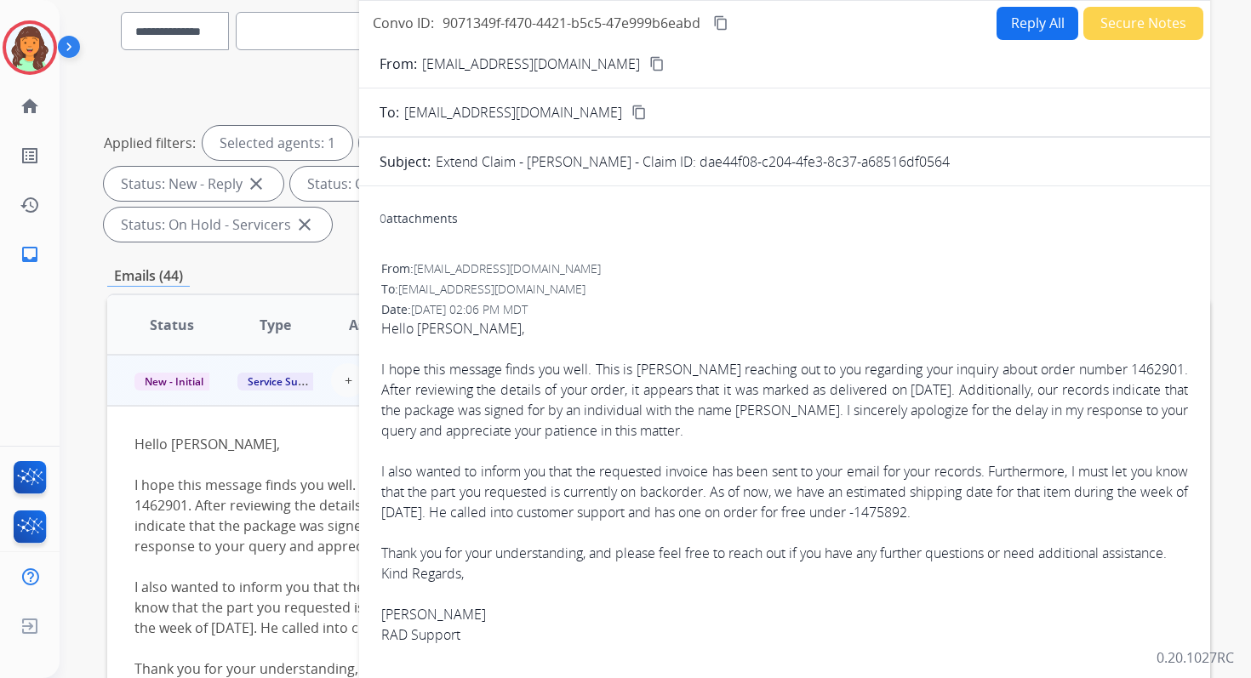
scroll to position [70, 0]
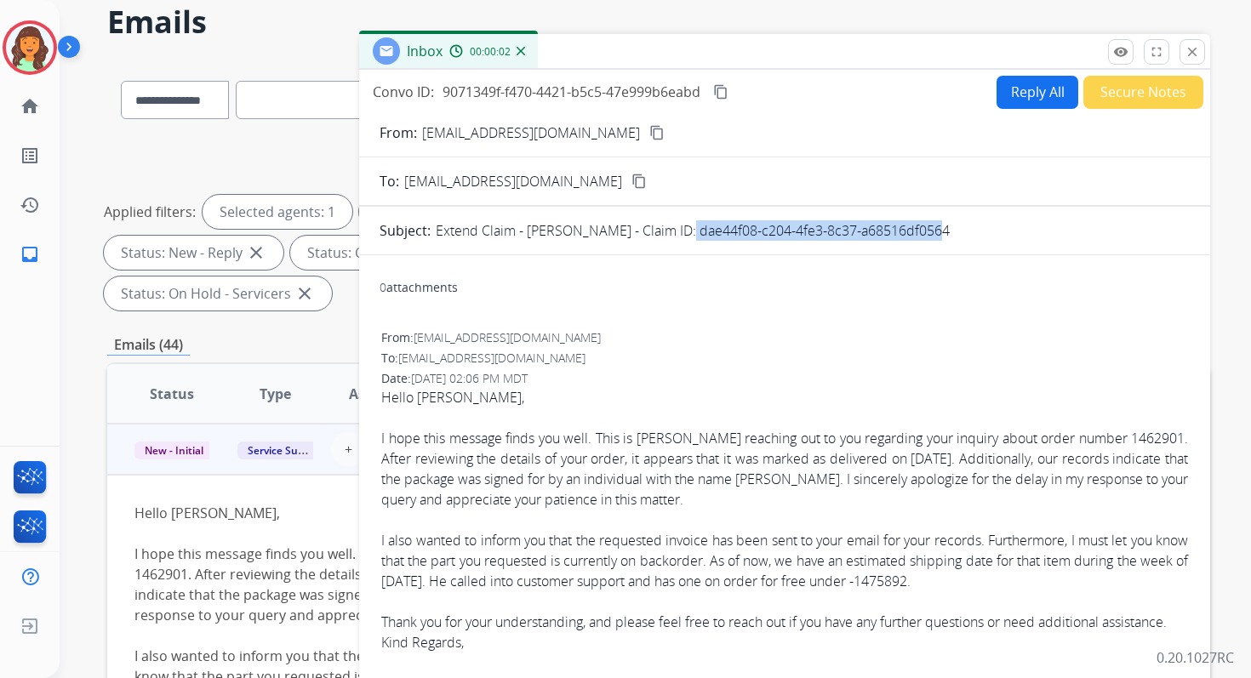
drag, startPoint x: 665, startPoint y: 231, endPoint x: 951, endPoint y: 231, distance: 286.0
click at [951, 231] on div "Extend Claim - [PERSON_NAME] - Claim ID: dae44f08-c204-4fe3-8c37-a68516df0564" at bounding box center [813, 230] width 754 height 20
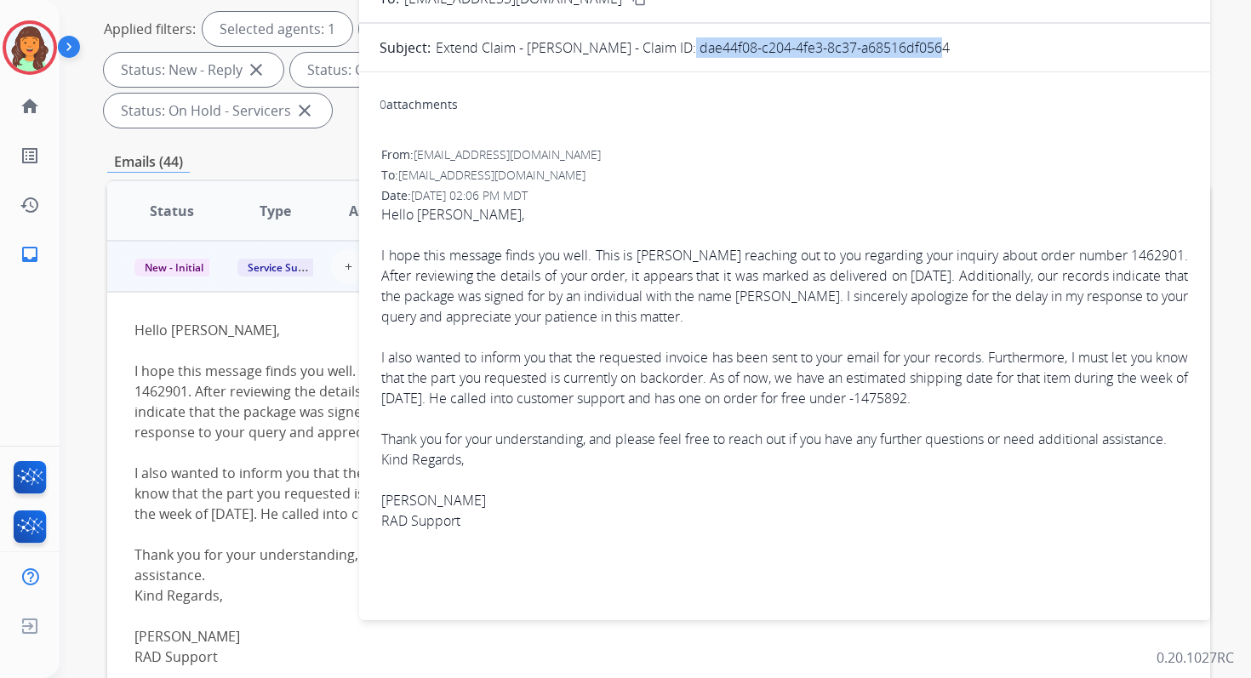
scroll to position [243, 0]
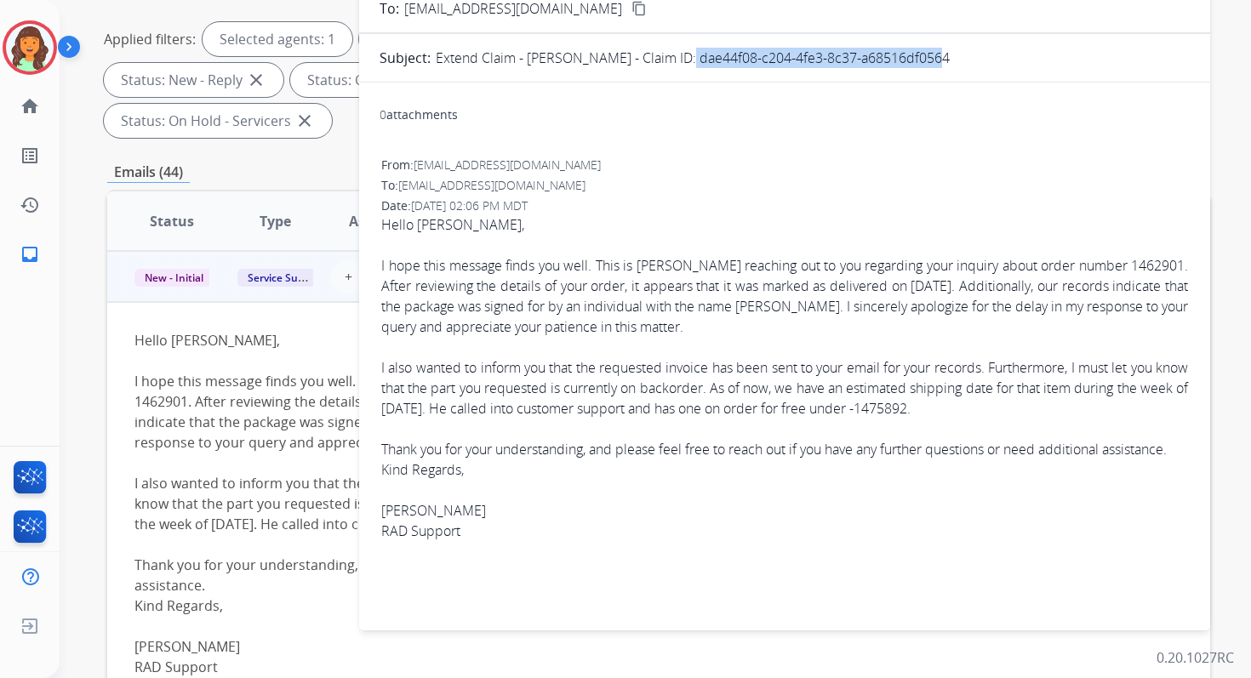
drag, startPoint x: 1027, startPoint y: 263, endPoint x: 1071, endPoint y: 407, distance: 150.5
click at [1071, 407] on div "Hello [PERSON_NAME], I hope this message finds you well. This is [PERSON_NAME] …" at bounding box center [784, 336] width 807 height 245
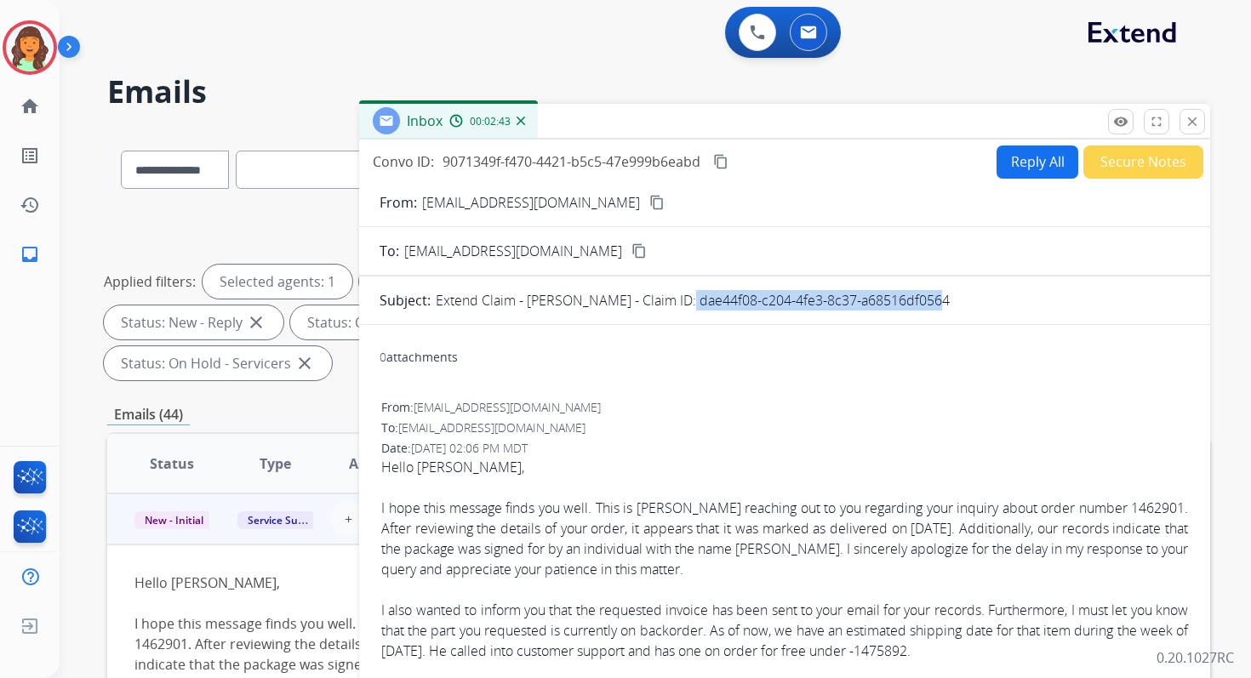
click at [728, 161] on mat-icon "content_copy" at bounding box center [720, 161] width 15 height 15
click at [1033, 162] on button "Reply All" at bounding box center [1038, 162] width 82 height 33
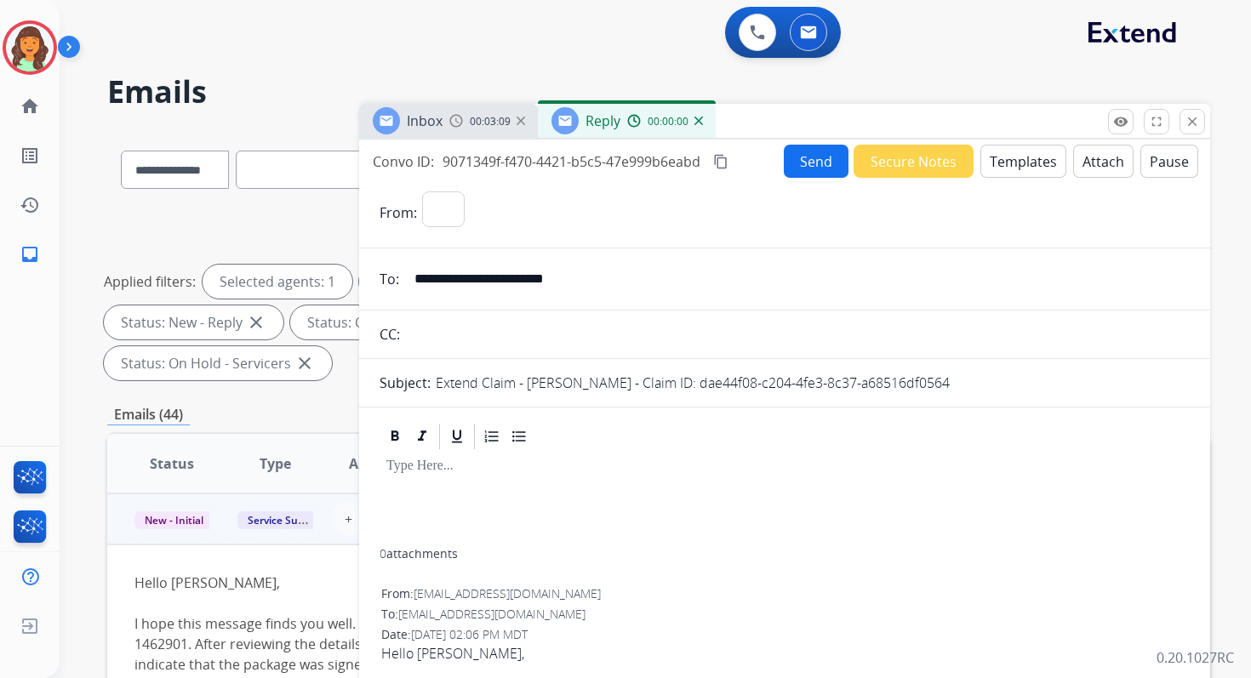
select select "**********"
click at [1032, 162] on button "Templates" at bounding box center [1024, 161] width 86 height 33
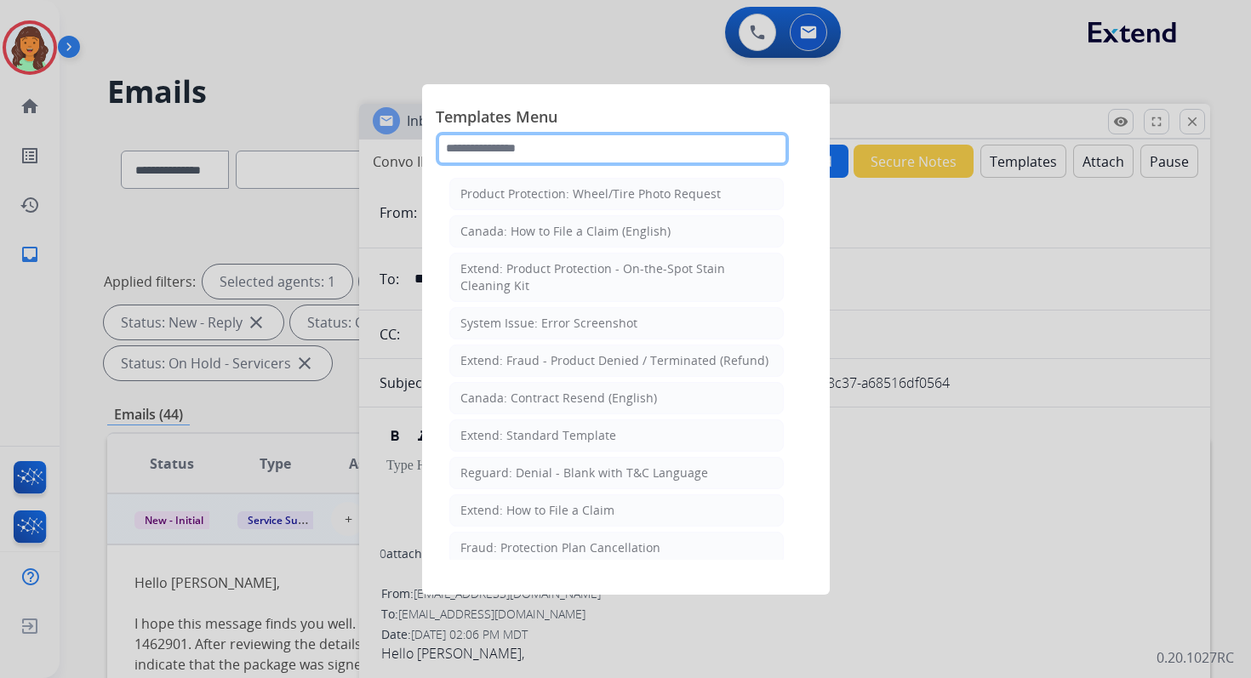
click at [576, 142] on input "text" at bounding box center [612, 149] width 353 height 34
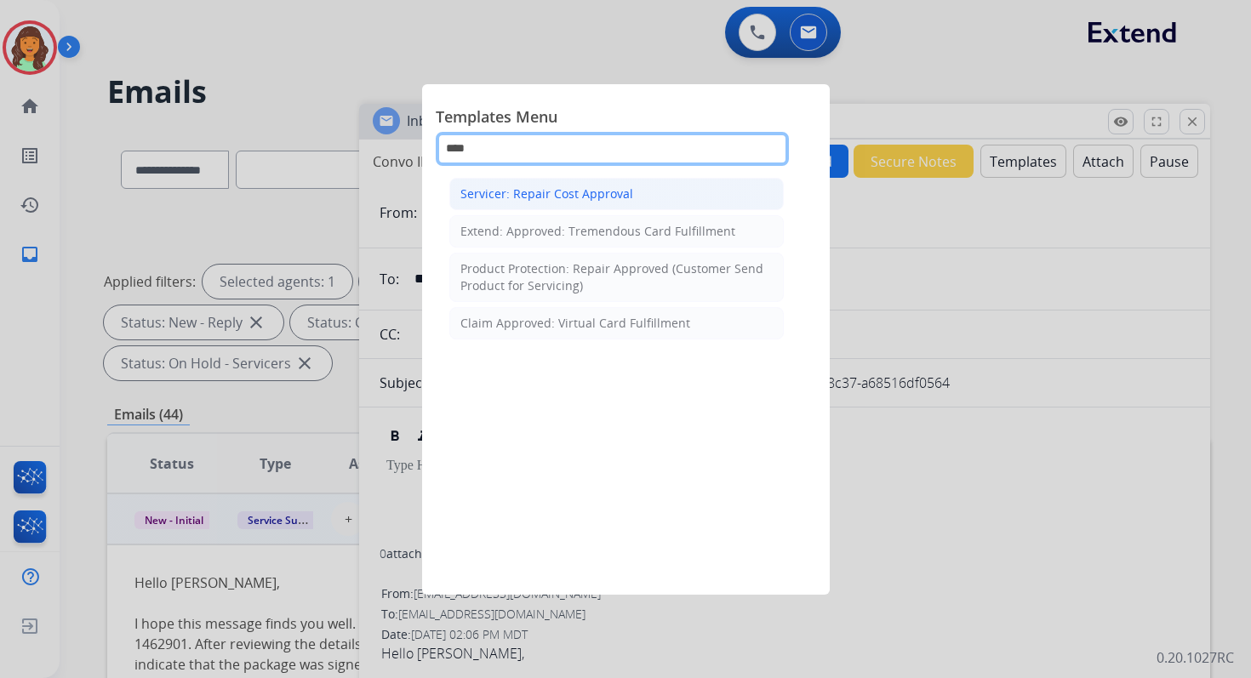
type input "****"
click at [595, 192] on div "Servicer: Repair Cost Approval" at bounding box center [546, 194] width 173 height 17
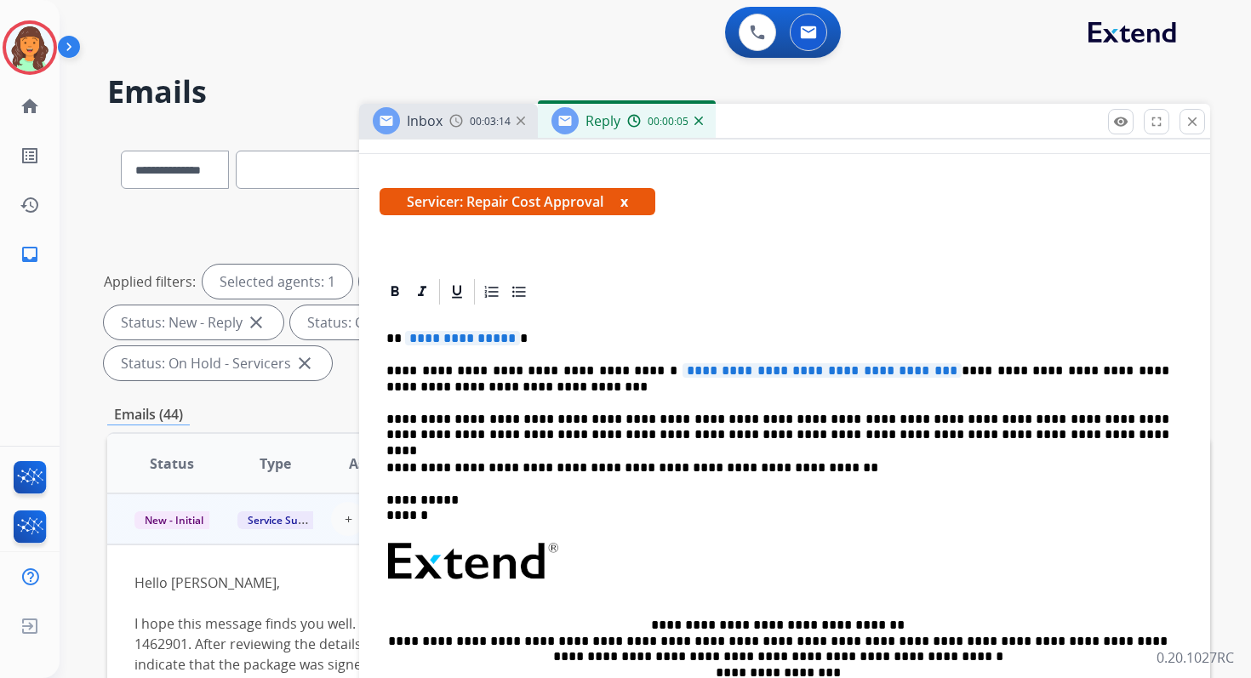
scroll to position [358, 0]
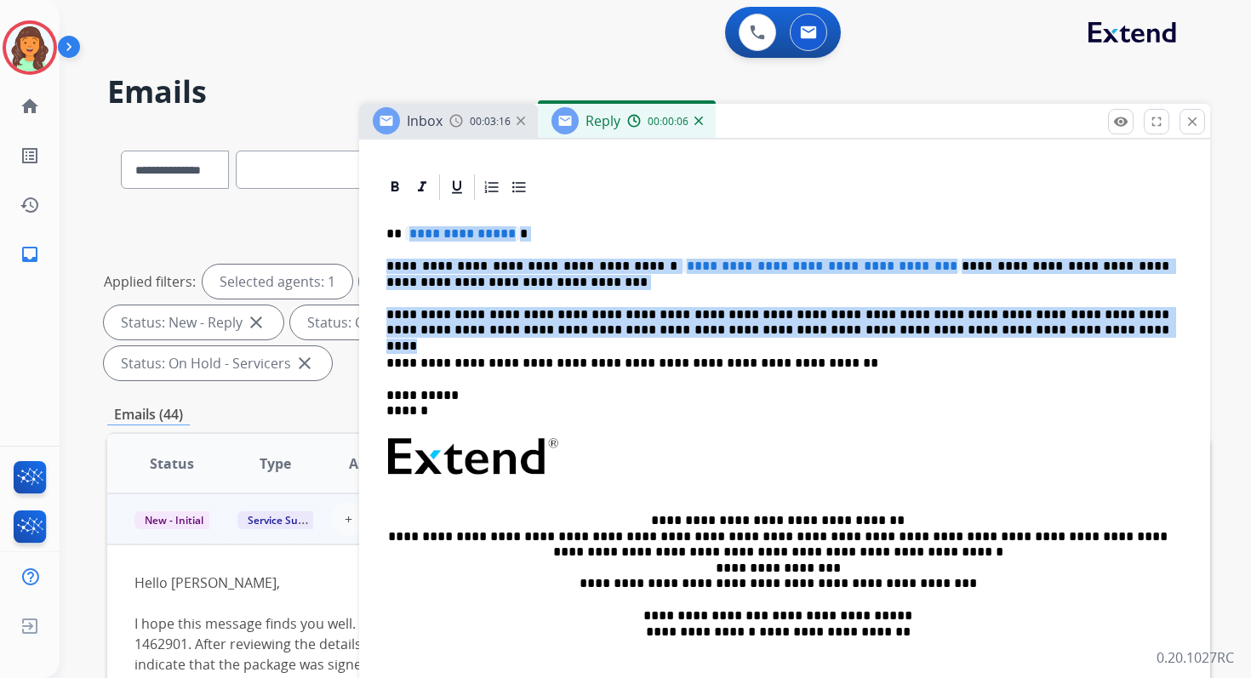
drag, startPoint x: 406, startPoint y: 226, endPoint x: 946, endPoint y: 329, distance: 549.4
click at [946, 329] on div "**********" at bounding box center [785, 459] width 810 height 512
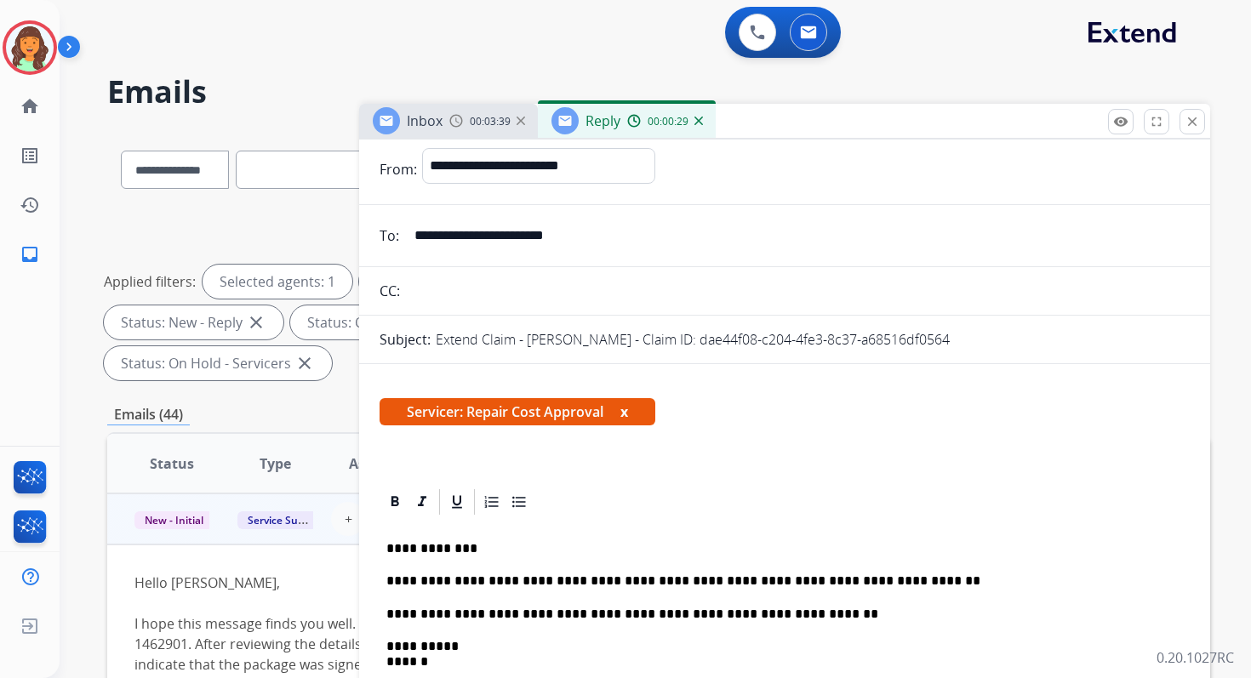
scroll to position [0, 0]
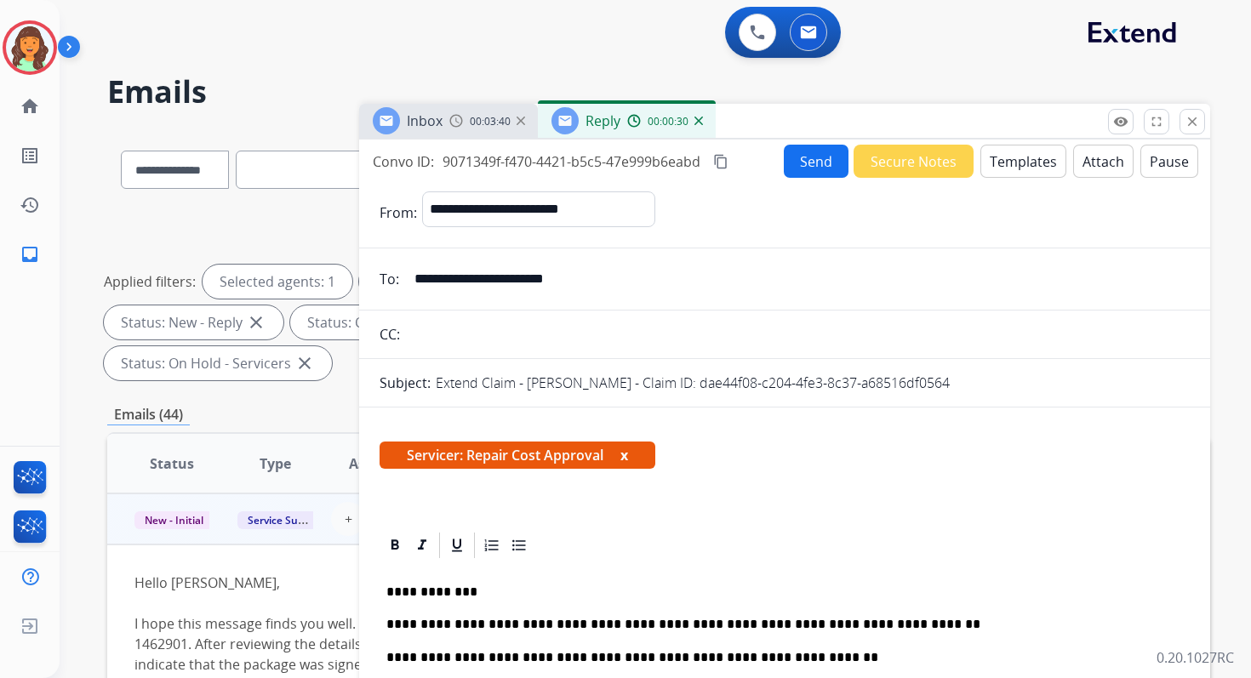
click at [729, 157] on mat-icon "content_copy" at bounding box center [720, 161] width 15 height 15
click at [797, 157] on button "Send" at bounding box center [816, 161] width 65 height 33
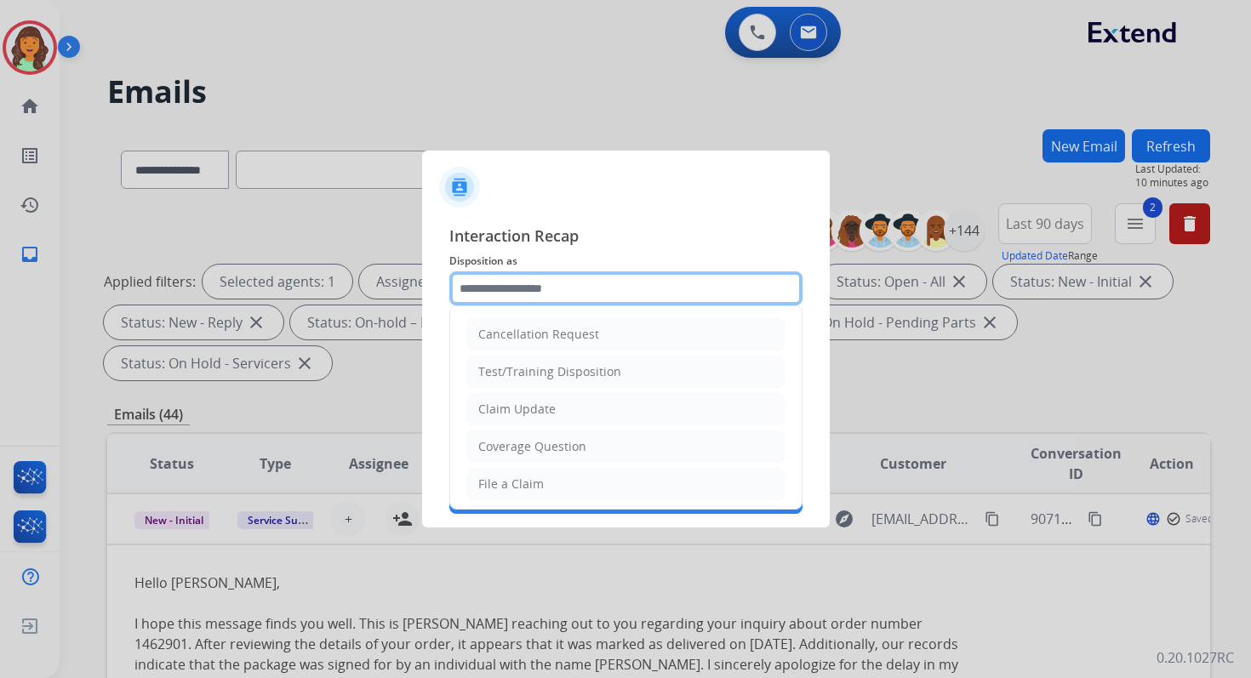
click at [529, 289] on input "text" at bounding box center [625, 289] width 353 height 34
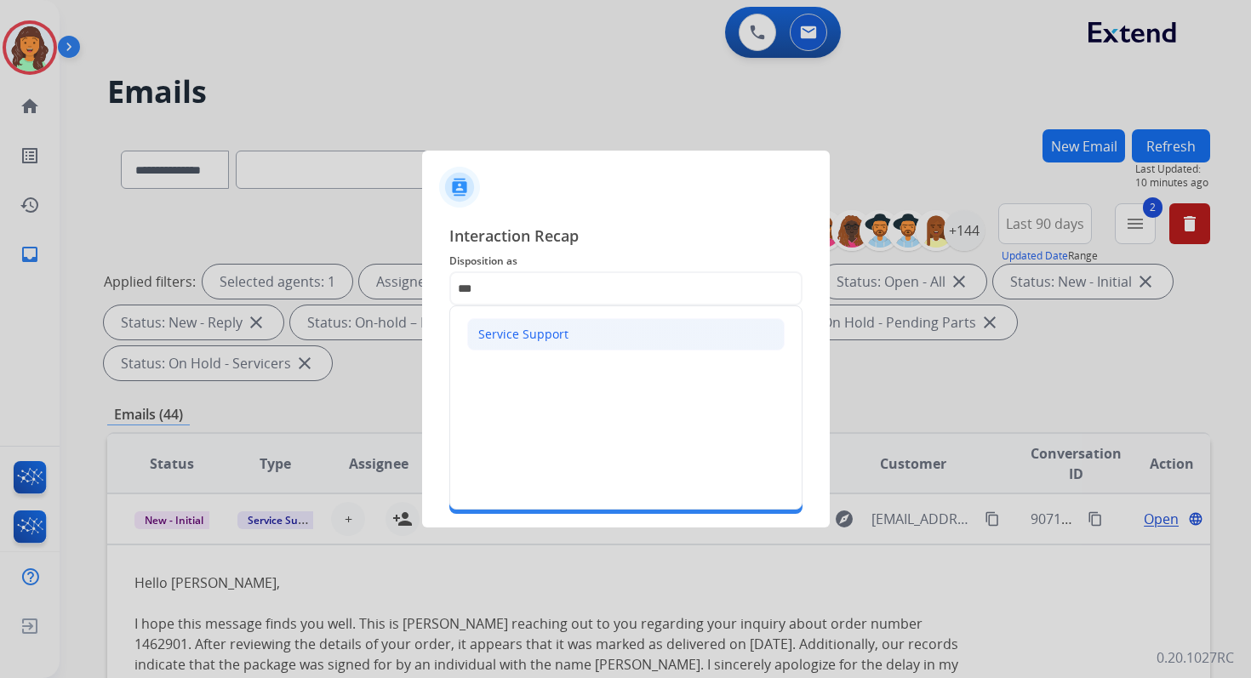
click at [533, 328] on div "Service Support" at bounding box center [523, 334] width 90 height 17
type input "**********"
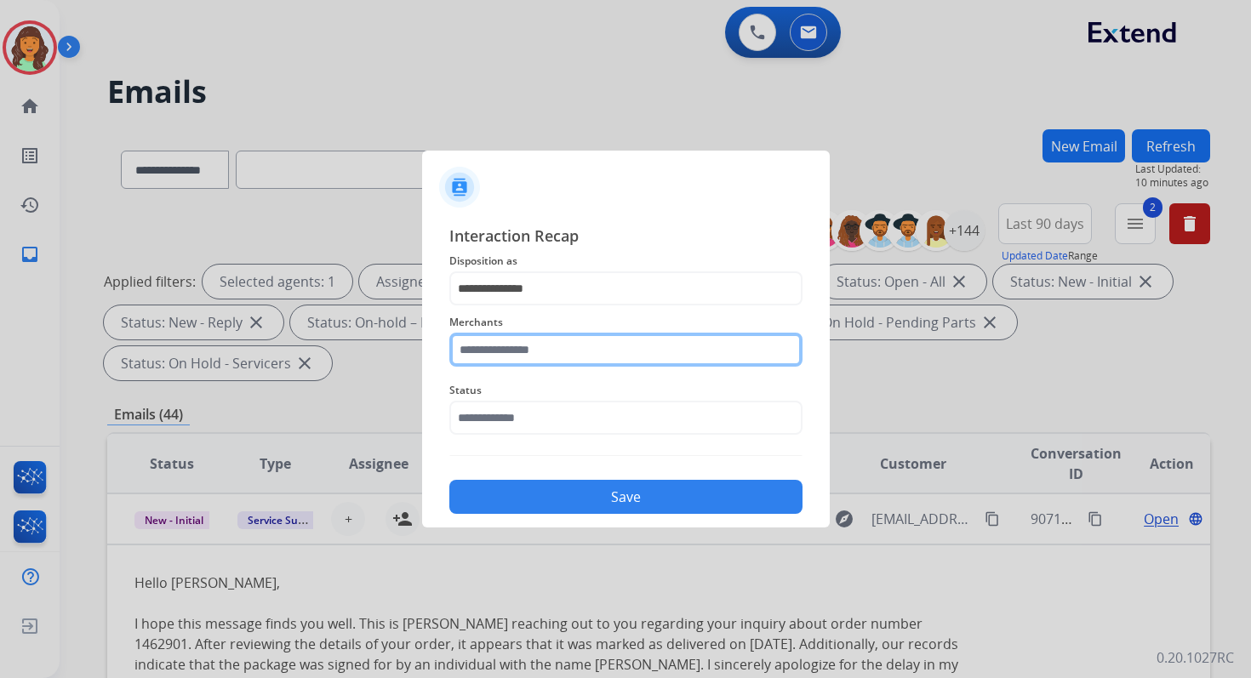
click at [533, 340] on input "text" at bounding box center [625, 350] width 353 height 34
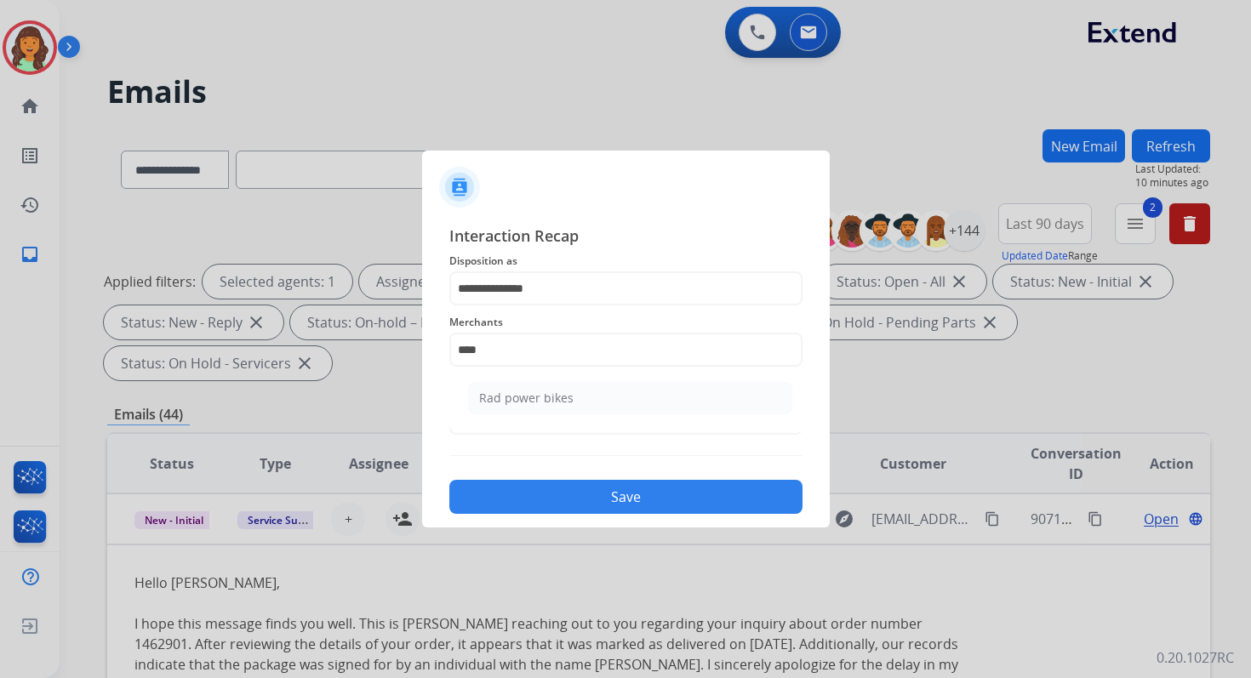
click at [552, 393] on div "Rad power bikes" at bounding box center [526, 398] width 94 height 17
type input "**********"
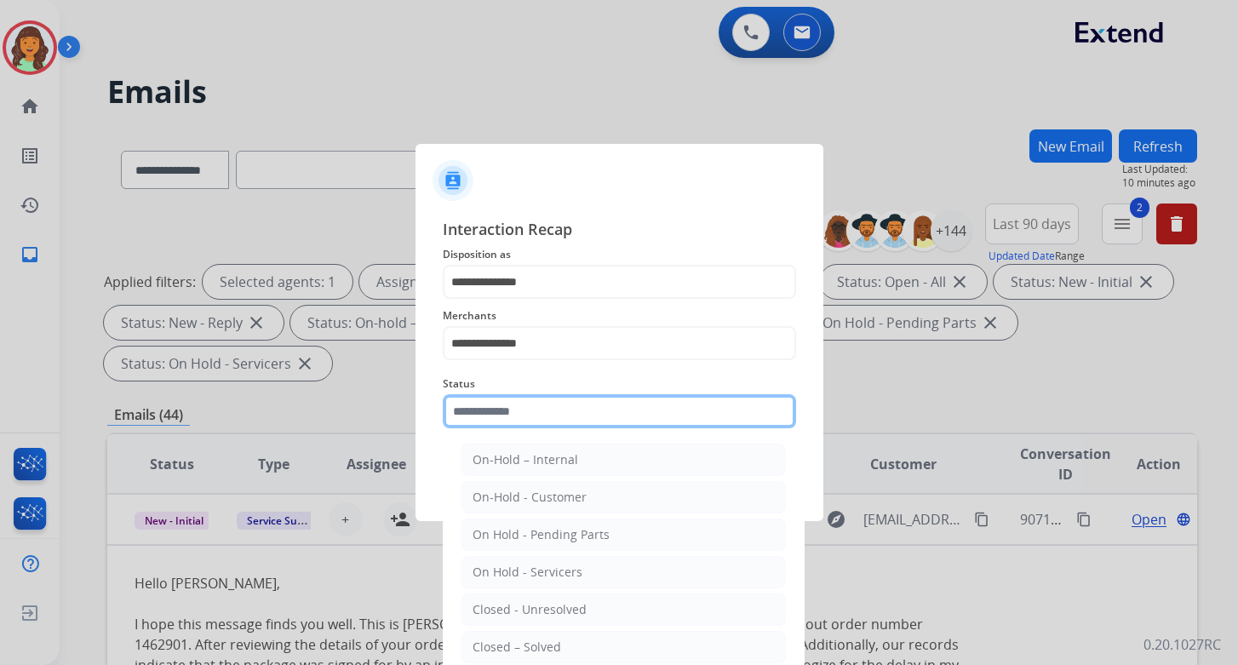
click at [552, 409] on input "text" at bounding box center [619, 411] width 353 height 34
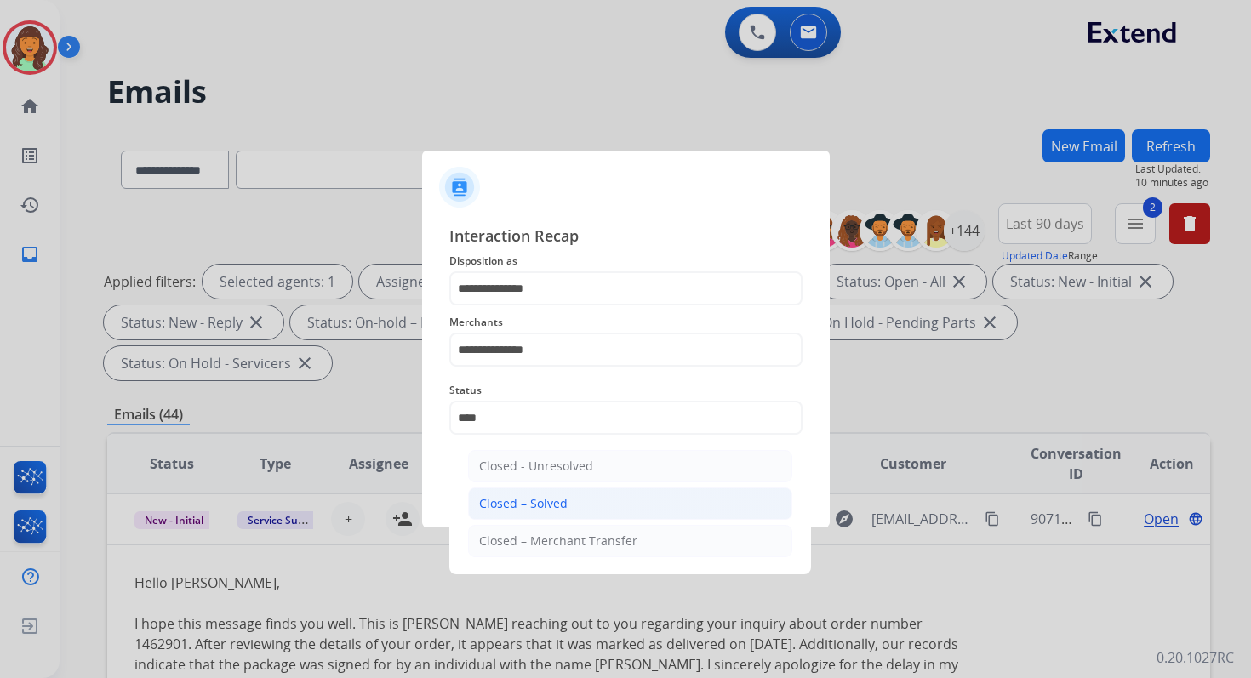
click at [575, 491] on li "Closed – Solved" at bounding box center [630, 504] width 324 height 32
type input "**********"
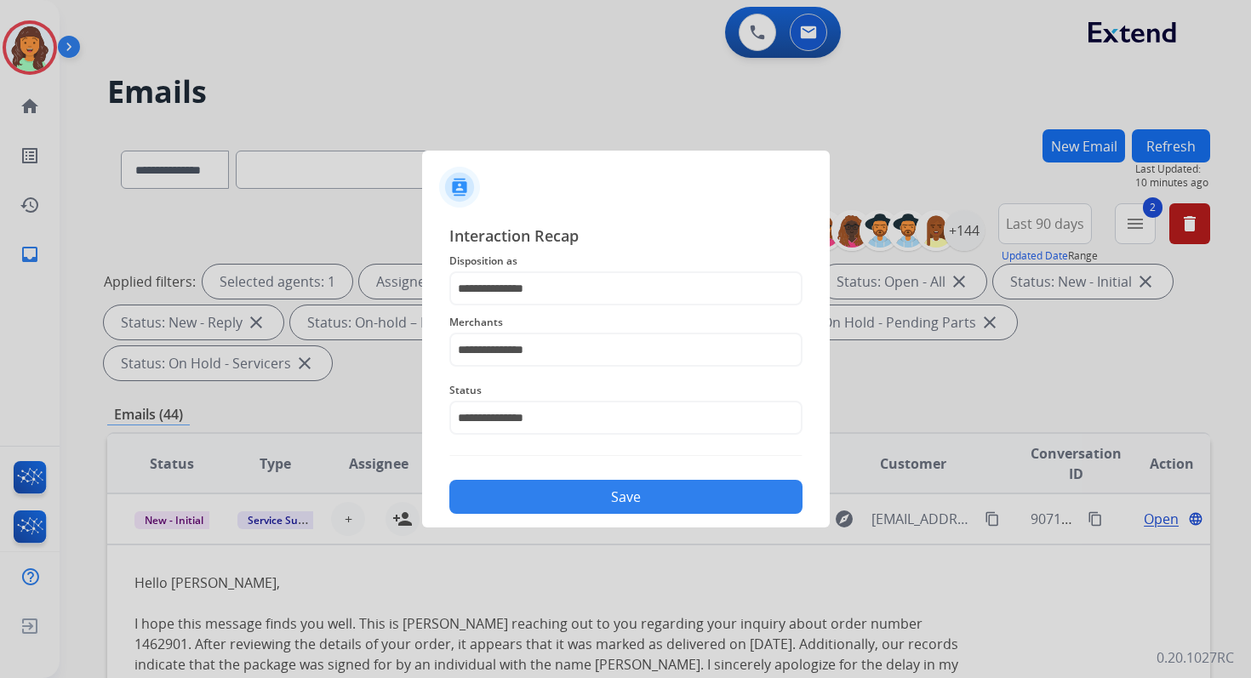
click at [575, 491] on button "Save" at bounding box center [625, 497] width 353 height 34
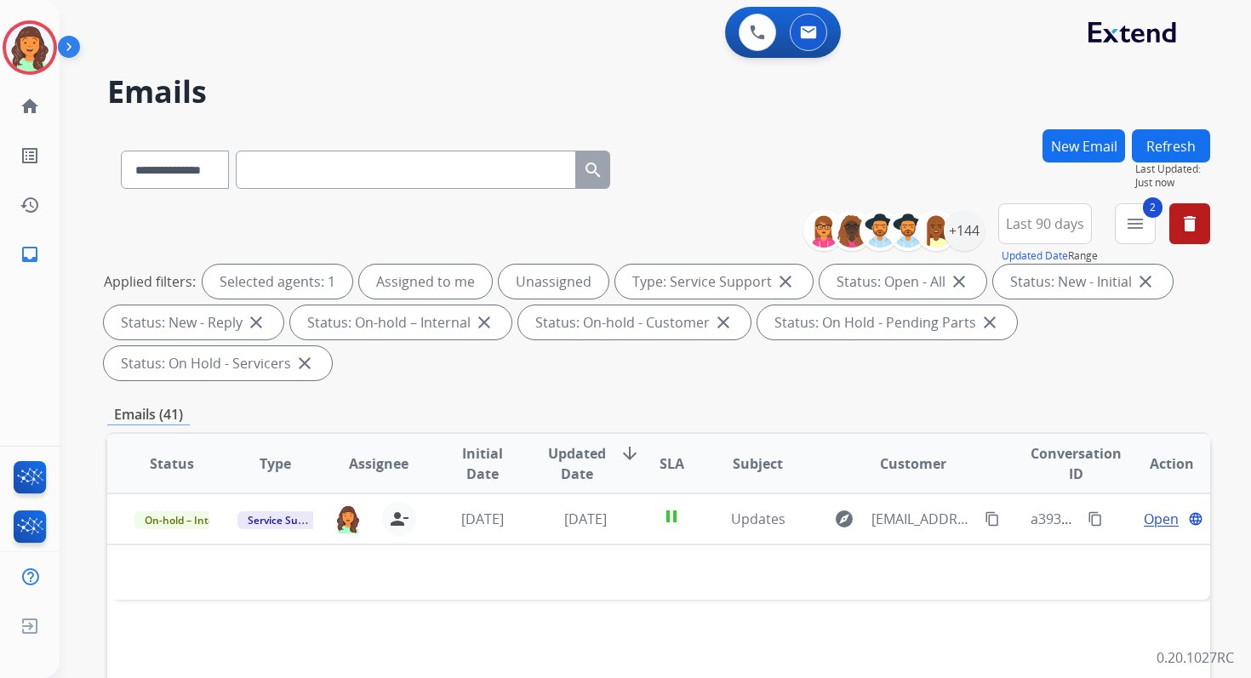
scroll to position [413, 0]
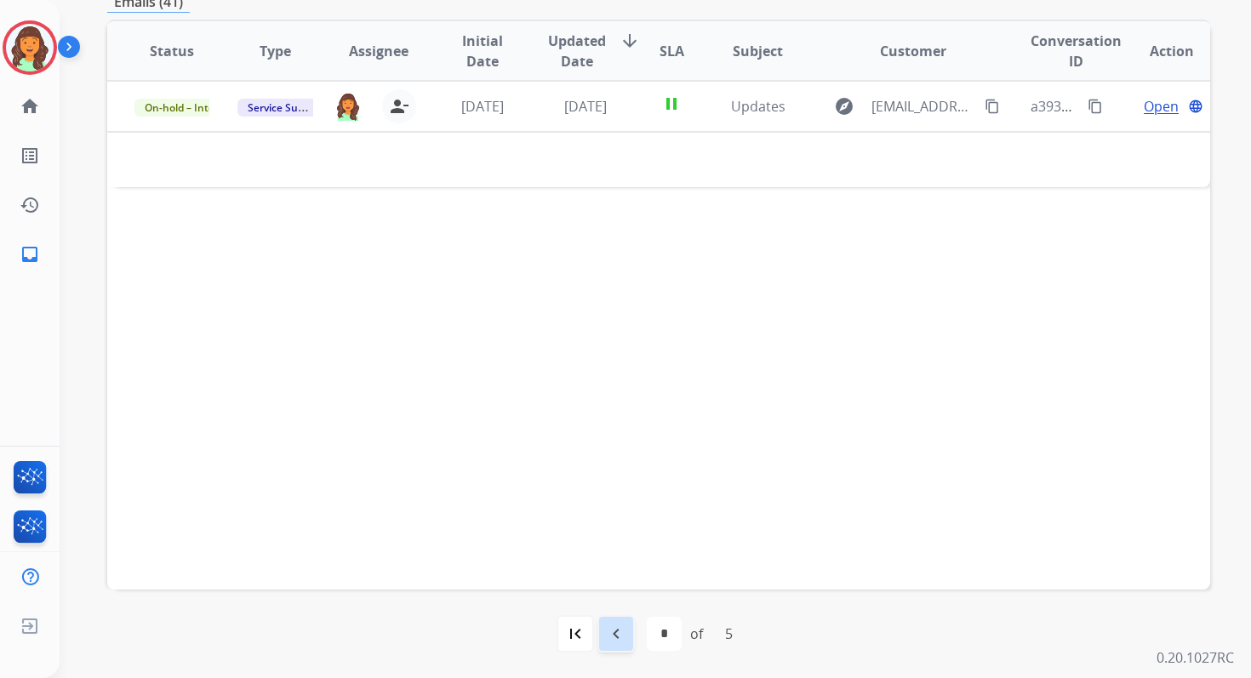
click at [614, 625] on mat-icon "navigate_before" at bounding box center [616, 634] width 20 height 20
select select "*"
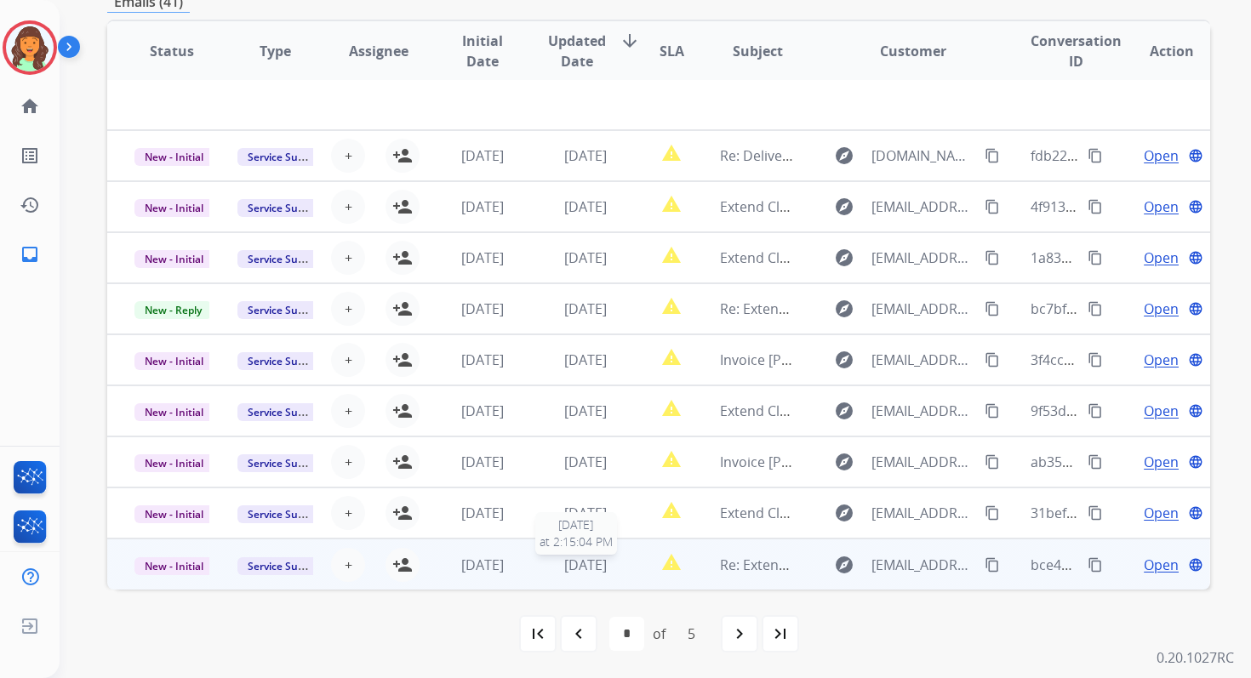
click at [615, 563] on div "[DATE]" at bounding box center [585, 565] width 75 height 20
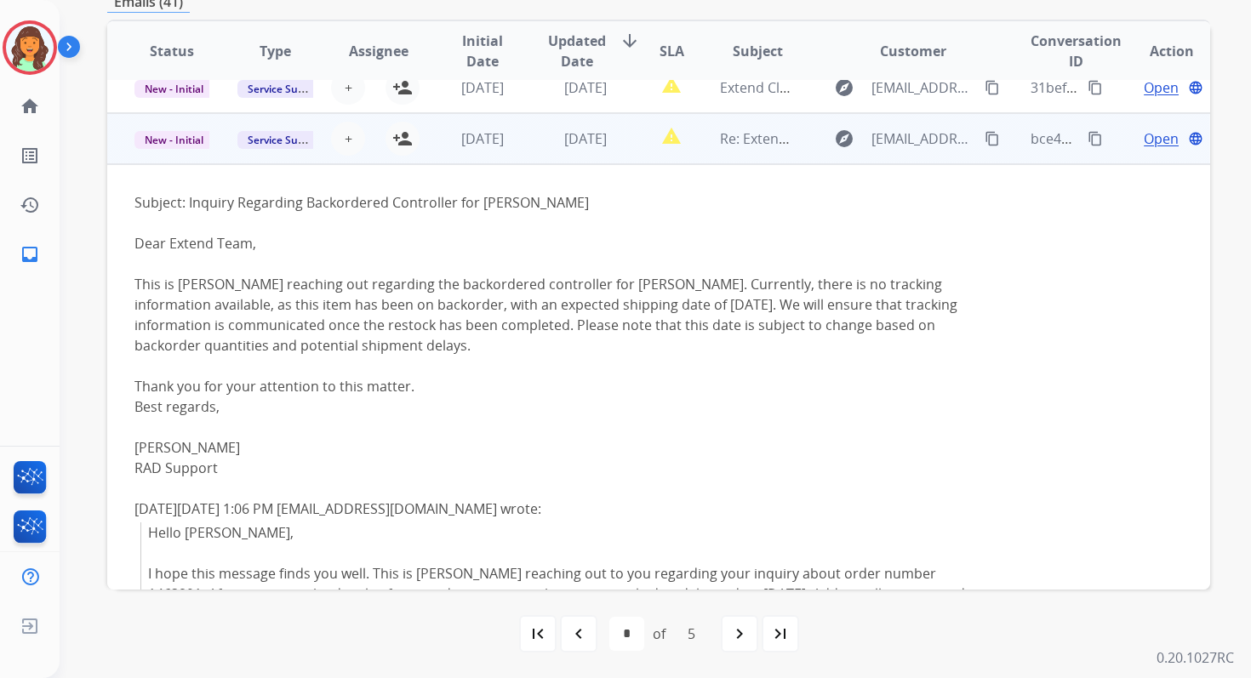
scroll to position [411, 0]
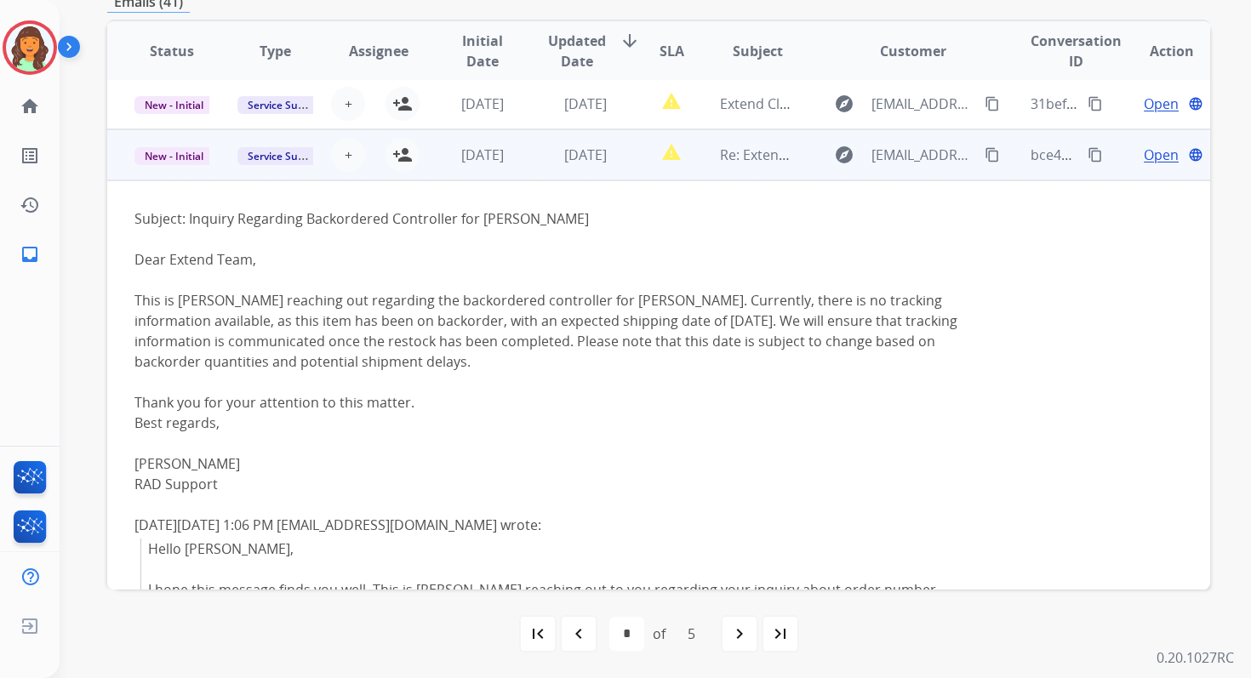
click at [1150, 149] on span "Open" at bounding box center [1161, 155] width 35 height 20
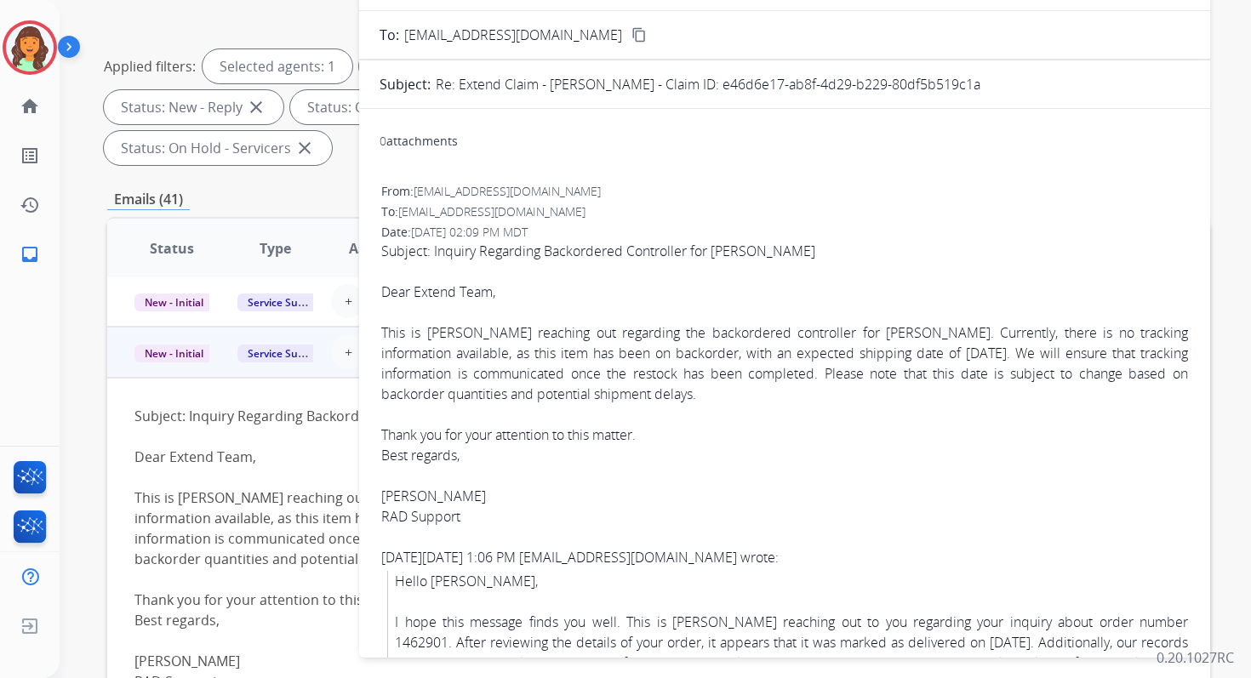
scroll to position [168, 0]
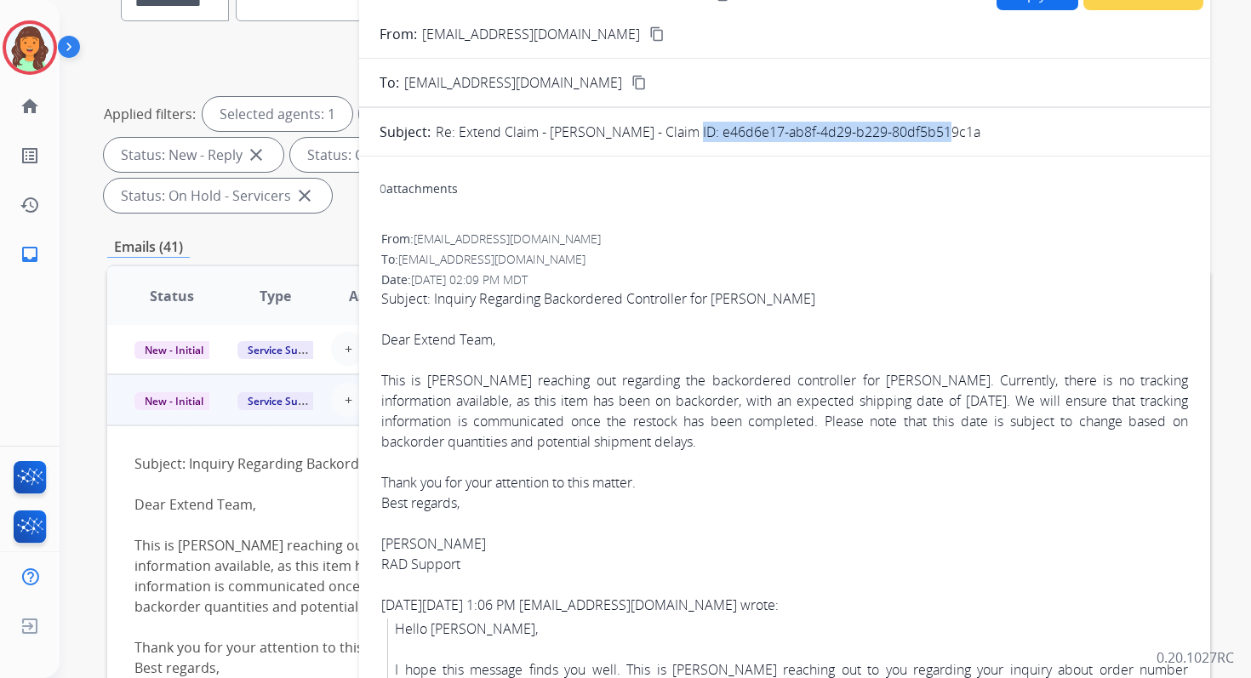
drag, startPoint x: 666, startPoint y: 132, endPoint x: 977, endPoint y: 135, distance: 310.7
click at [975, 135] on div "Re: Extend Claim - [PERSON_NAME] - Claim ID: e46d6e17-ab8f-4d29-b229-80df5b519c…" at bounding box center [813, 132] width 754 height 20
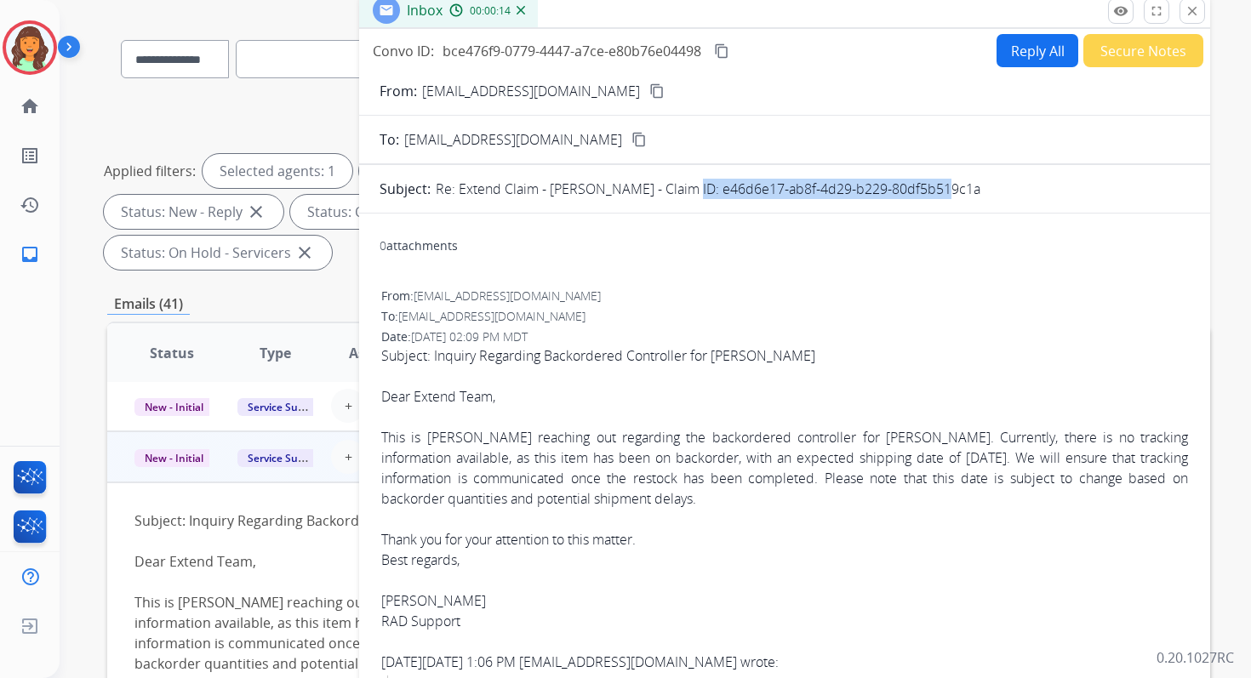
scroll to position [0, 0]
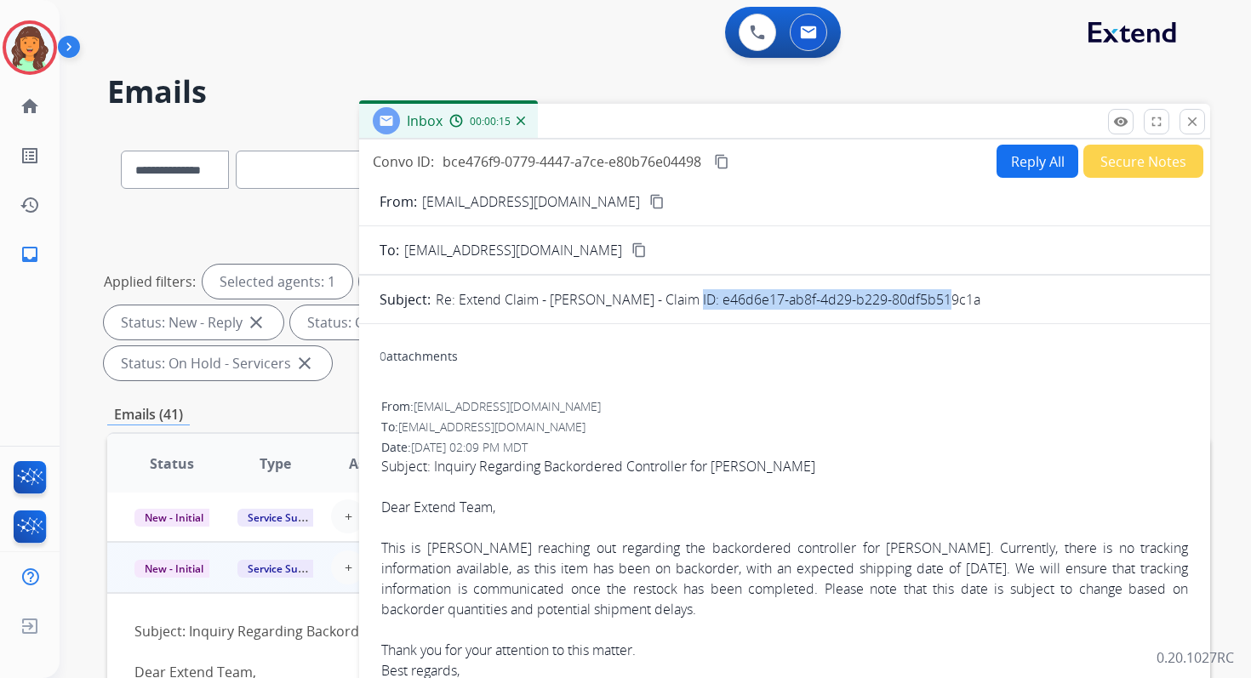
click at [724, 163] on mat-icon "content_copy" at bounding box center [721, 161] width 15 height 15
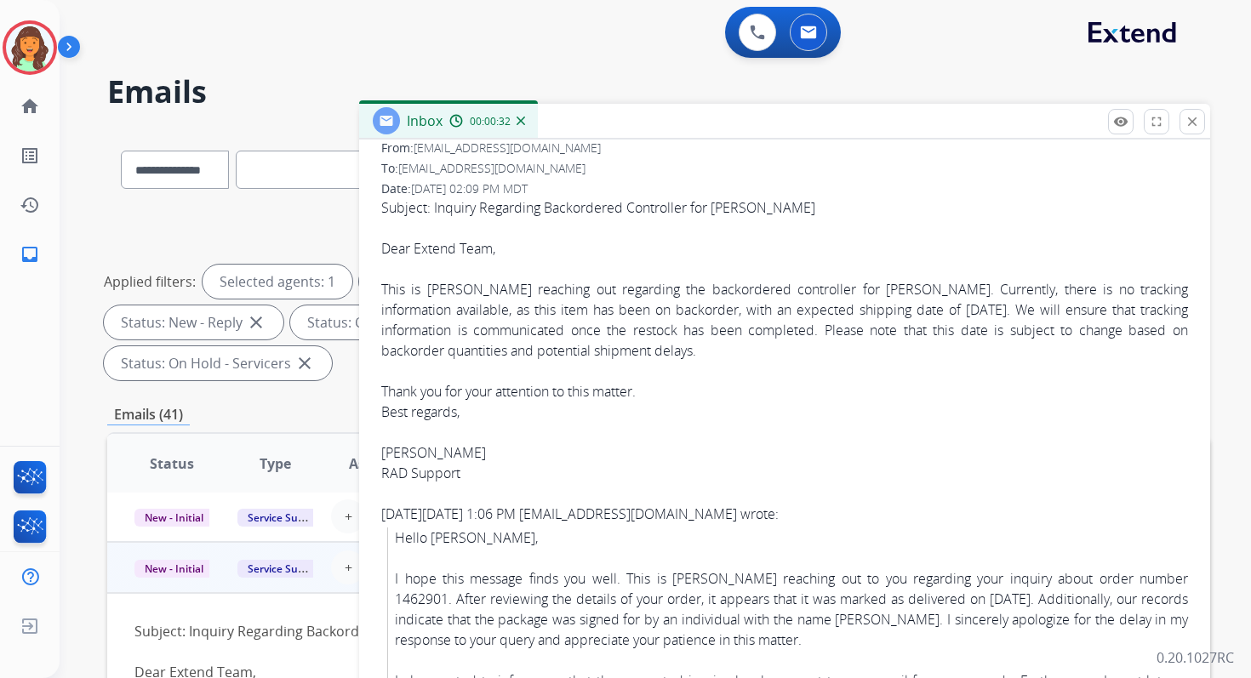
scroll to position [277, 0]
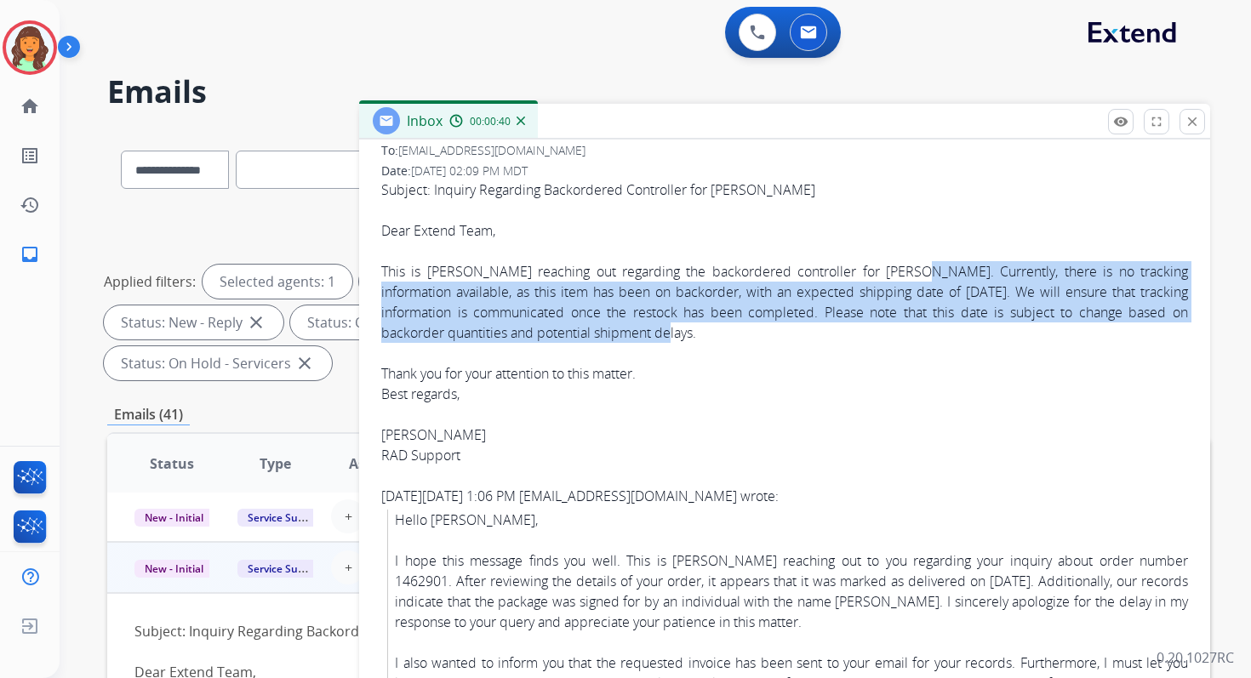
drag, startPoint x: 906, startPoint y: 266, endPoint x: 948, endPoint y: 337, distance: 83.2
click at [948, 338] on div "Subject: Inquiry Regarding Backordered Controller for [PERSON_NAME] Dear Extend…" at bounding box center [784, 302] width 807 height 245
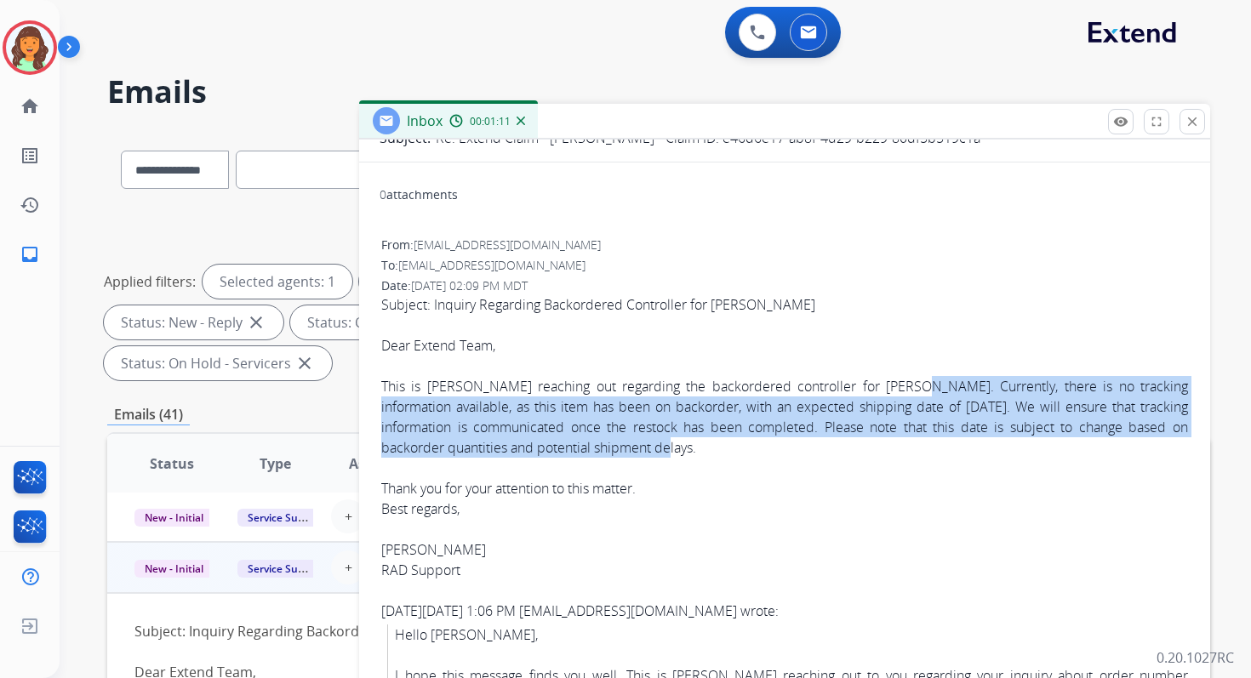
scroll to position [0, 0]
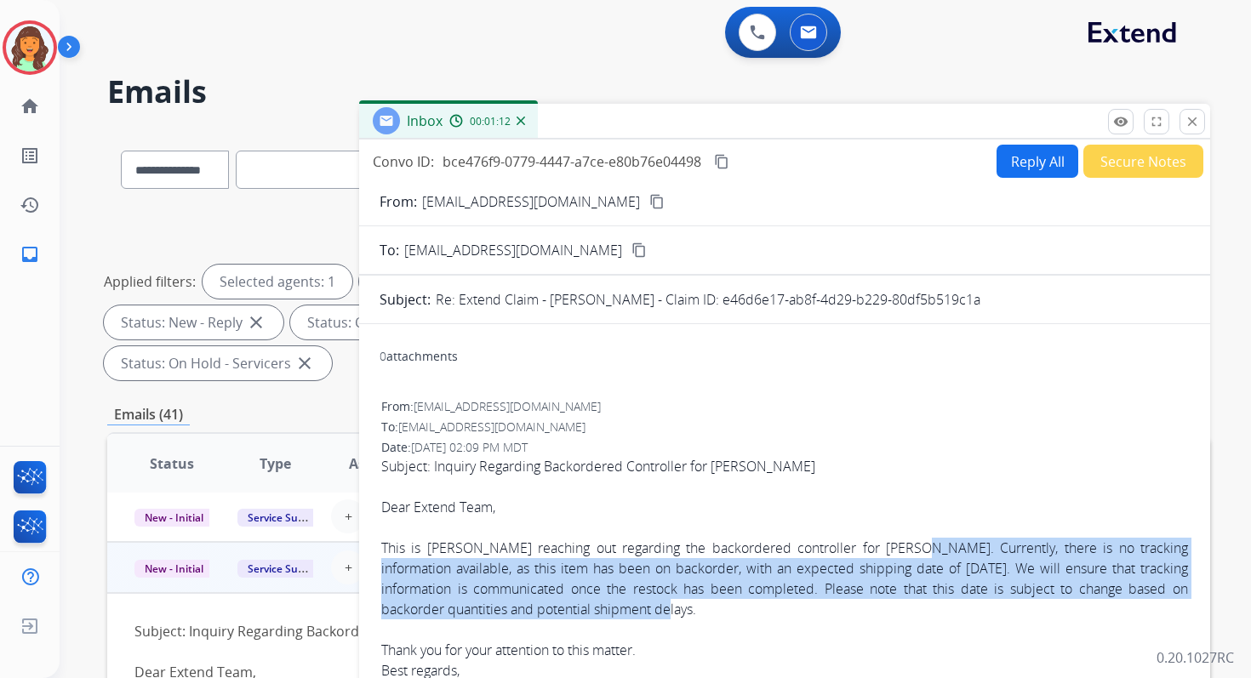
click at [720, 164] on mat-icon "content_copy" at bounding box center [721, 161] width 15 height 15
click at [1189, 123] on mat-icon "close" at bounding box center [1192, 121] width 15 height 15
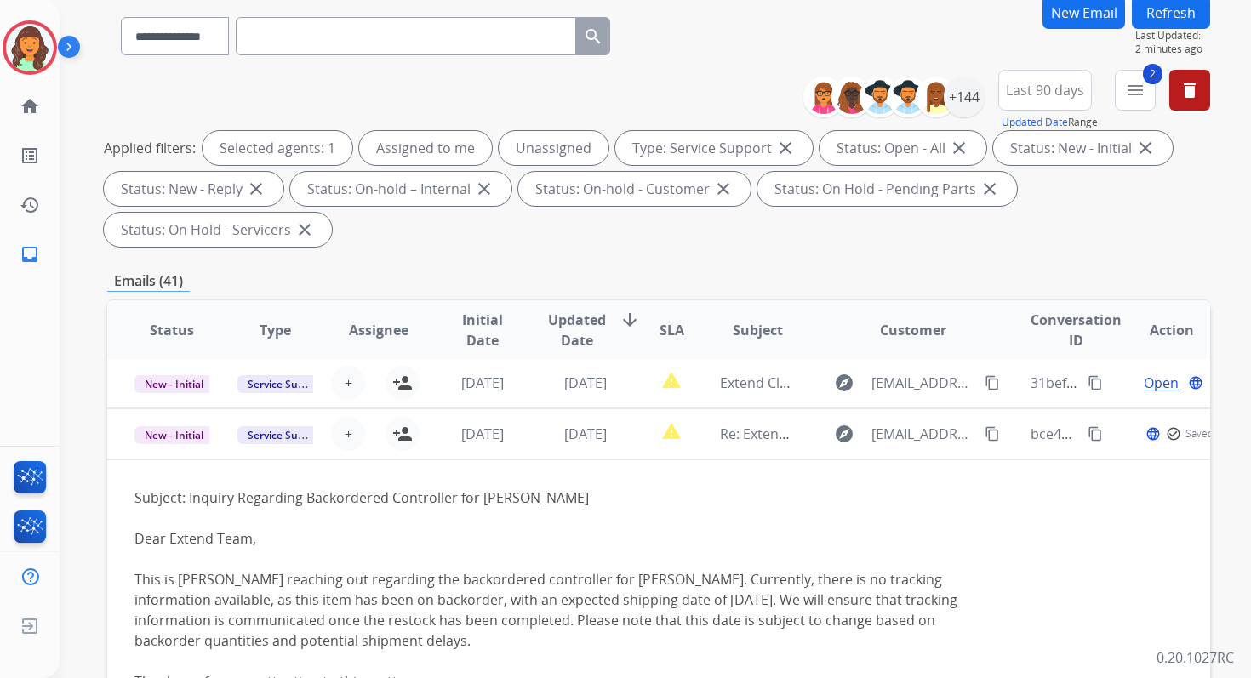
scroll to position [413, 0]
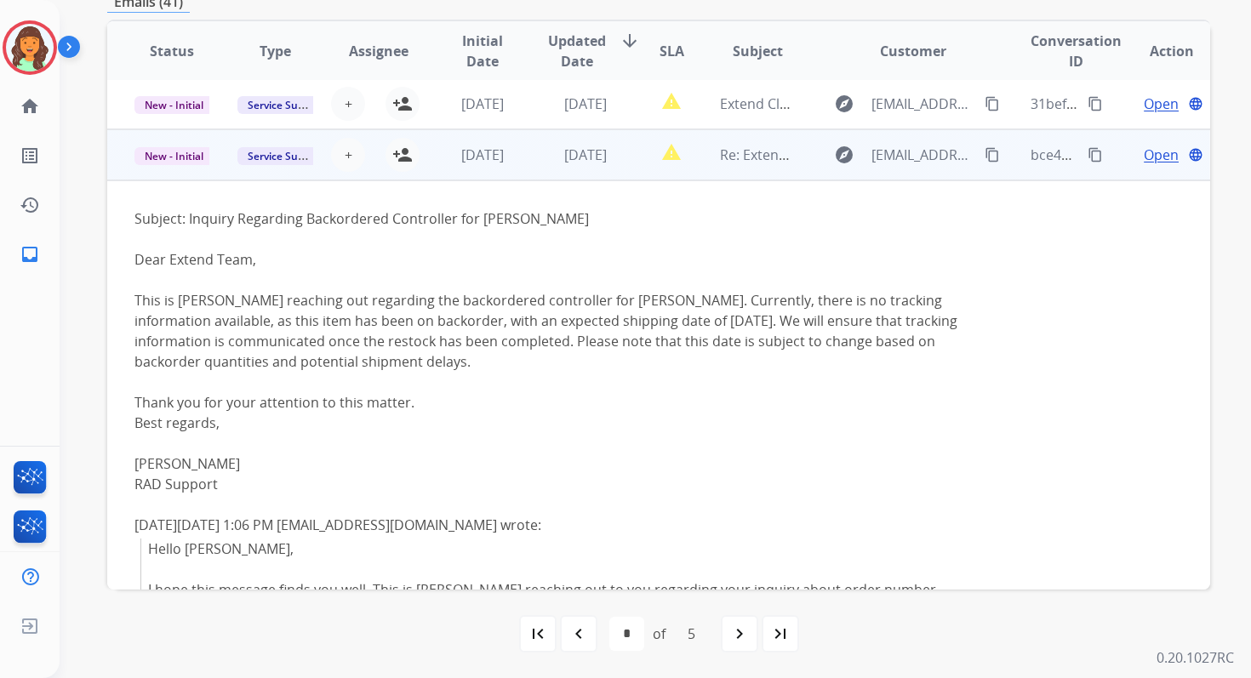
click at [1144, 155] on span "Open" at bounding box center [1161, 155] width 35 height 20
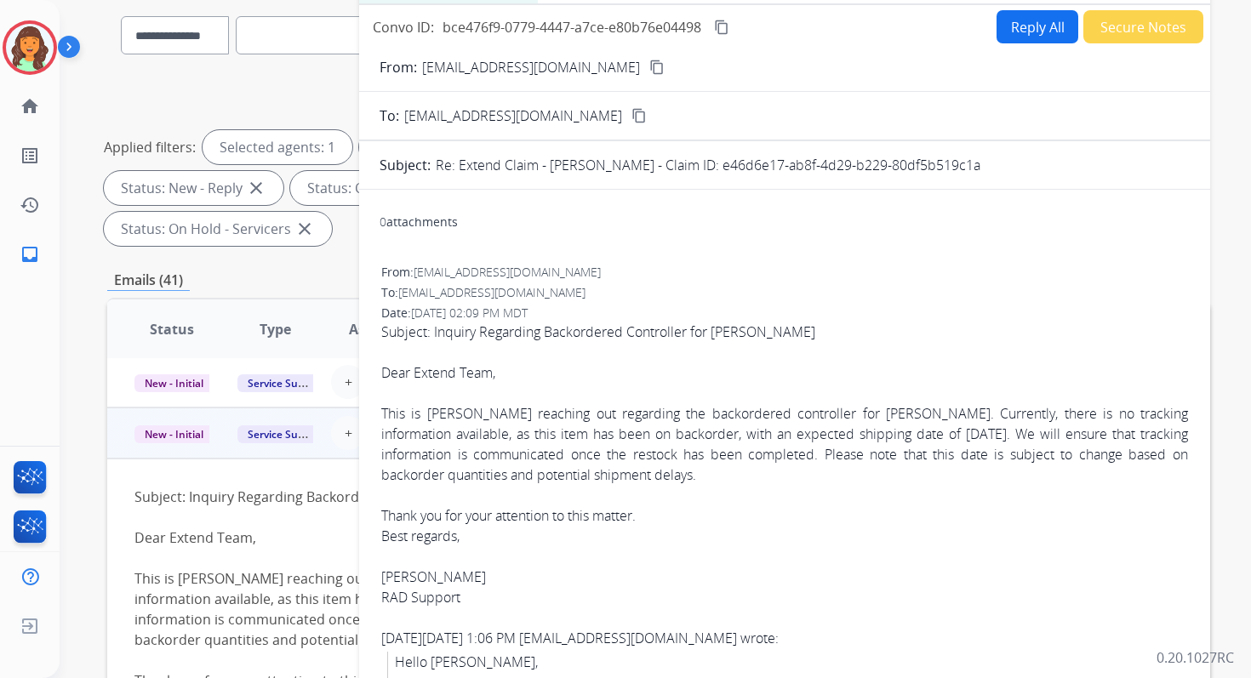
scroll to position [83, 0]
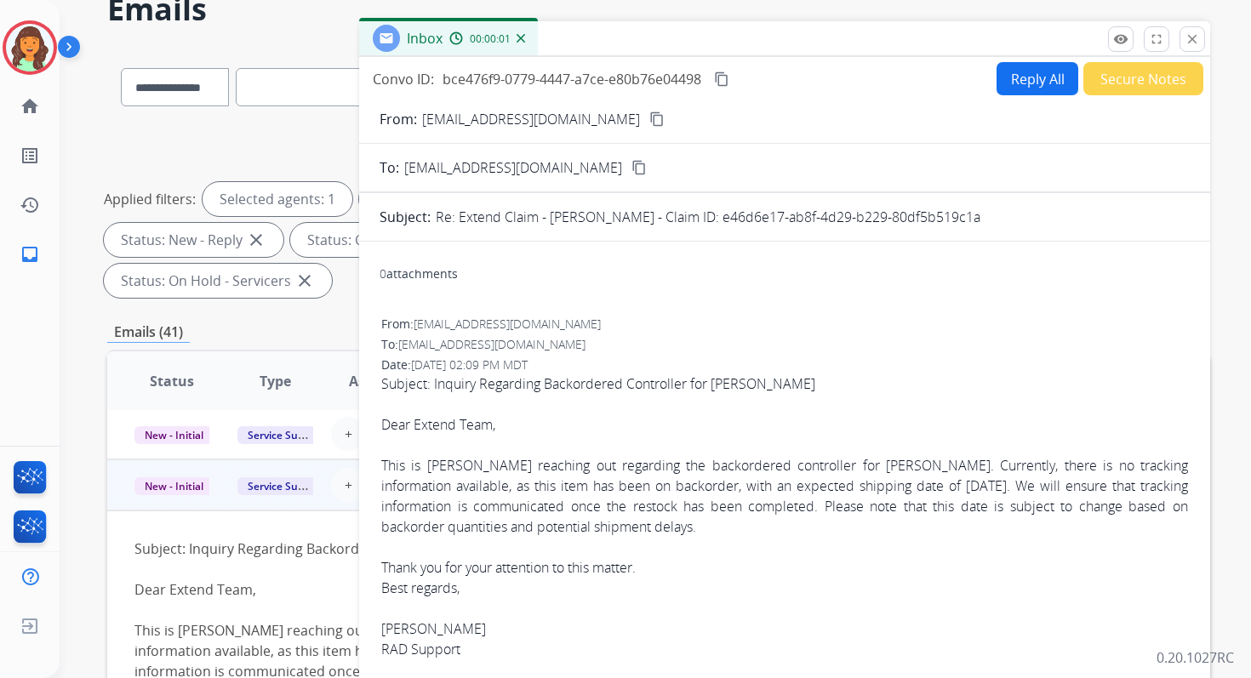
click at [1037, 73] on button "Reply All" at bounding box center [1038, 78] width 82 height 33
select select "**********"
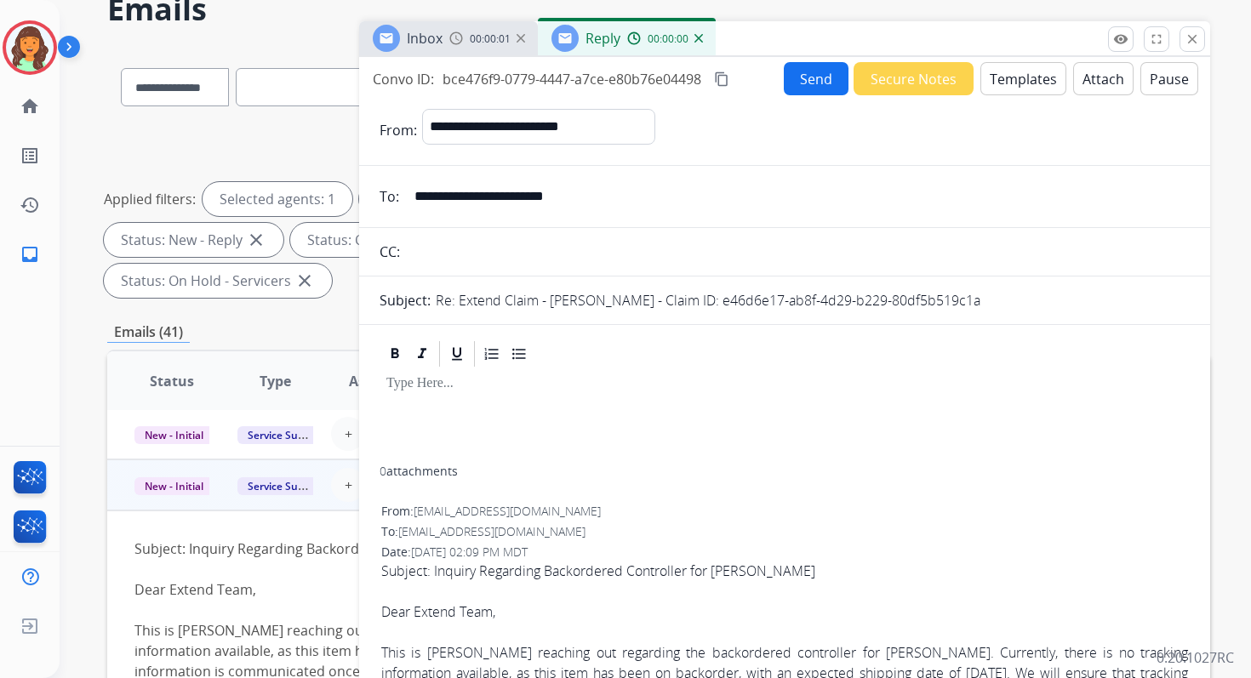
click at [1037, 73] on button "Templates" at bounding box center [1024, 78] width 86 height 33
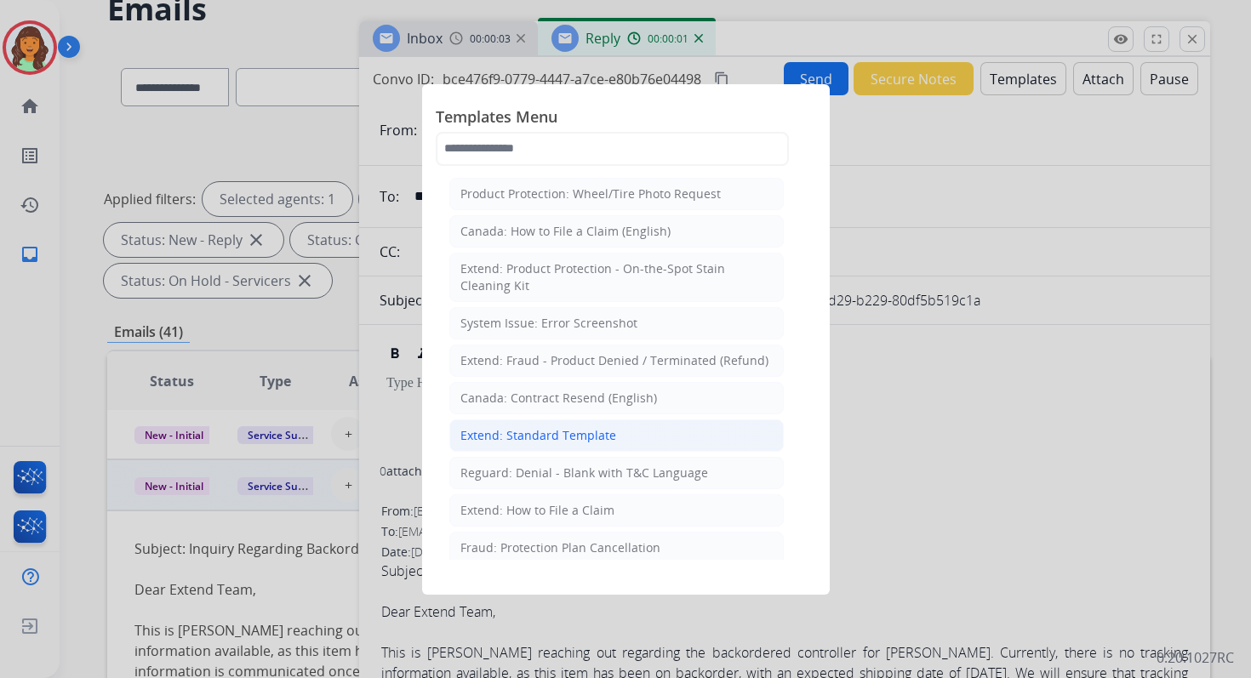
click at [558, 438] on li "Extend: Standard Template" at bounding box center [616, 436] width 335 height 32
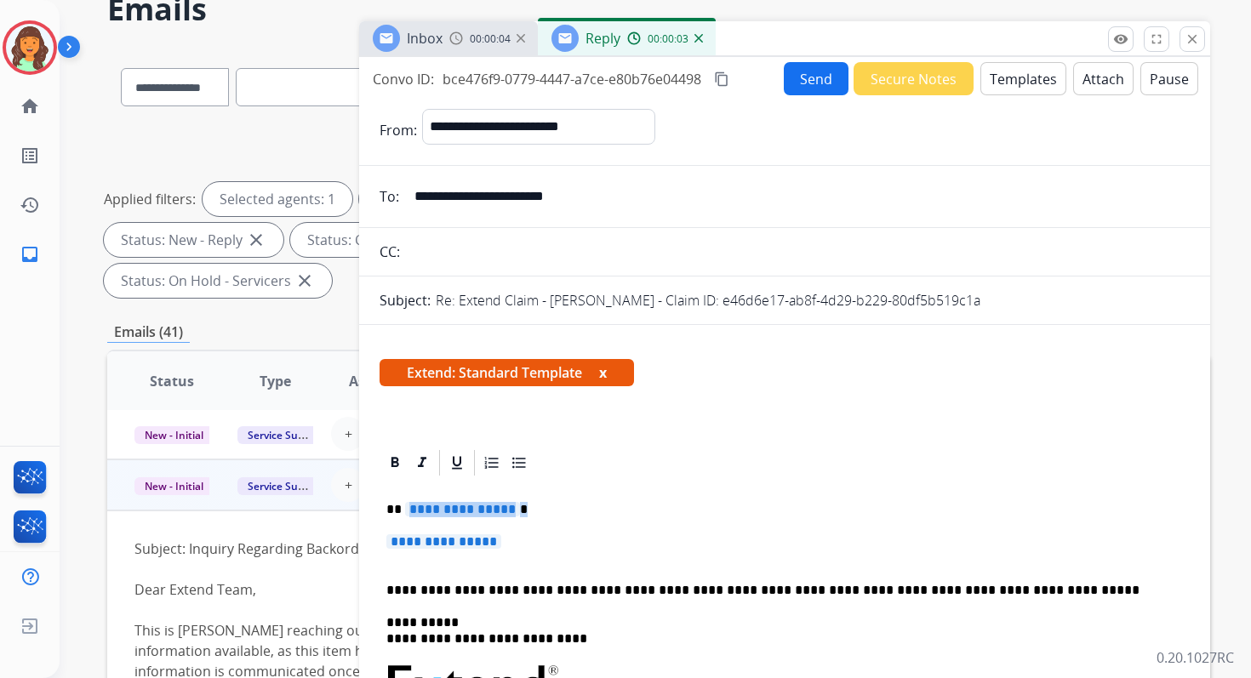
drag, startPoint x: 403, startPoint y: 506, endPoint x: 529, endPoint y: 545, distance: 131.1
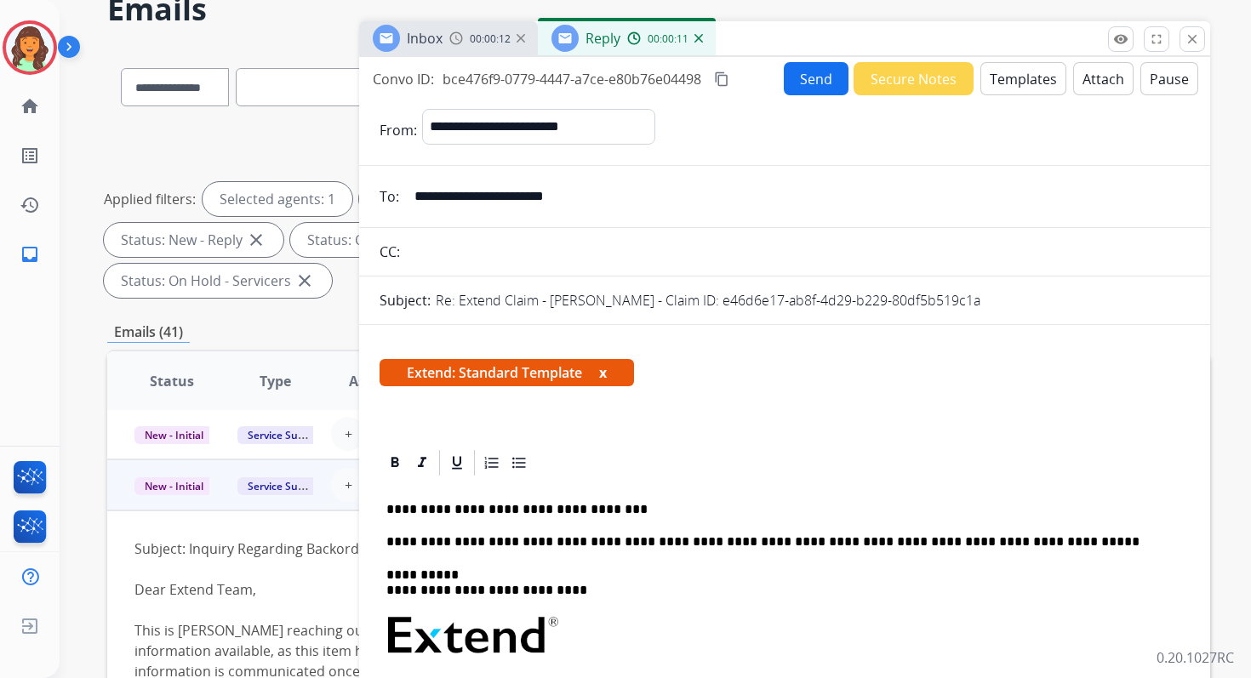
click at [459, 515] on p "**********" at bounding box center [777, 509] width 783 height 15
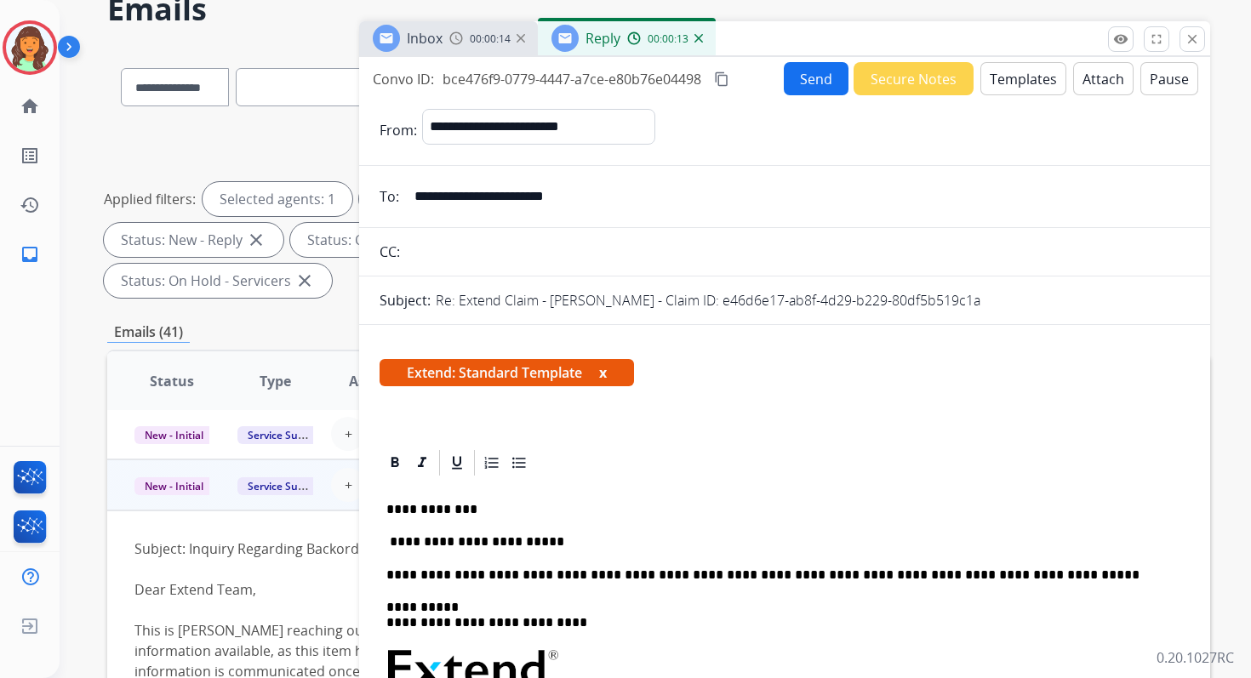
click at [541, 540] on p "**********" at bounding box center [777, 542] width 783 height 15
click at [1193, 35] on mat-icon "close" at bounding box center [1192, 38] width 15 height 15
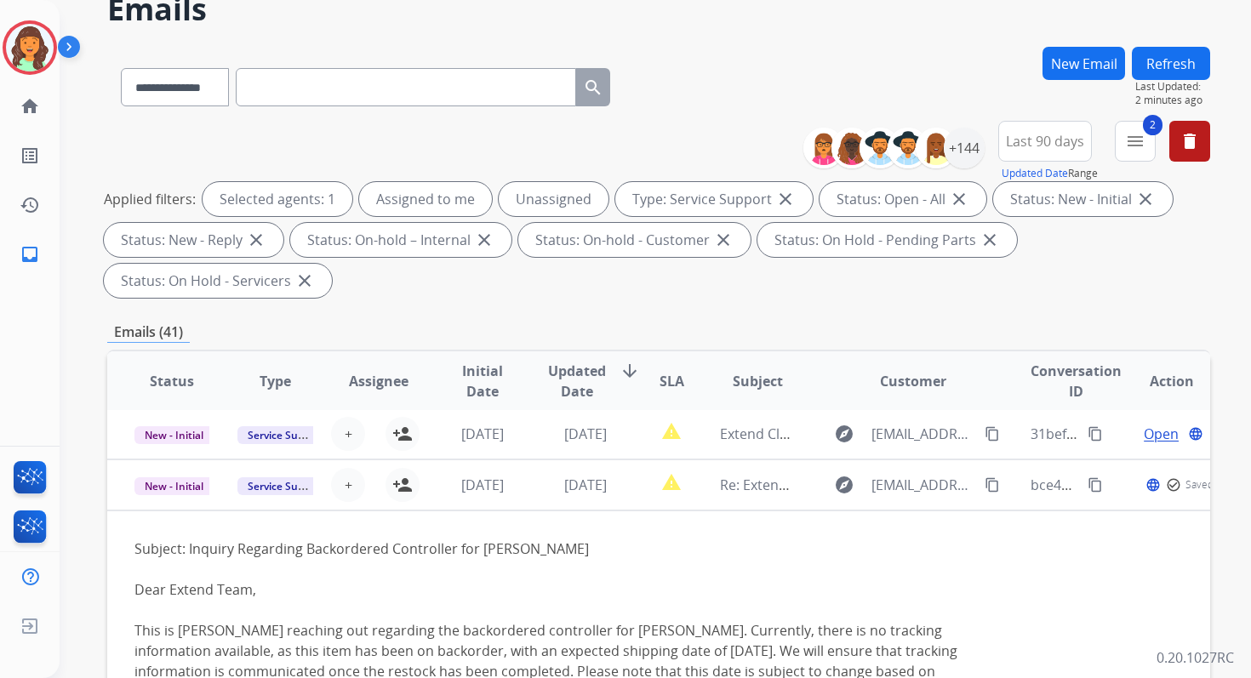
scroll to position [413, 0]
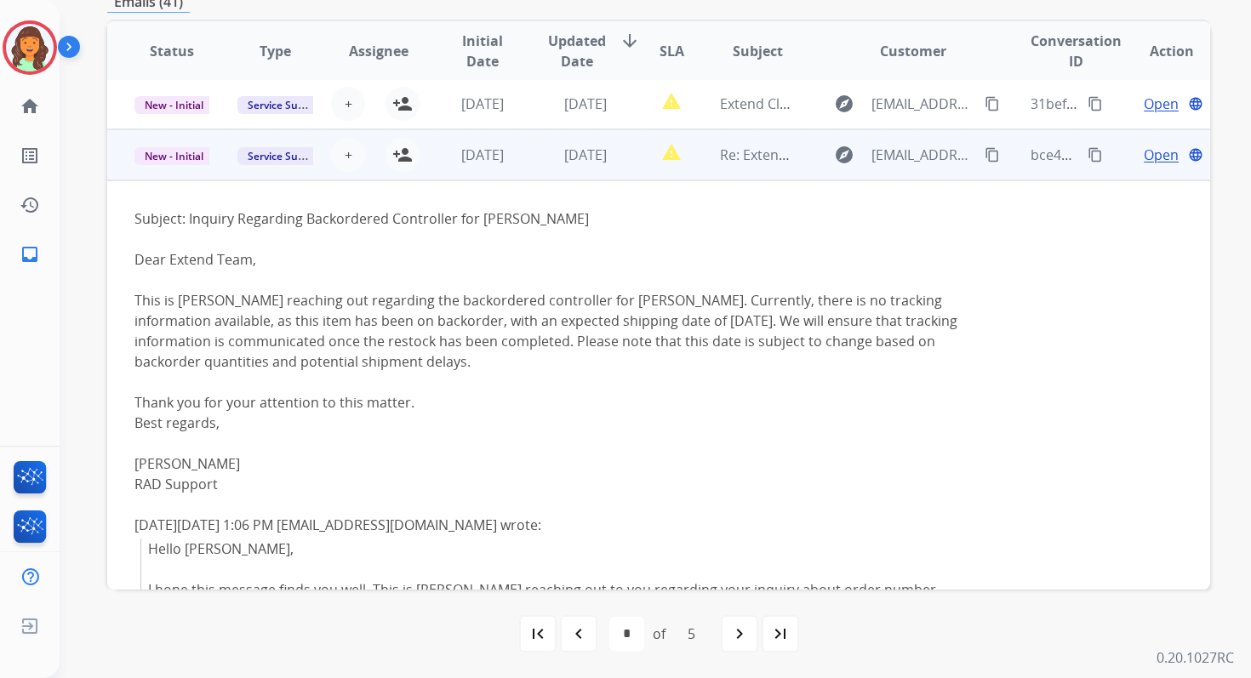
click at [1144, 157] on span "Open" at bounding box center [1161, 155] width 35 height 20
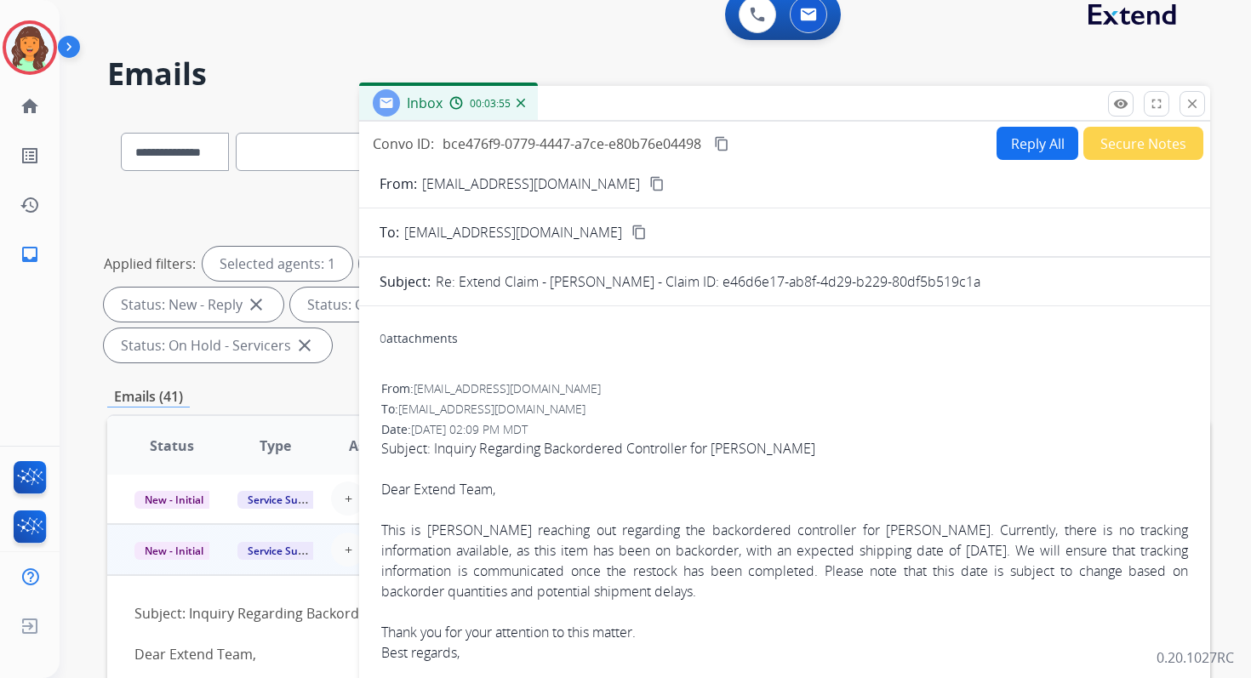
scroll to position [6, 0]
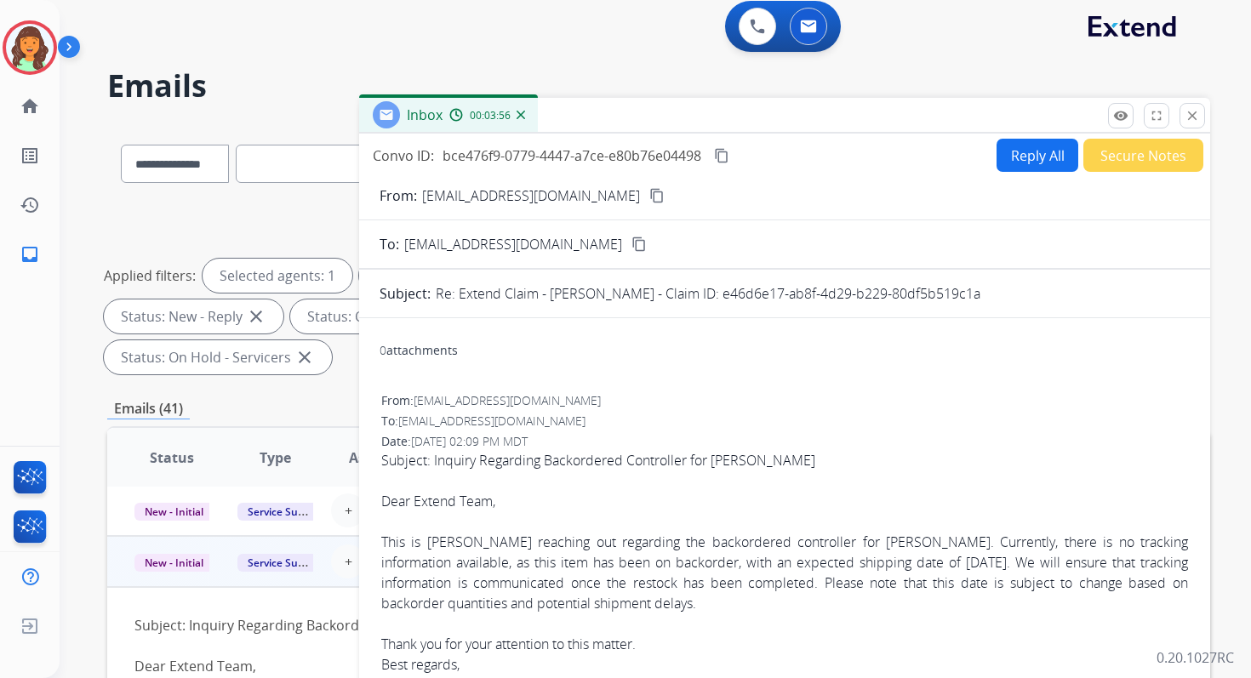
click at [1032, 152] on button "Reply All" at bounding box center [1038, 155] width 82 height 33
select select "**********"
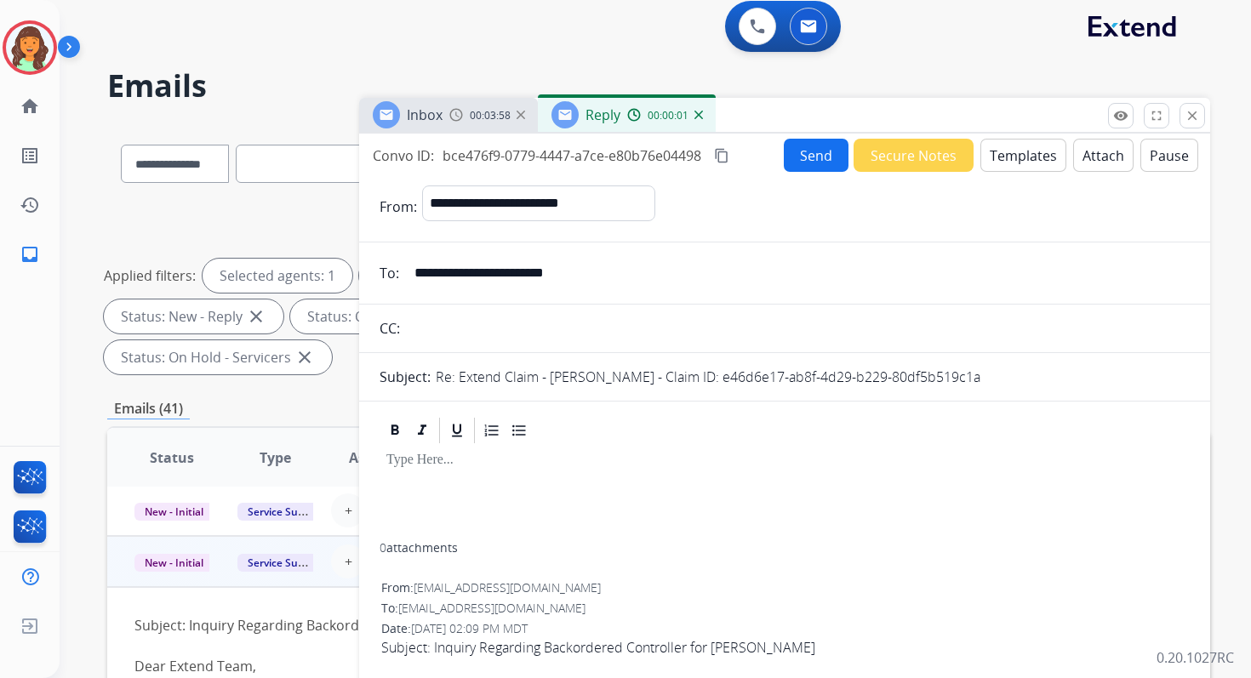
click at [1029, 157] on button "Templates" at bounding box center [1024, 155] width 86 height 33
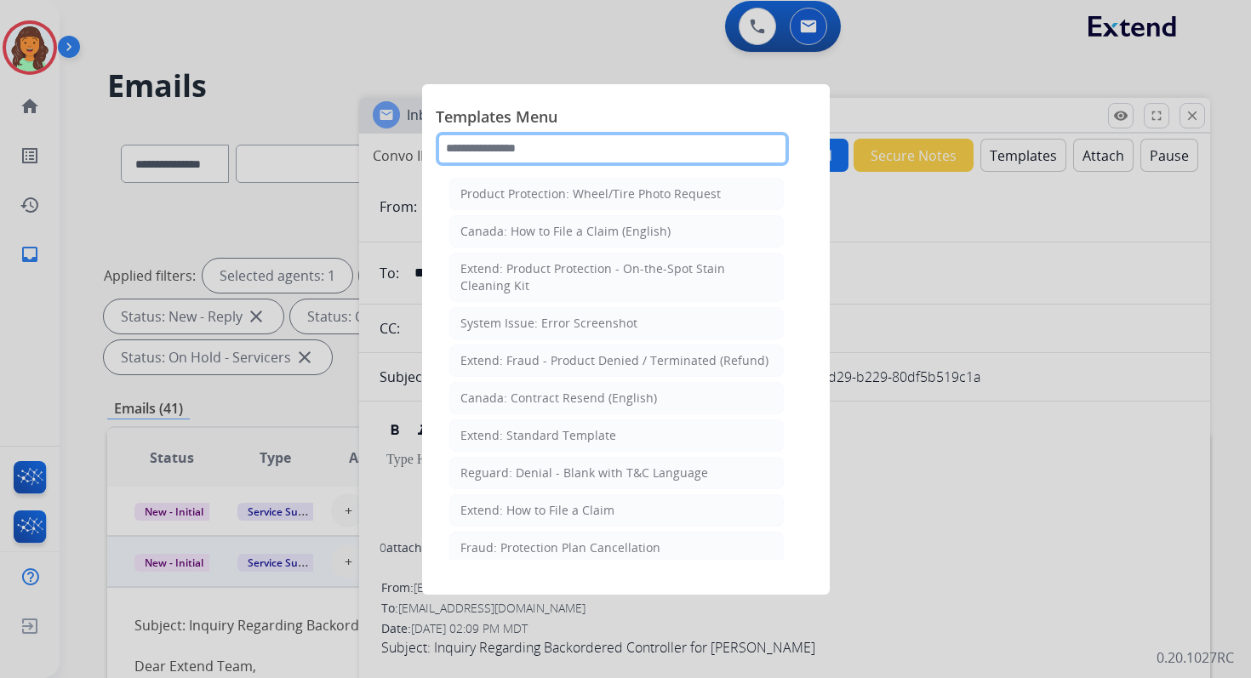
click at [621, 150] on input "text" at bounding box center [612, 149] width 353 height 34
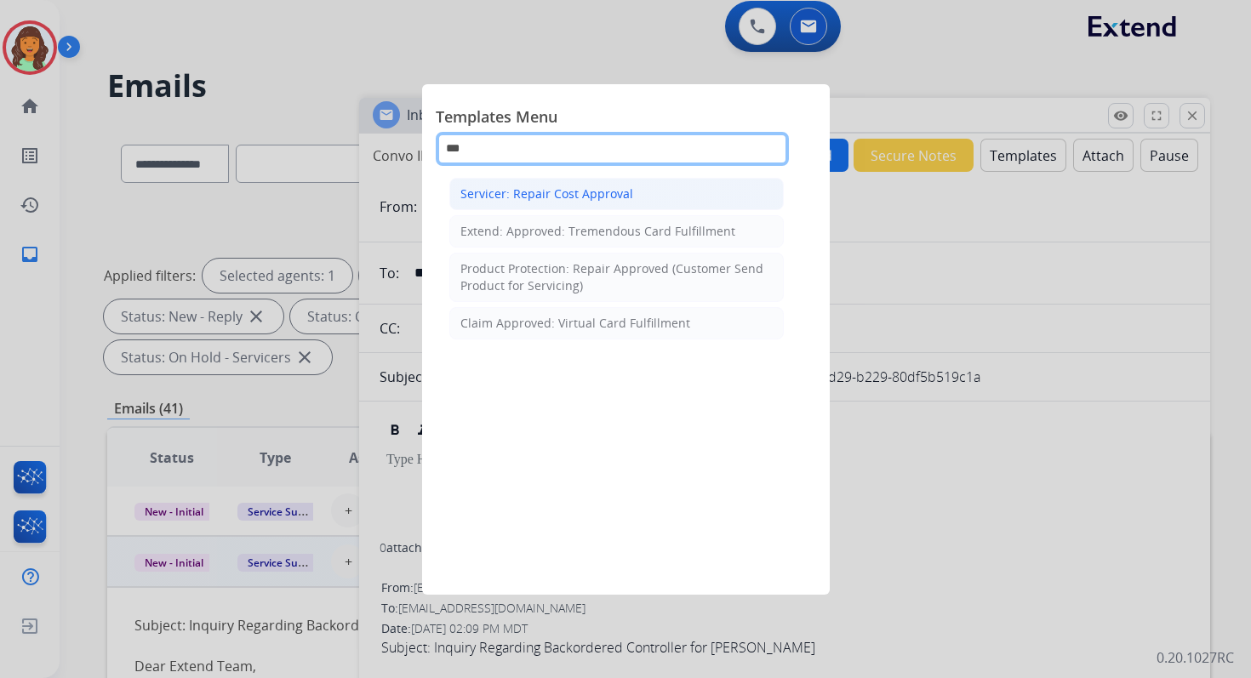
type input "***"
click at [623, 199] on div "Servicer: Repair Cost Approval" at bounding box center [546, 194] width 173 height 17
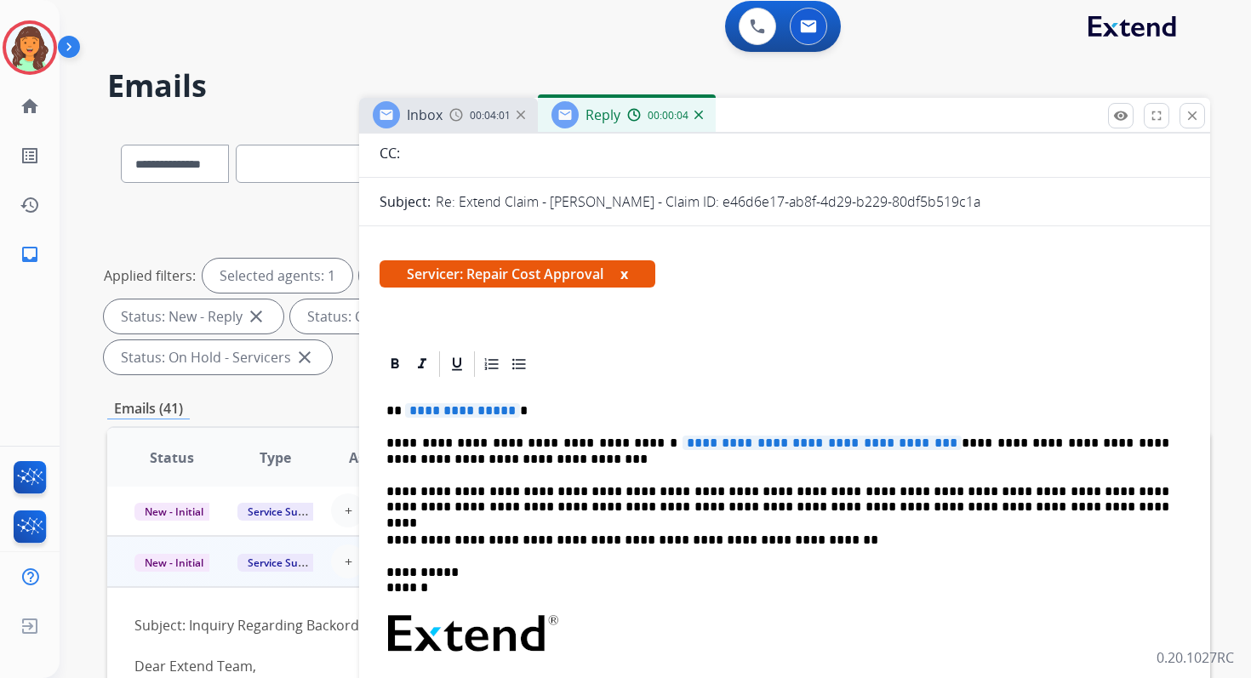
scroll to position [204, 0]
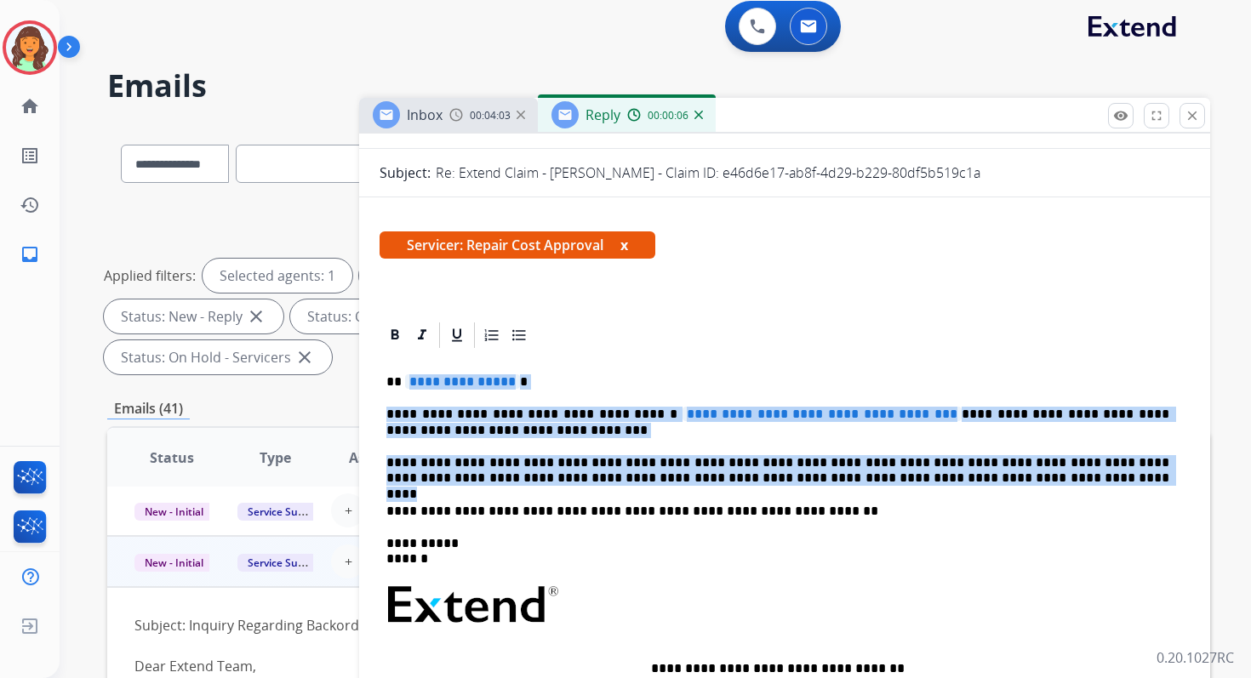
drag, startPoint x: 403, startPoint y: 378, endPoint x: 972, endPoint y: 473, distance: 576.5
click at [972, 474] on div "**********" at bounding box center [785, 607] width 810 height 512
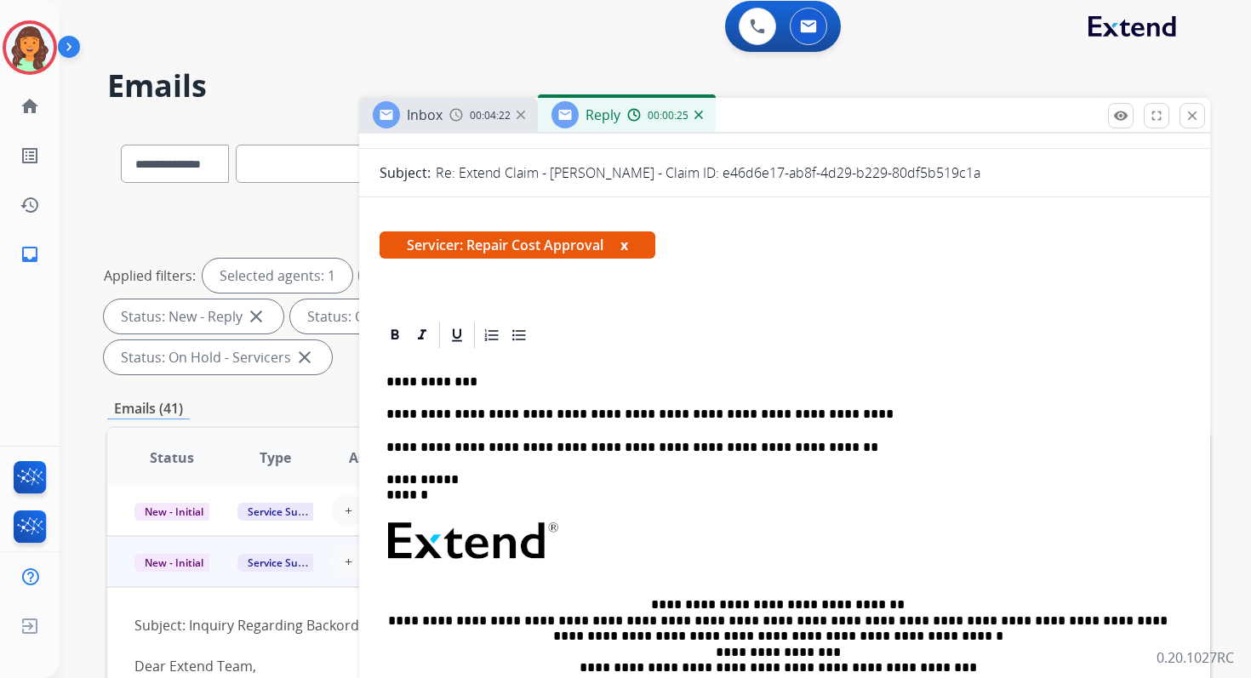
click at [533, 418] on p "**********" at bounding box center [777, 414] width 783 height 15
click at [666, 415] on p "**********" at bounding box center [777, 414] width 783 height 15
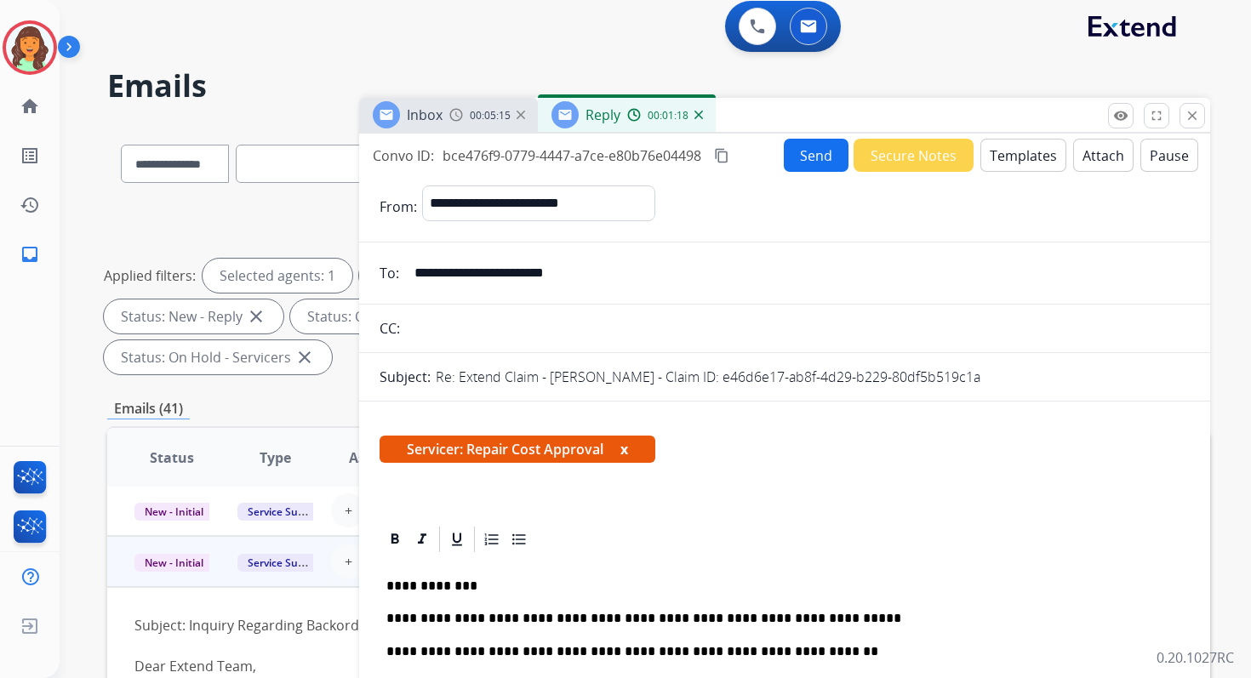
click at [728, 159] on mat-icon "content_copy" at bounding box center [721, 155] width 15 height 15
click at [810, 158] on button "Send" at bounding box center [816, 155] width 65 height 33
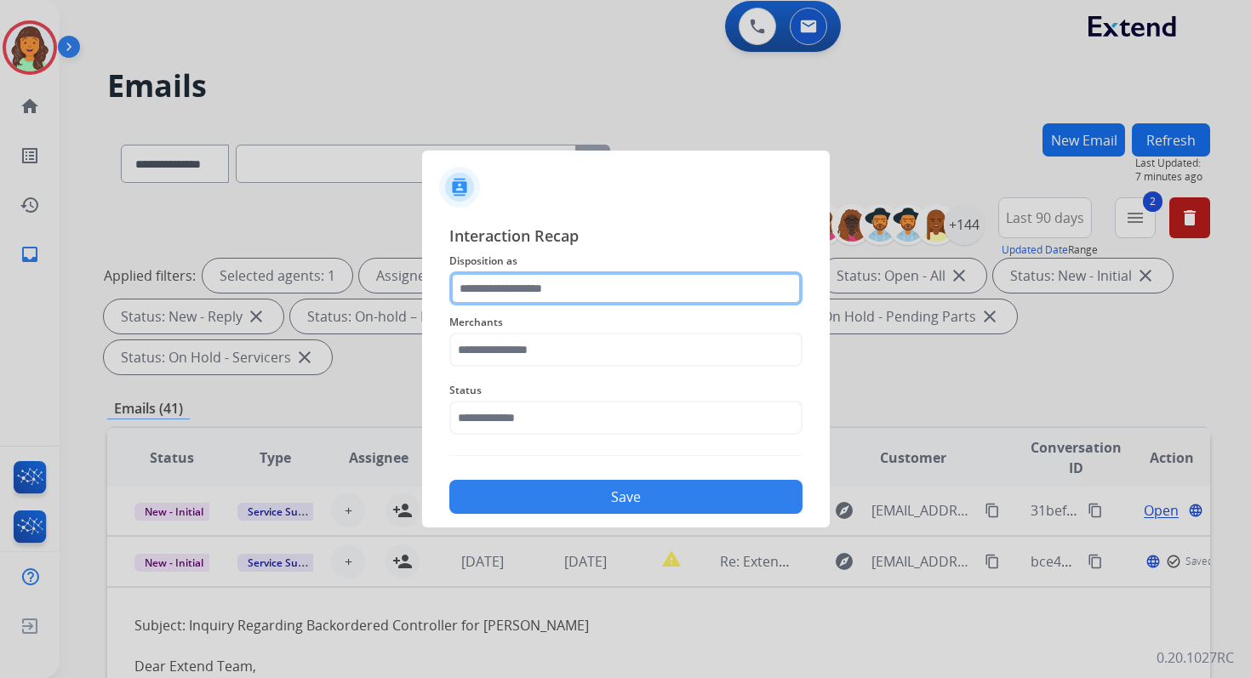
click at [589, 289] on input "text" at bounding box center [625, 289] width 353 height 34
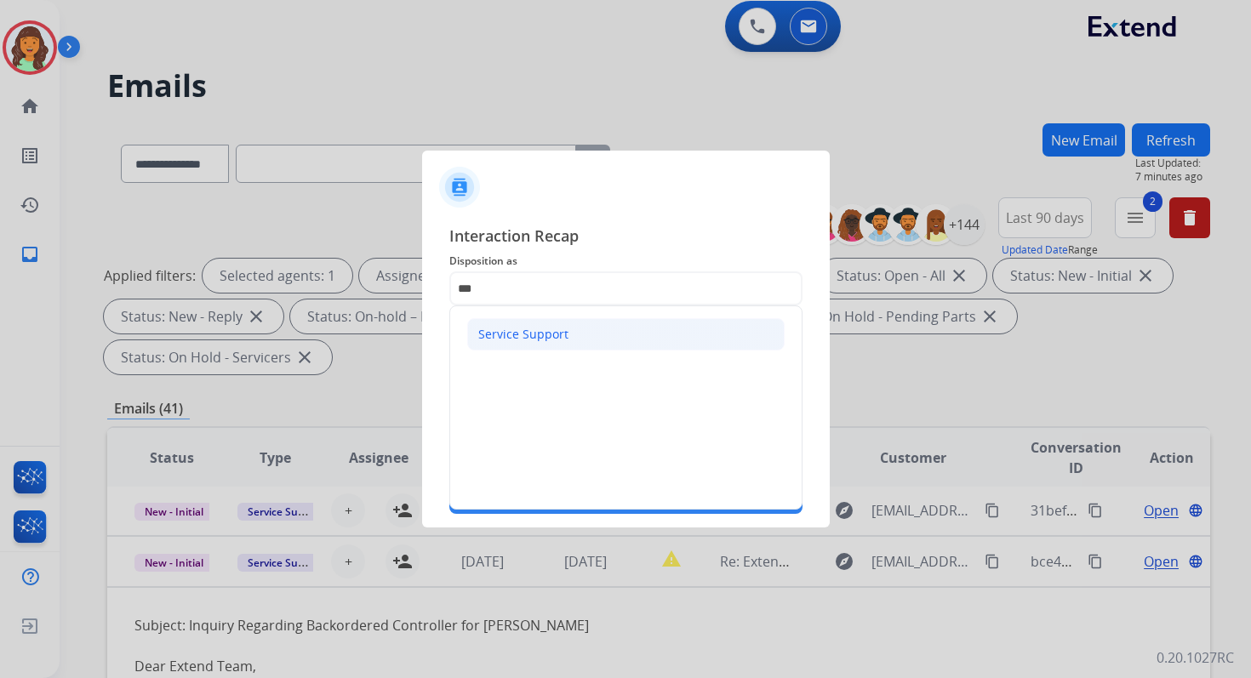
click at [569, 333] on li "Service Support" at bounding box center [625, 334] width 317 height 32
type input "**********"
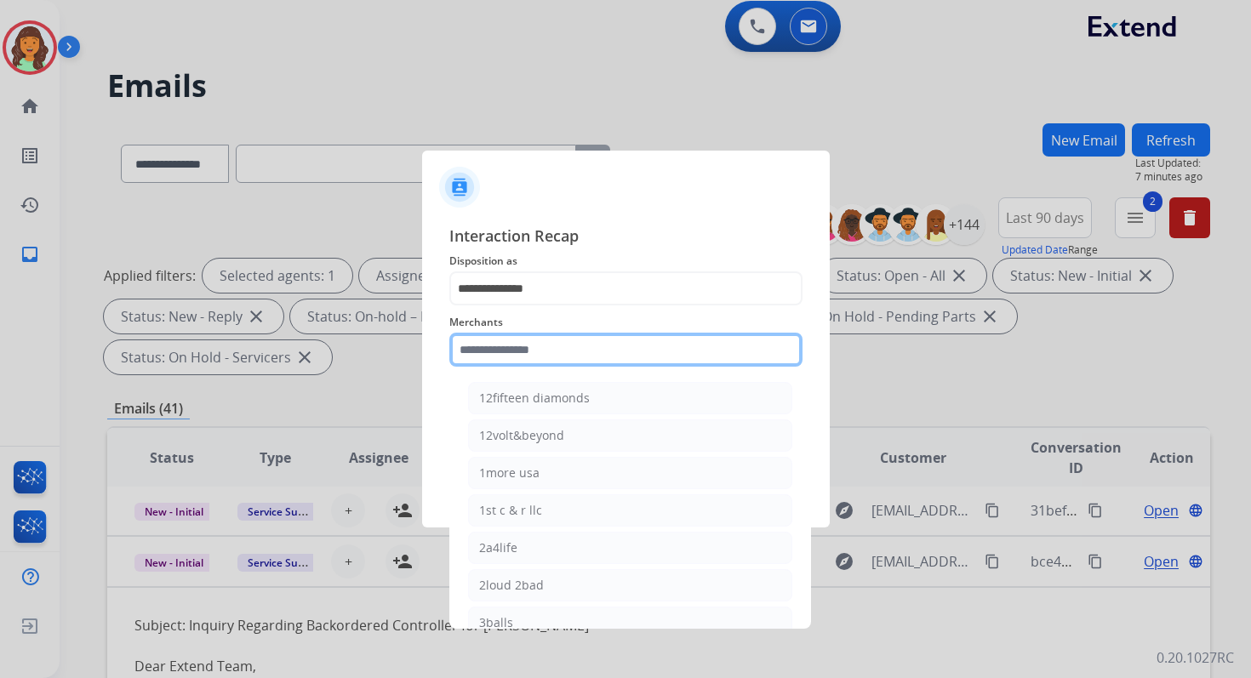
click at [569, 364] on input "text" at bounding box center [625, 350] width 353 height 34
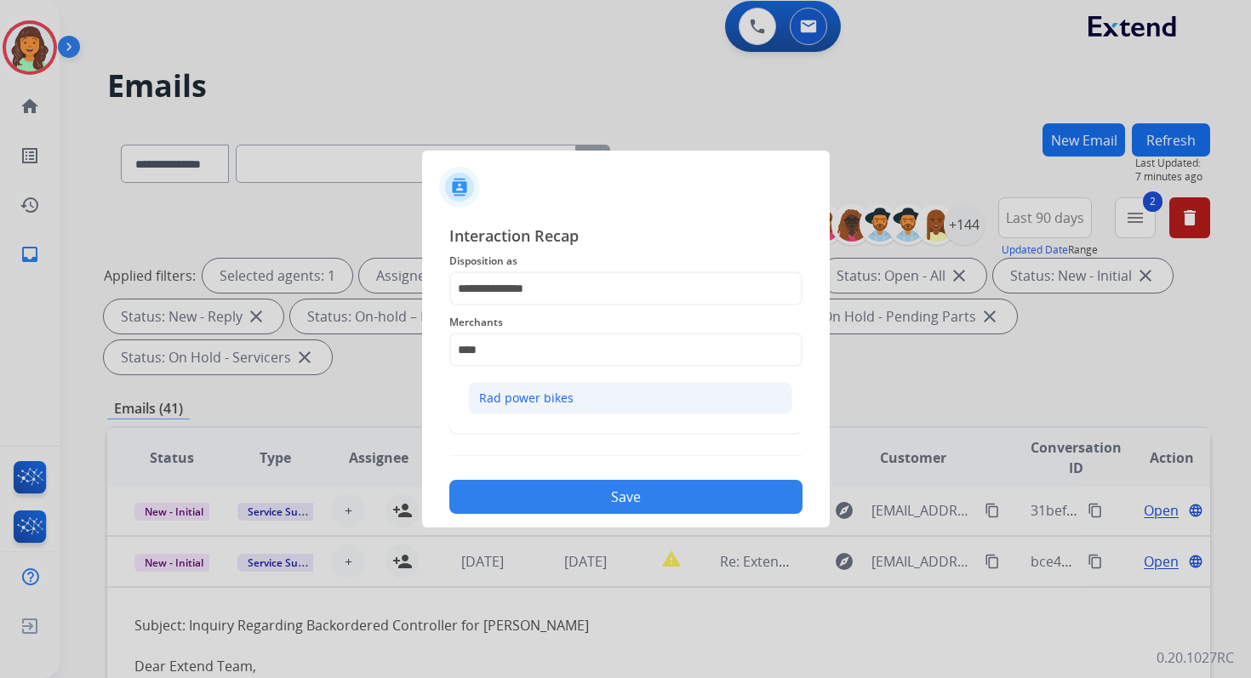
click at [579, 408] on li "Rad power bikes" at bounding box center [630, 398] width 324 height 32
type input "**********"
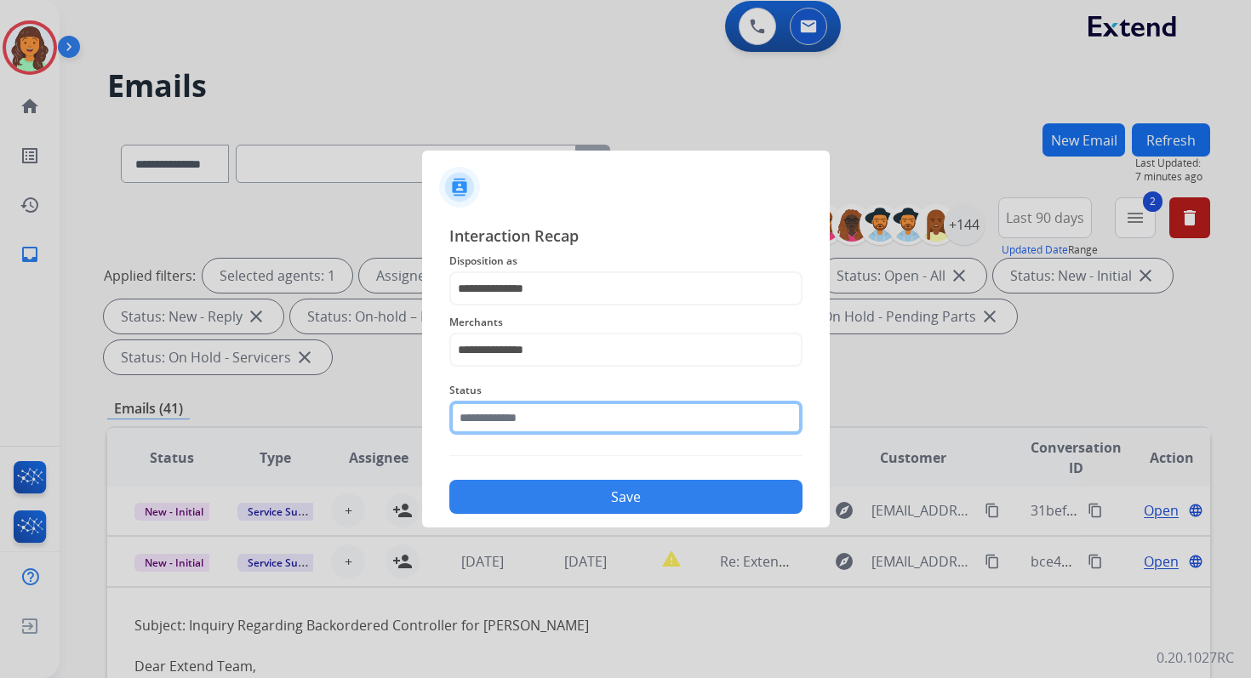
click at [551, 416] on input "text" at bounding box center [625, 418] width 353 height 34
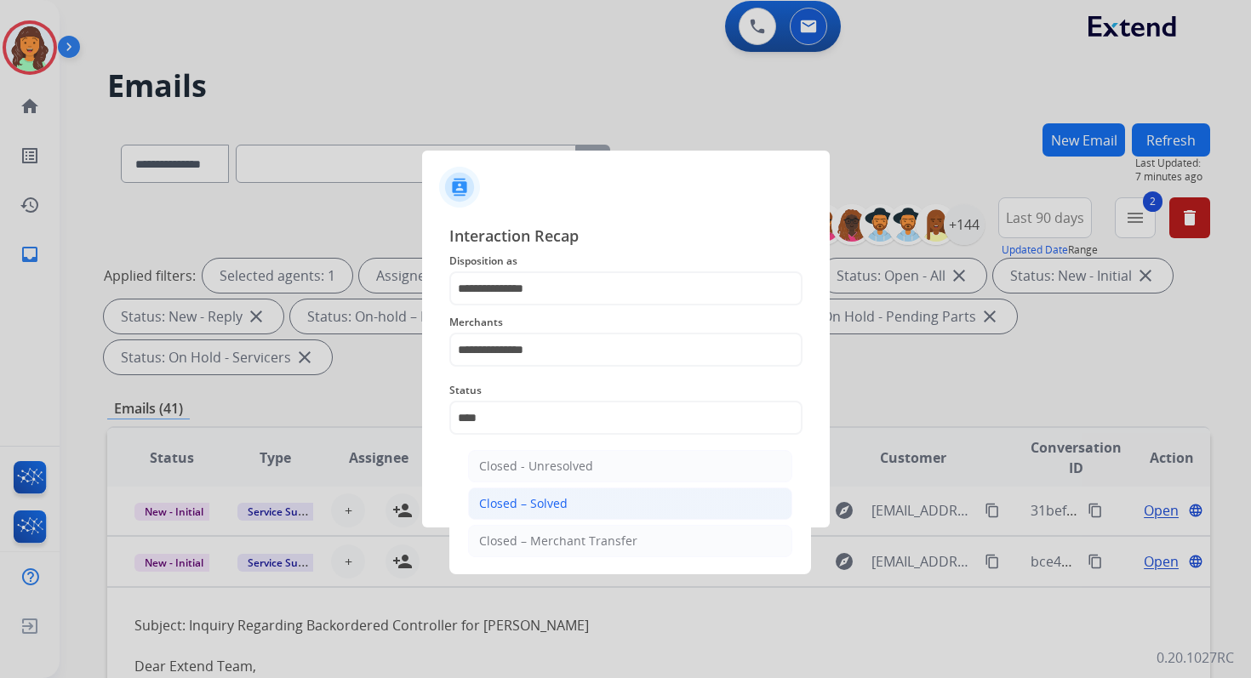
click at [565, 500] on li "Closed – Solved" at bounding box center [630, 504] width 324 height 32
type input "**********"
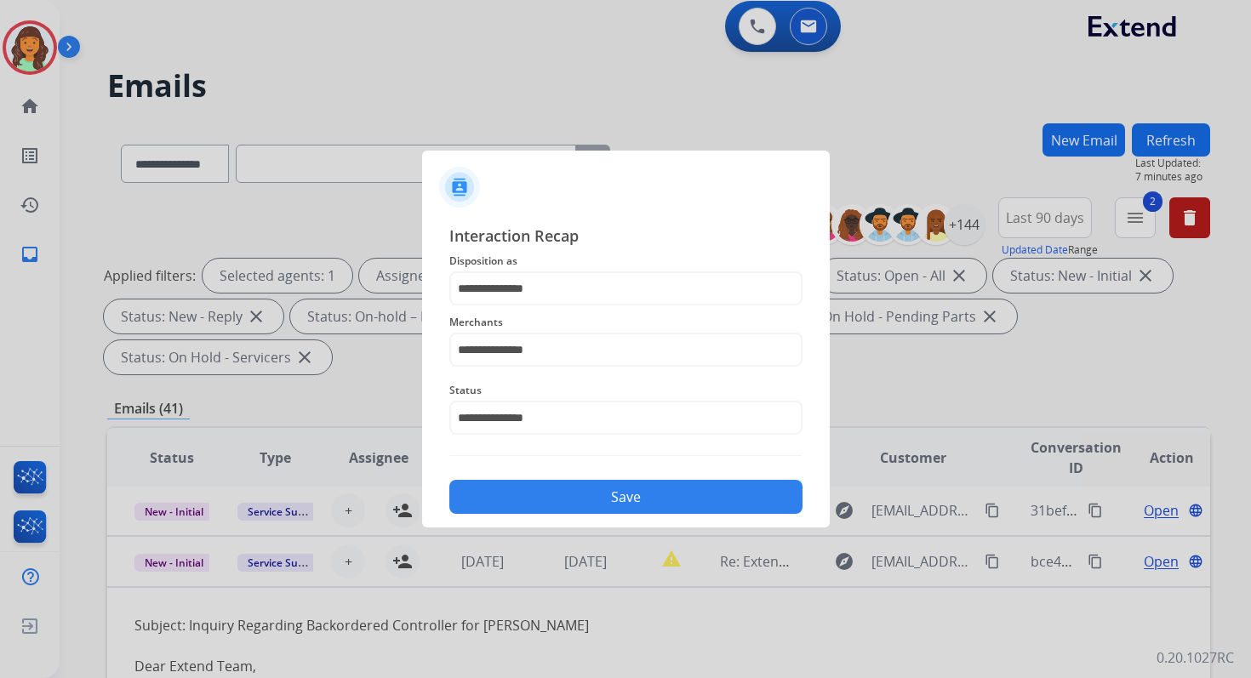
click at [565, 500] on button "Save" at bounding box center [625, 497] width 353 height 34
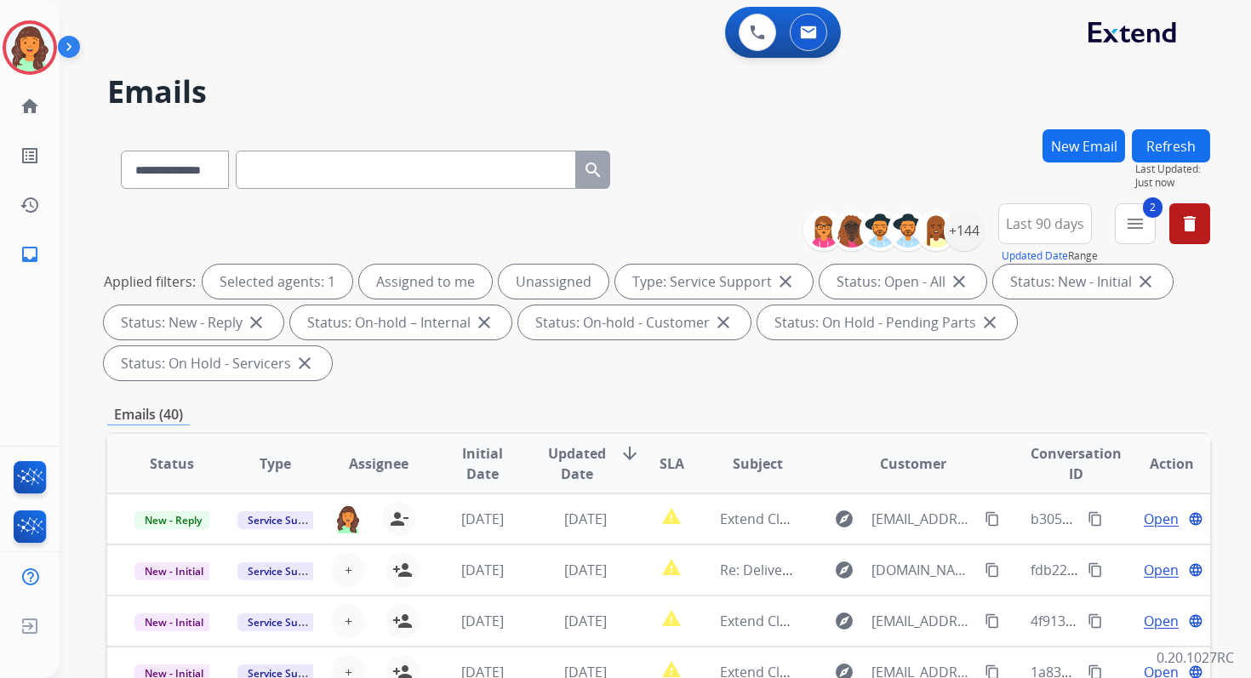
scroll to position [413, 0]
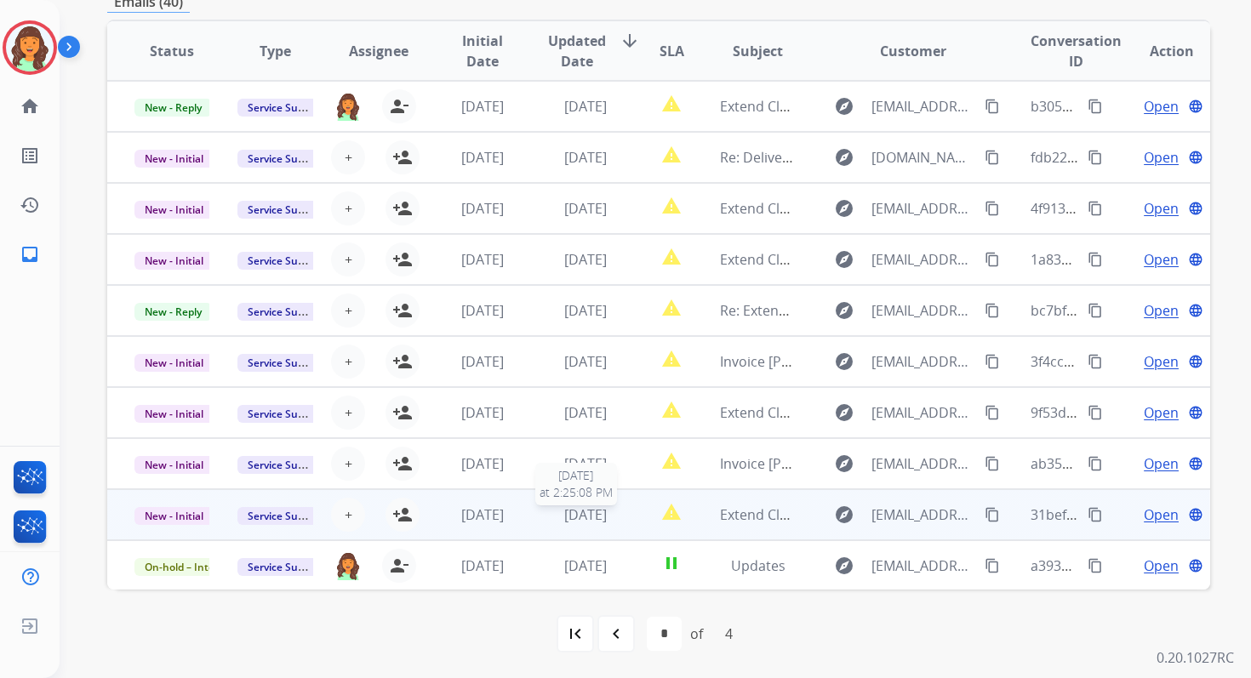
click at [606, 510] on span "[DATE]" at bounding box center [585, 515] width 43 height 19
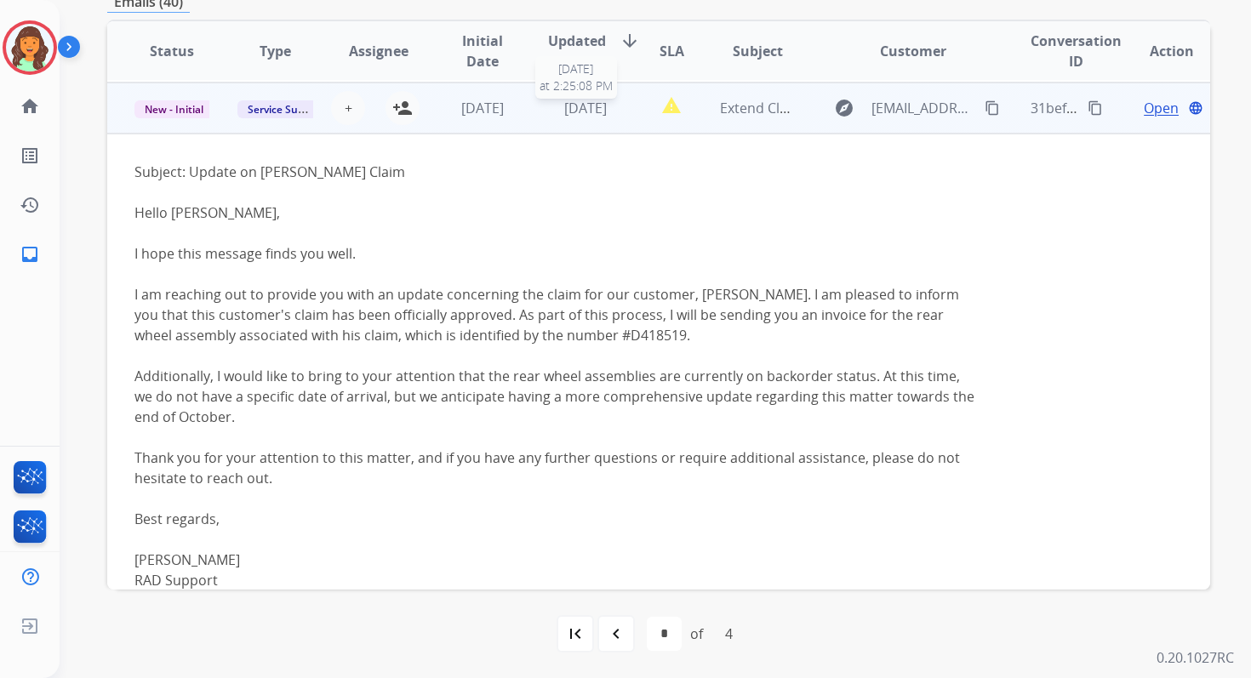
scroll to position [409, 0]
click at [1144, 103] on span "Open" at bounding box center [1161, 106] width 35 height 20
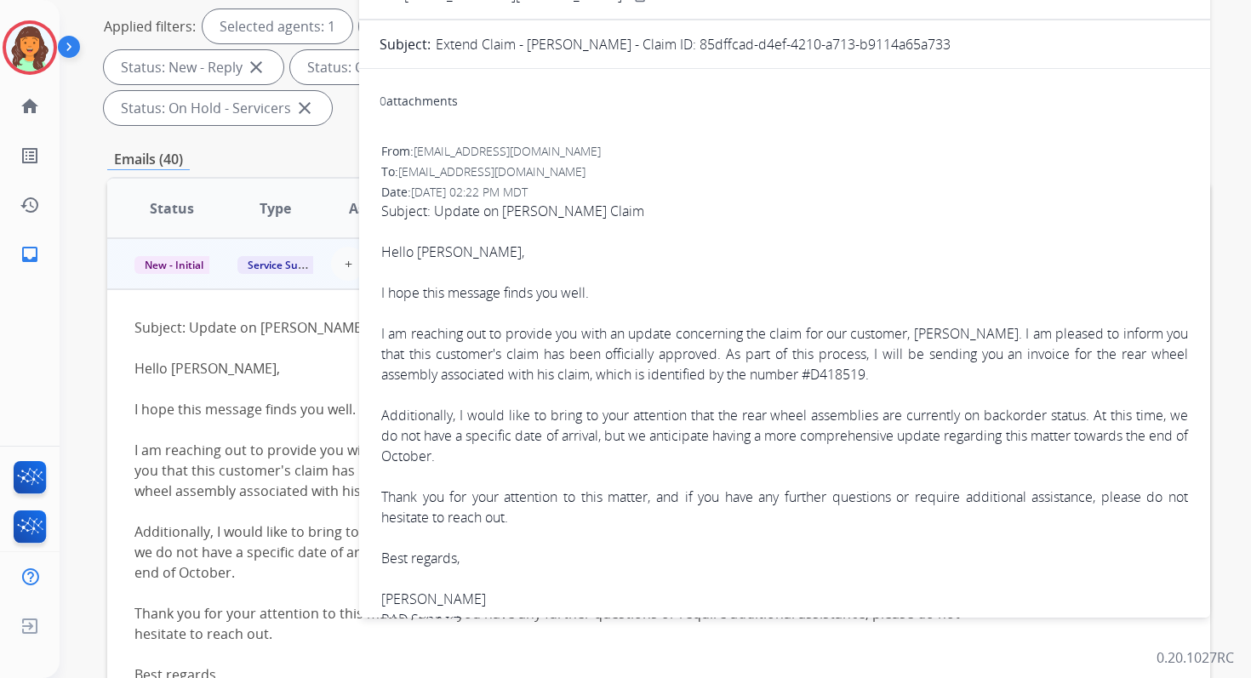
scroll to position [0, 0]
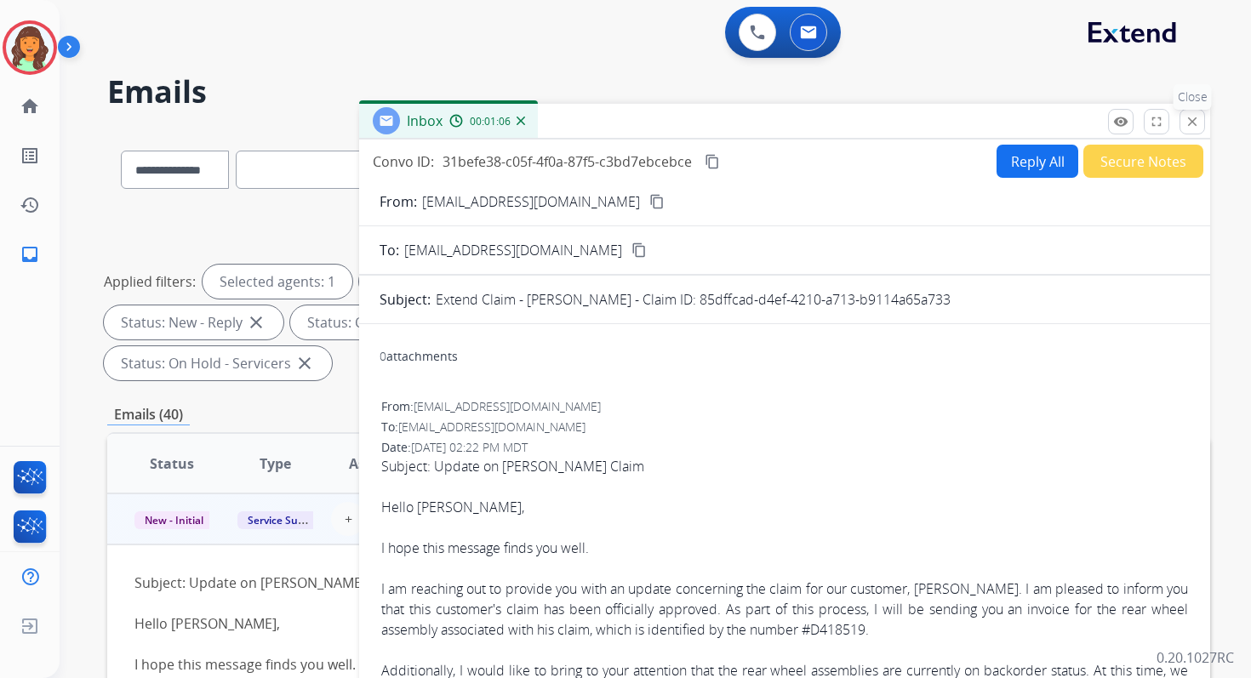
click at [1198, 123] on mat-icon "close" at bounding box center [1192, 121] width 15 height 15
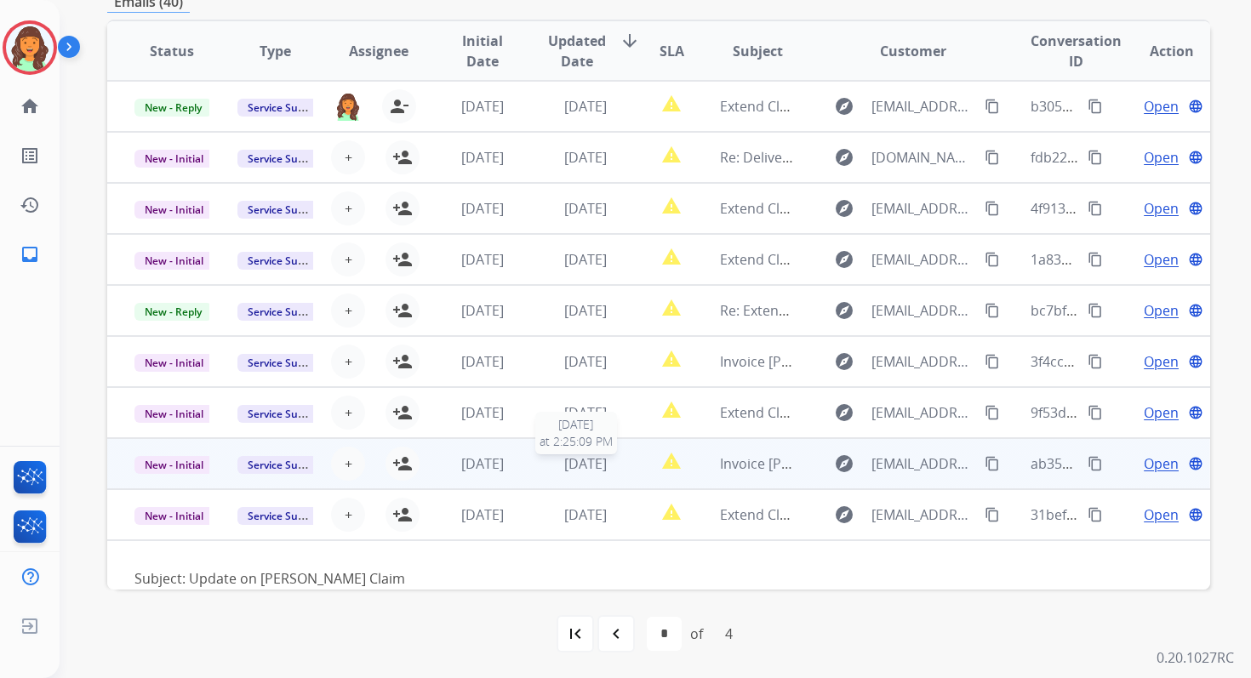
click at [579, 469] on span "[DATE]" at bounding box center [585, 464] width 43 height 19
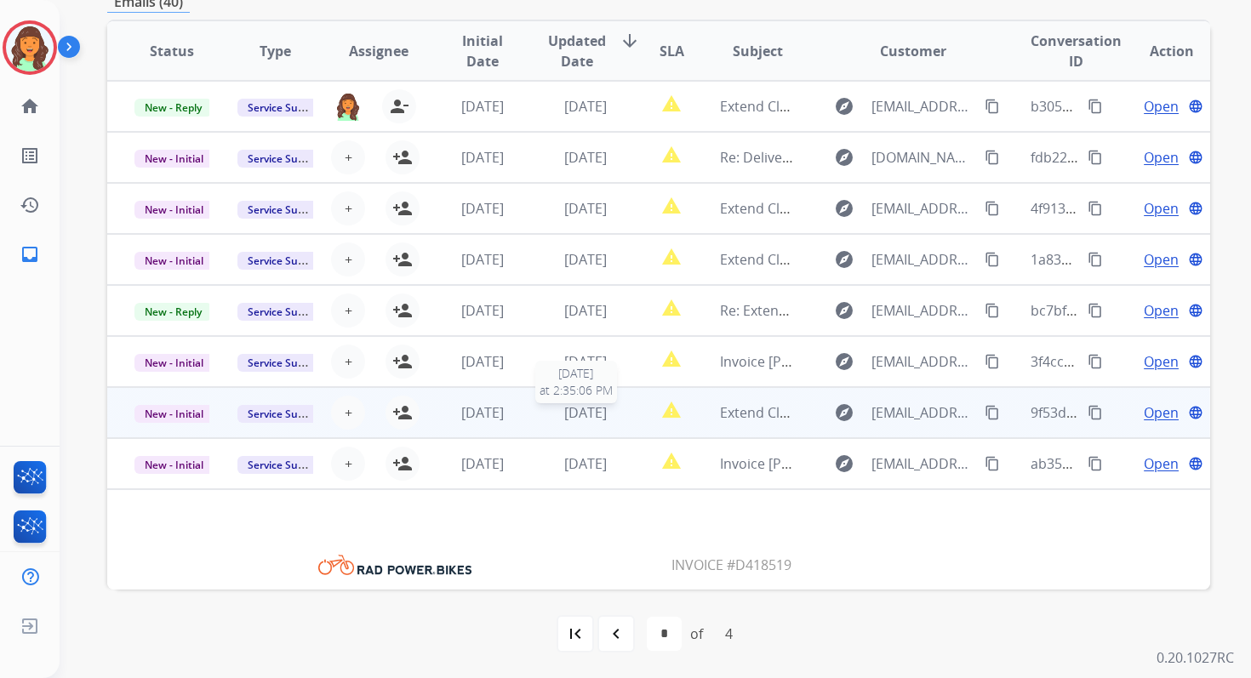
click at [572, 417] on span "[DATE]" at bounding box center [585, 412] width 43 height 19
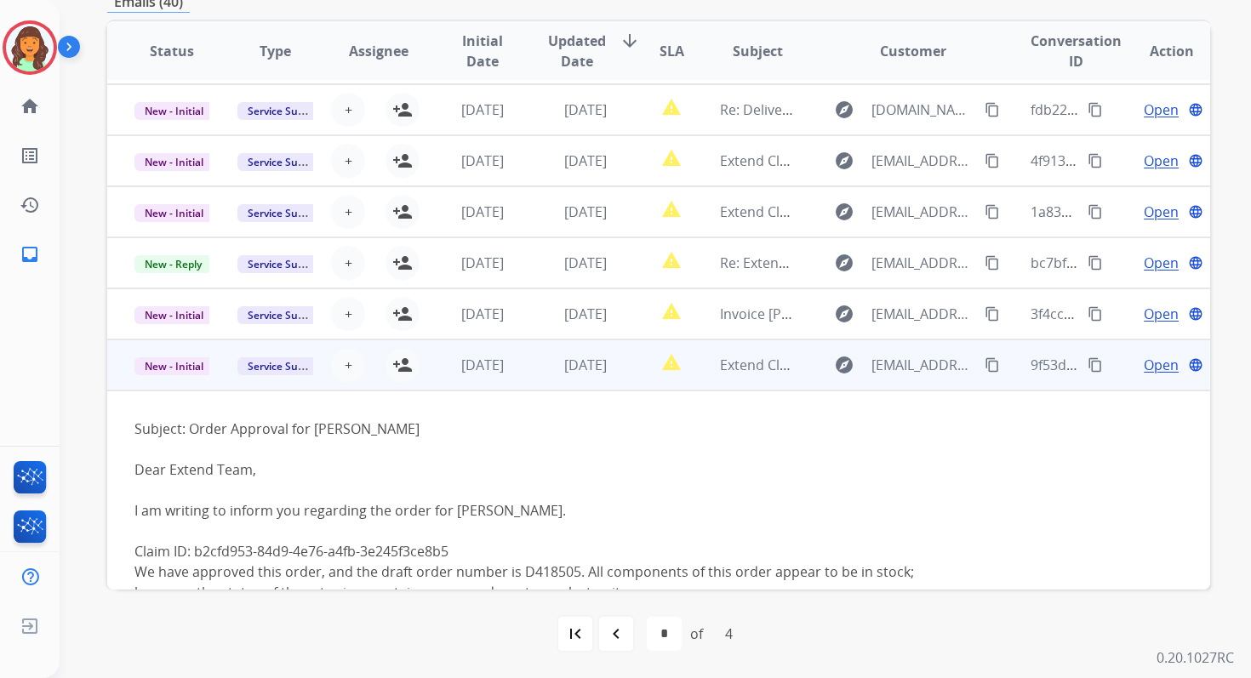
scroll to position [31, 0]
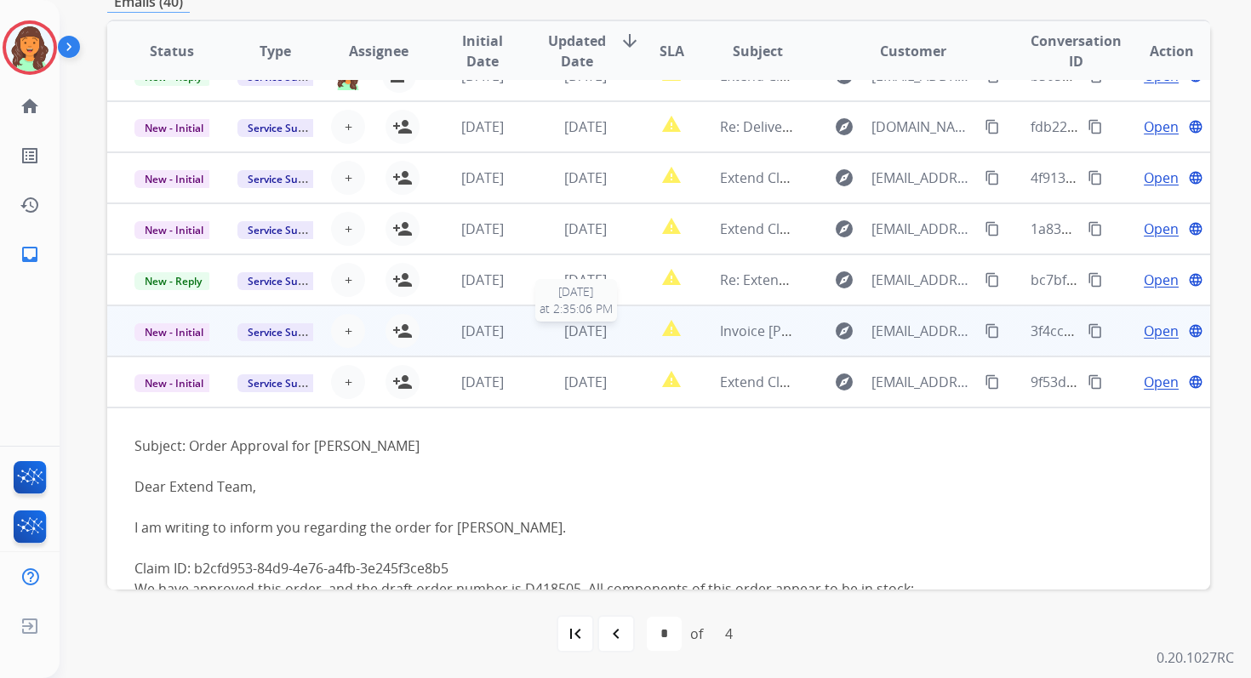
click at [583, 330] on span "[DATE]" at bounding box center [585, 331] width 43 height 19
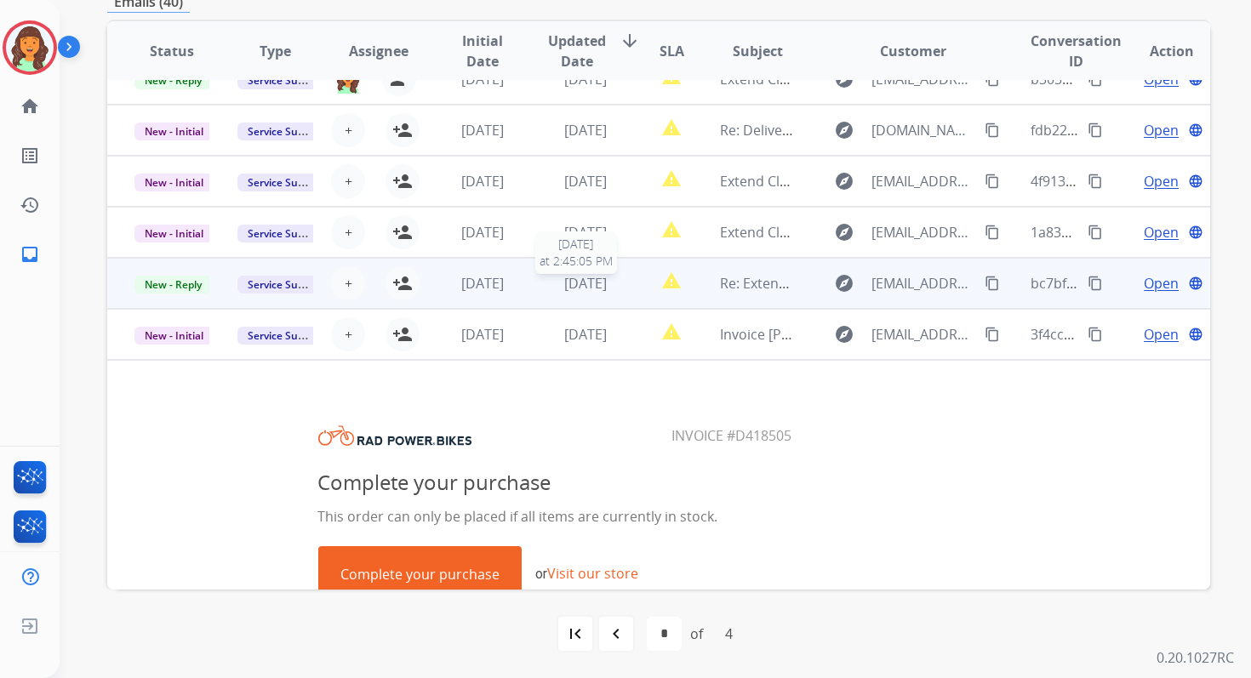
click at [584, 288] on span "[DATE]" at bounding box center [585, 283] width 43 height 19
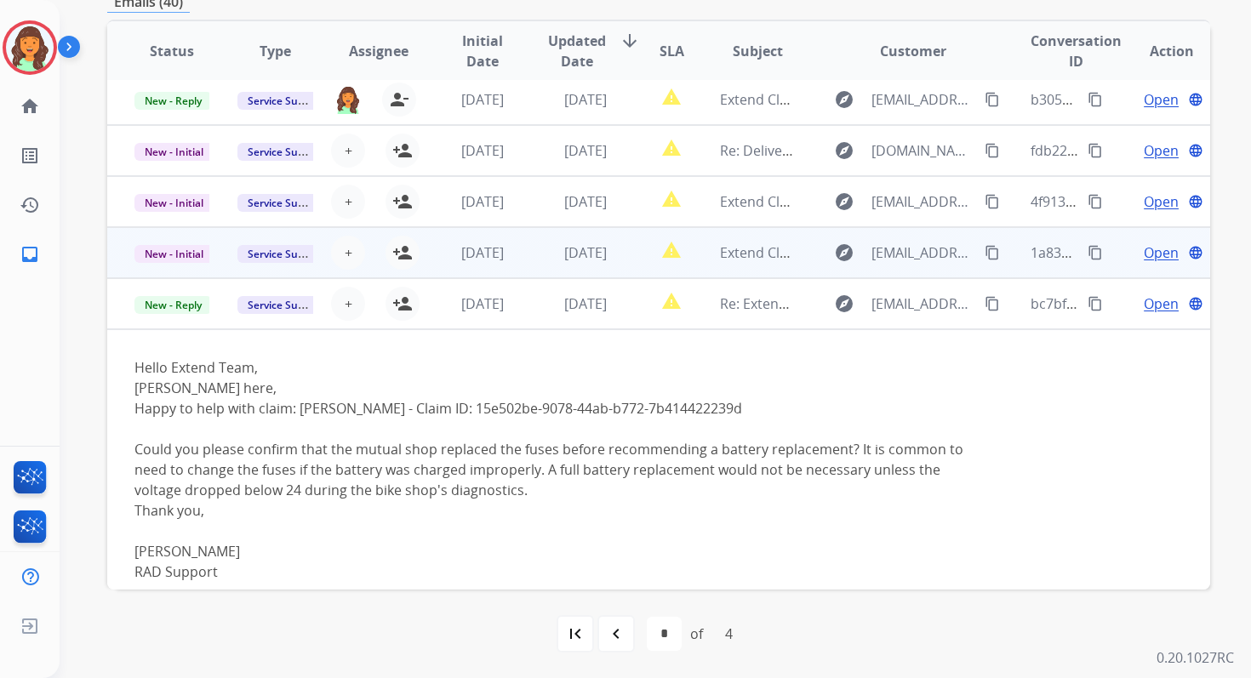
scroll to position [3, 0]
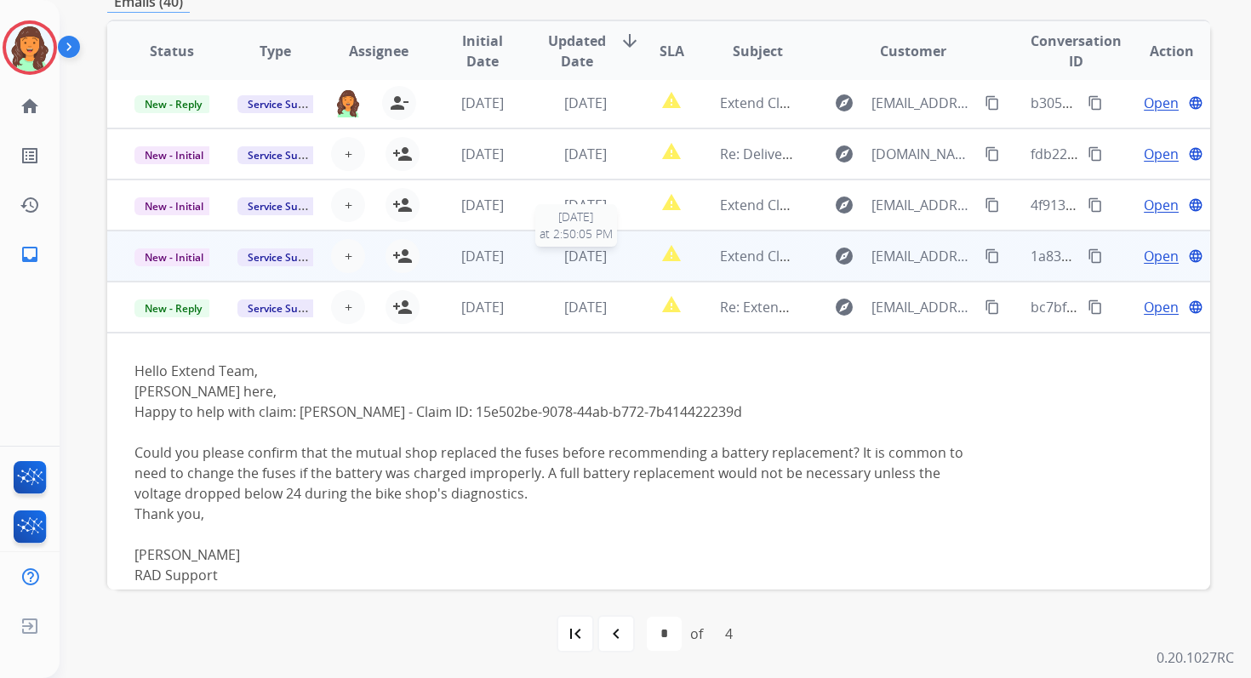
click at [576, 261] on span "[DATE]" at bounding box center [585, 256] width 43 height 19
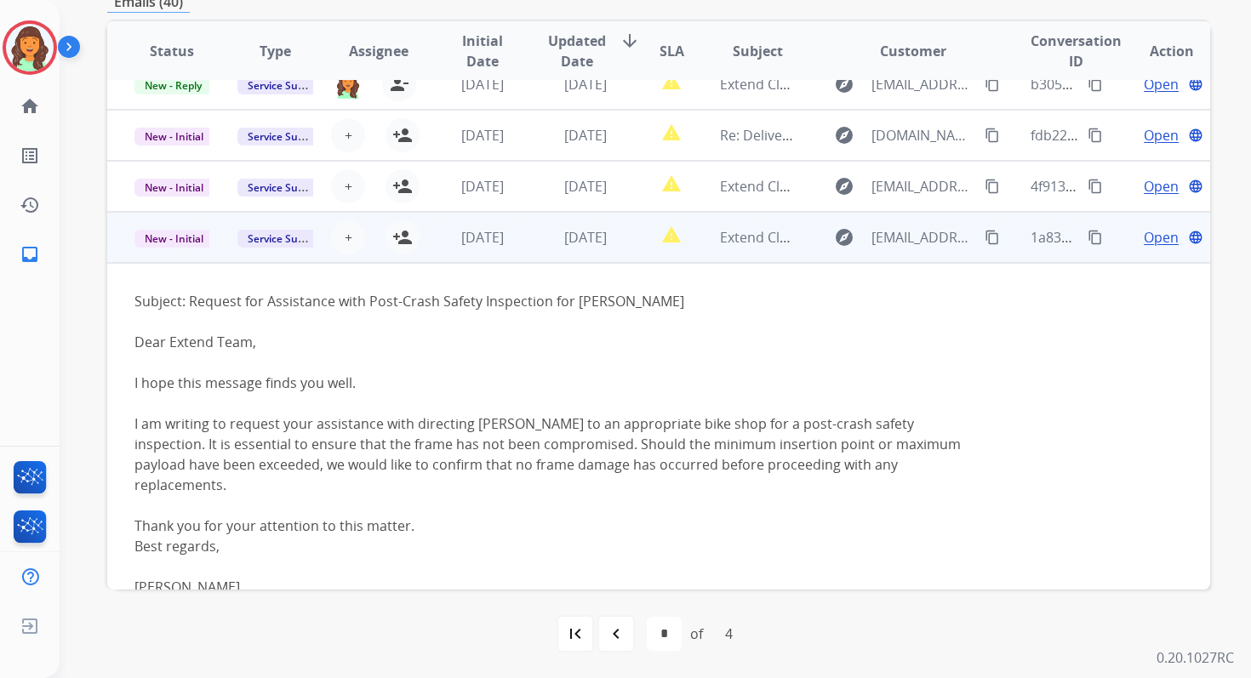
scroll to position [0, 0]
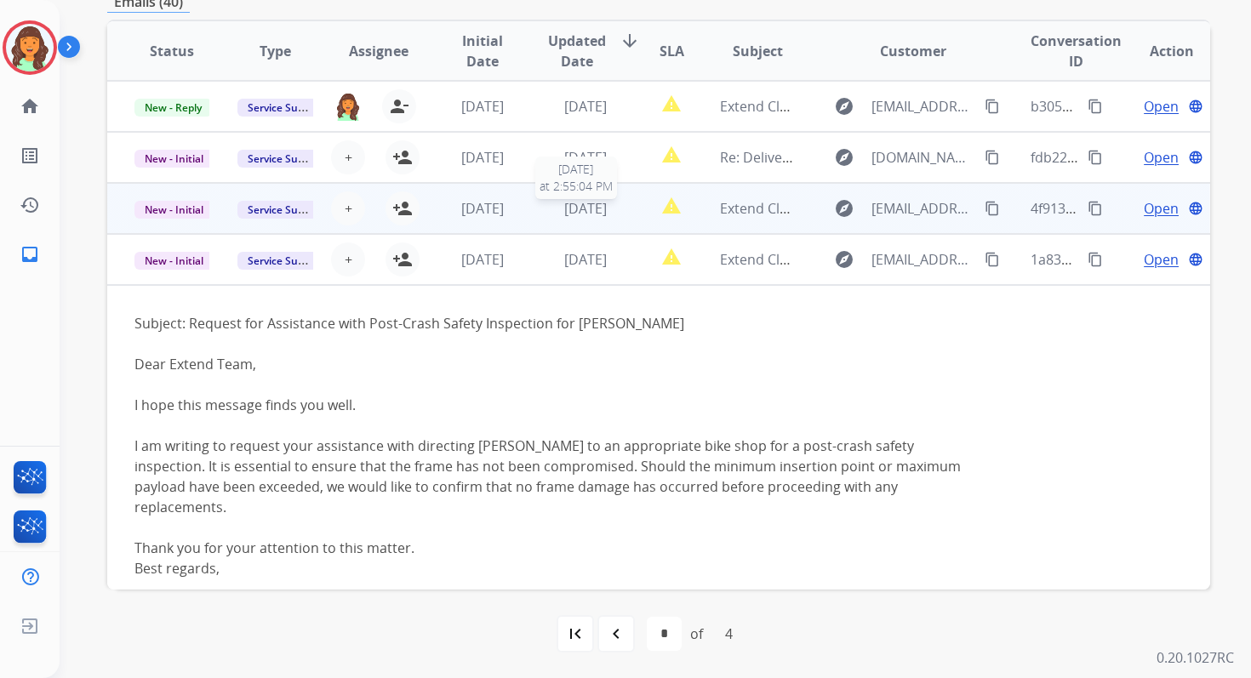
click at [585, 212] on span "[DATE]" at bounding box center [585, 208] width 43 height 19
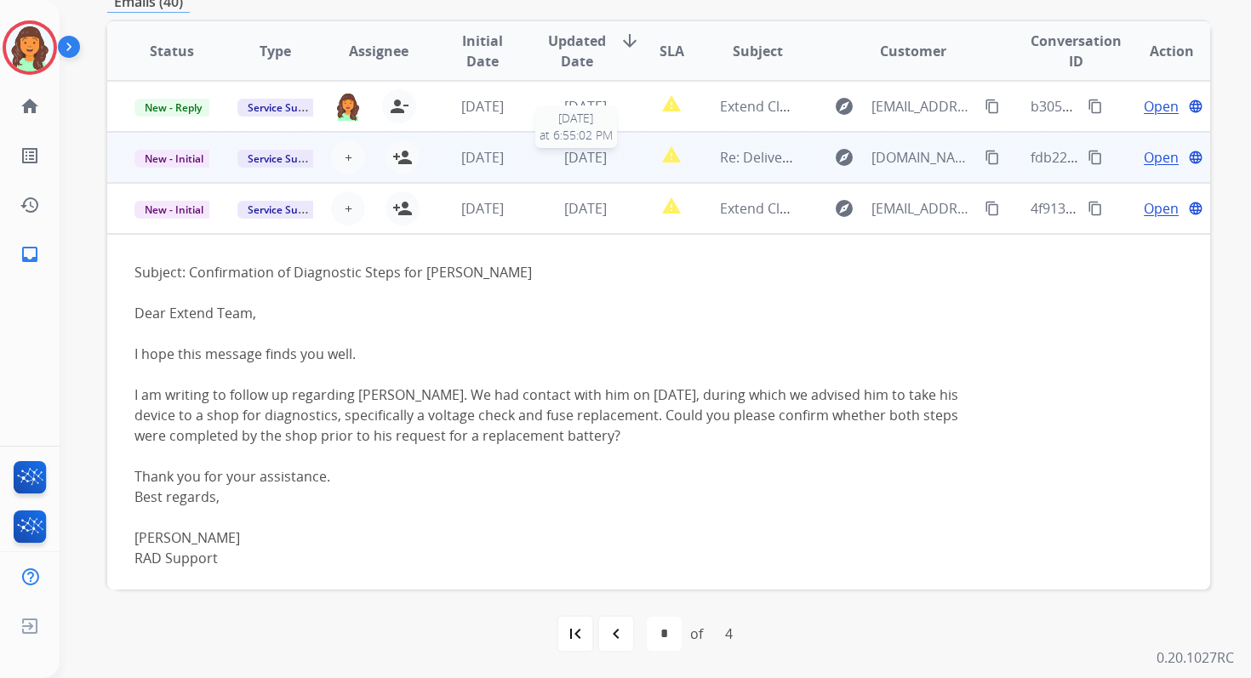
click at [564, 158] on span "[DATE]" at bounding box center [585, 157] width 43 height 19
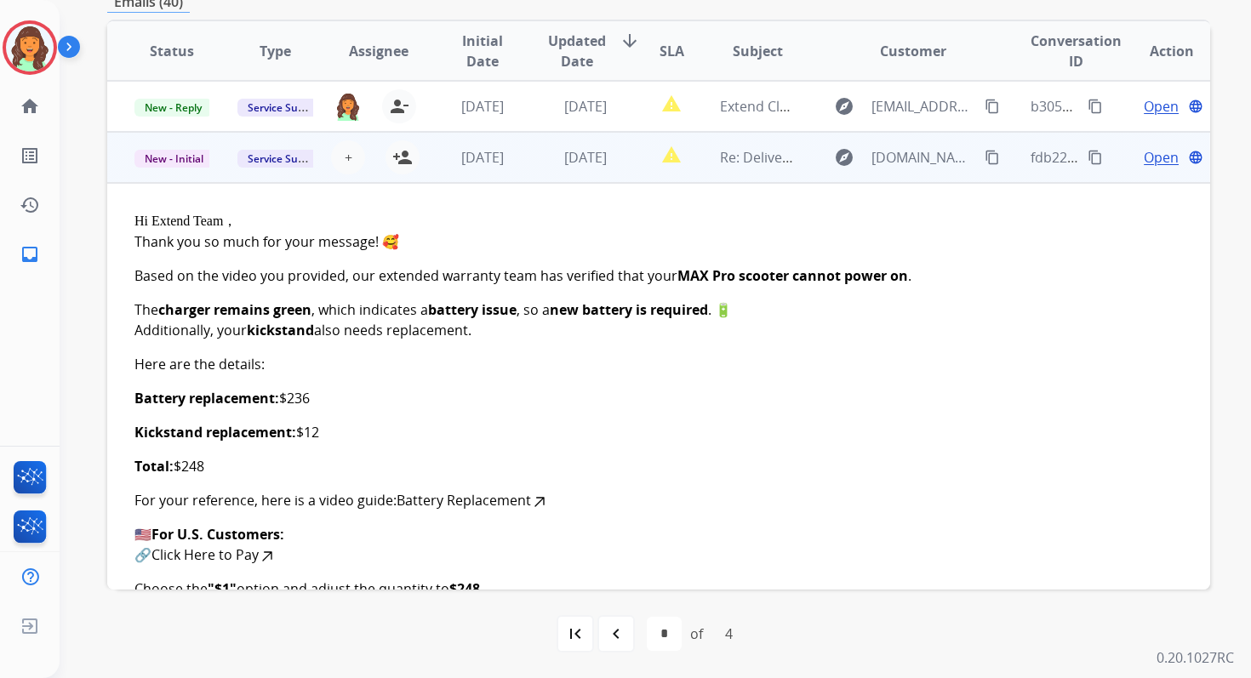
click at [1145, 156] on span "Open" at bounding box center [1161, 157] width 35 height 20
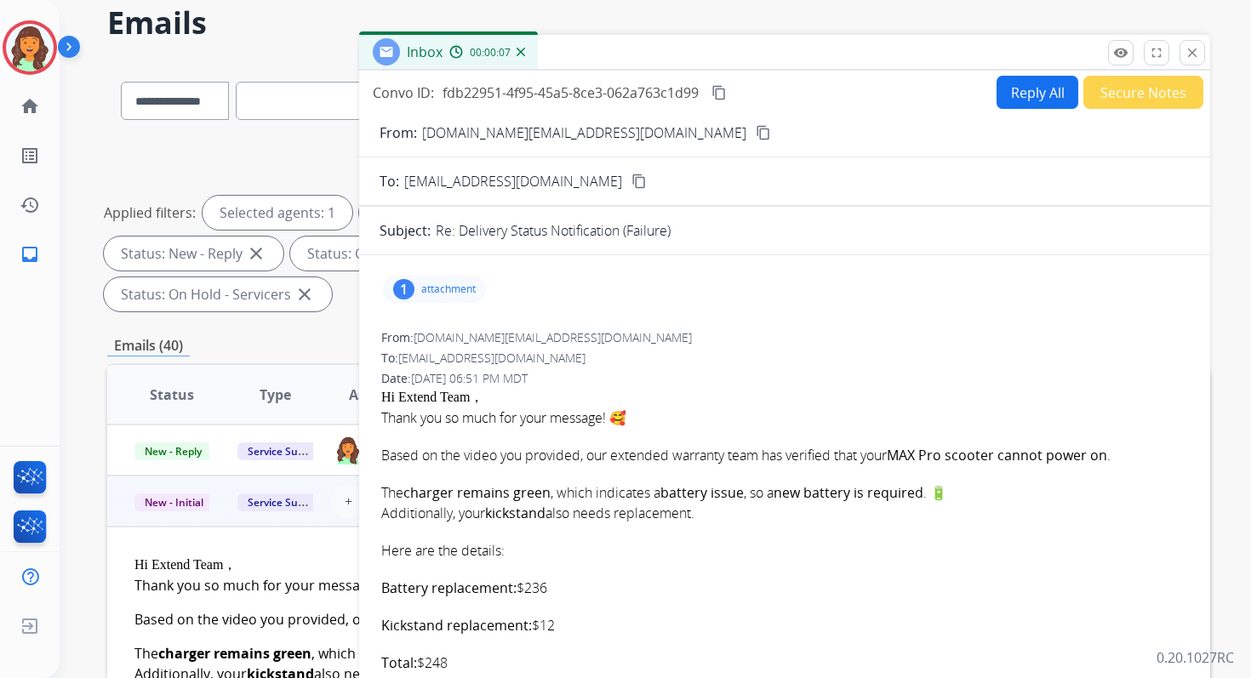
scroll to position [66, 0]
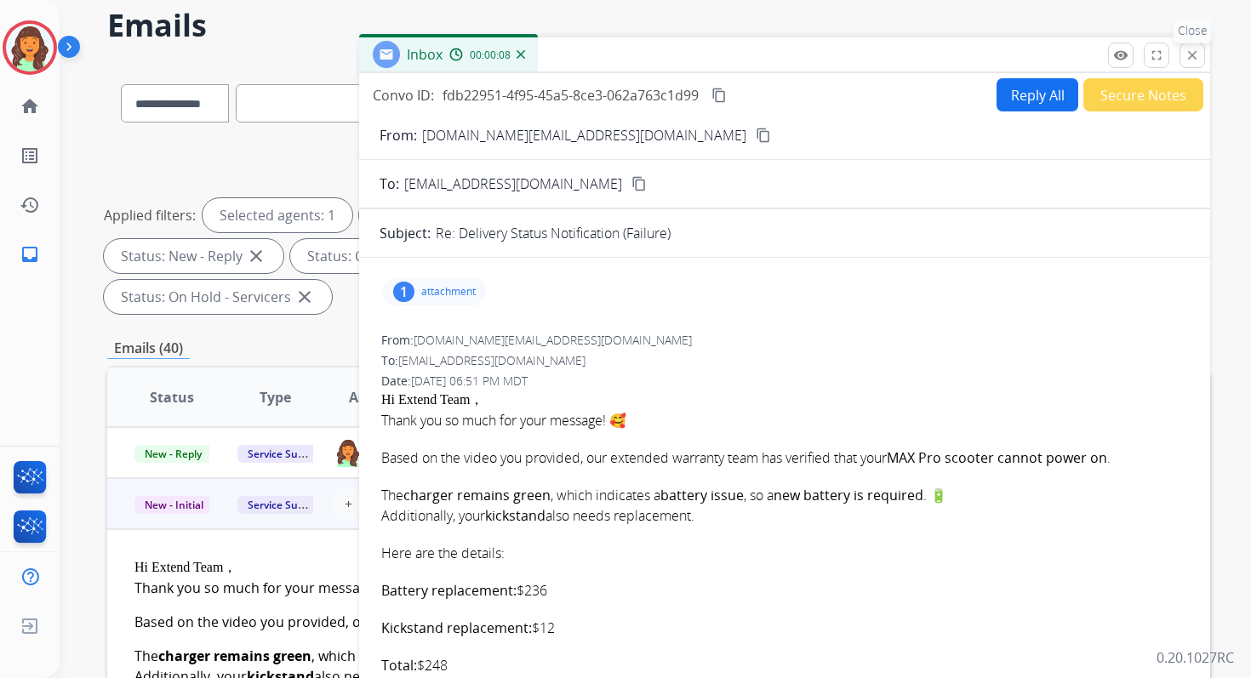
click at [1191, 52] on mat-icon "close" at bounding box center [1192, 55] width 15 height 15
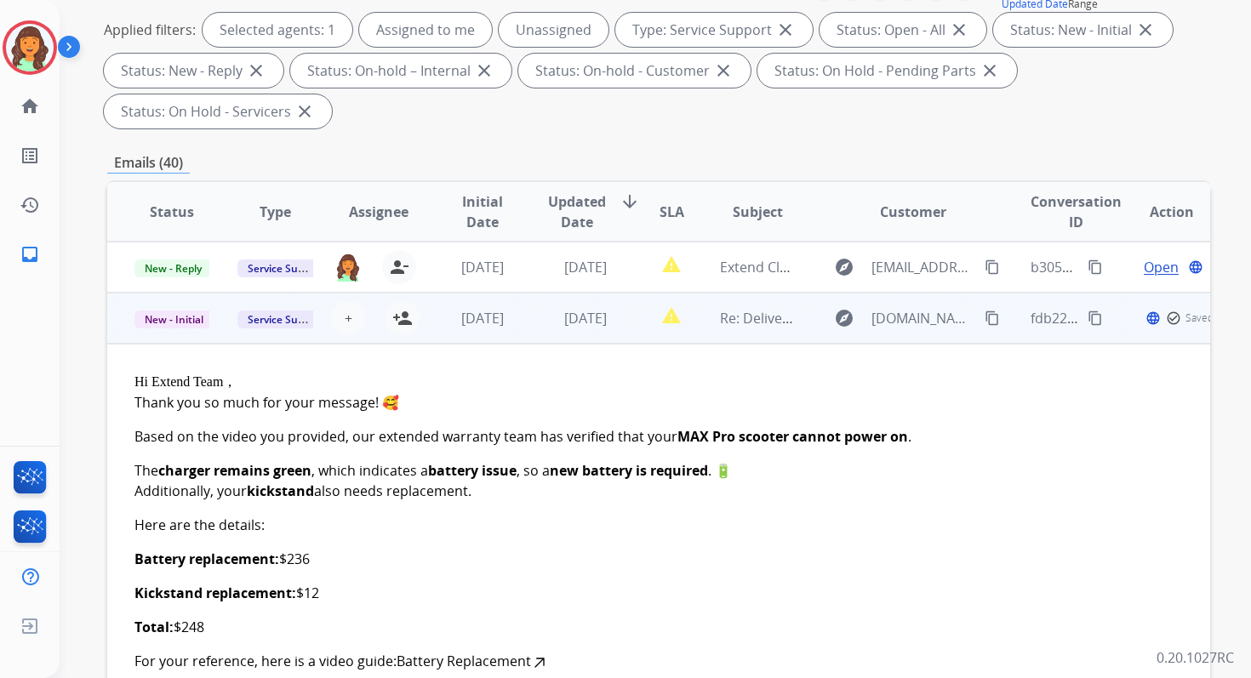
scroll to position [205, 0]
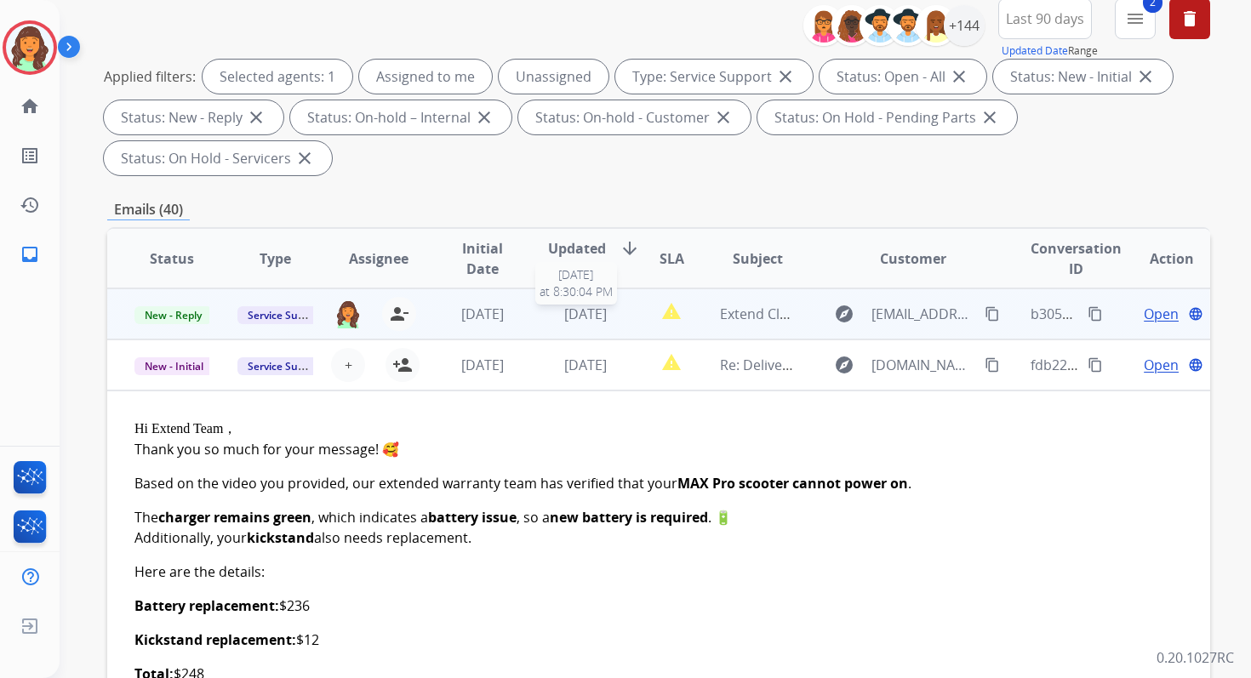
click at [567, 309] on span "[DATE]" at bounding box center [585, 314] width 43 height 19
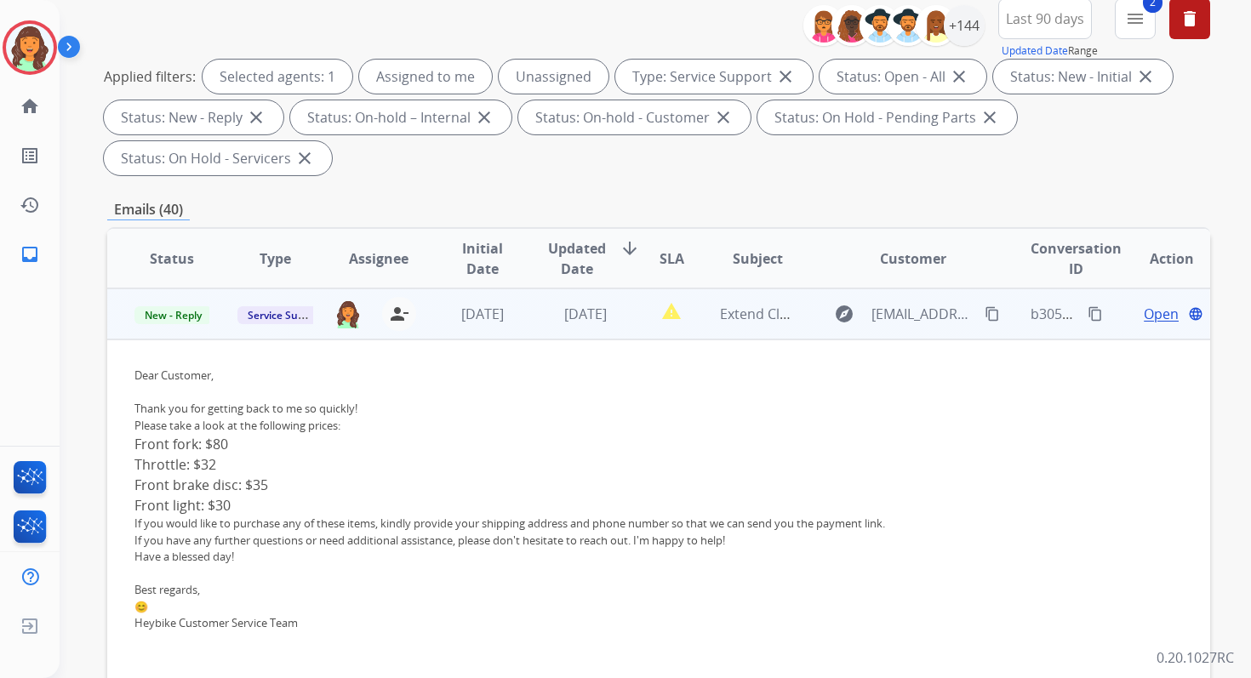
click at [1152, 316] on span "Open" at bounding box center [1161, 314] width 35 height 20
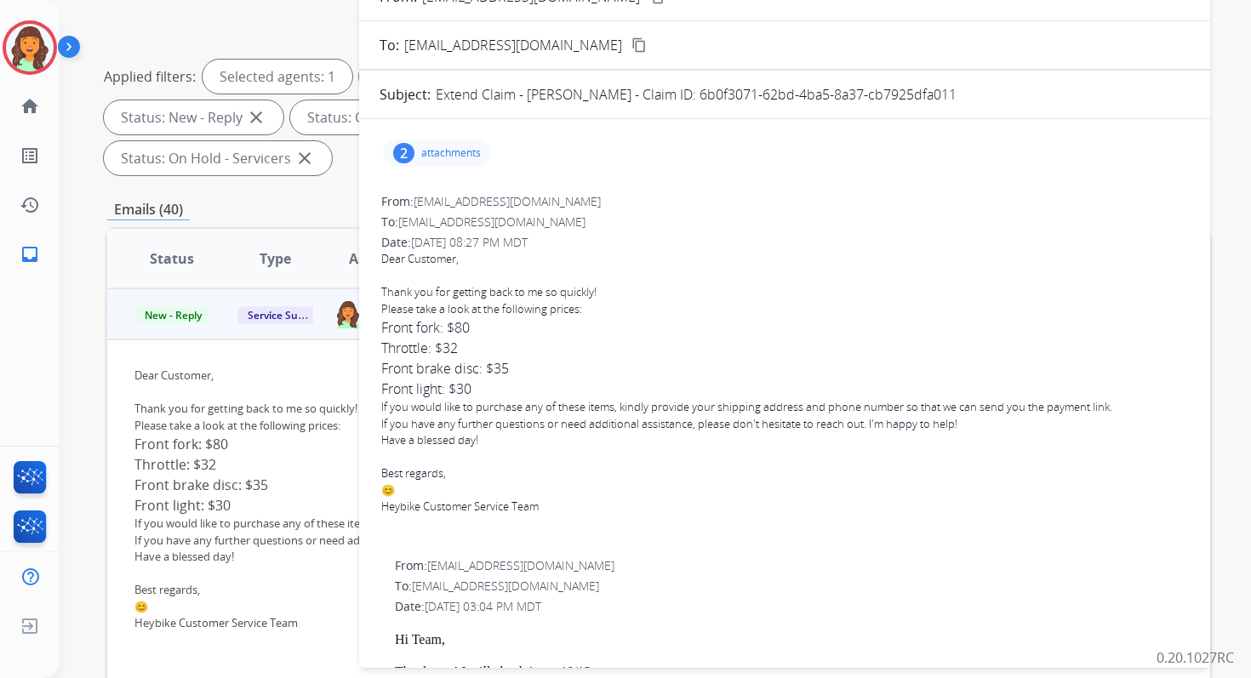
drag, startPoint x: 678, startPoint y: 94, endPoint x: 993, endPoint y: 100, distance: 315.0
click at [991, 100] on div "Extend Claim - [PERSON_NAME] - Claim ID: 6b0f3071-62bd-4ba5-8a37-cb7925dfa011" at bounding box center [813, 94] width 754 height 20
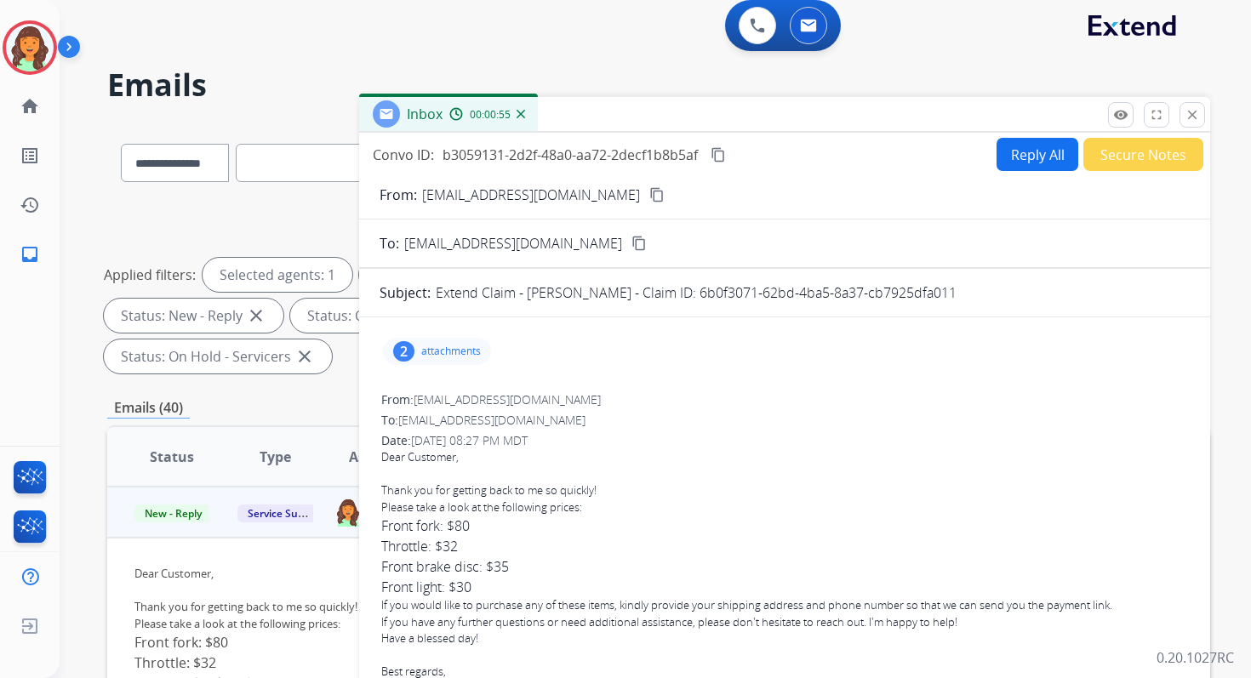
scroll to position [0, 0]
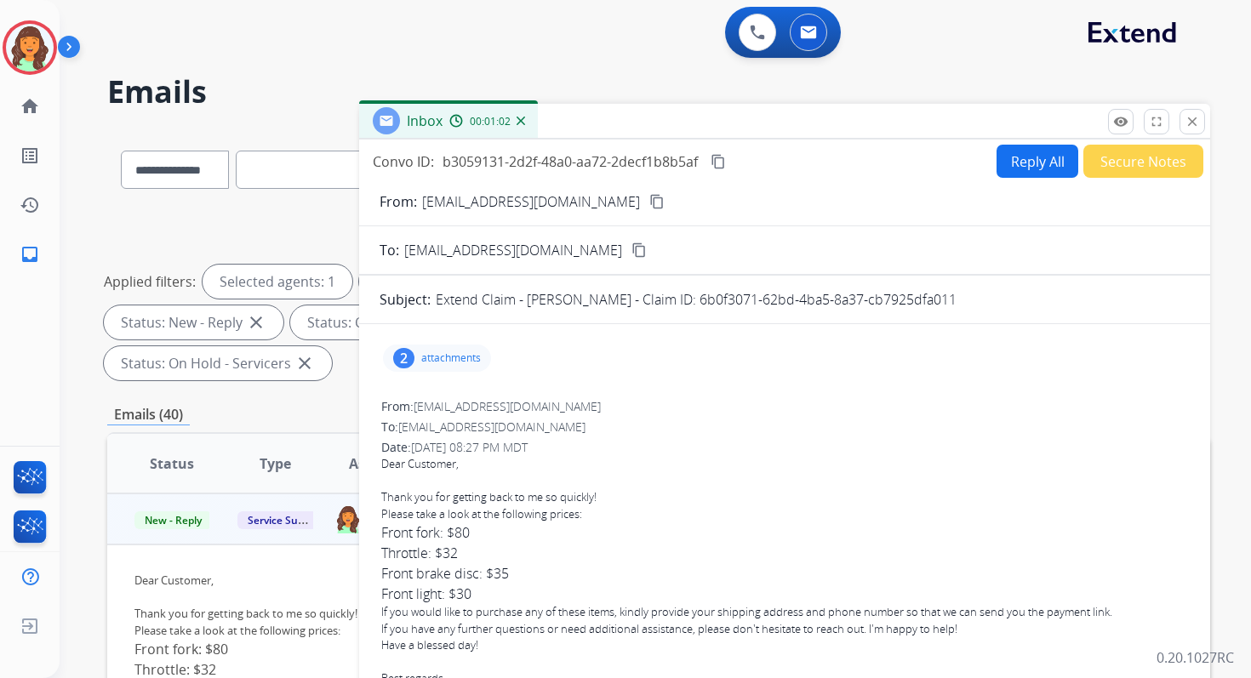
click at [1020, 150] on button "Reply All" at bounding box center [1038, 161] width 82 height 33
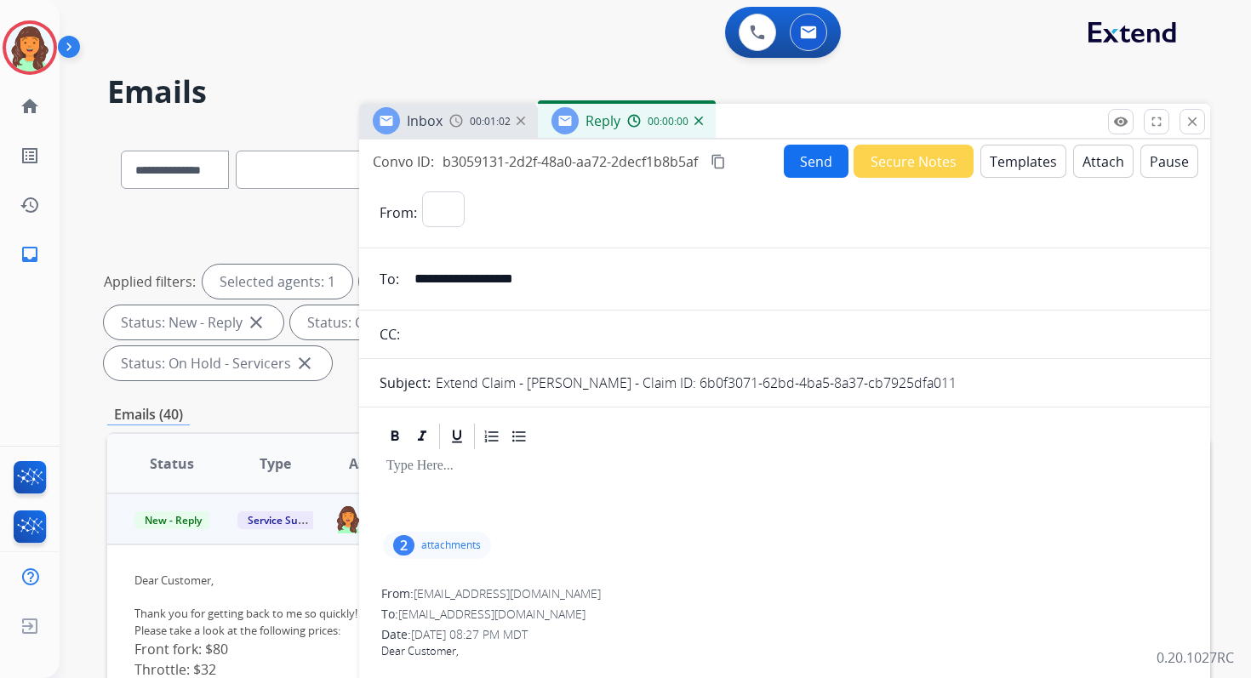
select select "**********"
click at [1016, 162] on button "Templates" at bounding box center [1024, 161] width 86 height 33
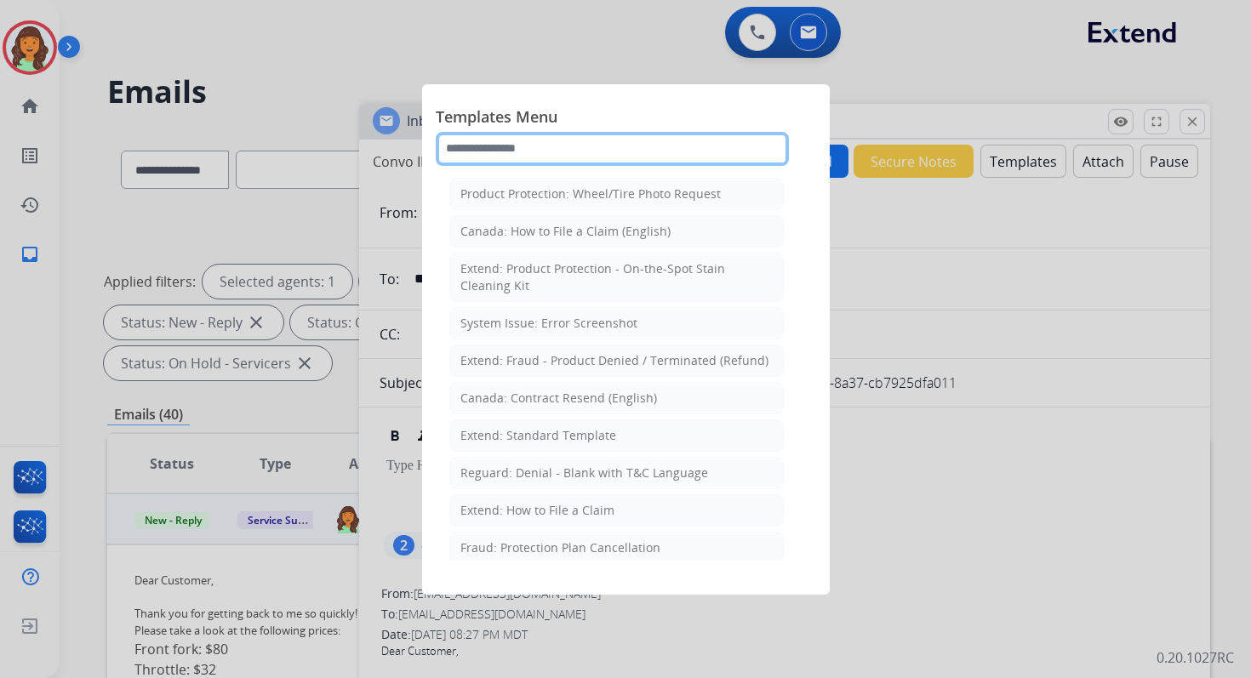
click at [503, 149] on input "text" at bounding box center [612, 149] width 353 height 34
type input "*"
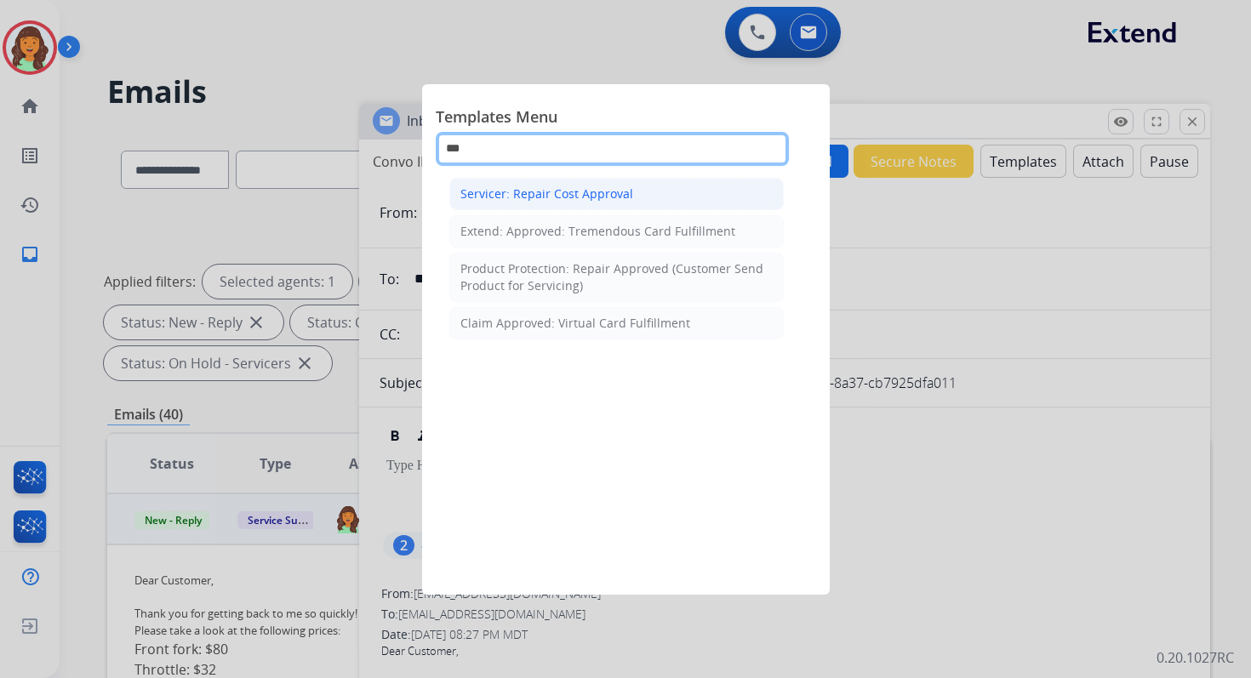
type input "***"
click at [529, 197] on div "Servicer: Repair Cost Approval" at bounding box center [546, 194] width 173 height 17
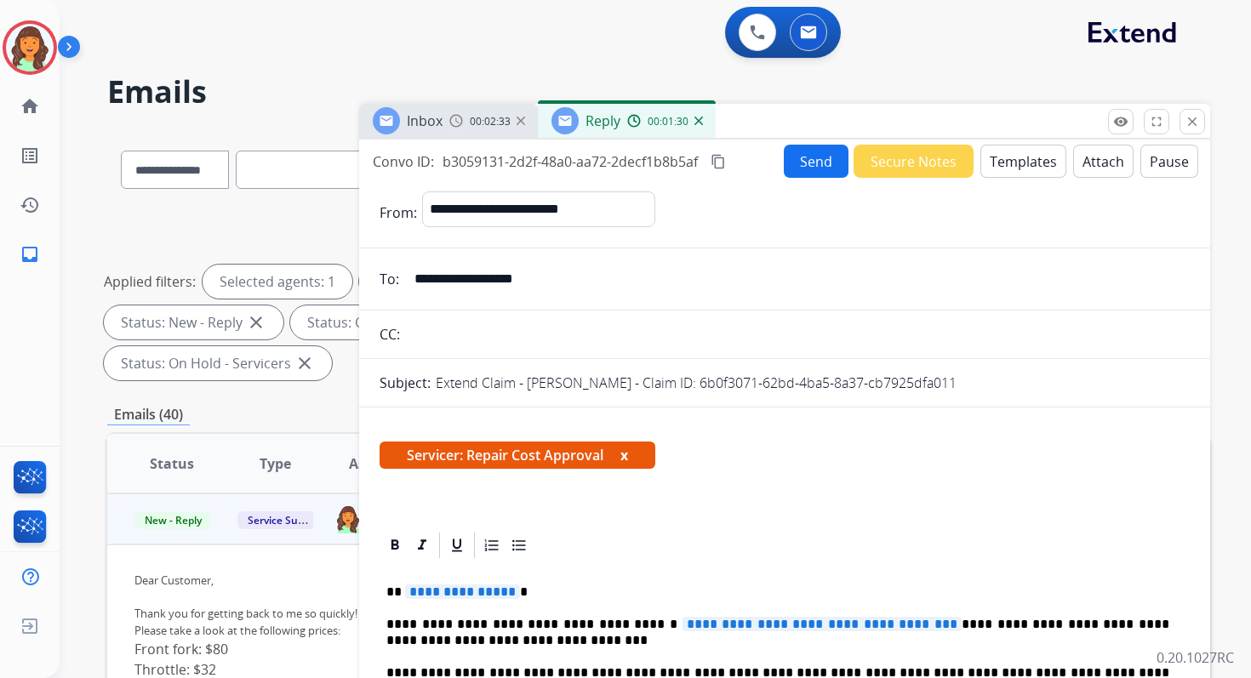
click at [717, 163] on mat-icon "content_copy" at bounding box center [718, 161] width 15 height 15
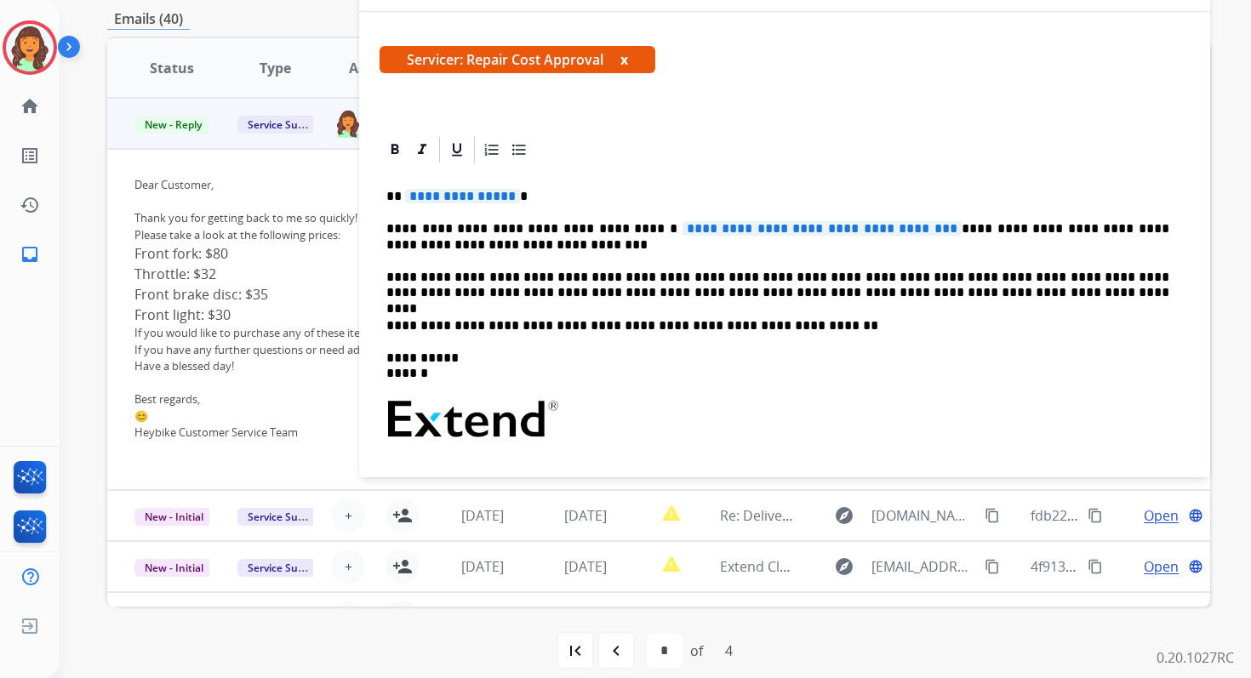
scroll to position [413, 0]
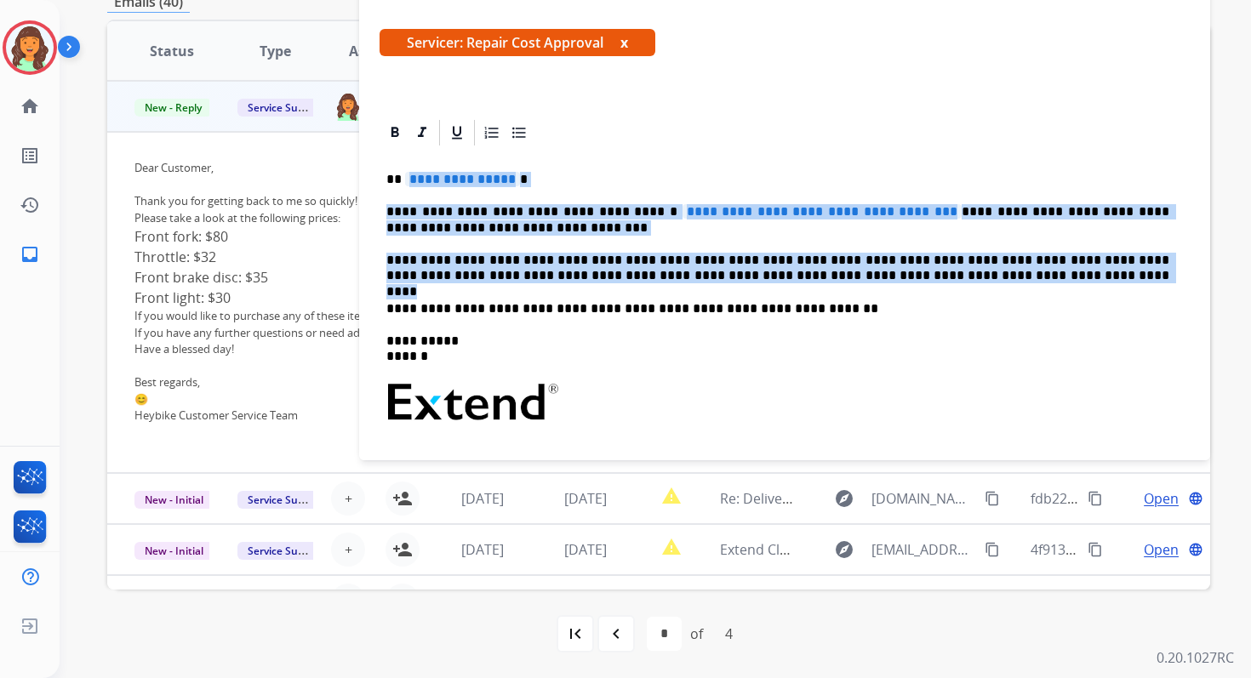
drag, startPoint x: 403, startPoint y: 177, endPoint x: 948, endPoint y: 278, distance: 554.9
click at [948, 279] on div "**********" at bounding box center [785, 394] width 810 height 492
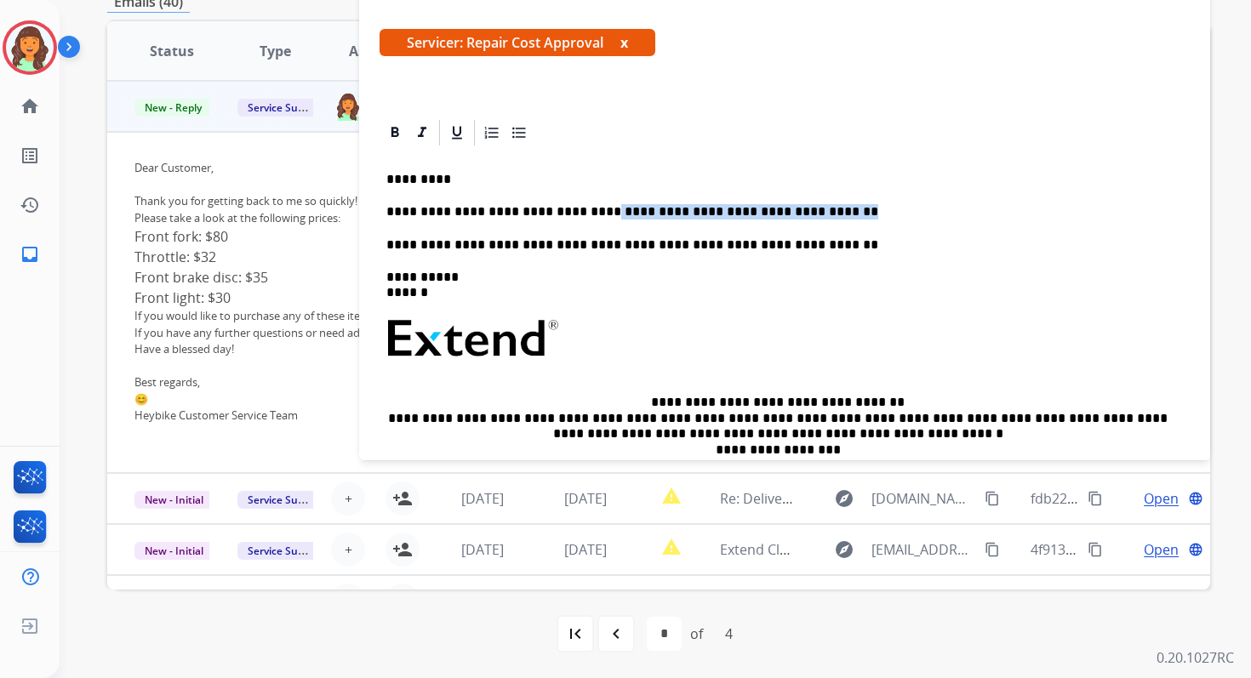
drag, startPoint x: 580, startPoint y: 212, endPoint x: 818, endPoint y: 217, distance: 238.4
click at [818, 217] on p "**********" at bounding box center [777, 211] width 783 height 15
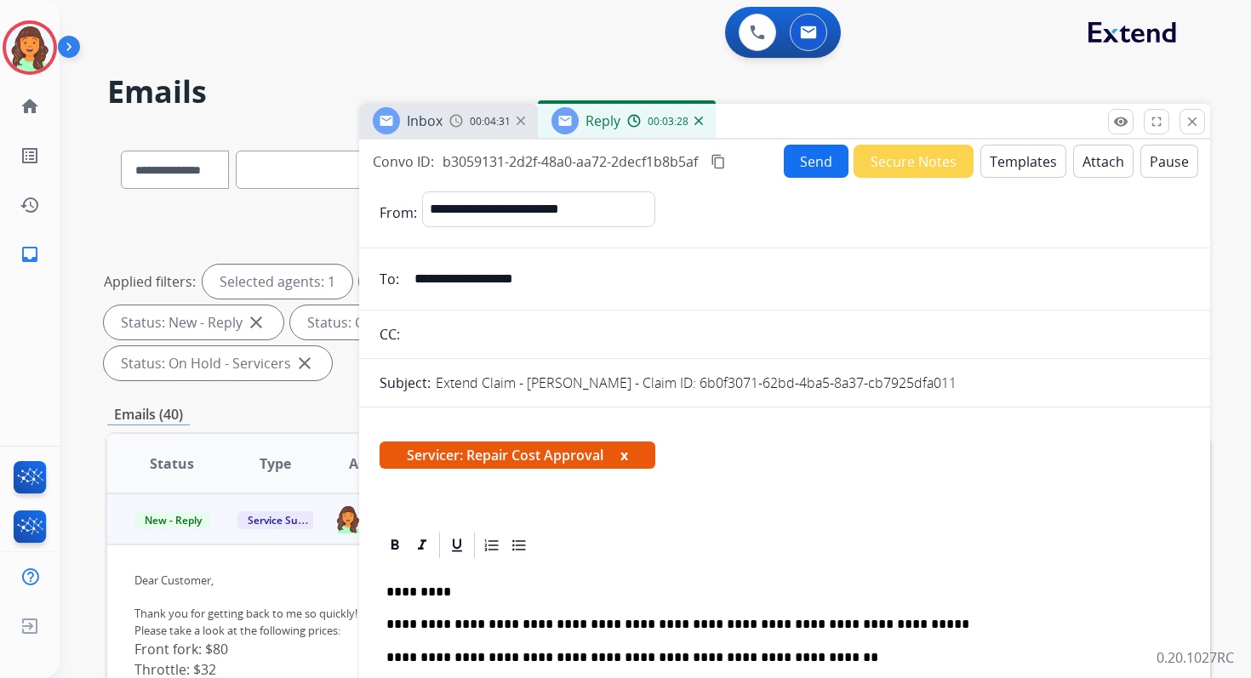
click at [722, 162] on mat-icon "content_copy" at bounding box center [718, 161] width 15 height 15
click at [798, 162] on button "Send" at bounding box center [816, 161] width 65 height 33
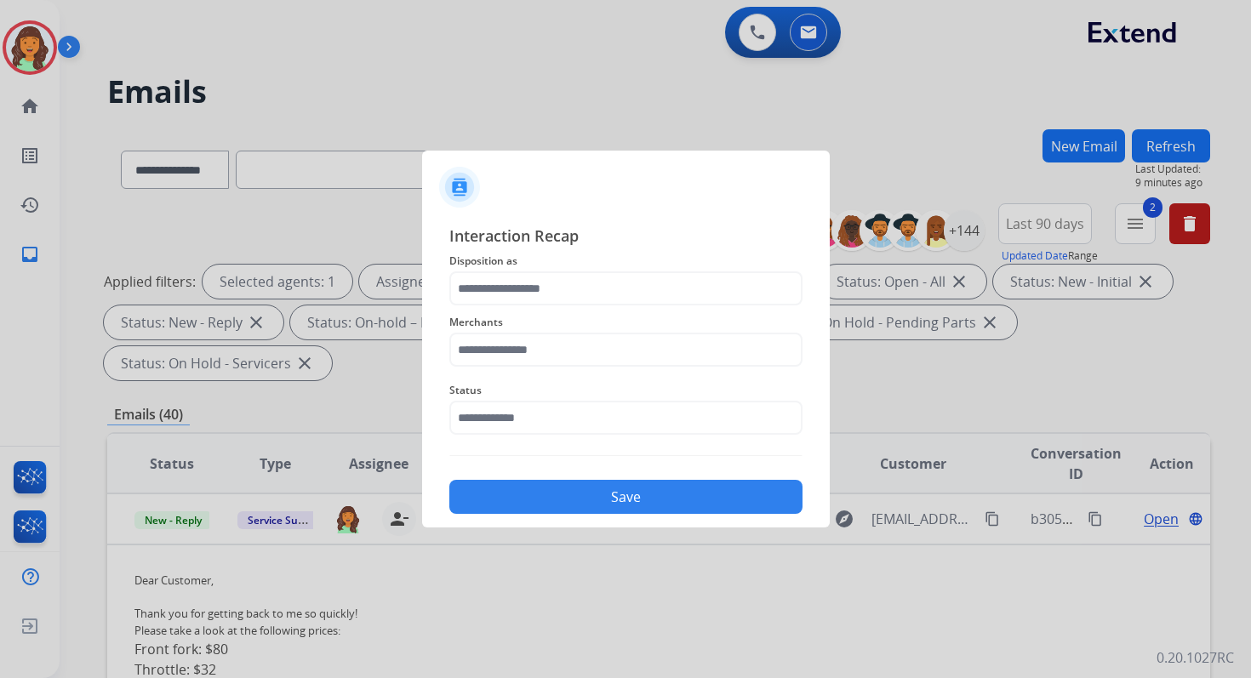
click at [501, 268] on span "Disposition as" at bounding box center [625, 261] width 353 height 20
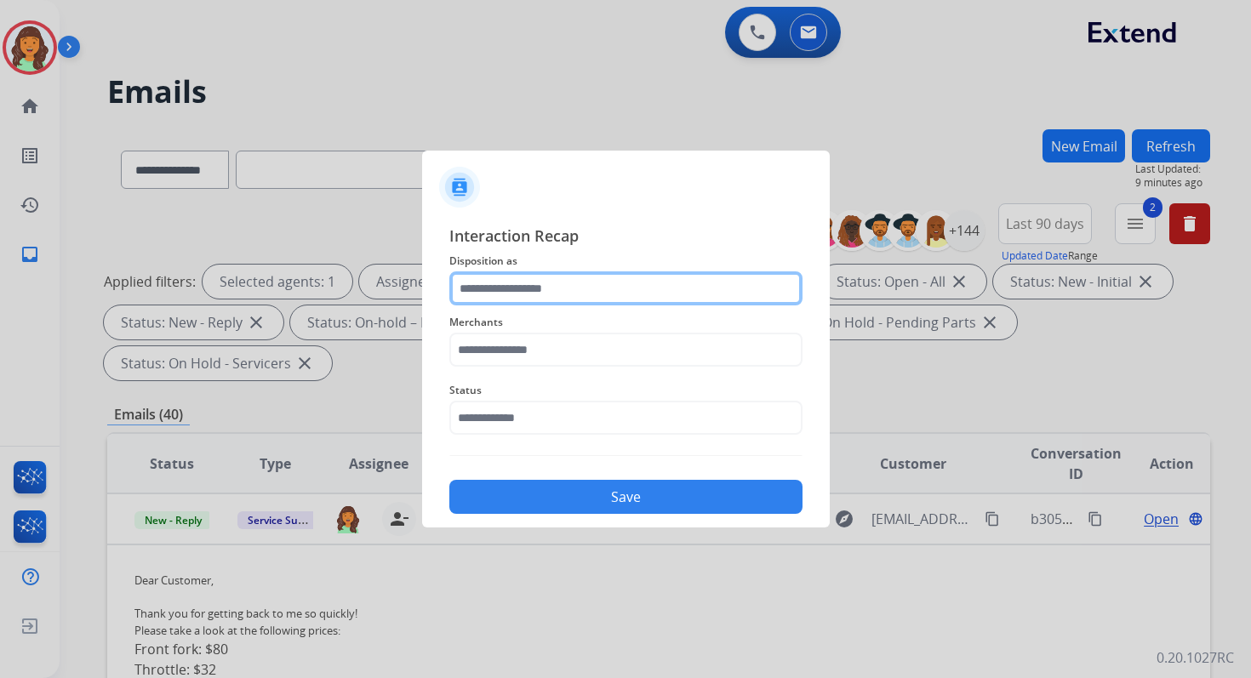
click at [519, 291] on input "text" at bounding box center [625, 289] width 353 height 34
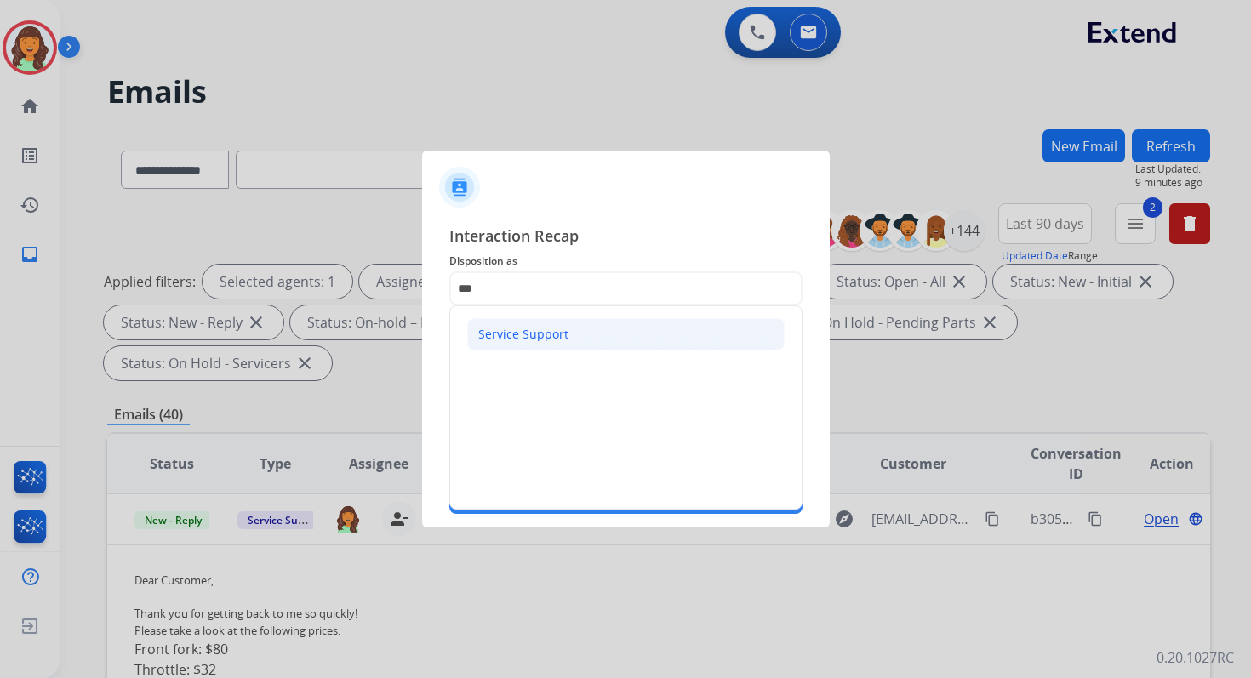
click at [521, 349] on li "Service Support" at bounding box center [625, 334] width 317 height 32
type input "**********"
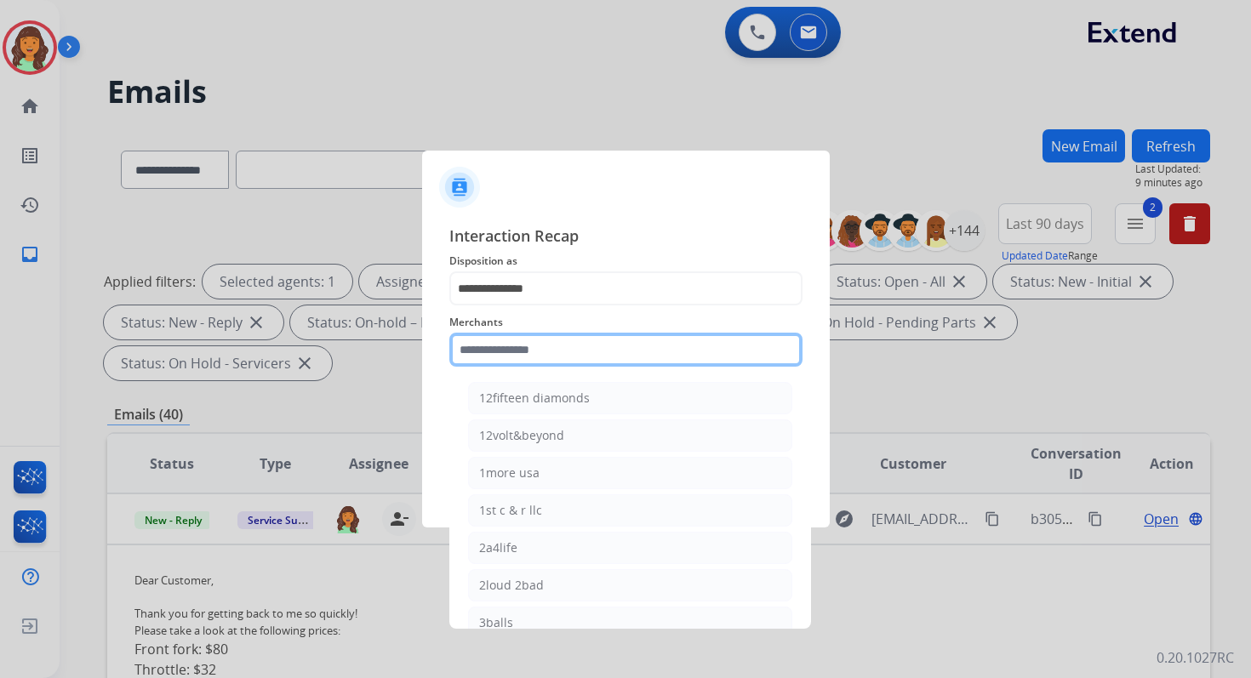
click at [521, 350] on input "text" at bounding box center [625, 350] width 353 height 34
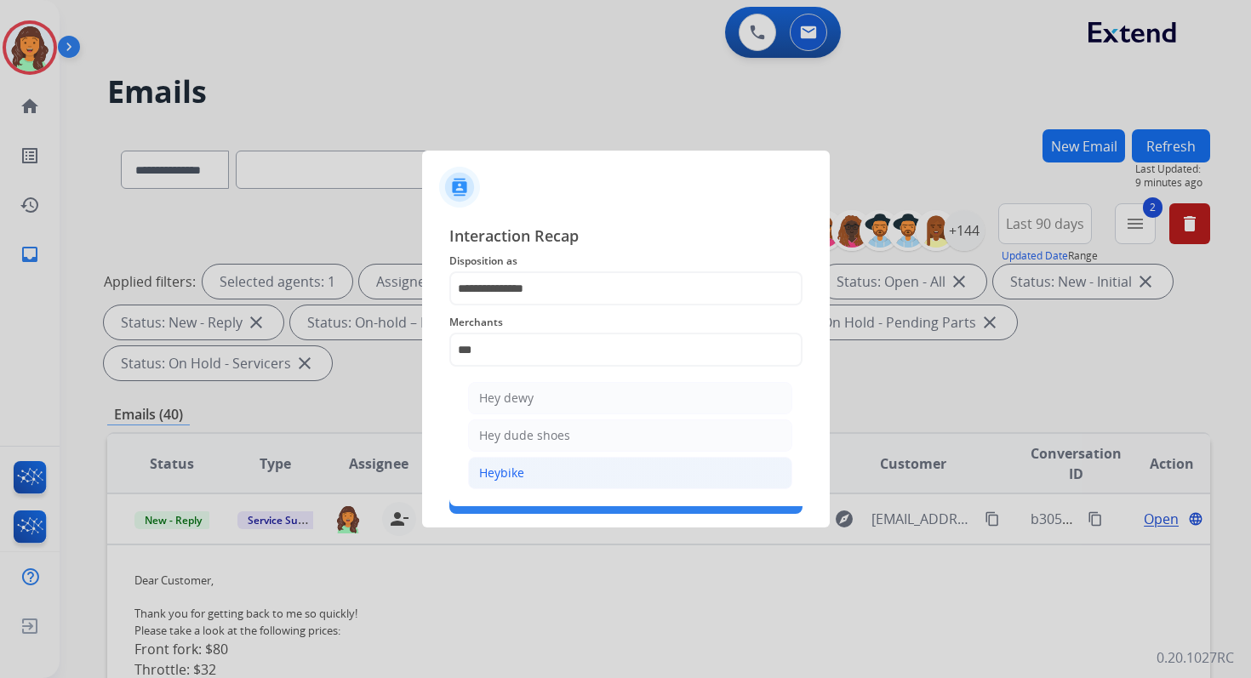
click at [521, 473] on div "Heybike" at bounding box center [501, 473] width 45 height 17
type input "*******"
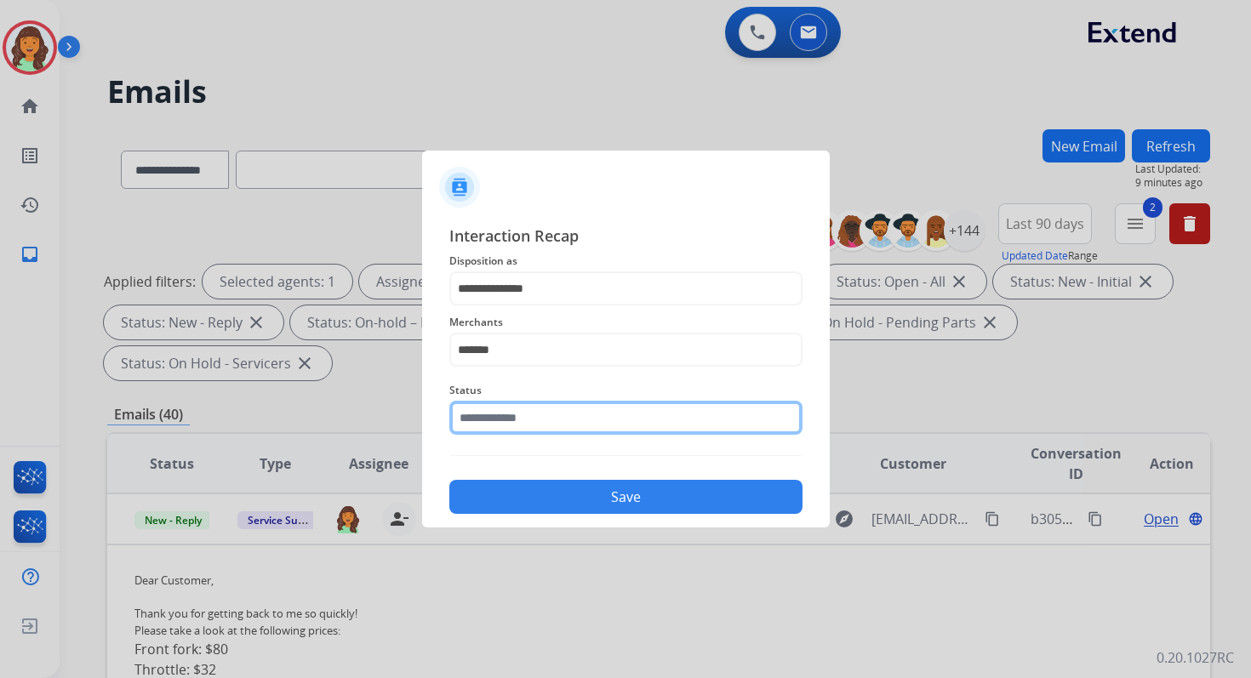
click at [523, 423] on input "text" at bounding box center [625, 418] width 353 height 34
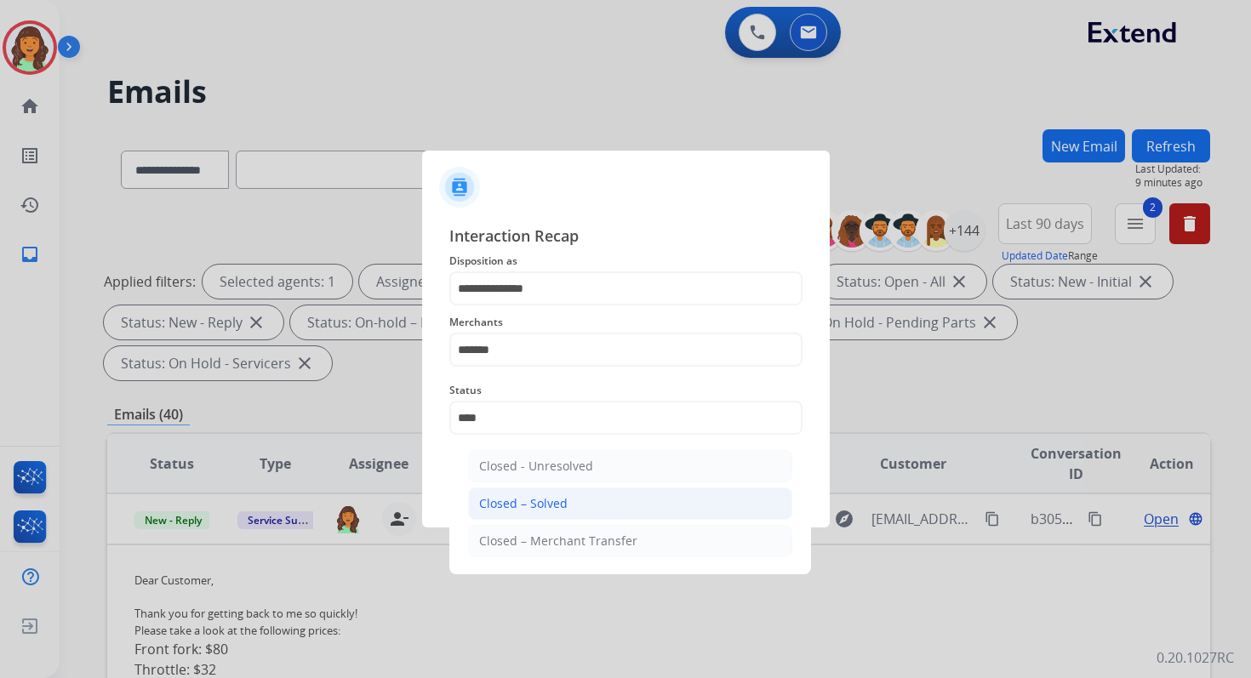
click at [547, 509] on div "Closed – Solved" at bounding box center [523, 503] width 89 height 17
type input "**********"
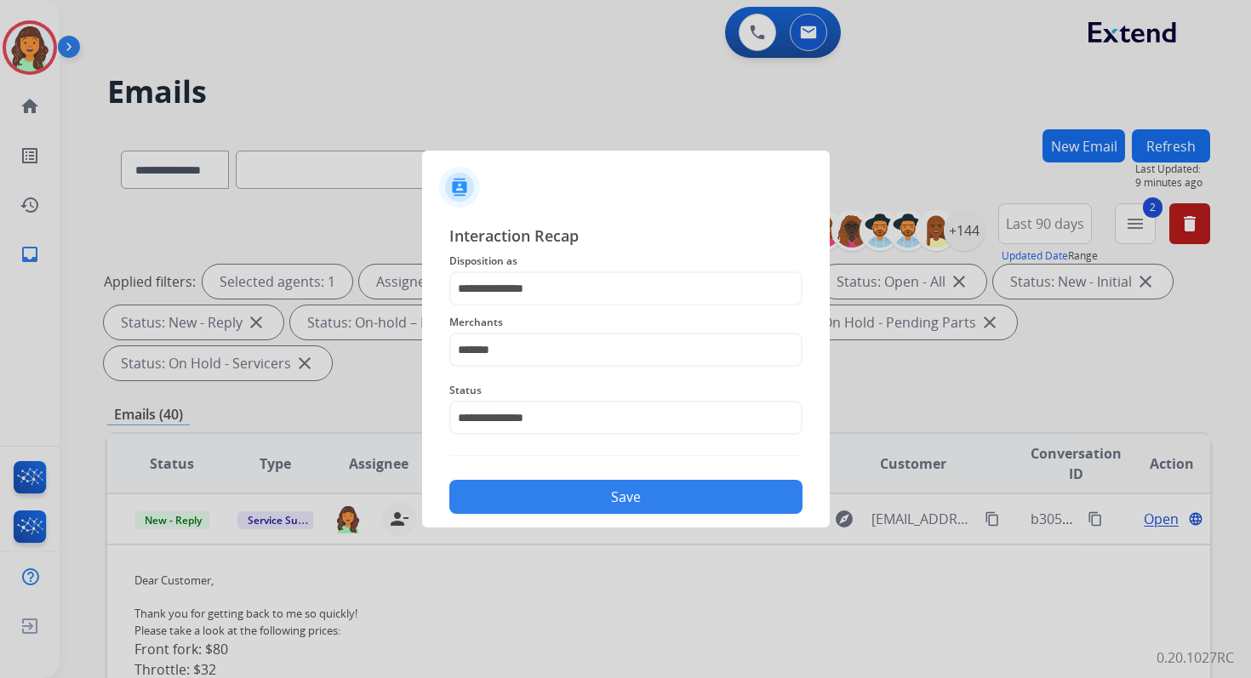
click at [618, 500] on button "Save" at bounding box center [625, 497] width 353 height 34
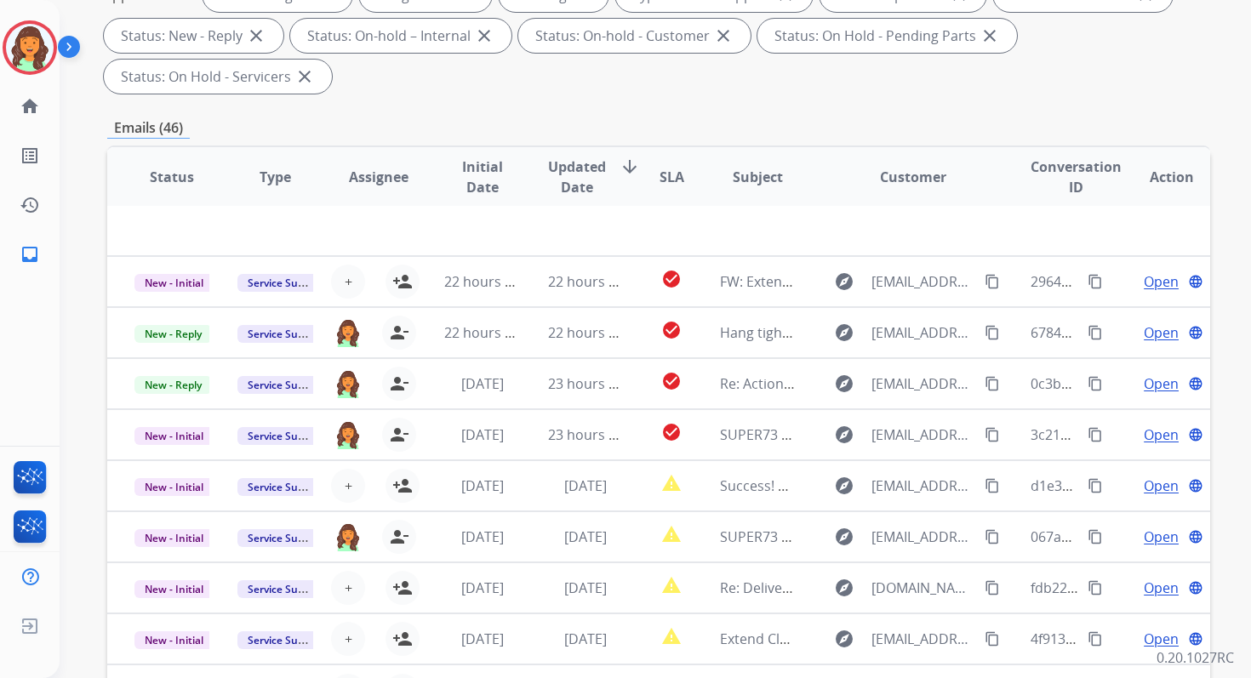
scroll to position [413, 0]
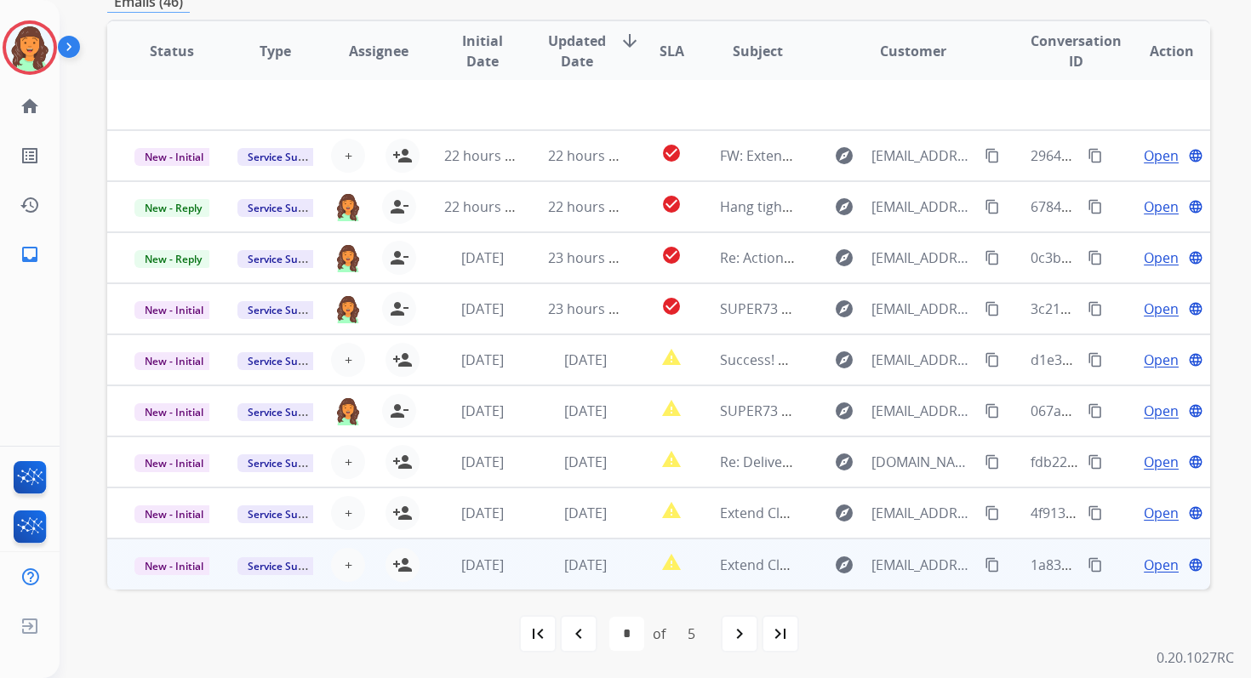
click at [630, 571] on td "report_problem" at bounding box center [658, 564] width 69 height 51
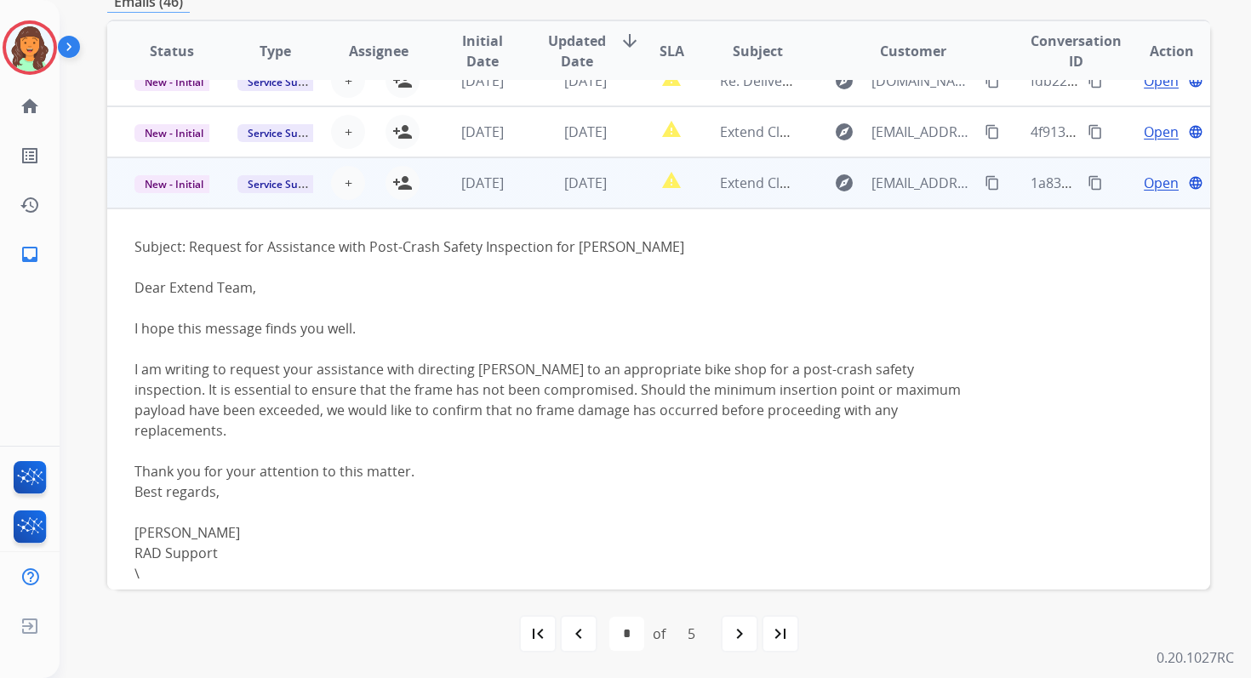
scroll to position [384, 0]
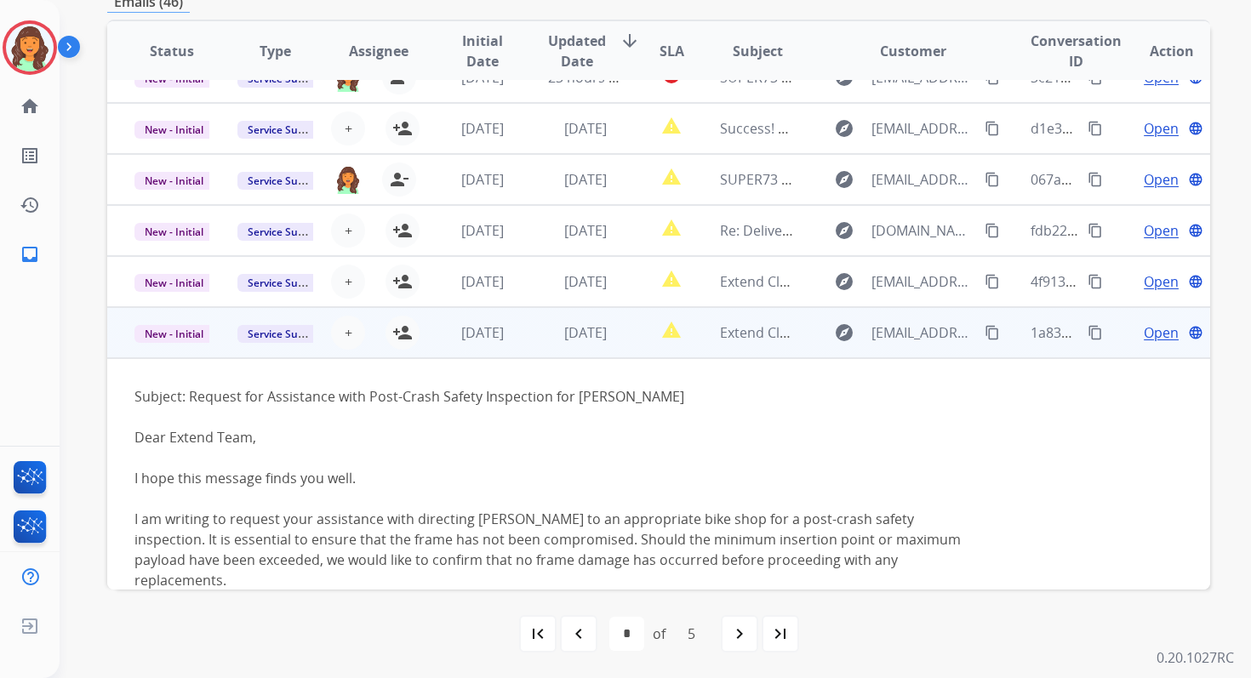
click at [598, 269] on td "[DATE]" at bounding box center [572, 281] width 103 height 51
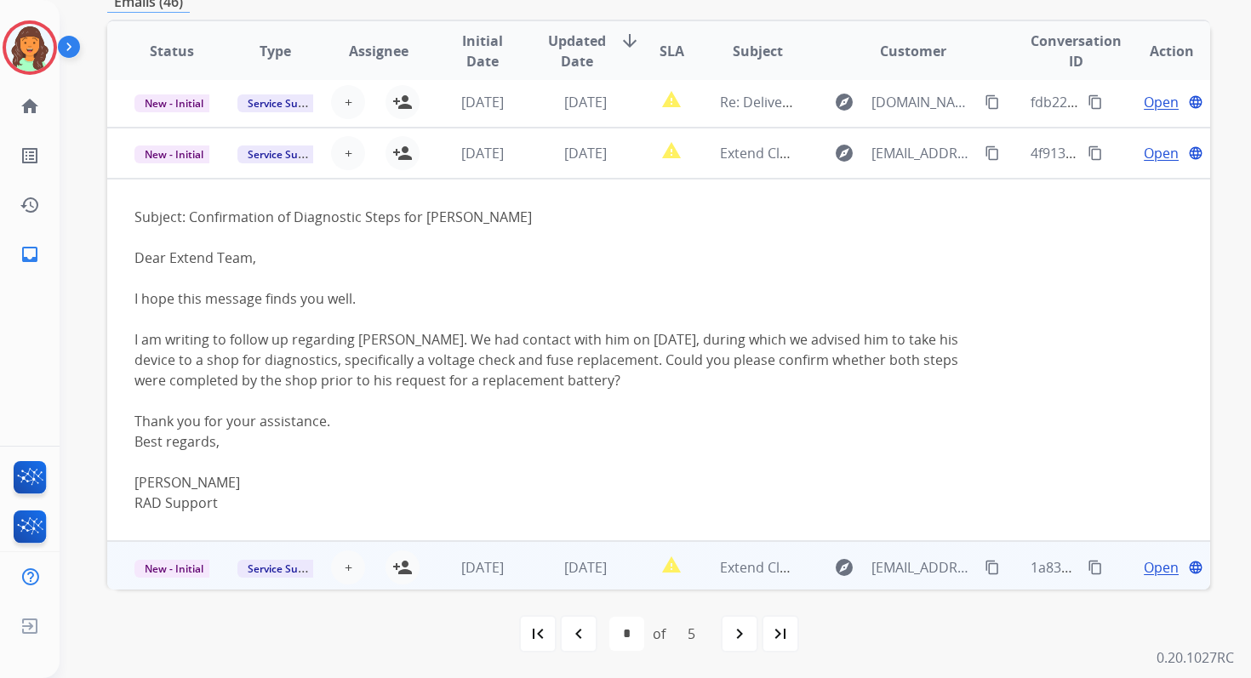
scroll to position [364, 0]
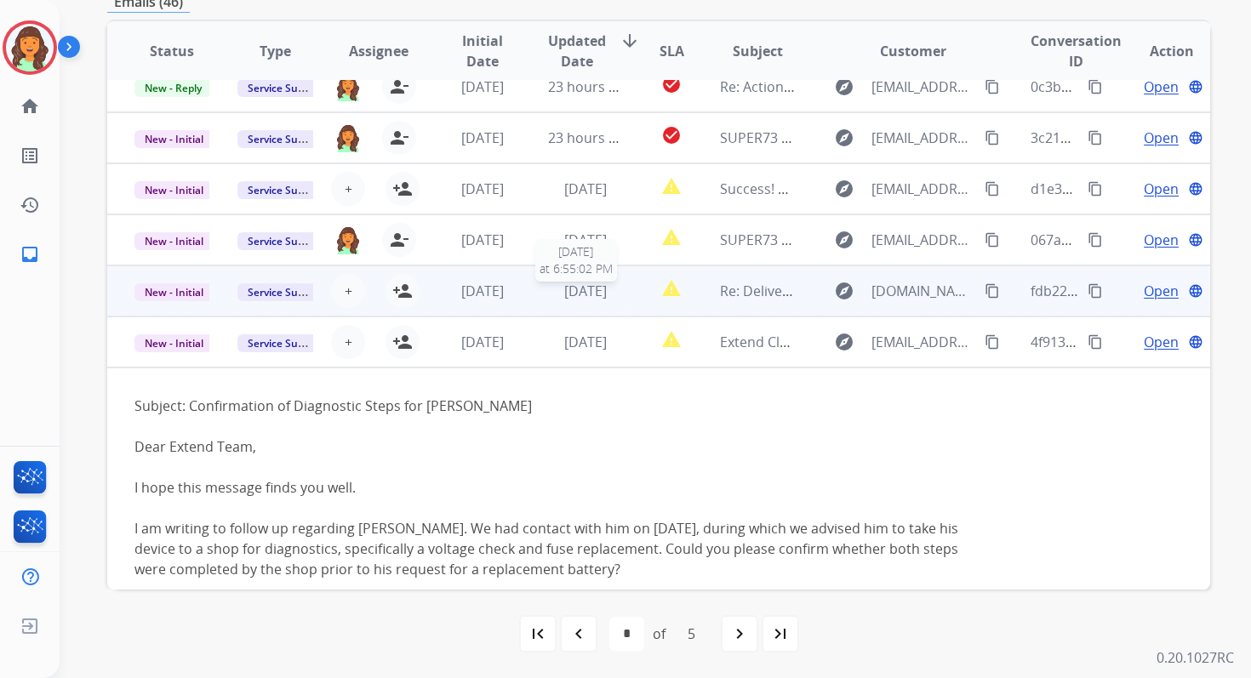
click at [593, 294] on span "[DATE]" at bounding box center [585, 291] width 43 height 19
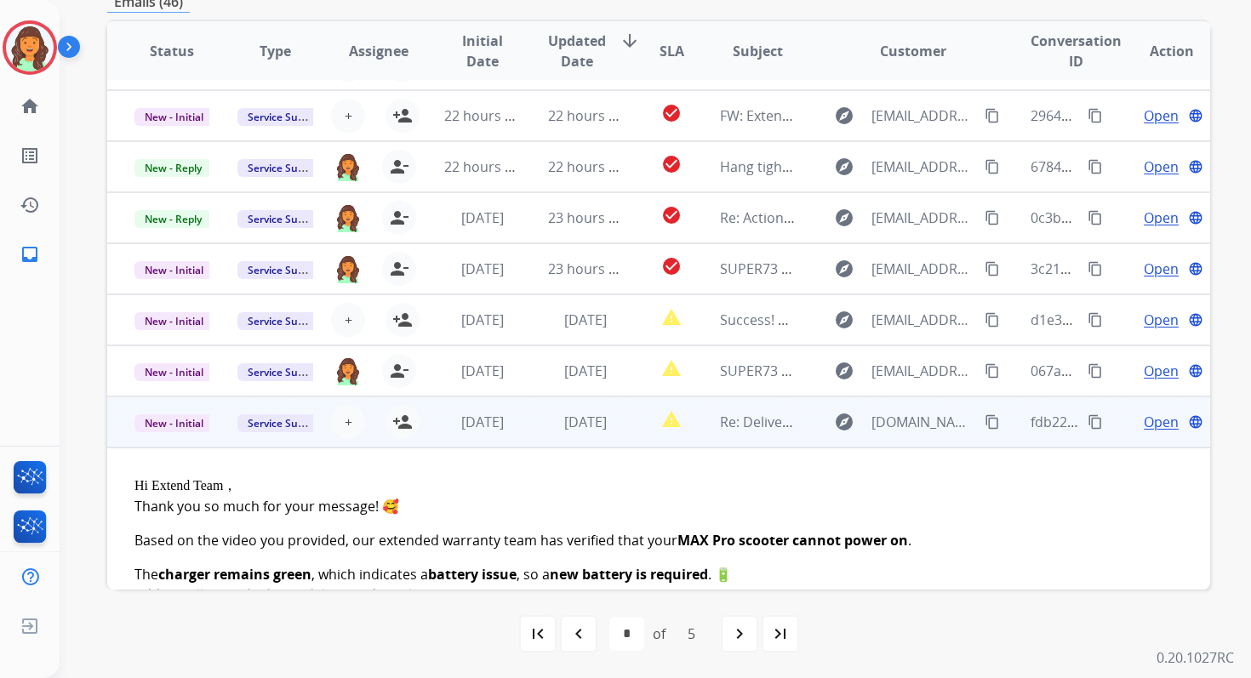
scroll to position [0, 0]
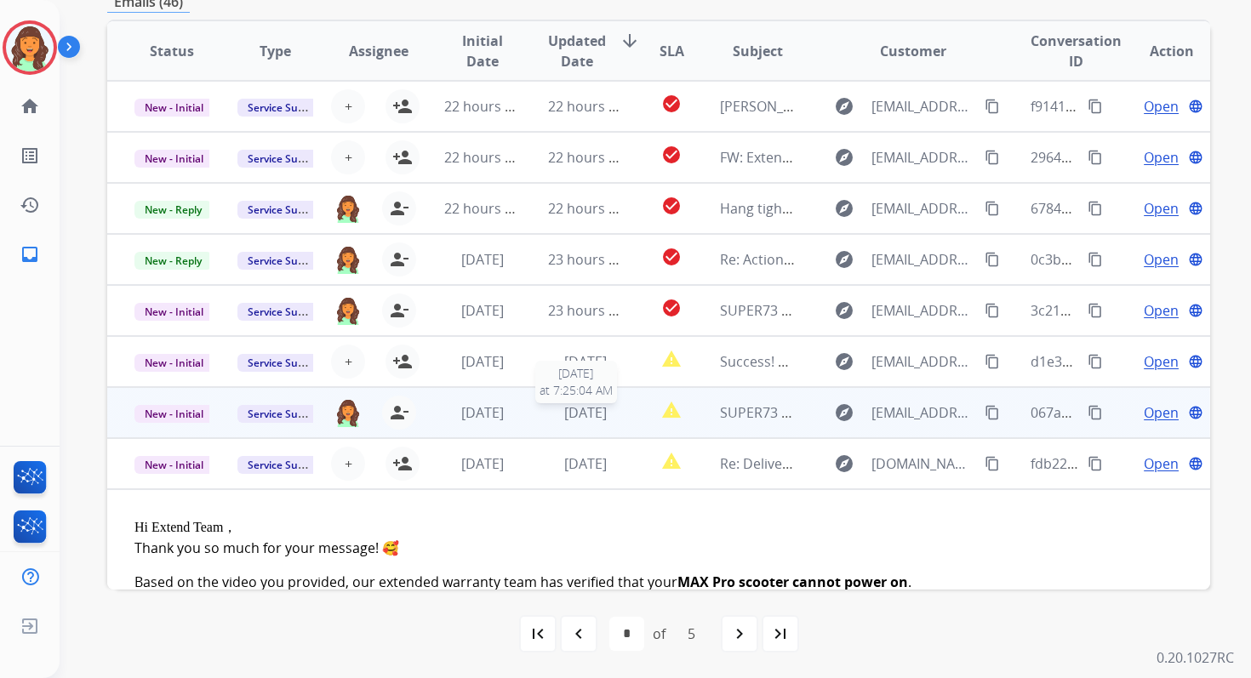
click at [578, 418] on span "[DATE]" at bounding box center [585, 412] width 43 height 19
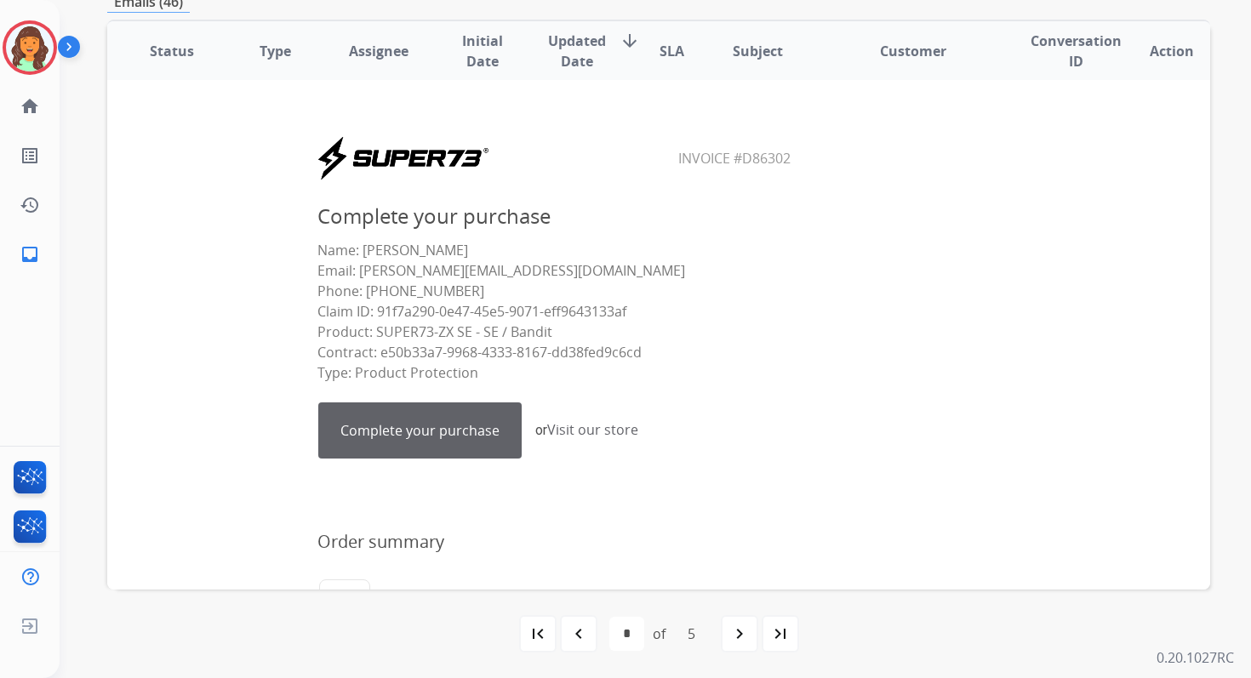
scroll to position [396, 0]
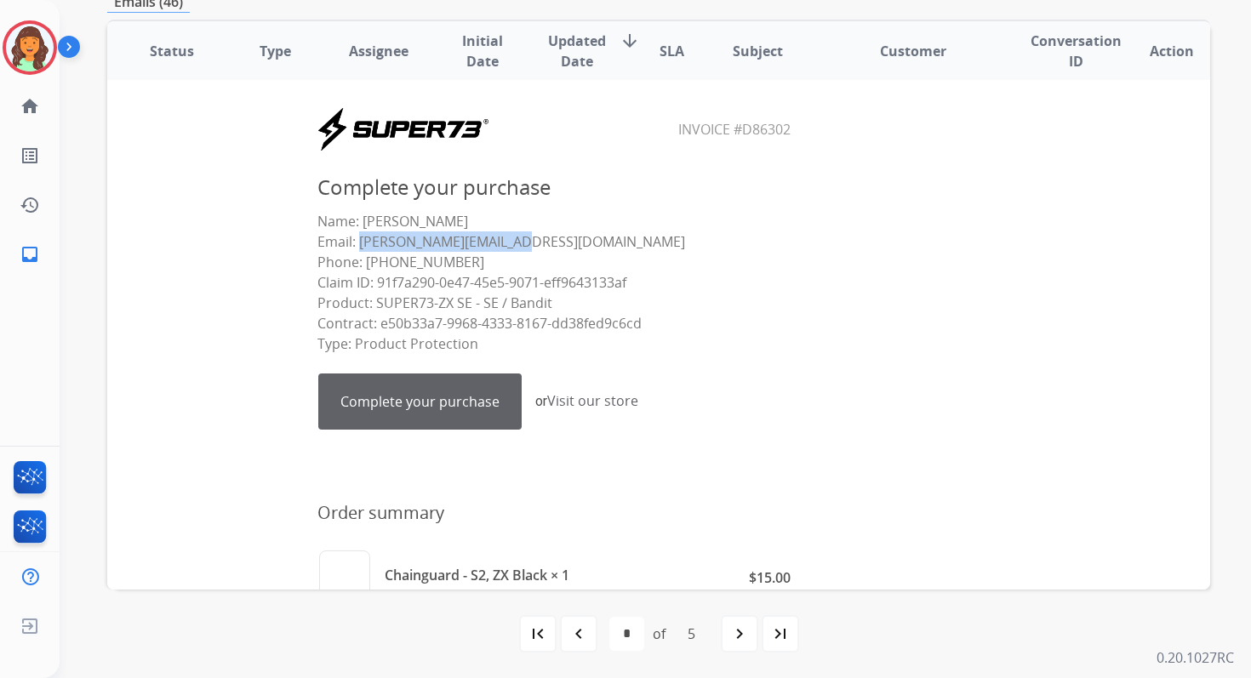
drag, startPoint x: 353, startPoint y: 244, endPoint x: 545, endPoint y: 243, distance: 191.5
click at [543, 243] on p "Name: [PERSON_NAME] Email: [EMAIL_ADDRESS][DOMAIN_NAME] Phone: [PHONE_NUMBER] C…" at bounding box center [554, 282] width 475 height 143
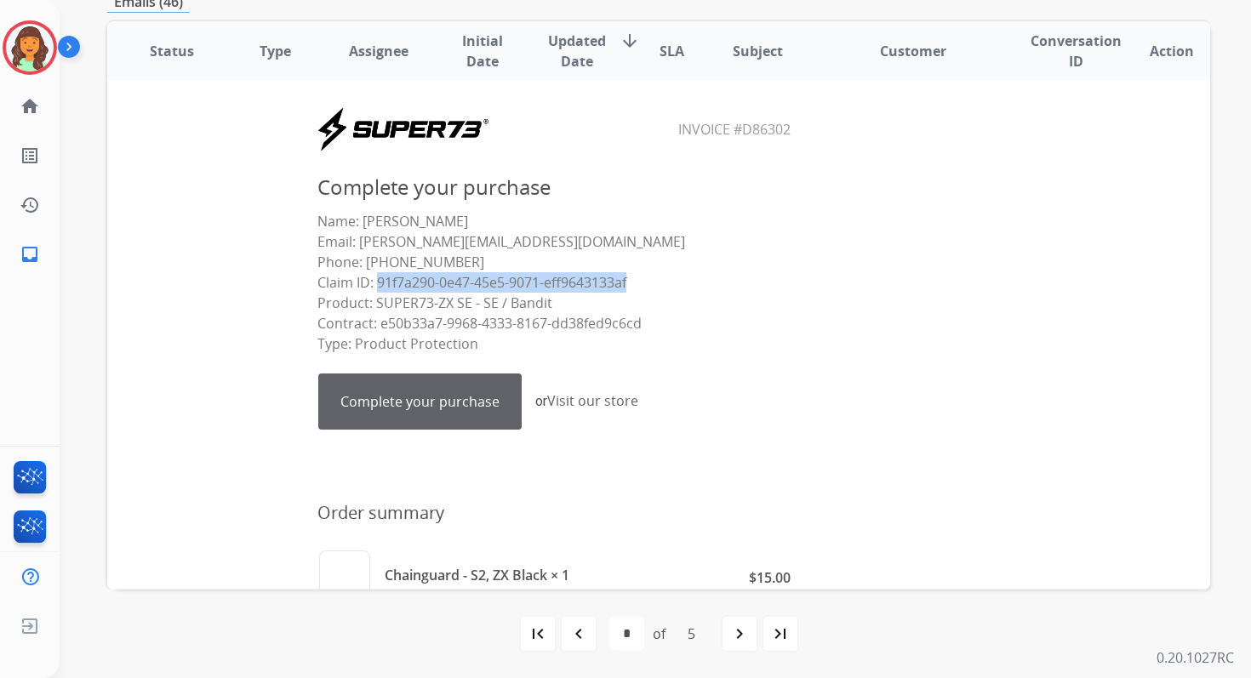
drag, startPoint x: 373, startPoint y: 282, endPoint x: 648, endPoint y: 277, distance: 275.0
click at [648, 277] on p "Name: [PERSON_NAME] Email: [EMAIL_ADDRESS][DOMAIN_NAME] Phone: [PHONE_NUMBER] C…" at bounding box center [554, 282] width 475 height 143
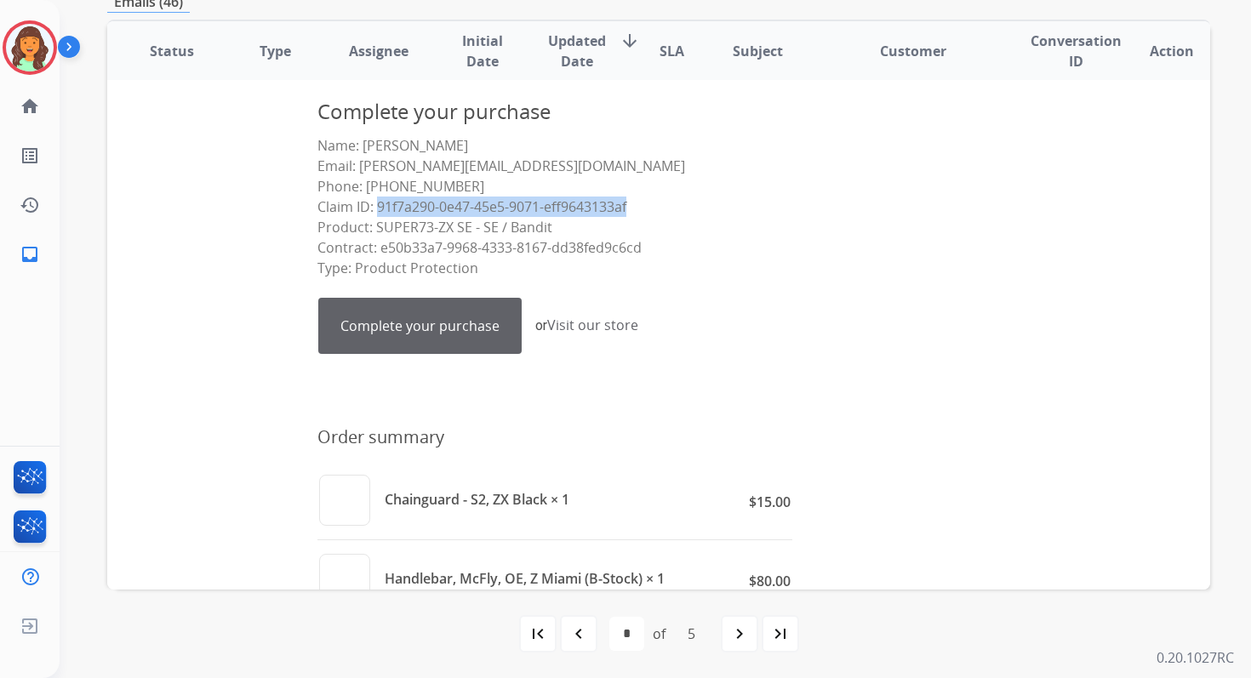
scroll to position [468, 0]
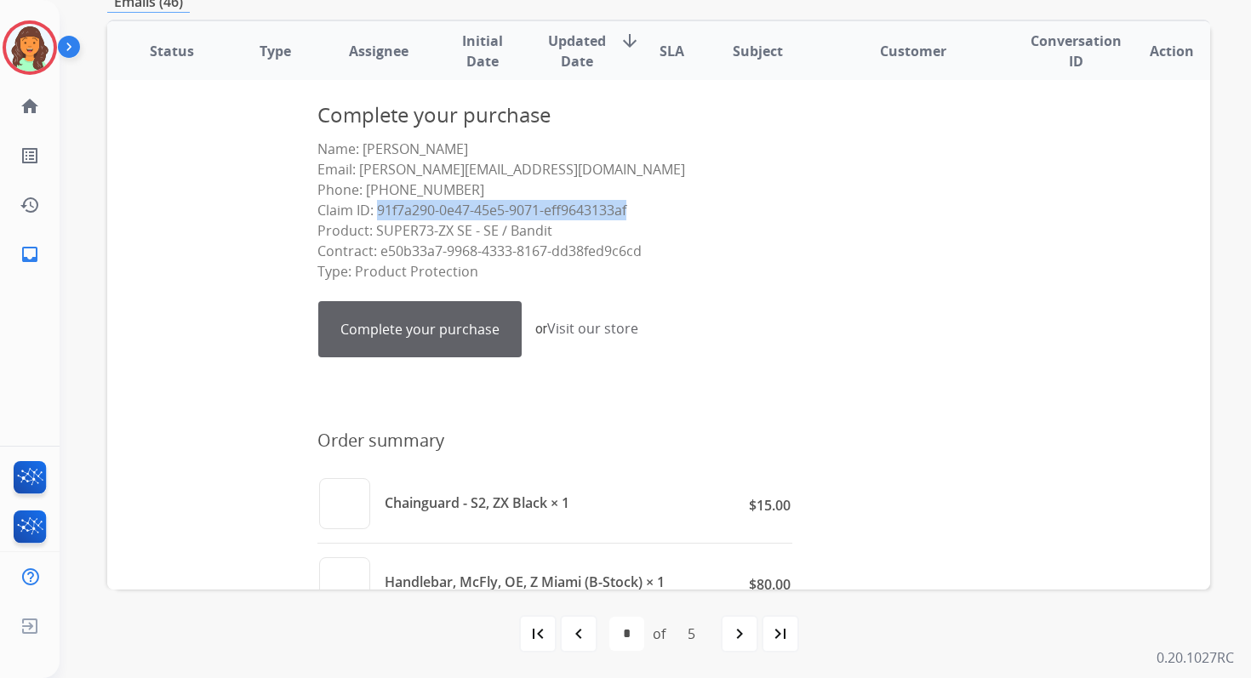
click at [457, 326] on link "Complete your purchase" at bounding box center [420, 329] width 202 height 54
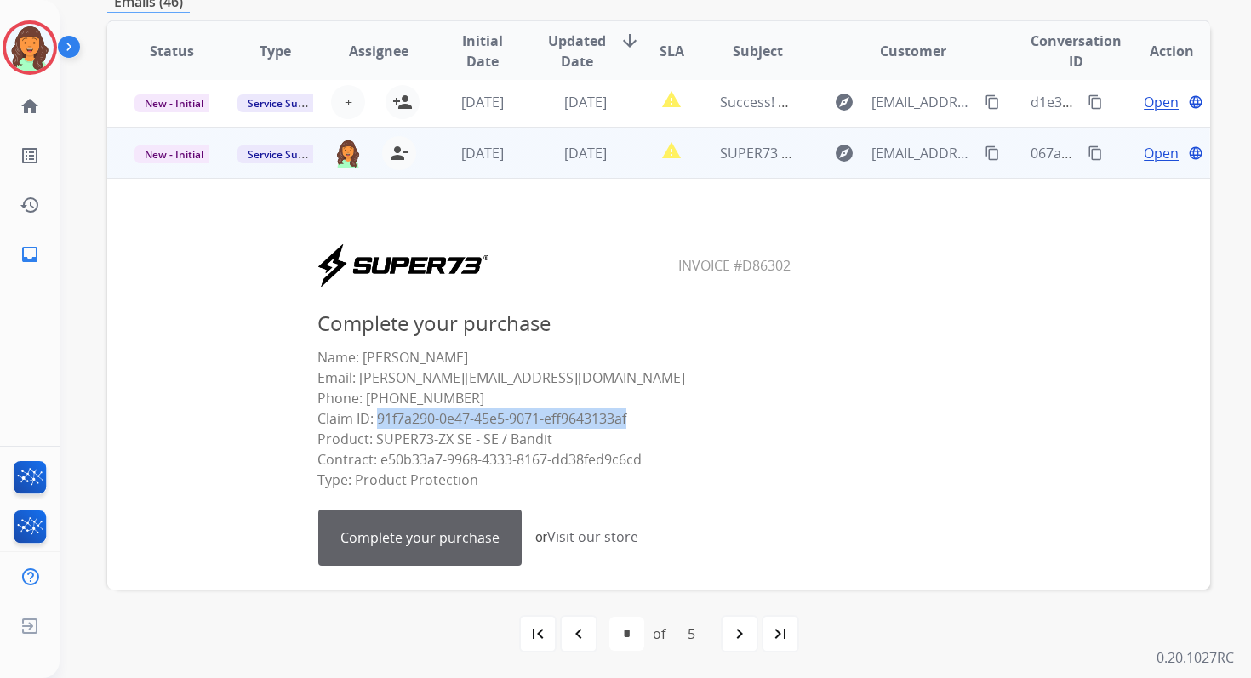
scroll to position [137, 0]
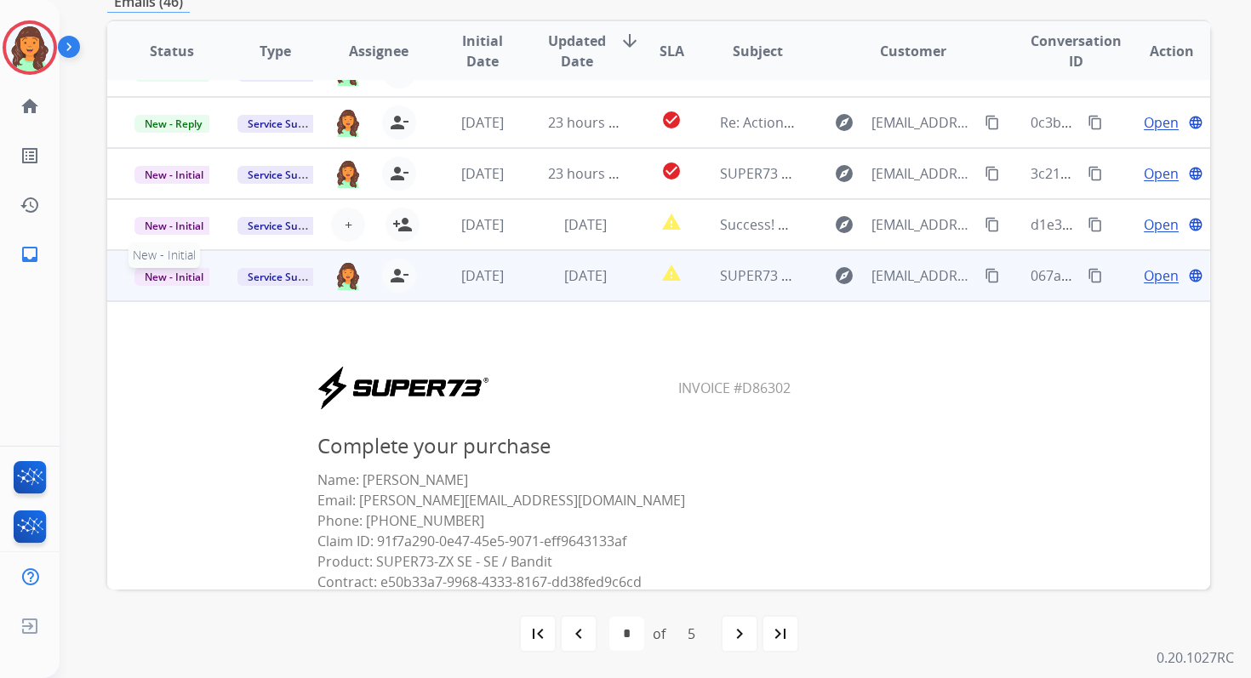
click at [187, 277] on span "New - Initial" at bounding box center [173, 277] width 79 height 18
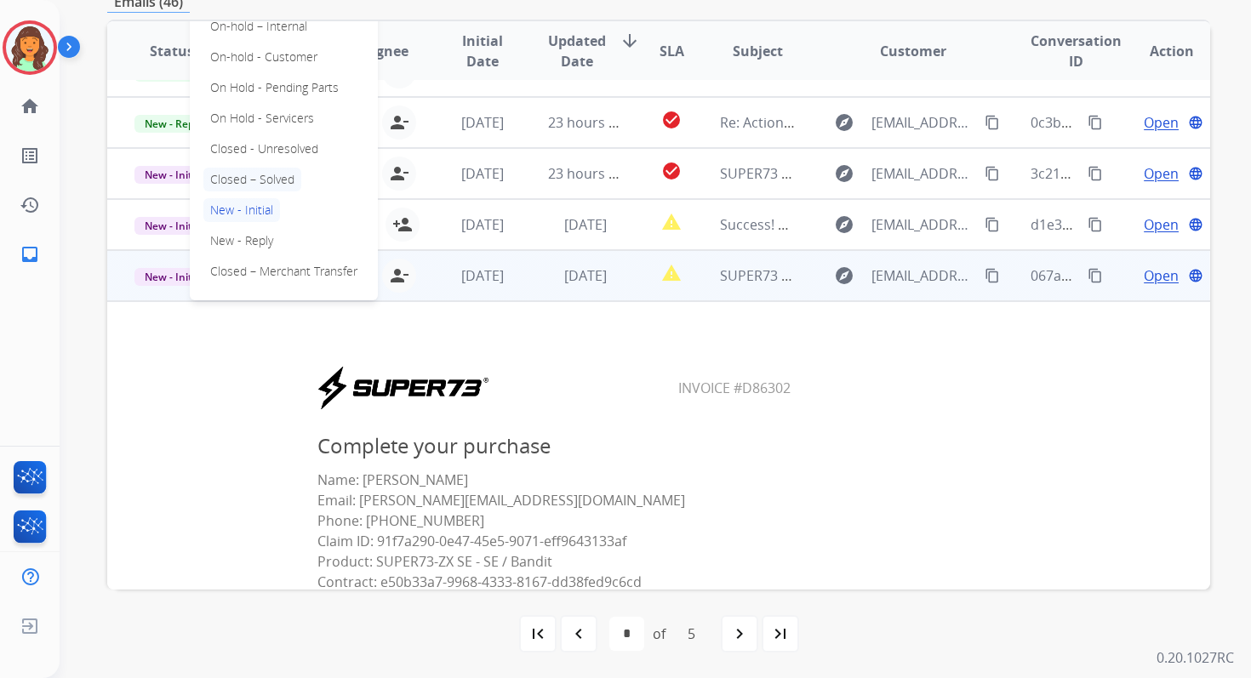
click at [246, 169] on p "Closed – Solved" at bounding box center [252, 180] width 98 height 24
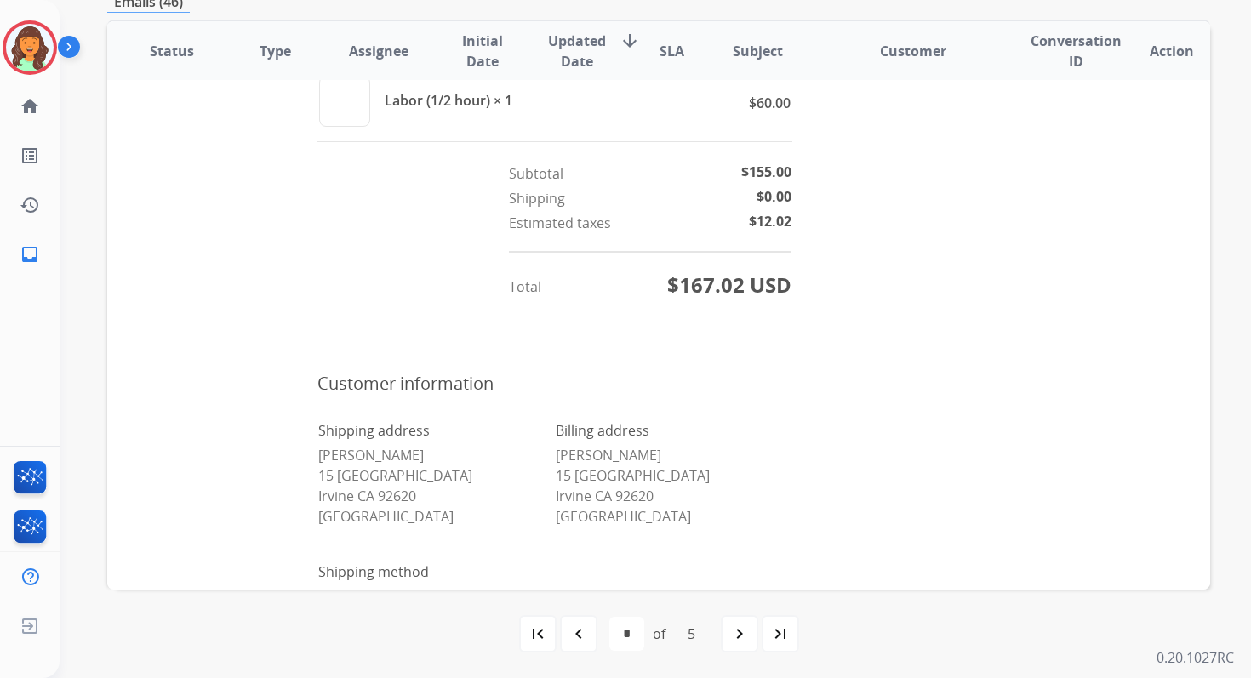
scroll to position [1032, 0]
drag, startPoint x: 314, startPoint y: 449, endPoint x: 441, endPoint y: 449, distance: 126.8
click at [441, 449] on p "[PERSON_NAME] [STREET_ADDRESS]" at bounding box center [436, 483] width 236 height 82
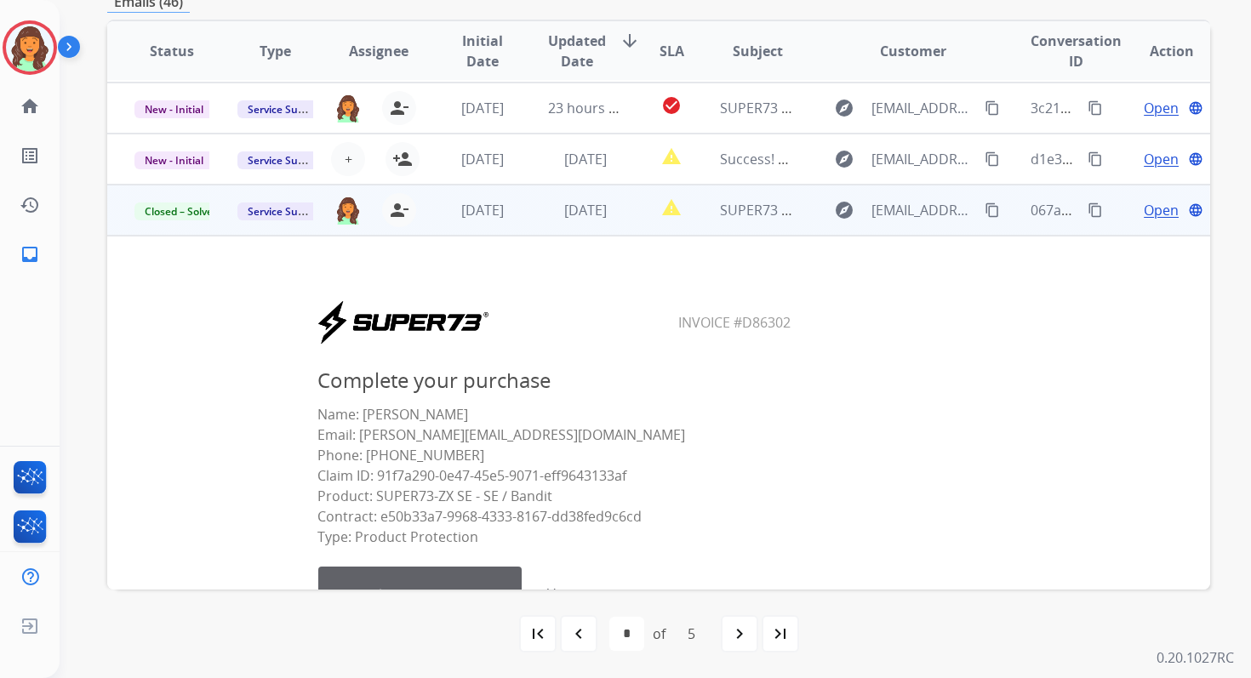
scroll to position [0, 0]
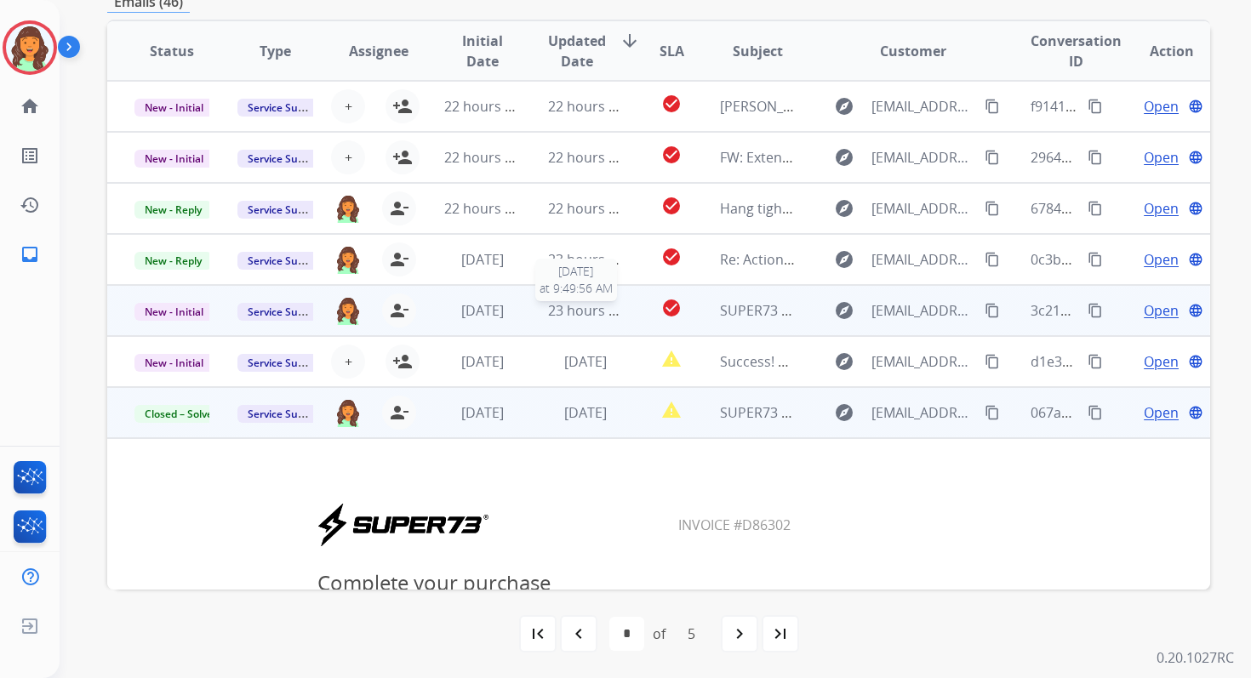
click at [572, 318] on span "23 hours ago" at bounding box center [590, 310] width 84 height 19
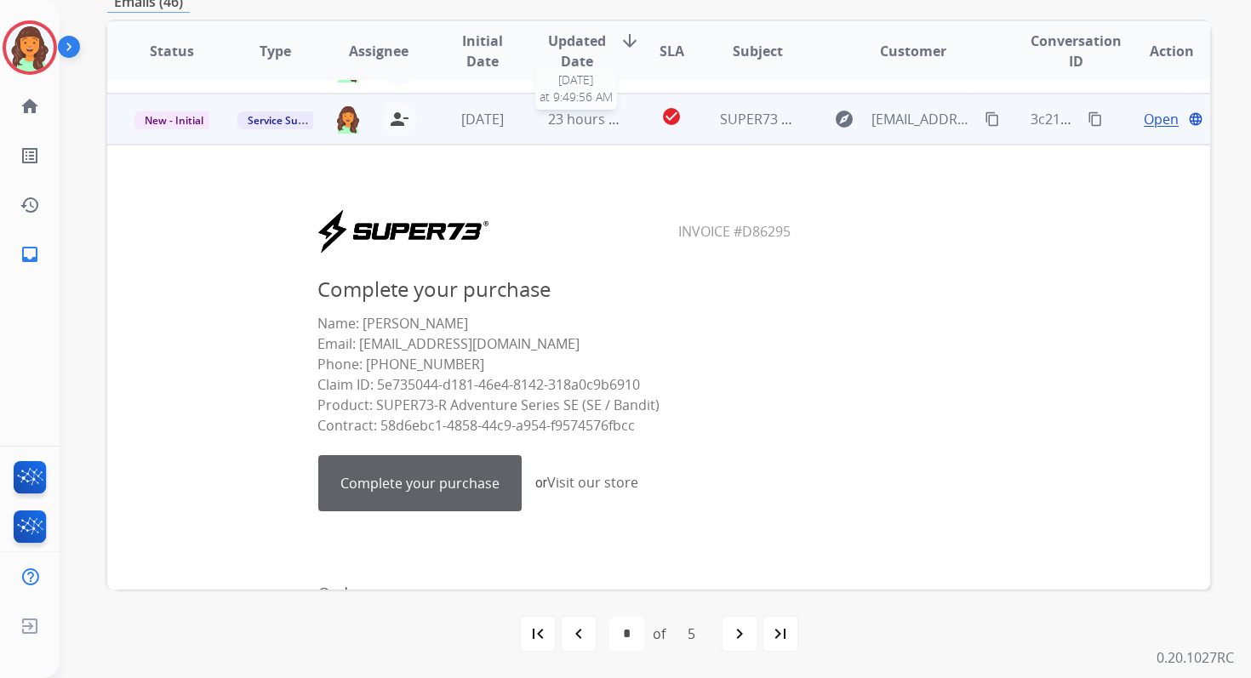
scroll to position [204, 0]
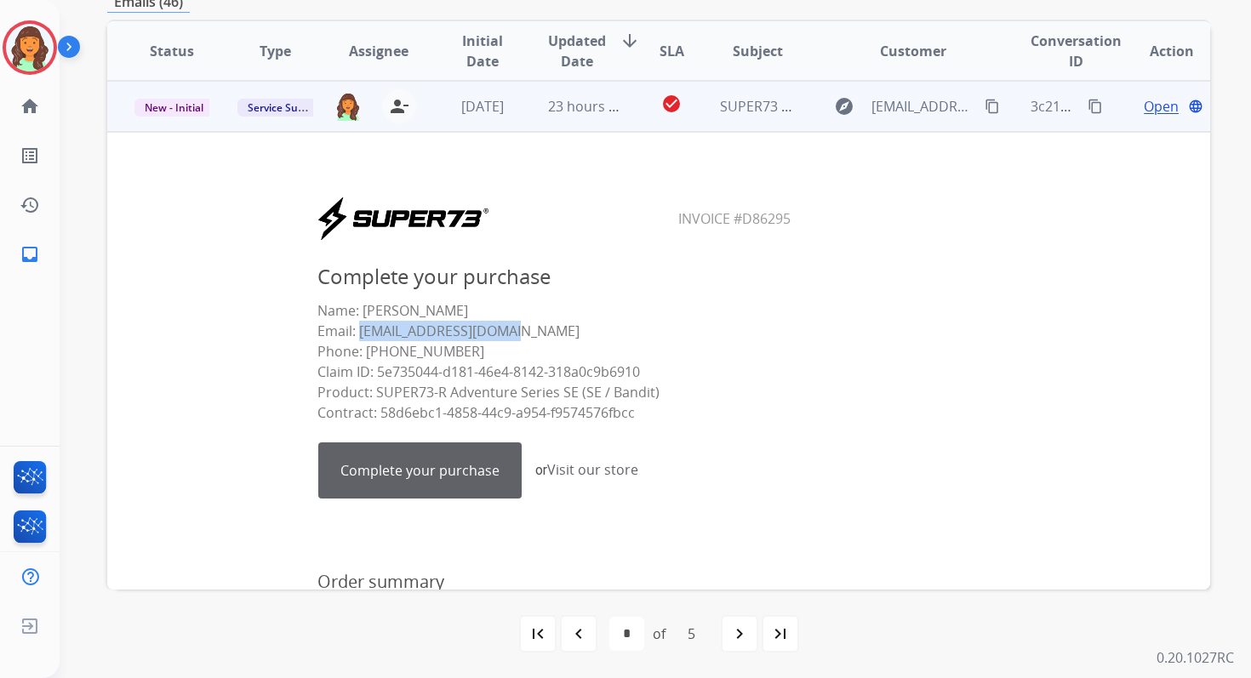
drag, startPoint x: 355, startPoint y: 332, endPoint x: 534, endPoint y: 330, distance: 178.8
click at [534, 330] on p "Name: [PERSON_NAME] Email: [EMAIL_ADDRESS][DOMAIN_NAME] Phone: [PHONE_NUMBER] C…" at bounding box center [554, 361] width 475 height 123
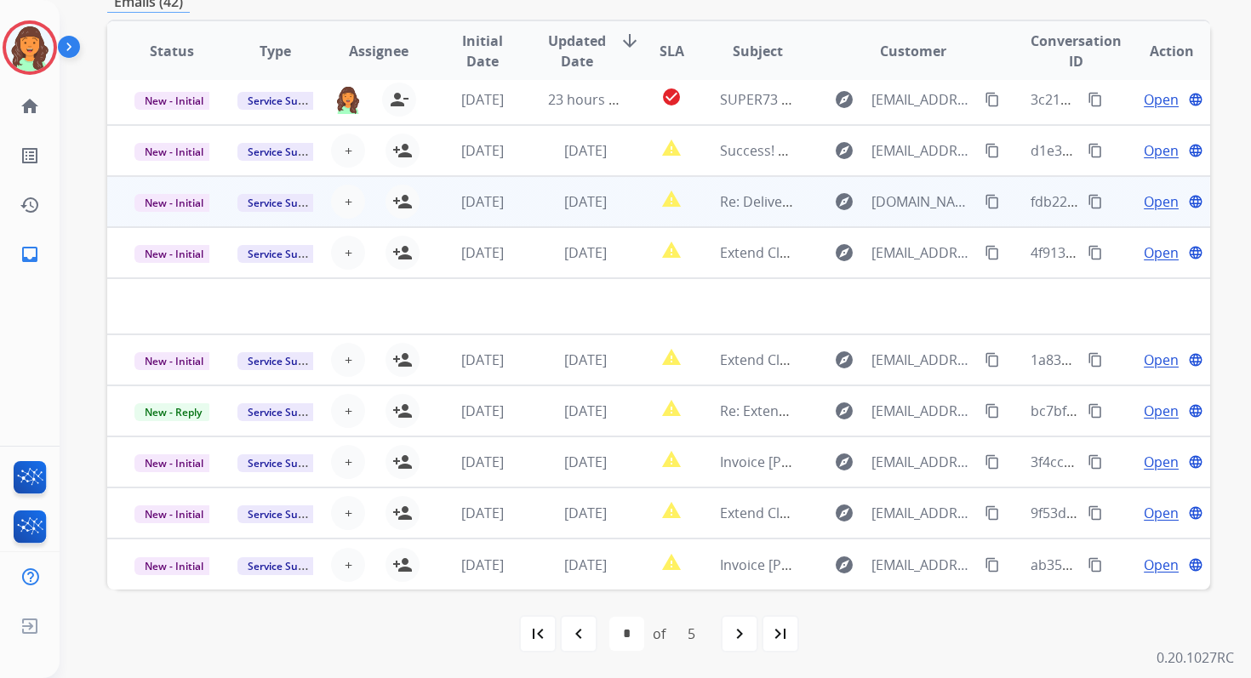
scroll to position [0, 0]
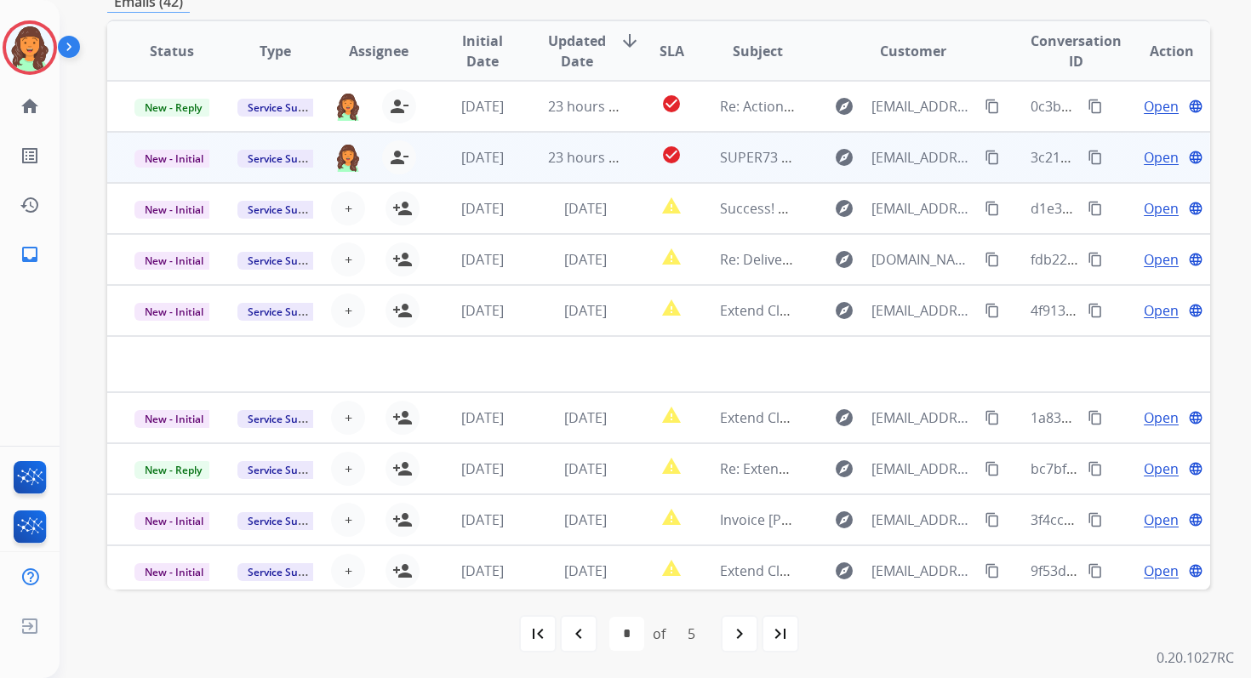
click at [594, 170] on td "23 hours ago" at bounding box center [572, 157] width 103 height 51
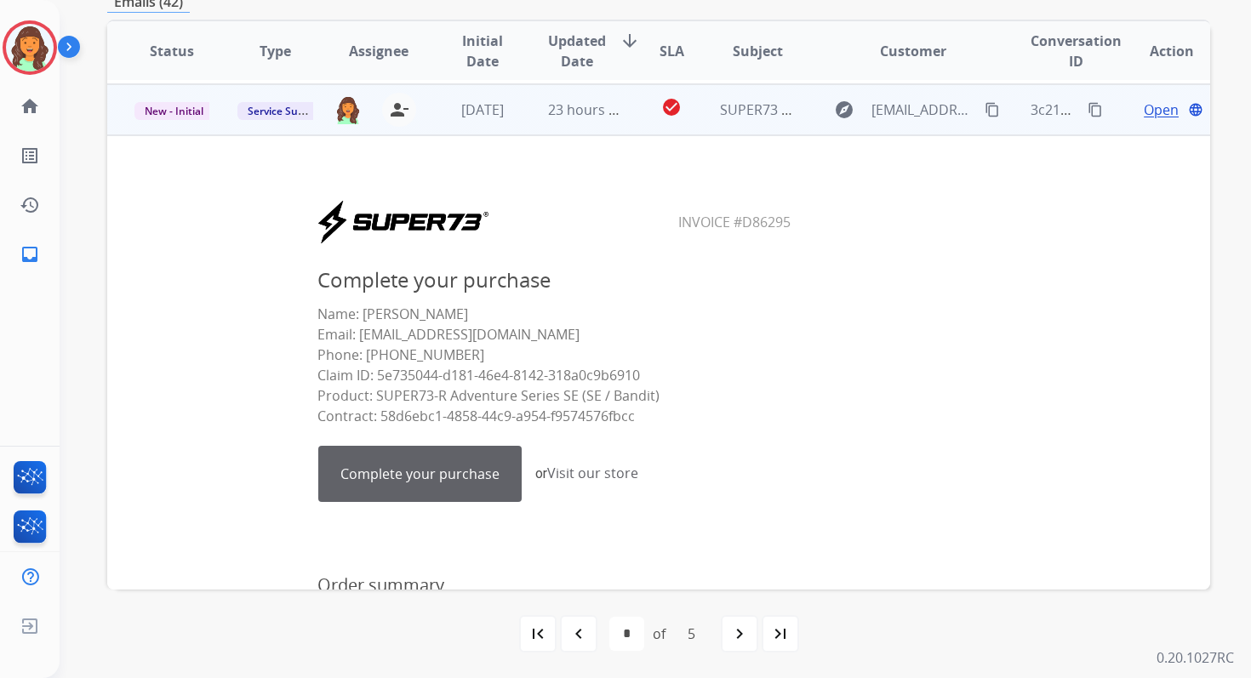
scroll to position [51, 0]
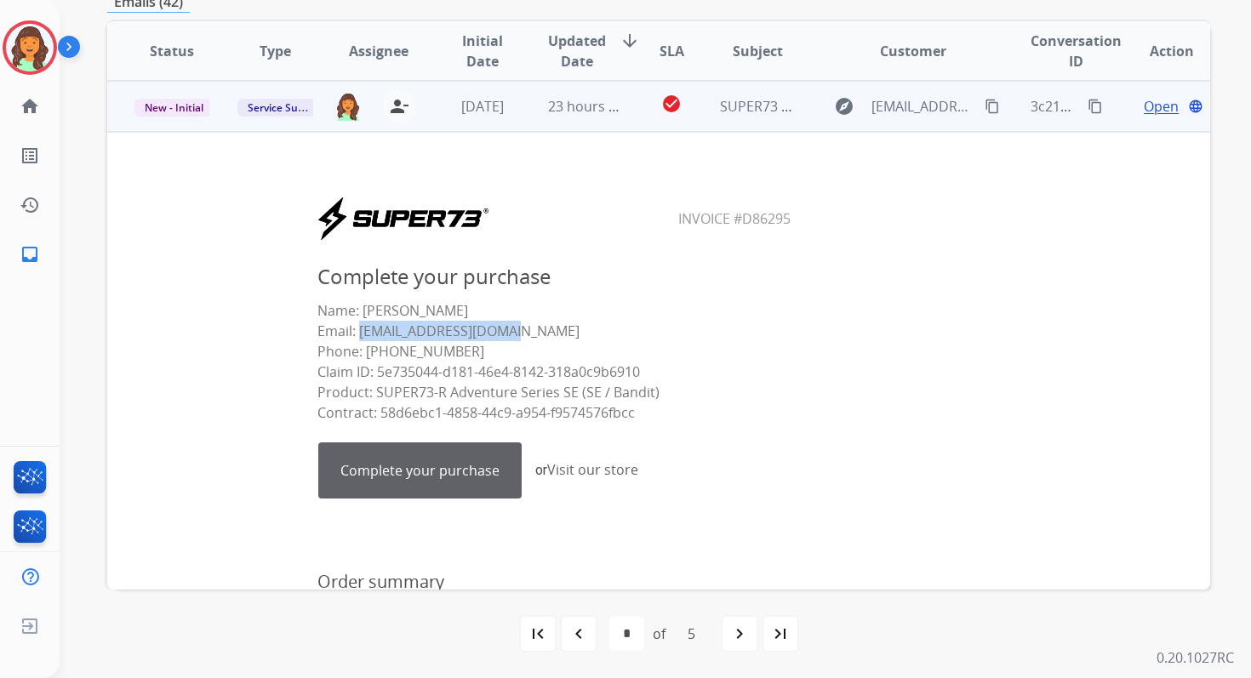
drag, startPoint x: 355, startPoint y: 332, endPoint x: 529, endPoint y: 332, distance: 174.5
click at [529, 332] on p "Name: [PERSON_NAME] Email: [EMAIL_ADDRESS][DOMAIN_NAME] Phone: [PHONE_NUMBER] C…" at bounding box center [554, 361] width 475 height 123
drag, startPoint x: 735, startPoint y: 220, endPoint x: 809, endPoint y: 220, distance: 74.1
click at [809, 220] on center "Invoice #D86295" at bounding box center [555, 219] width 838 height 46
click at [1088, 104] on mat-icon "content_copy" at bounding box center [1095, 106] width 15 height 15
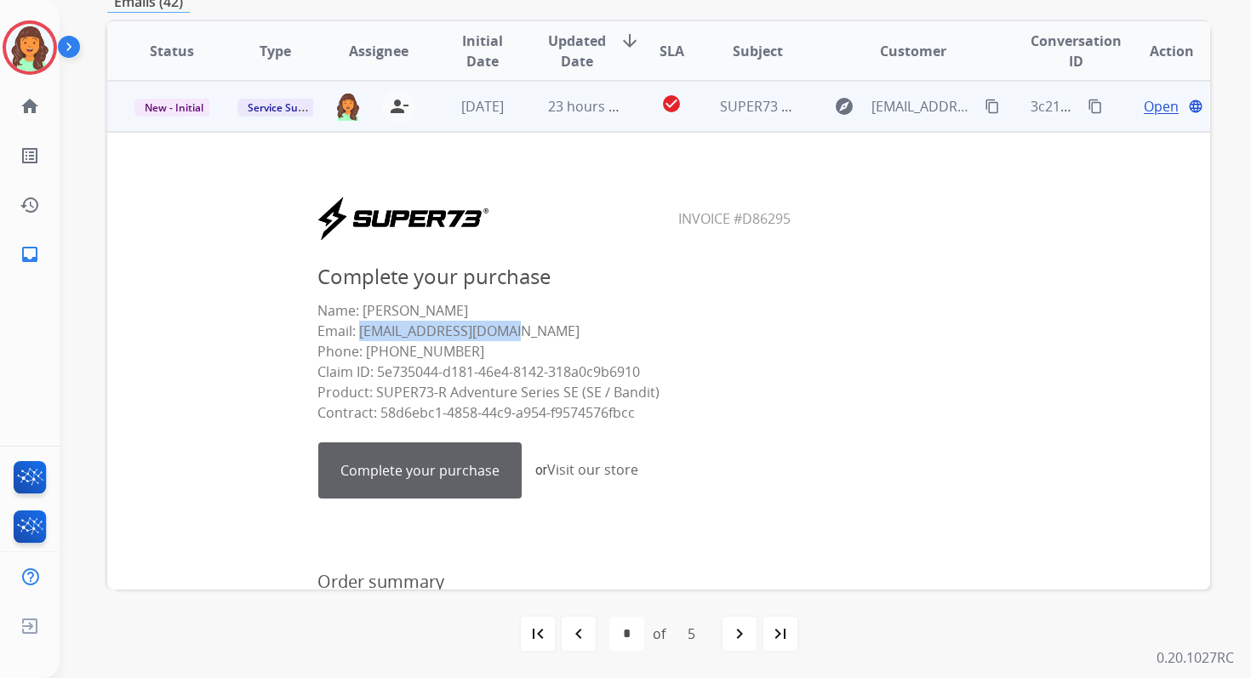
click at [452, 466] on link "Complete your purchase" at bounding box center [420, 470] width 202 height 54
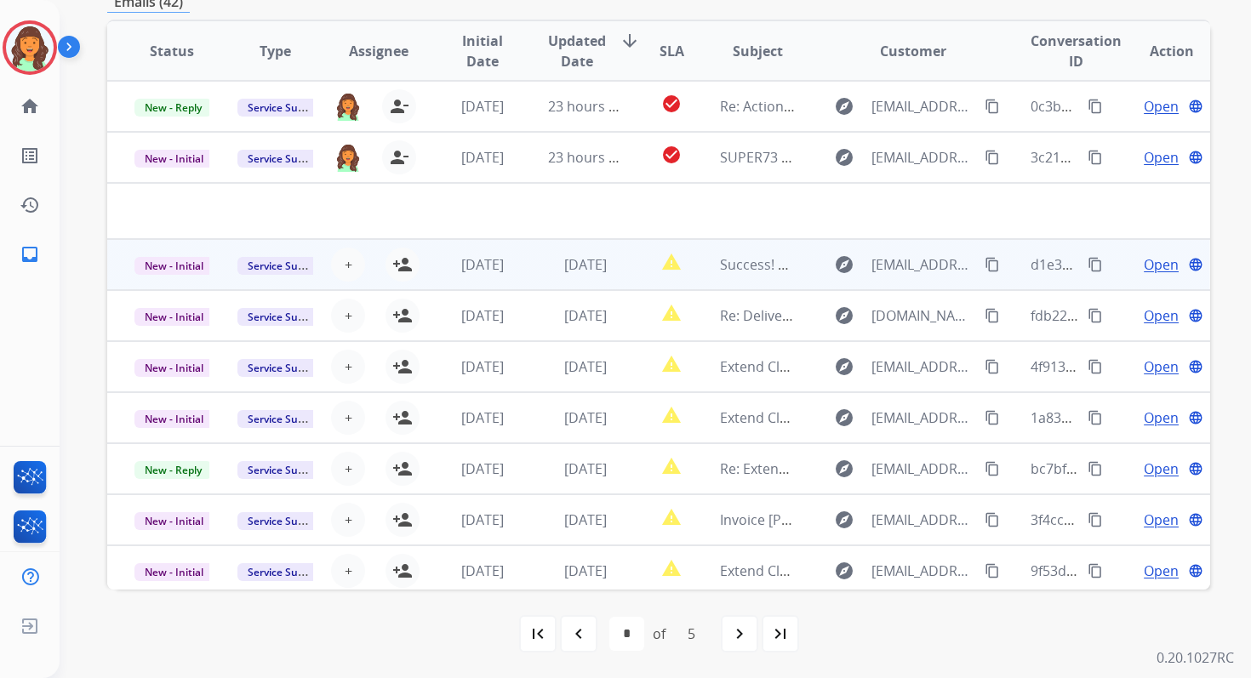
scroll to position [0, 0]
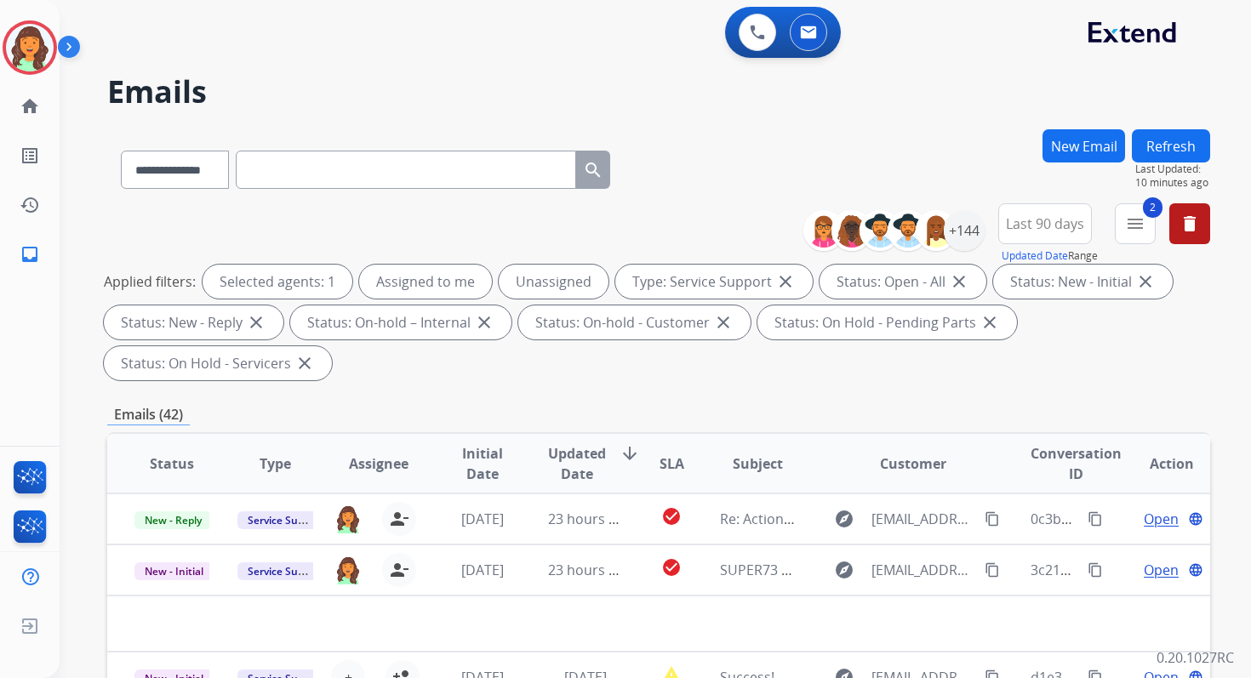
click at [1160, 151] on button "Refresh" at bounding box center [1171, 145] width 78 height 33
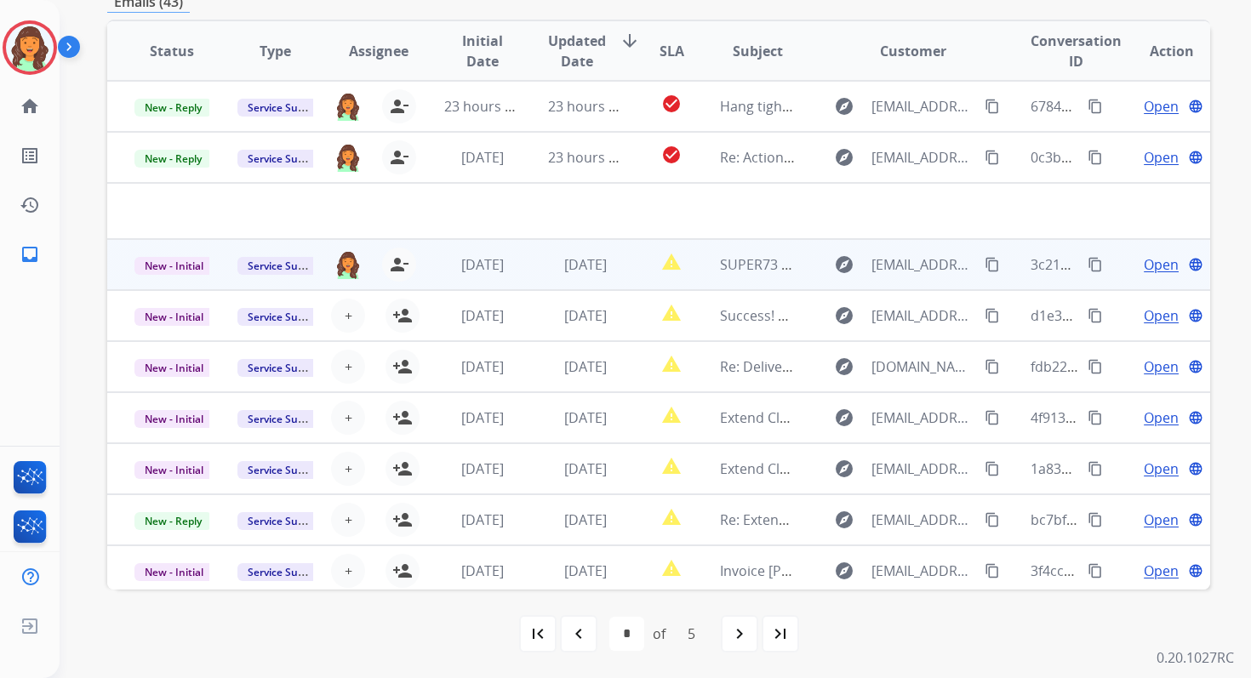
click at [624, 261] on td "report_problem" at bounding box center [658, 264] width 69 height 51
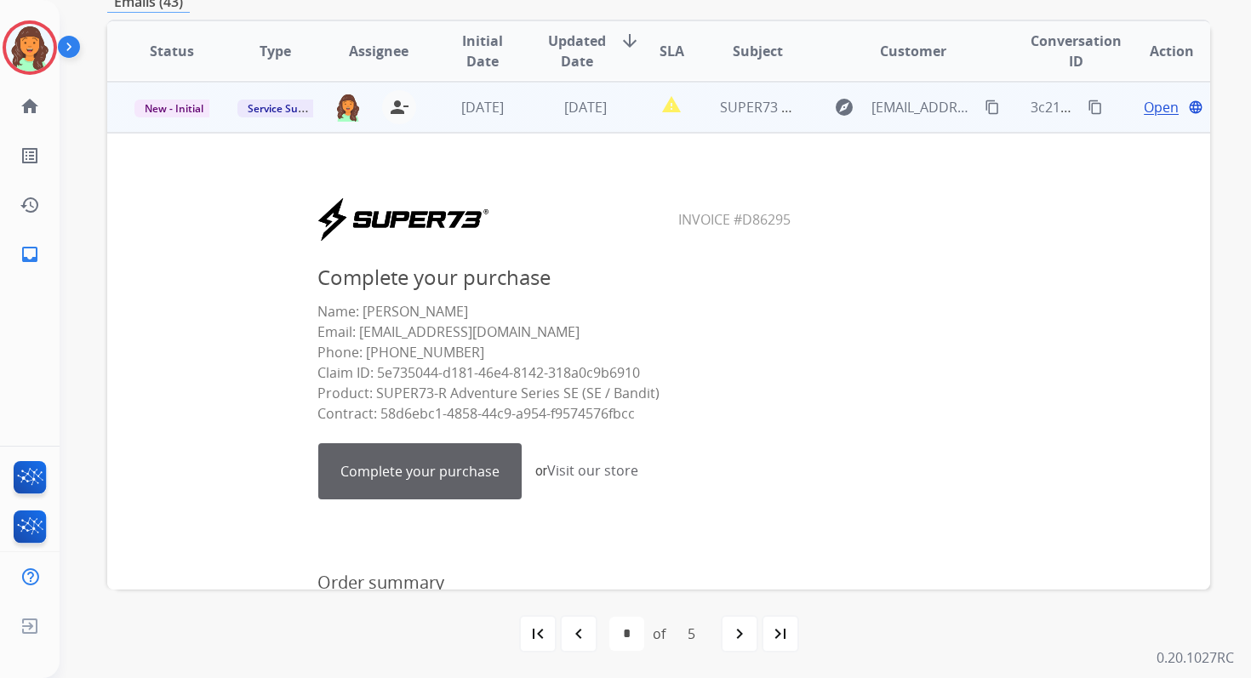
scroll to position [102, 0]
drag, startPoint x: 355, startPoint y: 335, endPoint x: 531, endPoint y: 335, distance: 176.2
click at [531, 335] on p "Name: [PERSON_NAME] Email: [EMAIL_ADDRESS][DOMAIN_NAME] Phone: [PHONE_NUMBER] C…" at bounding box center [554, 361] width 475 height 123
drag, startPoint x: 667, startPoint y: 219, endPoint x: 802, endPoint y: 218, distance: 134.5
click at [802, 218] on center "Invoice #D86295" at bounding box center [555, 219] width 838 height 46
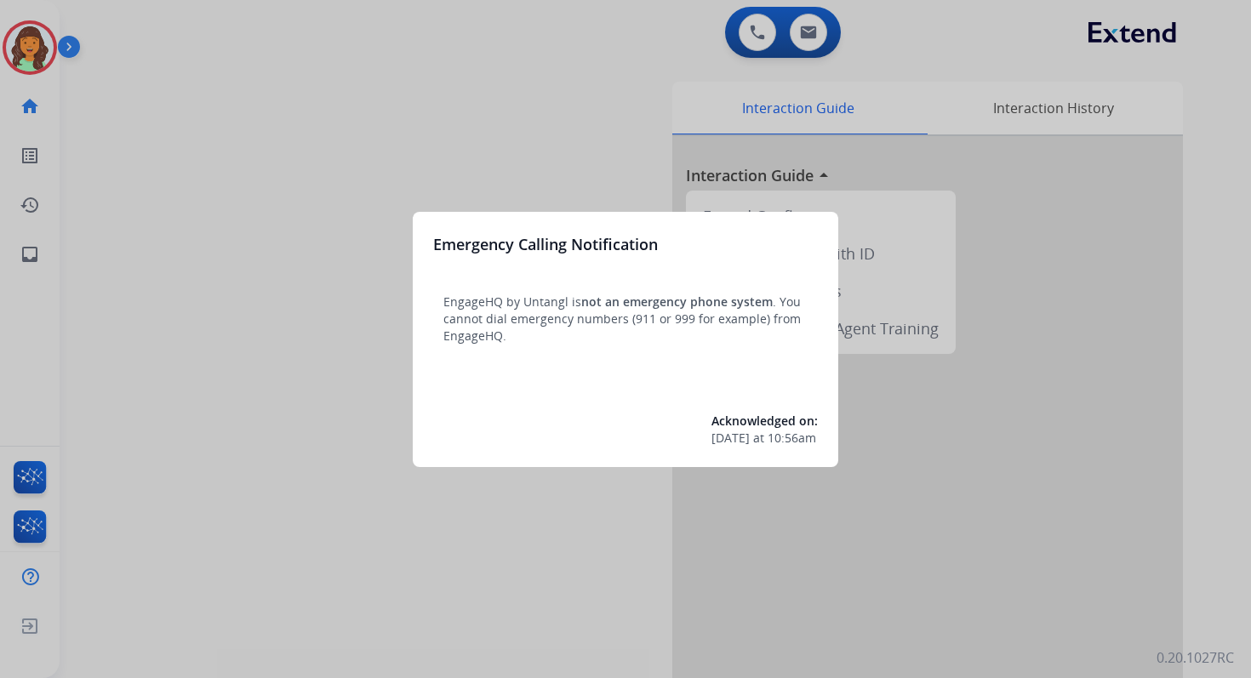
click at [808, 43] on div at bounding box center [625, 339] width 1251 height 678
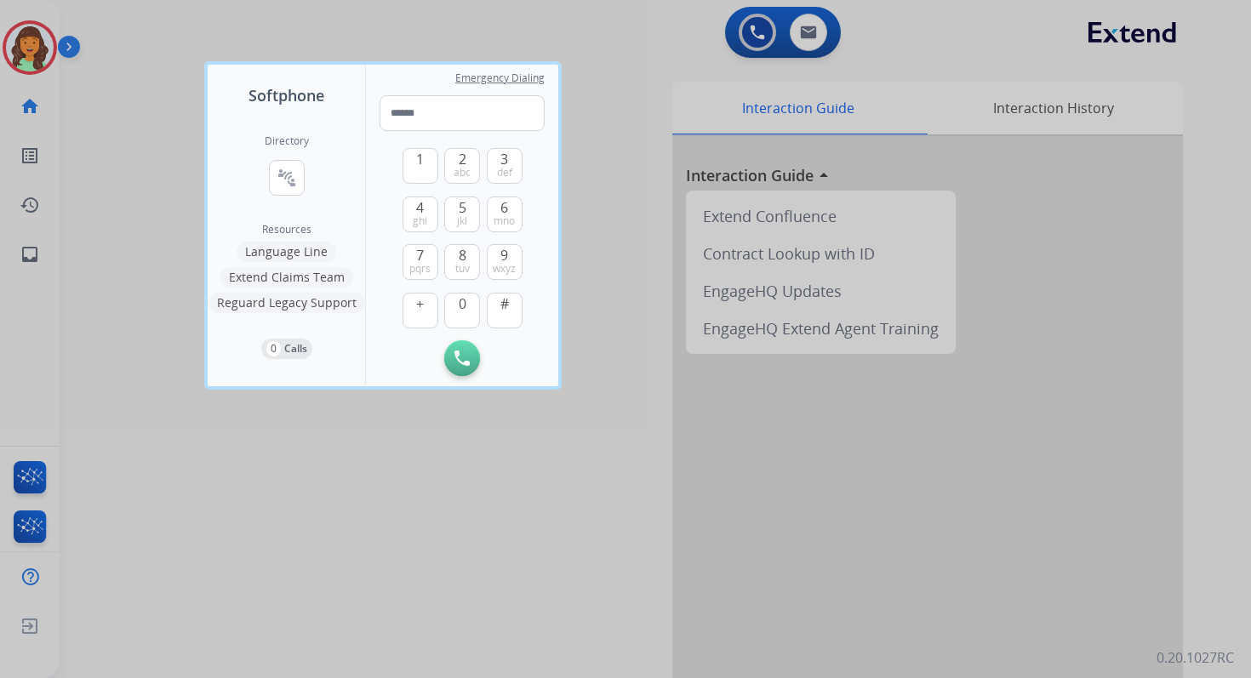
click at [808, 43] on div at bounding box center [625, 339] width 1251 height 678
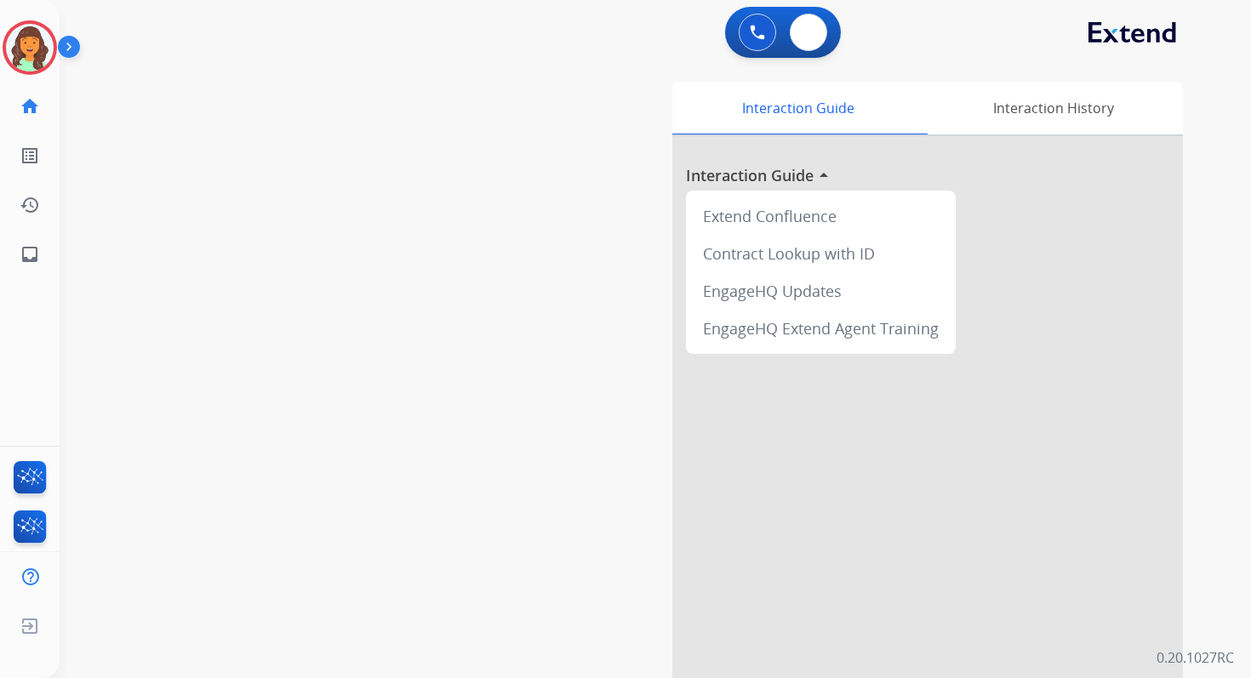
click at [808, 43] on button at bounding box center [808, 32] width 37 height 37
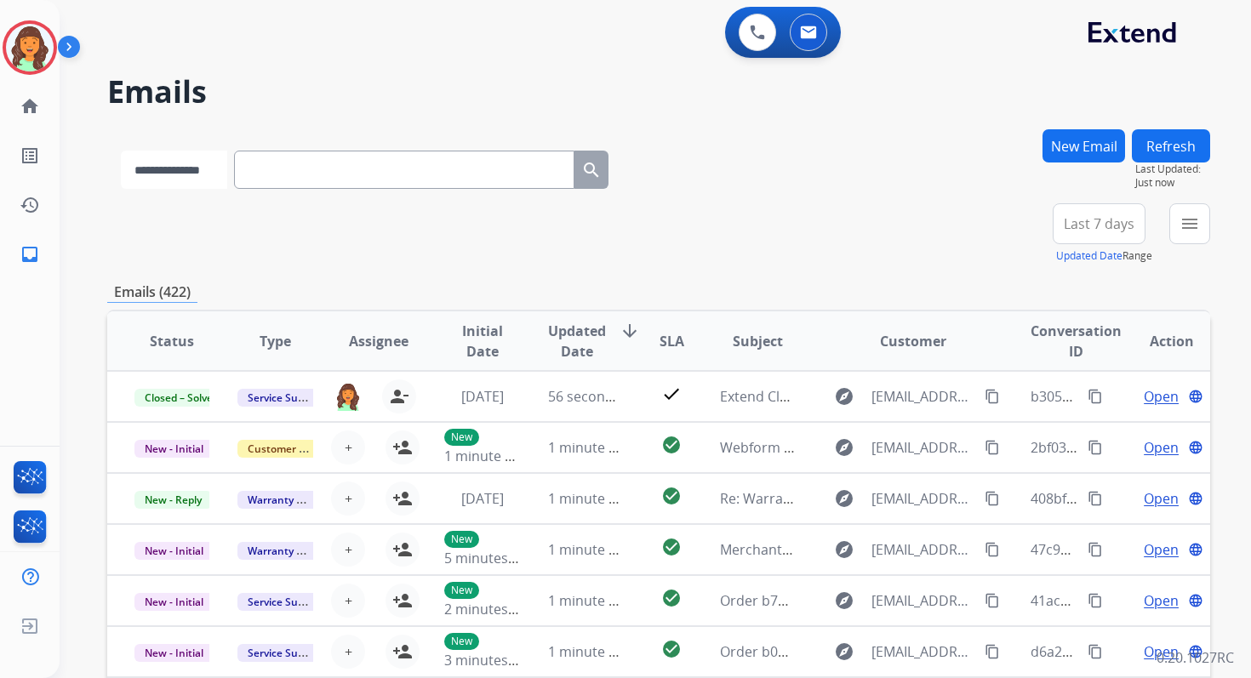
click at [174, 185] on select "**********" at bounding box center [174, 170] width 106 height 38
select select "*******"
click at [121, 151] on select "**********" at bounding box center [174, 170] width 106 height 38
click at [284, 166] on input "text" at bounding box center [406, 170] width 340 height 38
paste input "**********"
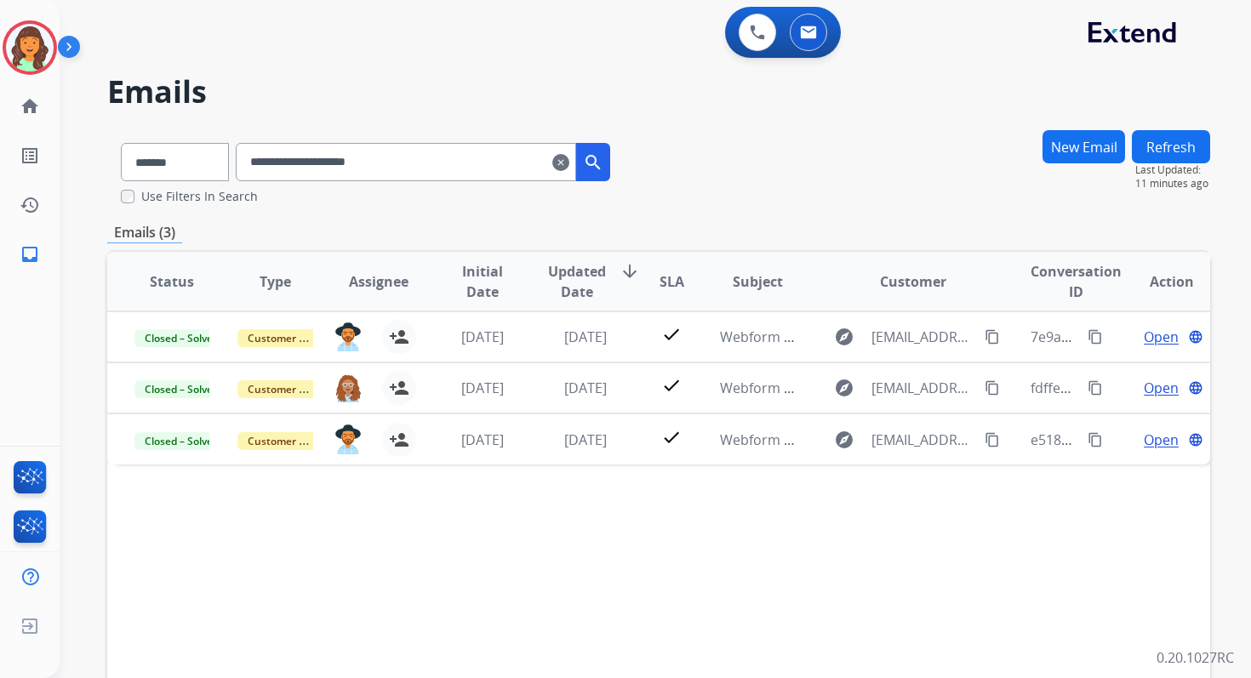
click at [296, 161] on input "**********" at bounding box center [406, 162] width 340 height 38
paste input "text"
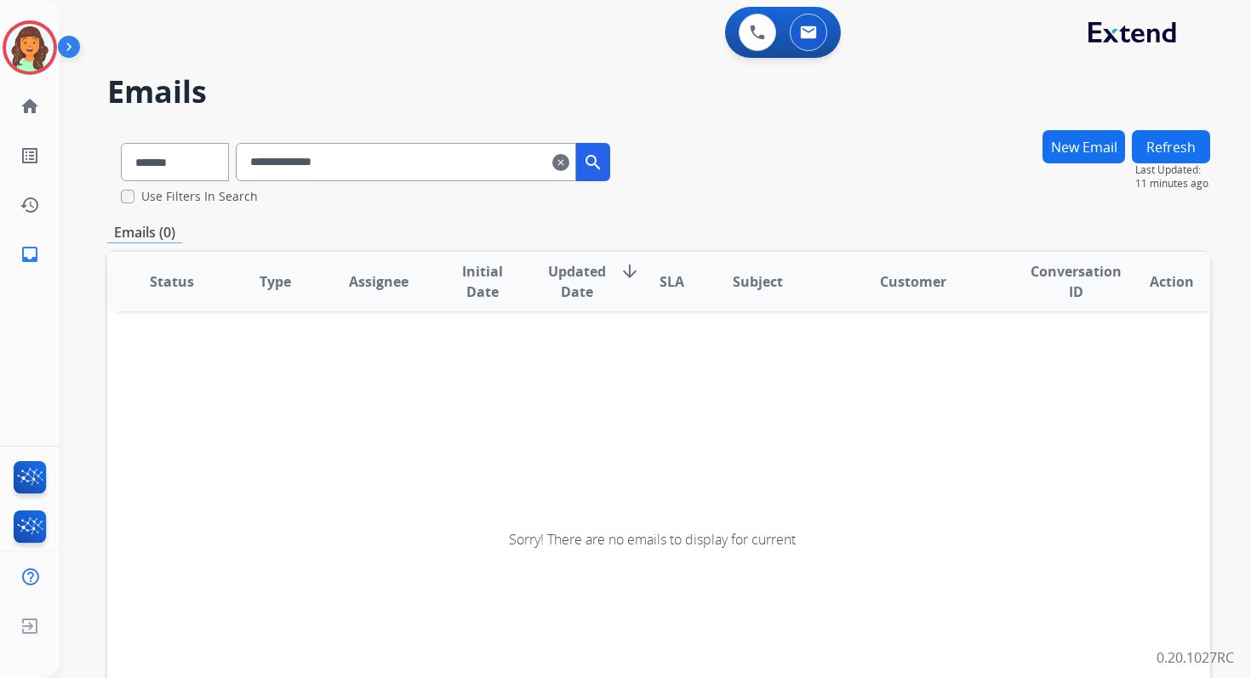
click at [460, 164] on input "**********" at bounding box center [406, 162] width 340 height 38
click at [399, 156] on input "**********" at bounding box center [406, 162] width 340 height 38
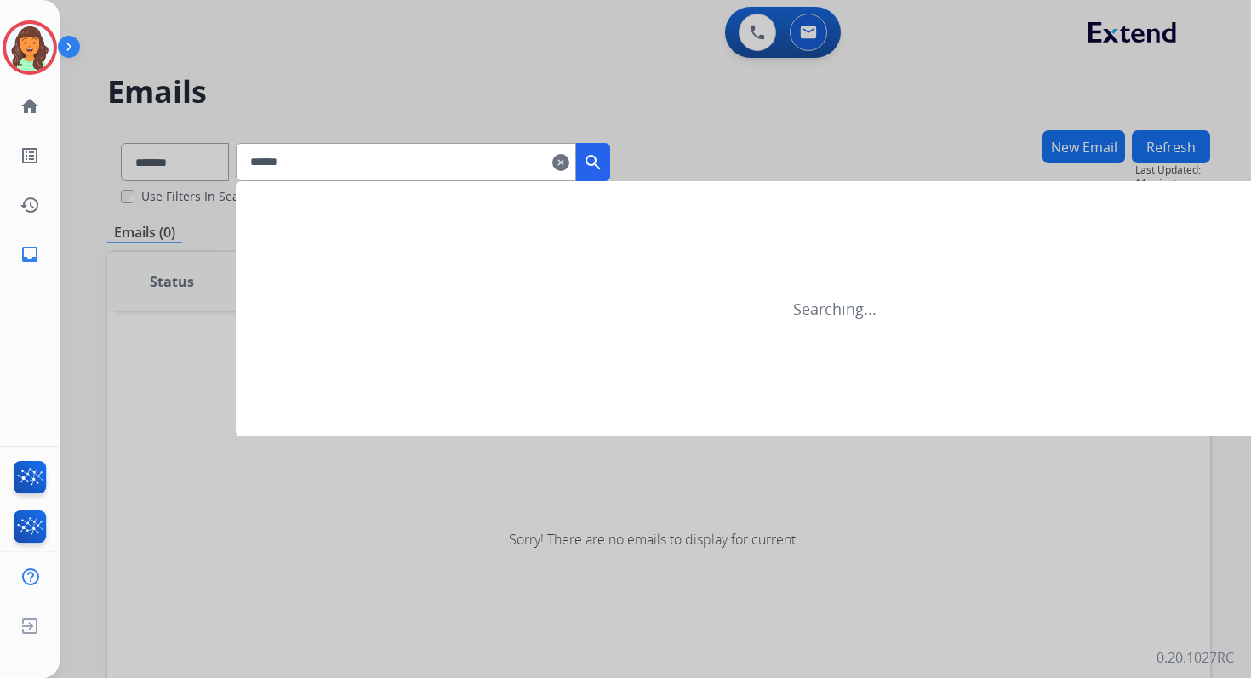
type input "*****"
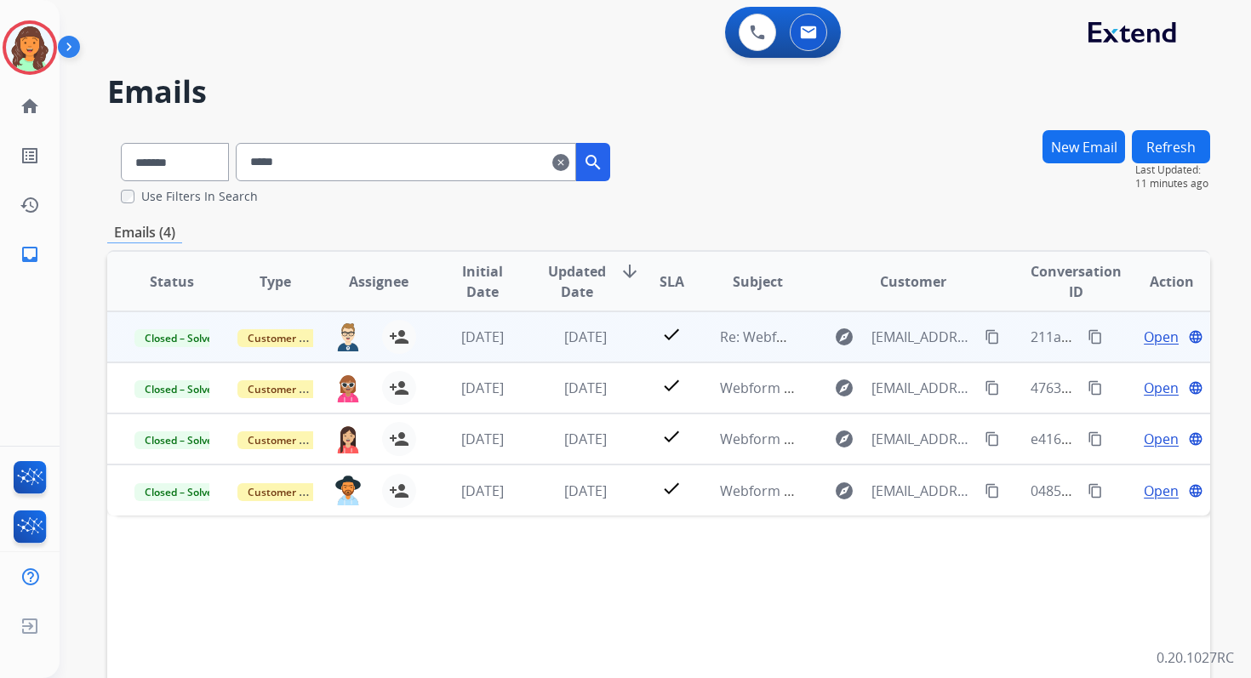
click at [535, 336] on td "5 months ago" at bounding box center [572, 337] width 103 height 51
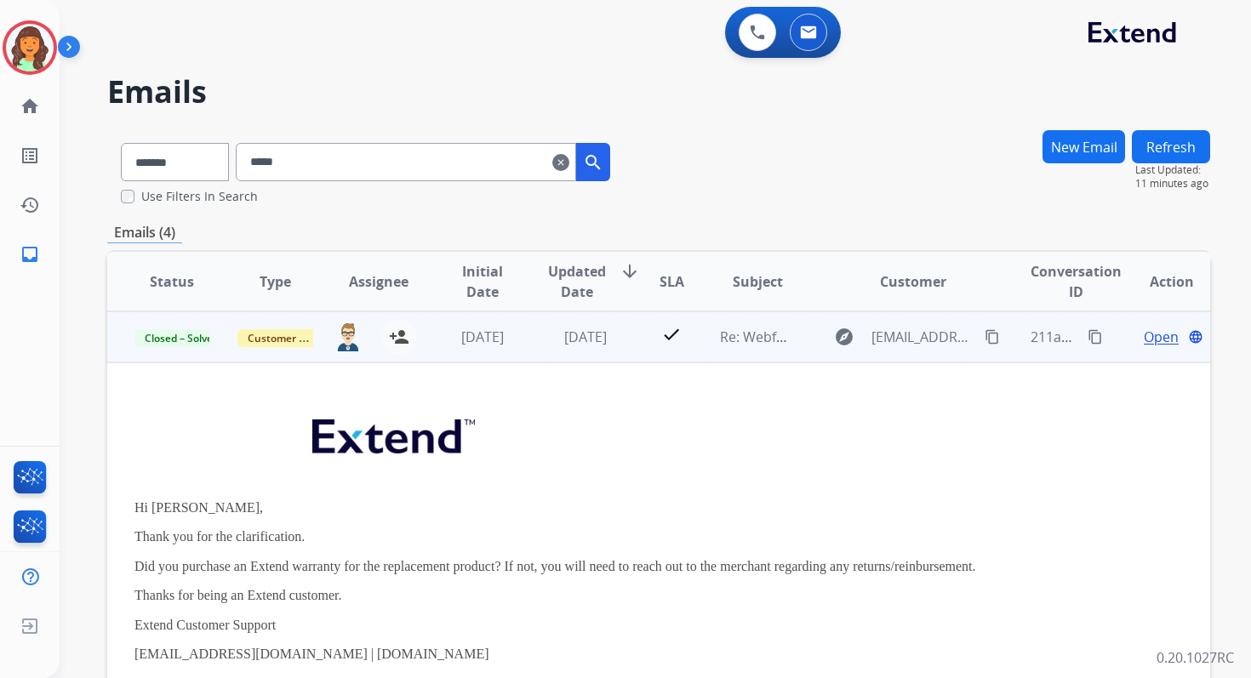
click at [1144, 340] on span "Open" at bounding box center [1161, 337] width 35 height 20
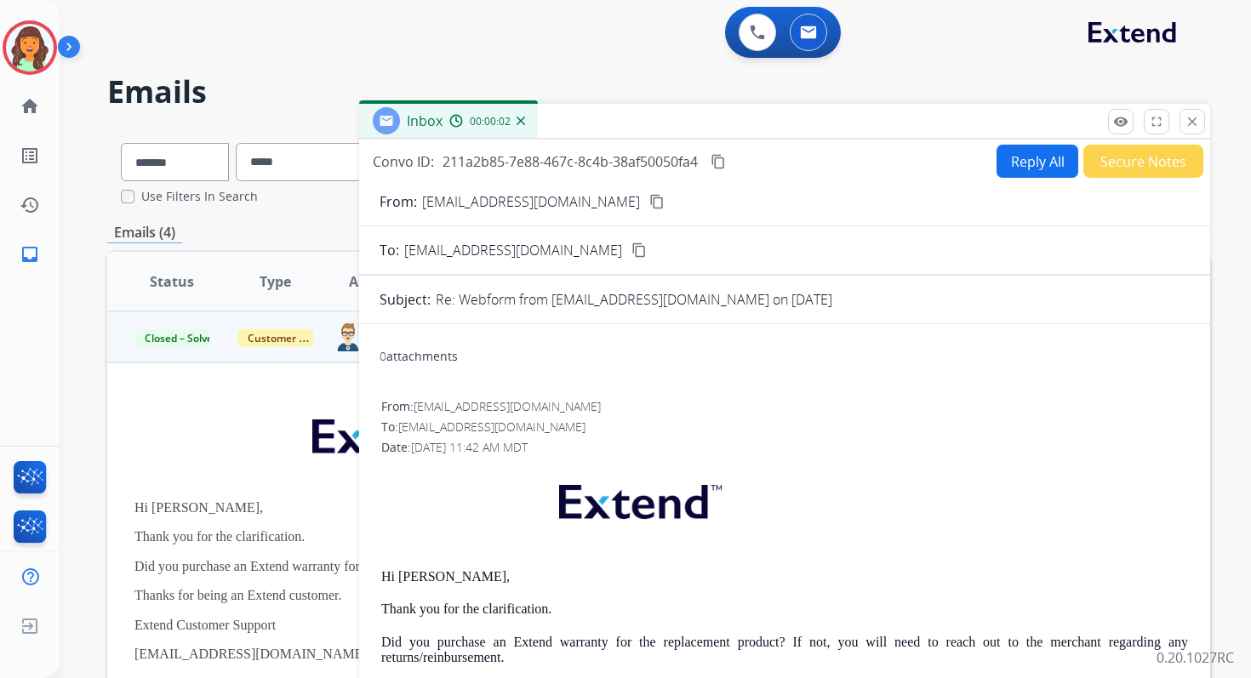
click at [632, 250] on mat-icon "content_copy" at bounding box center [639, 250] width 15 height 15
click at [1194, 127] on mat-icon "close" at bounding box center [1192, 121] width 15 height 15
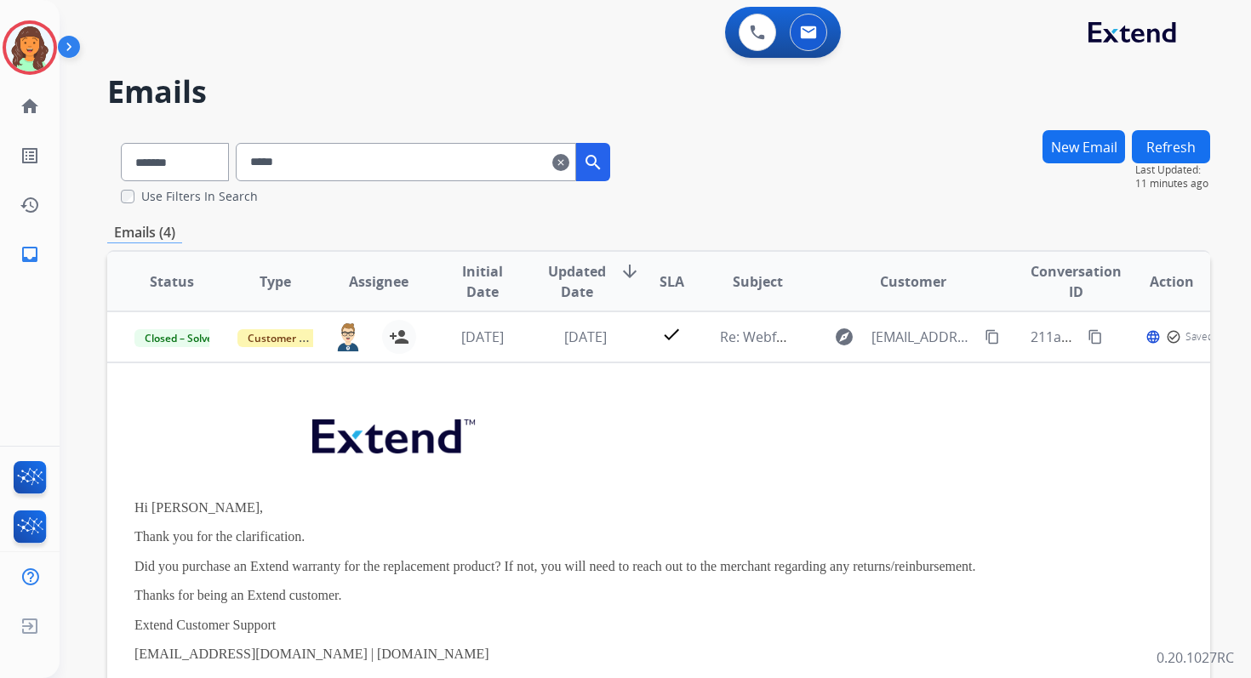
click at [349, 166] on input "*****" at bounding box center [406, 162] width 340 height 38
click at [180, 144] on select "**********" at bounding box center [174, 162] width 106 height 38
select select "**********"
click at [121, 143] on select "**********" at bounding box center [174, 162] width 106 height 38
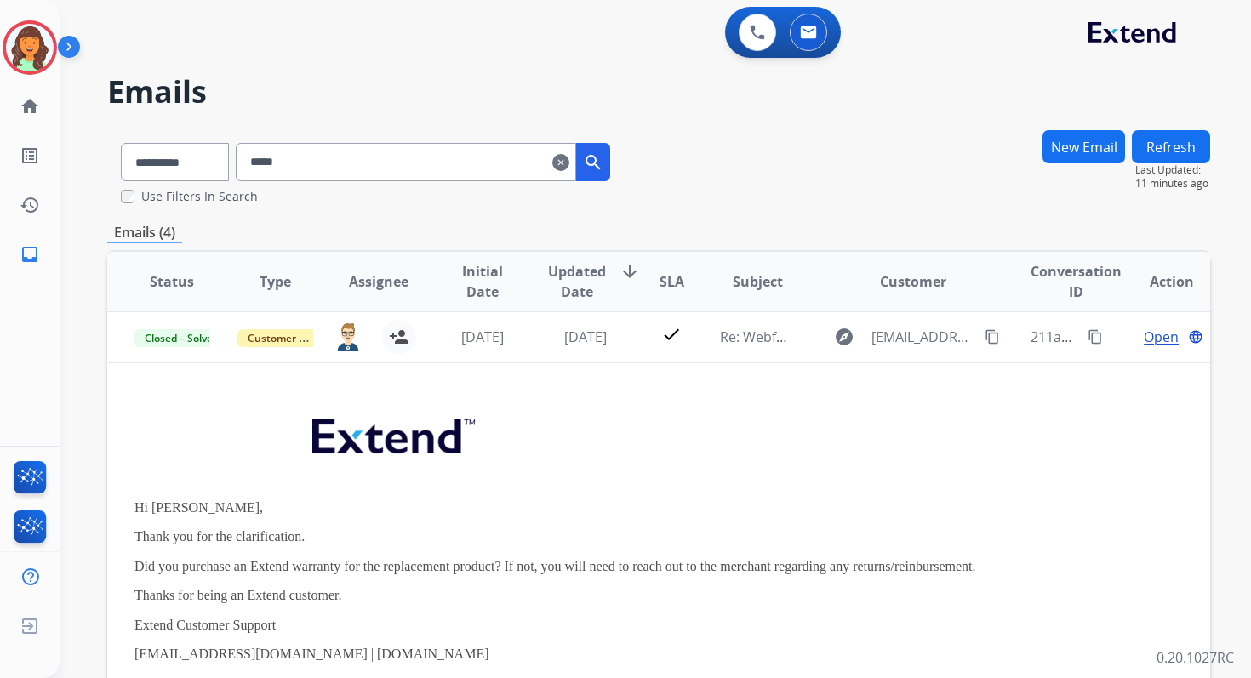
click at [320, 152] on input "*****" at bounding box center [406, 162] width 340 height 38
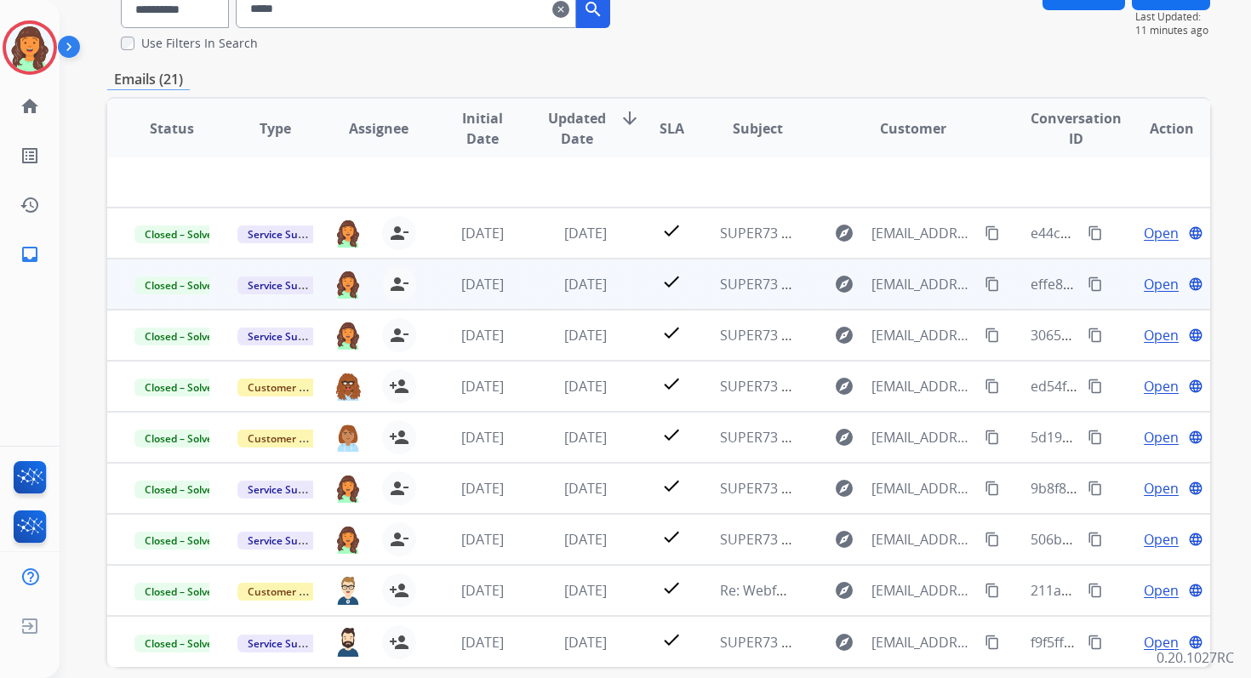
scroll to position [231, 0]
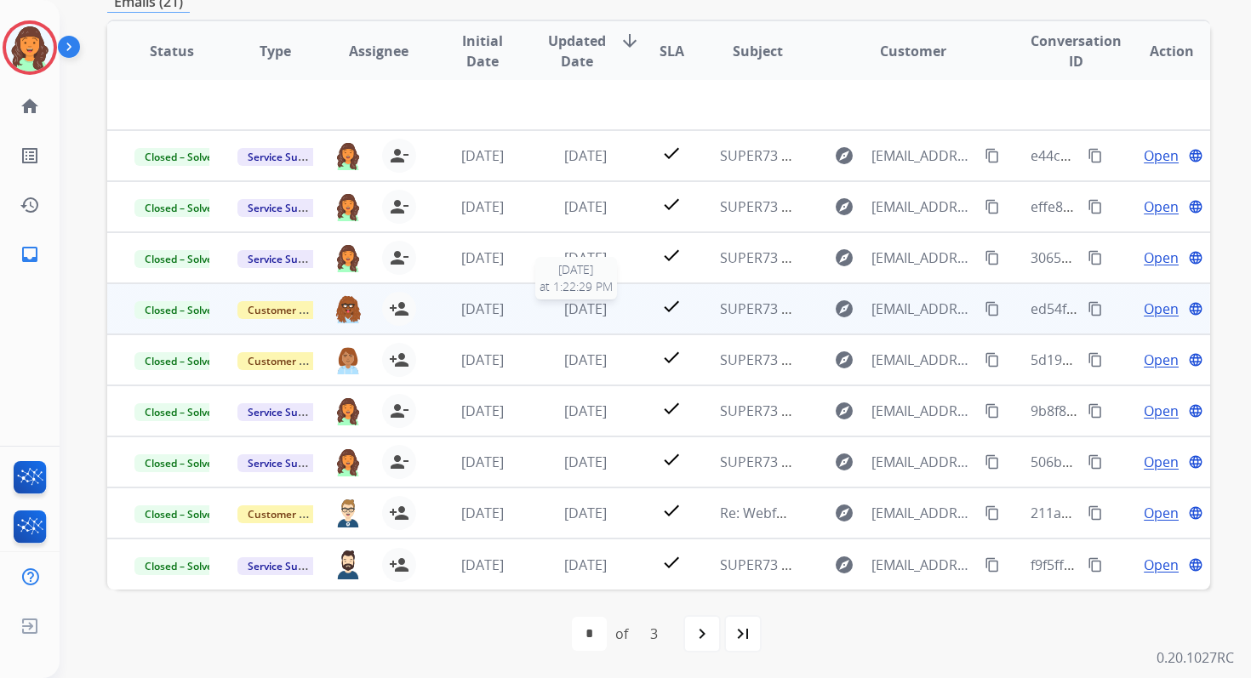
click at [564, 317] on span "[DATE]" at bounding box center [585, 309] width 43 height 19
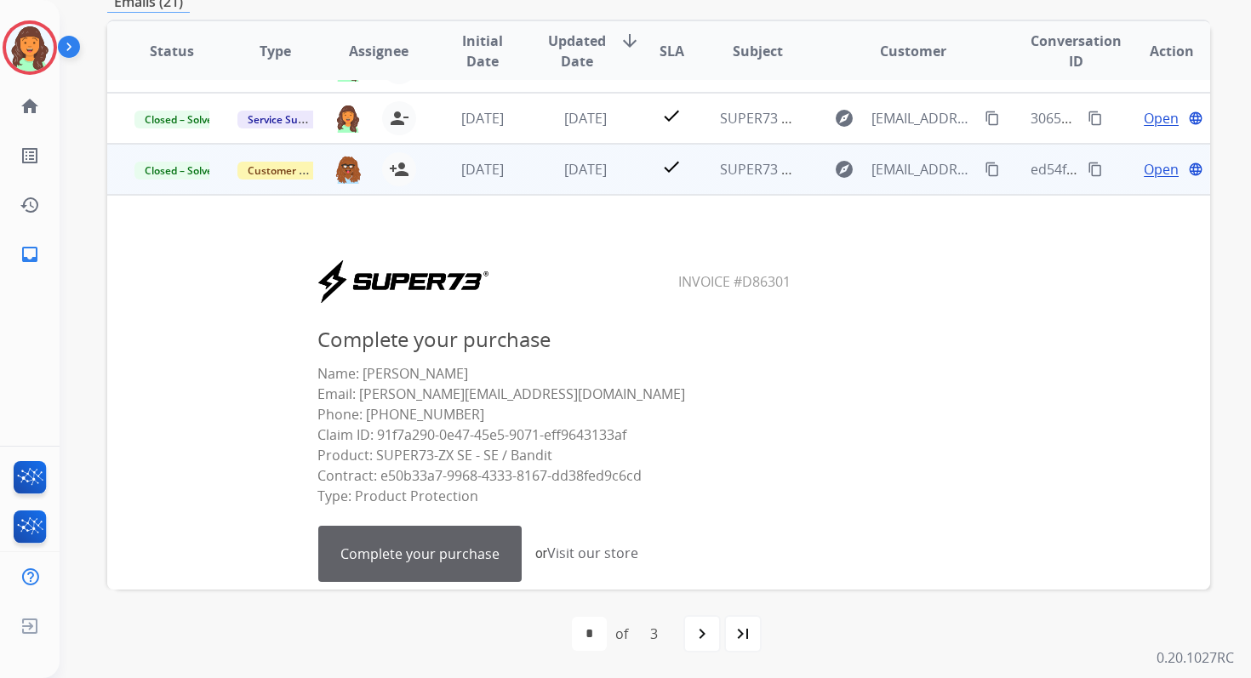
scroll to position [223, 0]
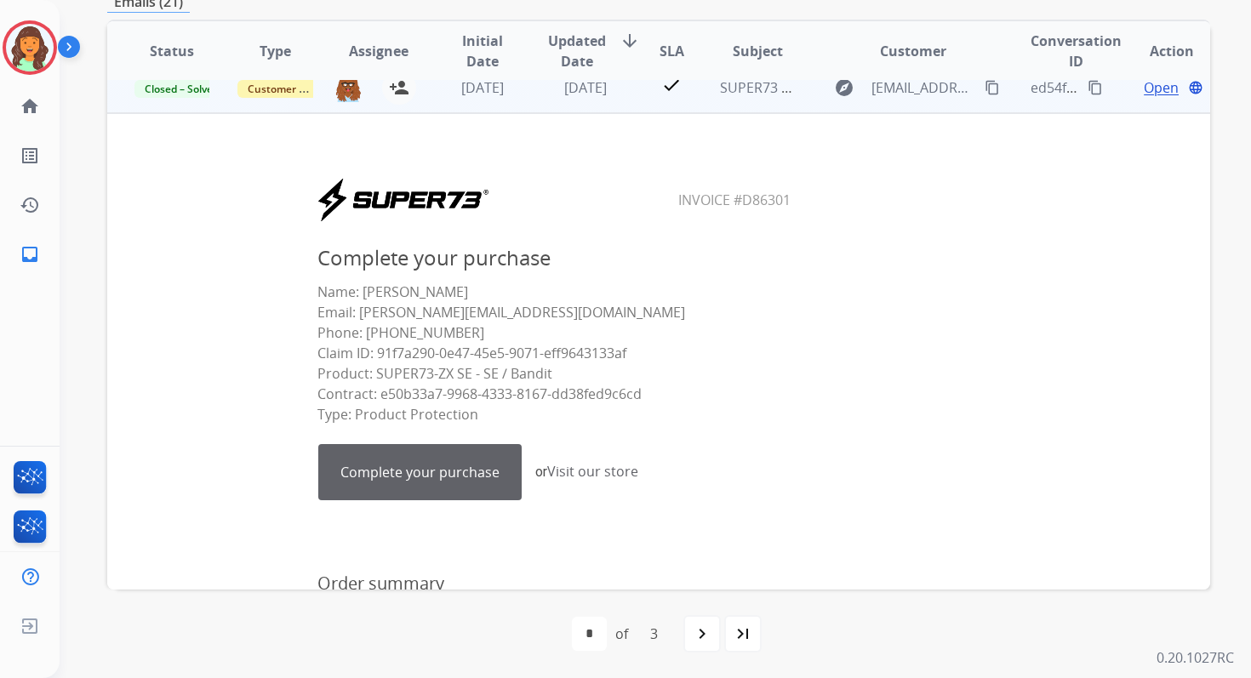
click at [454, 480] on link "Complete your purchase" at bounding box center [420, 472] width 202 height 54
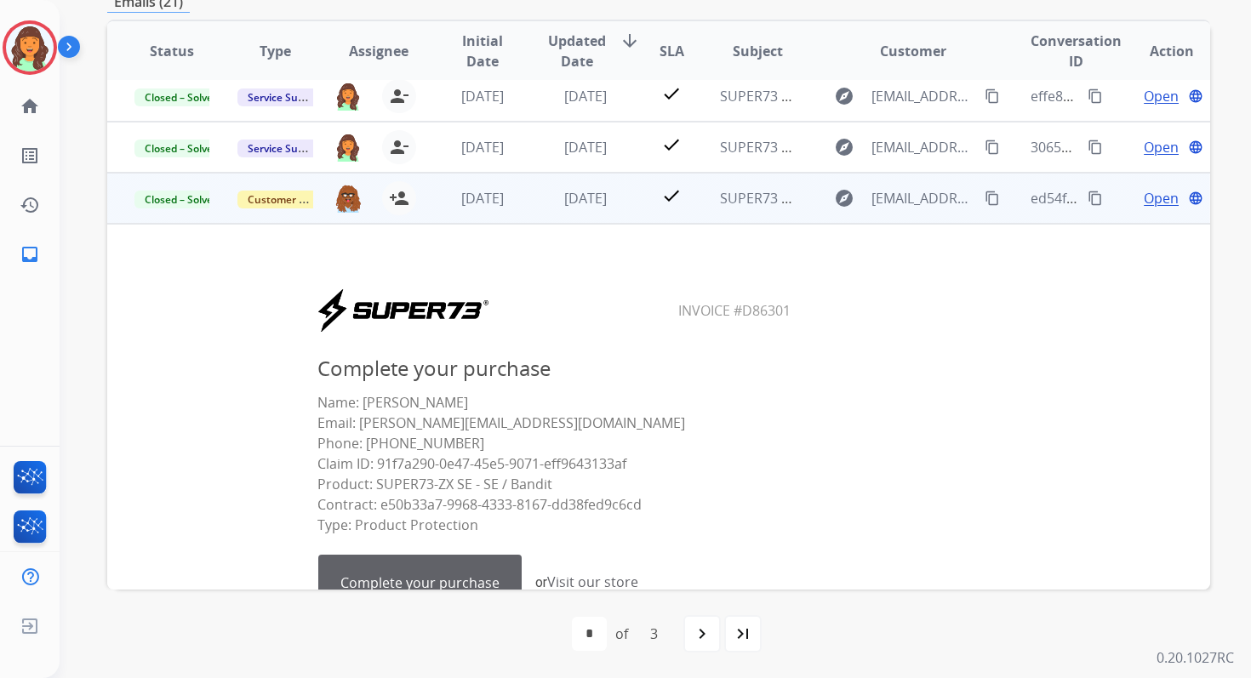
scroll to position [49, 0]
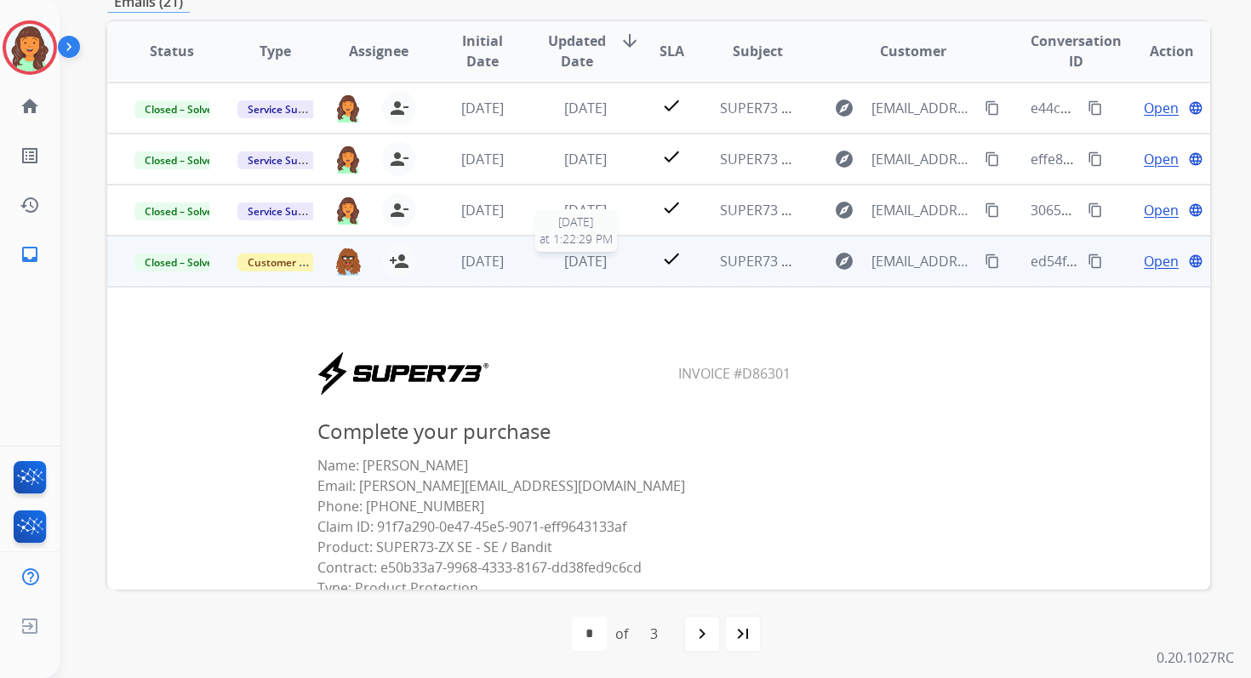
click at [564, 257] on span "[DATE]" at bounding box center [585, 261] width 43 height 19
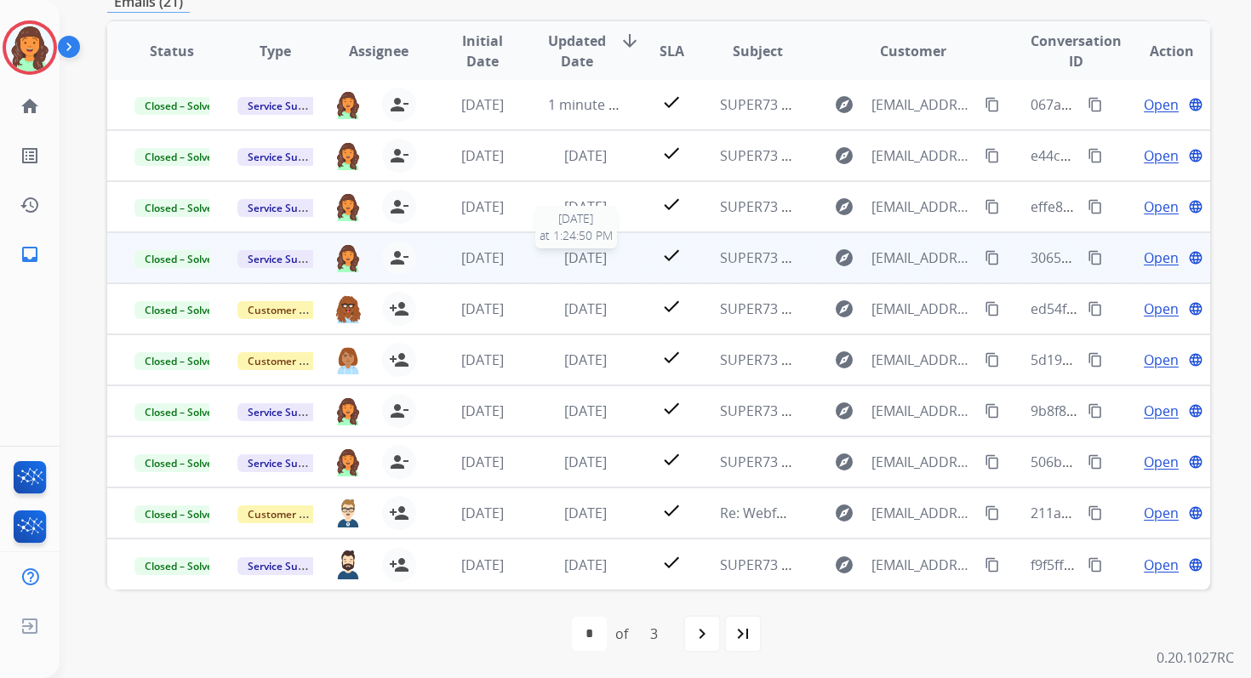
scroll to position [0, 0]
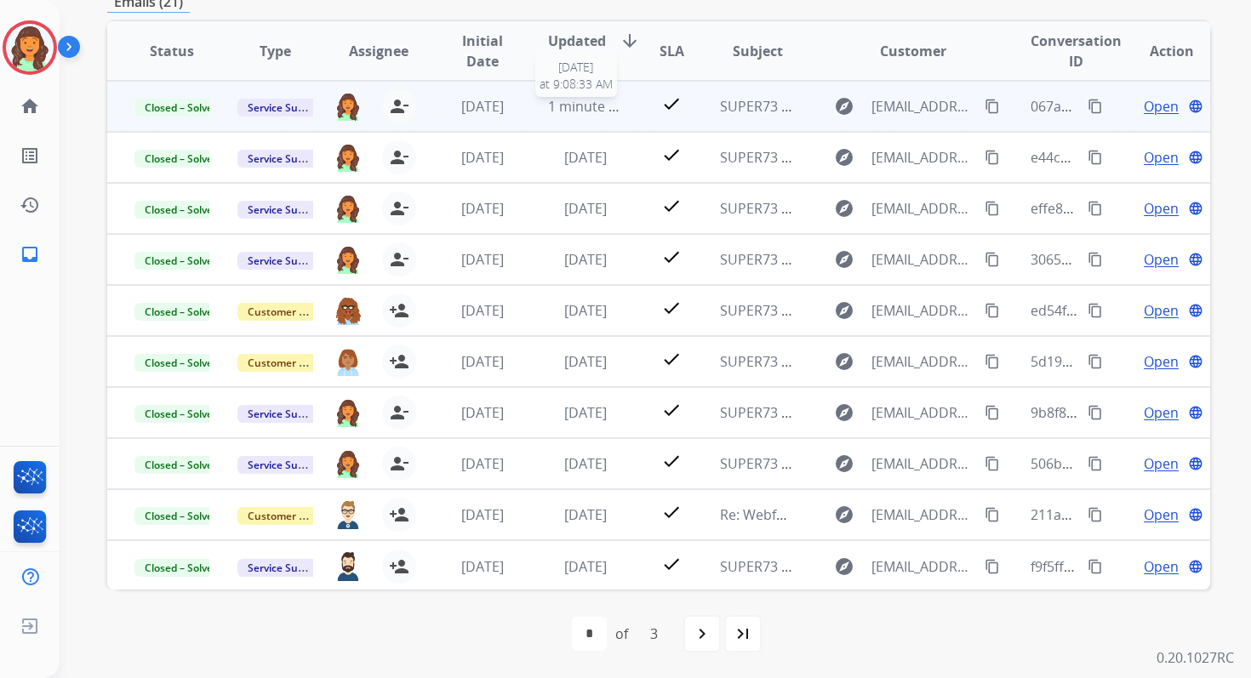
click at [558, 111] on span "1 minute ago" at bounding box center [590, 106] width 84 height 19
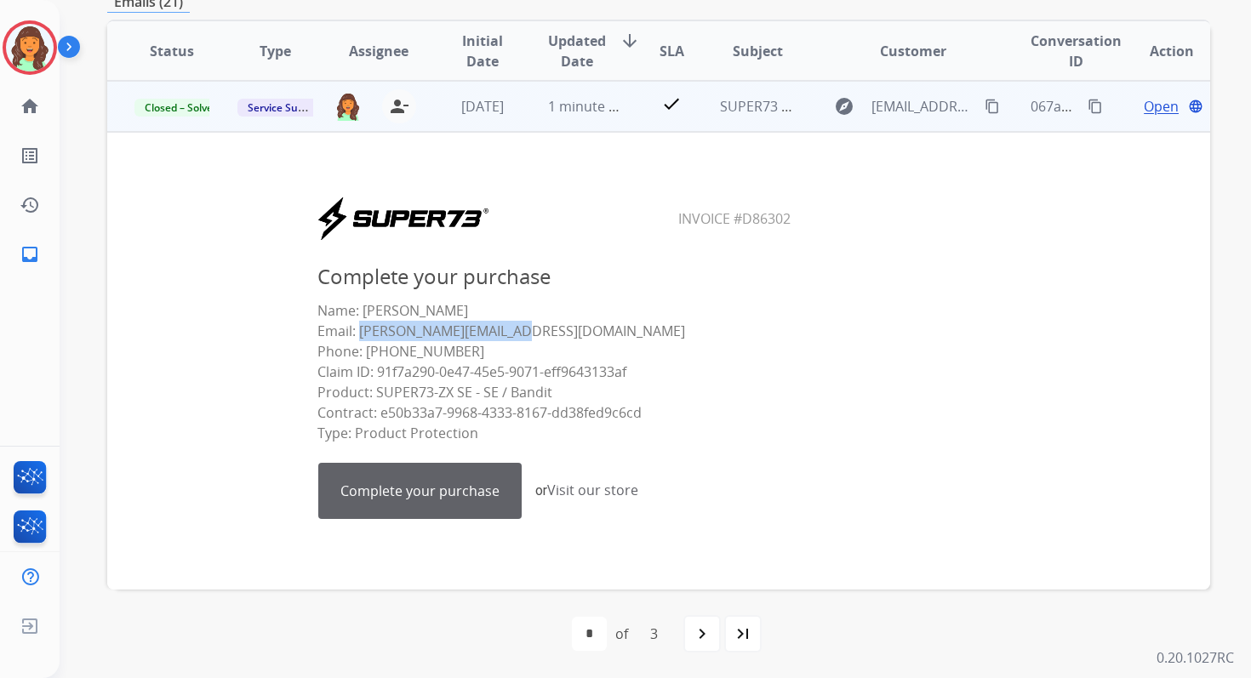
drag, startPoint x: 528, startPoint y: 329, endPoint x: 356, endPoint y: 331, distance: 171.9
click at [356, 331] on p "Name: [PERSON_NAME] Email: [EMAIL_ADDRESS][DOMAIN_NAME] Phone: [PHONE_NUMBER] C…" at bounding box center [554, 371] width 475 height 143
copy p "nora_elsaied@yahoo.com"
click at [397, 495] on link "Complete your purchase" at bounding box center [420, 491] width 202 height 54
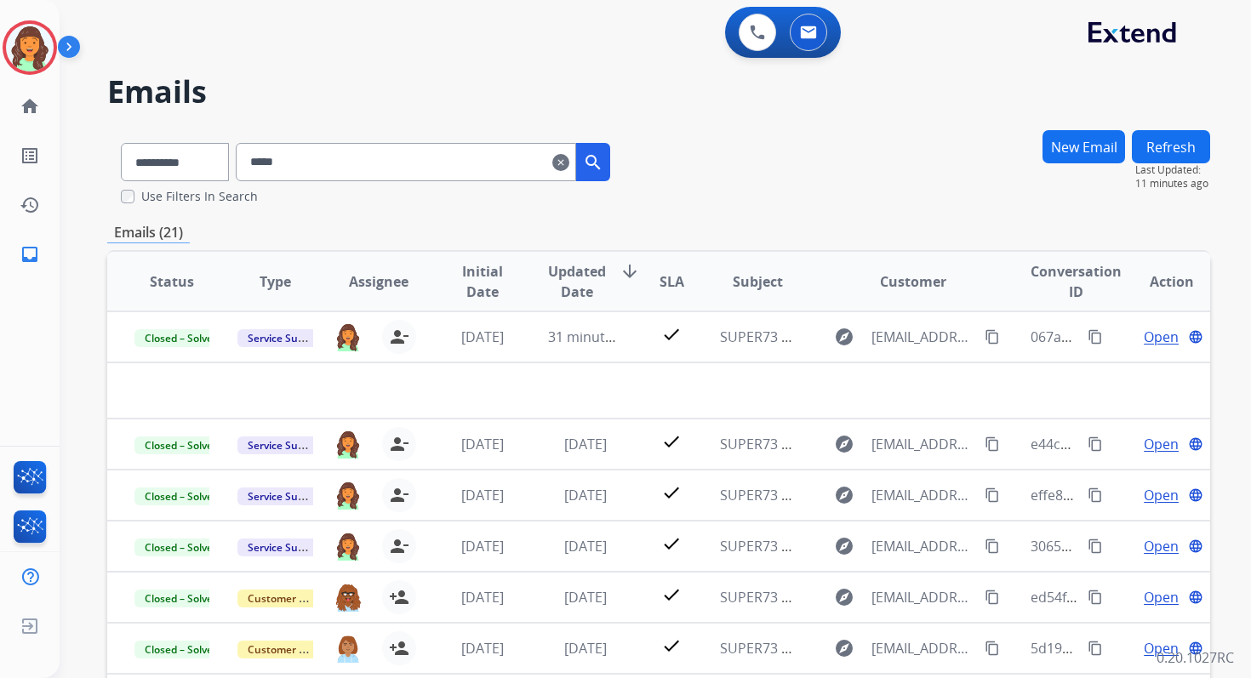
select select "**********"
click at [300, 165] on input "*****" at bounding box center [406, 162] width 340 height 38
paste input "**********"
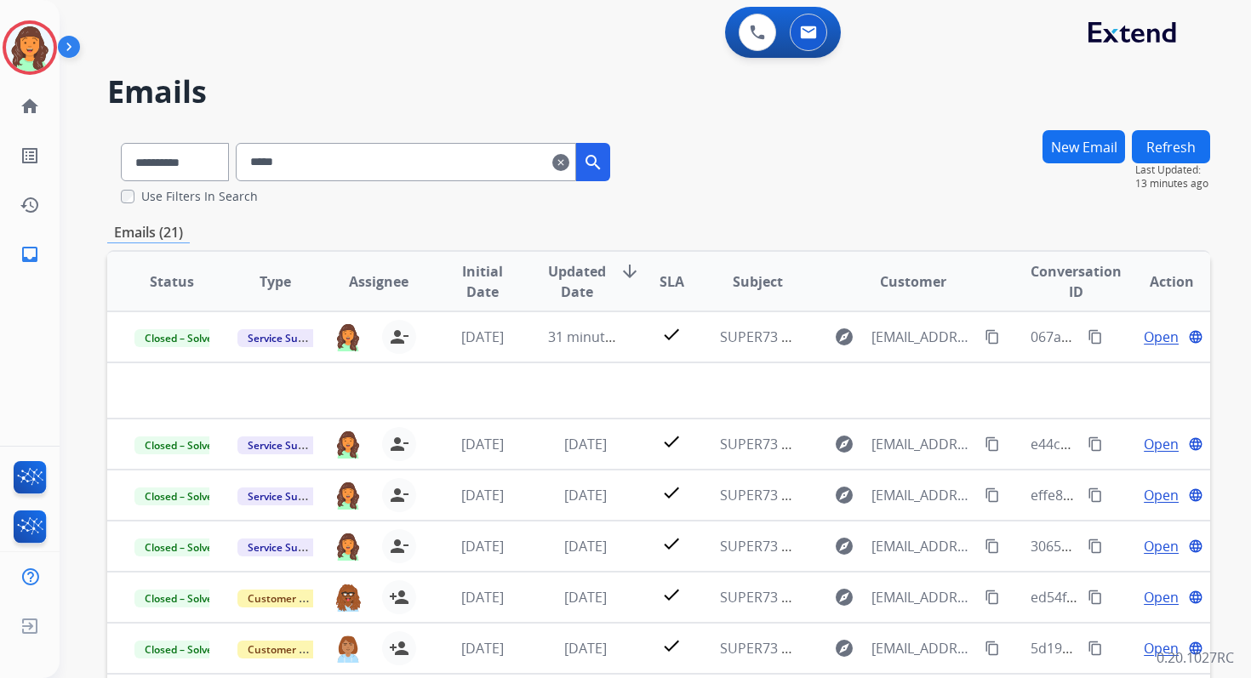
type input "**********"
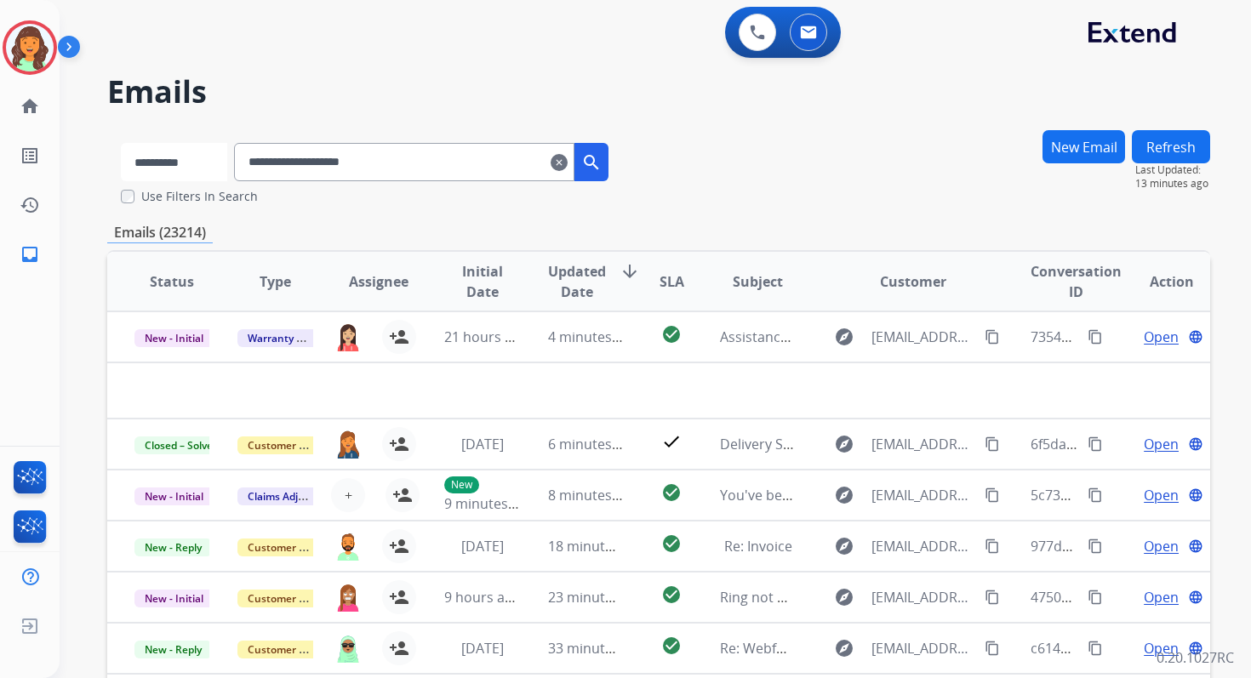
click at [215, 163] on select "**********" at bounding box center [174, 162] width 106 height 38
select select "**********"
click at [121, 143] on select "**********" at bounding box center [174, 162] width 106 height 38
click at [345, 165] on input "**********" at bounding box center [406, 162] width 340 height 38
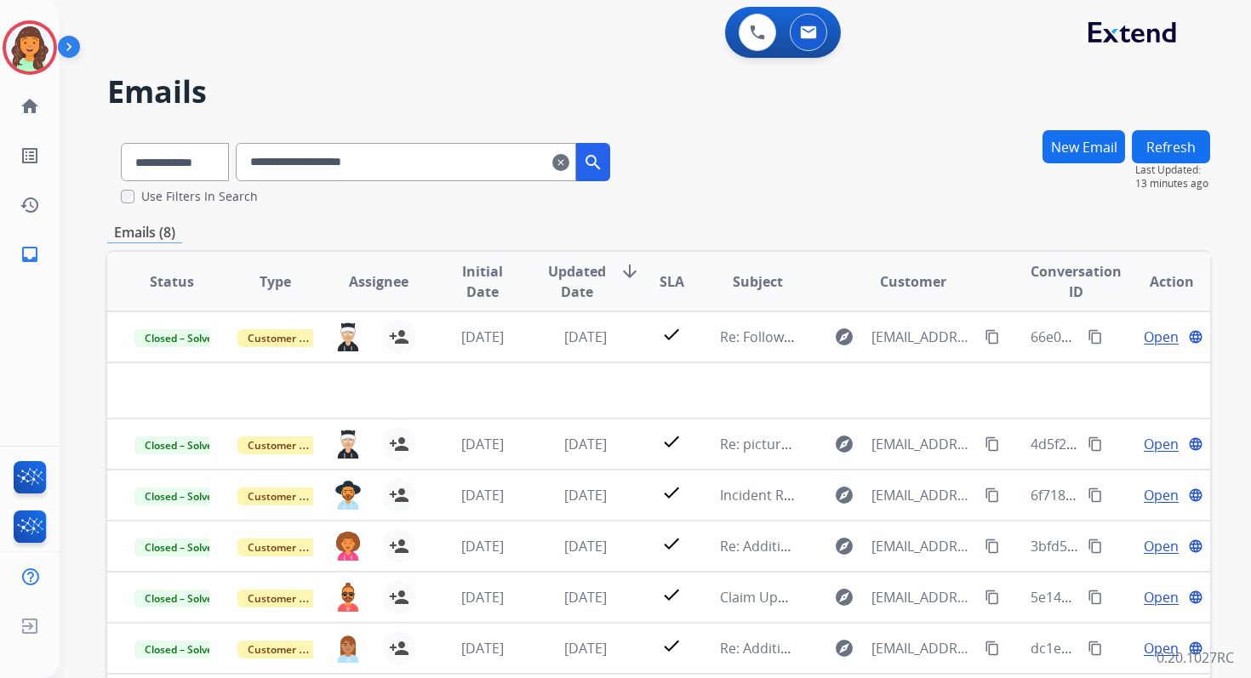
click at [1084, 145] on button "New Email" at bounding box center [1084, 146] width 83 height 33
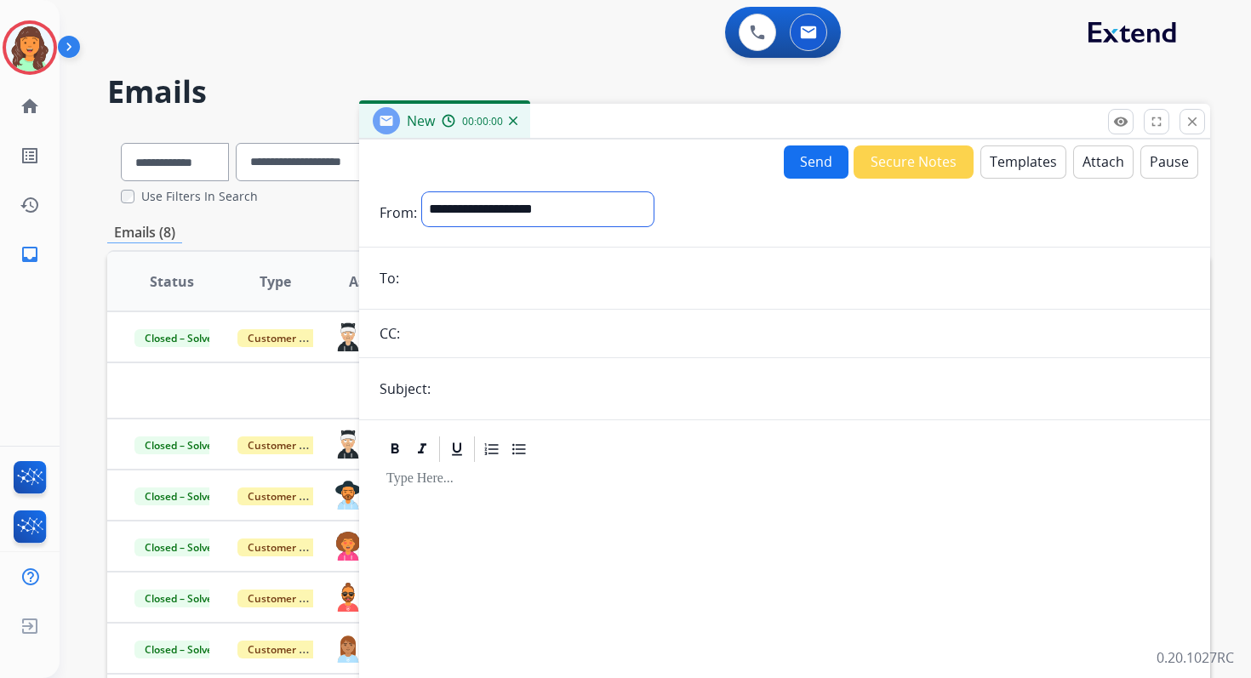
click at [478, 210] on select "**********" at bounding box center [538, 209] width 232 height 34
select select "**********"
click at [422, 192] on select "**********" at bounding box center [538, 209] width 232 height 34
click at [461, 287] on input "email" at bounding box center [797, 280] width 786 height 34
paste input "**********"
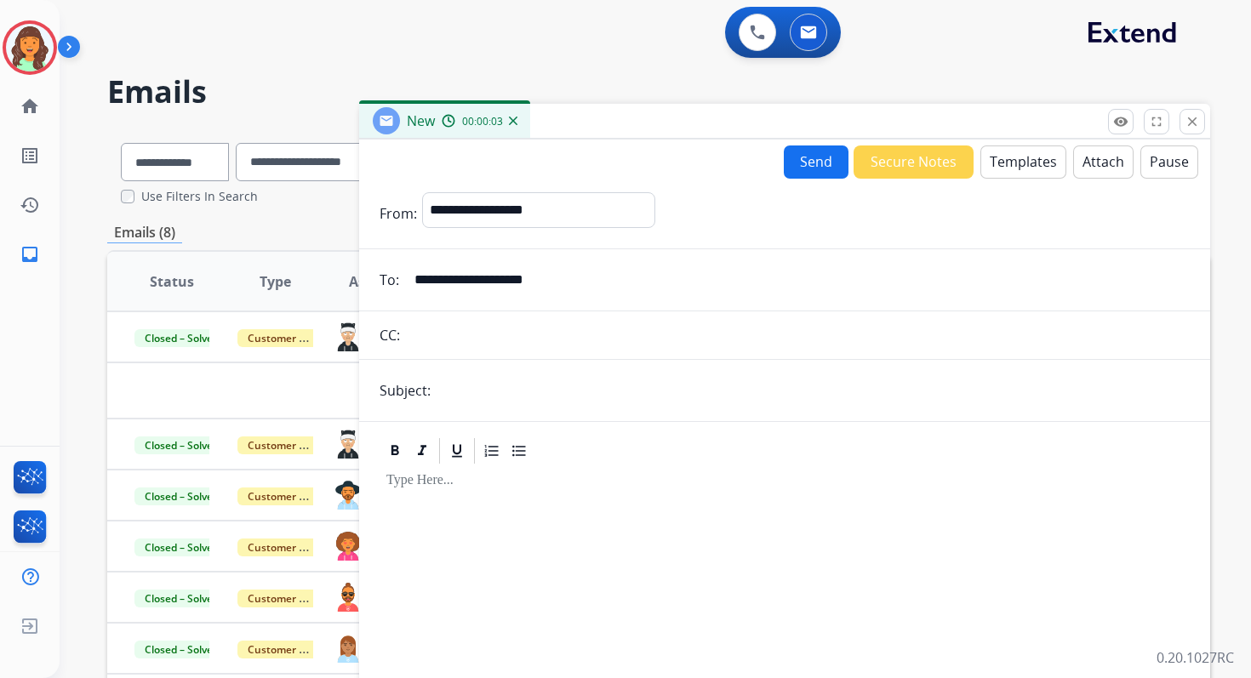
type input "**********"
click at [472, 398] on input "text" at bounding box center [813, 391] width 754 height 34
type input "**********"
click at [1013, 163] on button "Templates" at bounding box center [1024, 162] width 86 height 33
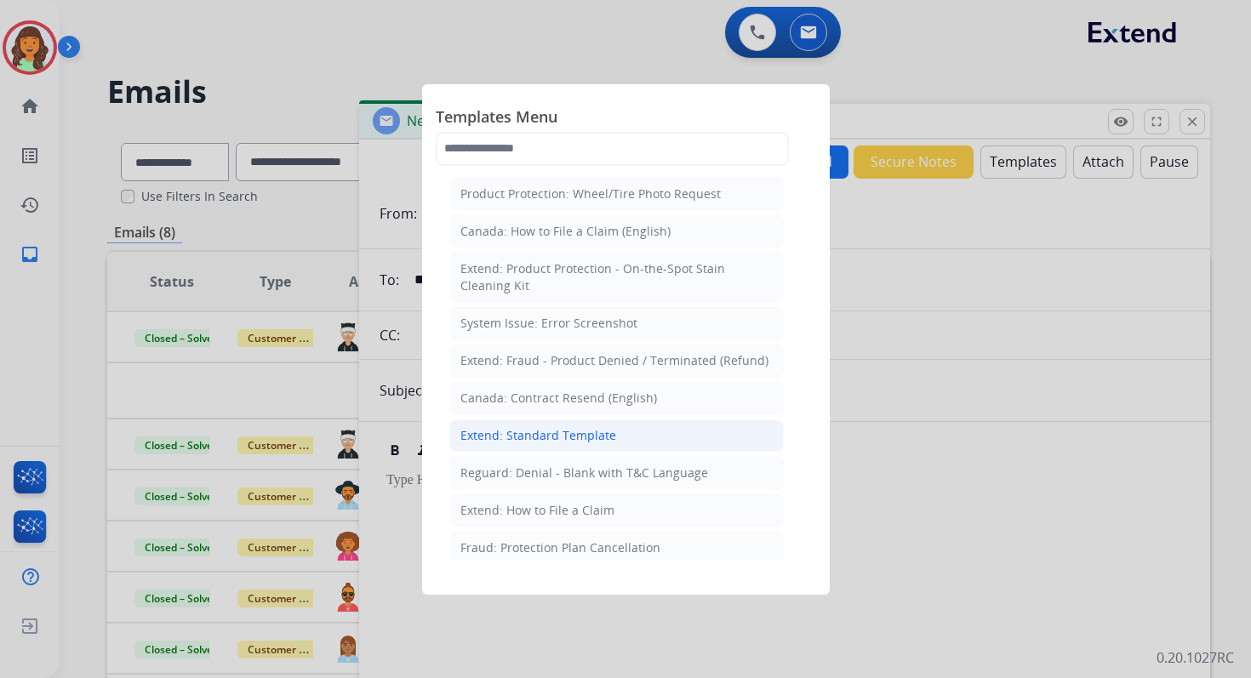
click at [543, 434] on div "Extend: Standard Template" at bounding box center [538, 435] width 156 height 17
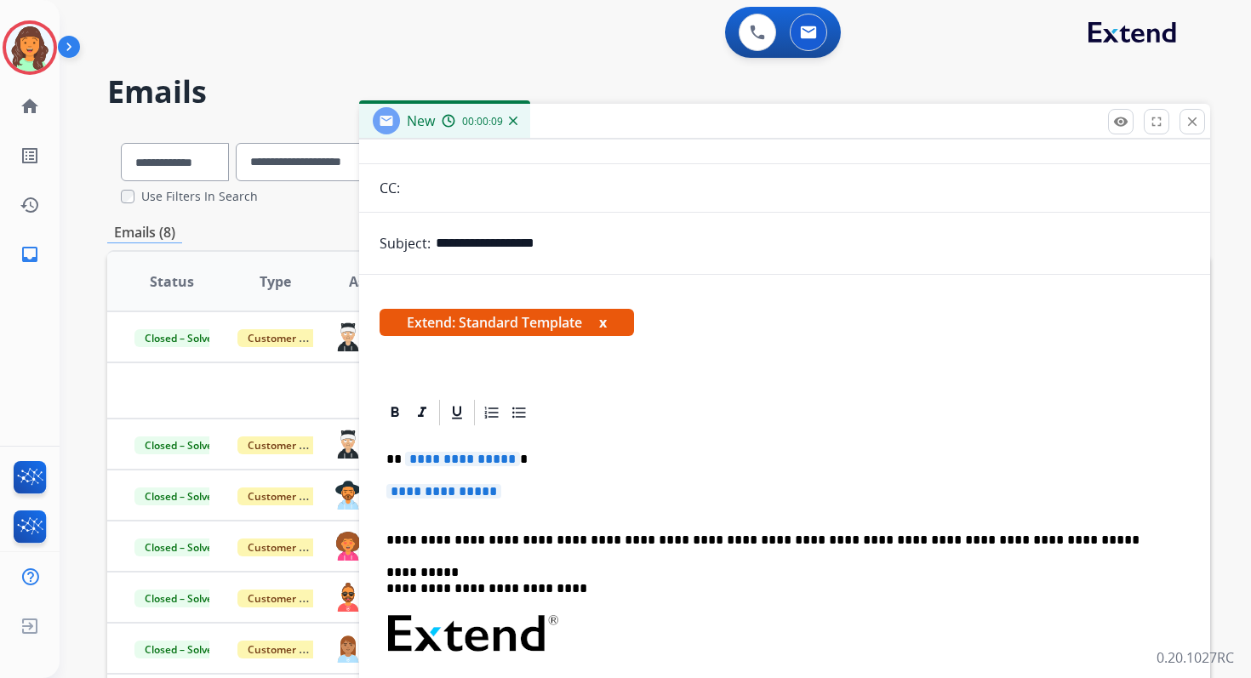
scroll to position [249, 0]
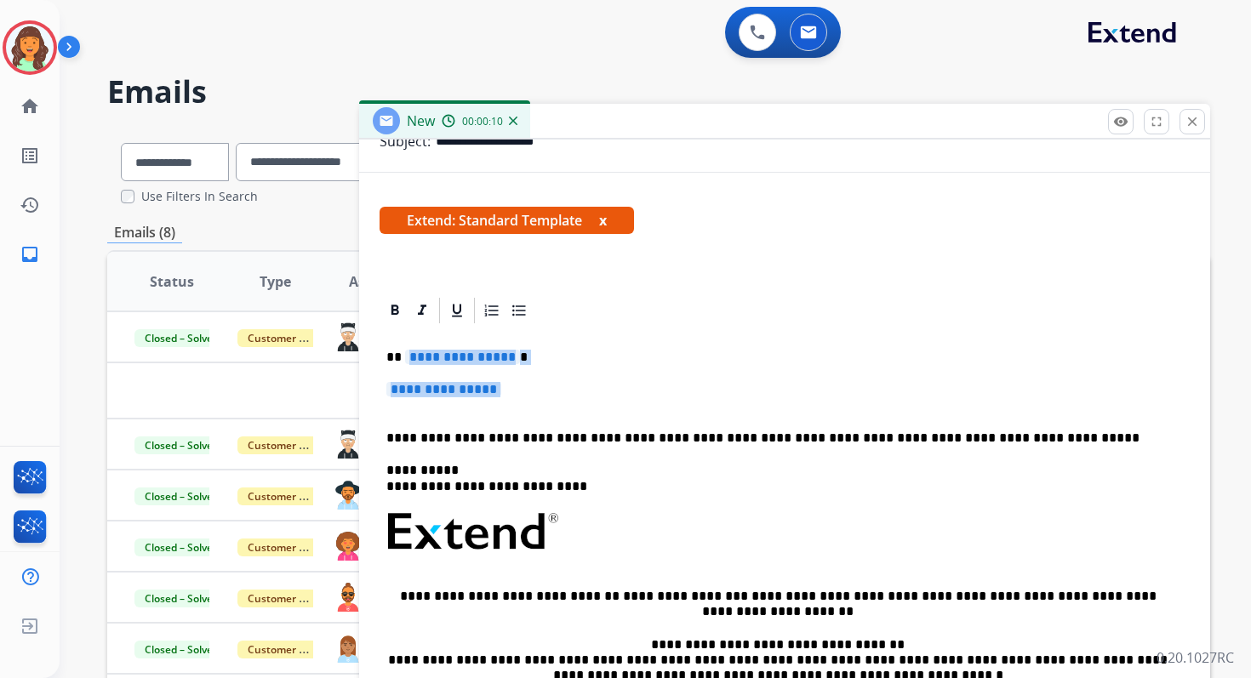
drag, startPoint x: 405, startPoint y: 358, endPoint x: 527, endPoint y: 409, distance: 132.0
click at [527, 409] on div "**********" at bounding box center [785, 572] width 810 height 492
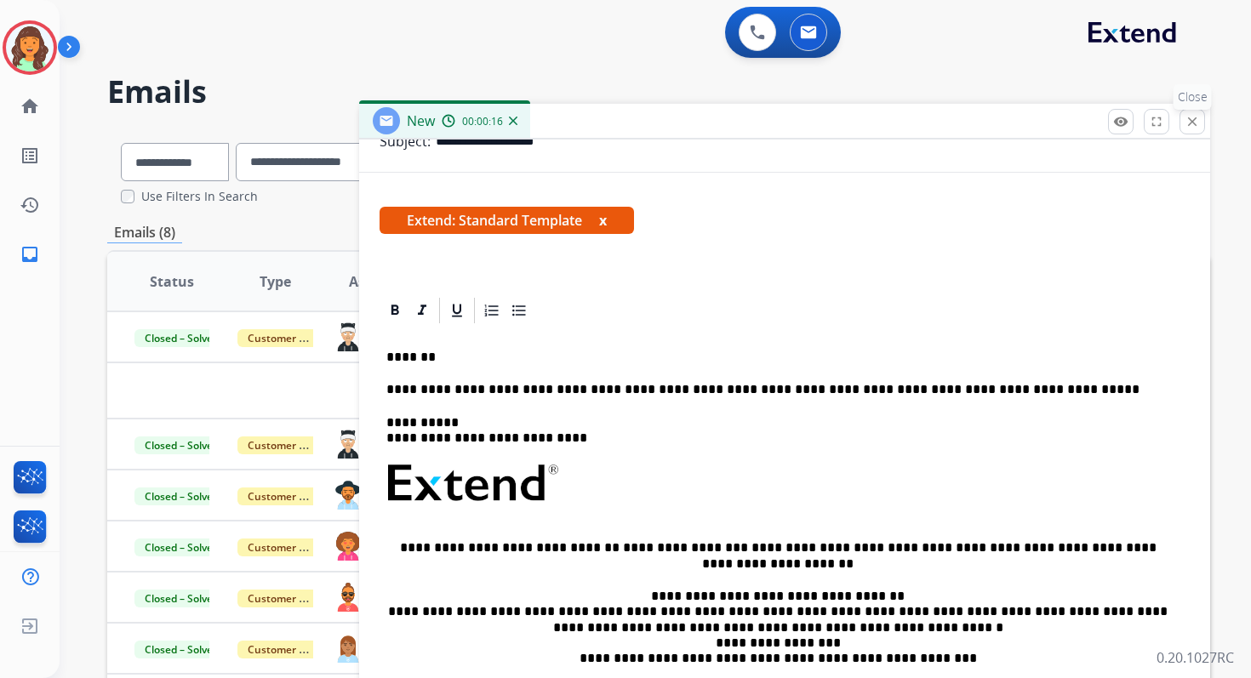
click at [1188, 123] on mat-icon "close" at bounding box center [1192, 121] width 15 height 15
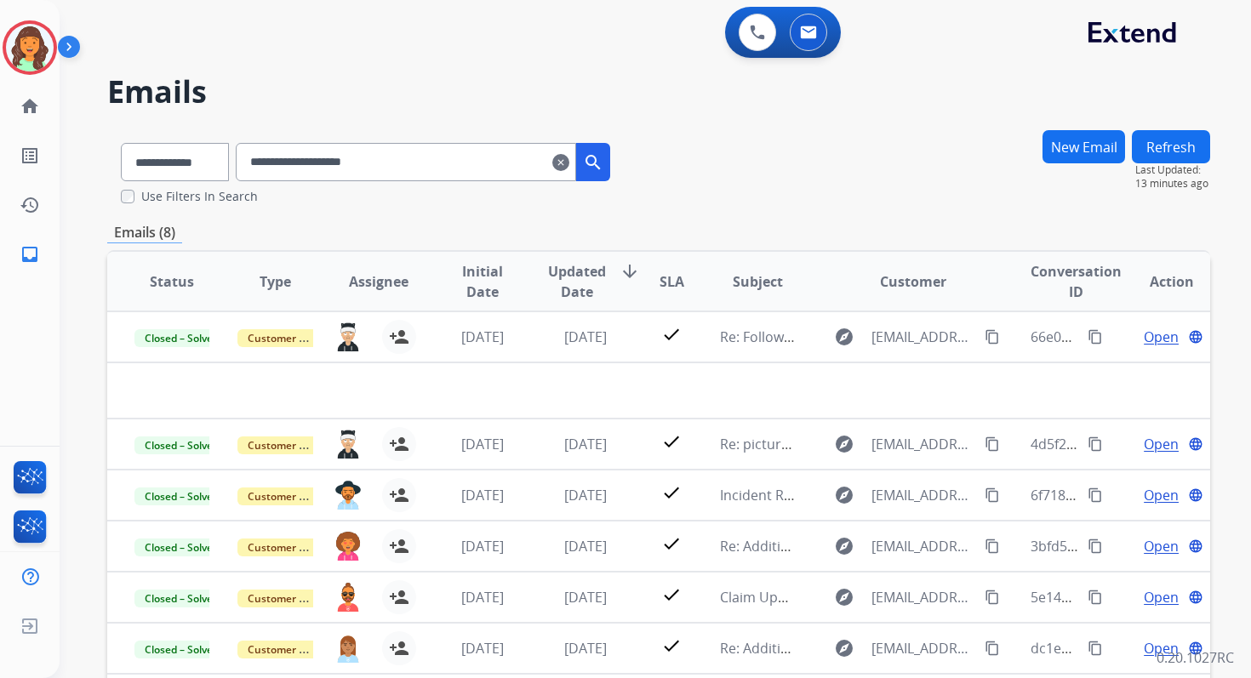
click at [1096, 146] on button "New Email" at bounding box center [1084, 146] width 83 height 33
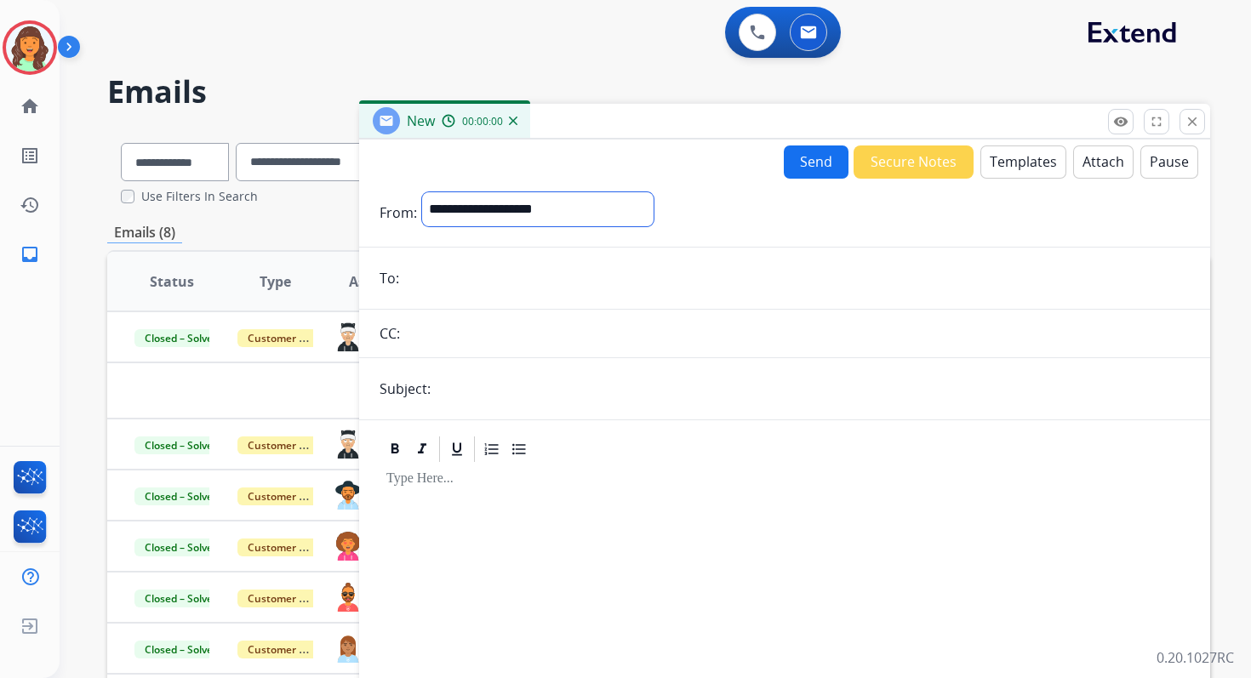
click at [489, 192] on select "**********" at bounding box center [538, 209] width 232 height 34
select select "**********"
click at [422, 192] on select "**********" at bounding box center [538, 209] width 232 height 34
click at [483, 292] on input "email" at bounding box center [797, 280] width 786 height 34
paste input "**********"
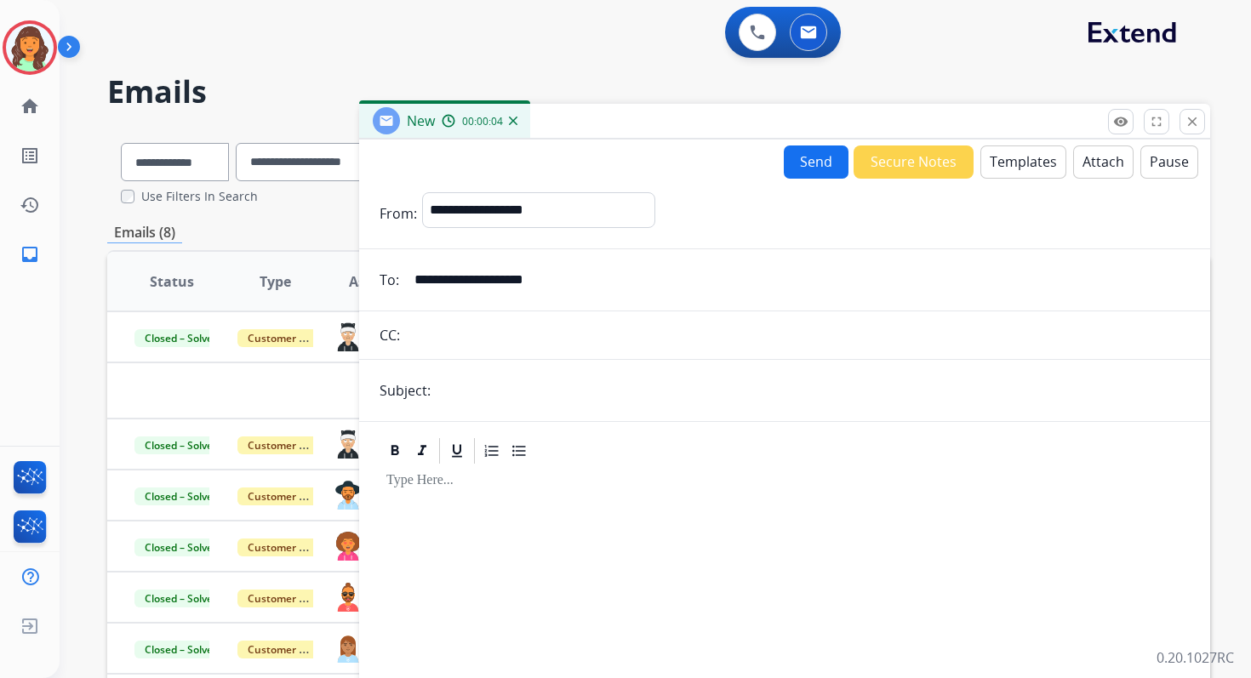
type input "**********"
click at [472, 396] on input "text" at bounding box center [813, 391] width 754 height 34
type input "**********"
click at [991, 157] on button "Templates" at bounding box center [1024, 162] width 86 height 33
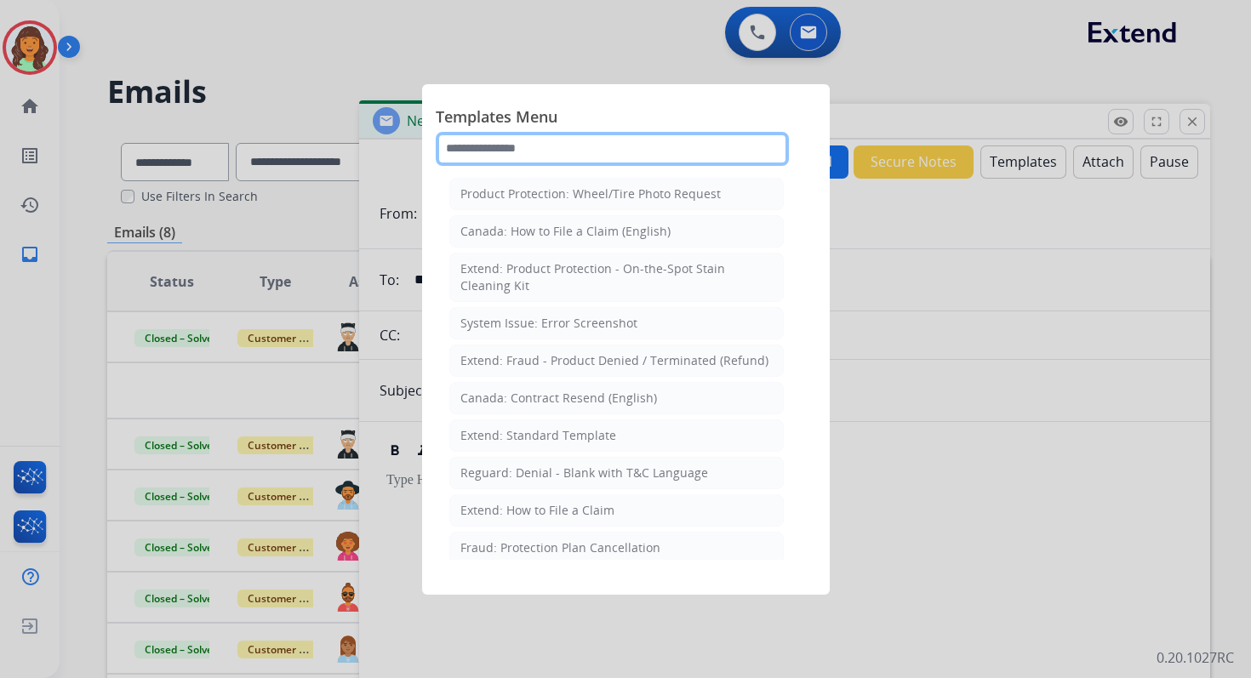
click at [621, 150] on input "text" at bounding box center [612, 149] width 353 height 34
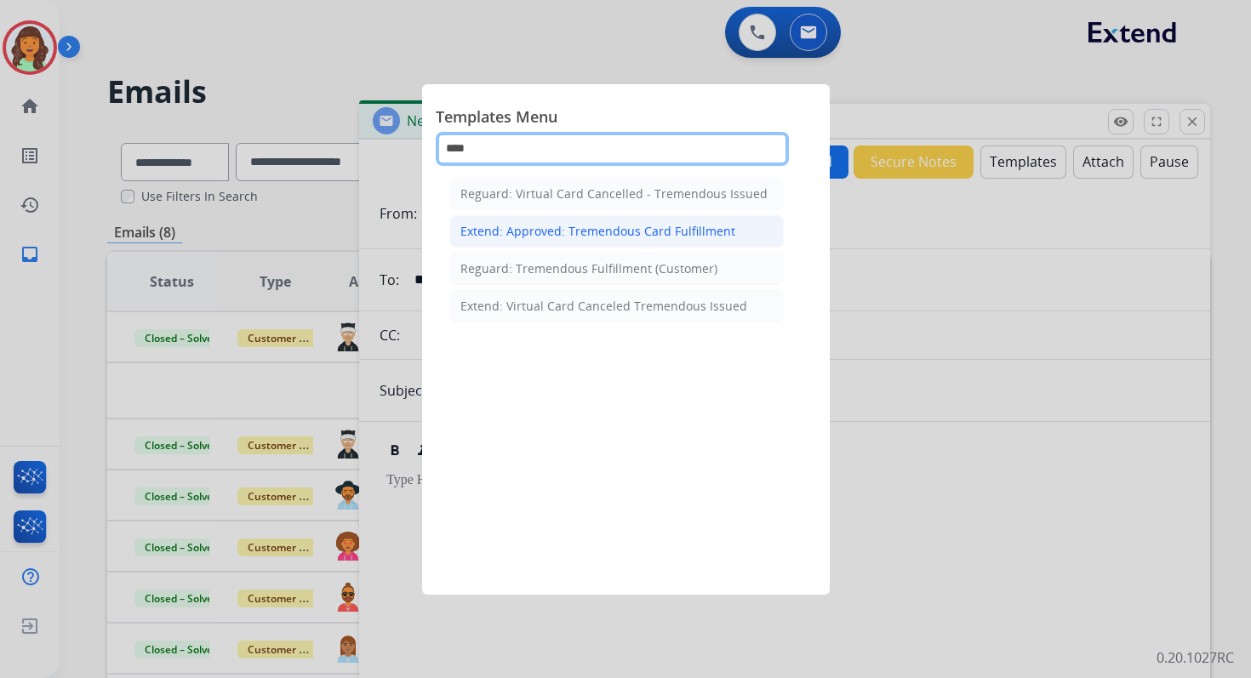
type input "****"
click at [584, 235] on div "Extend: Approved: Tremendous Card Fulfillment" at bounding box center [597, 231] width 275 height 17
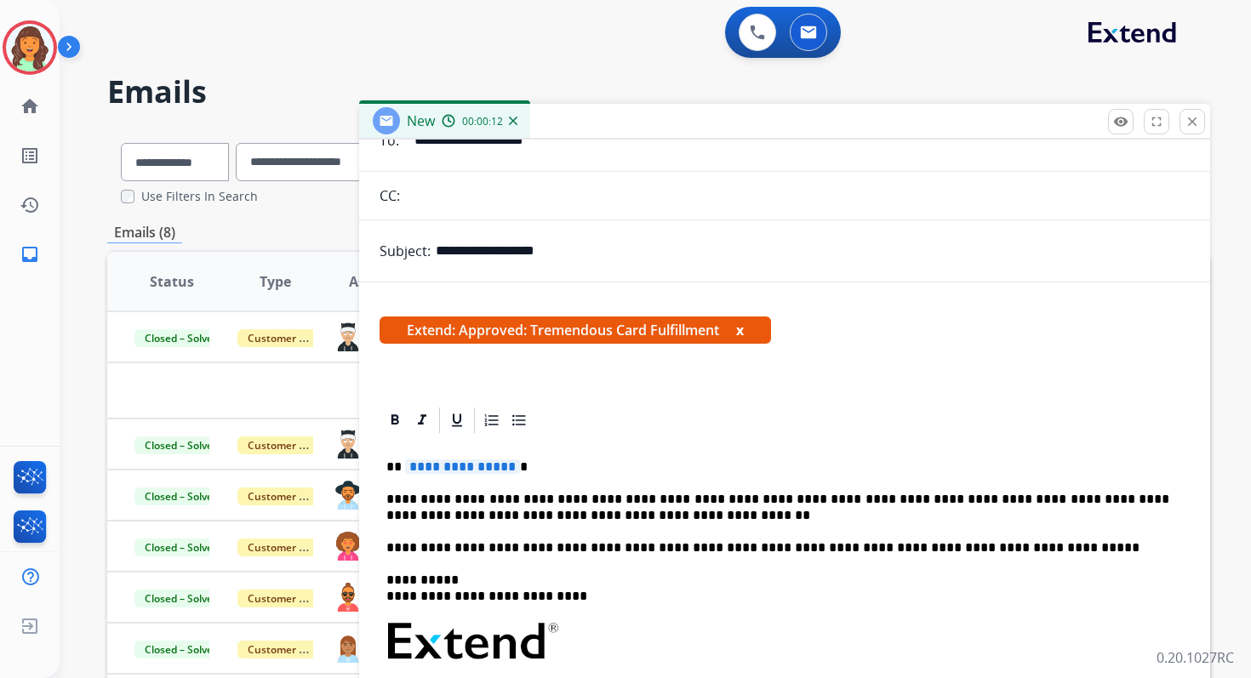
scroll to position [222, 0]
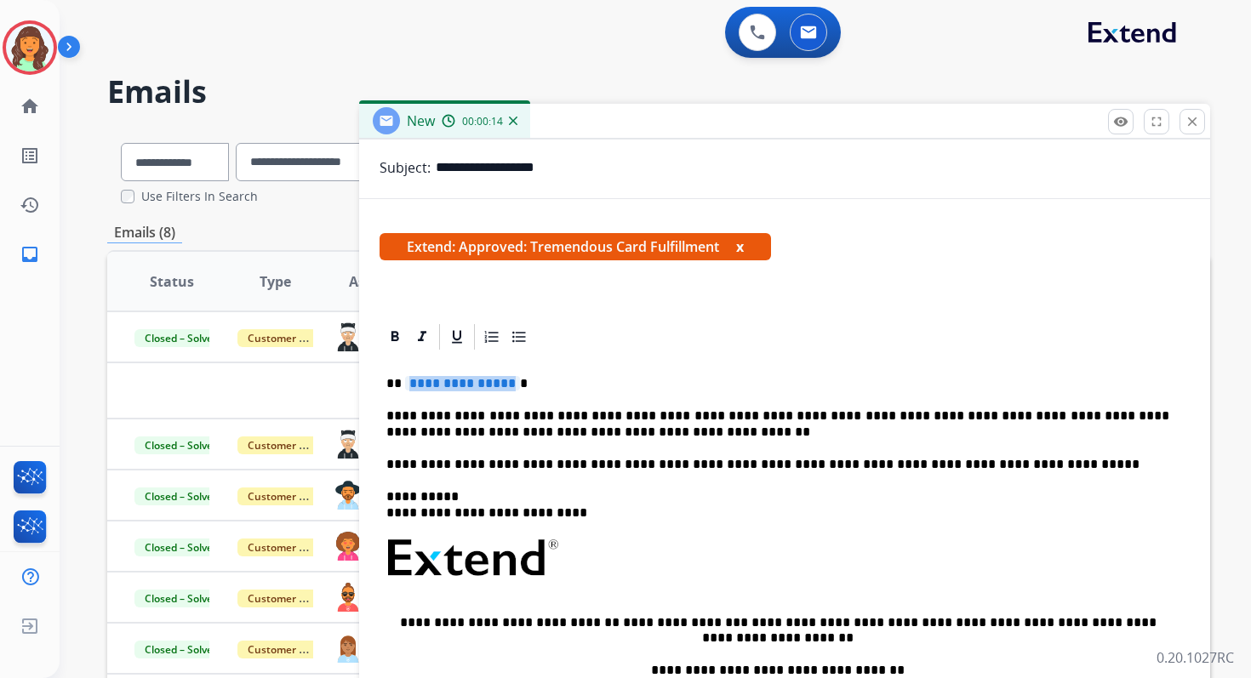
drag, startPoint x: 510, startPoint y: 382, endPoint x: 414, endPoint y: 385, distance: 96.2
click at [414, 385] on p "**********" at bounding box center [777, 383] width 783 height 15
drag, startPoint x: 403, startPoint y: 384, endPoint x: 508, endPoint y: 386, distance: 105.6
click at [508, 386] on span "**********" at bounding box center [462, 383] width 115 height 14
click at [584, 417] on p "**********" at bounding box center [777, 424] width 783 height 31
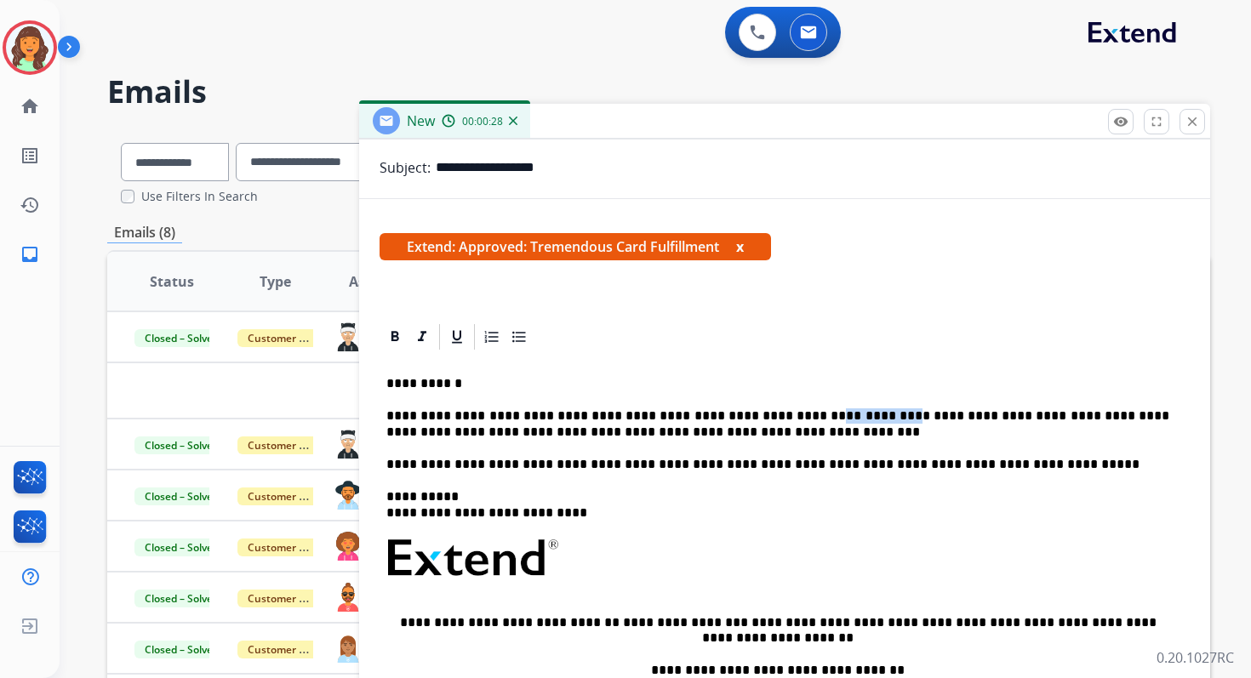
drag, startPoint x: 824, startPoint y: 417, endPoint x: 764, endPoint y: 417, distance: 59.6
click at [764, 417] on p "**********" at bounding box center [777, 424] width 783 height 31
click at [1064, 416] on p "**********" at bounding box center [777, 424] width 783 height 31
click at [553, 434] on p "**********" at bounding box center [777, 424] width 783 height 31
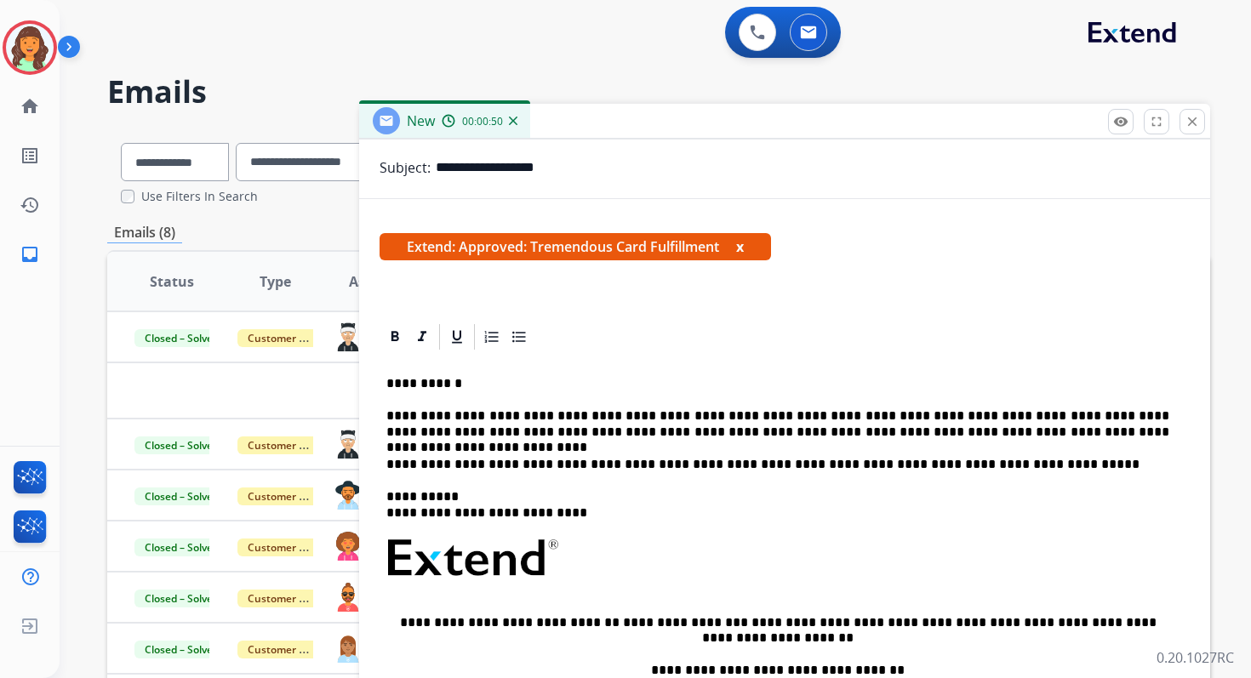
click at [649, 436] on p "**********" at bounding box center [777, 424] width 783 height 31
click at [659, 430] on p "**********" at bounding box center [777, 424] width 783 height 31
click at [652, 433] on p "**********" at bounding box center [777, 424] width 783 height 31
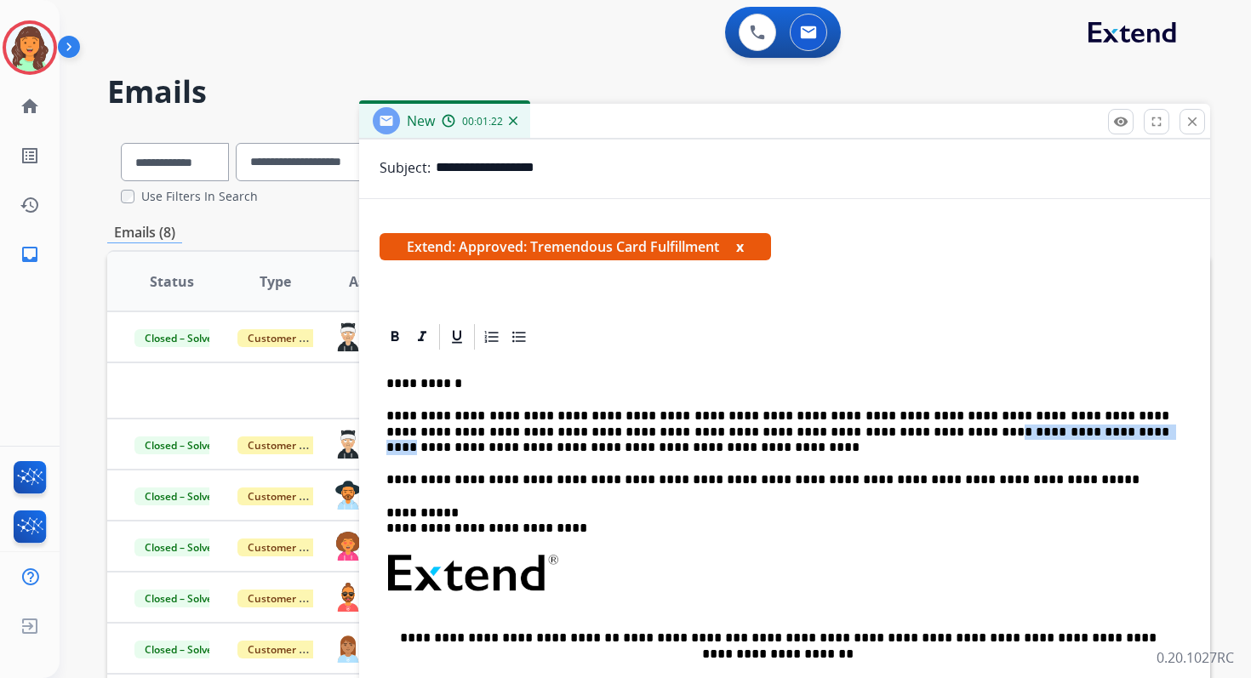
drag, startPoint x: 889, startPoint y: 433, endPoint x: 749, endPoint y: 437, distance: 139.6
click at [749, 437] on p "**********" at bounding box center [777, 432] width 783 height 47
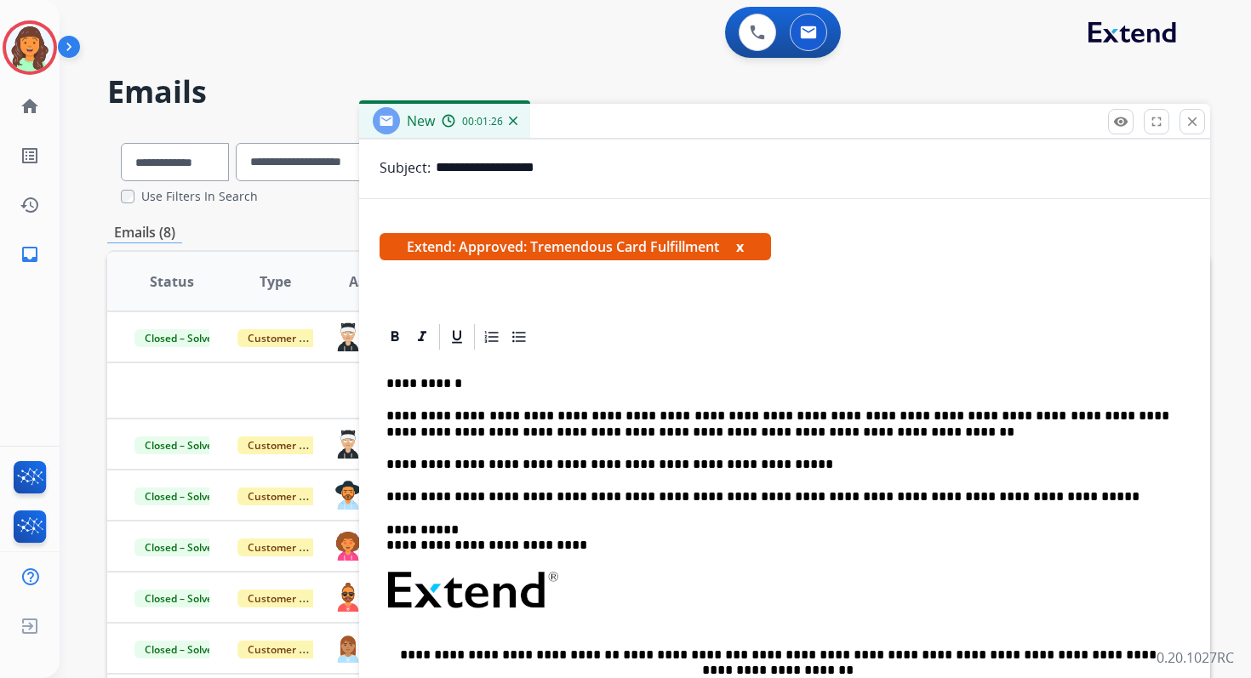
click at [754, 432] on p "**********" at bounding box center [777, 424] width 783 height 31
click at [676, 417] on p "**********" at bounding box center [777, 424] width 783 height 31
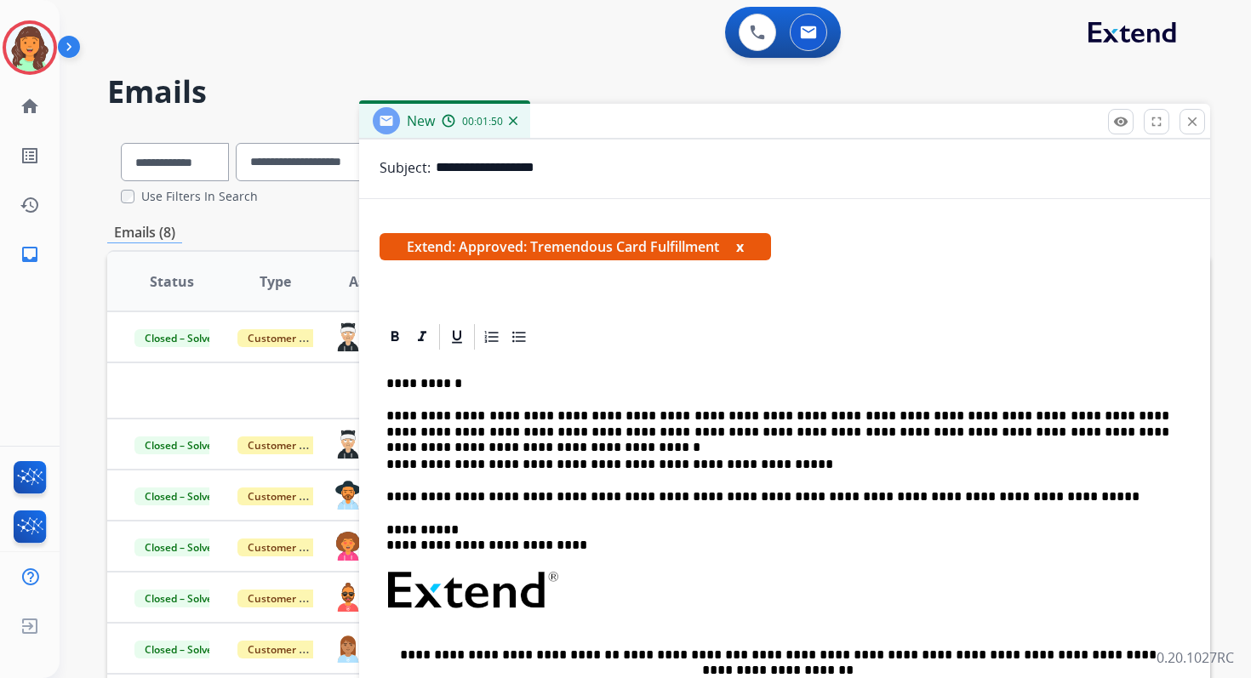
click at [1001, 432] on p "**********" at bounding box center [777, 424] width 783 height 31
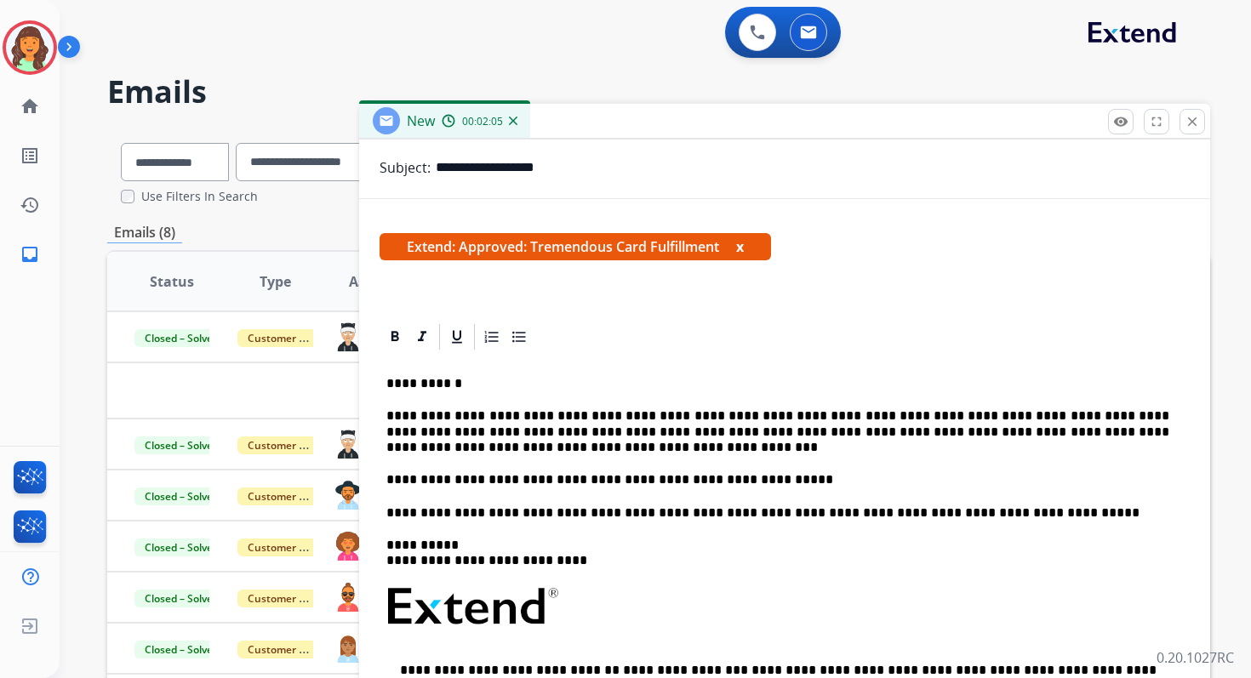
click at [819, 414] on p "**********" at bounding box center [777, 432] width 783 height 47
drag, startPoint x: 819, startPoint y: 417, endPoint x: 761, endPoint y: 418, distance: 57.9
click at [761, 418] on p "**********" at bounding box center [777, 432] width 783 height 47
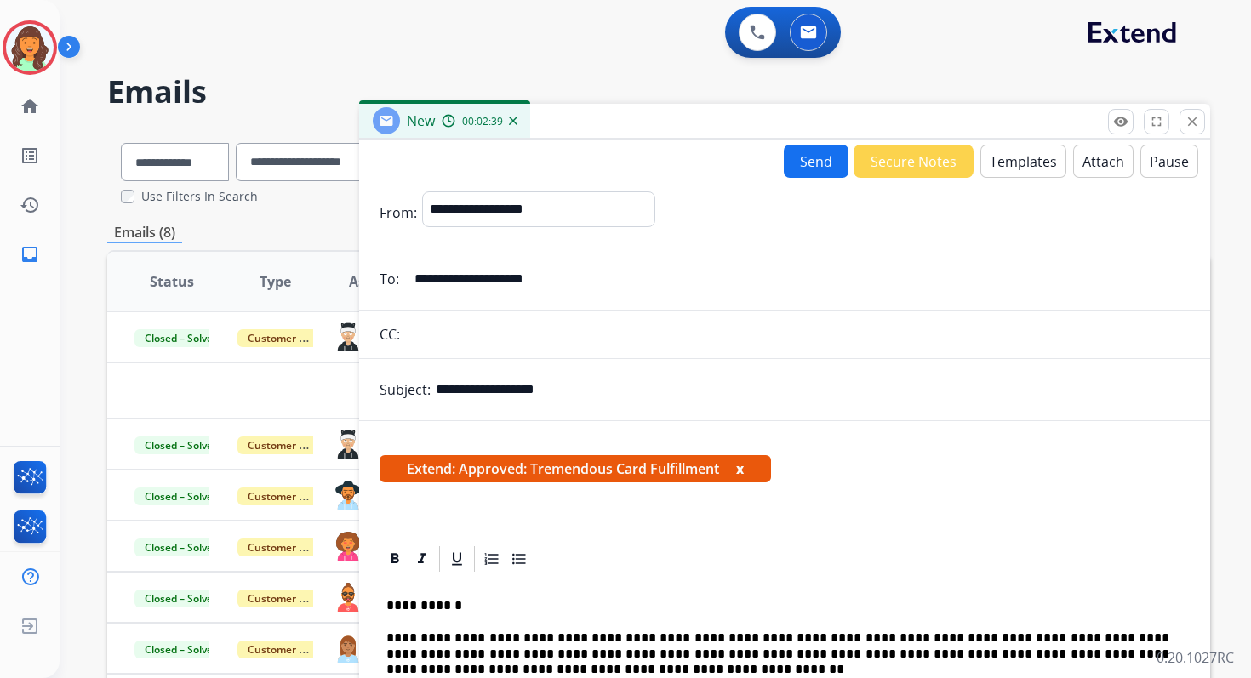
click at [477, 283] on input "**********" at bounding box center [797, 279] width 786 height 34
click at [813, 153] on button "Send" at bounding box center [816, 161] width 65 height 33
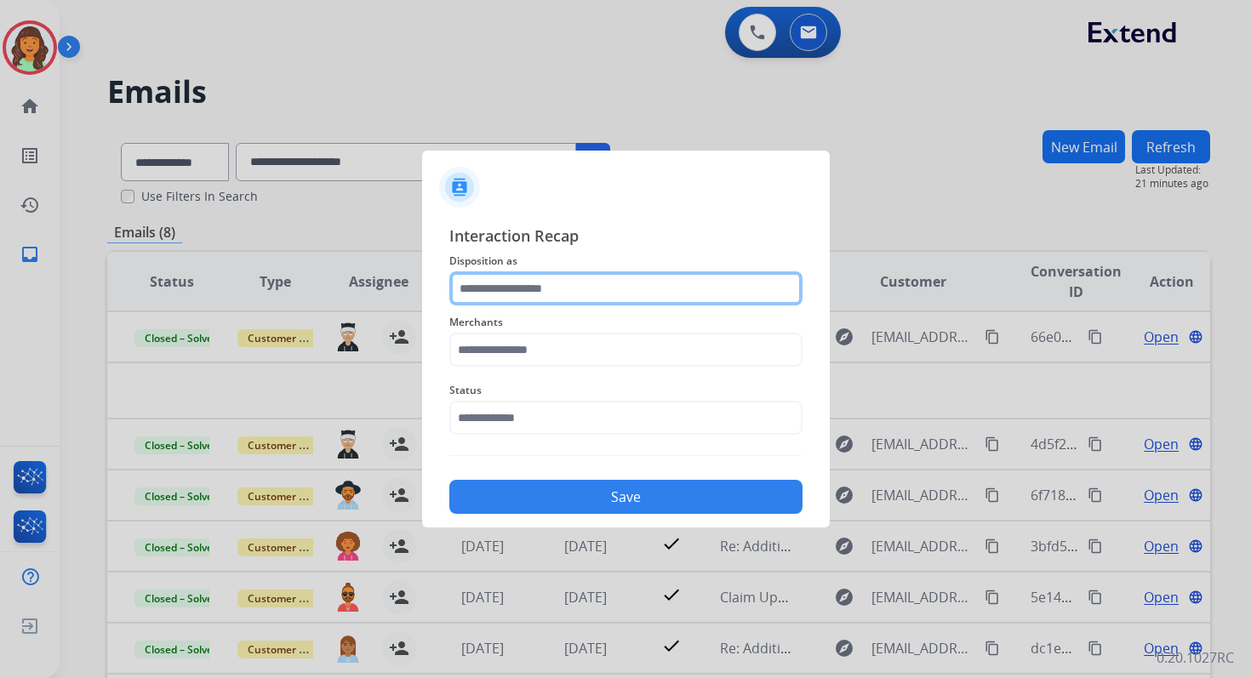
click at [554, 289] on input "text" at bounding box center [625, 289] width 353 height 34
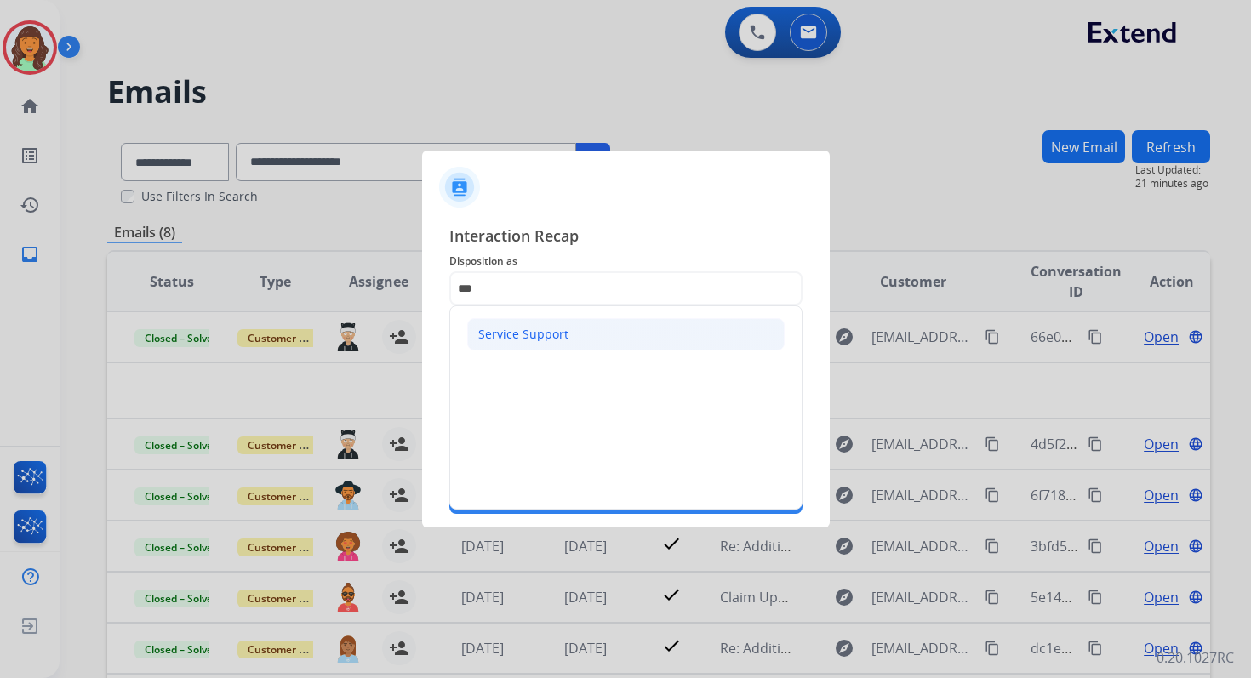
click at [529, 346] on li "Service Support" at bounding box center [625, 334] width 317 height 32
type input "**********"
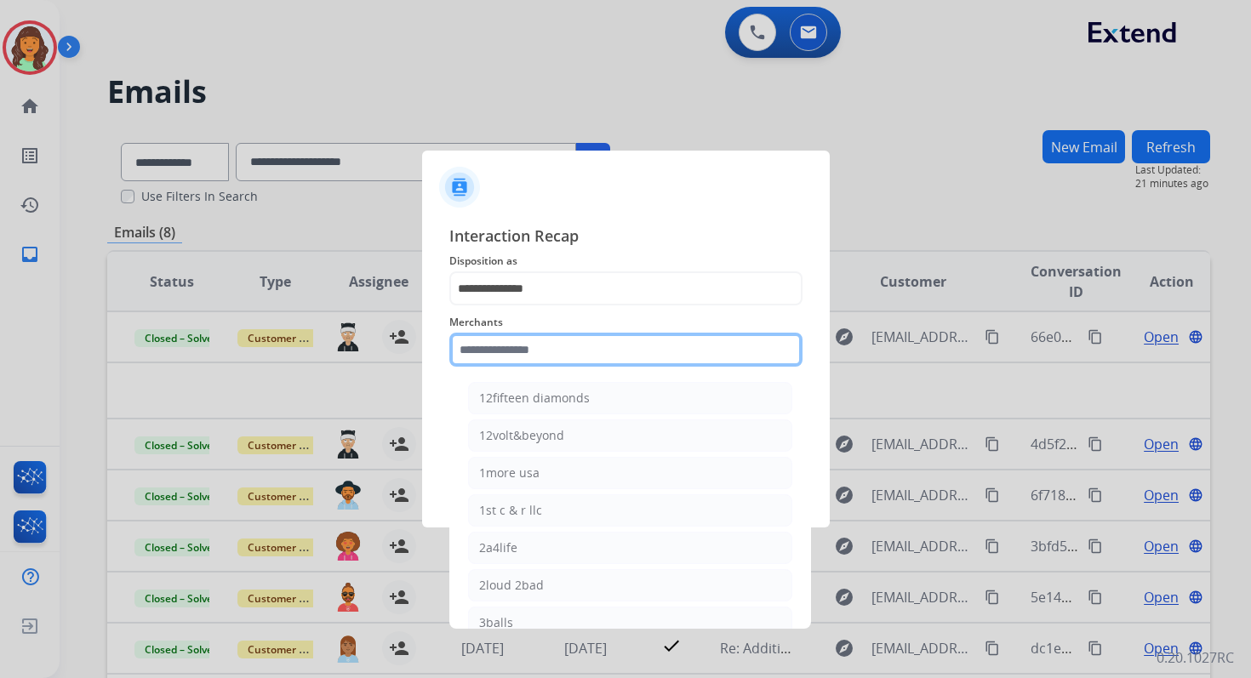
click at [531, 350] on input "text" at bounding box center [625, 350] width 353 height 34
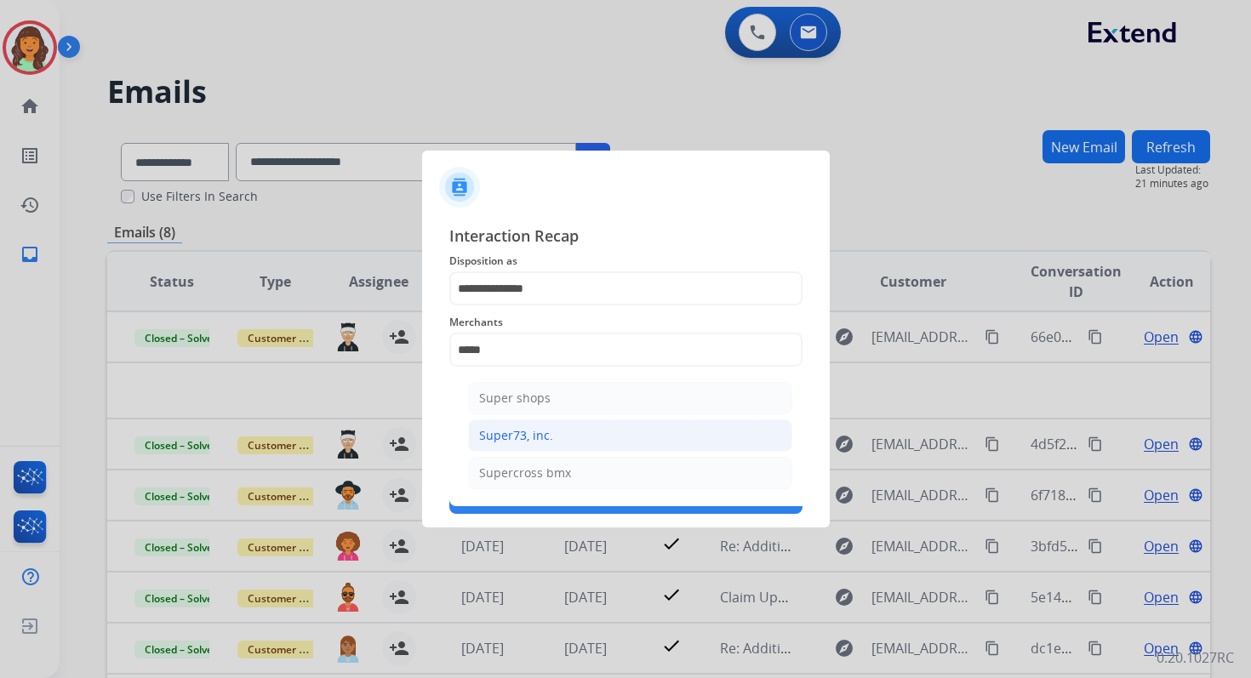
click at [536, 435] on div "Super73, inc." at bounding box center [516, 435] width 74 height 17
type input "**********"
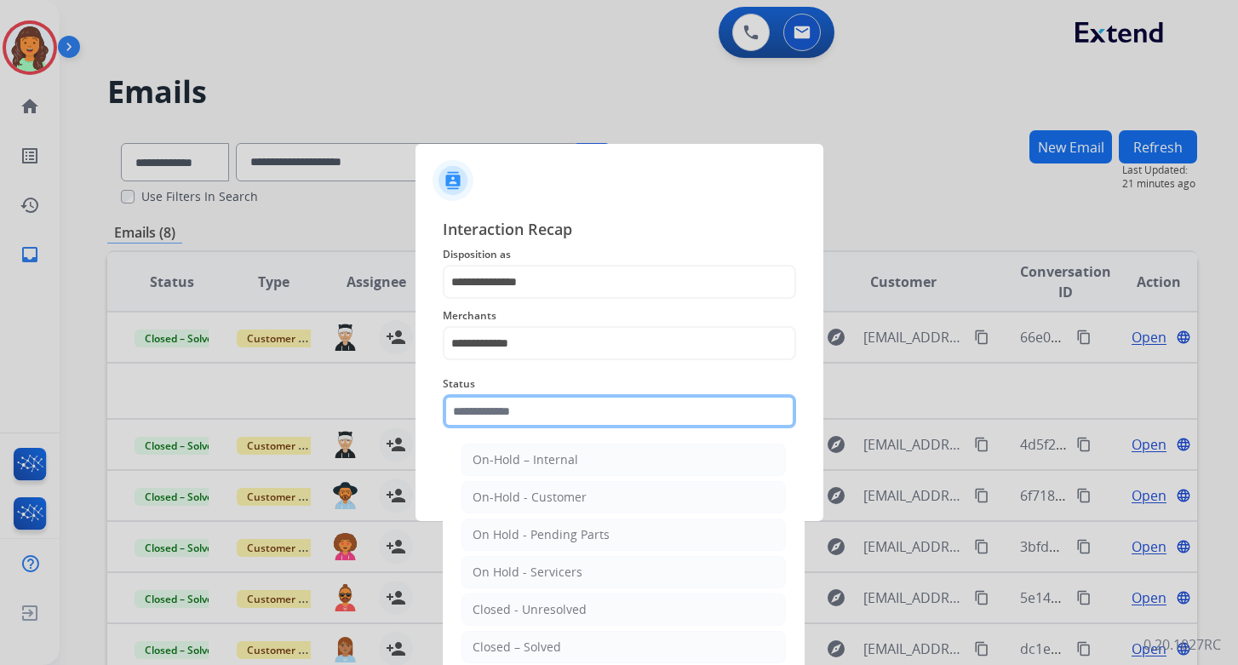
click at [536, 427] on input "text" at bounding box center [619, 411] width 353 height 34
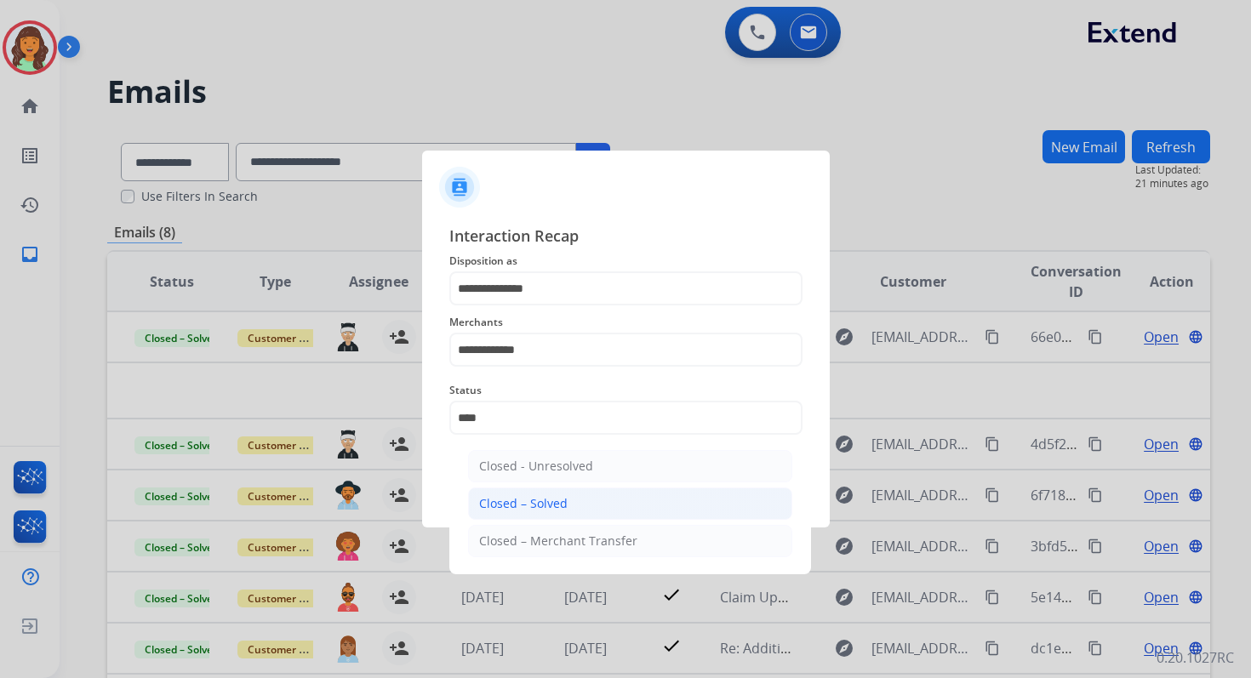
click at [558, 498] on div "Closed – Solved" at bounding box center [523, 503] width 89 height 17
type input "**********"
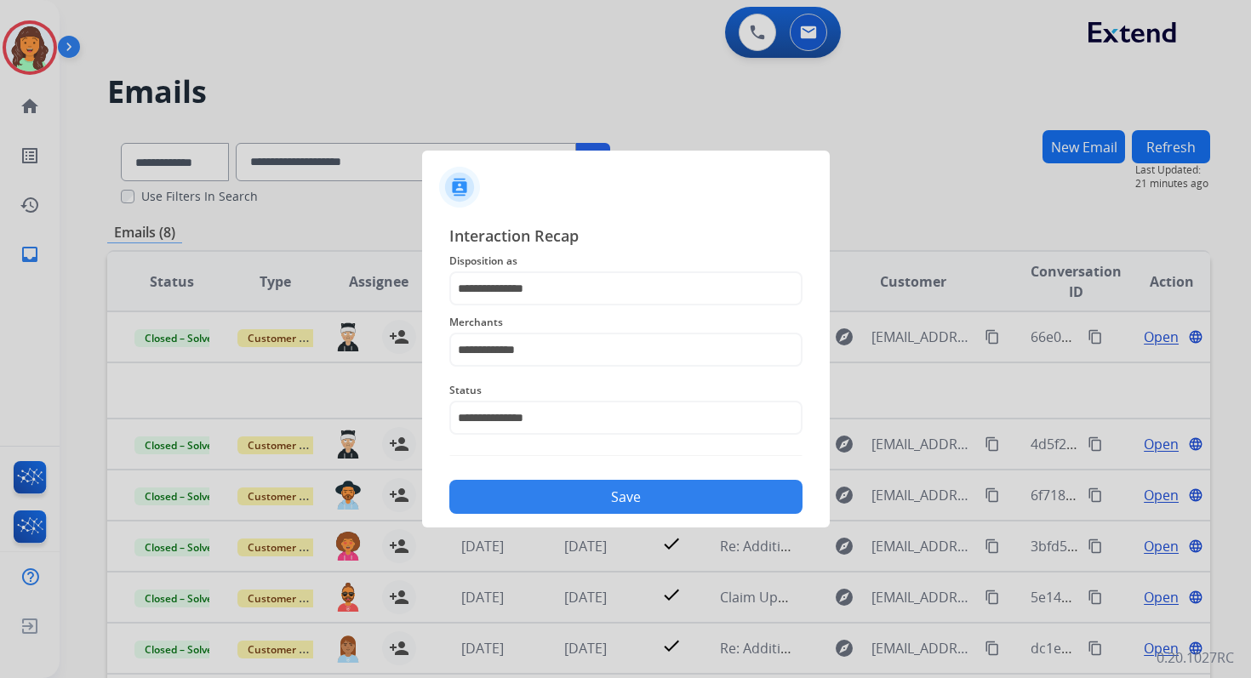
click at [558, 498] on button "Save" at bounding box center [625, 497] width 353 height 34
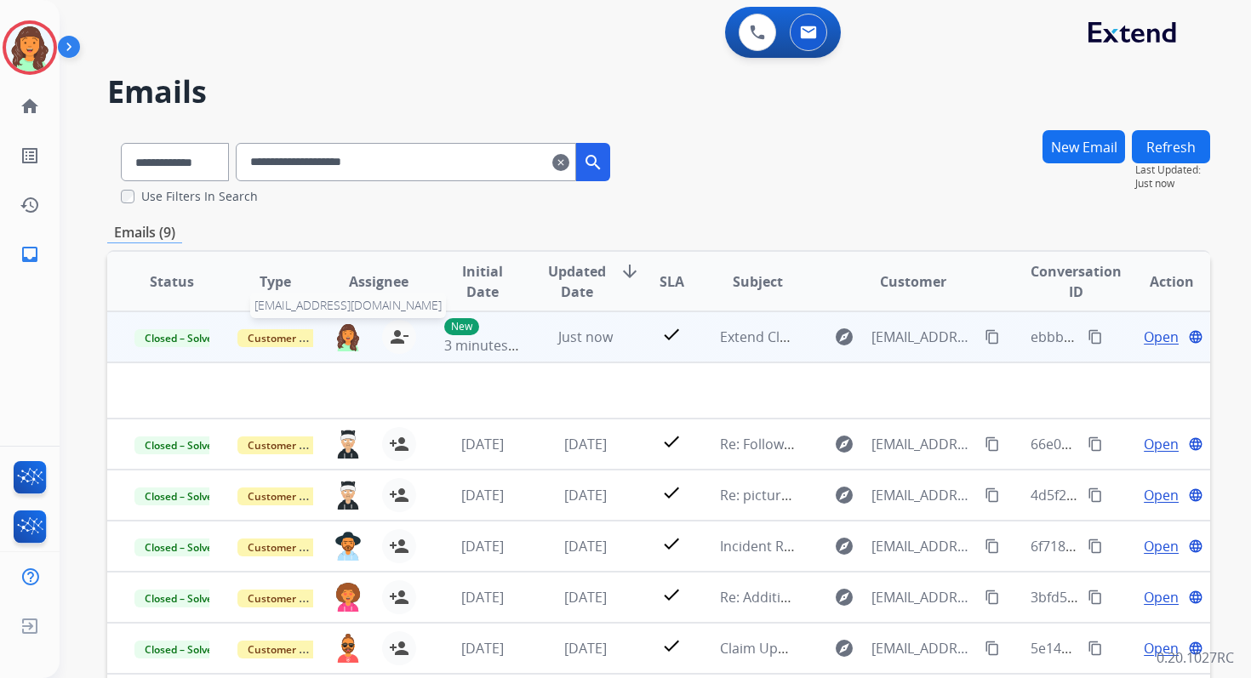
click at [338, 333] on img at bounding box center [348, 337] width 27 height 29
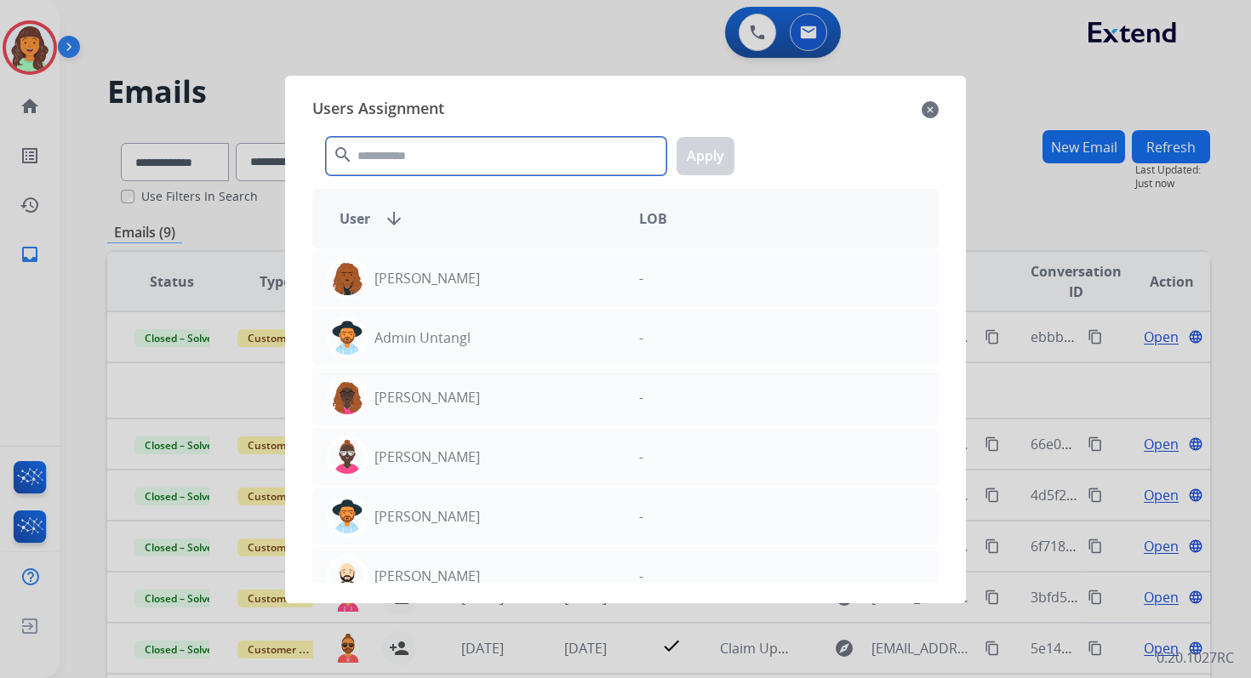
click at [472, 163] on input "text" at bounding box center [496, 156] width 340 height 38
type input "*"
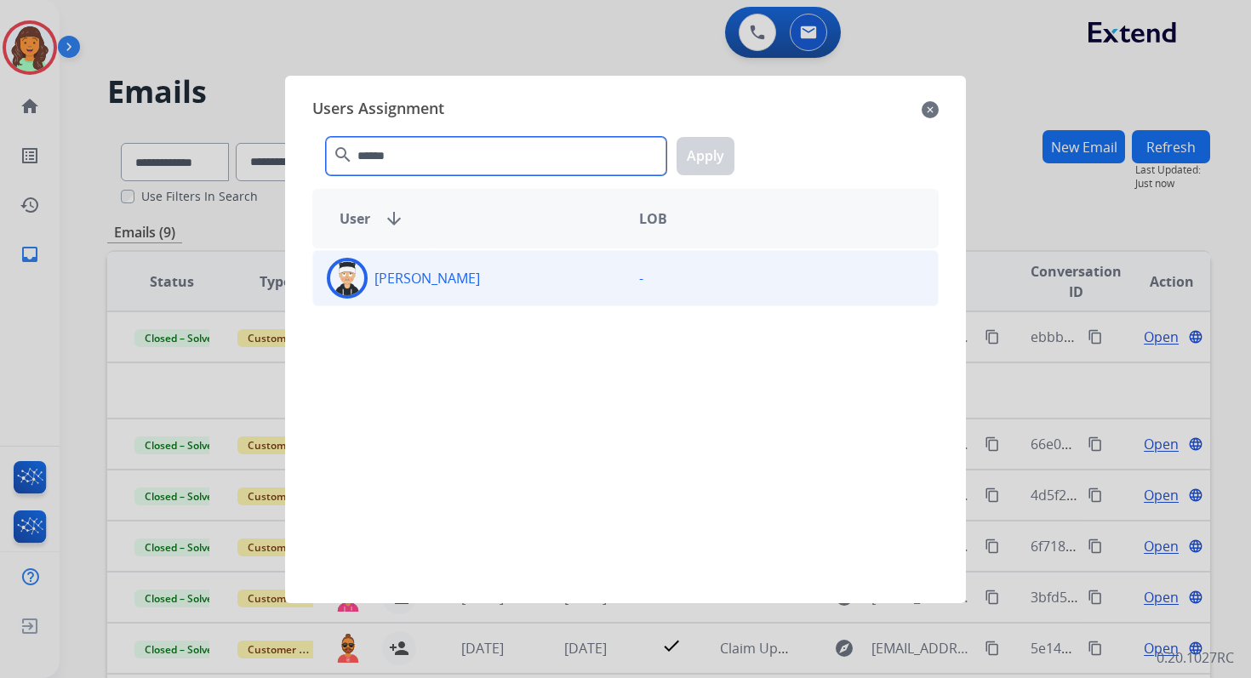
type input "******"
click at [483, 294] on div "[PERSON_NAME]" at bounding box center [469, 278] width 312 height 41
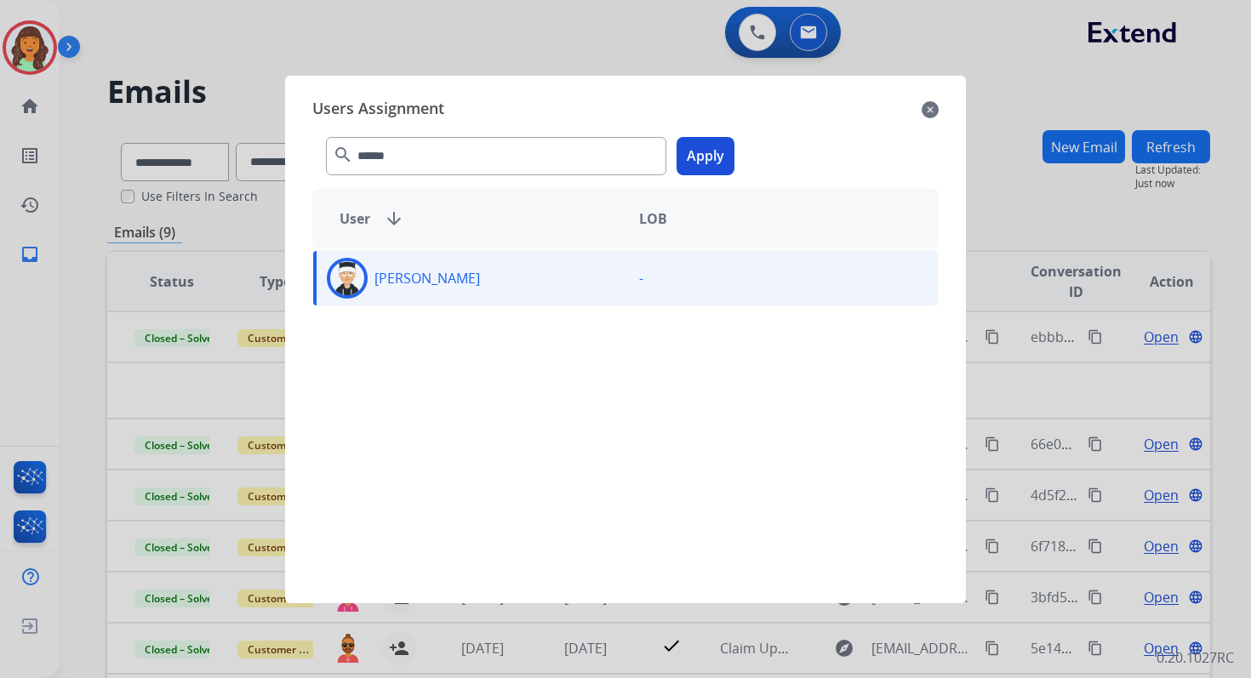
click at [693, 158] on button "Apply" at bounding box center [706, 156] width 58 height 38
